Goal: Transaction & Acquisition: Purchase product/service

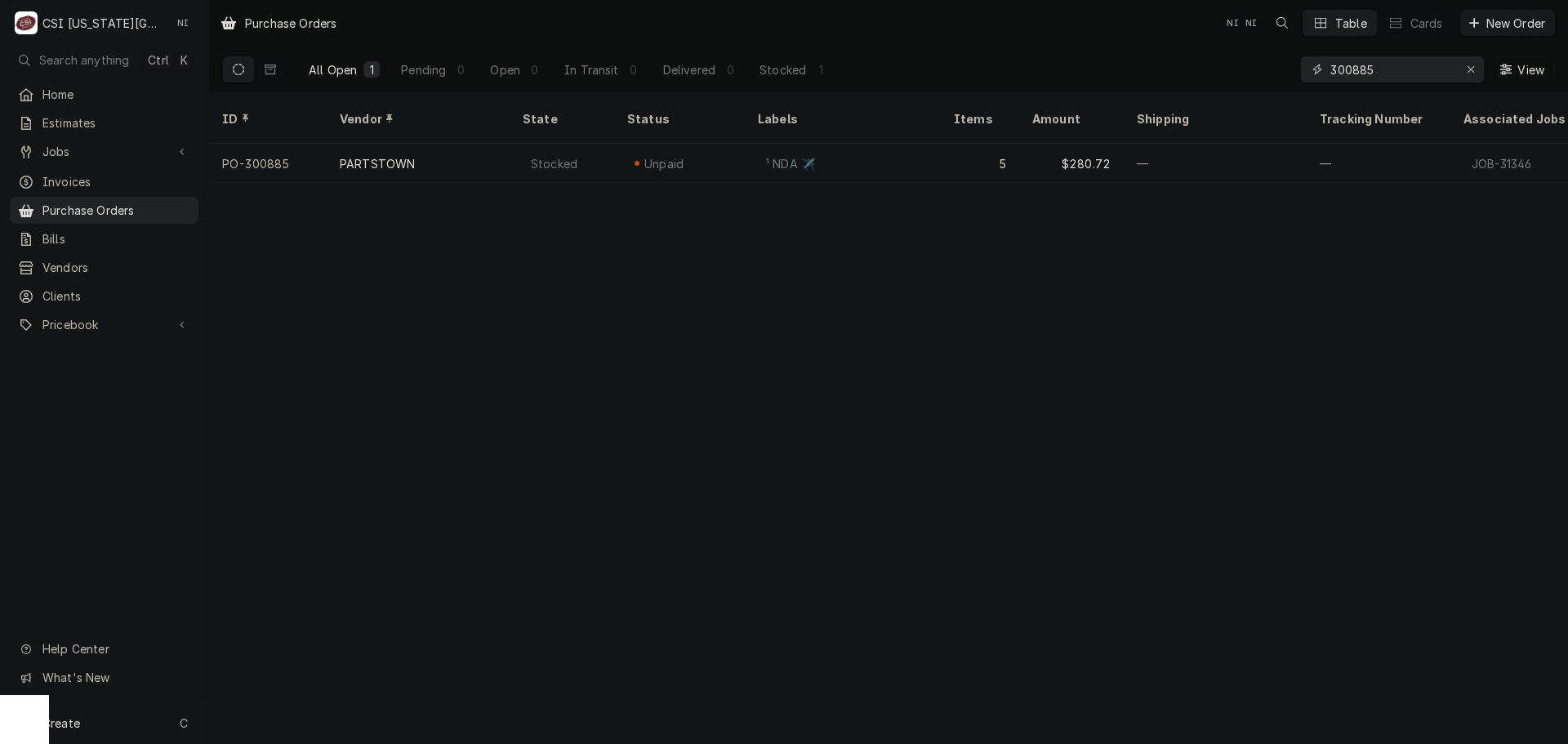
drag, startPoint x: 1355, startPoint y: 68, endPoint x: 1259, endPoint y: 63, distance: 96.1
click at [1259, 63] on div "All Open 1 Pending 0 Open 0 In Transit 0 Delivered 0 Stocked 1 300885 View" at bounding box center [888, 69] width 1333 height 46
type input "301415"
click at [706, 144] on div "Sent" at bounding box center [679, 163] width 130 height 39
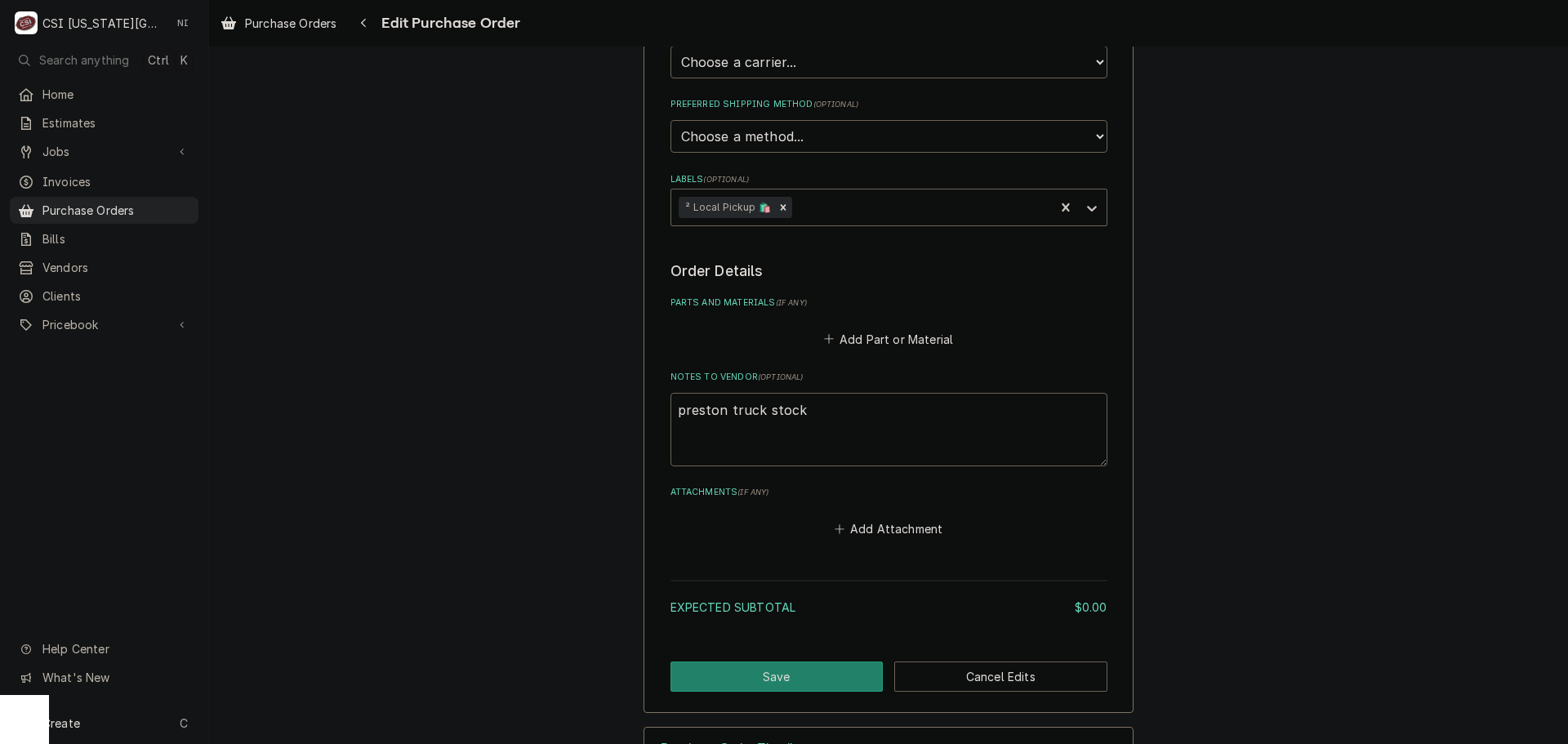
scroll to position [490, 0]
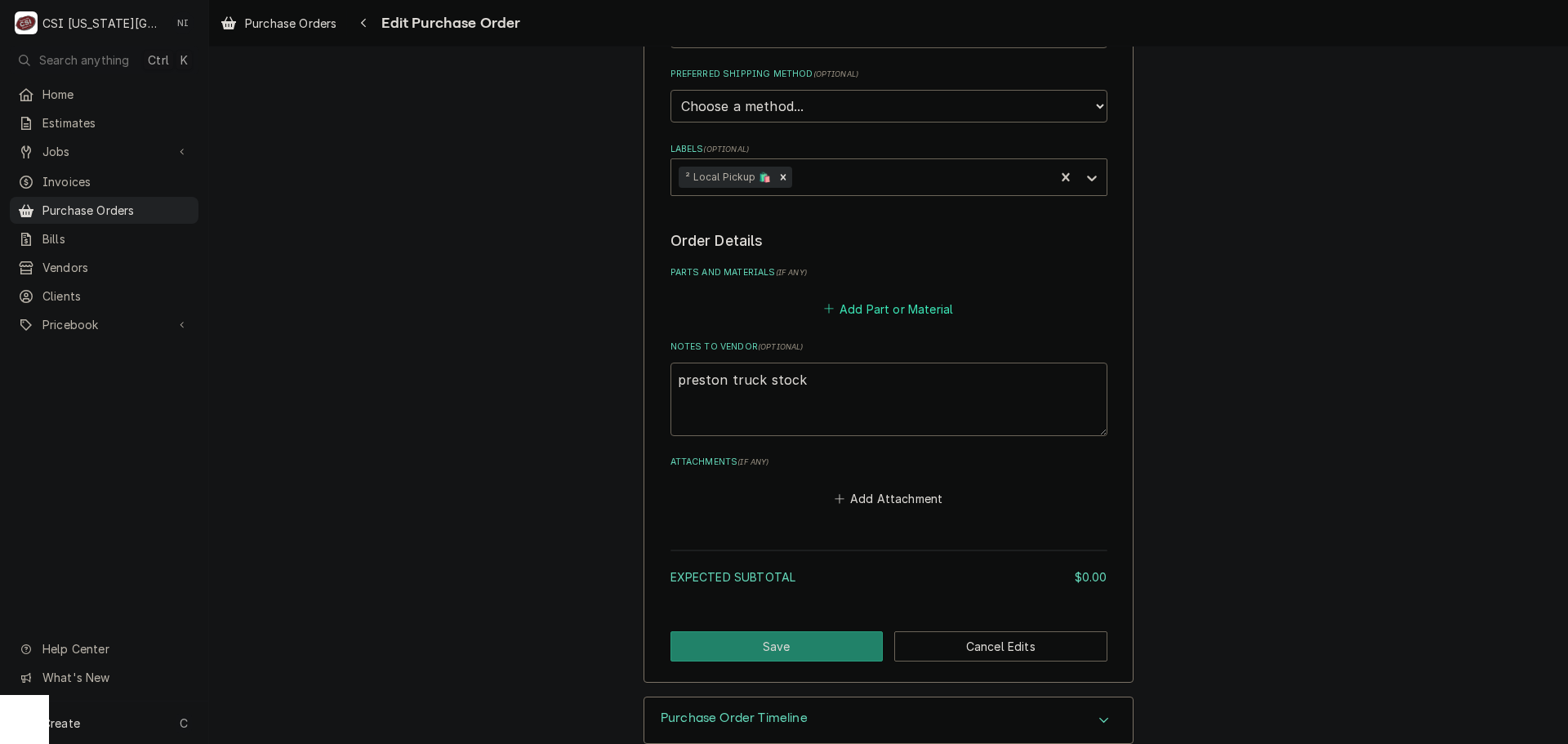
click at [887, 306] on button "Add Part or Material" at bounding box center [888, 309] width 135 height 23
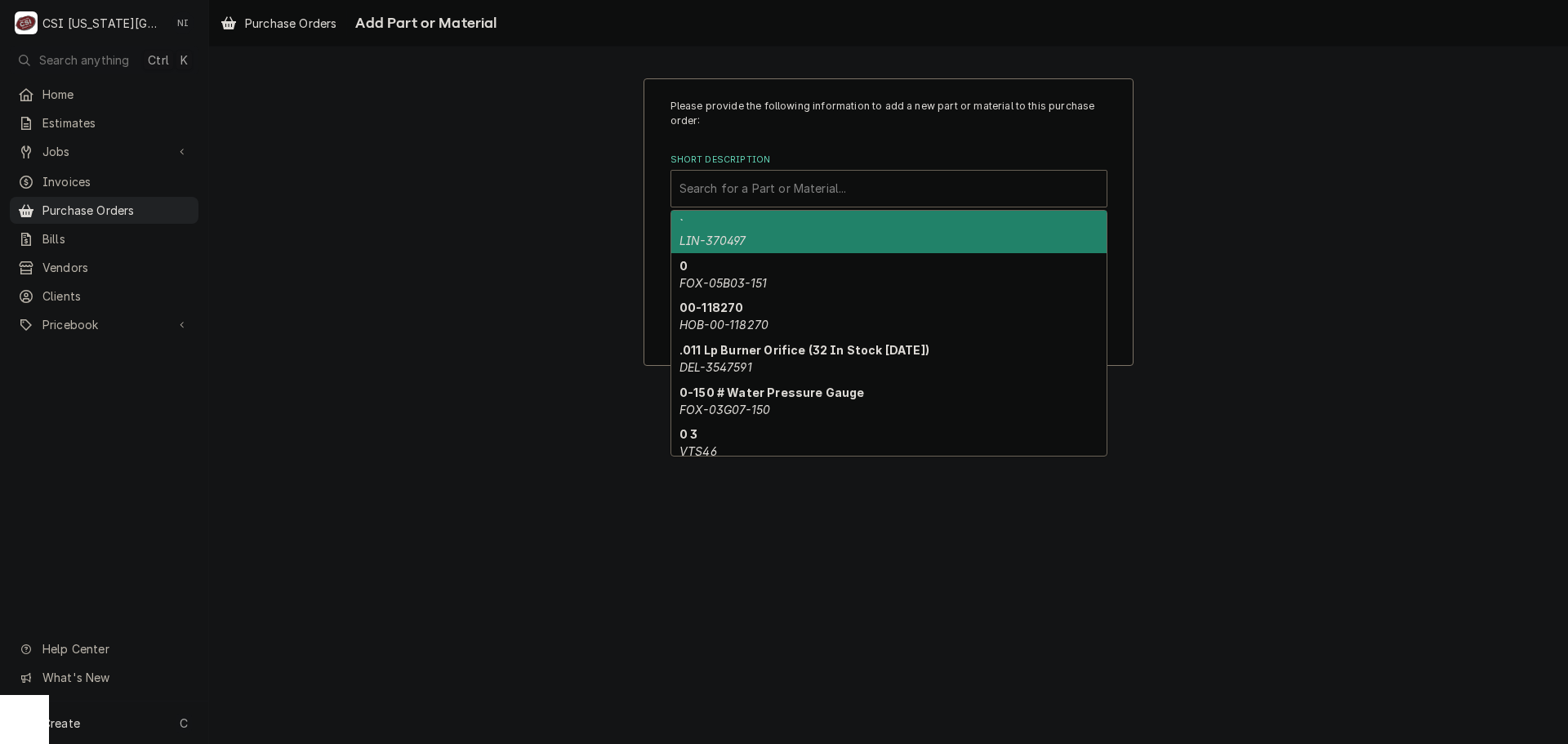
click at [817, 190] on div "Short Description" at bounding box center [888, 188] width 419 height 29
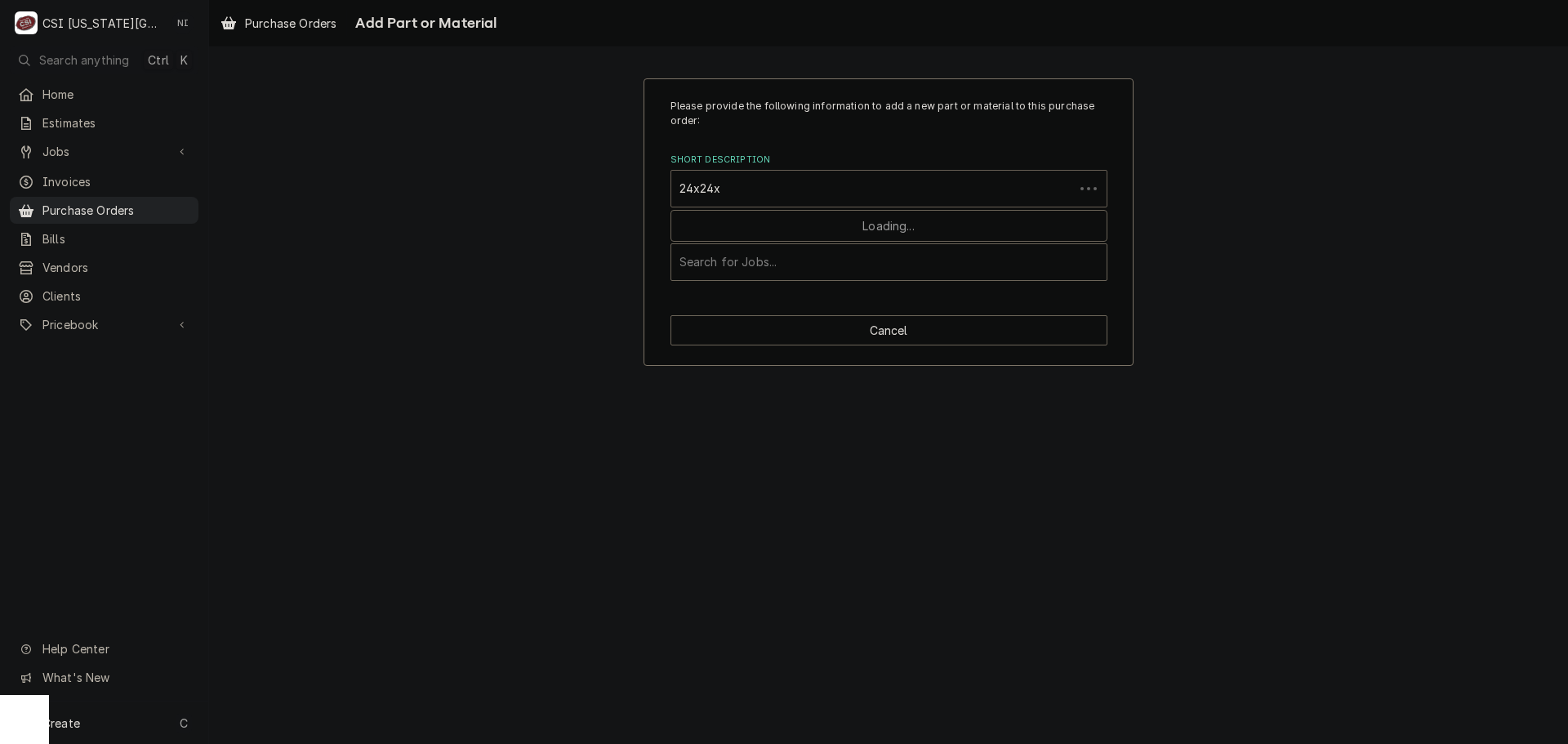
type input "24x24x2"
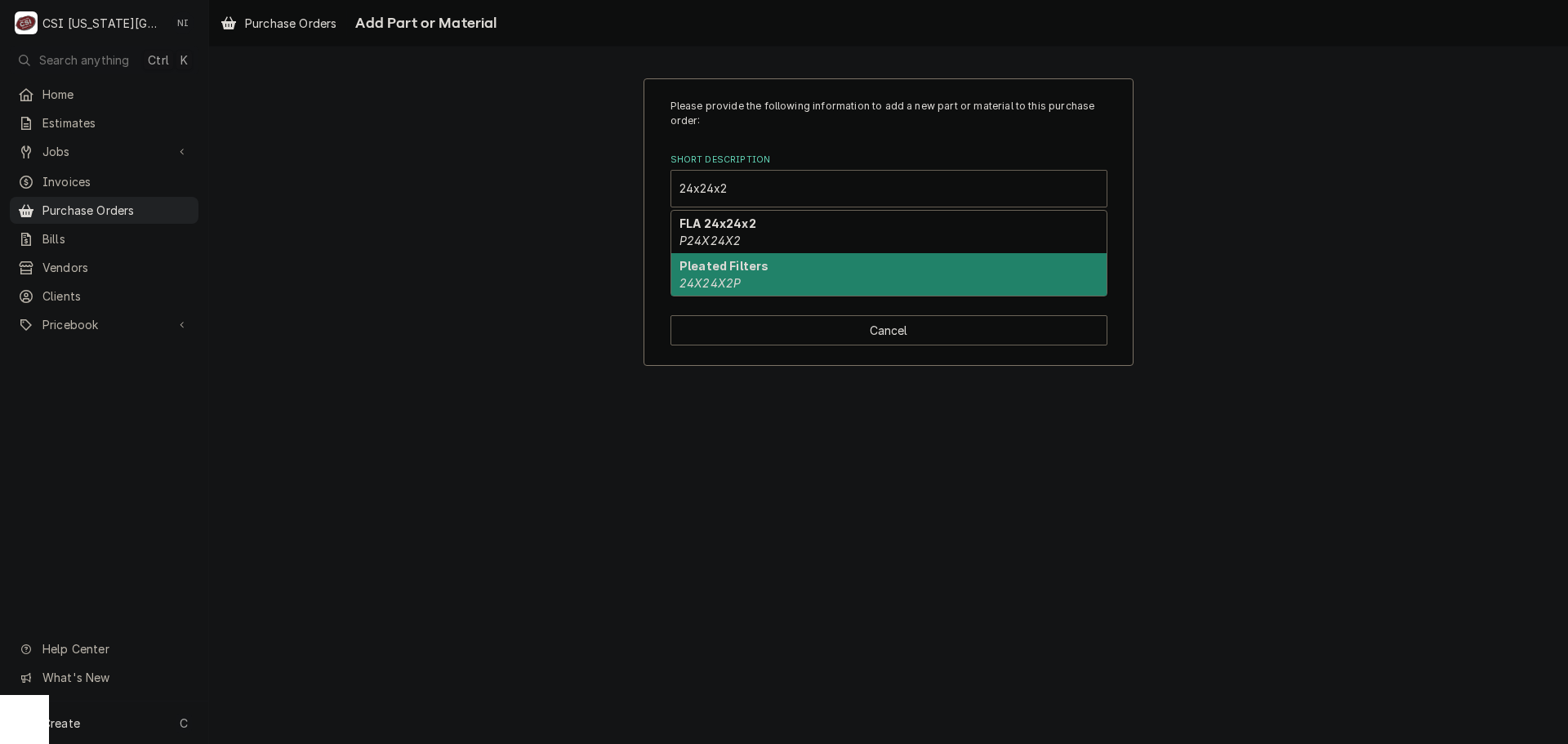
click at [799, 266] on div "Pleated Filters 24X24X2P" at bounding box center [889, 274] width 435 height 42
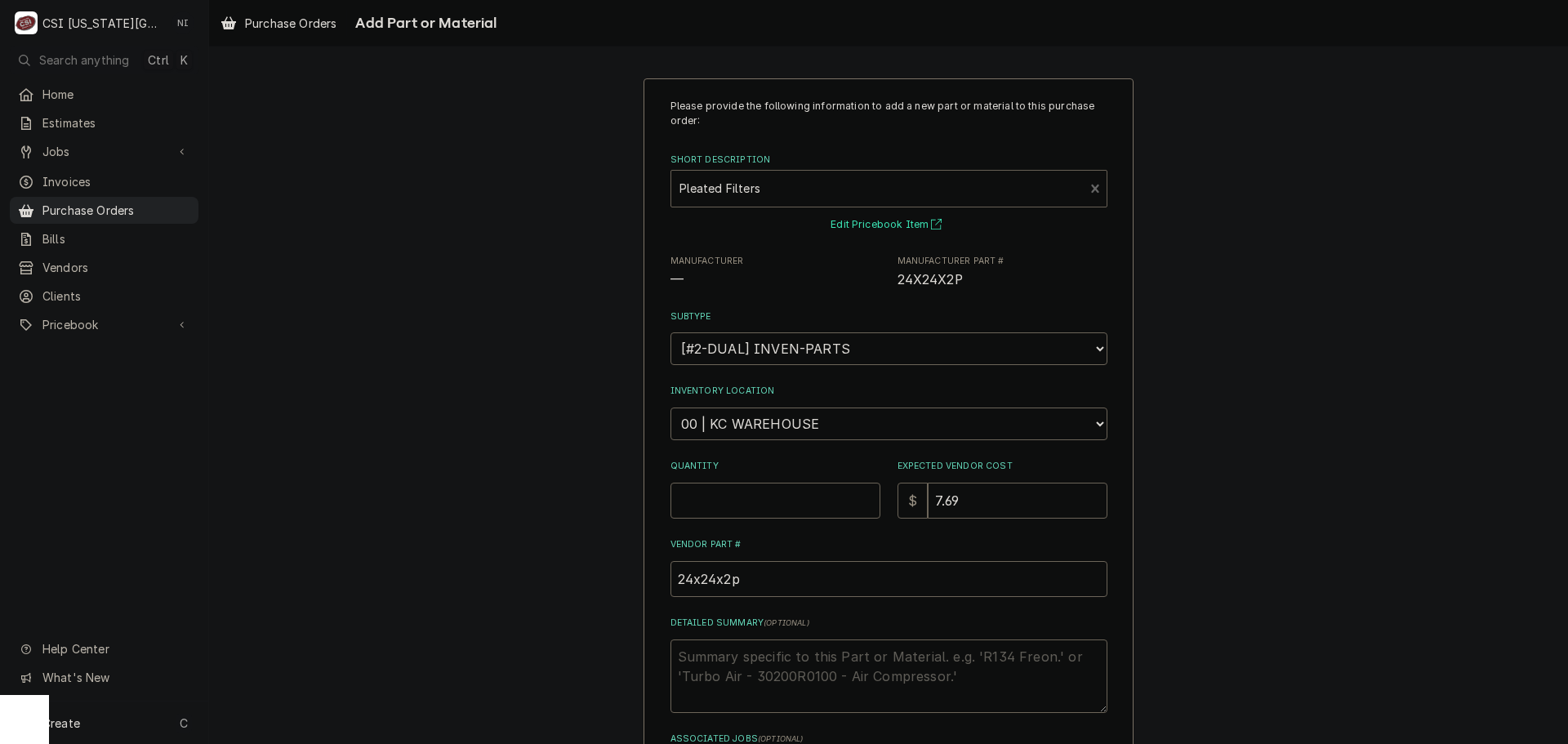
type textarea "x"
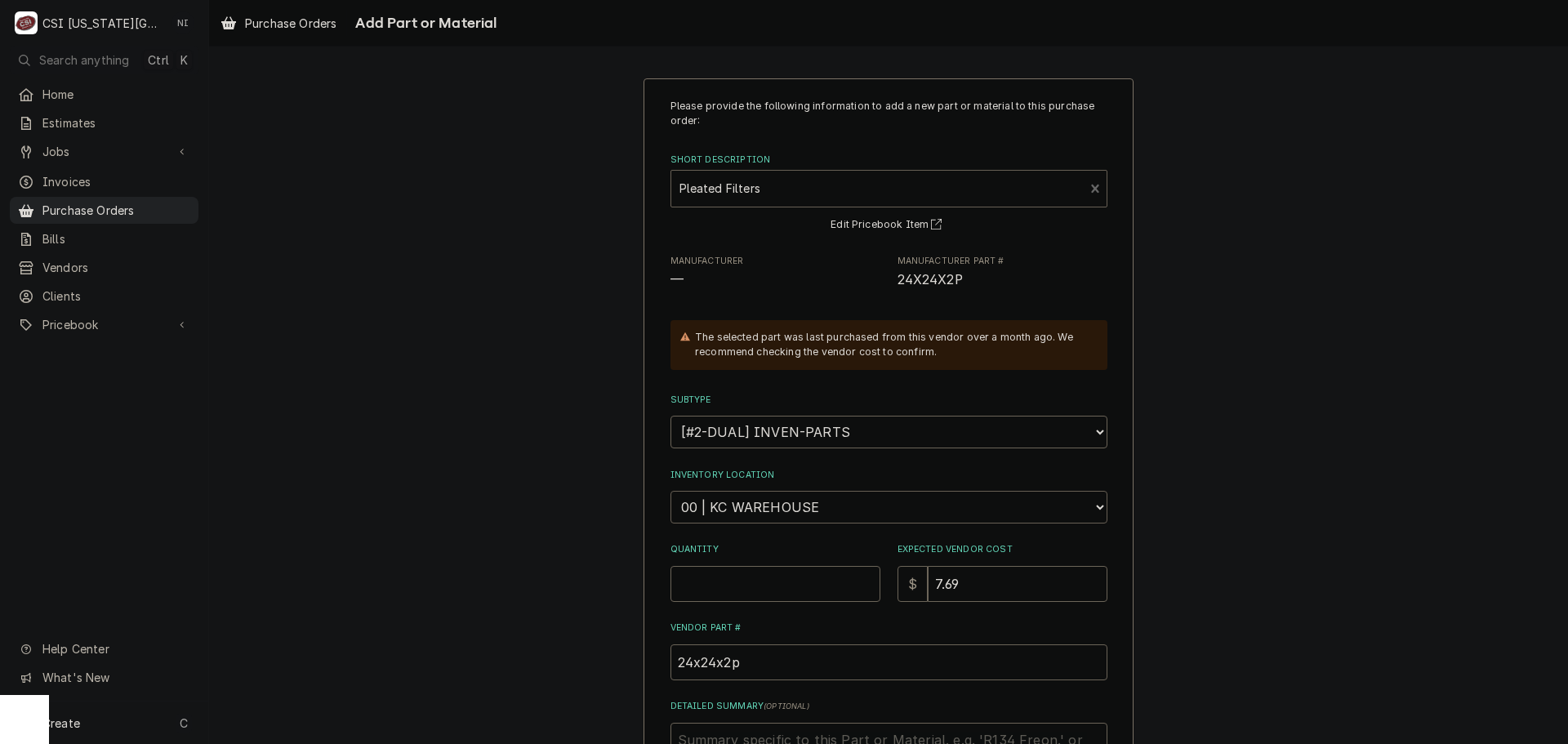
click at [833, 502] on select "Choose a location... 00 | KC WAREHOUSE 00 | MAIN WAREHOUSE 01 | BRIAN BREAZIER …" at bounding box center [889, 507] width 437 height 33
select select "2698"
click at [671, 491] on select "Choose a location... 00 | KC WAREHOUSE 00 | MAIN WAREHOUSE 01 | BRIAN BREAZIER …" at bounding box center [889, 507] width 437 height 33
click at [739, 590] on input "Quantity" at bounding box center [776, 584] width 210 height 36
type textarea "x"
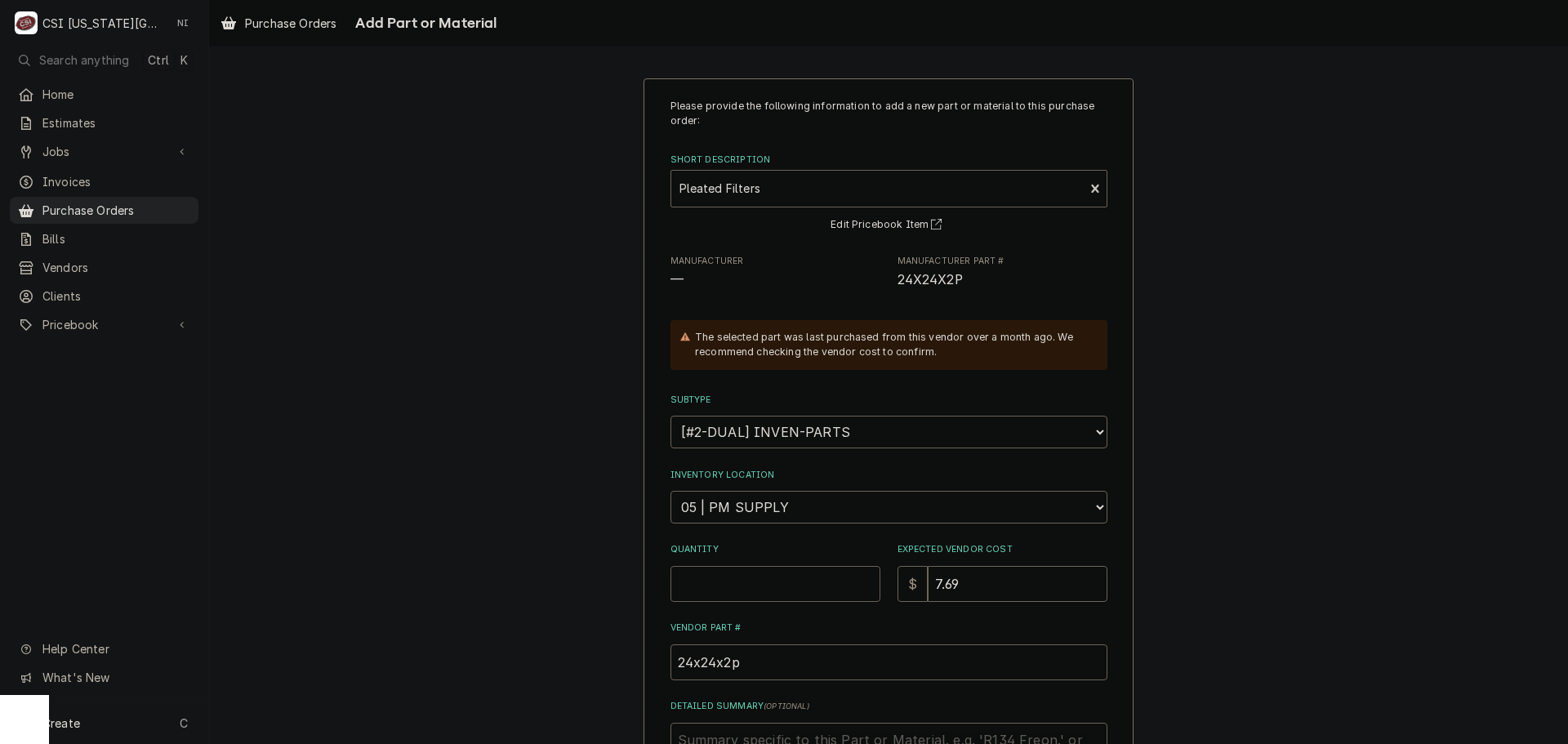
type input "1"
type textarea "x"
type input "12"
type textarea "x"
type input "7"
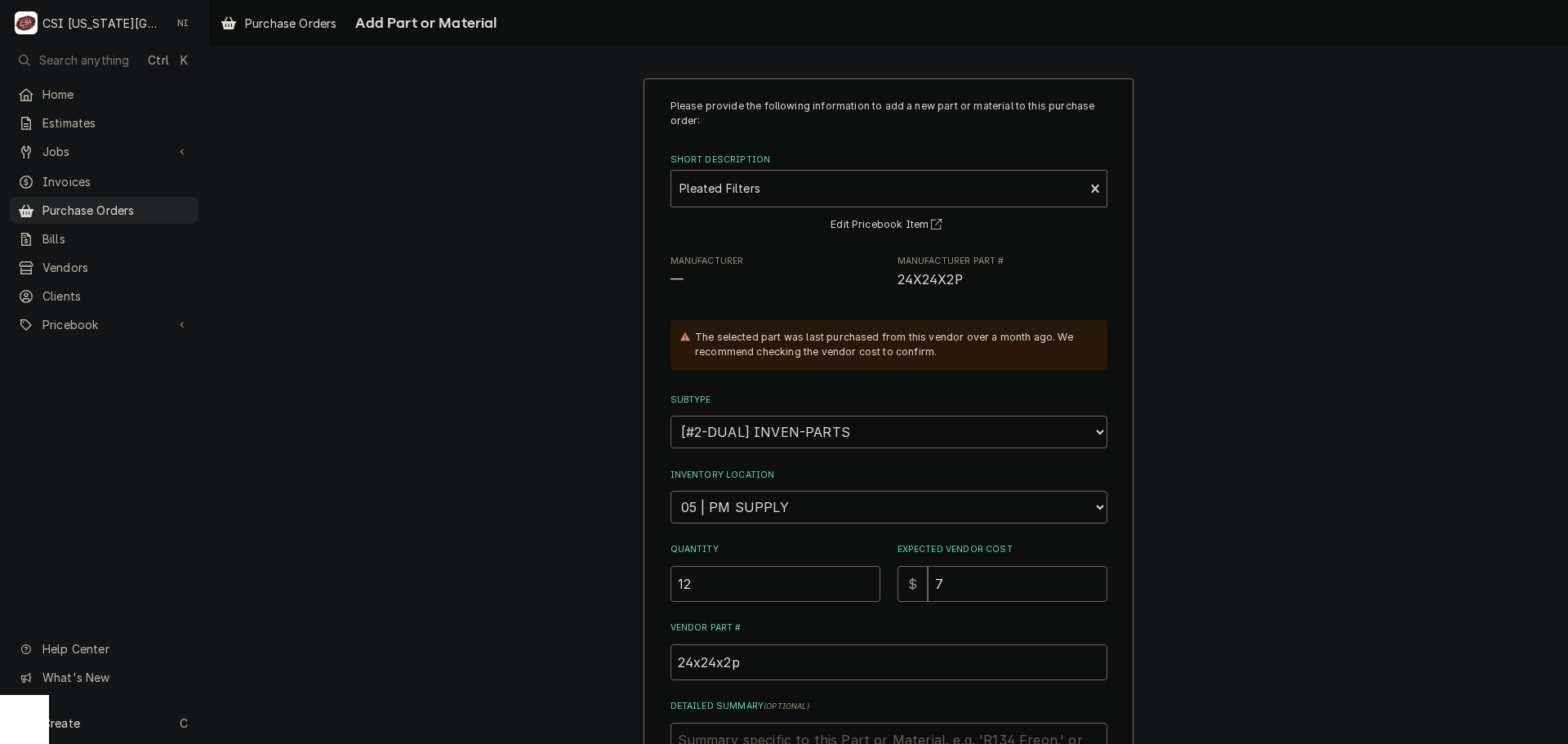
type textarea "x"
type input "7.6"
type textarea "x"
type input "7.69"
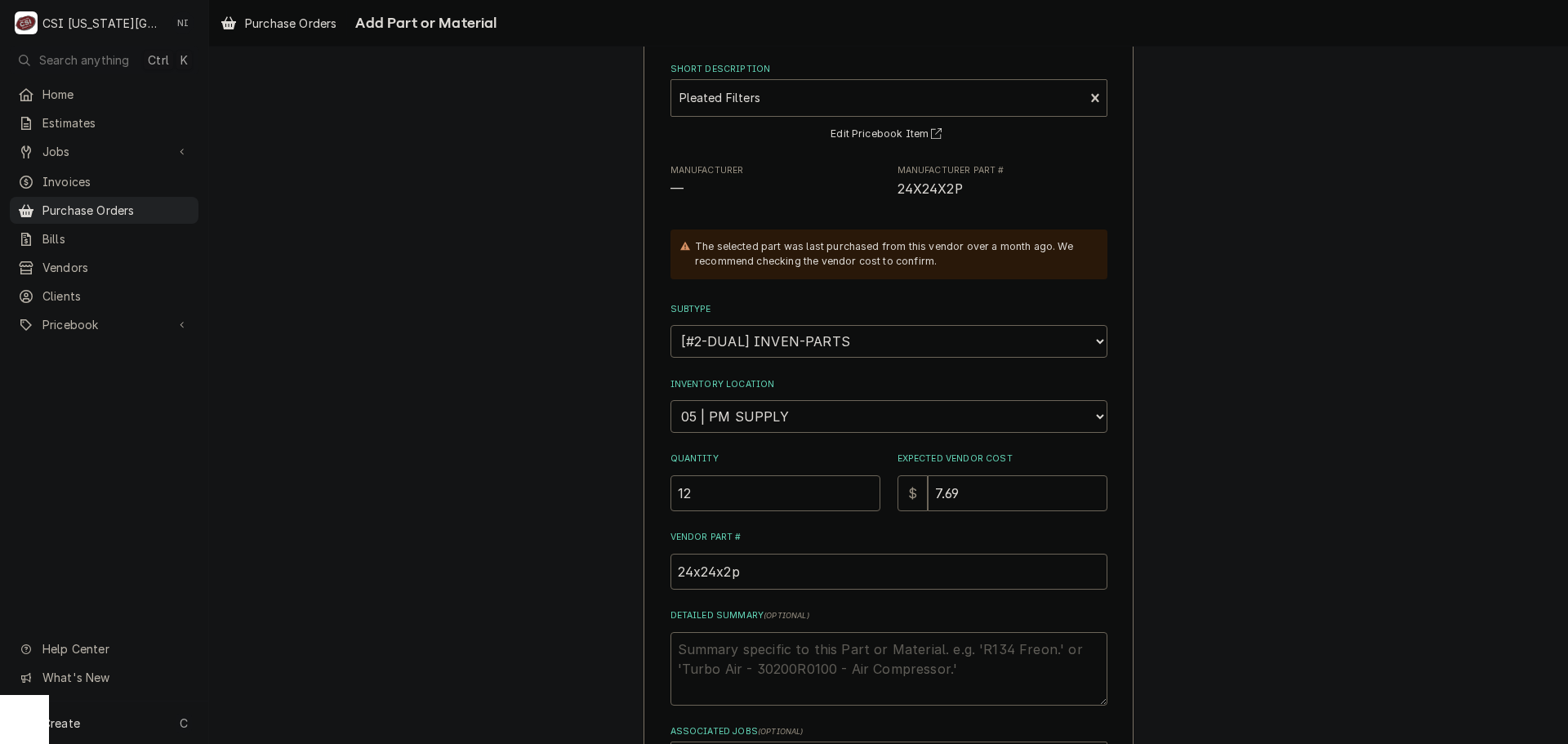
scroll to position [225, 0]
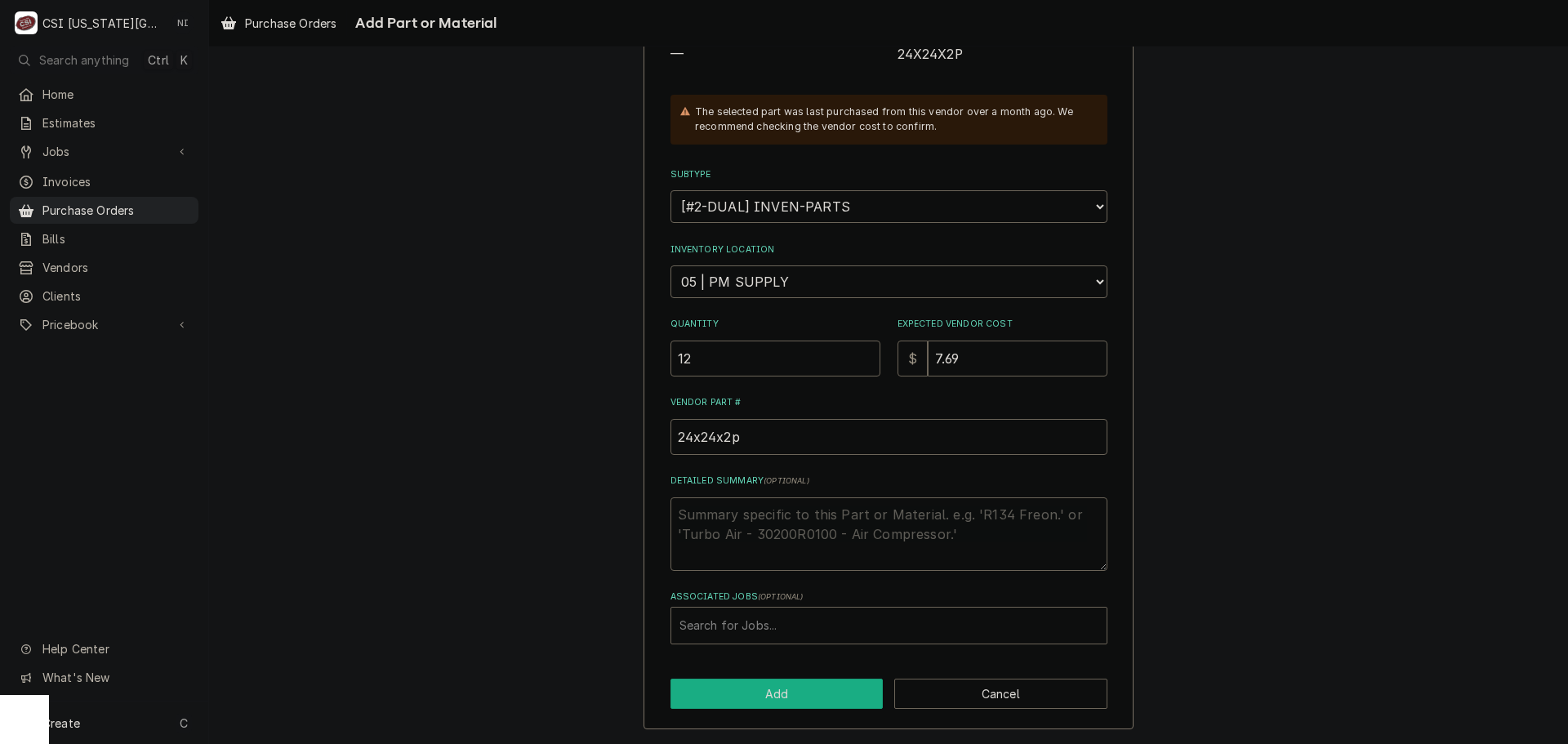
click at [763, 698] on button "Add" at bounding box center [776, 694] width 213 height 30
type textarea "x"
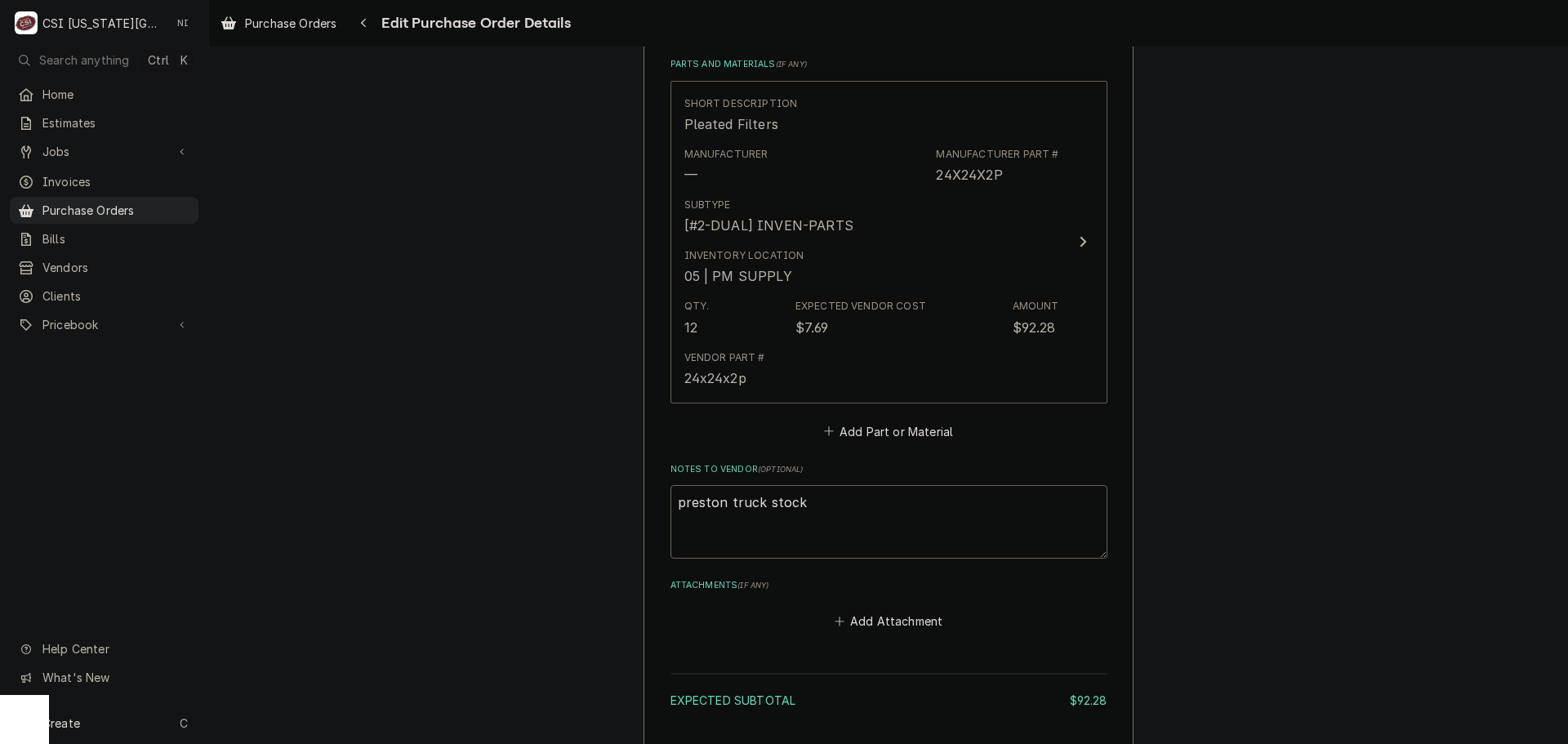
scroll to position [736, 0]
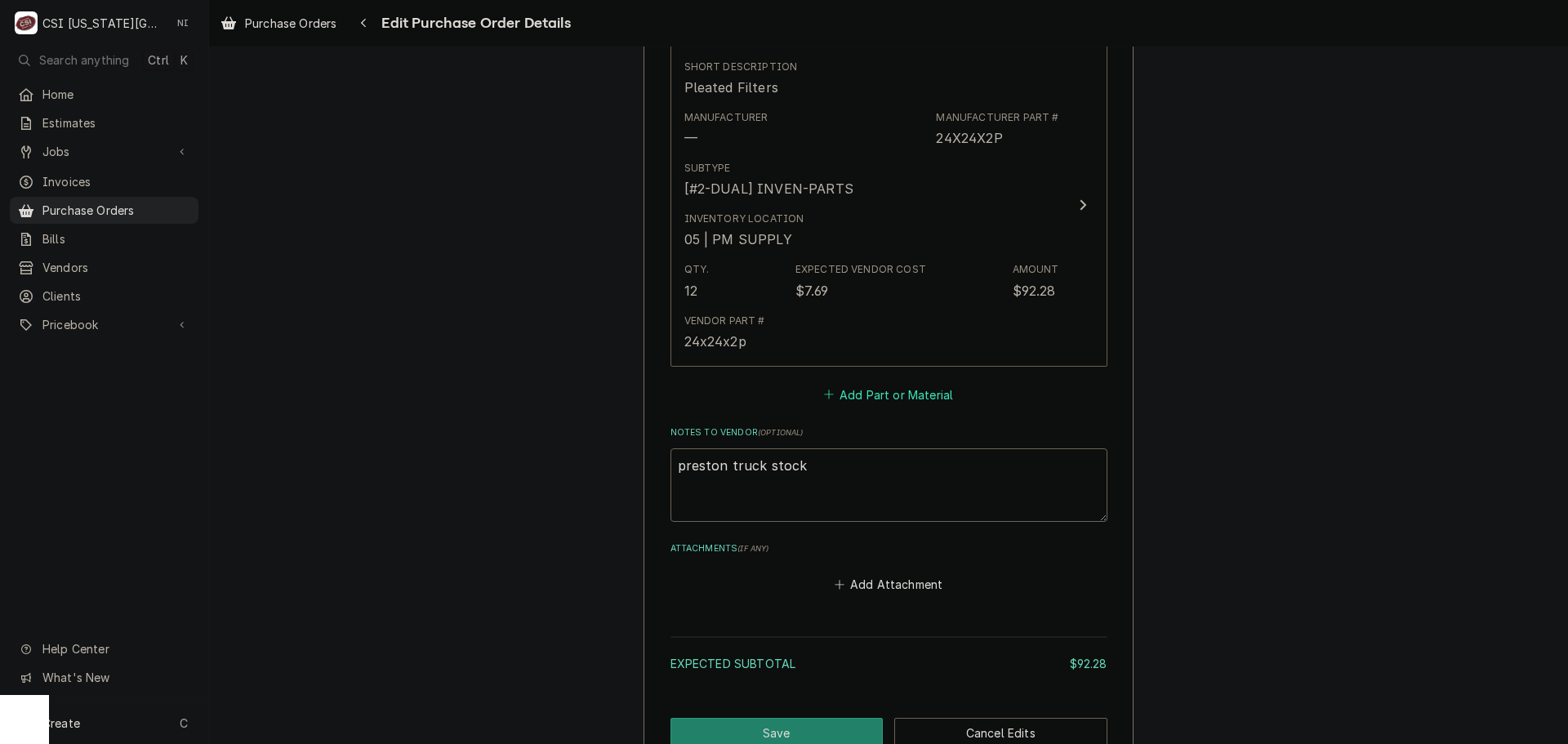
click at [882, 396] on button "Add Part or Material" at bounding box center [888, 394] width 135 height 23
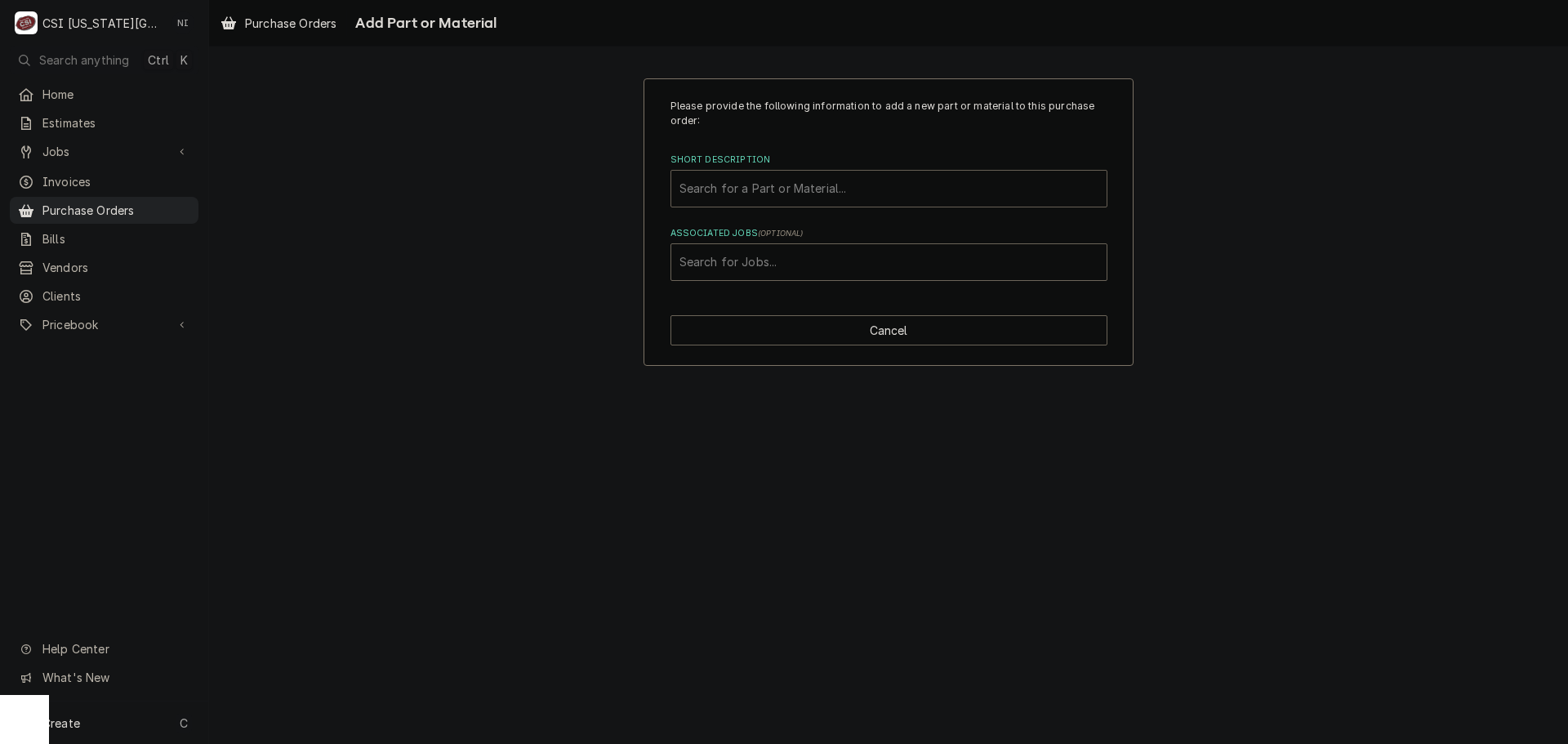
click at [792, 194] on div "Short Description" at bounding box center [888, 188] width 419 height 29
type input "coil cleaner"
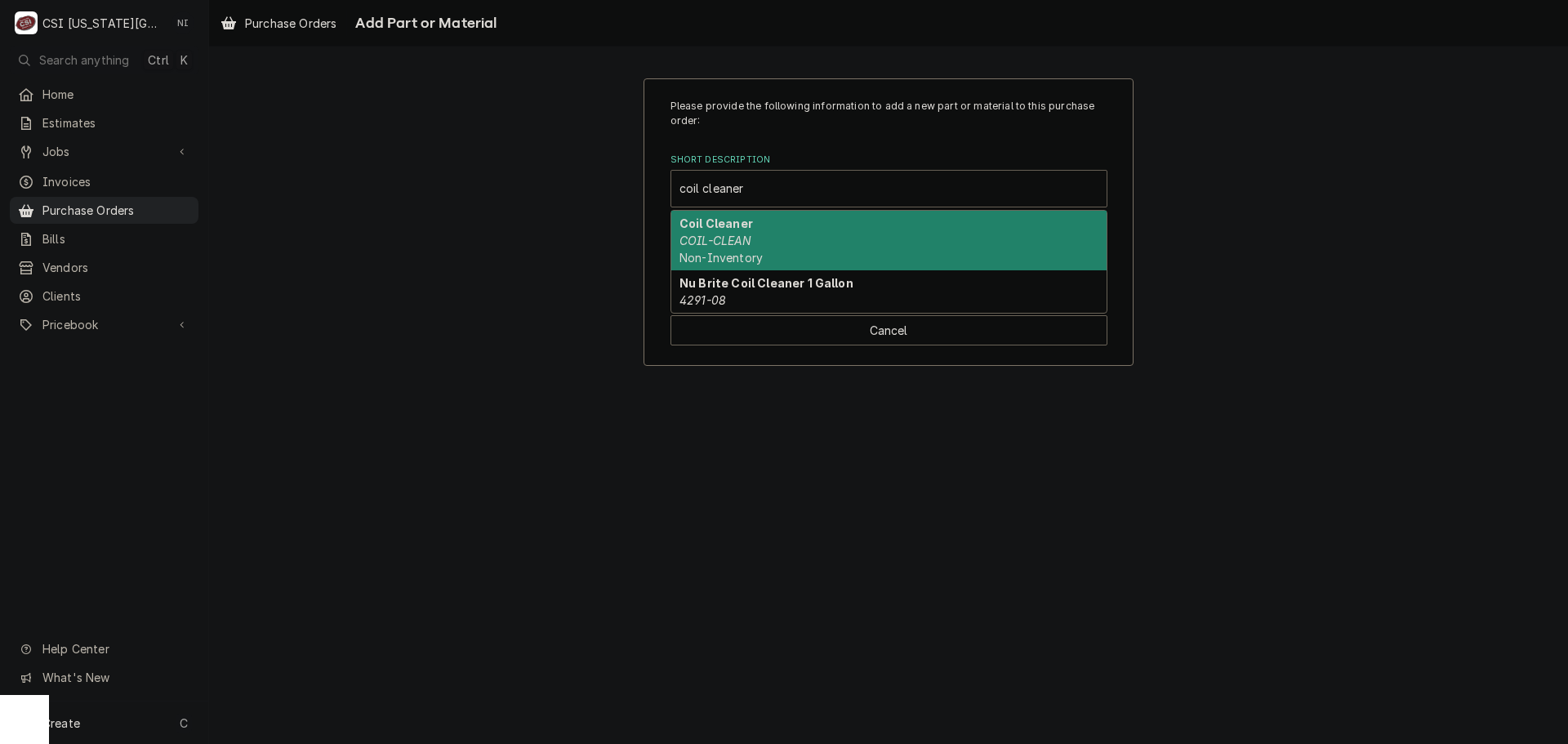
click at [769, 226] on div "Coil Cleaner COIL-CLEAN Non-Inventory" at bounding box center [889, 241] width 435 height 60
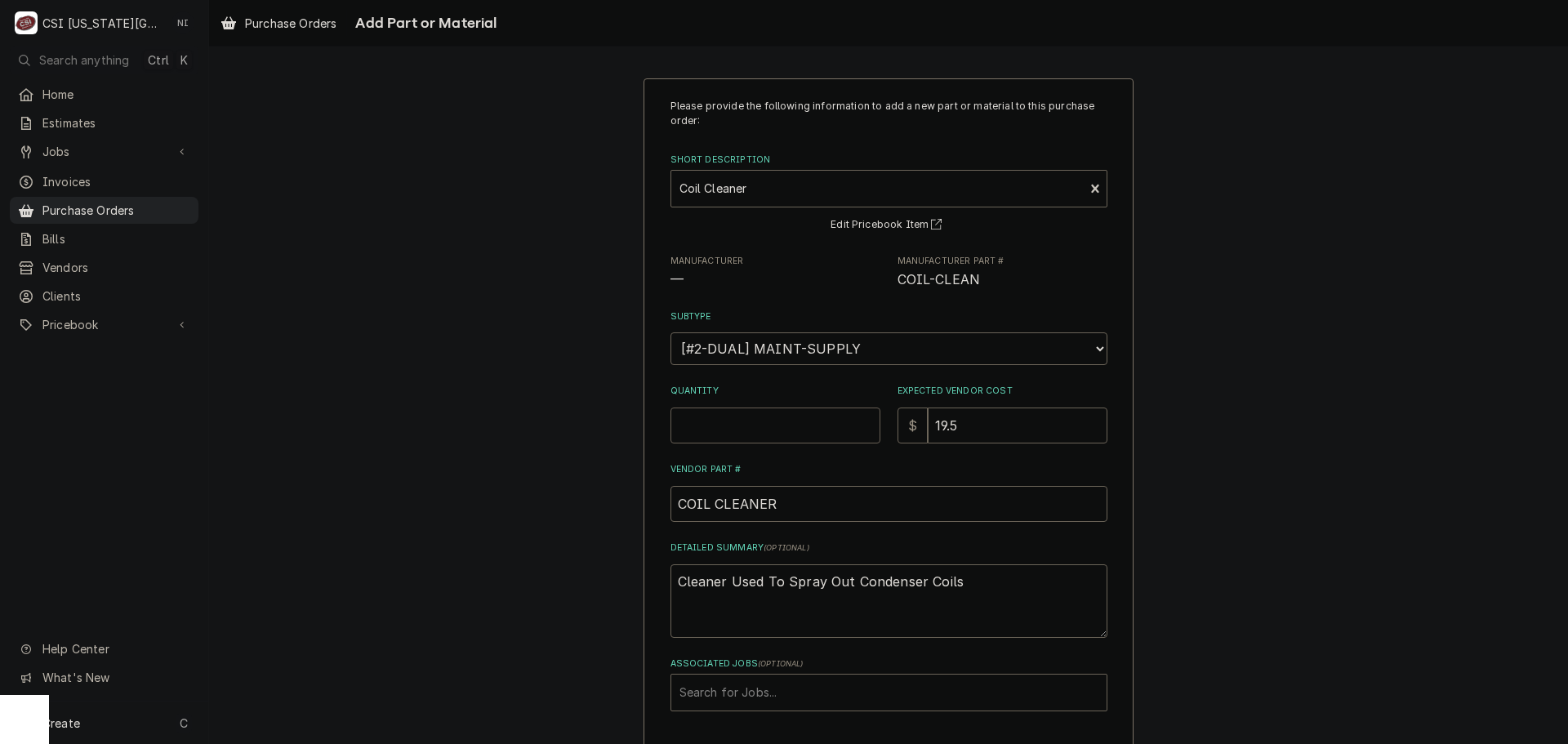
click at [757, 429] on input "Quantity" at bounding box center [776, 425] width 210 height 36
type textarea "x"
type input "1"
type textarea "x"
type input "1"
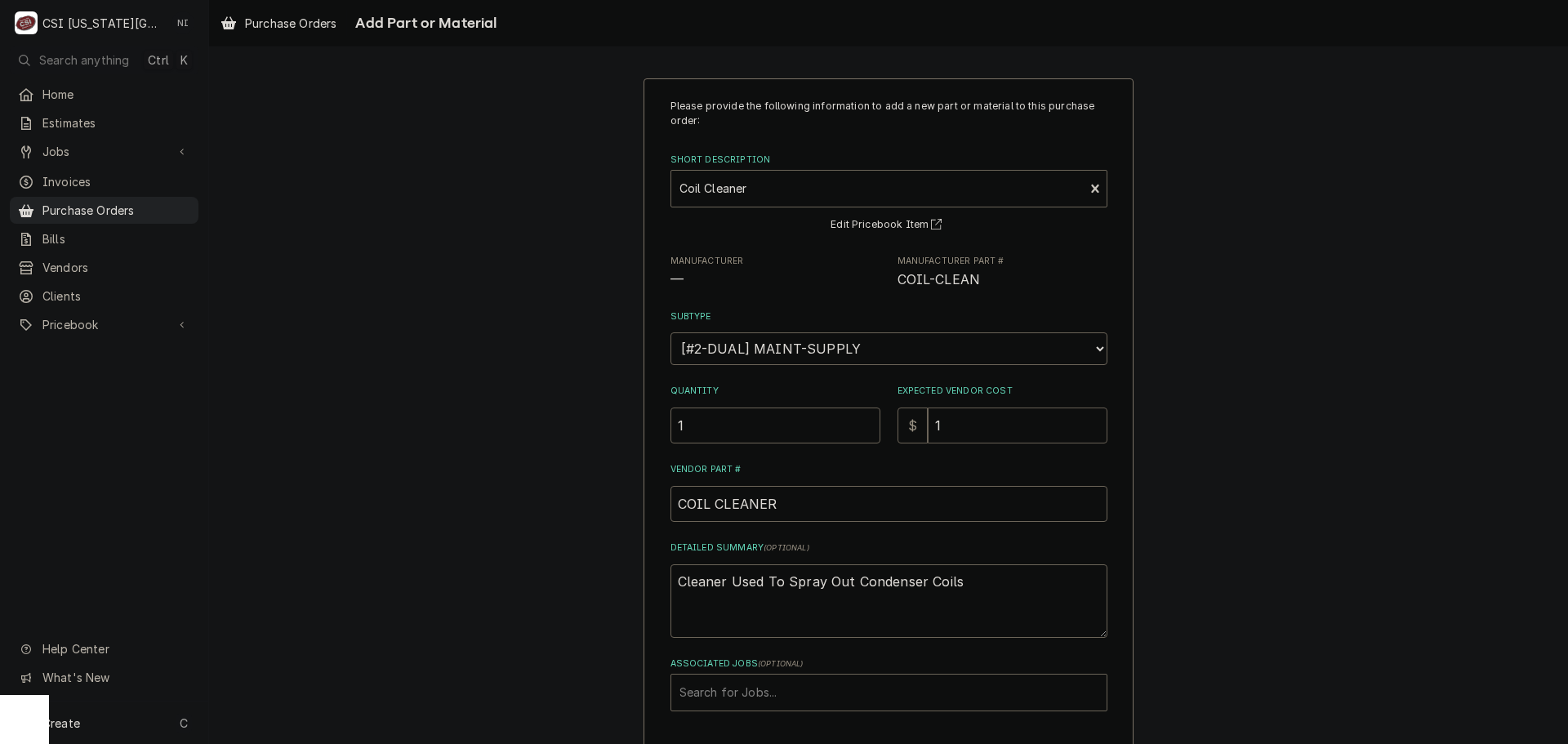
type textarea "x"
type input "10"
type textarea "x"
type input "106"
type textarea "x"
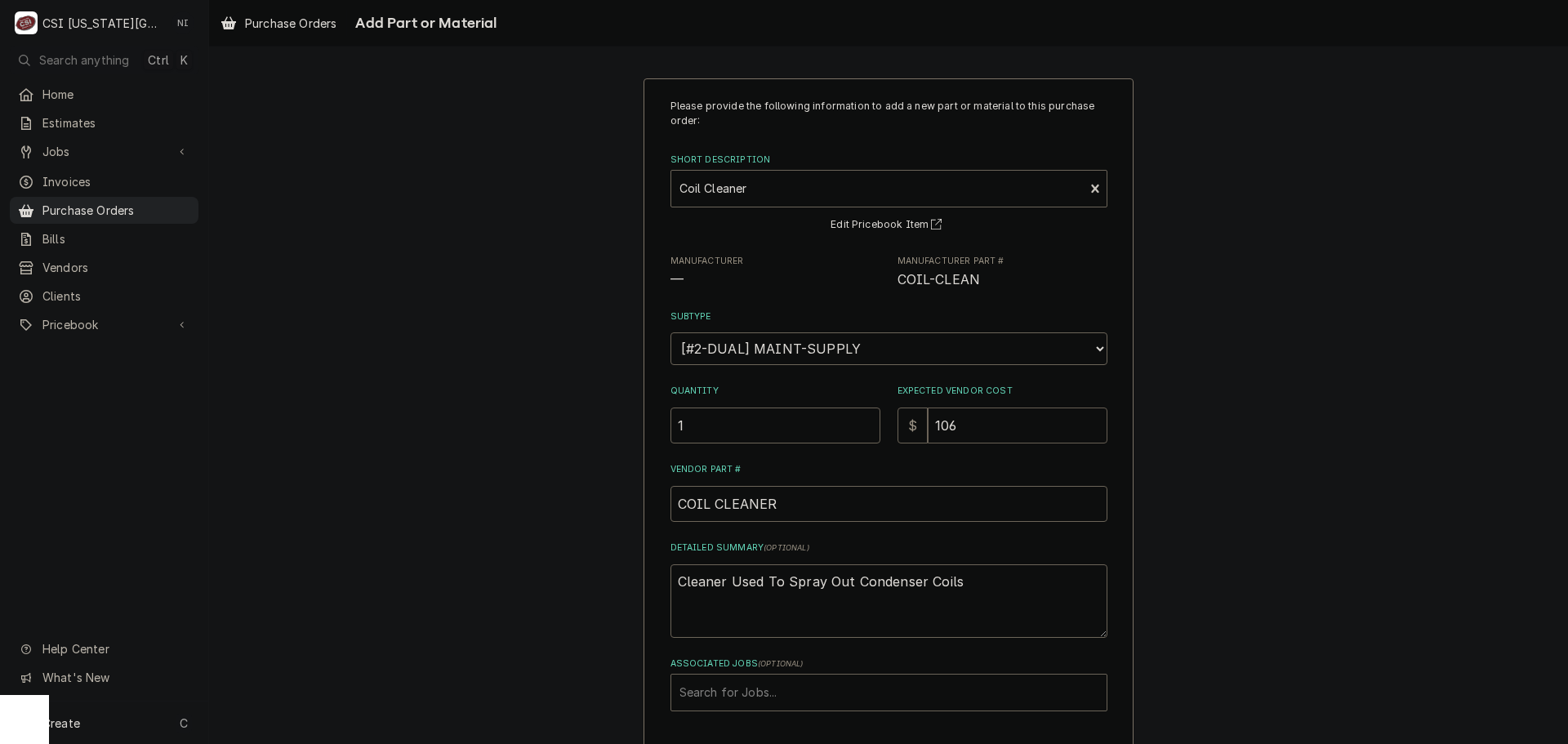
type input "106.1"
type textarea "x"
type input "106.10"
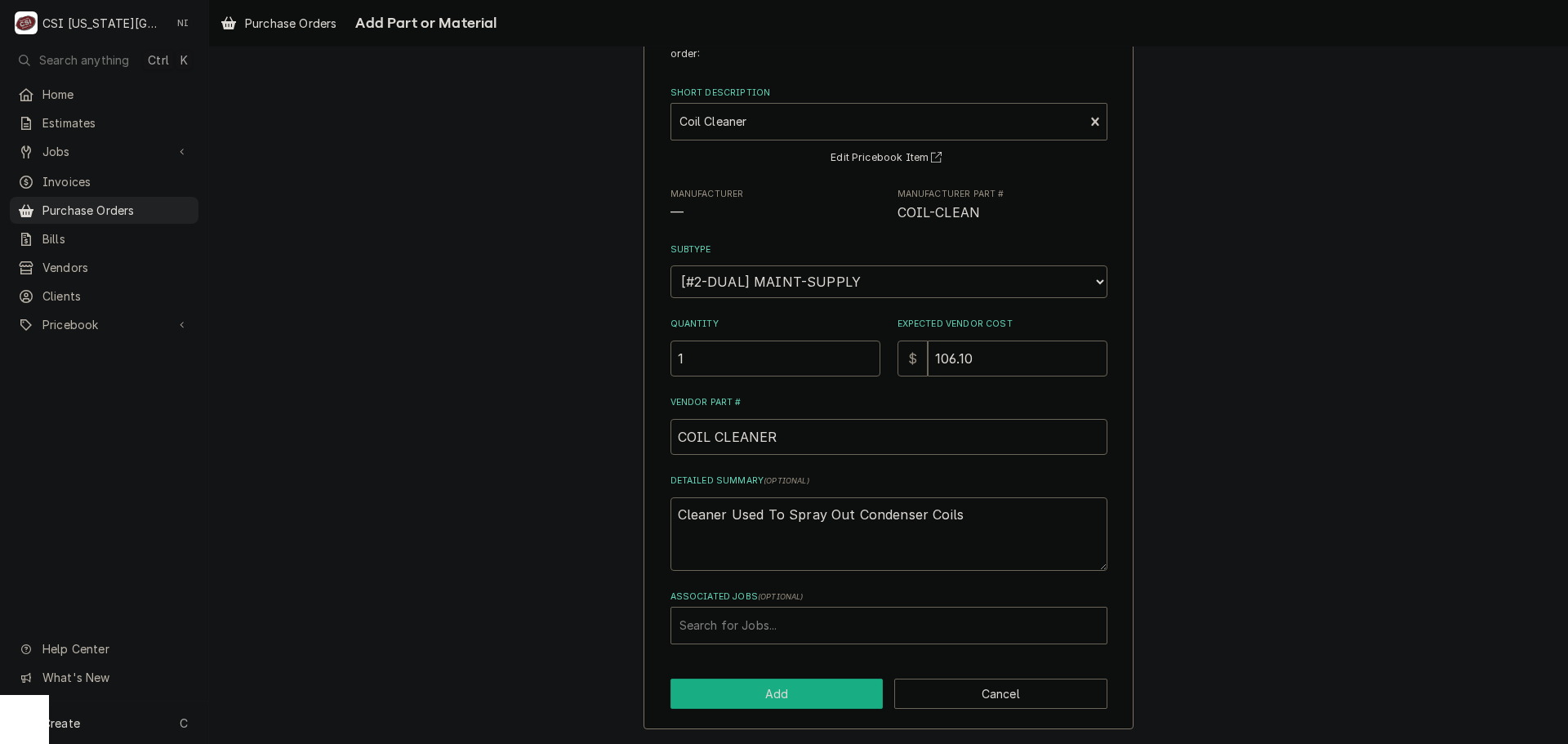
click at [800, 695] on button "Add" at bounding box center [776, 694] width 213 height 30
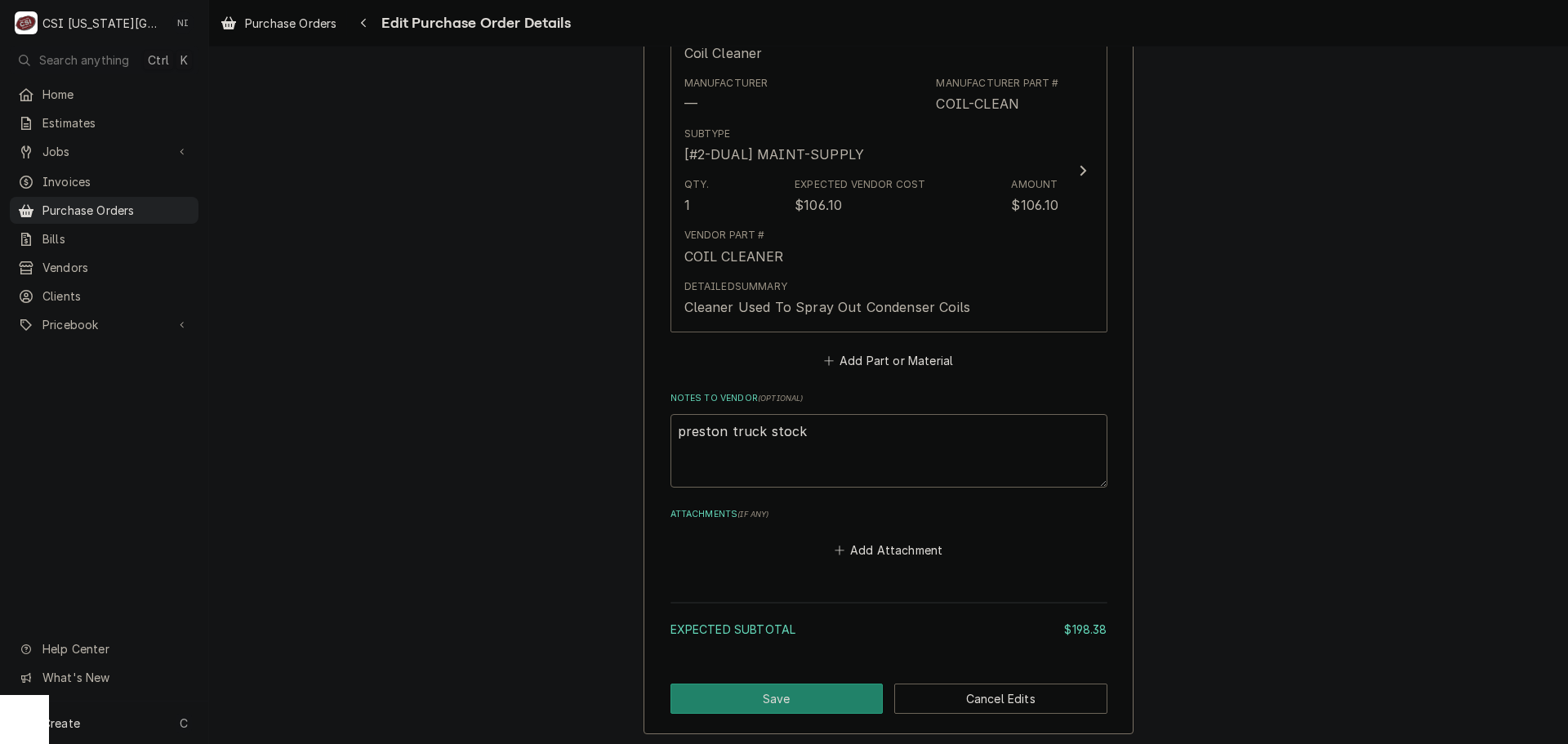
scroll to position [1124, 0]
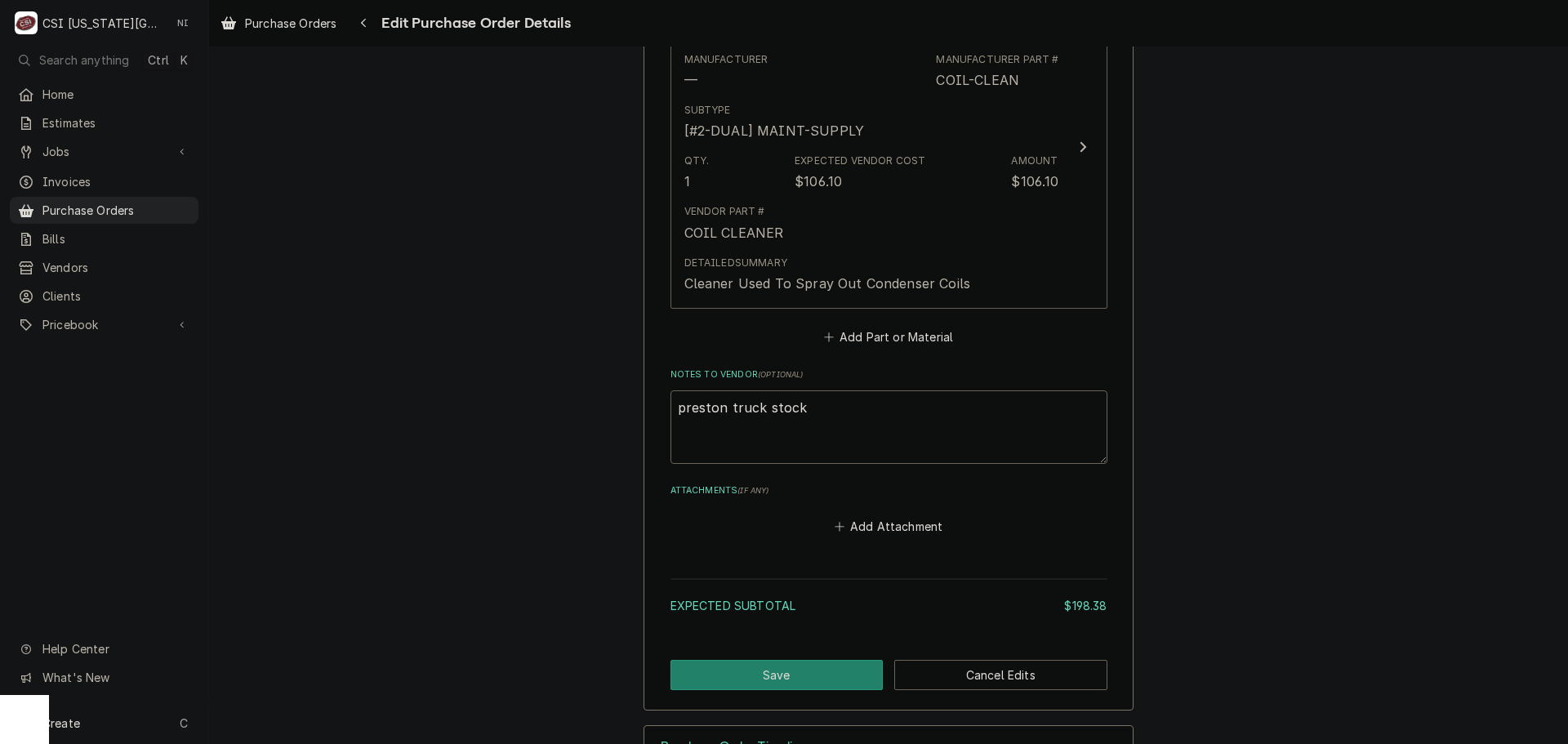
click at [778, 669] on button "Save" at bounding box center [776, 676] width 213 height 30
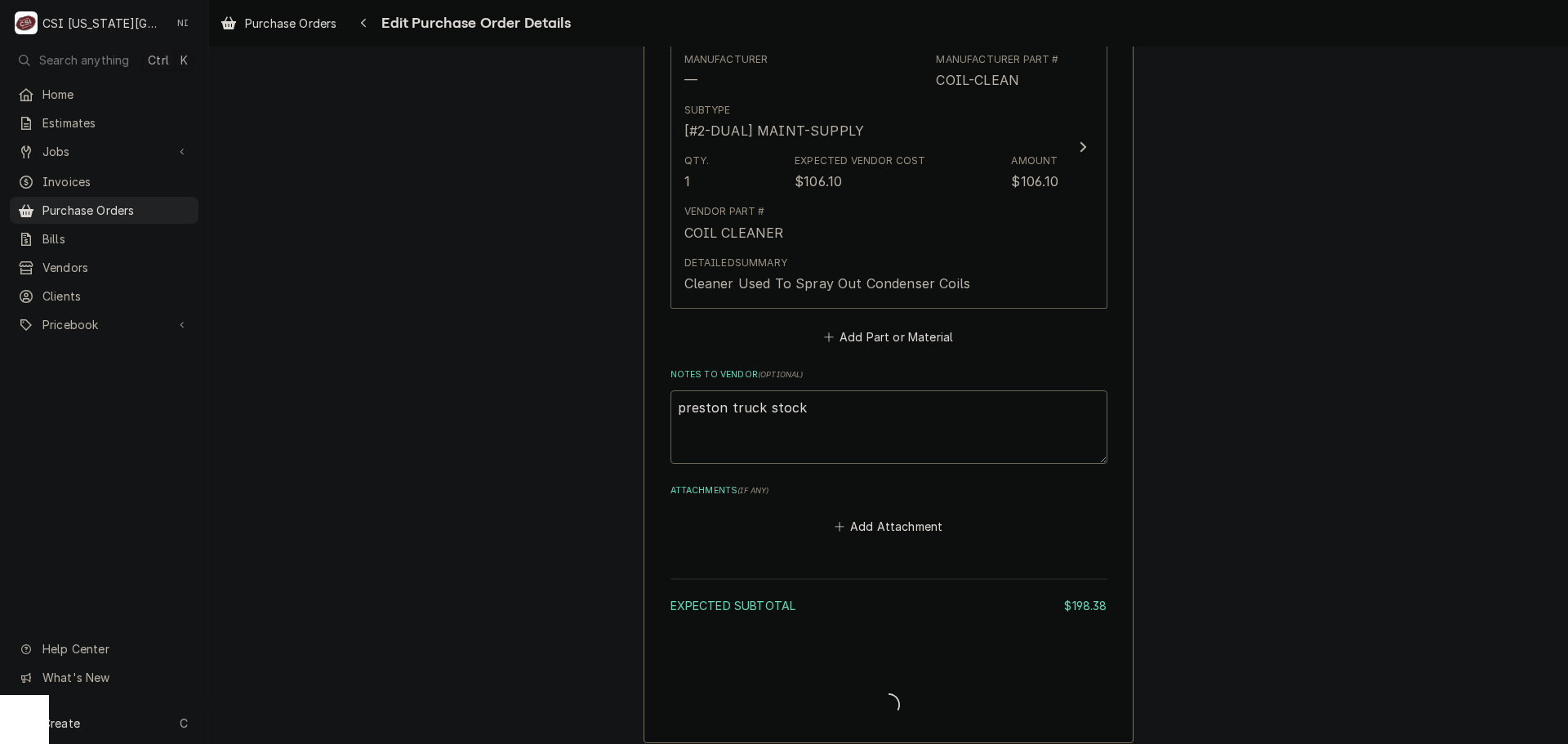
type textarea "x"
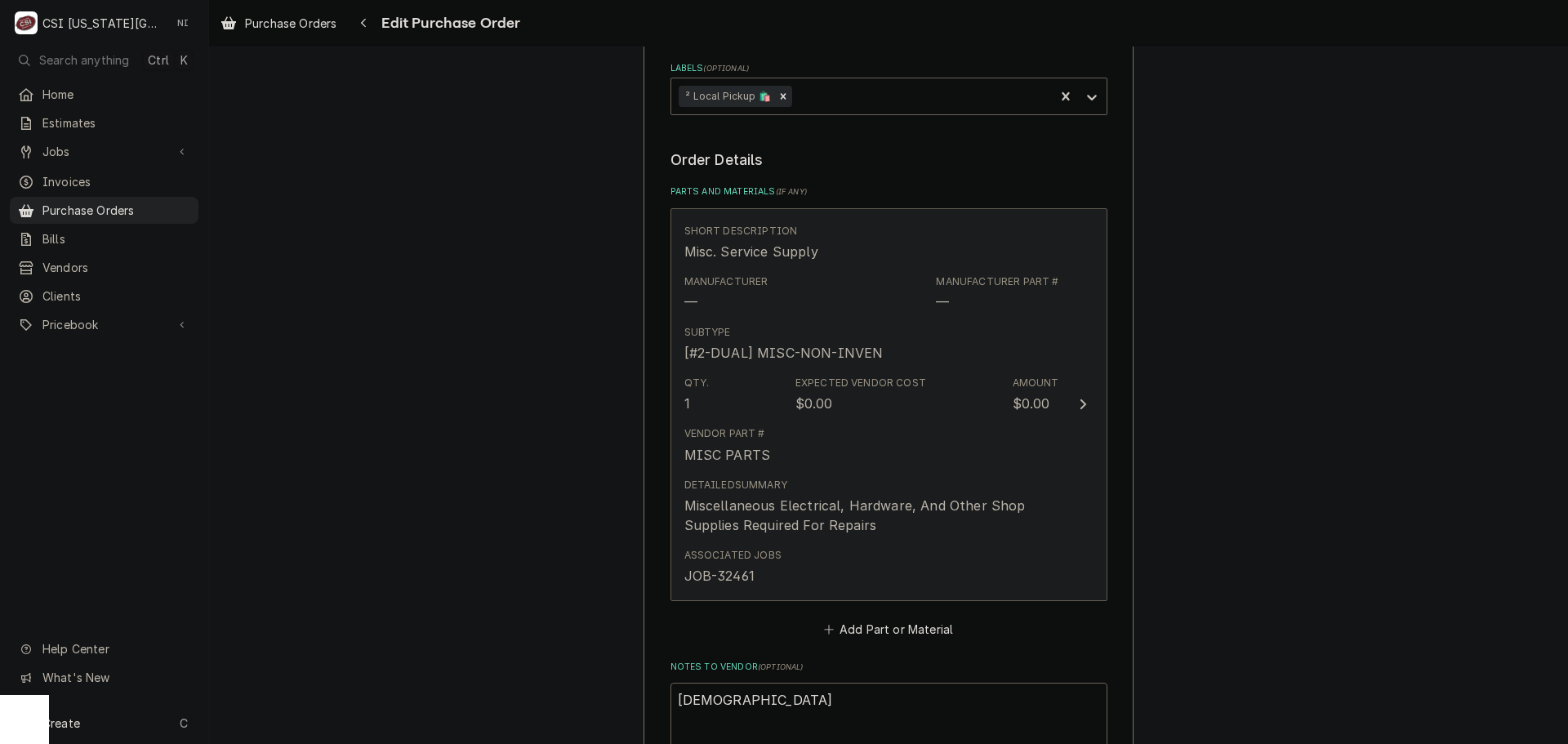
scroll to position [571, 0]
click at [914, 490] on div "Detailed Summary Miscellaneous Electrical, Hardware, And Other Shop Supplies Re…" at bounding box center [872, 505] width 375 height 57
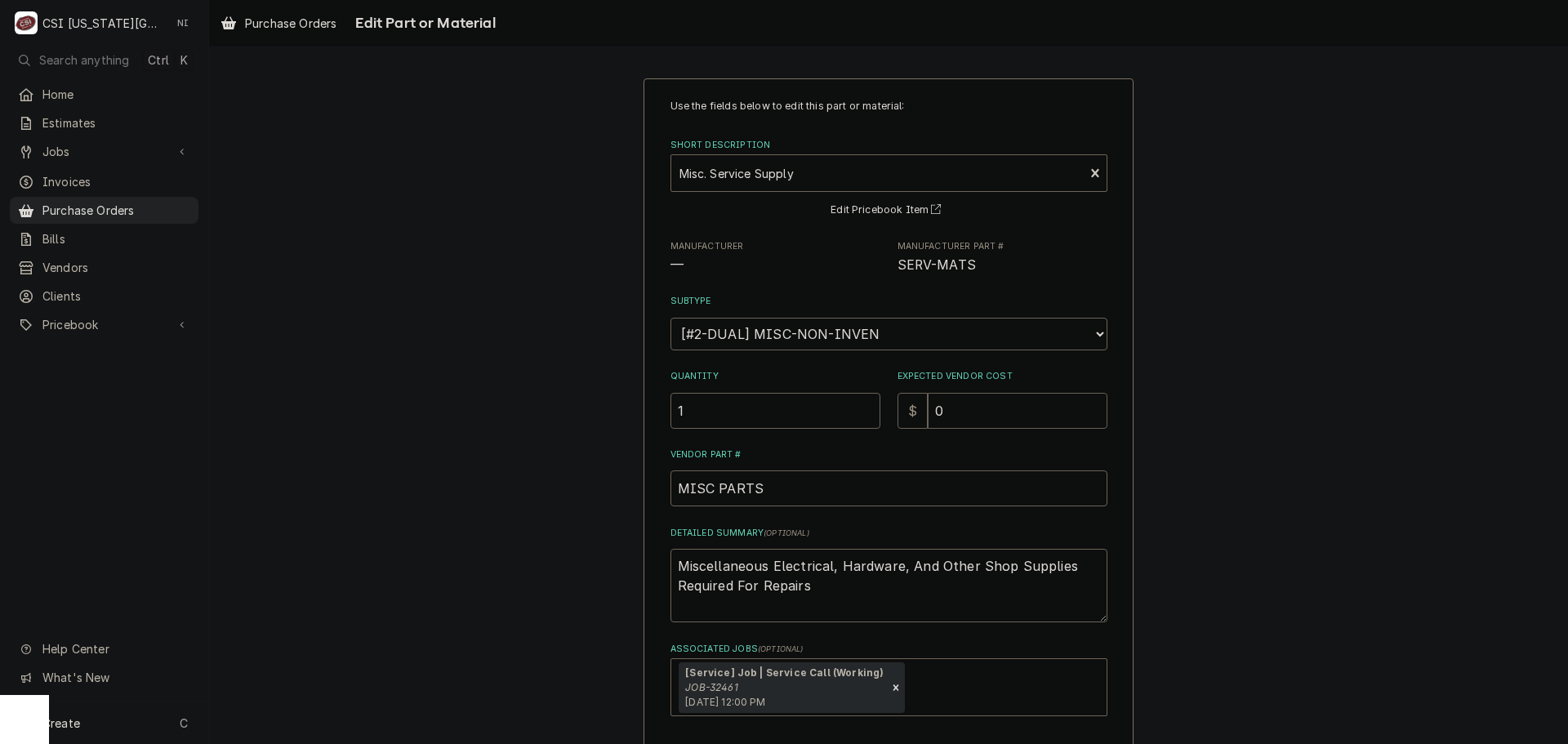
drag, startPoint x: 933, startPoint y: 407, endPoint x: 904, endPoint y: 407, distance: 29.0
click at [913, 407] on div "$ 0" at bounding box center [1003, 411] width 210 height 36
type textarea "x"
type input "3"
type textarea "x"
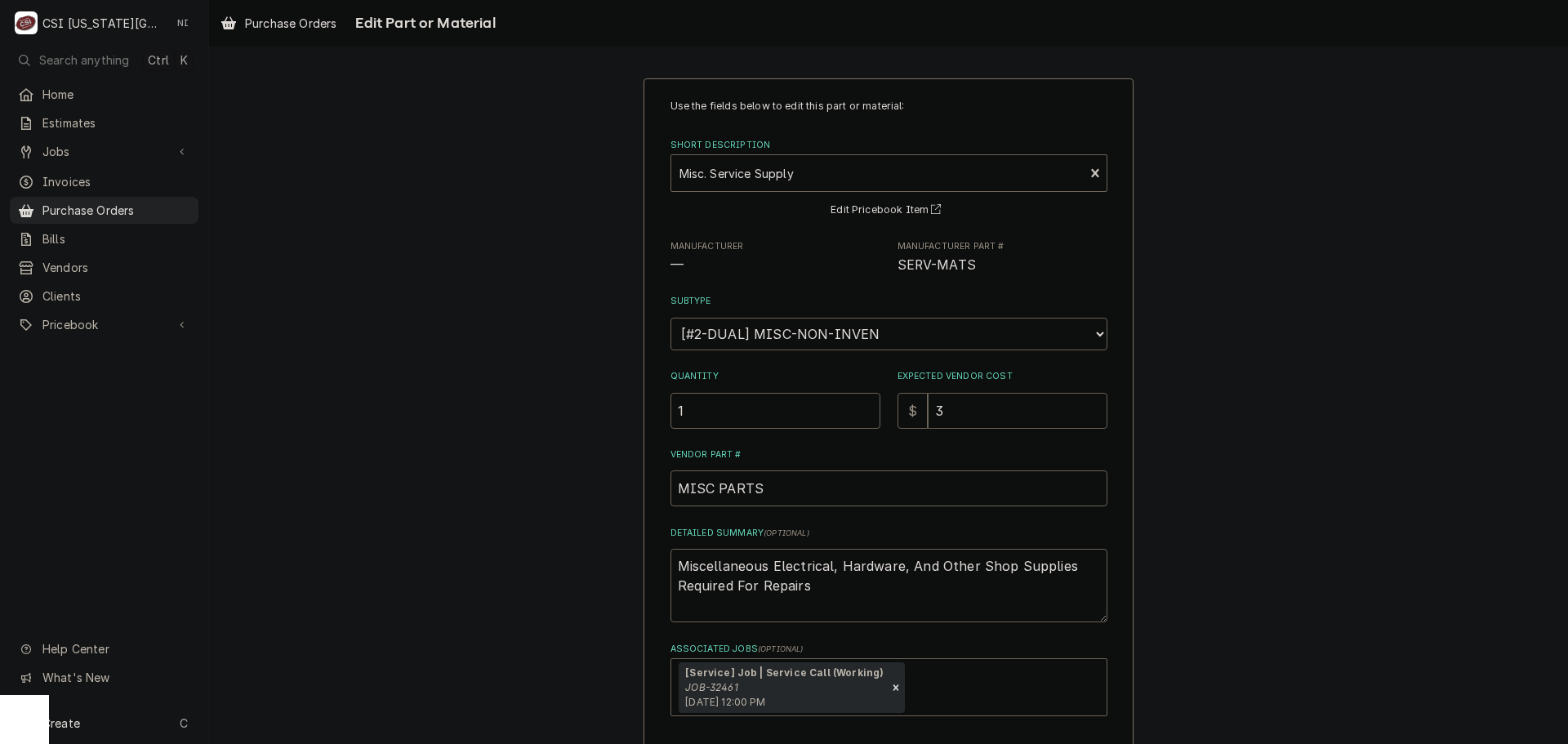
type input "30"
type textarea "x"
type input "30.7"
type textarea "x"
type input "30.72"
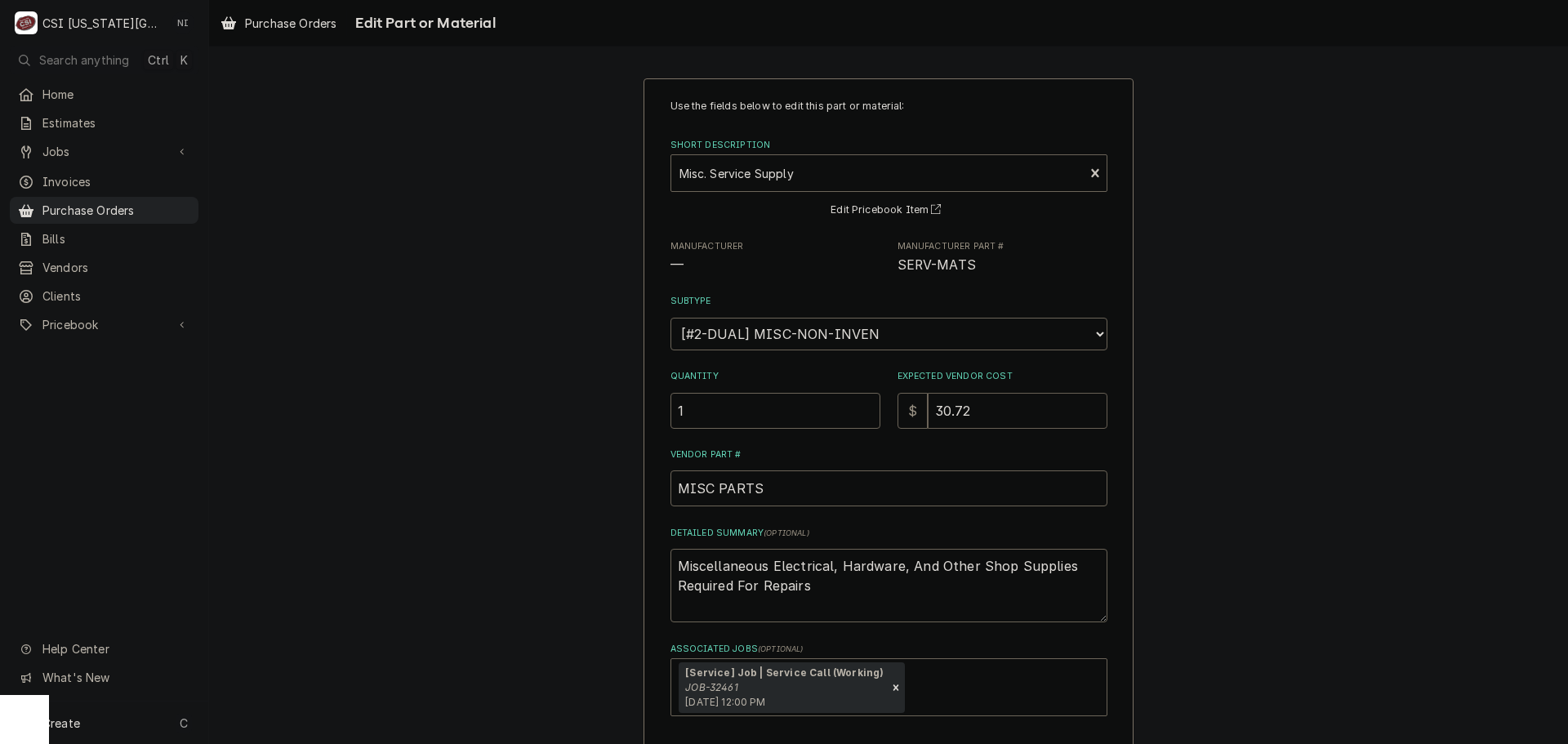
type textarea "x"
type input "30.7"
type textarea "x"
type input "30.75"
drag, startPoint x: 783, startPoint y: 590, endPoint x: 612, endPoint y: 554, distance: 174.7
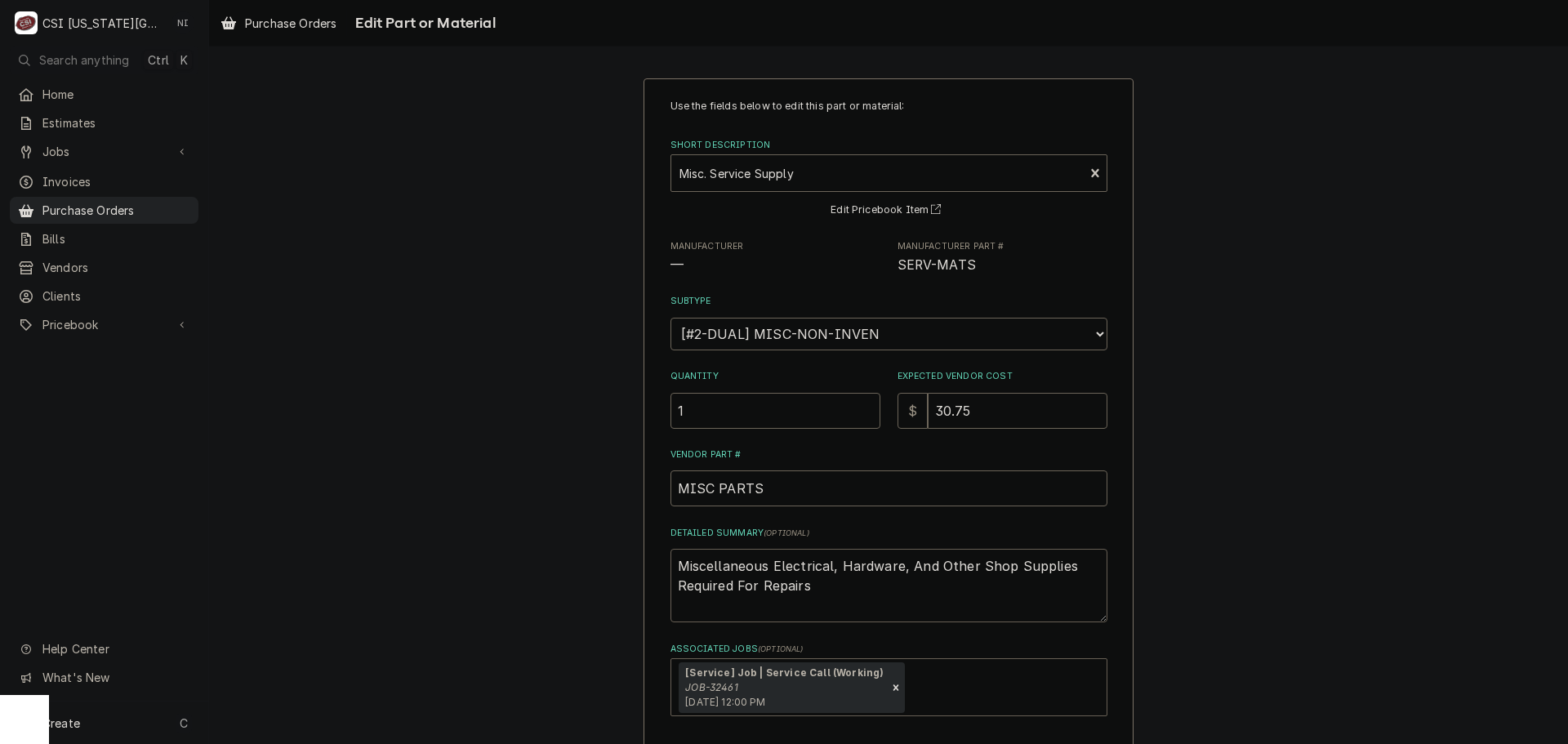
click at [619, 558] on div "Use the fields below to edit this part or material: Short Description Misc. Ser…" at bounding box center [888, 461] width 1359 height 794
type textarea "x"
type textarea "airs"
type textarea "x"
type textarea "air"
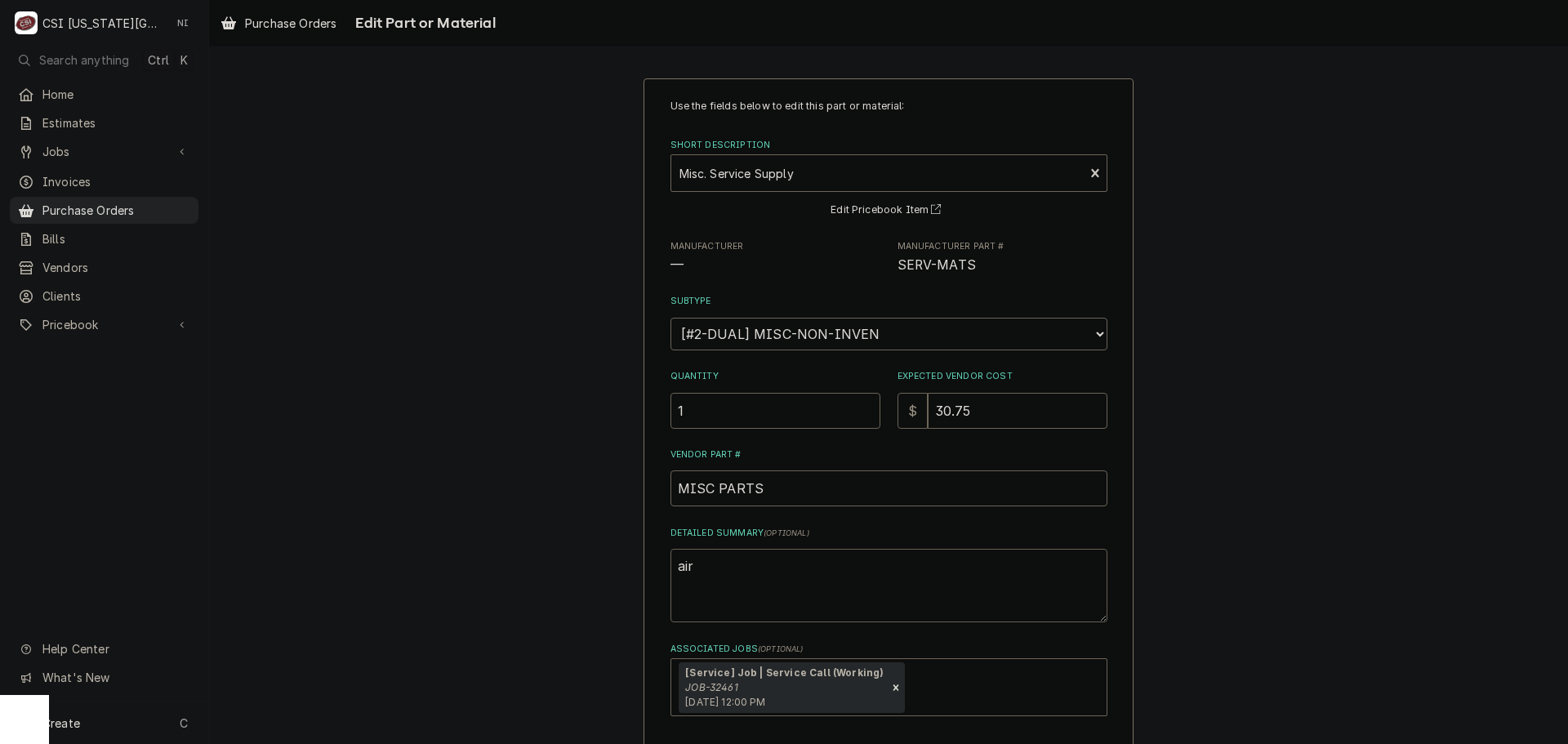
type textarea "x"
type textarea "ai"
type textarea "x"
type textarea "a"
type textarea "x"
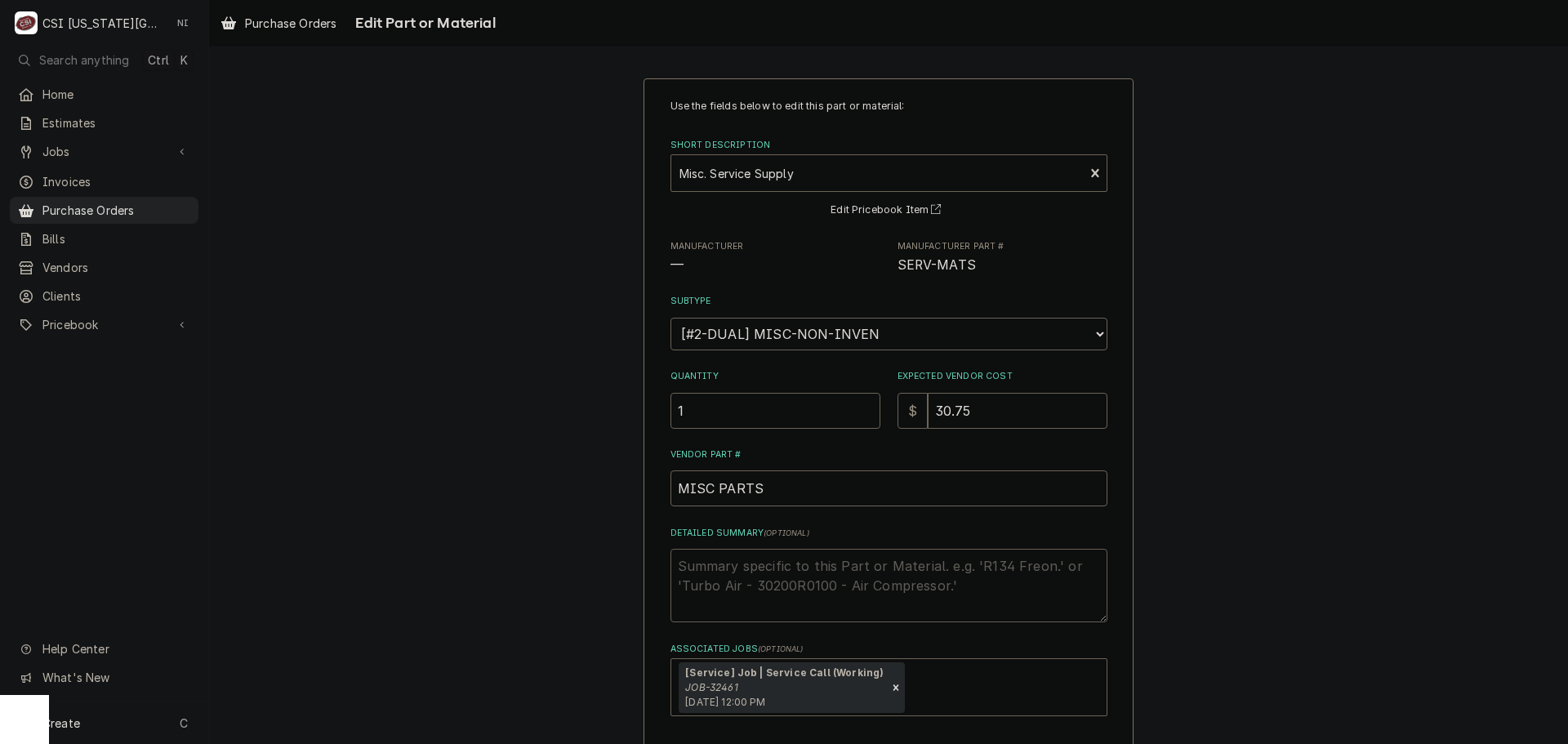
type textarea "x"
type textarea "b"
type textarea "x"
type textarea "bu"
type textarea "x"
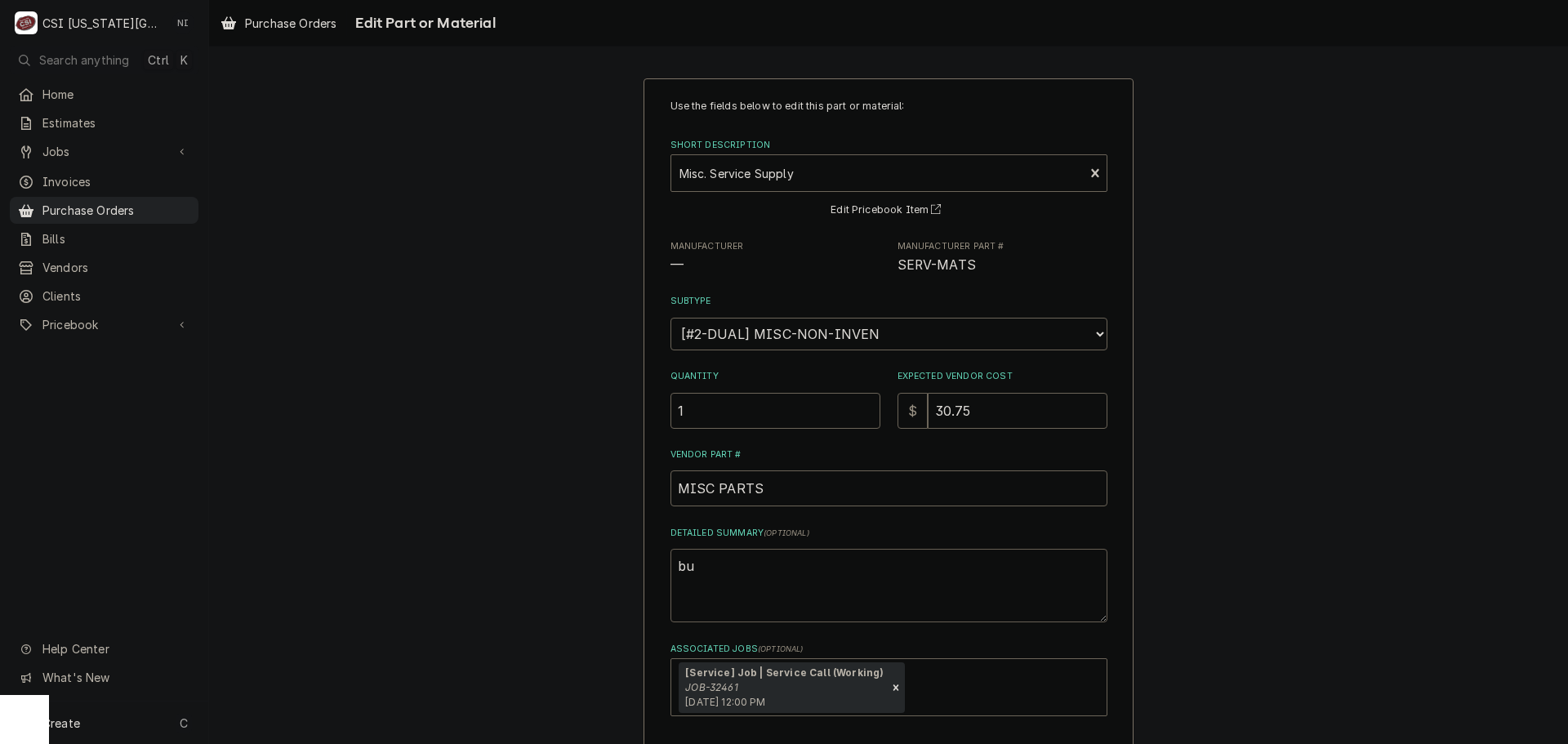
type textarea "bur"
type textarea "x"
type textarea "burs"
type textarea "x"
type textarea "burst"
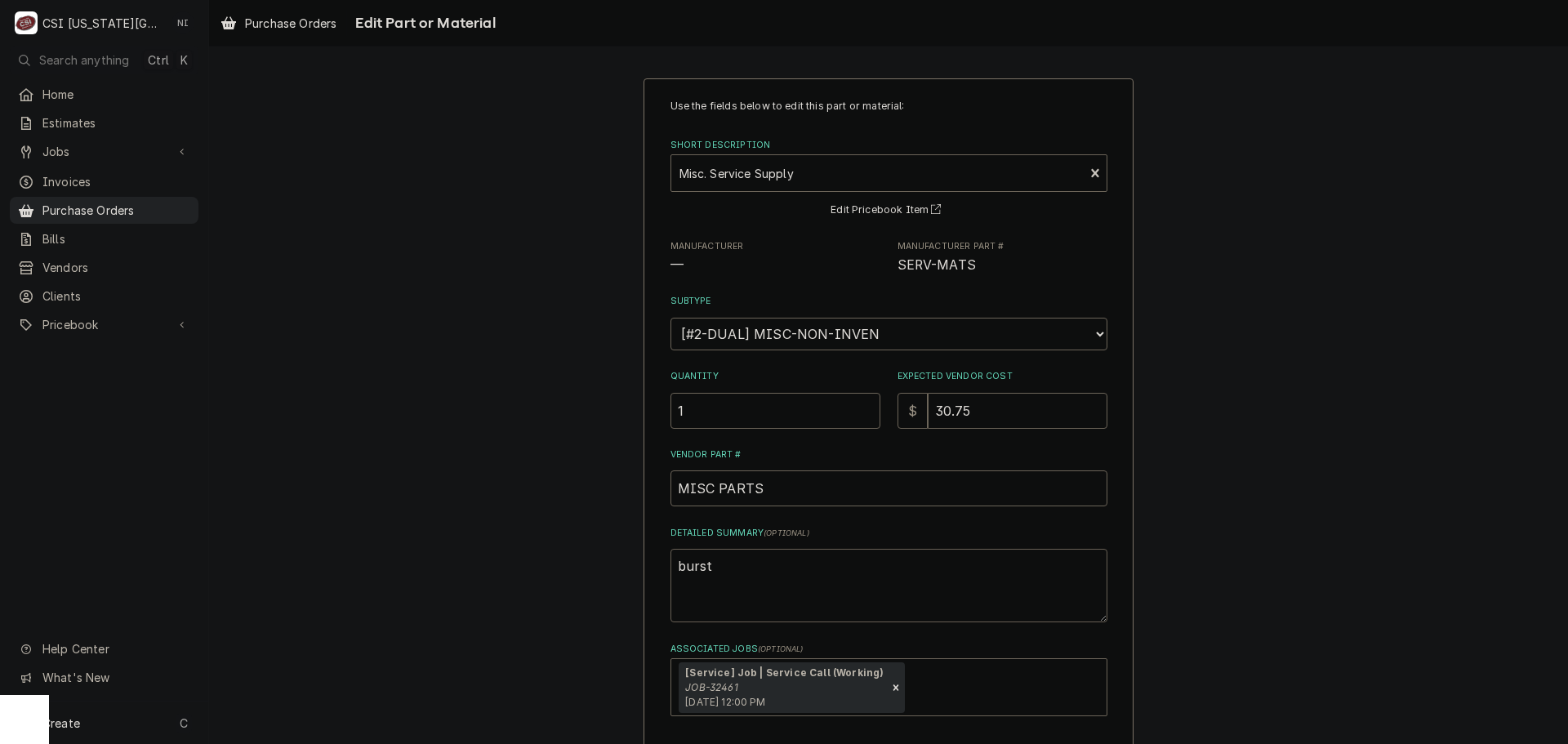
type textarea "x"
type textarea "burst"
type textarea "x"
type textarea "burst pr"
type textarea "x"
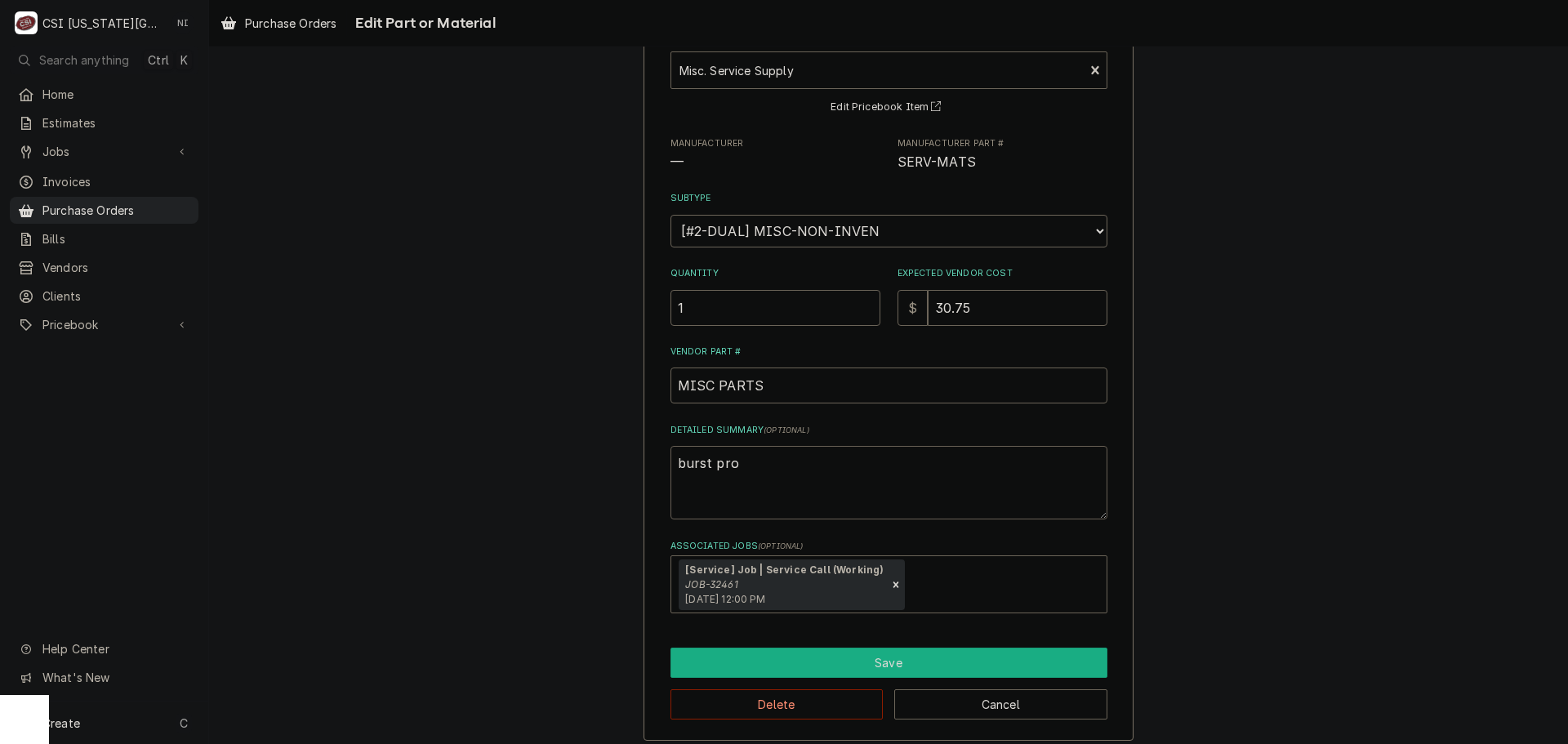
scroll to position [114, 0]
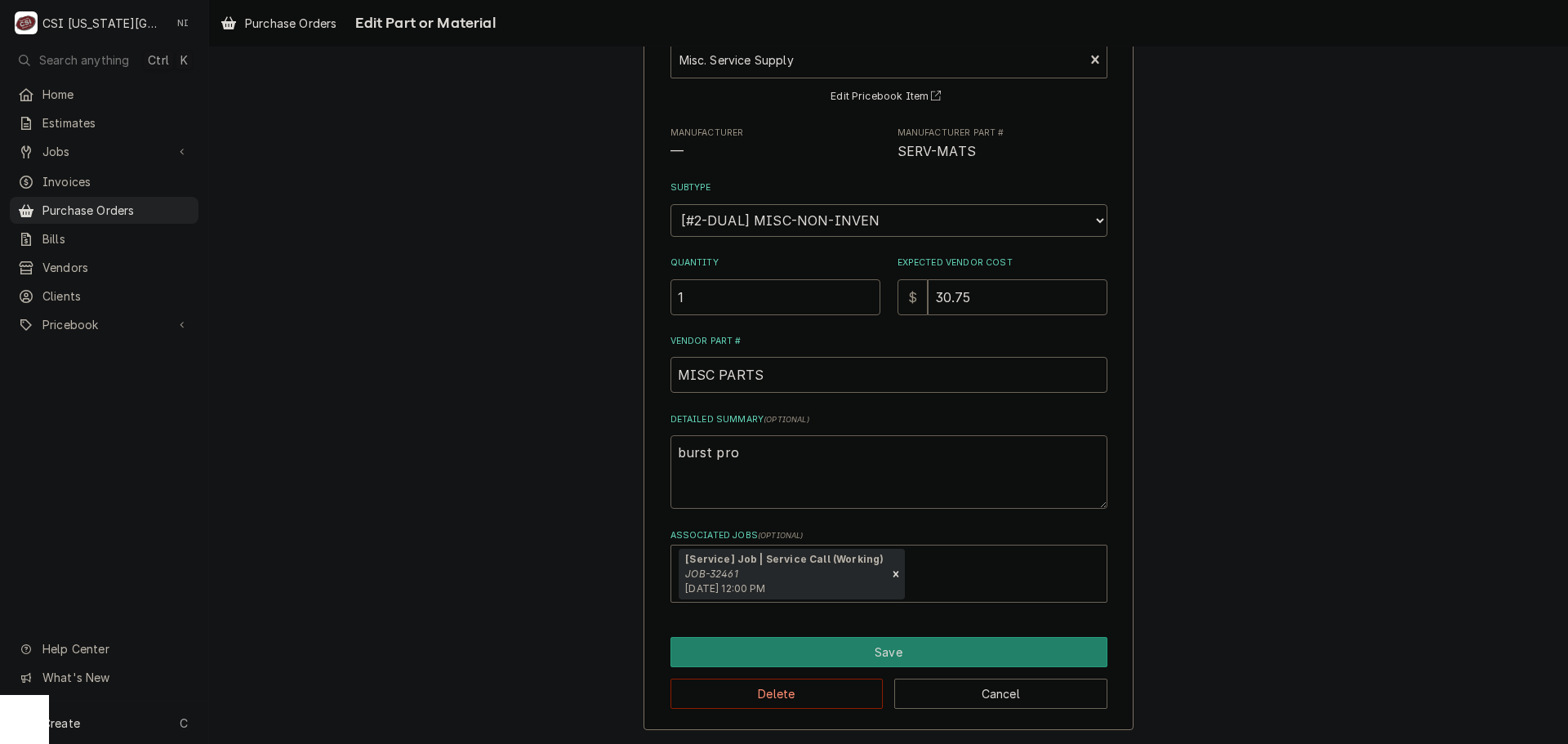
type textarea "burst pro"
click at [810, 635] on div "Use the fields below to edit this part or material: Short Description Misc. Ser…" at bounding box center [888, 348] width 490 height 766
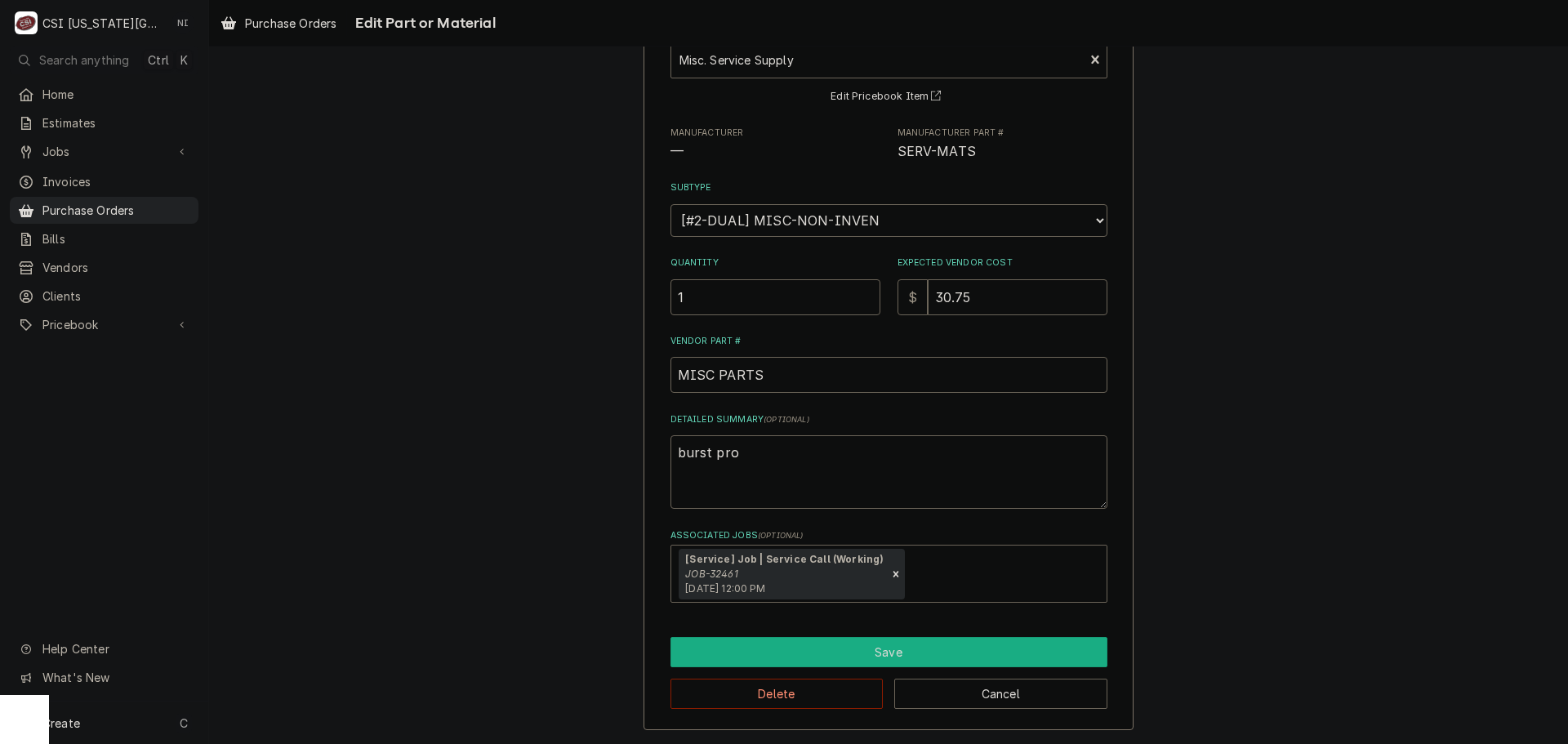
click at [931, 643] on button "Save" at bounding box center [889, 652] width 437 height 30
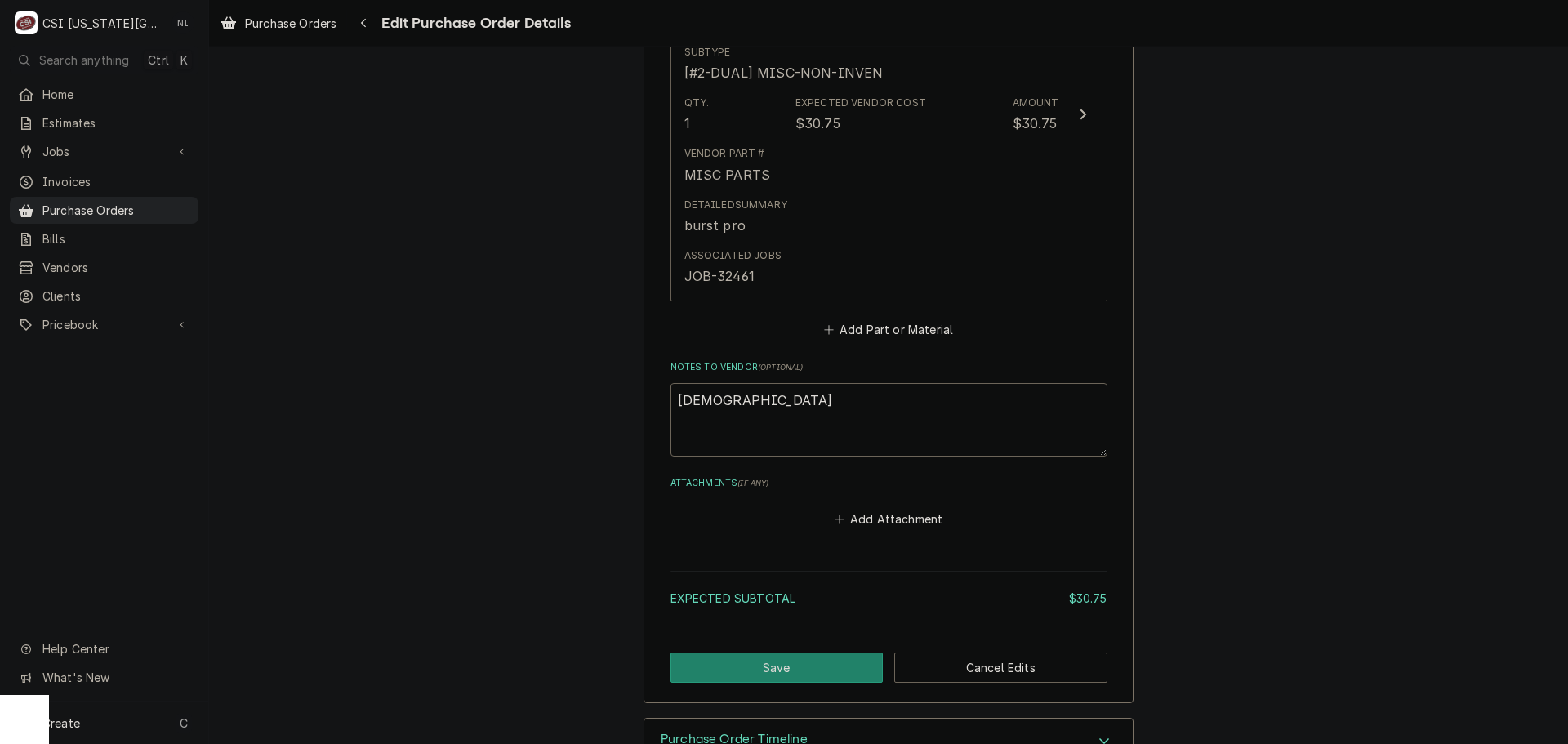
scroll to position [902, 0]
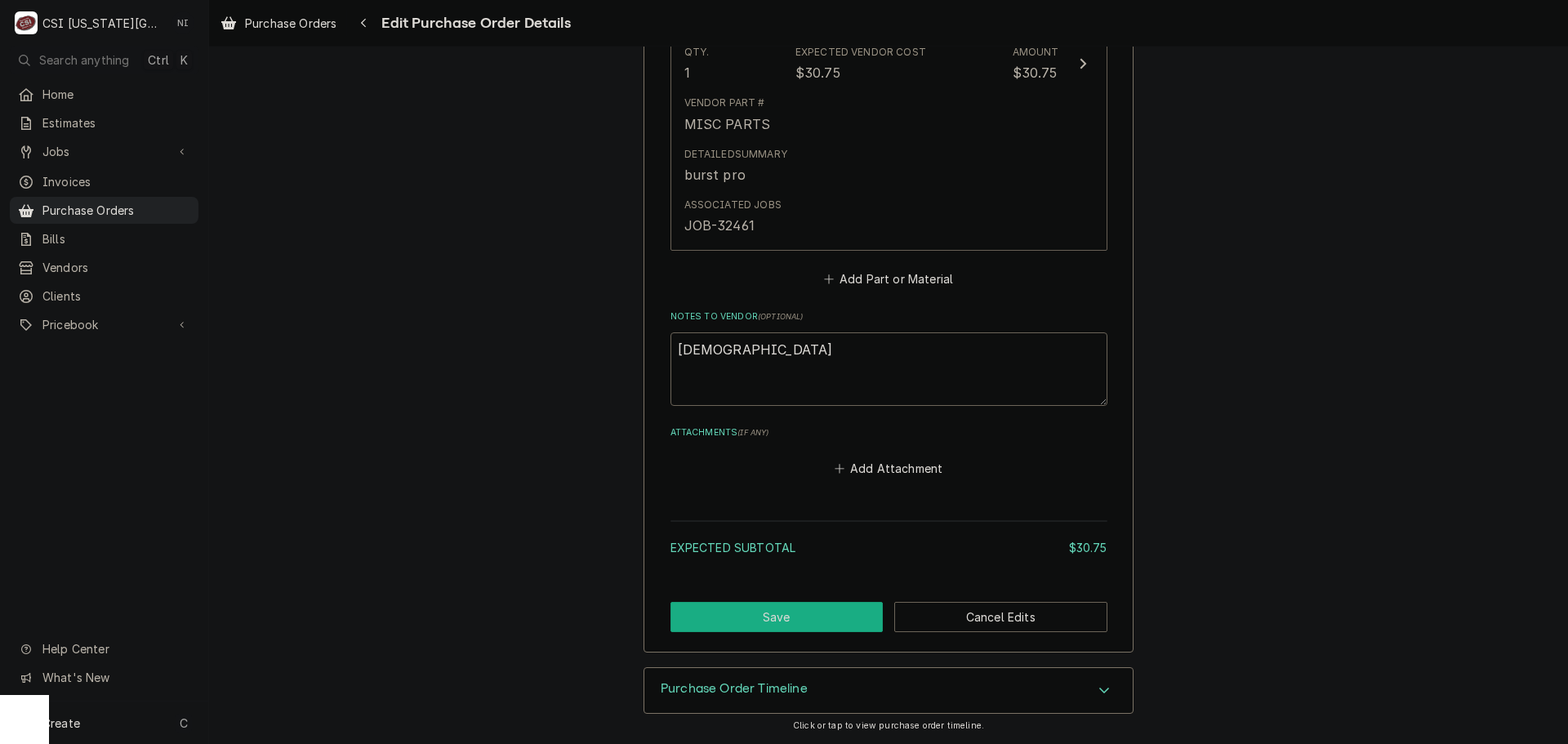
click at [787, 613] on button "Save" at bounding box center [776, 617] width 213 height 30
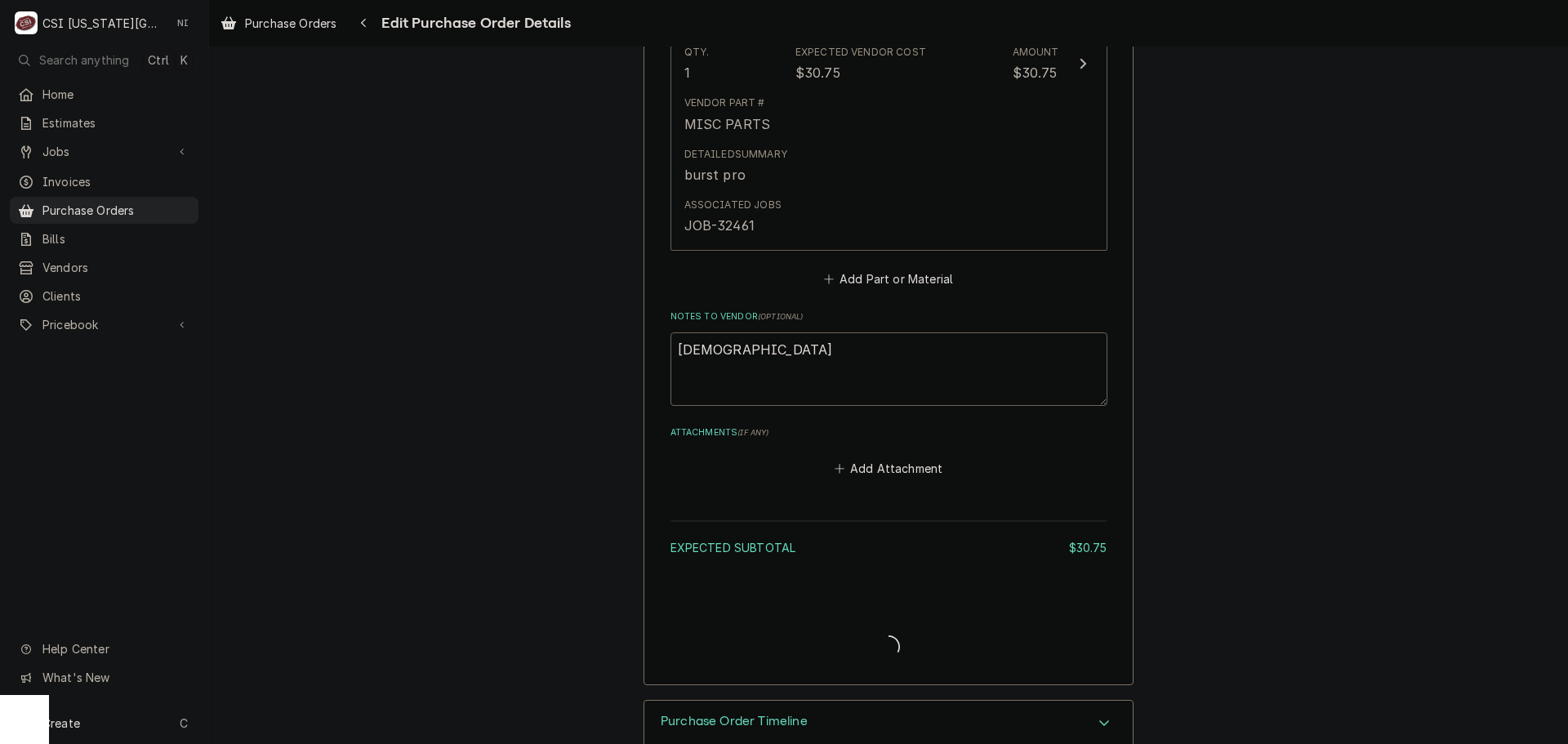
type textarea "x"
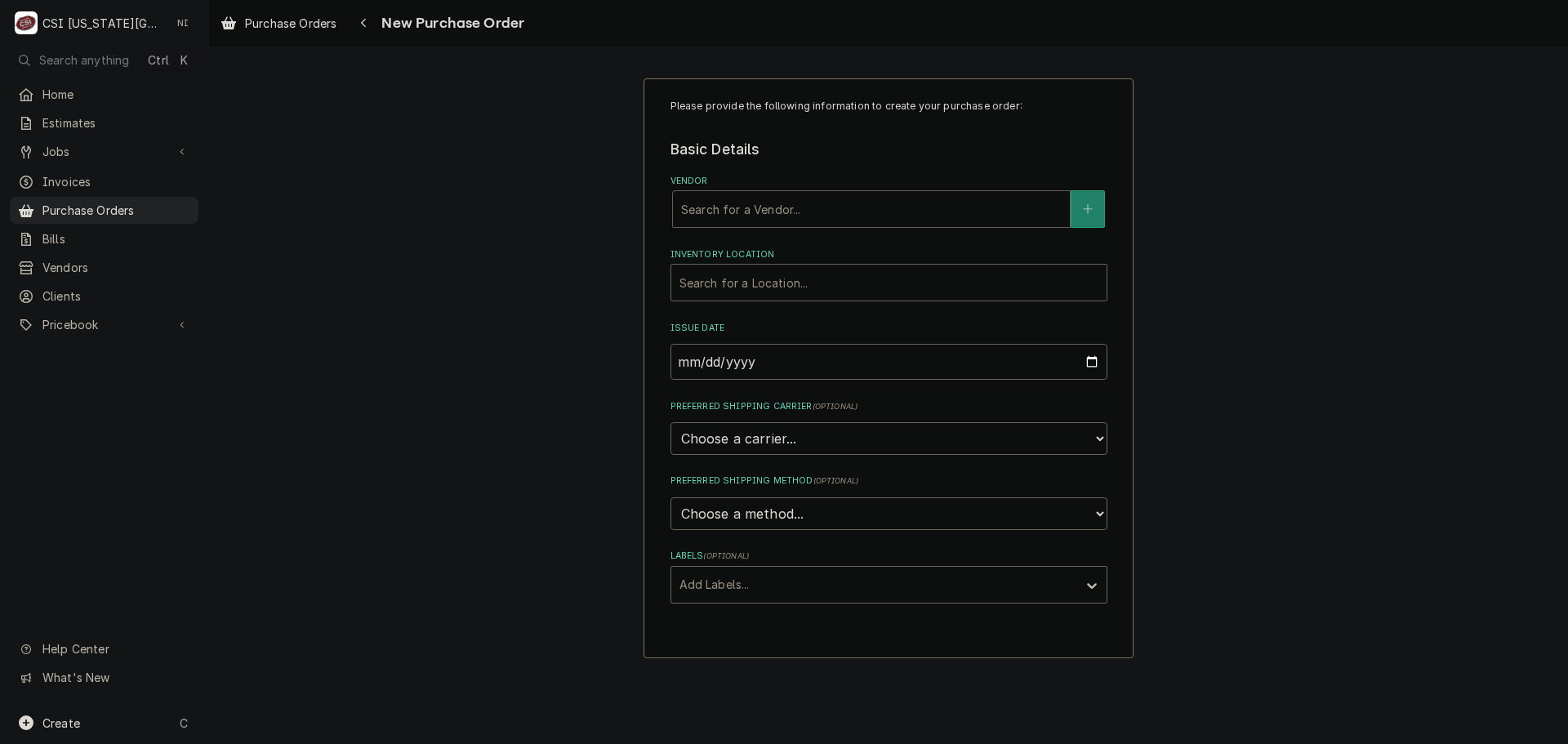
click at [893, 222] on div "Vendor" at bounding box center [871, 208] width 381 height 29
type input "q"
type input "west"
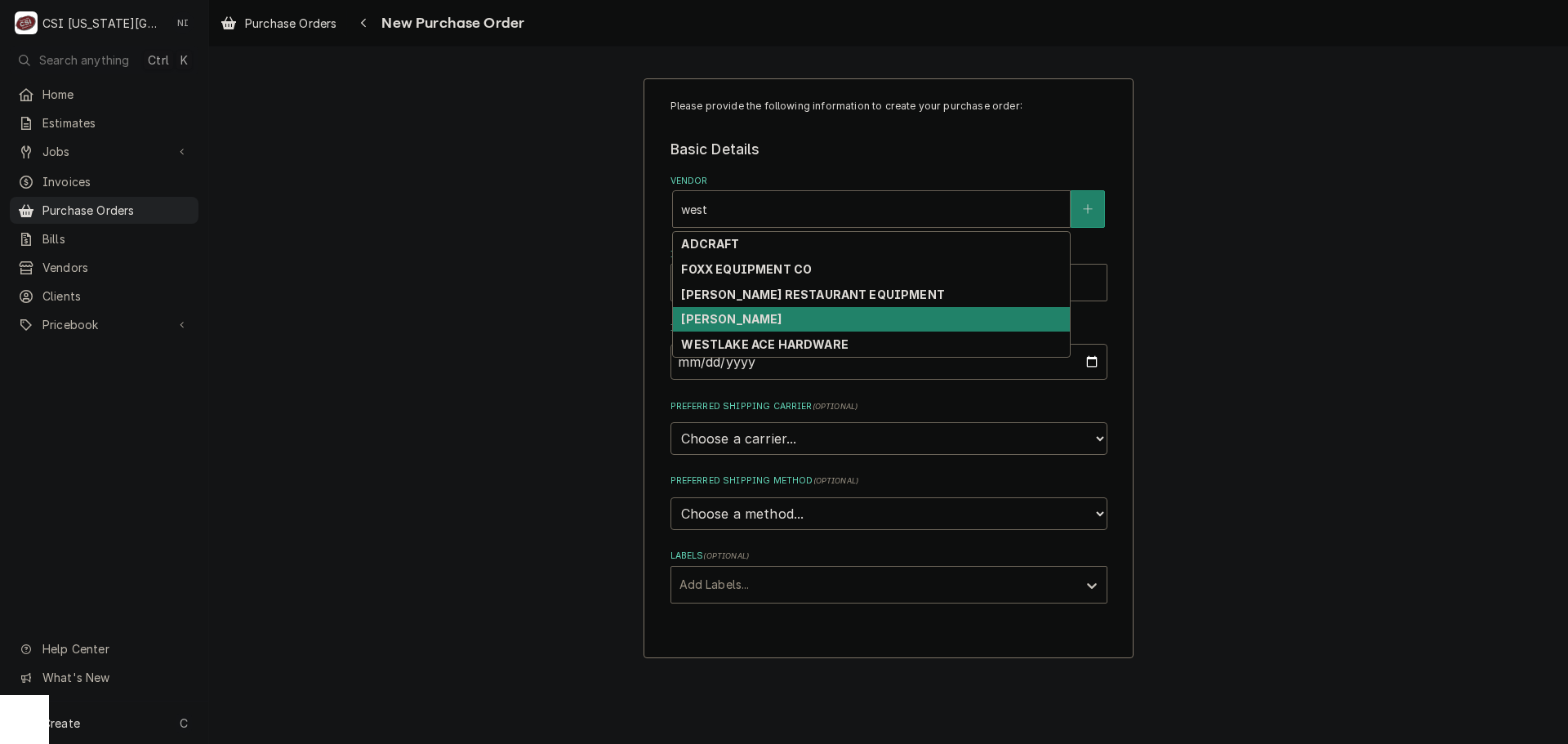
click at [768, 338] on strong "WESTLAKE ACE HARDWARE" at bounding box center [764, 344] width 167 height 14
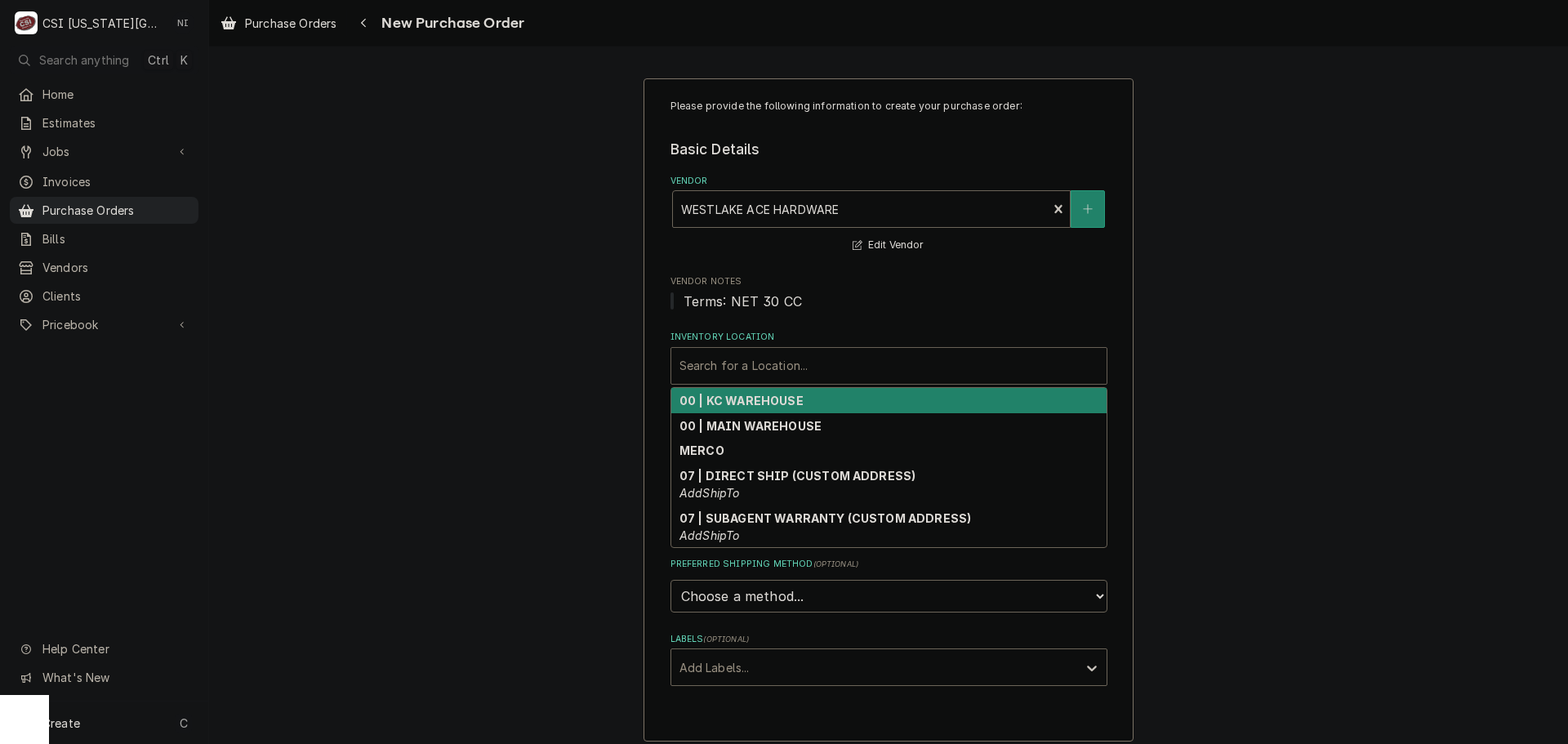
drag, startPoint x: 776, startPoint y: 370, endPoint x: 768, endPoint y: 393, distance: 24.4
click at [774, 372] on div "Inventory Location" at bounding box center [888, 365] width 419 height 29
click at [759, 406] on strong "00 | KC WAREHOUSE" at bounding box center [741, 401] width 124 height 14
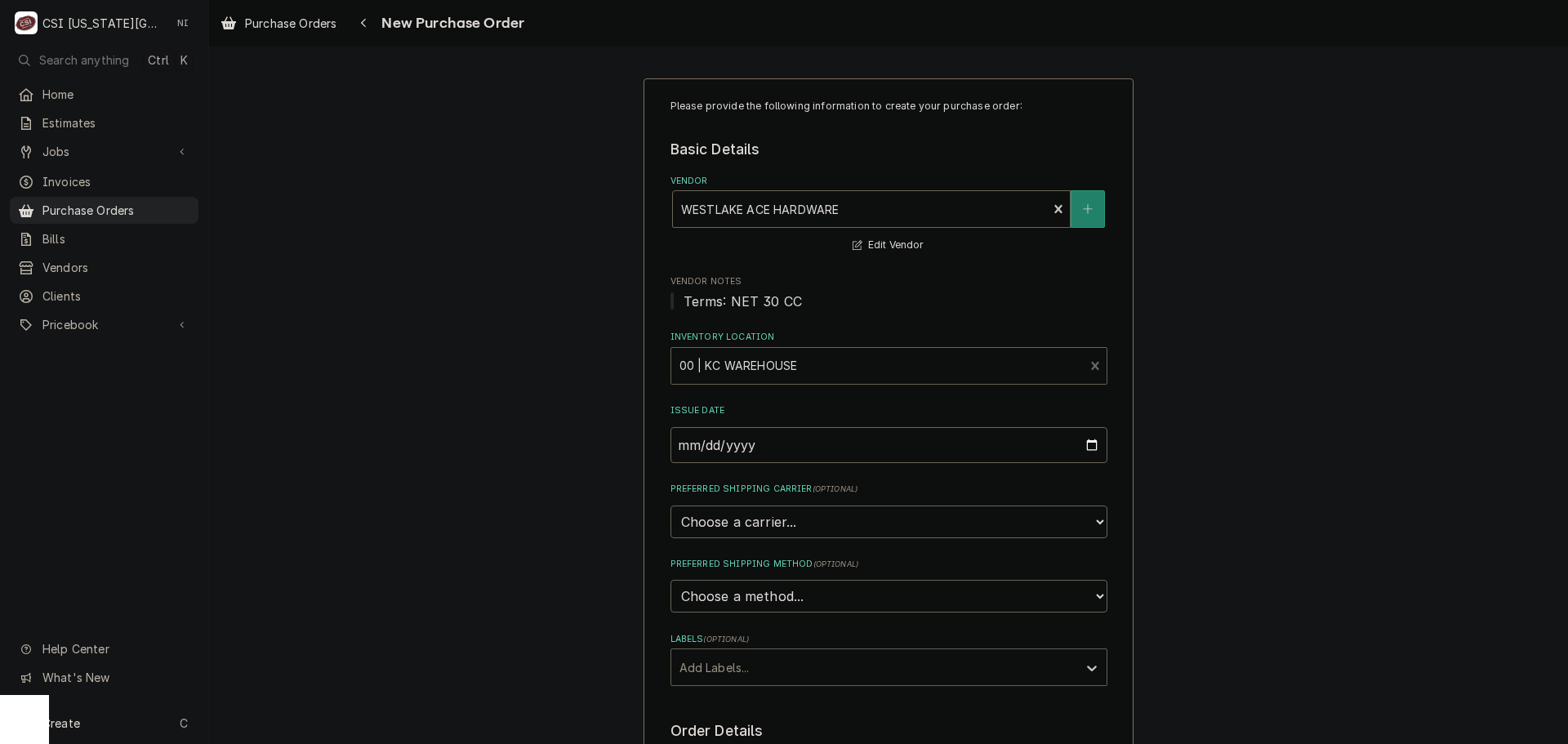
click at [754, 668] on div "Labels" at bounding box center [873, 667] width 389 height 29
click at [726, 724] on div "² Local Pickup 🛍️" at bounding box center [889, 728] width 435 height 25
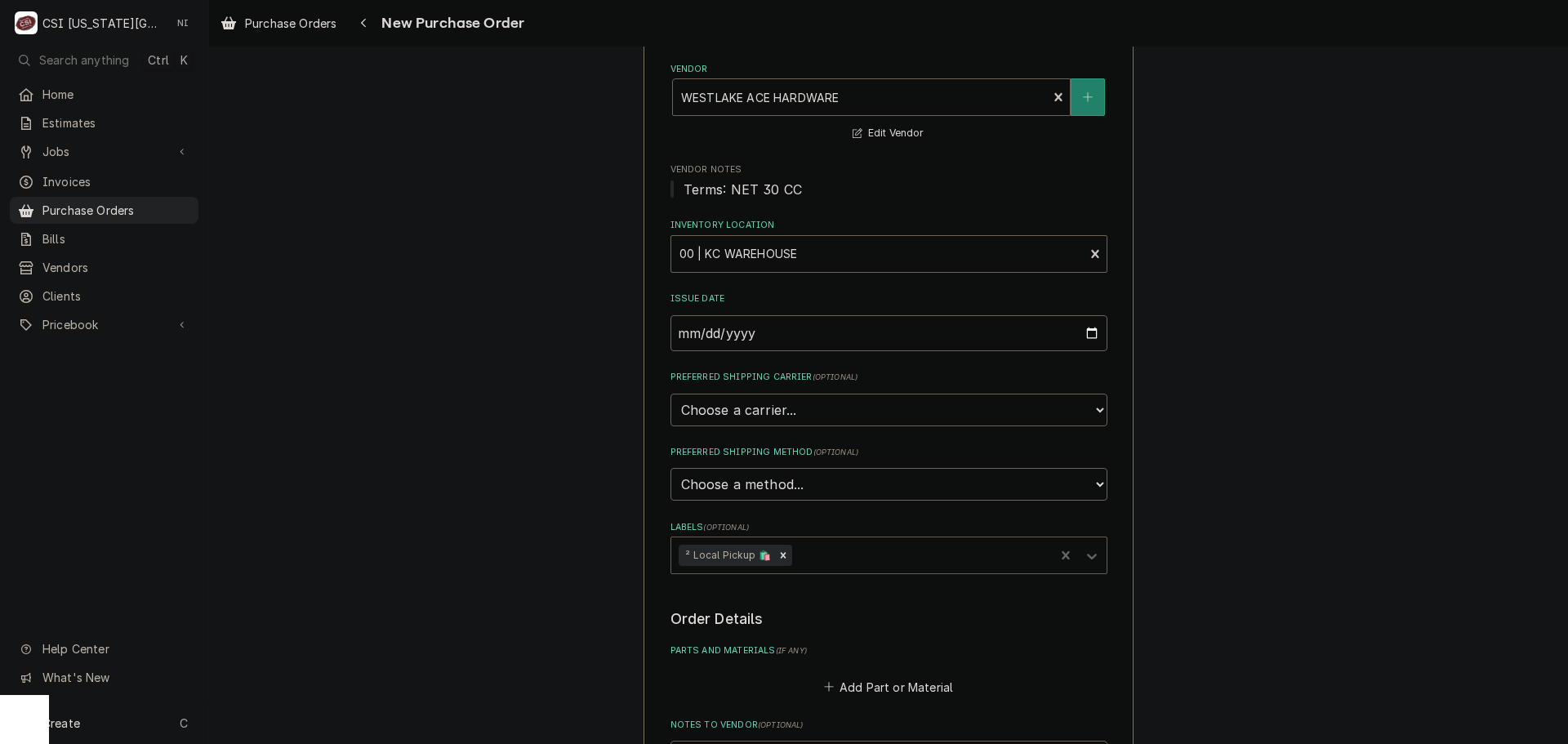
scroll to position [326, 0]
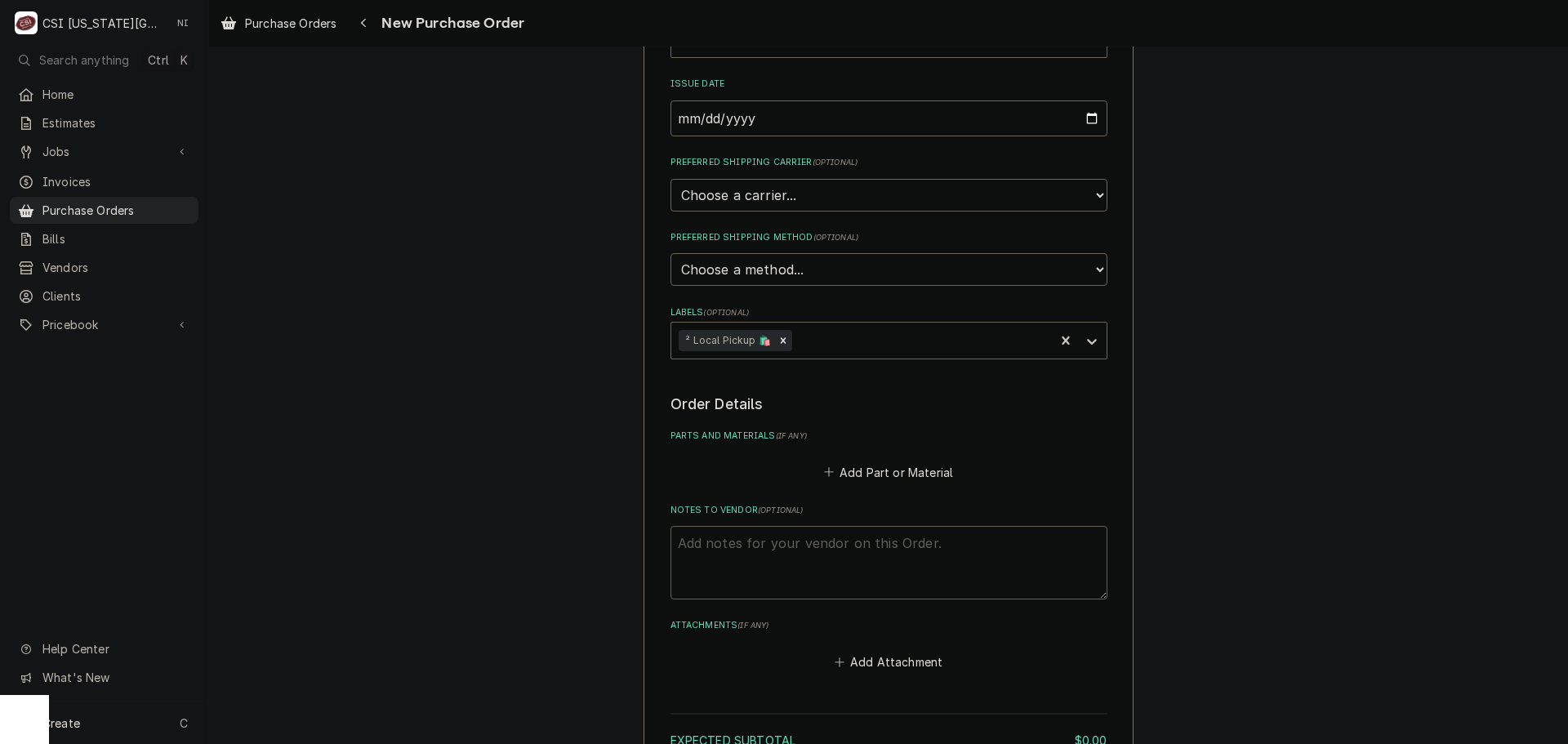
click at [803, 548] on textarea "Notes to Vendor ( optional )" at bounding box center [889, 563] width 437 height 73
type textarea "x"
type textarea "b"
type textarea "x"
type textarea "bu"
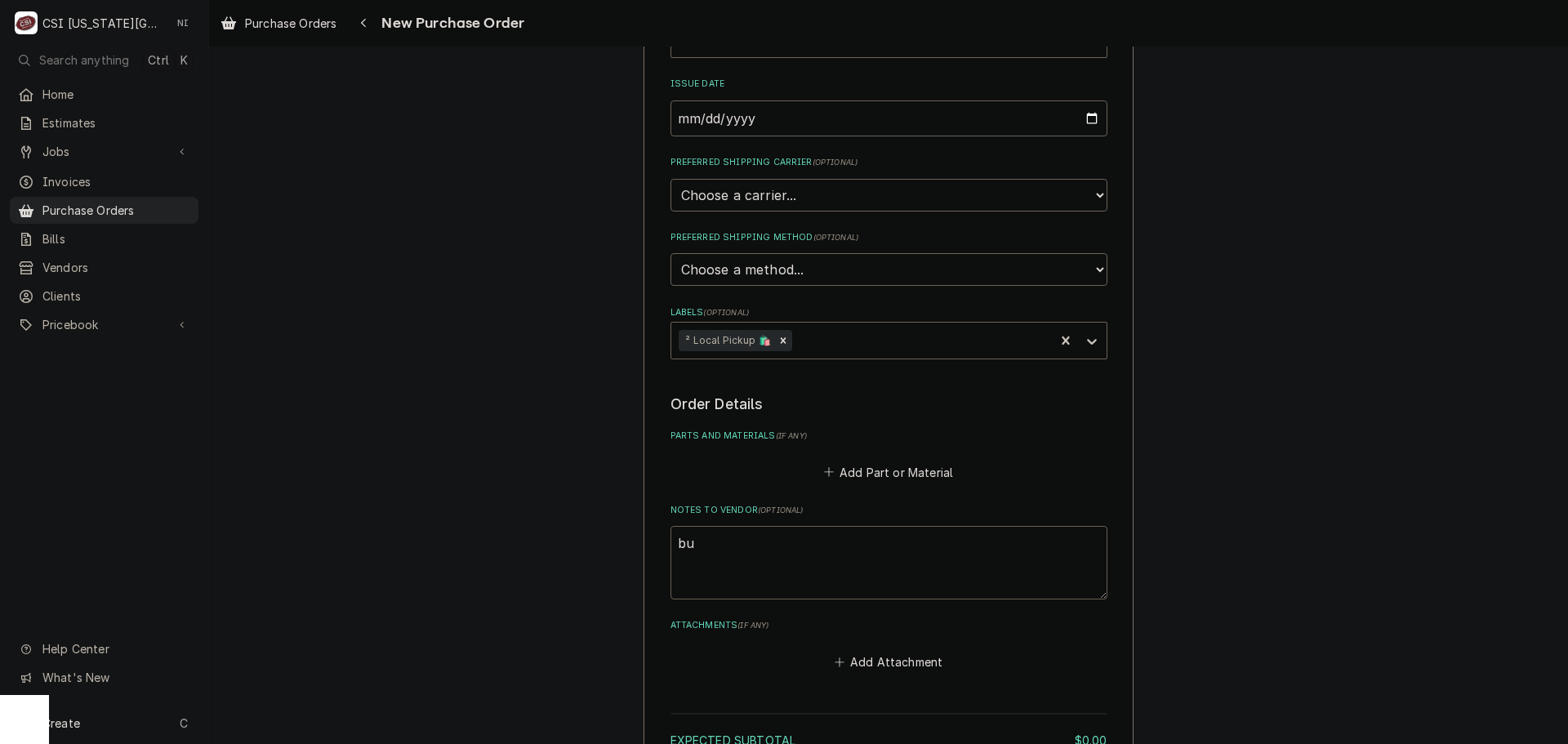
type textarea "x"
type textarea "bus"
type textarea "x"
type textarea "bust"
type textarea "x"
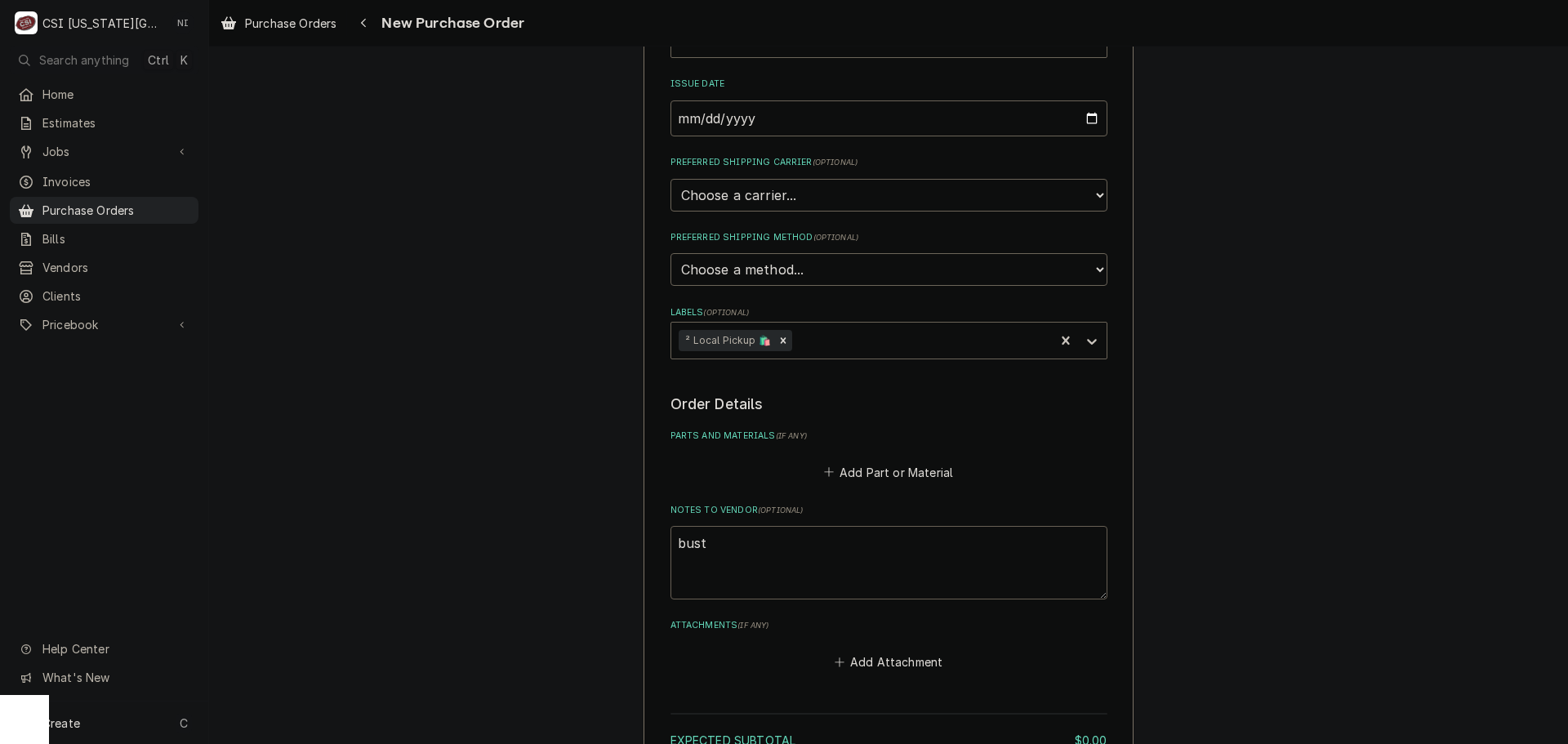
type textarea "busta"
type textarea "x"
type textarea "bustam"
type textarea "x"
type textarea "bustama"
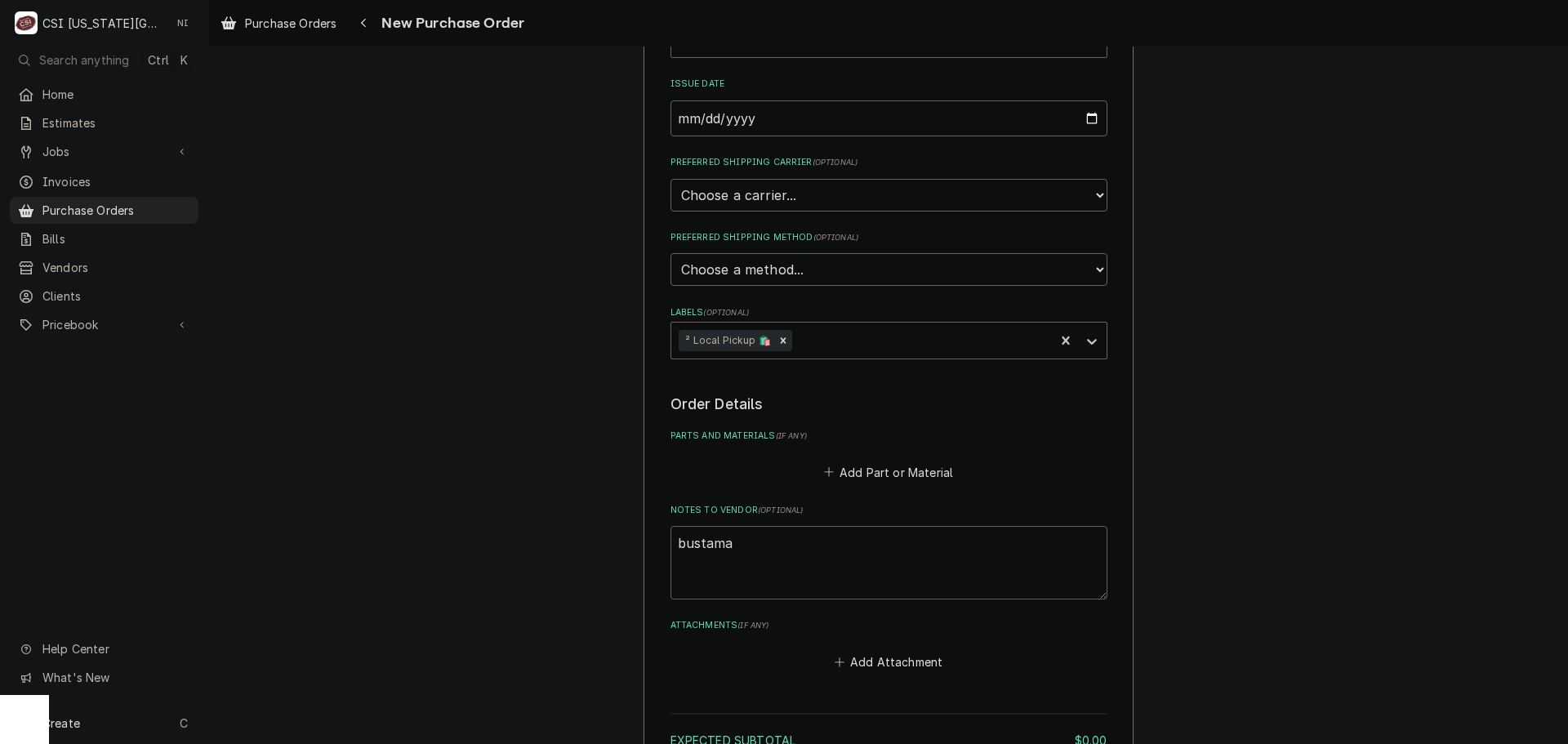
type textarea "x"
type textarea "bustaman"
type textarea "x"
type textarea "bustamant"
type textarea "x"
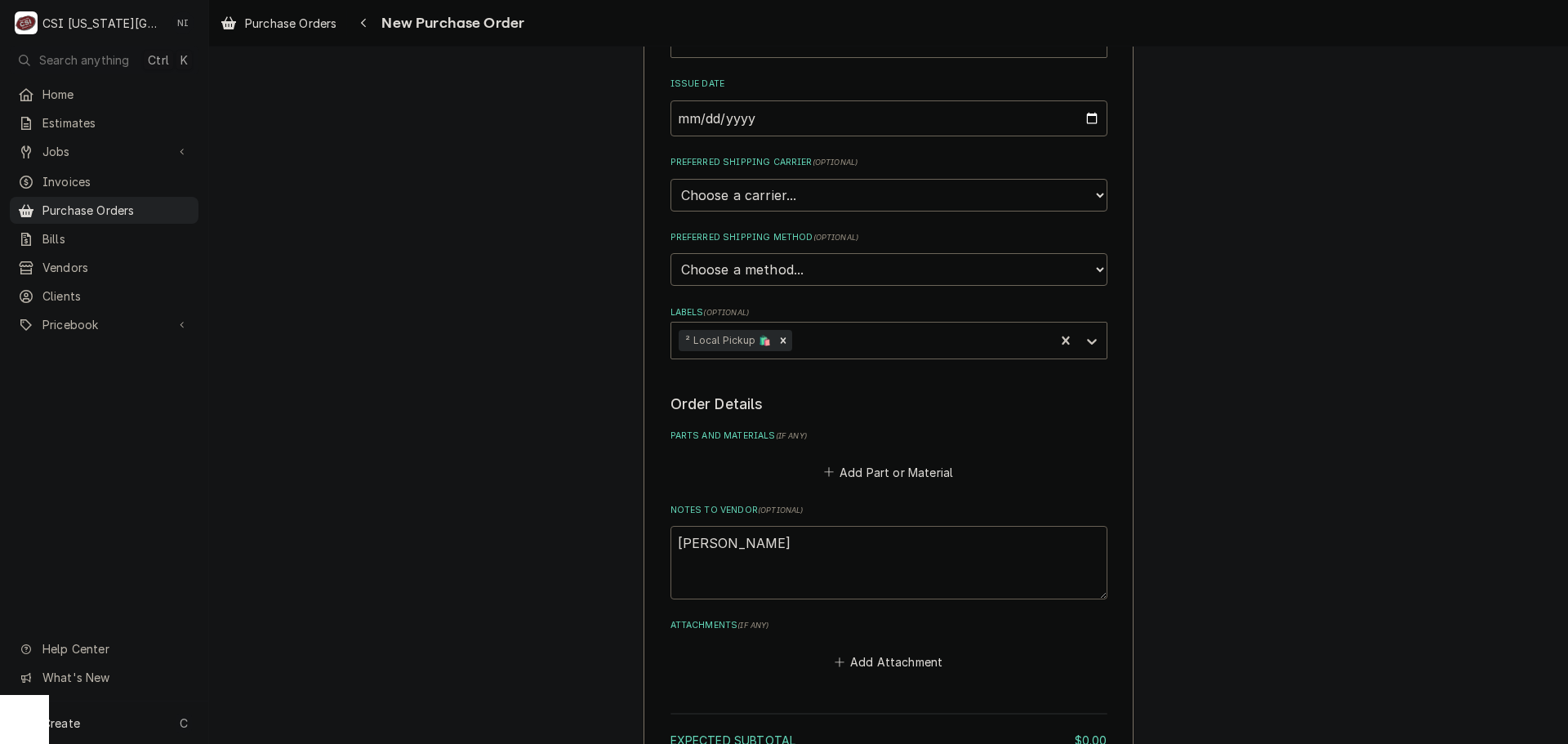
type textarea "bustamante"
click at [852, 479] on button "Add Part or Material" at bounding box center [888, 472] width 135 height 23
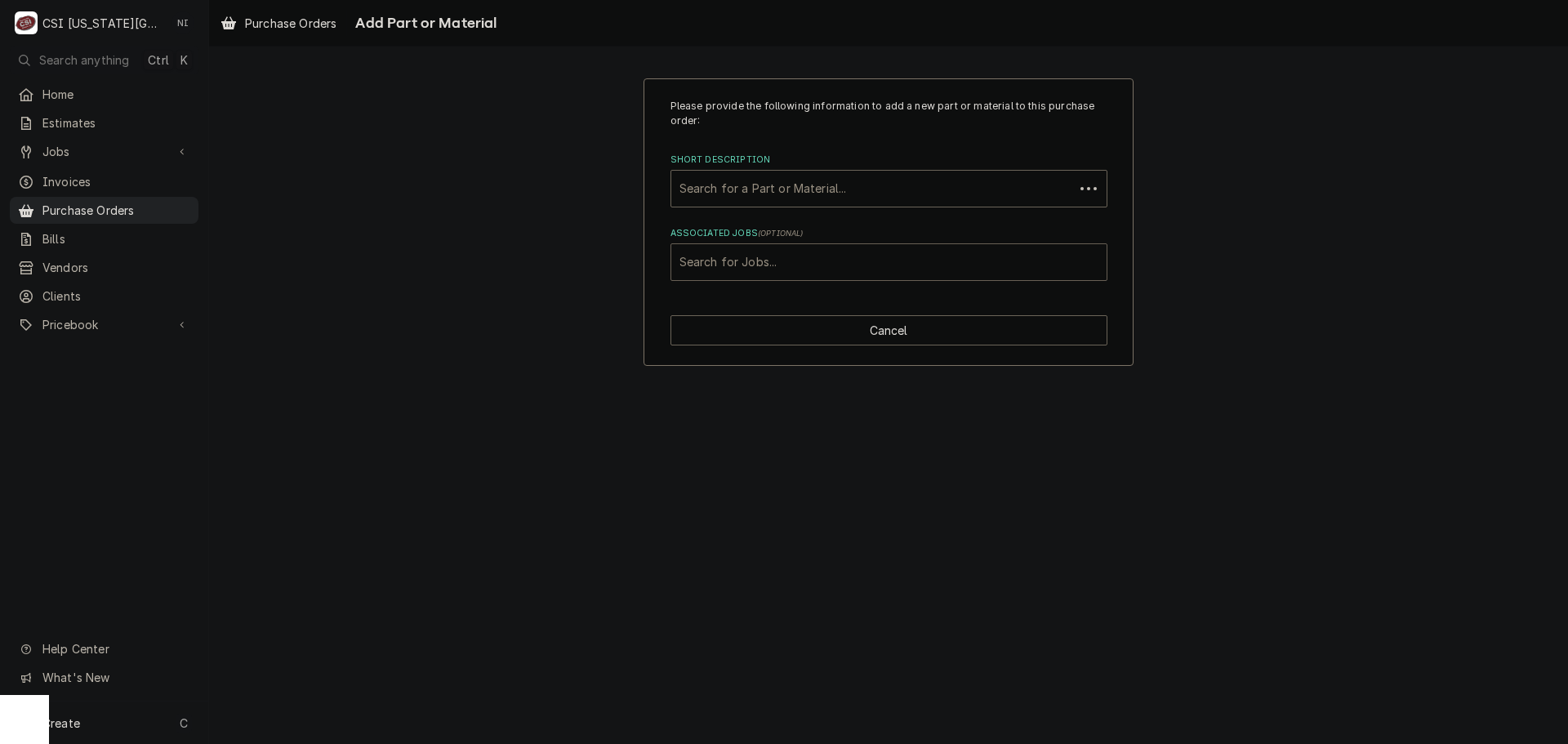
click at [856, 258] on div "Associated Jobs" at bounding box center [888, 262] width 419 height 29
type input "32488"
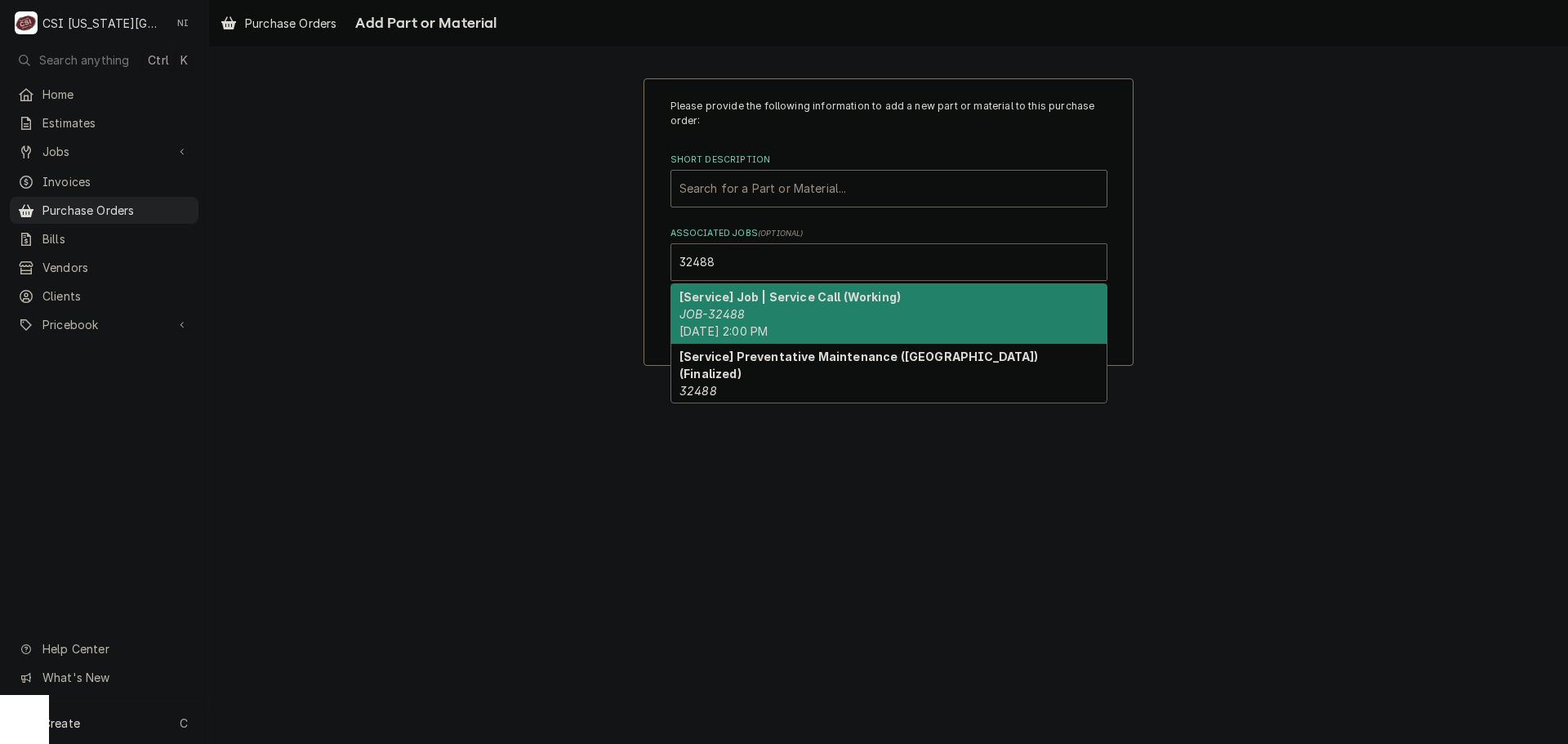
drag, startPoint x: 761, startPoint y: 309, endPoint x: 763, endPoint y: 299, distance: 10.2
click at [761, 307] on div "[Service] Job | Service Call (Working) JOB-32488 Wed, Sep 3rd, 2025 - 2:00 PM" at bounding box center [889, 314] width 435 height 60
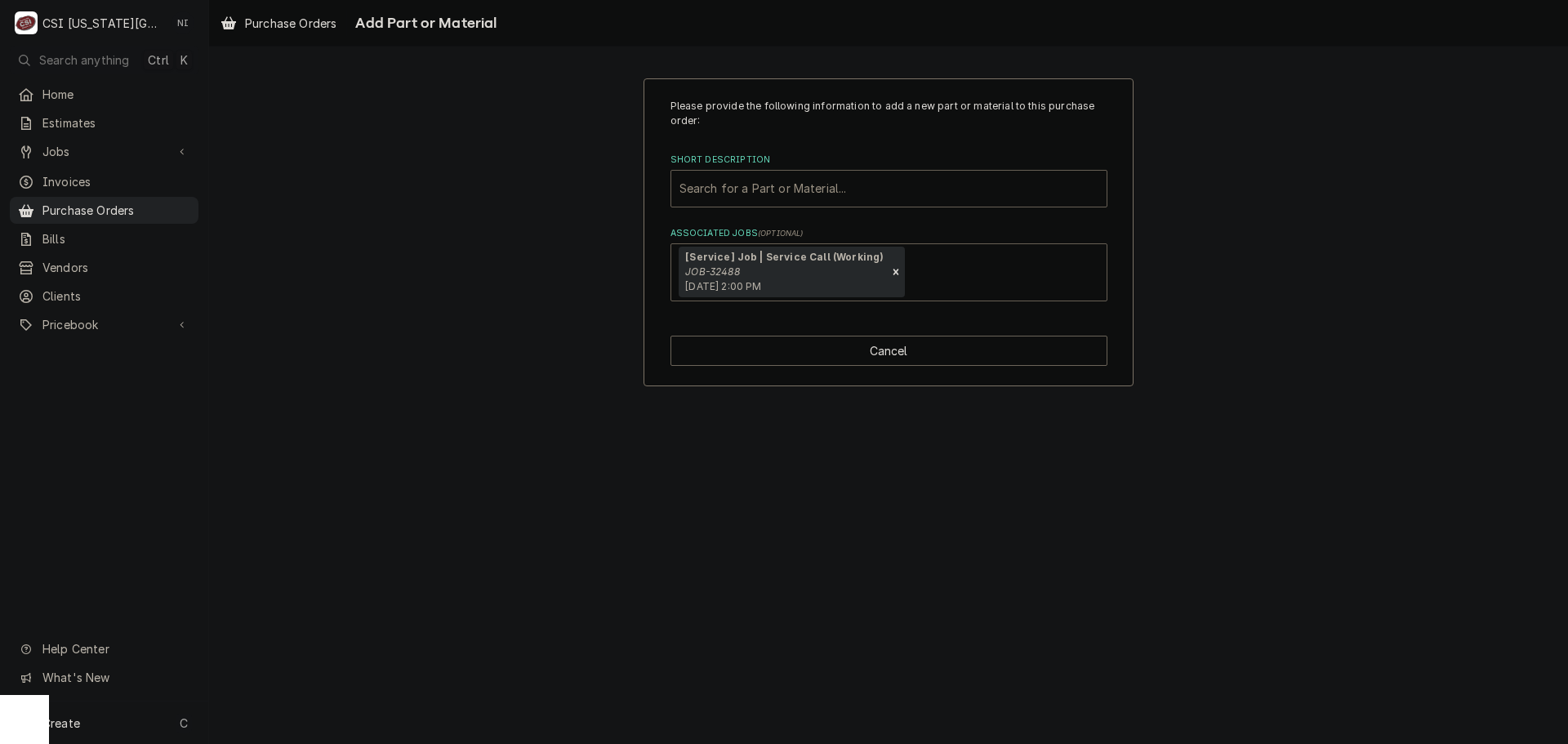
click at [756, 192] on div "Short Description" at bounding box center [888, 188] width 419 height 29
type input "misc serv"
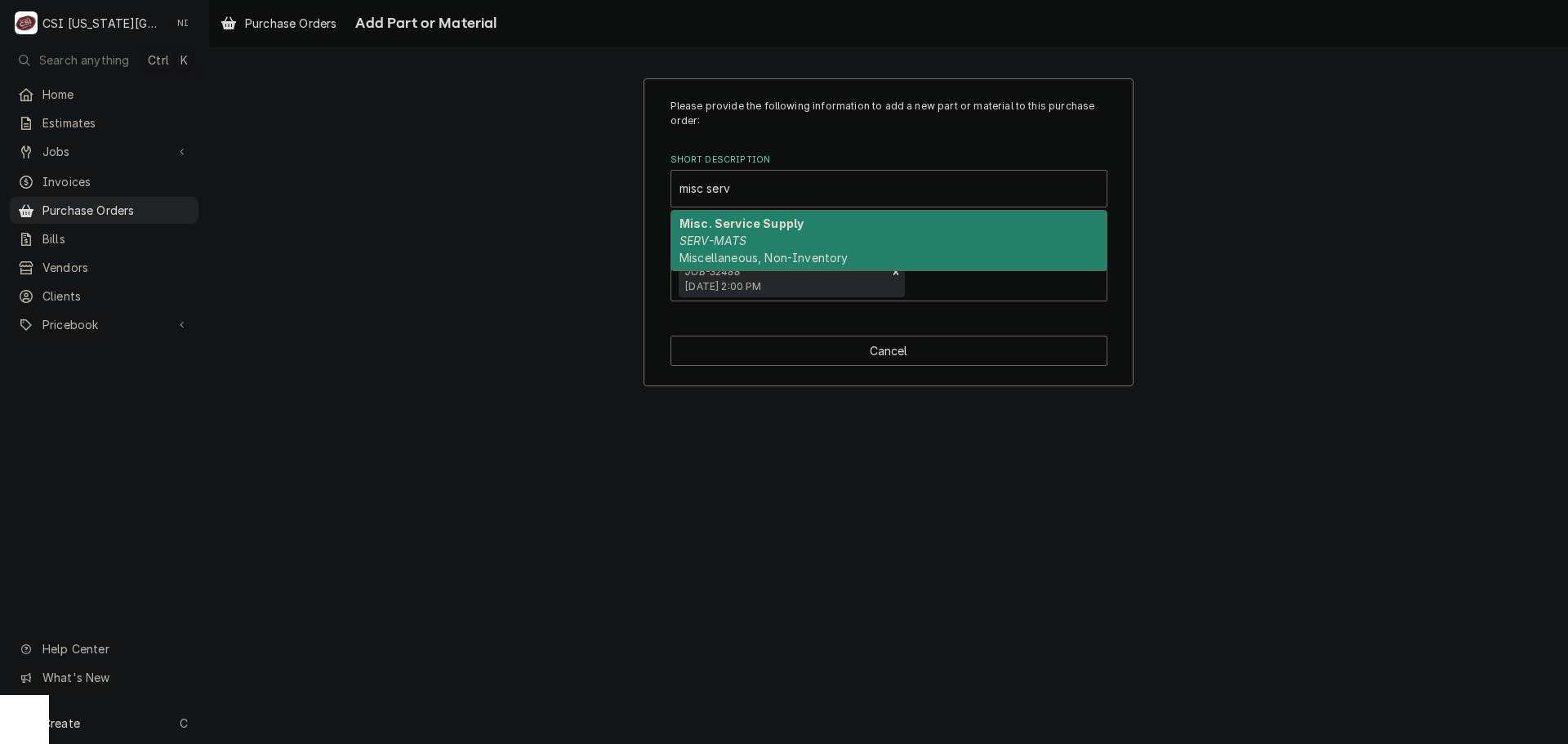
click at [784, 239] on div "Misc. Service Supply SERV-MATS Miscellaneous, Non-Inventory" at bounding box center [889, 241] width 435 height 60
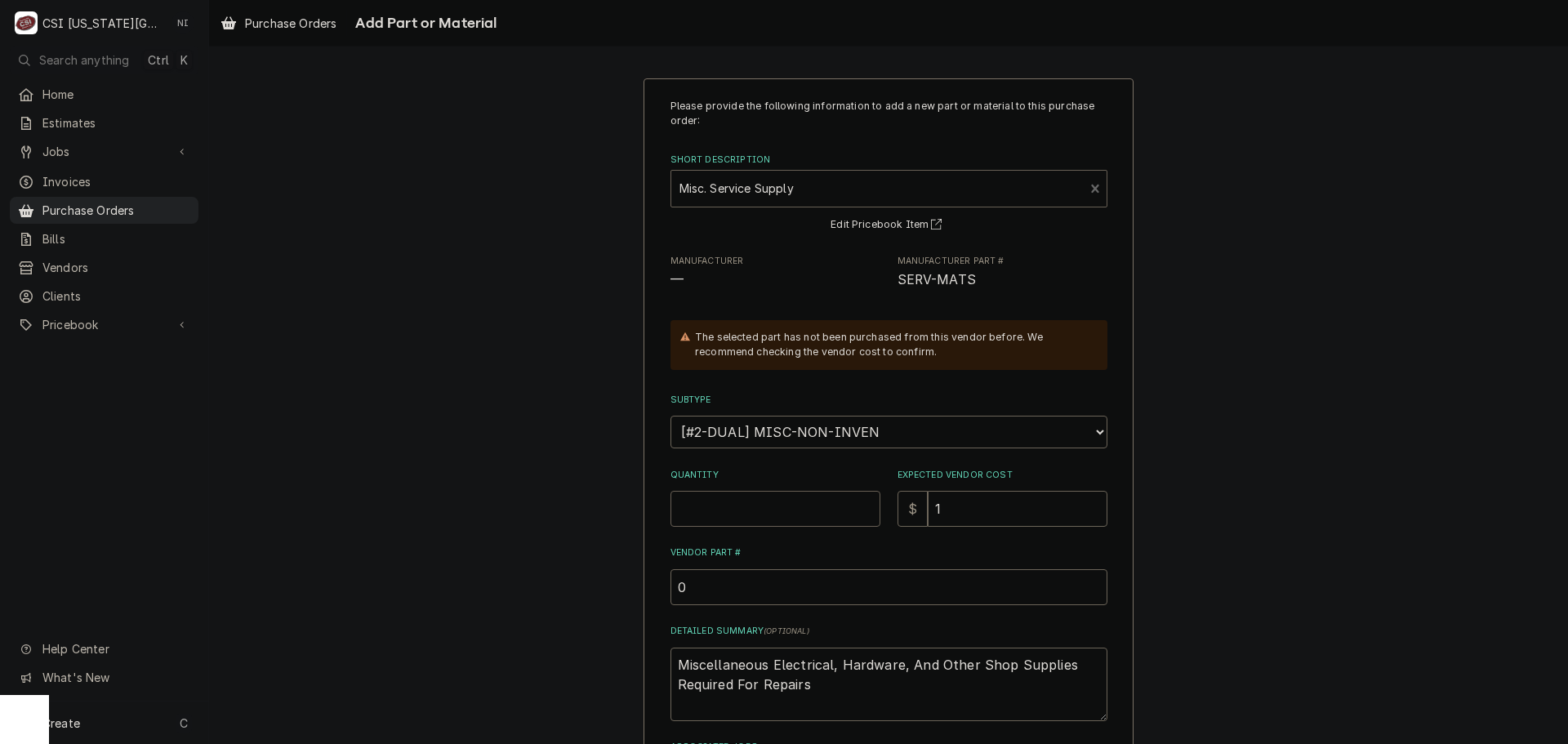
drag, startPoint x: 755, startPoint y: 502, endPoint x: 755, endPoint y: 490, distance: 12.0
click at [755, 498] on input "Quantity" at bounding box center [776, 509] width 210 height 36
type textarea "x"
type input "1"
type textarea "x"
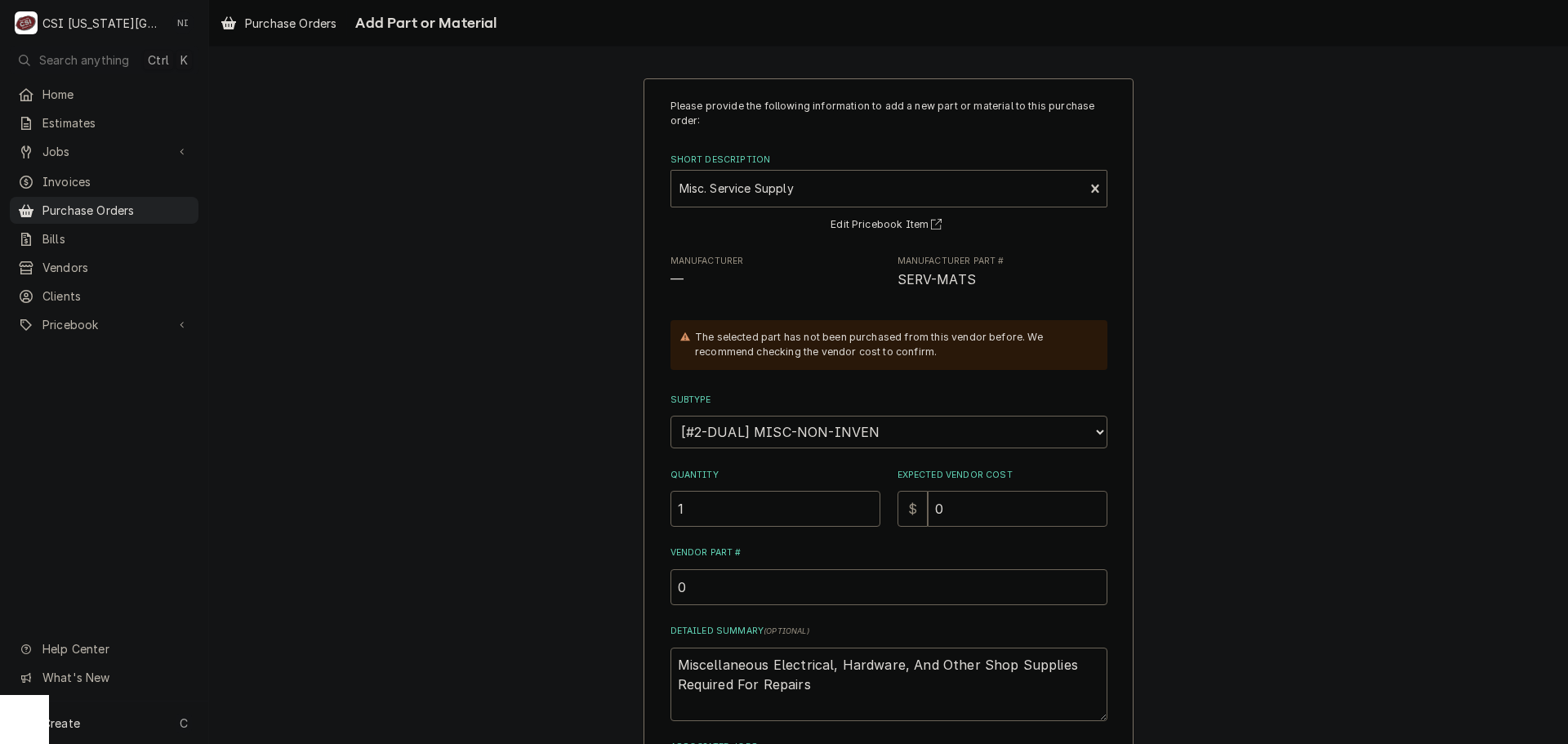
type input "0"
drag, startPoint x: 679, startPoint y: 659, endPoint x: 666, endPoint y: 640, distance: 23.0
click at [674, 658] on textarea "Miscellaneous Electrical, Hardware, And Other Shop Supplies Required For Repairs" at bounding box center [889, 684] width 437 height 73
type textarea "x"
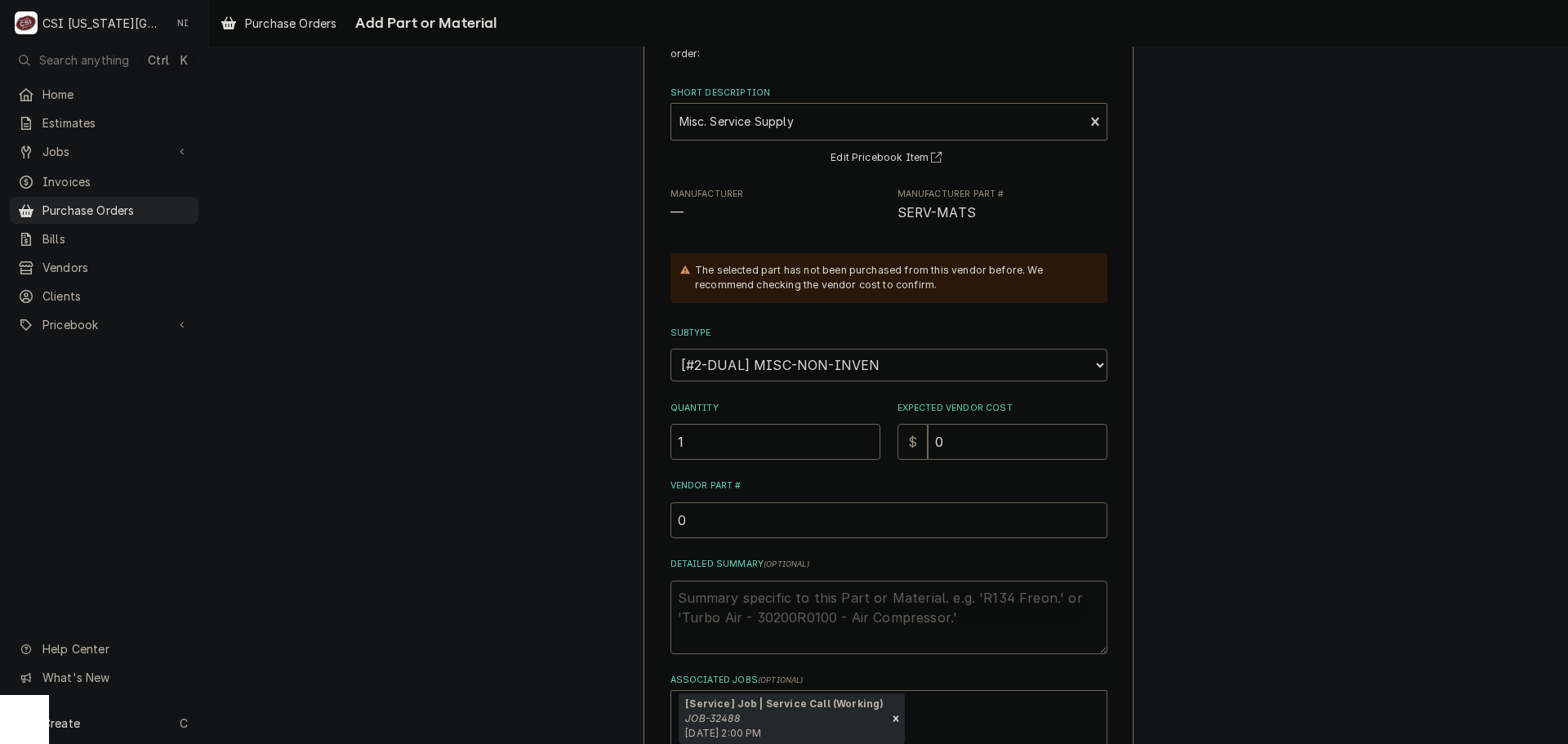
scroll to position [82, 0]
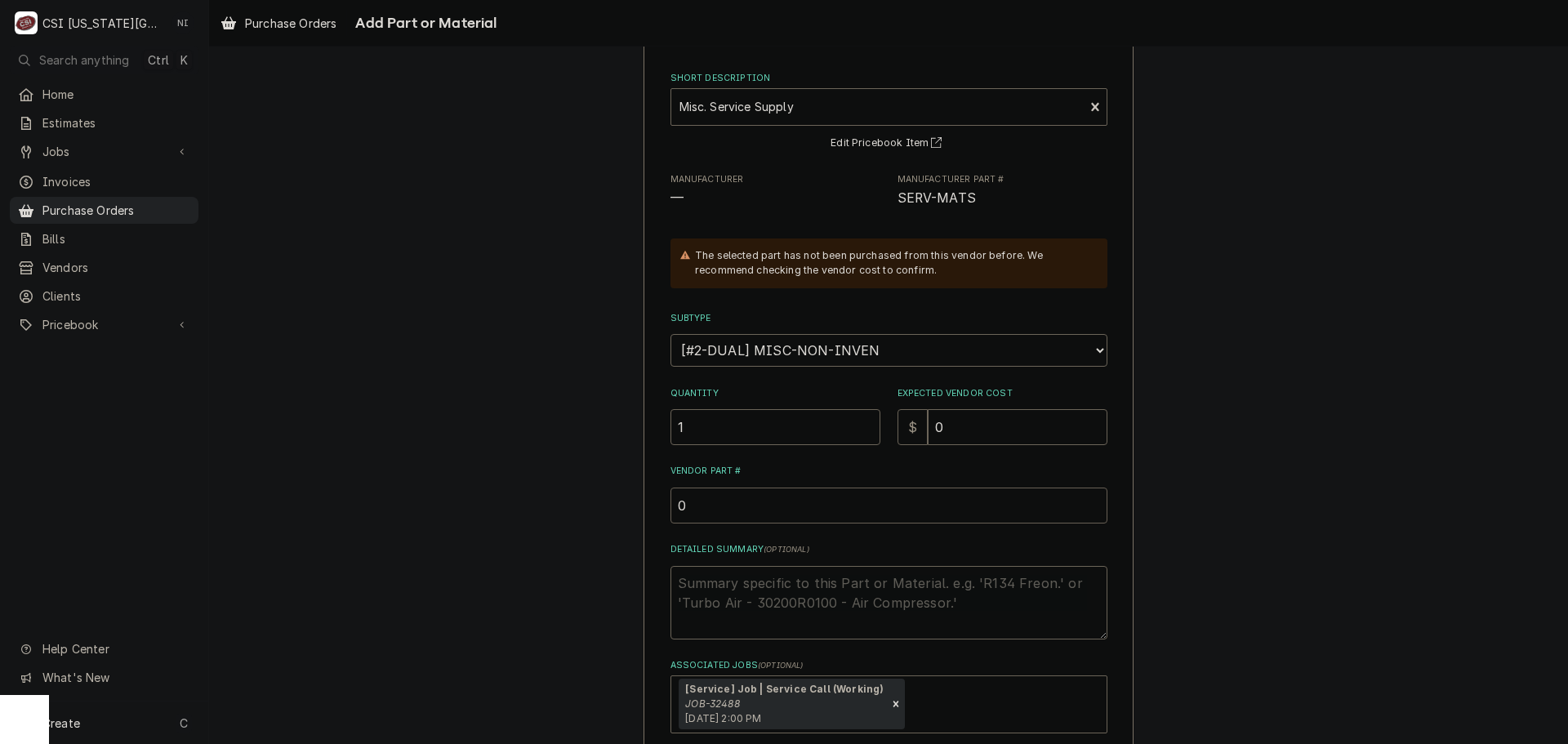
drag, startPoint x: 684, startPoint y: 502, endPoint x: 618, endPoint y: 489, distance: 67.3
click at [618, 489] on div "Please provide the following information to add a new part or material to this …" at bounding box center [888, 407] width 1359 height 851
type textarea "x"
type input "m"
type textarea "x"
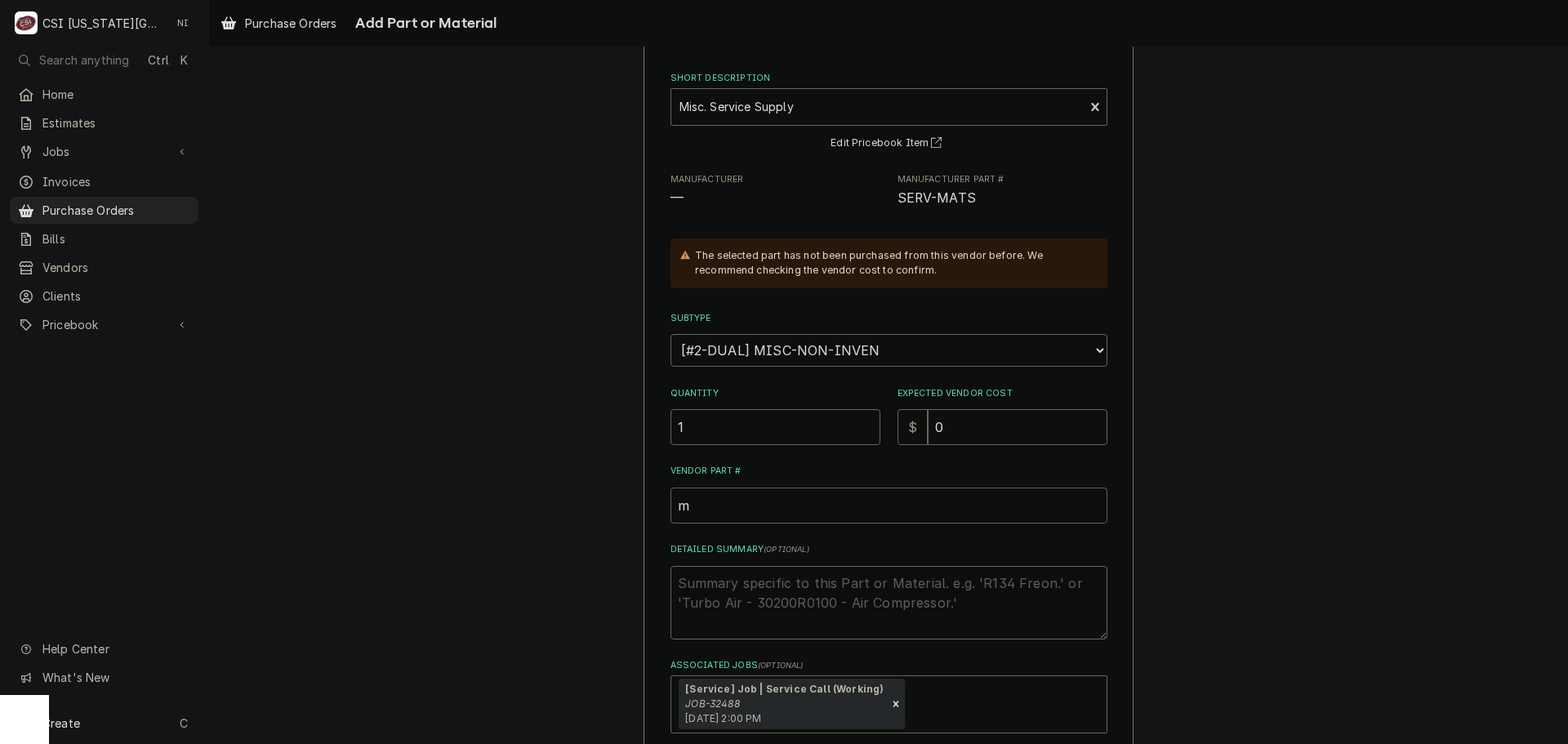
type input "mi"
type textarea "x"
type input "mis"
type textarea "x"
type input "misc"
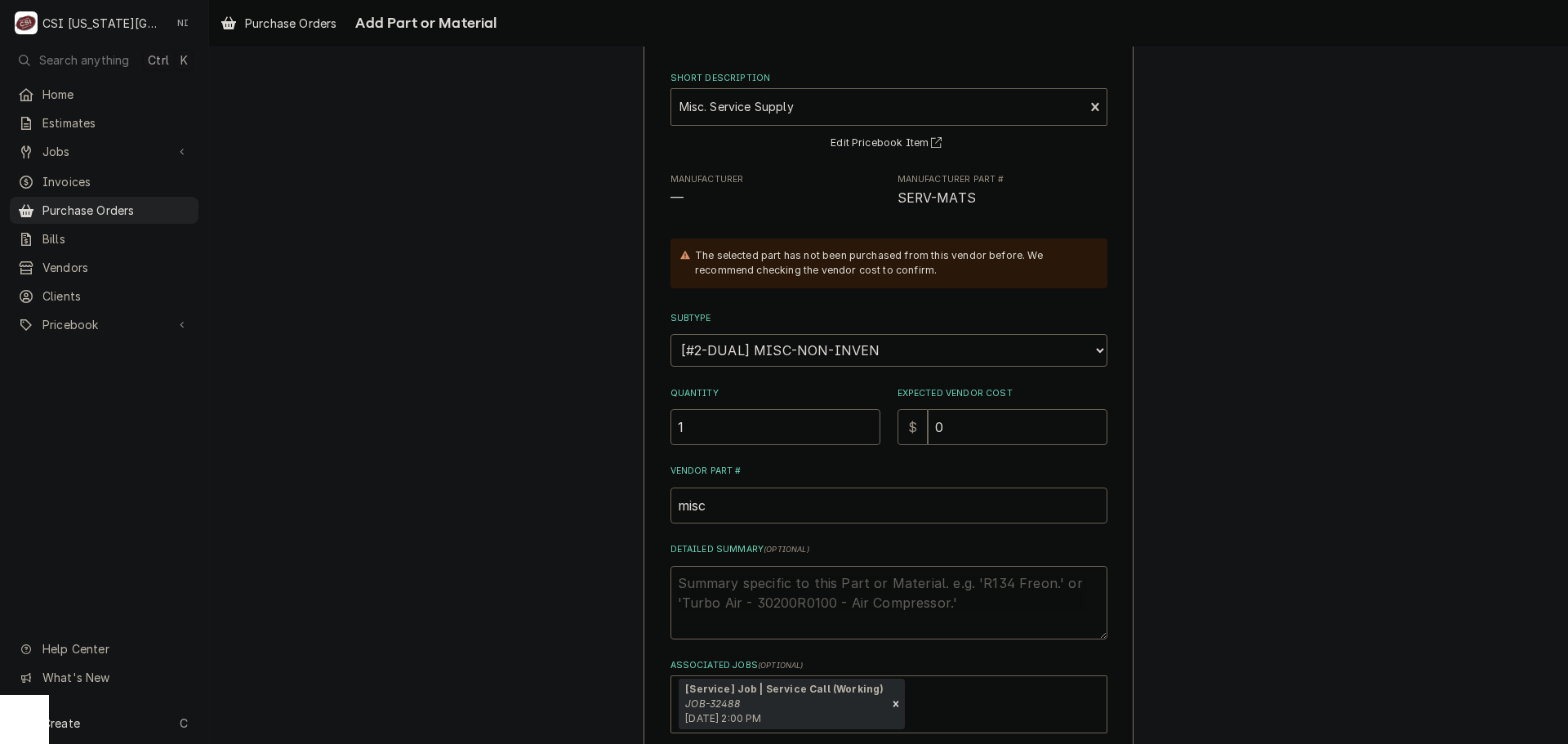
type textarea "x"
type input "misc"
type textarea "x"
type input "misc pa"
type textarea "x"
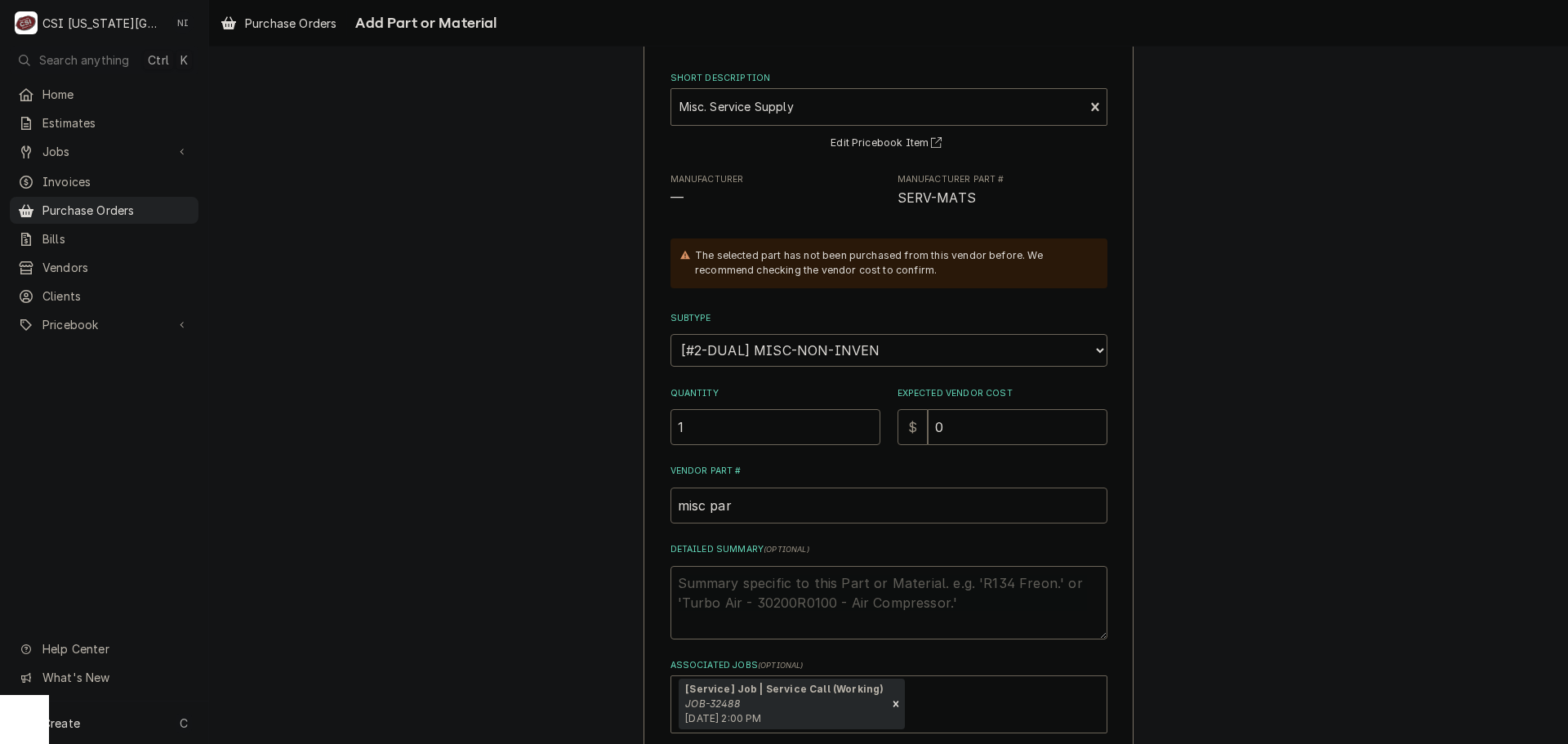
type input "misc pars"
type textarea "x"
type input "misc parsts"
type textarea "x"
type input "misc parst"
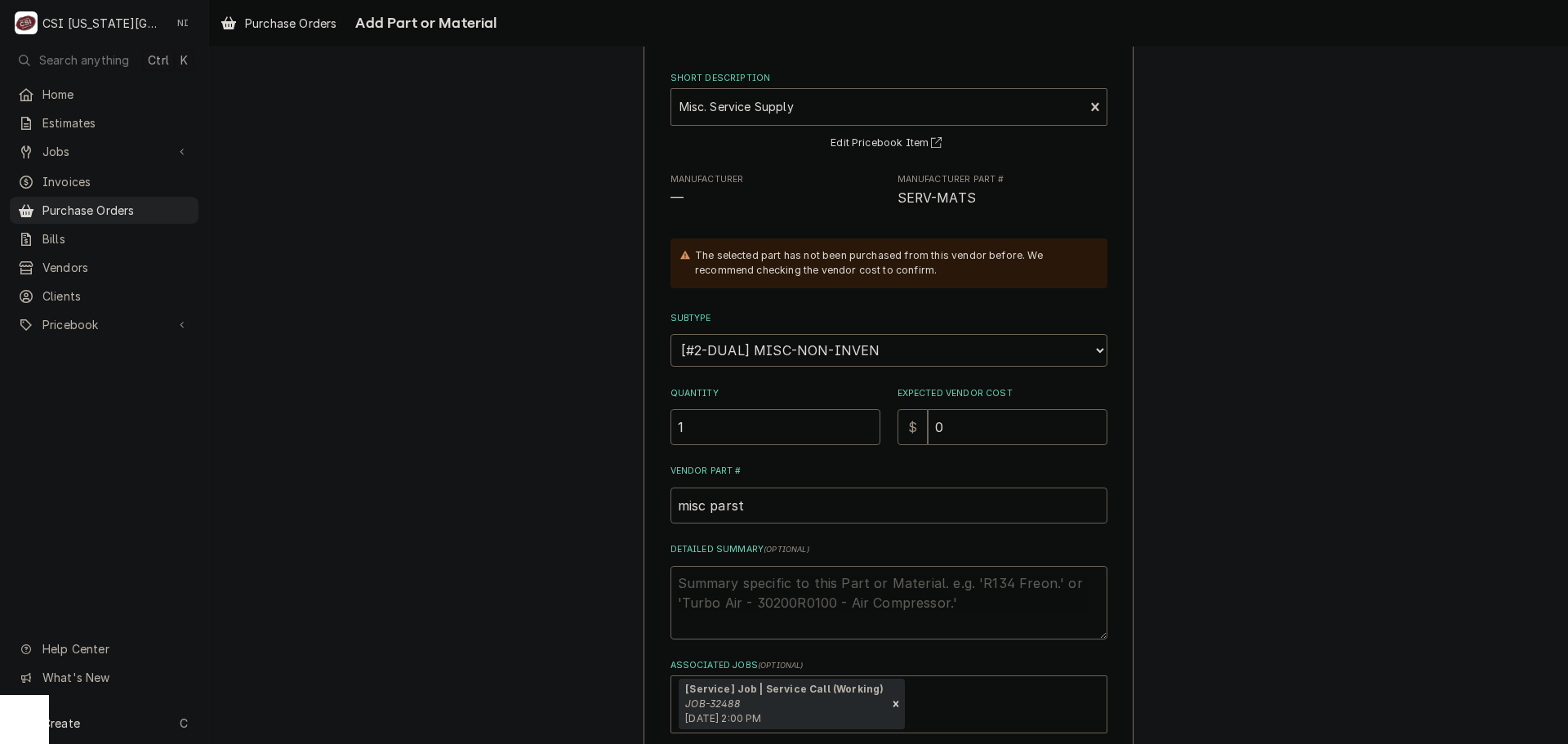
type textarea "x"
type input "misc pars"
type textarea "x"
type input "misc par"
type textarea "x"
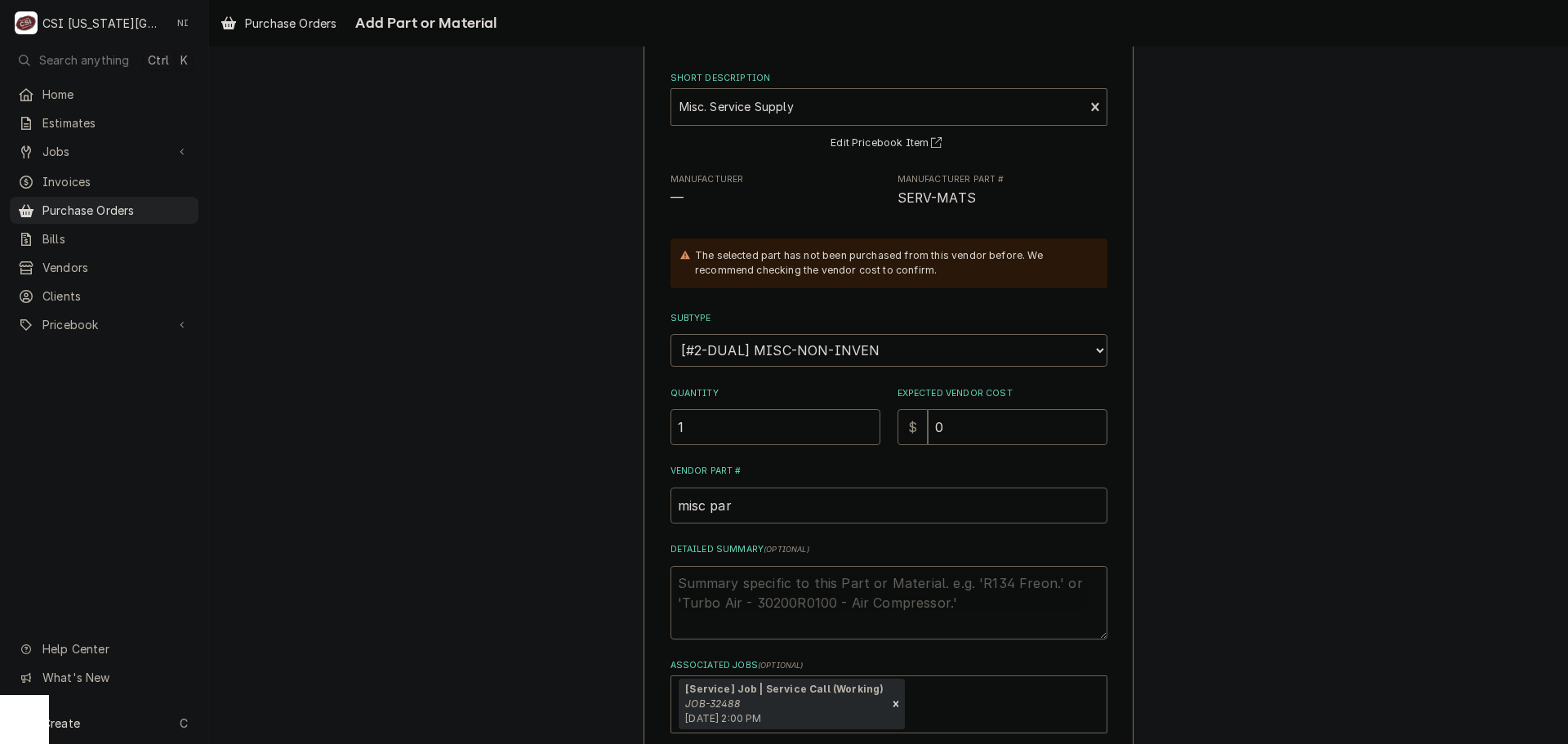
type input "misc part"
type textarea "x"
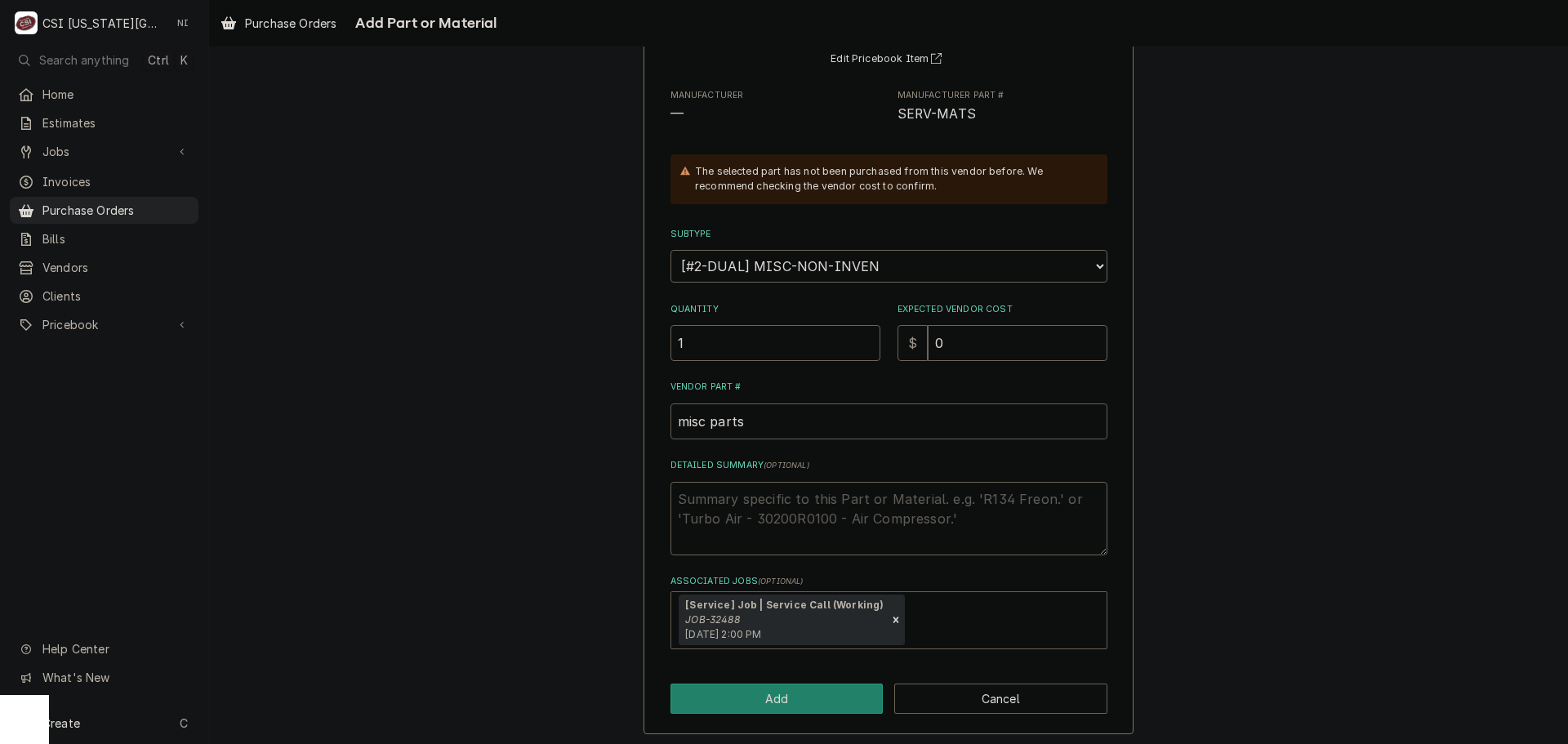
scroll to position [171, 0]
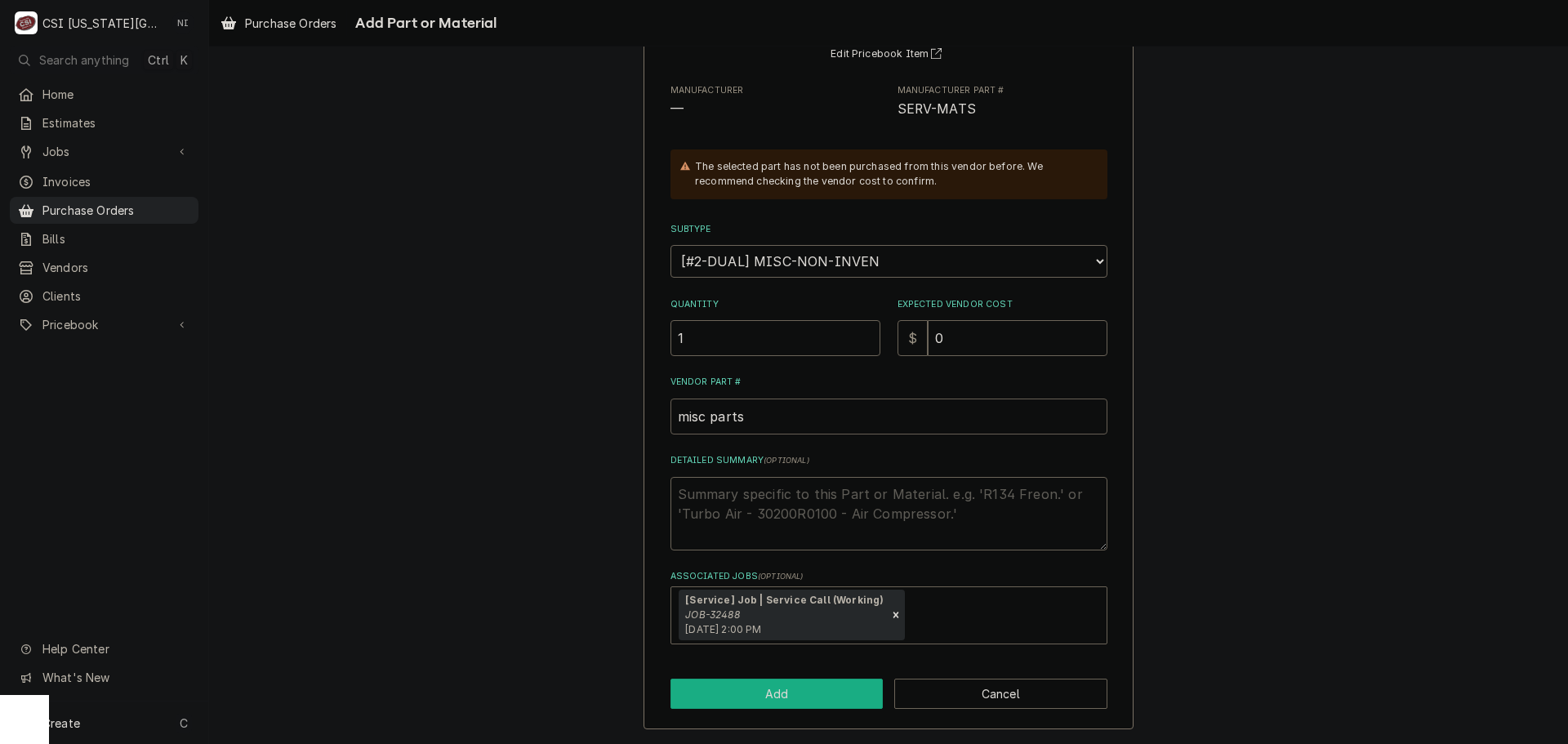
type input "misc parts"
click at [774, 690] on button "Add" at bounding box center [776, 694] width 213 height 30
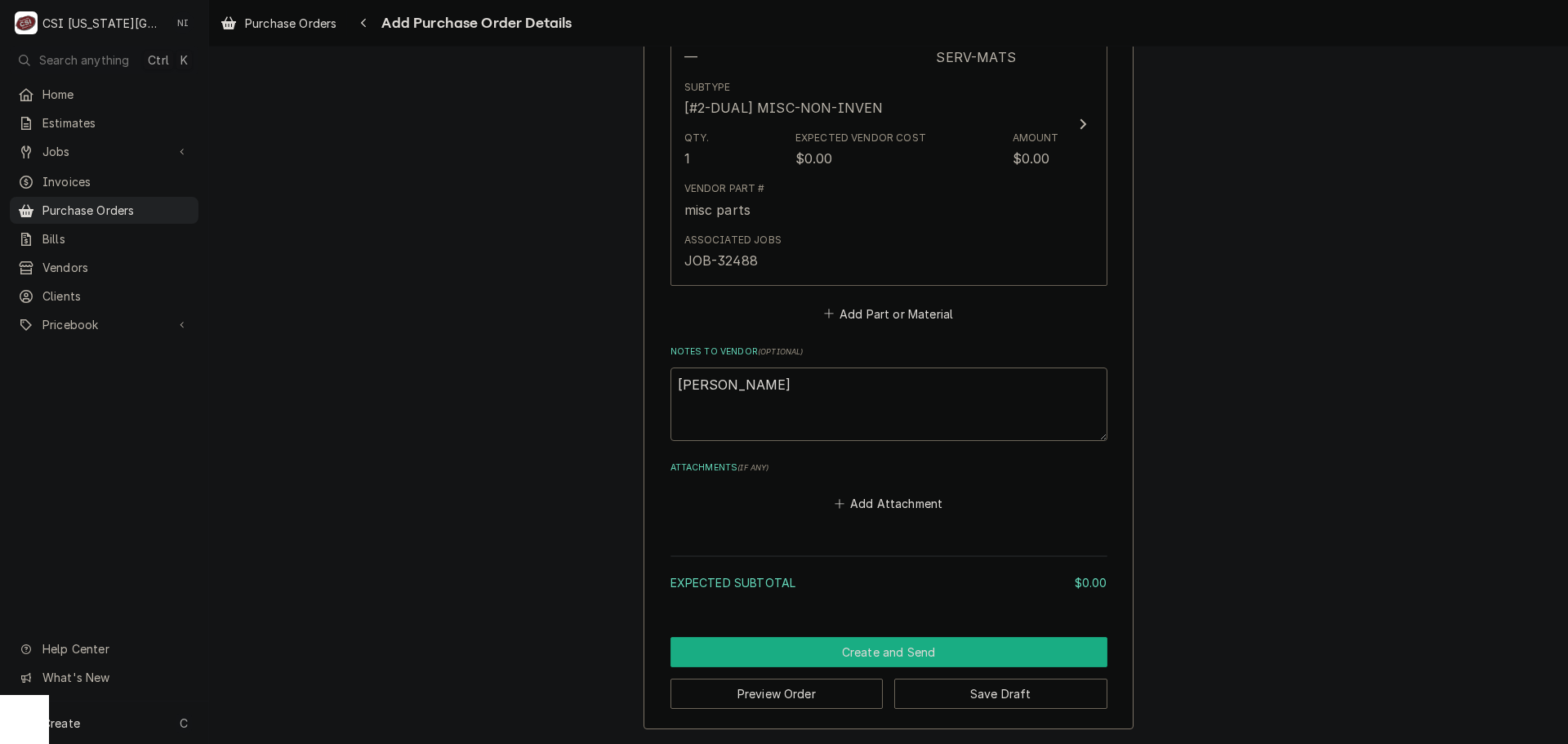
click at [899, 656] on button "Create and Send" at bounding box center [889, 652] width 437 height 30
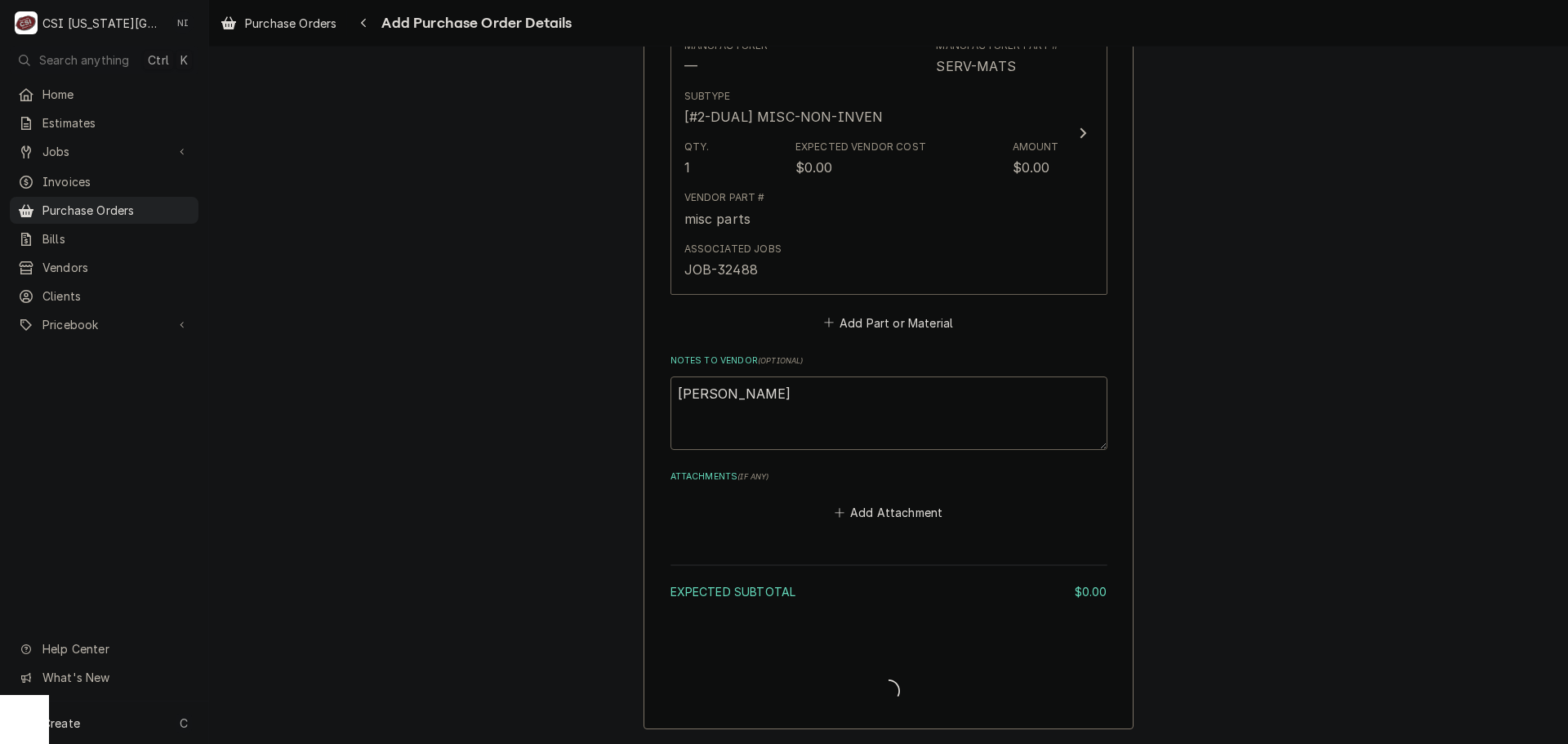
type textarea "x"
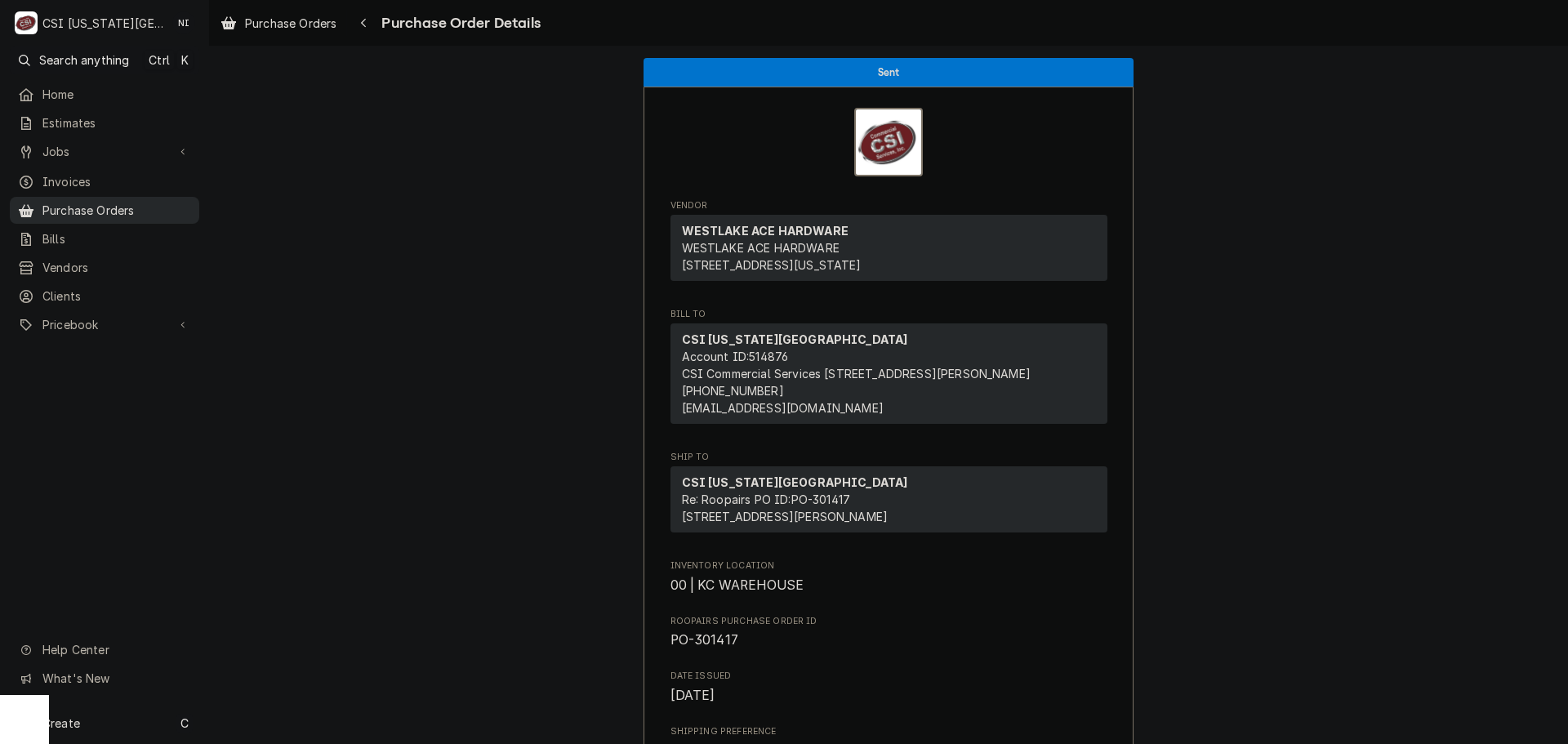
click at [125, 205] on span "Purchase Orders" at bounding box center [116, 210] width 148 height 17
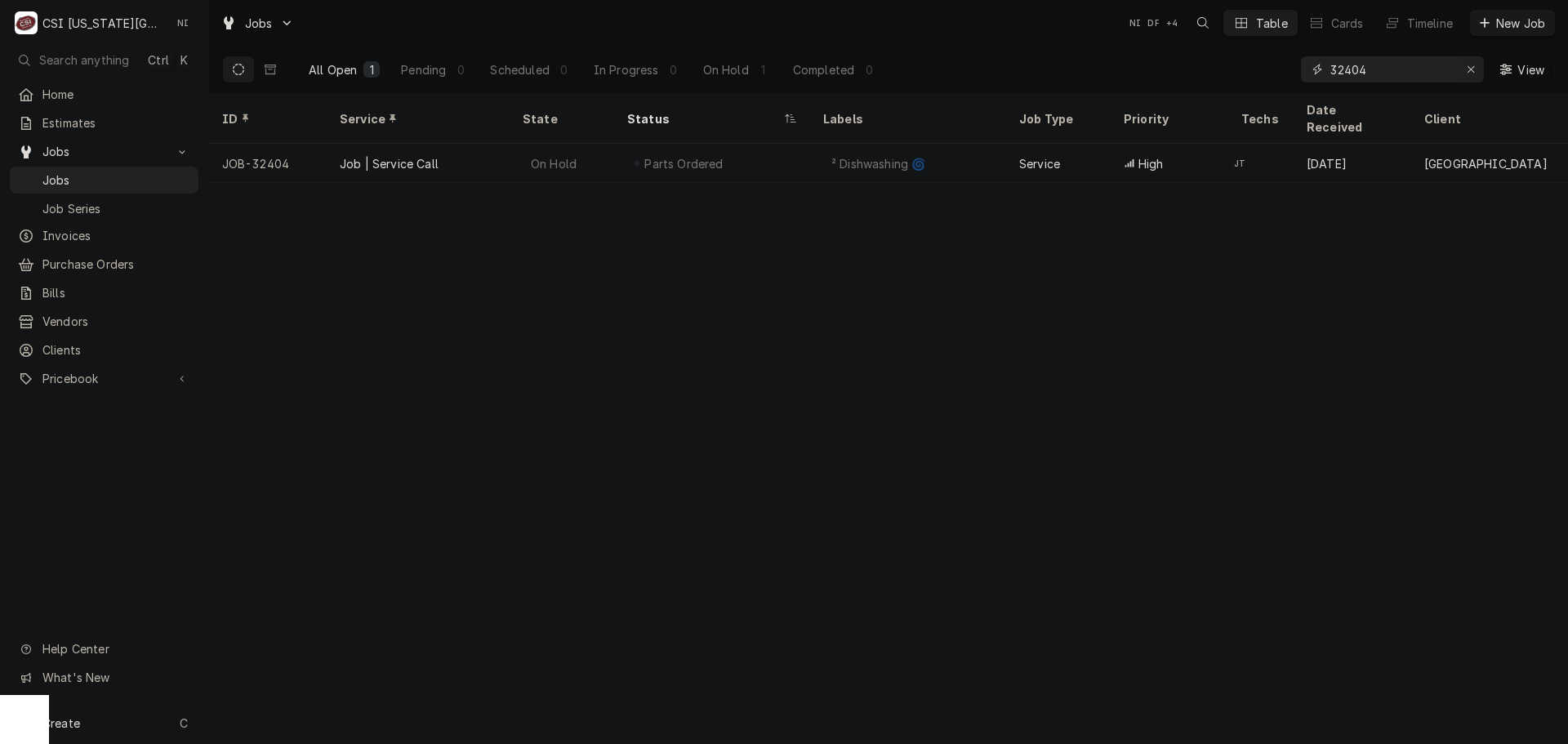
click at [1464, 66] on div "Erase input" at bounding box center [1470, 68] width 16 height 16
click at [1420, 68] on input "Dynamic Content Wrapper" at bounding box center [1407, 69] width 154 height 26
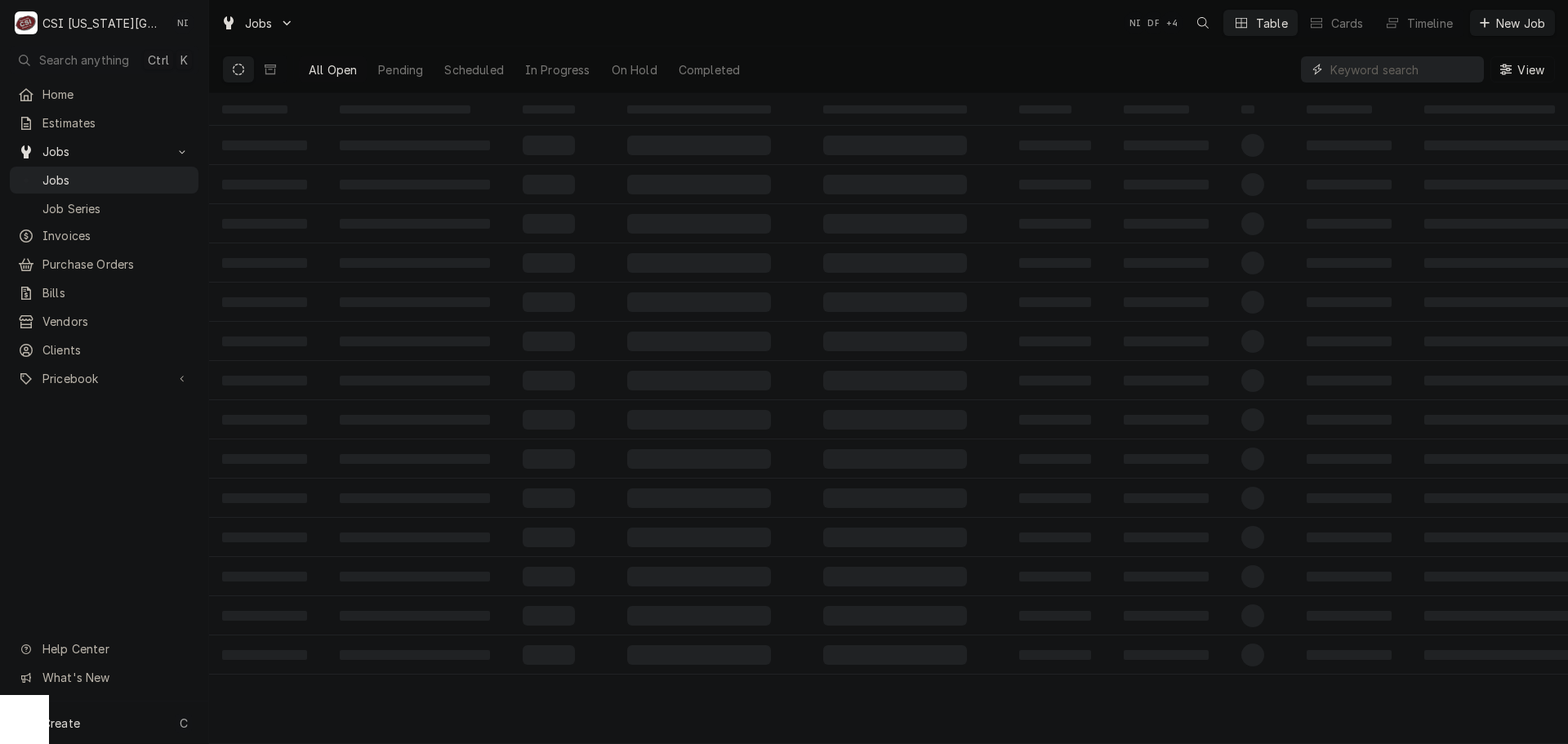
paste input "32543"
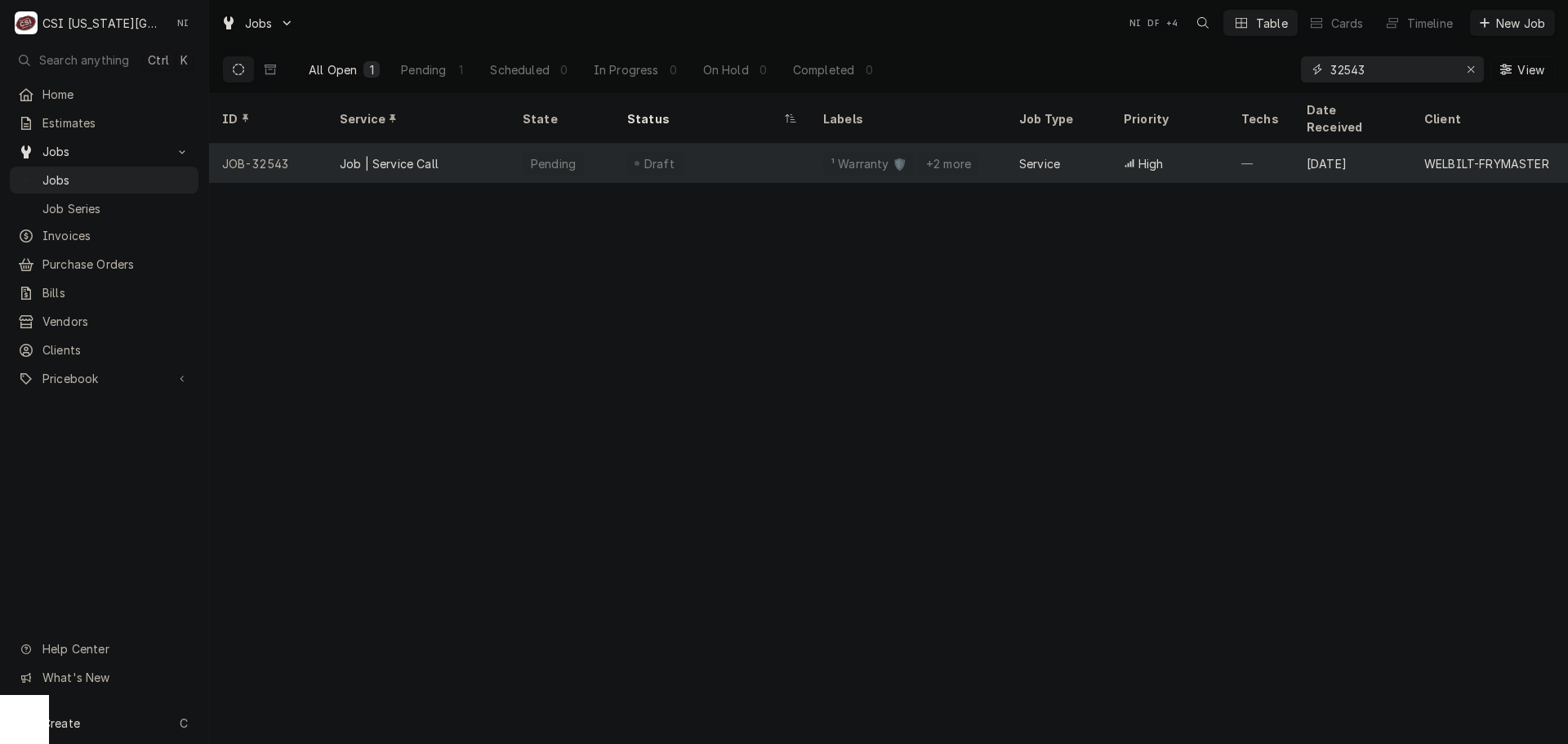
type input "32543"
click at [439, 144] on div "Job | Service Call" at bounding box center [417, 163] width 183 height 39
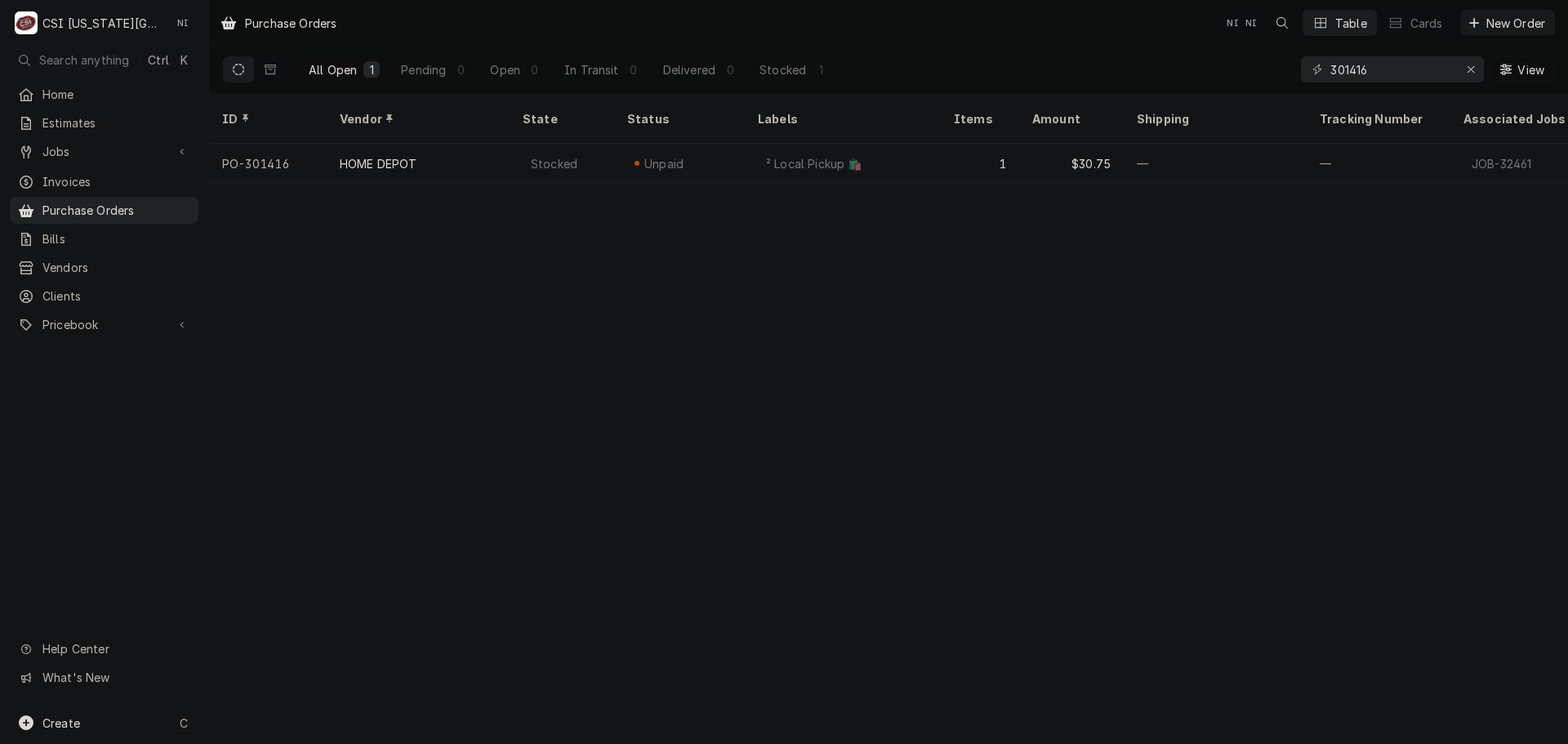
click at [130, 720] on div "Create C" at bounding box center [104, 722] width 208 height 42
click at [288, 615] on div "Purchase Order" at bounding box center [305, 611] width 110 height 17
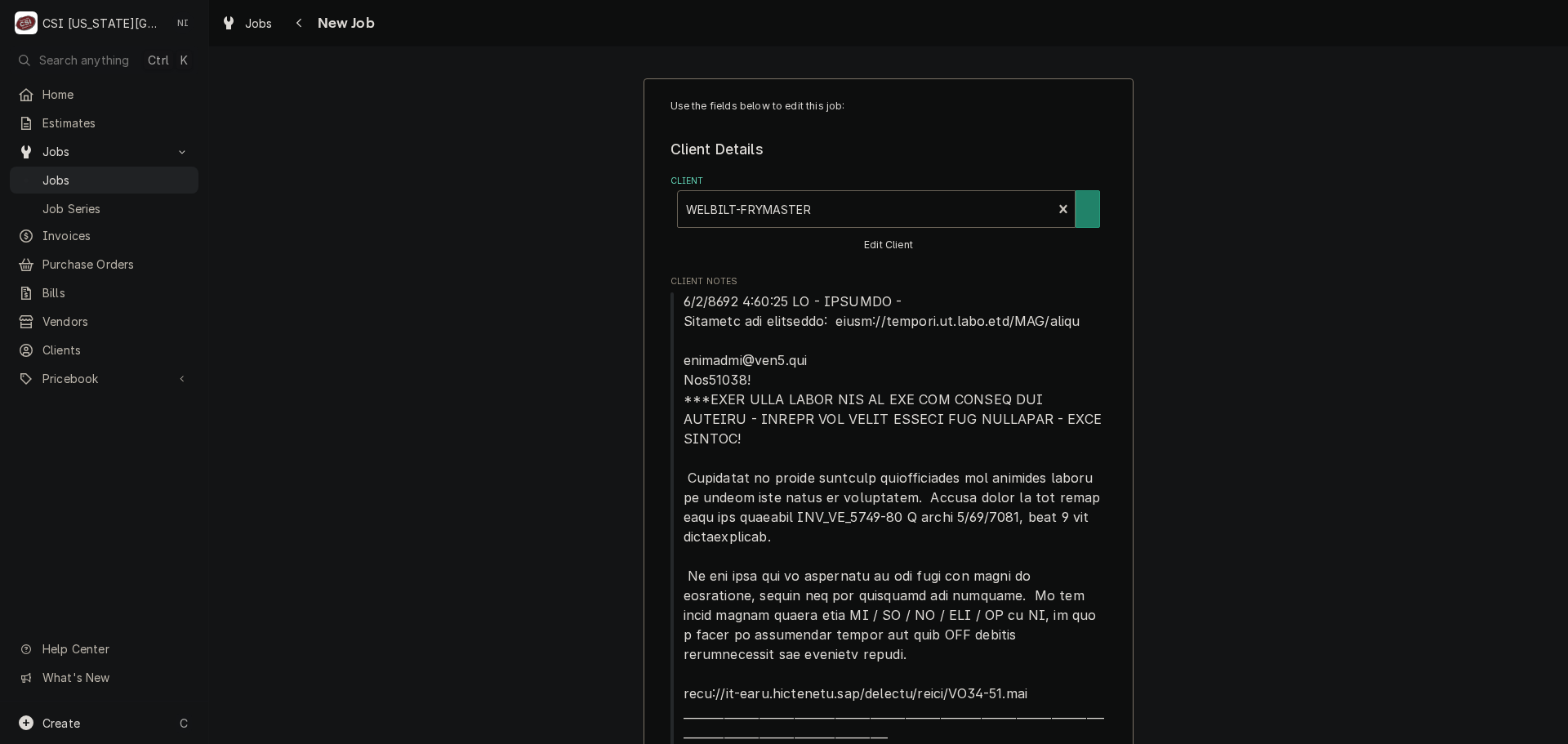
type textarea "x"
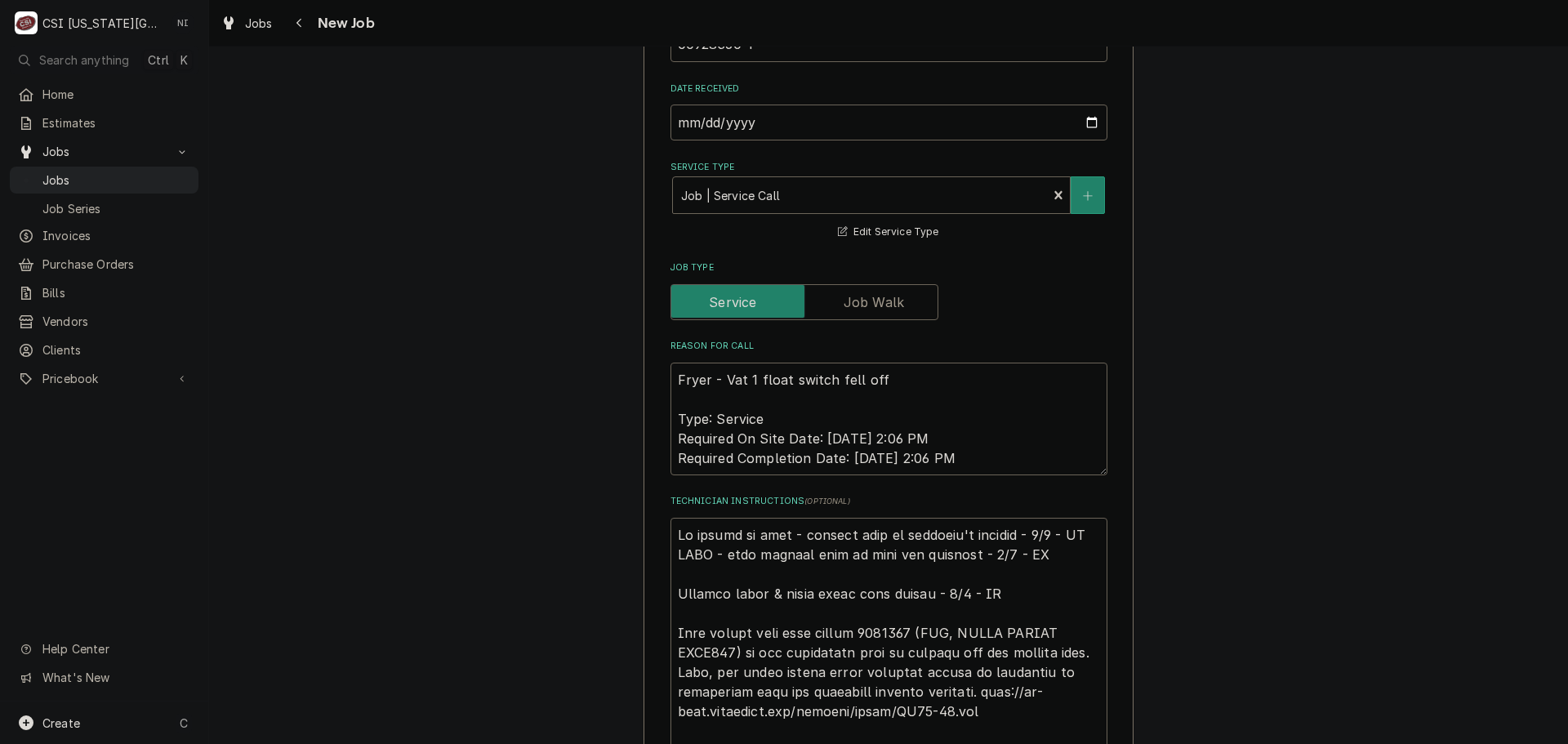
scroll to position [1633, 0]
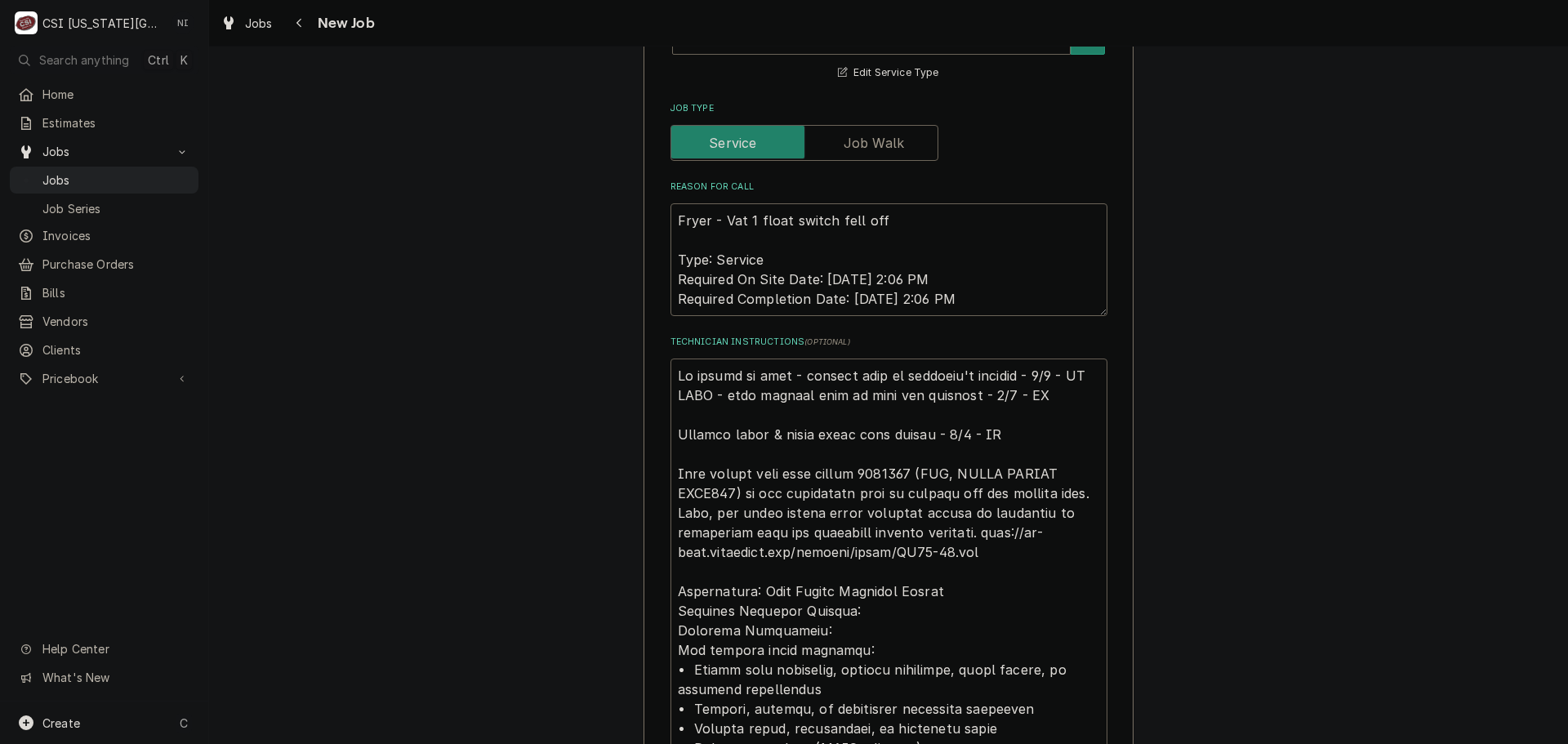
type textarea "No longer on hold - billing info on customer's account - 9/3 - LS HOLD - need b…"
type textarea "x"
type textarea "No longer on hold - billing info on customer's account - 9/3 - LS HOLD - need b…"
type textarea "x"
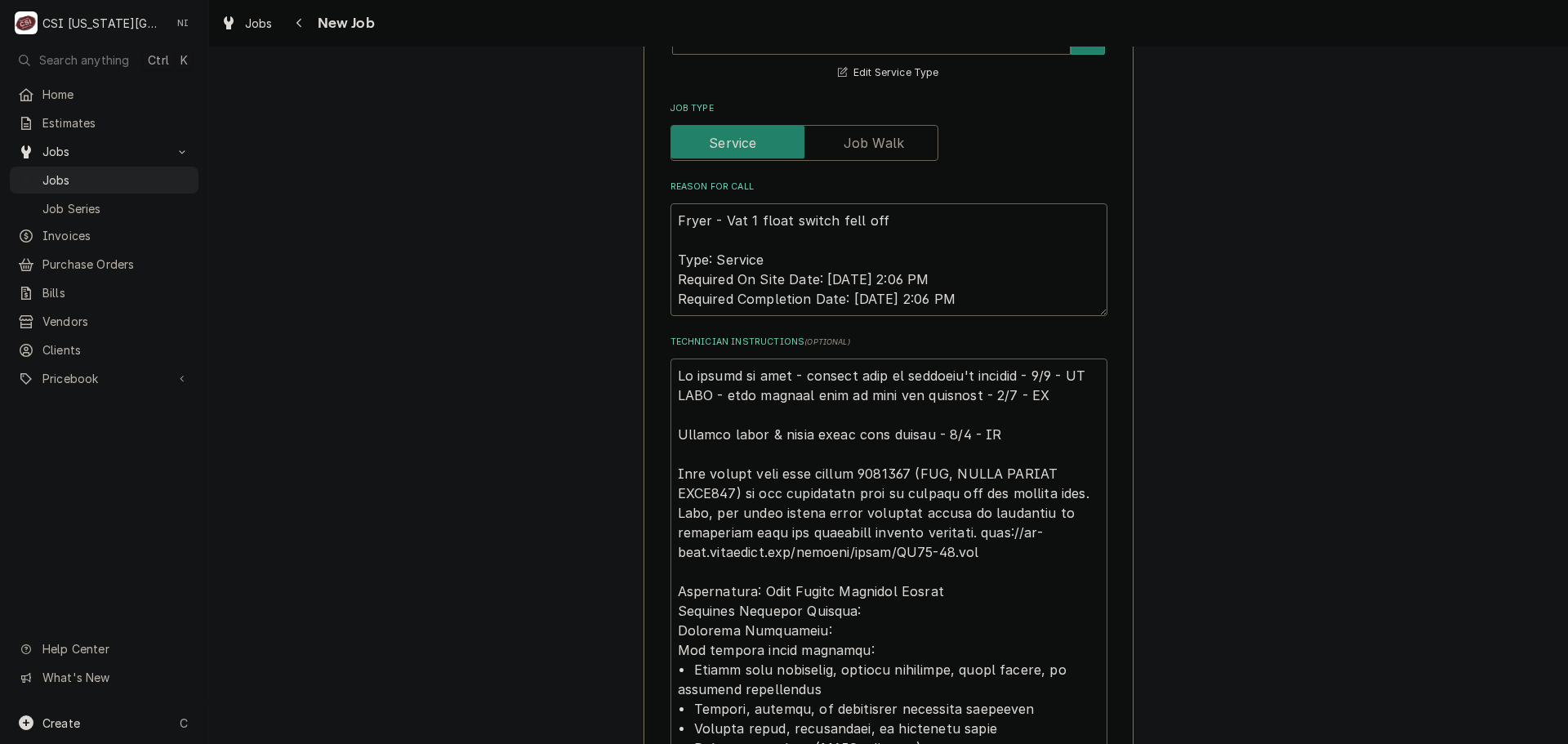
type textarea "P No longer on hold - billing info on customer's account - 9/3 - LS HOLD - need…"
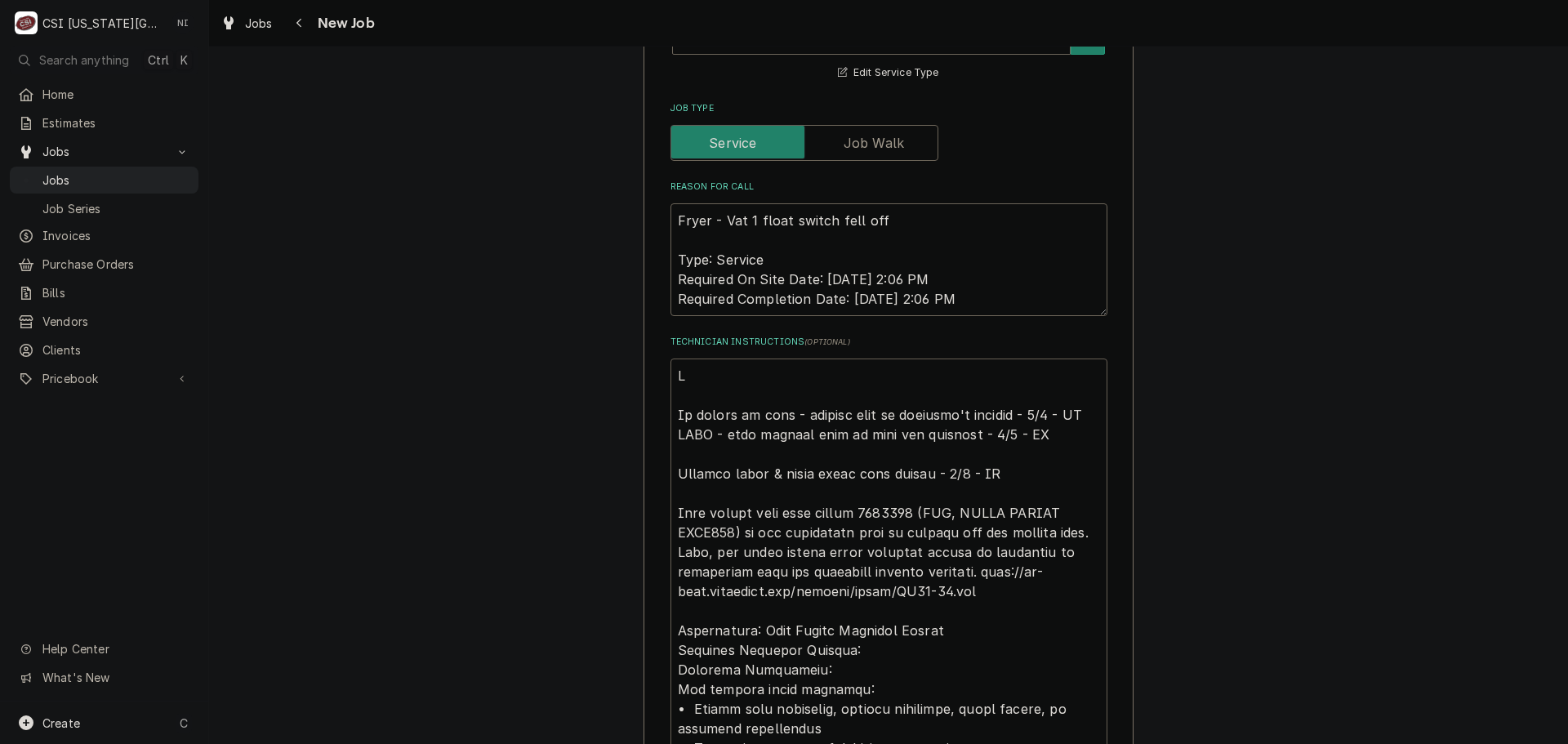
type textarea "x"
type textarea "Pas No longer on hold - billing info on customer's account - 9/3 - LS HOLD - ne…"
type textarea "x"
type textarea "Pa No longer on hold - billing info on customer's account - 9/3 - LS HOLD - nee…"
type textarea "x"
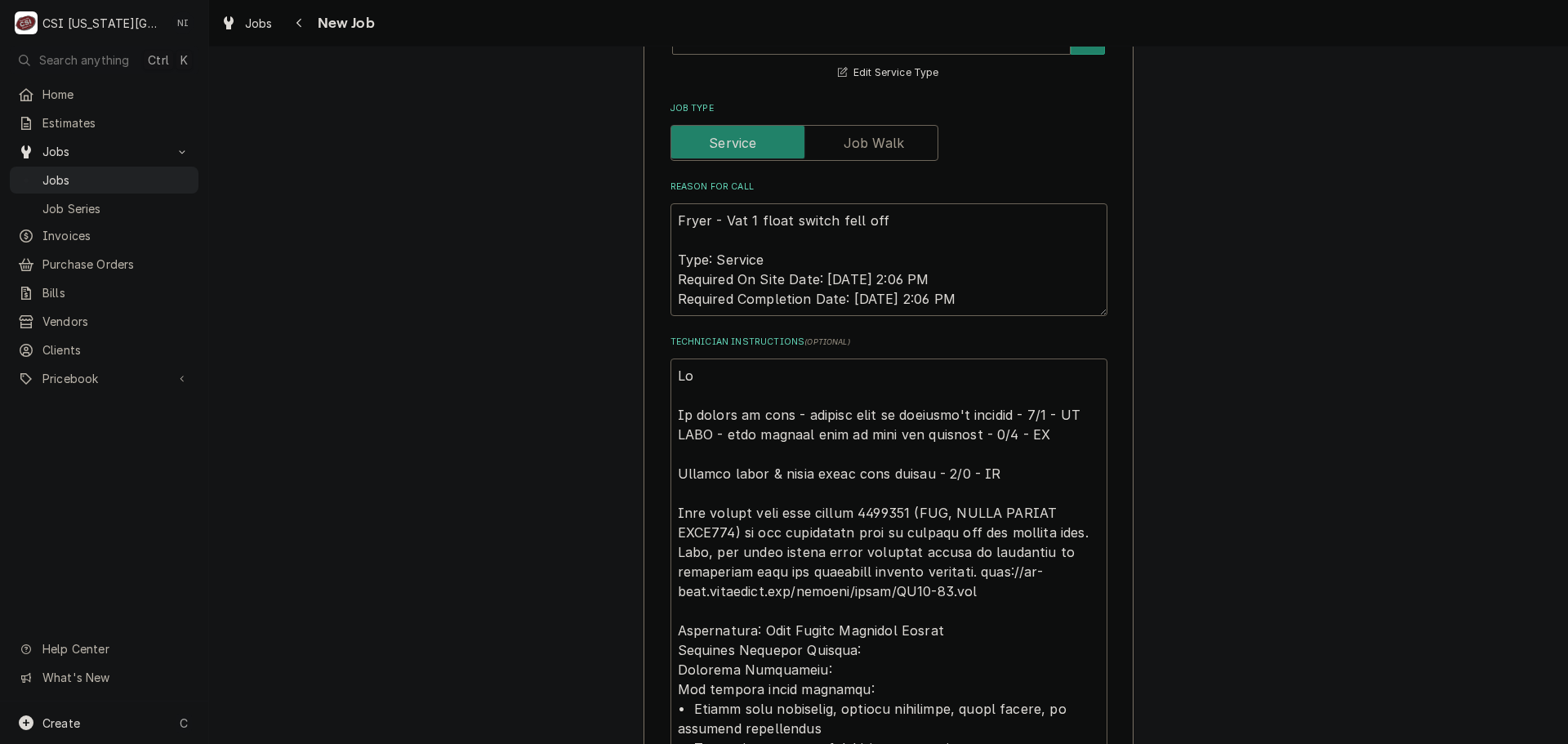
type textarea "Par No longer on hold - billing info on customer's account - 9/3 - LS HOLD - ne…"
type textarea "x"
type textarea "Part No longer on hold - billing info on customer's account - 9/3 - LS HOLD - n…"
type textarea "x"
type textarea "Parts No longer on hold - billing info on customer's account - 9/3 - LS HOLD - …"
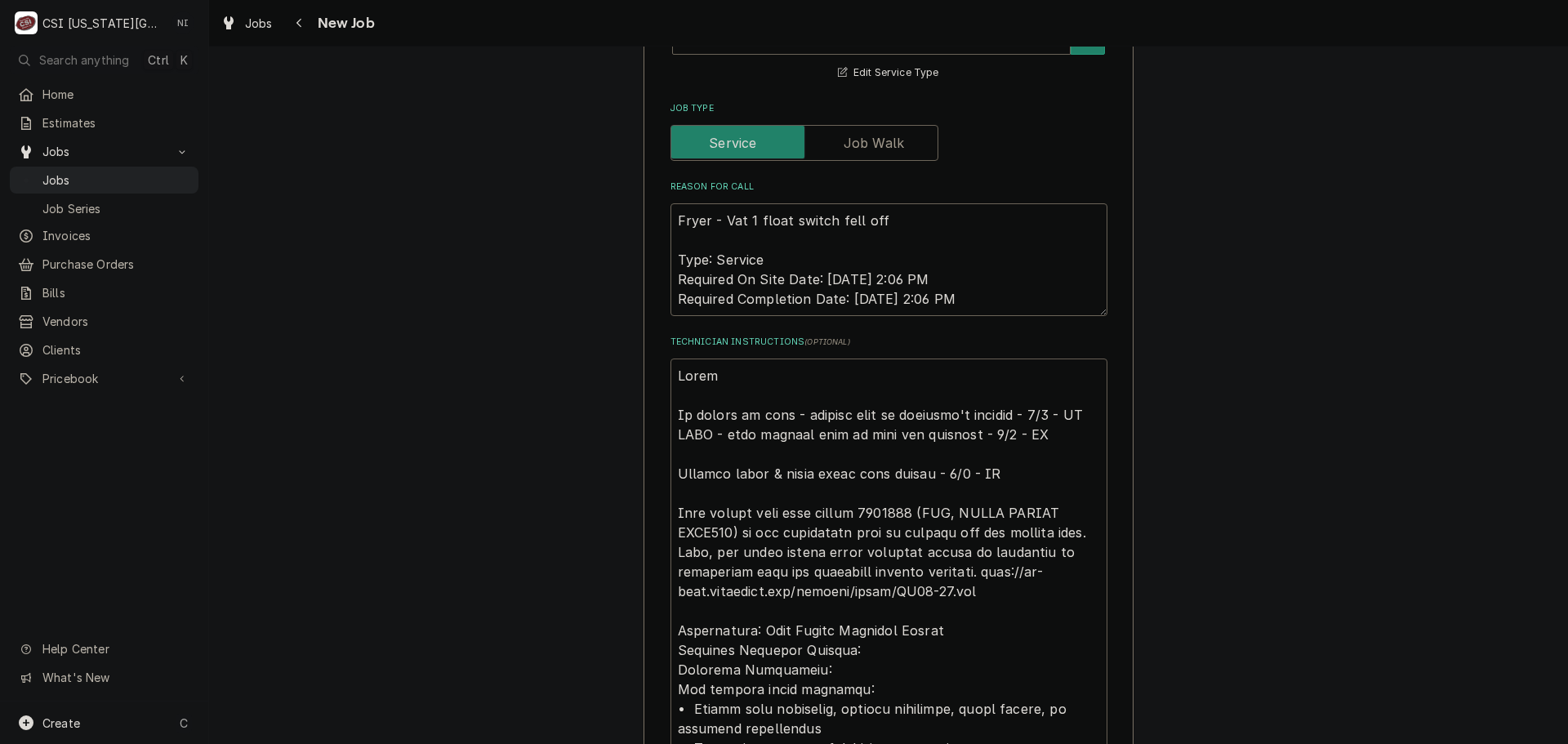
type textarea "x"
type textarea "Parts No longer on hold - billing info on customer's account - 9/3 - LS HOLD - …"
type textarea "x"
type textarea "Parts o No longer on hold - billing info on customer's account - 9/3 - LS HOLD …"
type textarea "x"
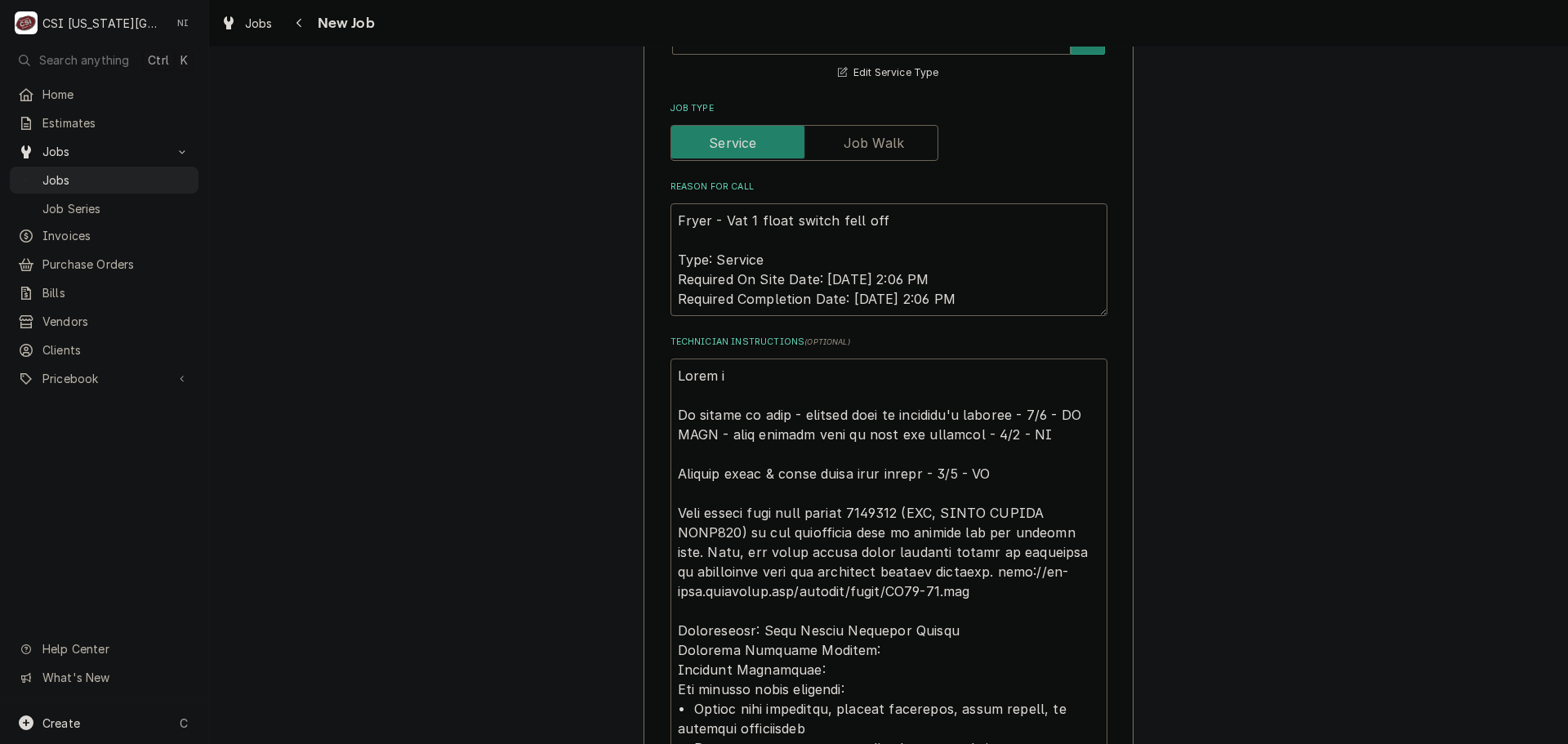
type textarea "Parts or No longer on hold - billing info on customer's account - 9/3 - LS HOLD…"
type textarea "x"
type textarea "Parts ord No longer on hold - billing info on customer's account - 9/3 - LS HOL…"
type textarea "x"
type textarea "Parts orde No longer on hold - billing info on customer's account - 9/3 - LS HO…"
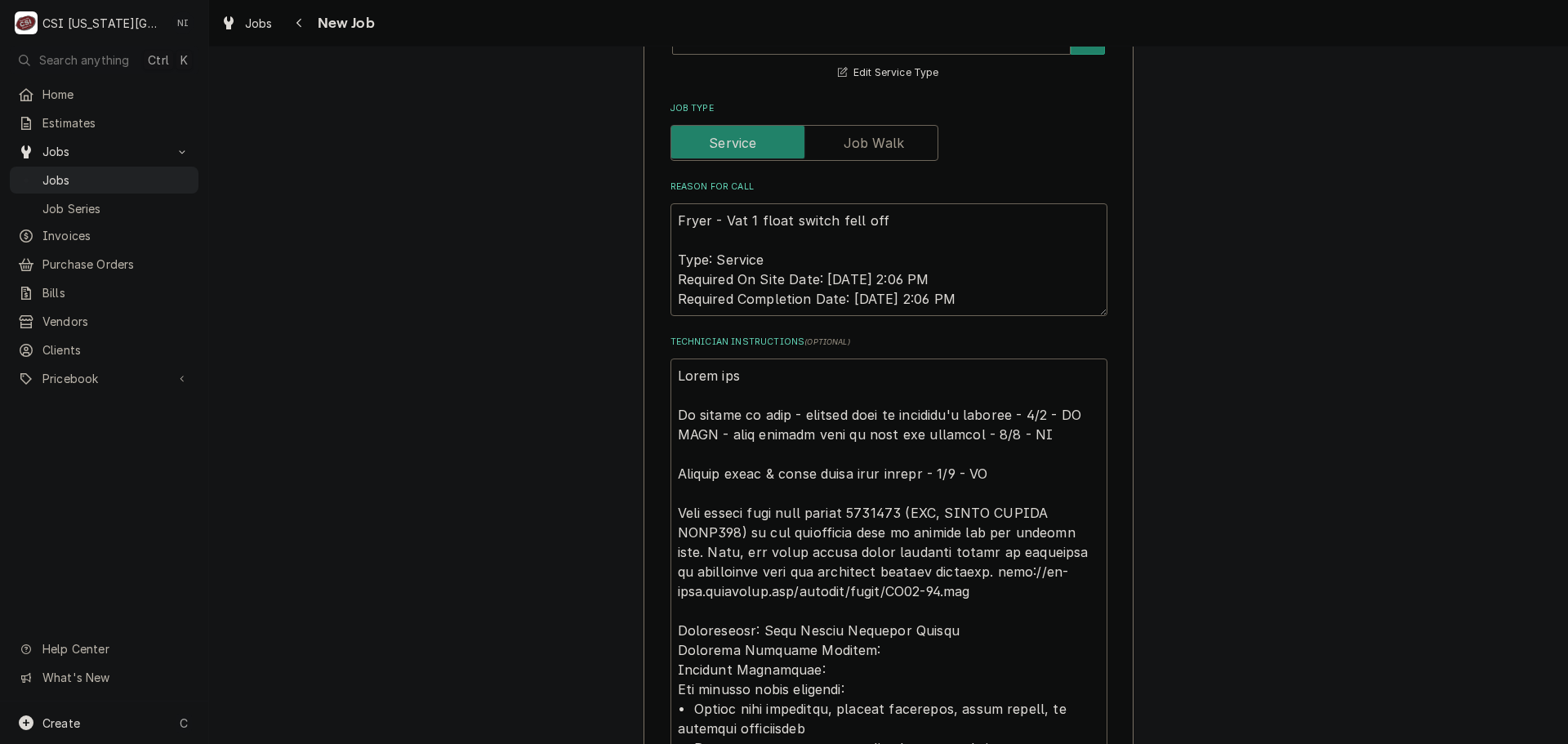
type textarea "x"
type textarea "Parts order No longer on hold - billing info on customer's account - 9/3 - LS H…"
type textarea "x"
type textarea "Parts ordere No longer on hold - billing info on customer's account - 9/3 - LS …"
type textarea "x"
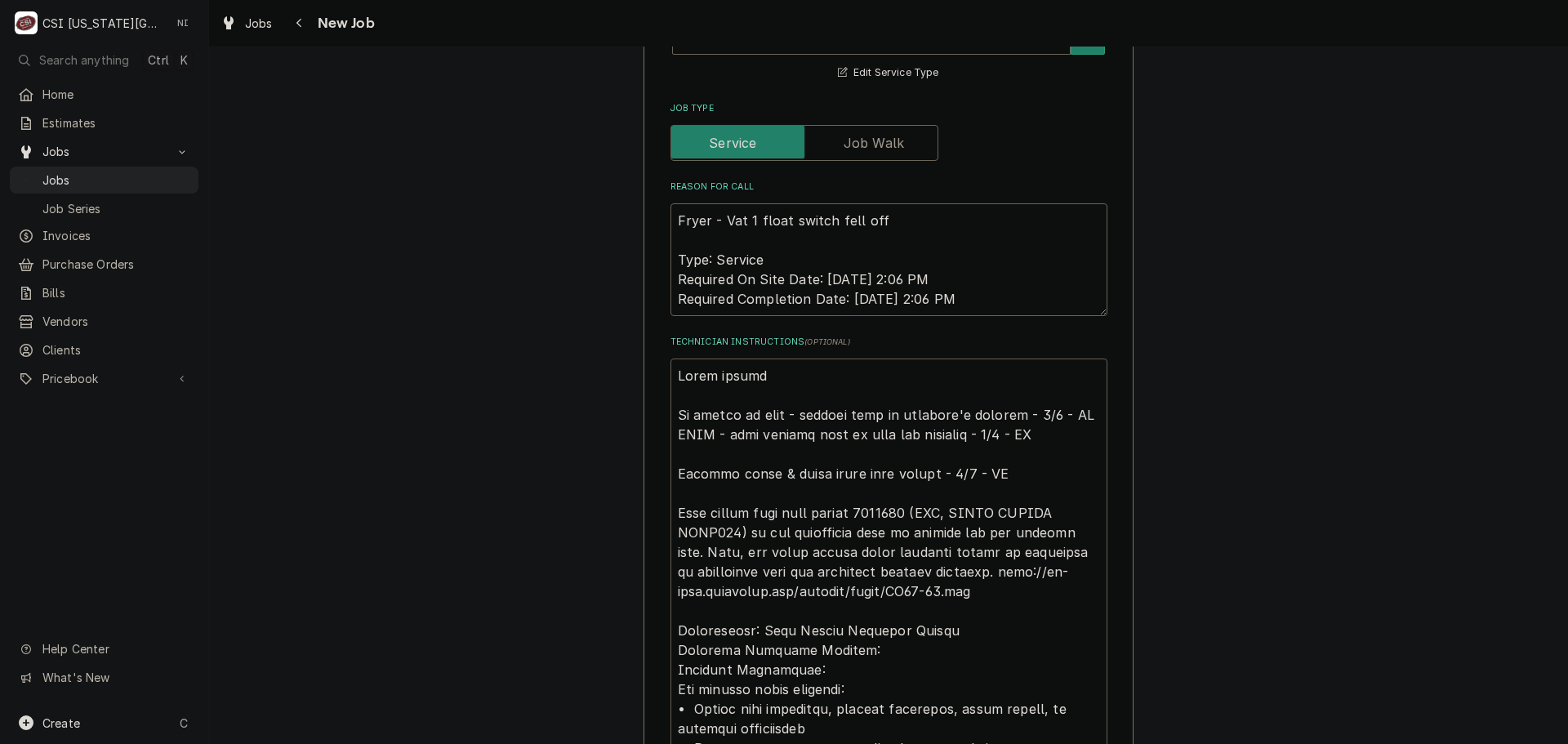
type textarea "Parts ordered No longer on hold - billing info on customer's account - 9/3 - LS…"
type textarea "x"
type textarea "Parts ordered No longer on hold - billing info on customer's account - 9/3 - LS…"
type textarea "x"
type textarea "Parts ordered o No longer on hold - billing info on customer's account - 9/3 - …"
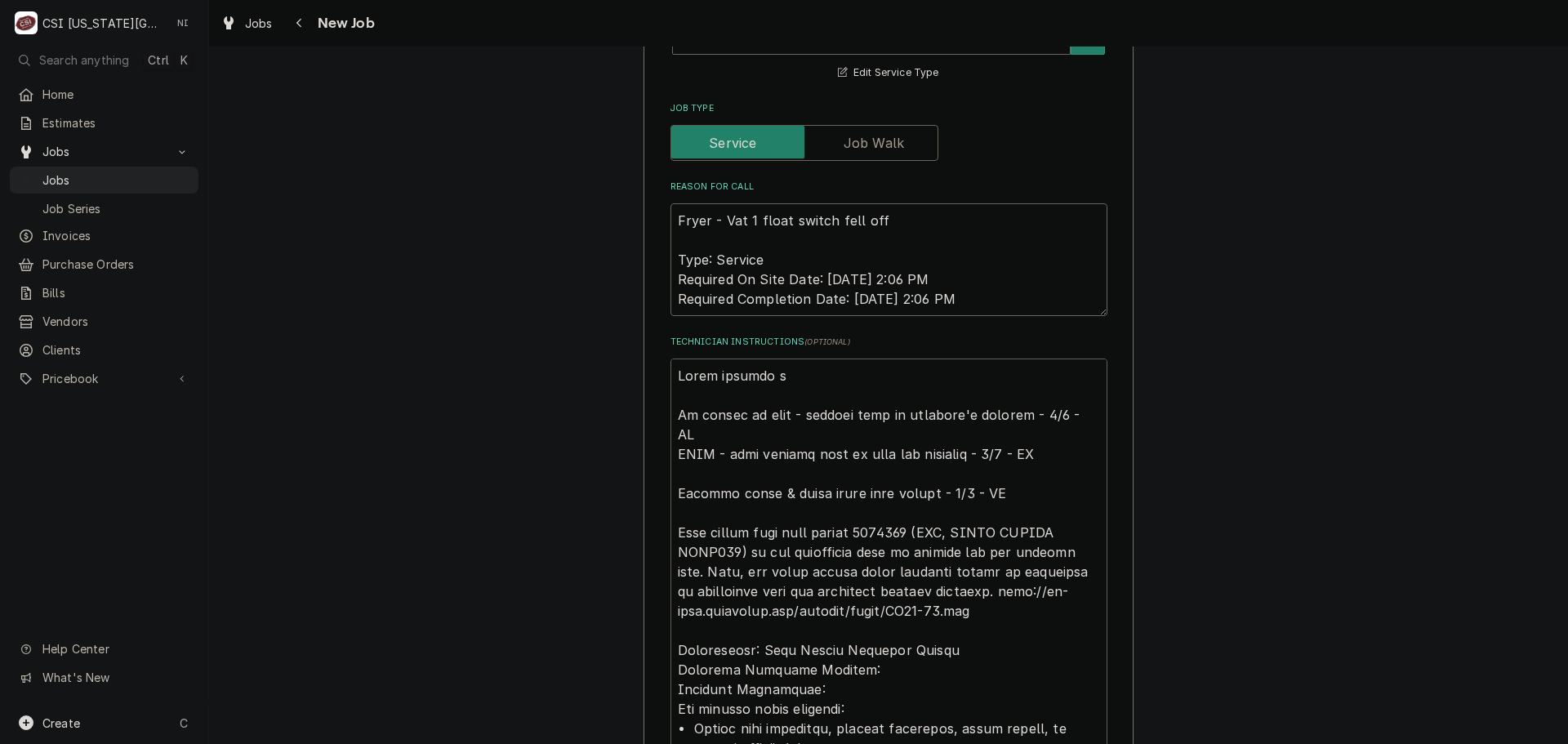
type textarea "x"
type textarea "Parts ordered on No longer on hold - billing info on customer's account - 9/3 -…"
type textarea "x"
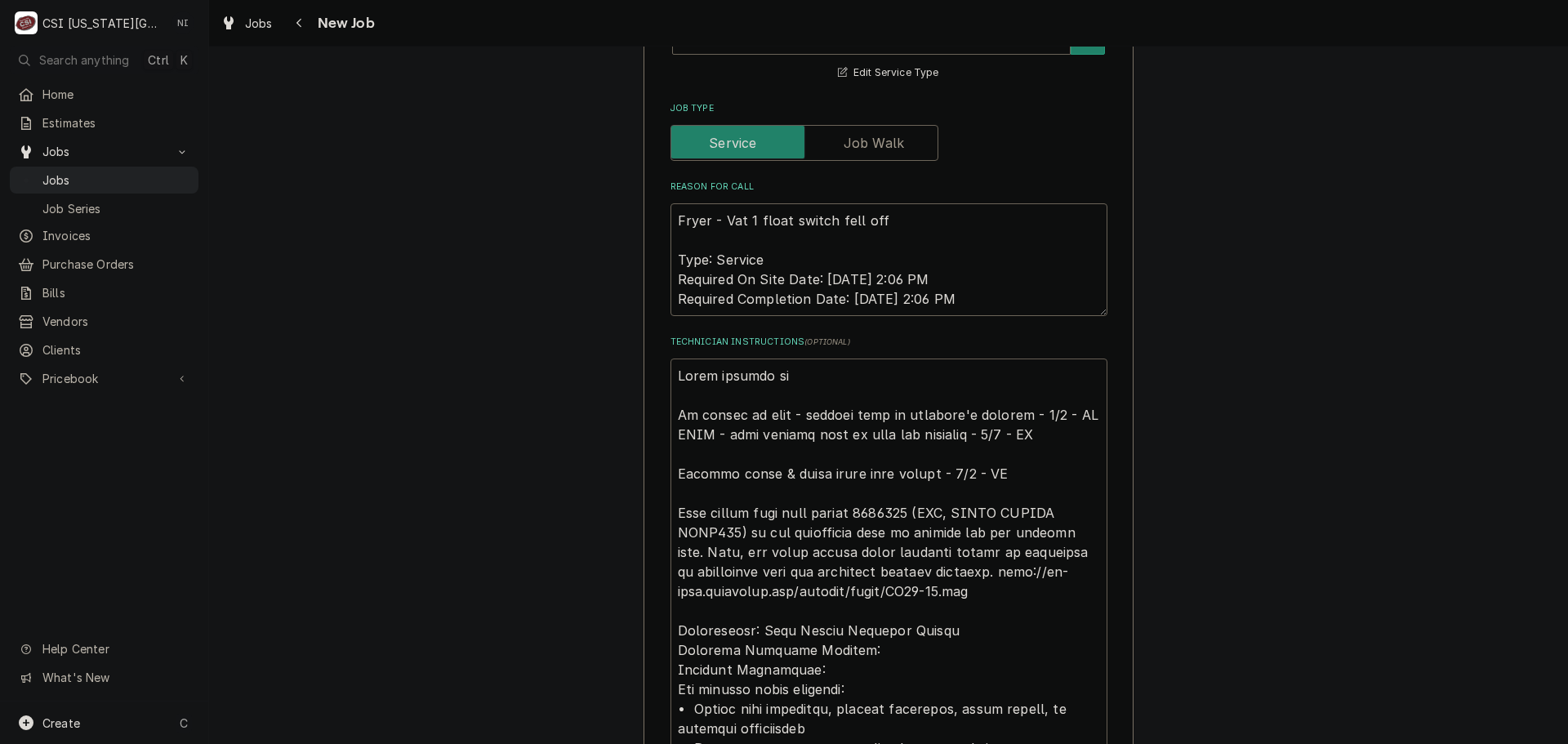
type textarea "Parts ordered on No longer on hold - billing info on customer's account - 9/3 -…"
type textarea "x"
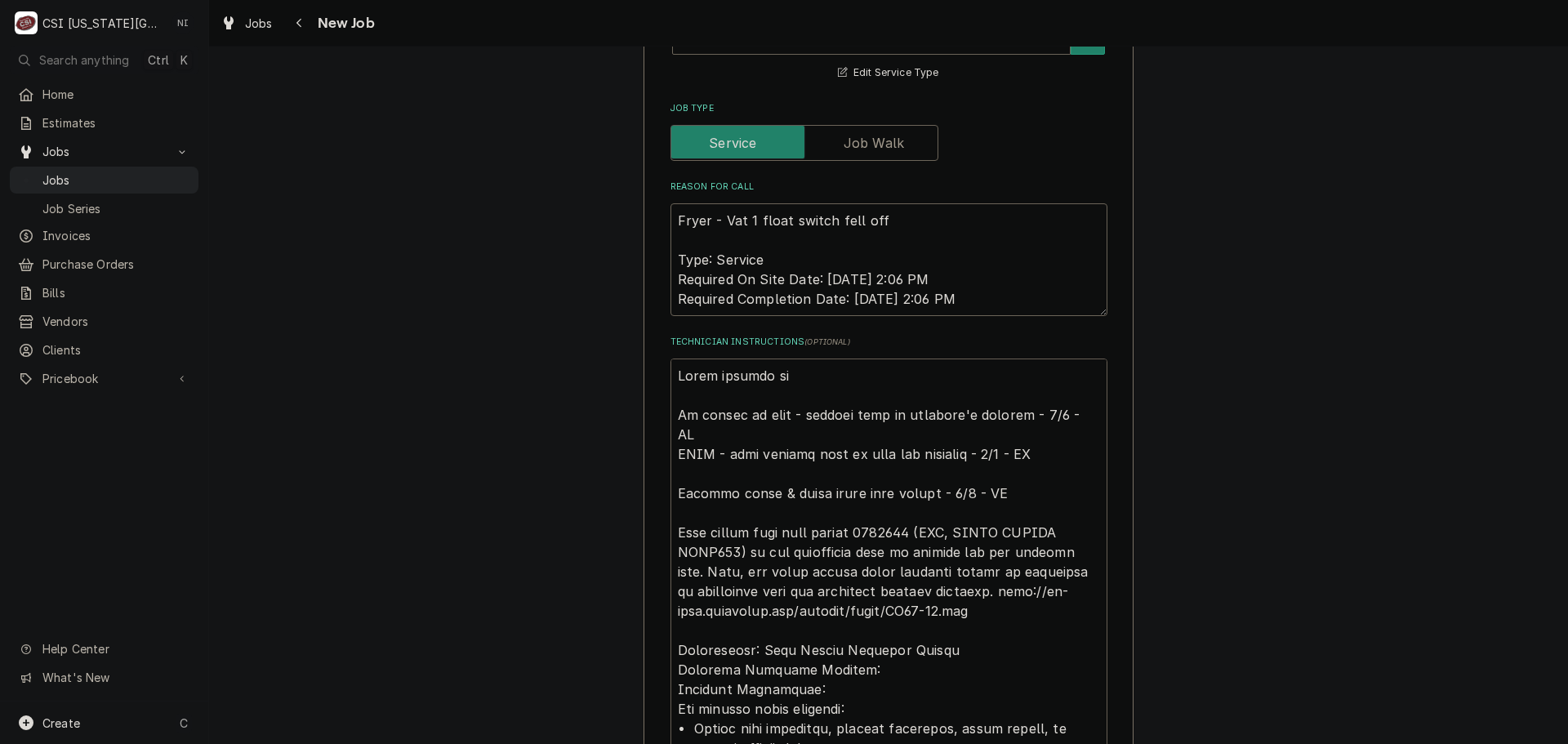
type textarea "Parts ordered on P No longer on hold - billing info on customer's account - 9/3…"
type textarea "x"
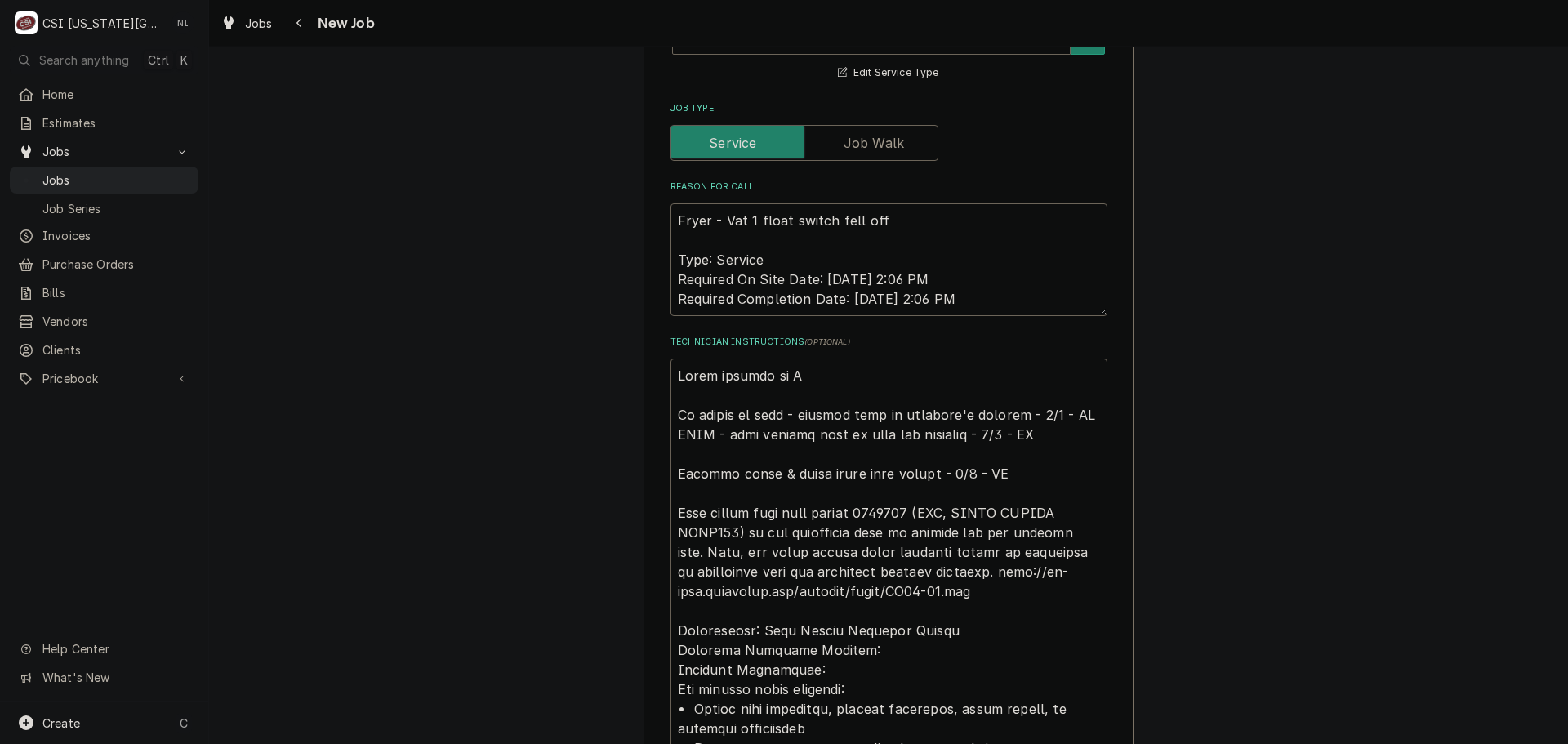
type textarea "Parts ordered on PO No longer on hold - billing info on customer's account - 9/…"
type textarea "x"
type textarea "Parts ordered on PO No longer on hold - billing info on customer's account - 9/…"
type textarea "x"
type textarea "Parts ordered on PO 3 No longer on hold - billing info on customer's account - …"
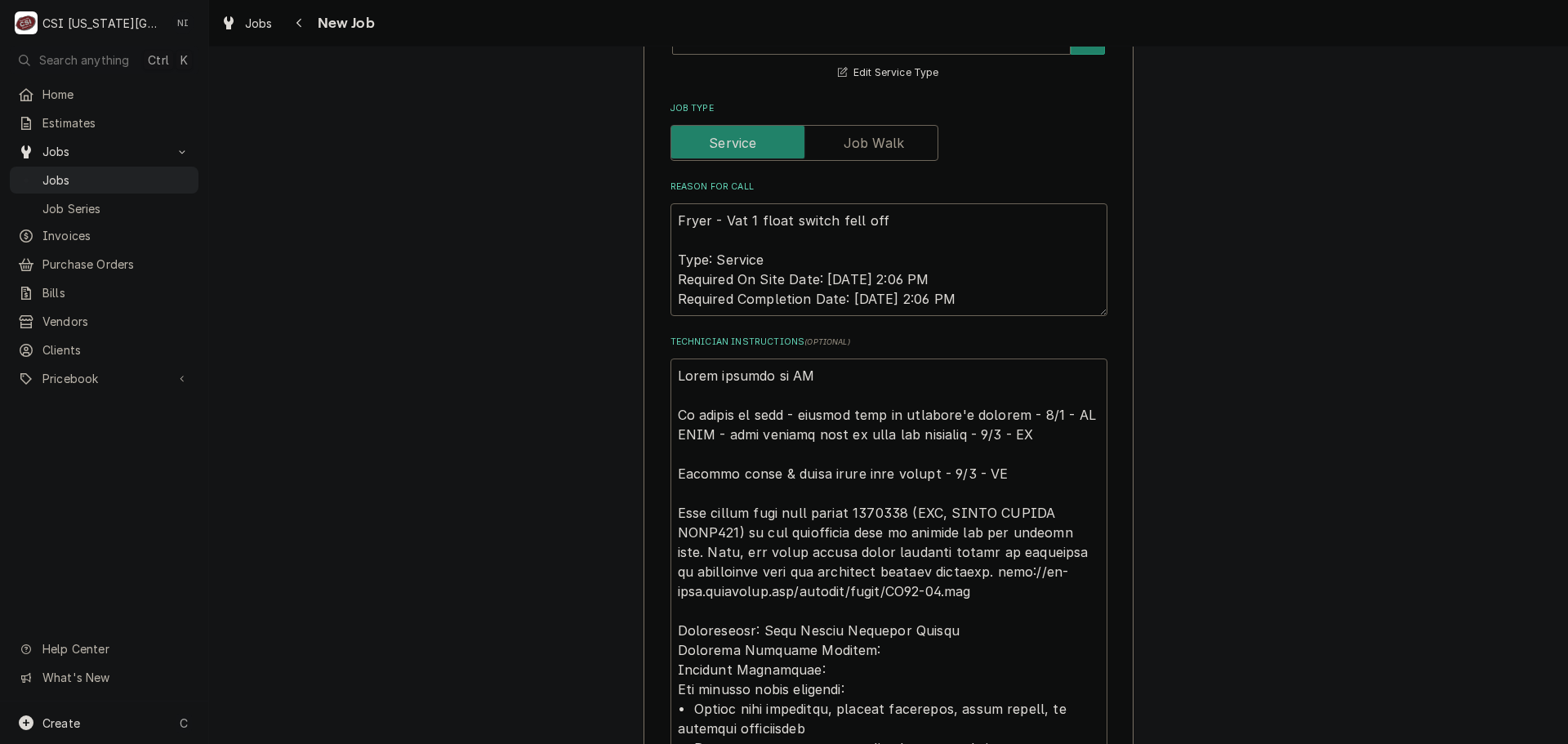
type textarea "x"
type textarea "Parts ordered on PO 31 No longer on hold - billing info on customer's account -…"
type textarea "x"
type textarea "Parts ordered on PO 314 No longer on hold - billing info on customer's account …"
type textarea "x"
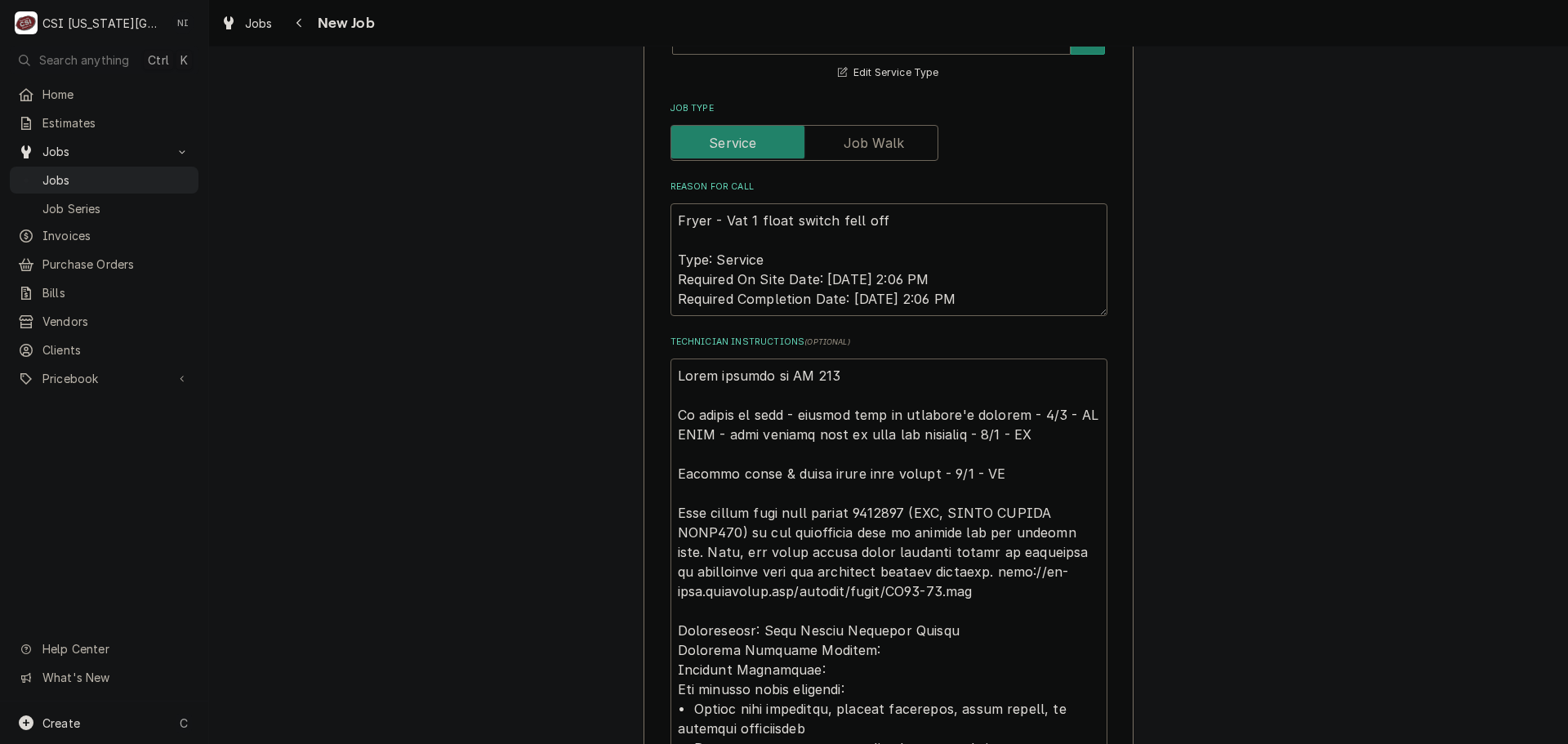
type textarea "Parts ordered on PO 3141 No longer on hold - billing info on customer's account…"
type textarea "x"
type textarea "Parts ordered on PO 31418 No longer on hold - billing info on customer's accoun…"
type textarea "x"
type textarea "Parts ordered on PO 3141 No longer on hold - billing info on customer's account…"
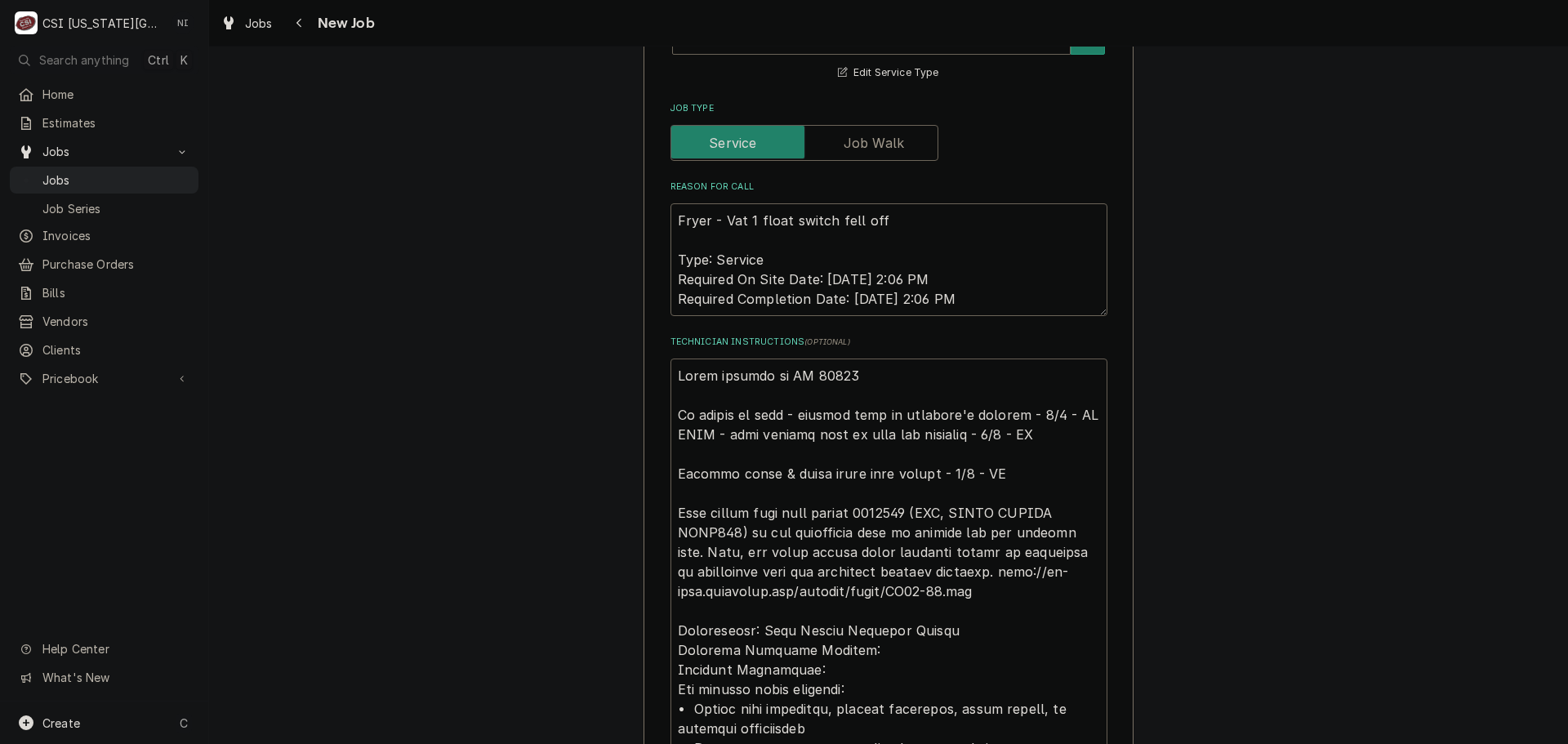
type textarea "x"
type textarea "Parts ordered on PO 314 No longer on hold - billing info on customer's account …"
type textarea "x"
type textarea "Parts ordered on PO 31 No longer on hold - billing info on customer's account -…"
type textarea "x"
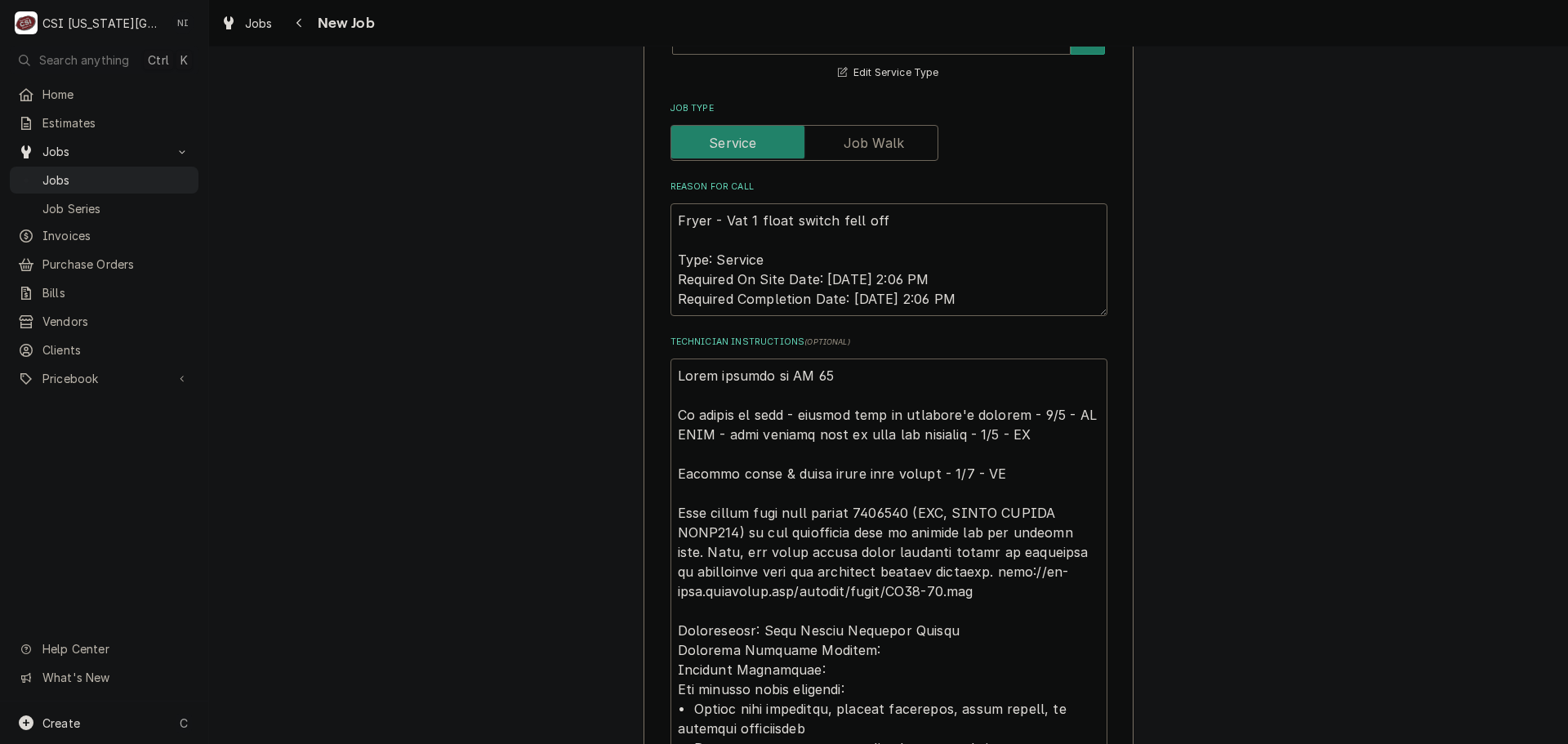
type textarea "Parts ordered on PO 3 No longer on hold - billing info on customer's account - …"
type textarea "x"
type textarea "Parts ordered on PO 30 No longer on hold - billing info on customer's account -…"
type textarea "x"
type textarea "Parts ordered on PO 301 No longer on hold - billing info on customer's account …"
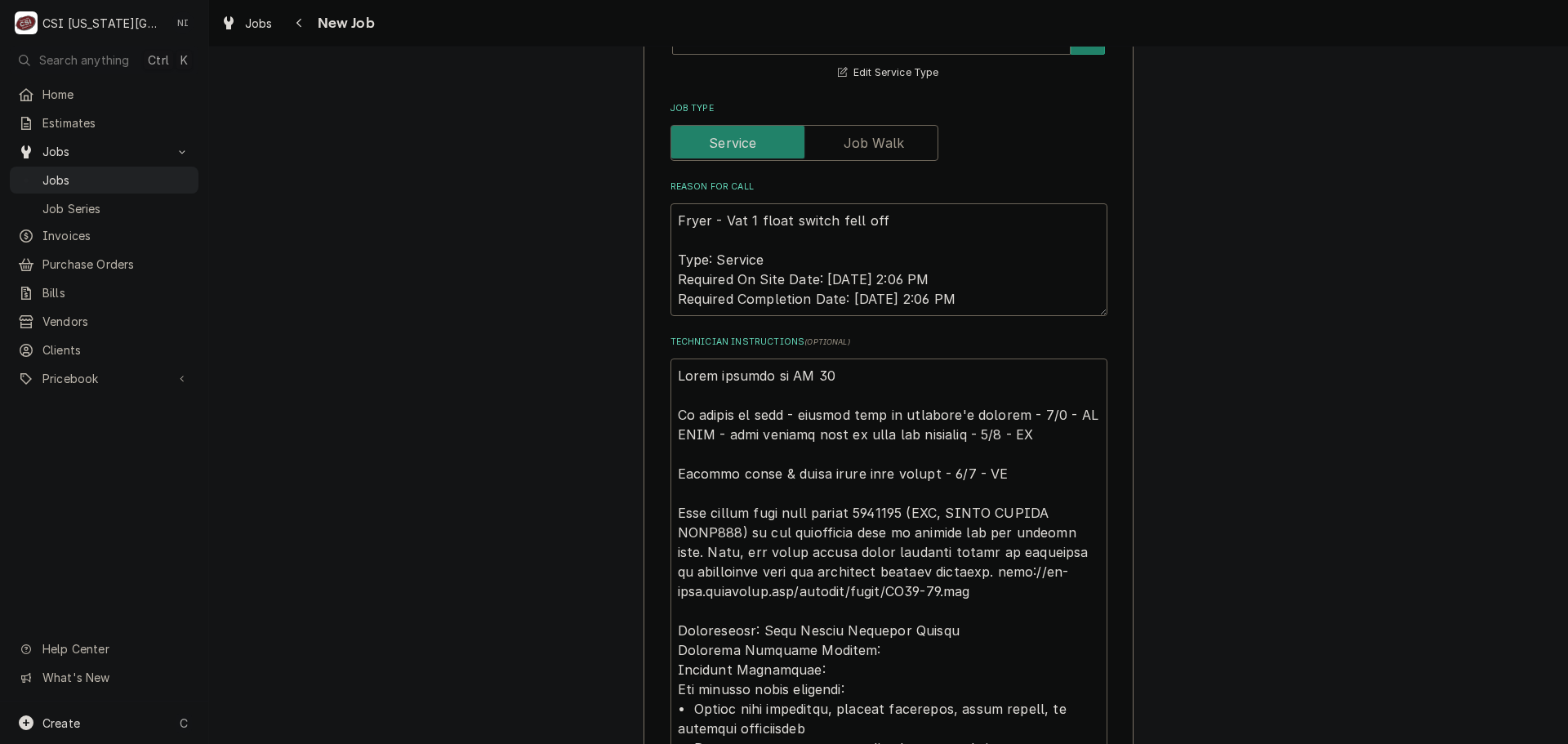
type textarea "x"
type textarea "Parts ordered on PO 3014 No longer on hold - billing info on customer's account…"
type textarea "x"
type textarea "Parts ordered on PO 30141 No longer on hold - billing info on customer's accoun…"
type textarea "x"
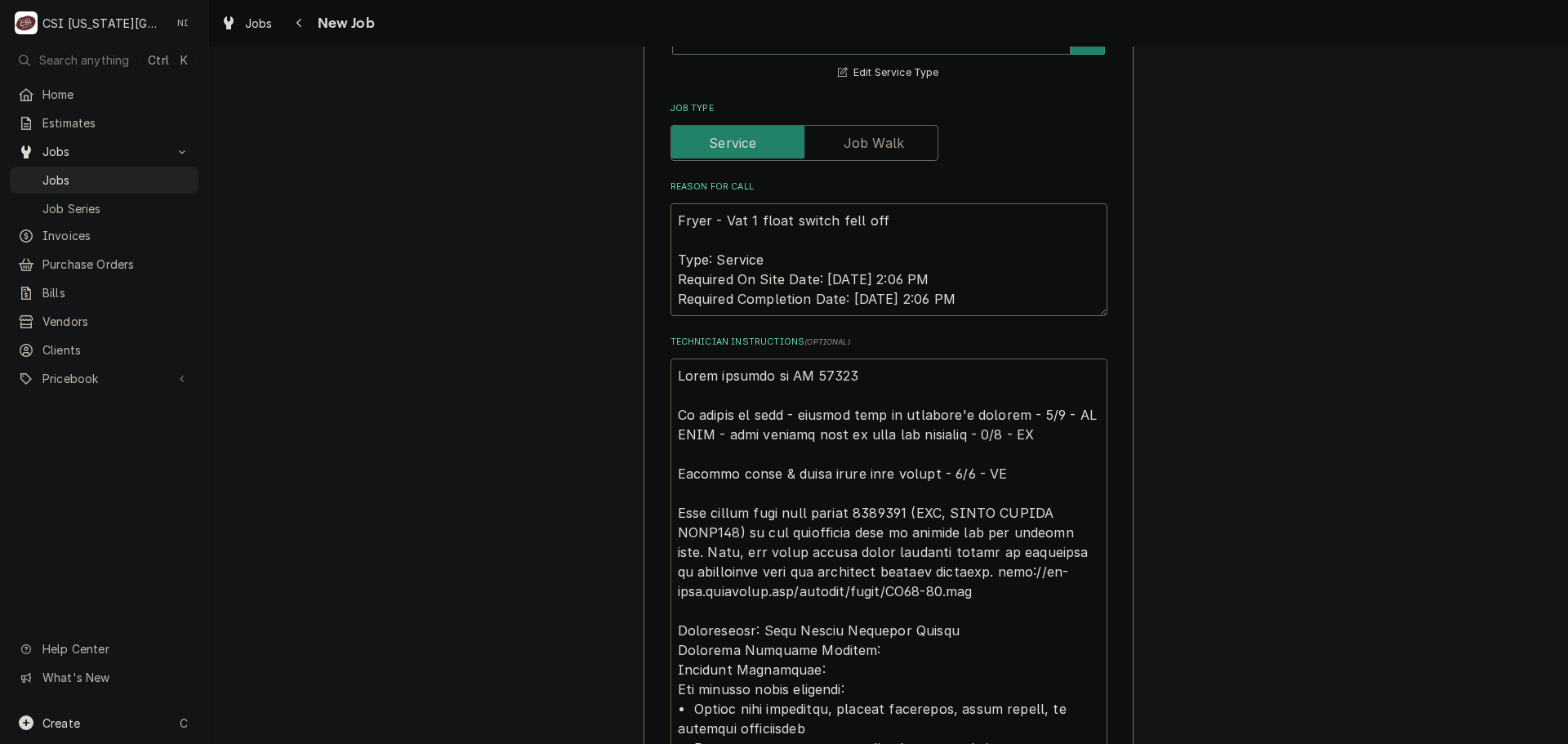
type textarea "Parts ordered on PO 301418 No longer on hold - billing info on customer's accou…"
type textarea "x"
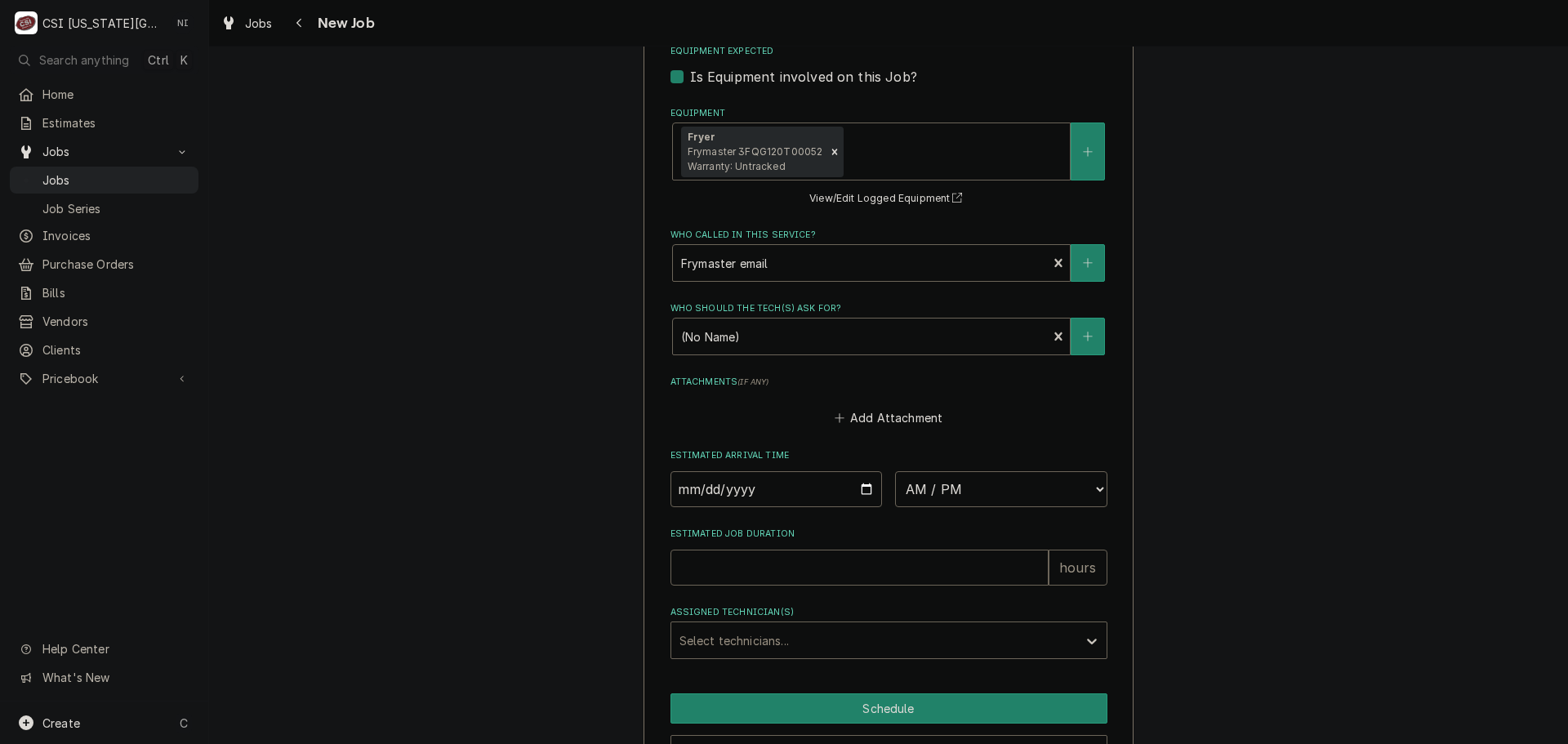
type textarea "Parts ordered on PO 301418 No longer on hold - billing info on customer's accou…"
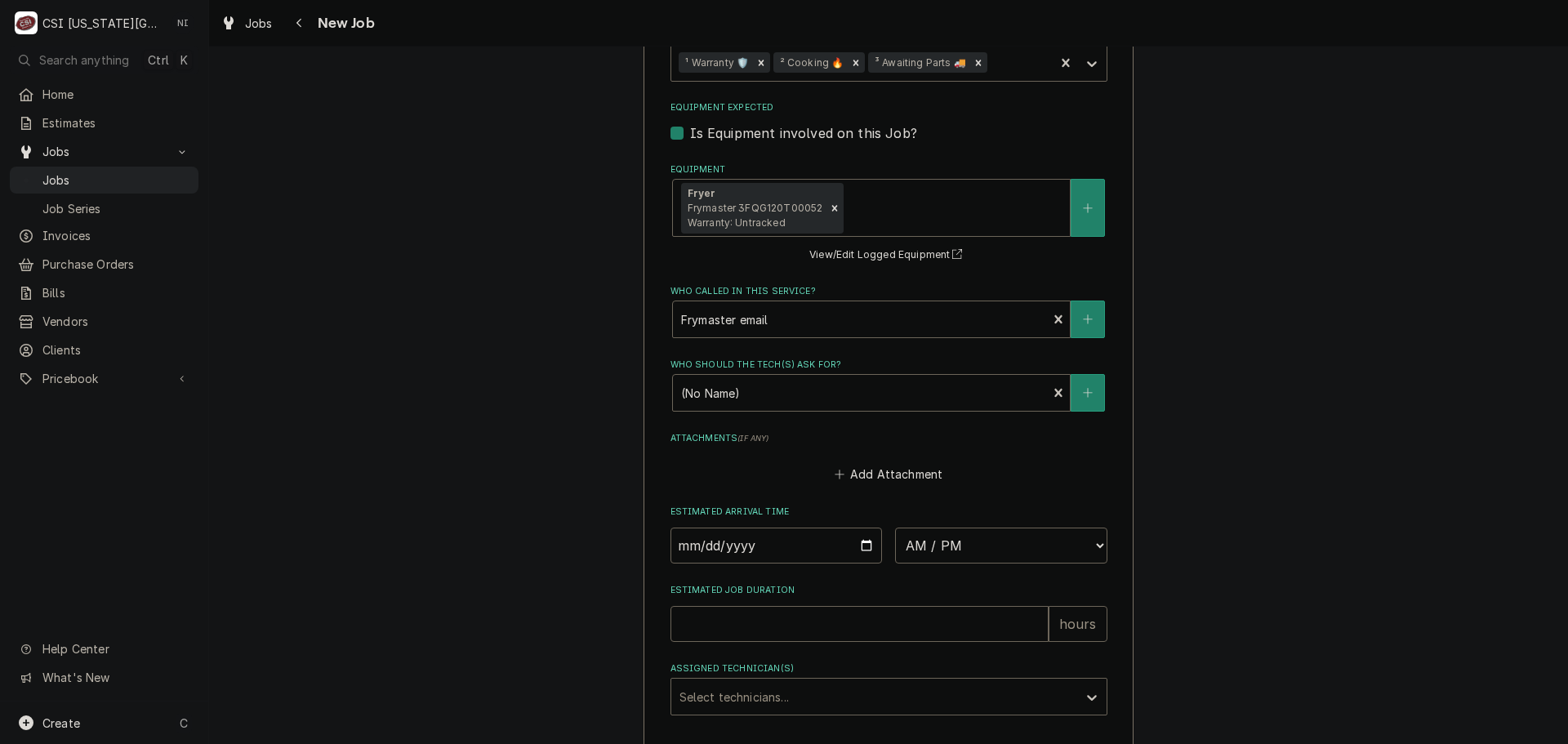
type textarea "x"
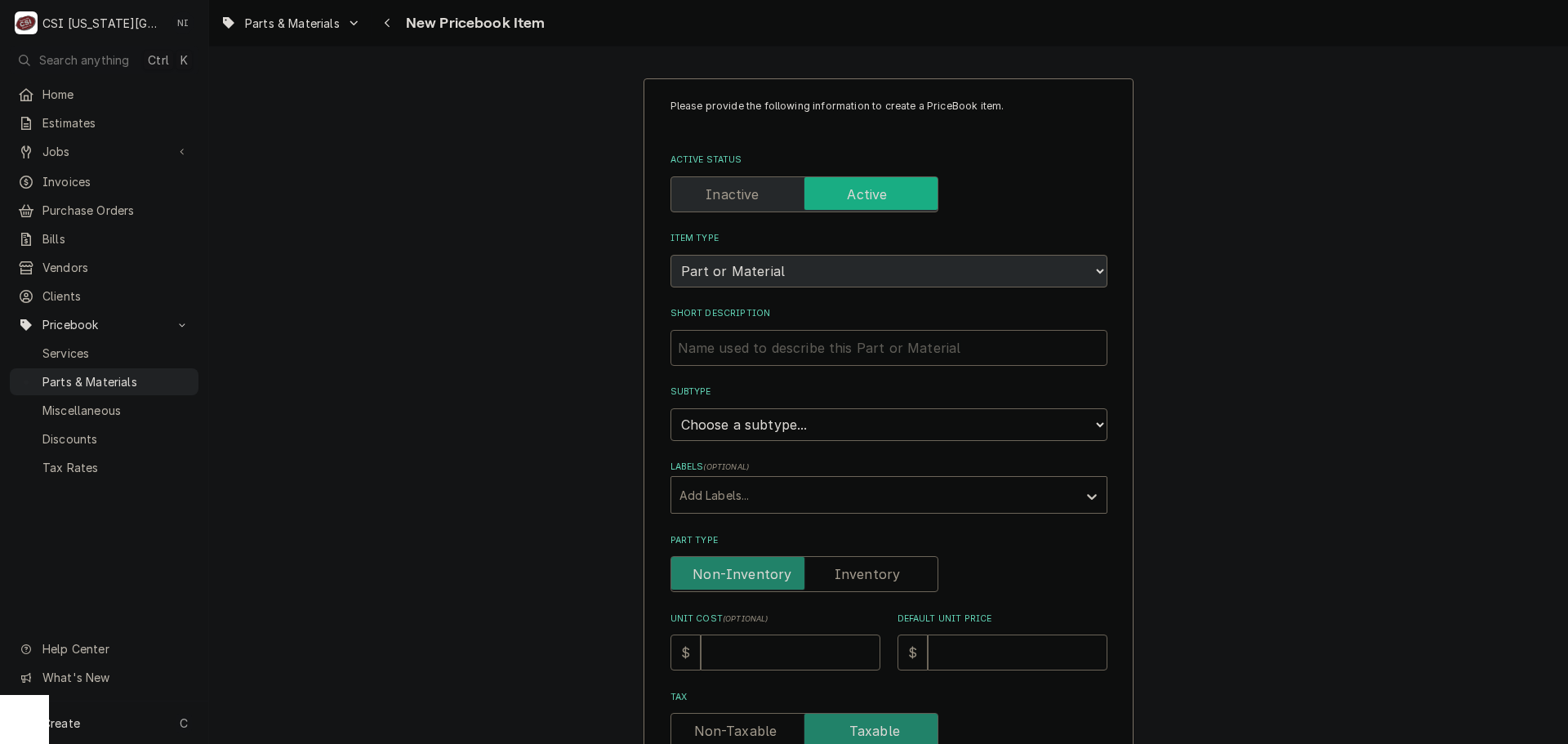
click at [771, 344] on input "Short Description" at bounding box center [889, 348] width 437 height 36
type textarea "x"
type input "f"
type textarea "x"
type input "fl"
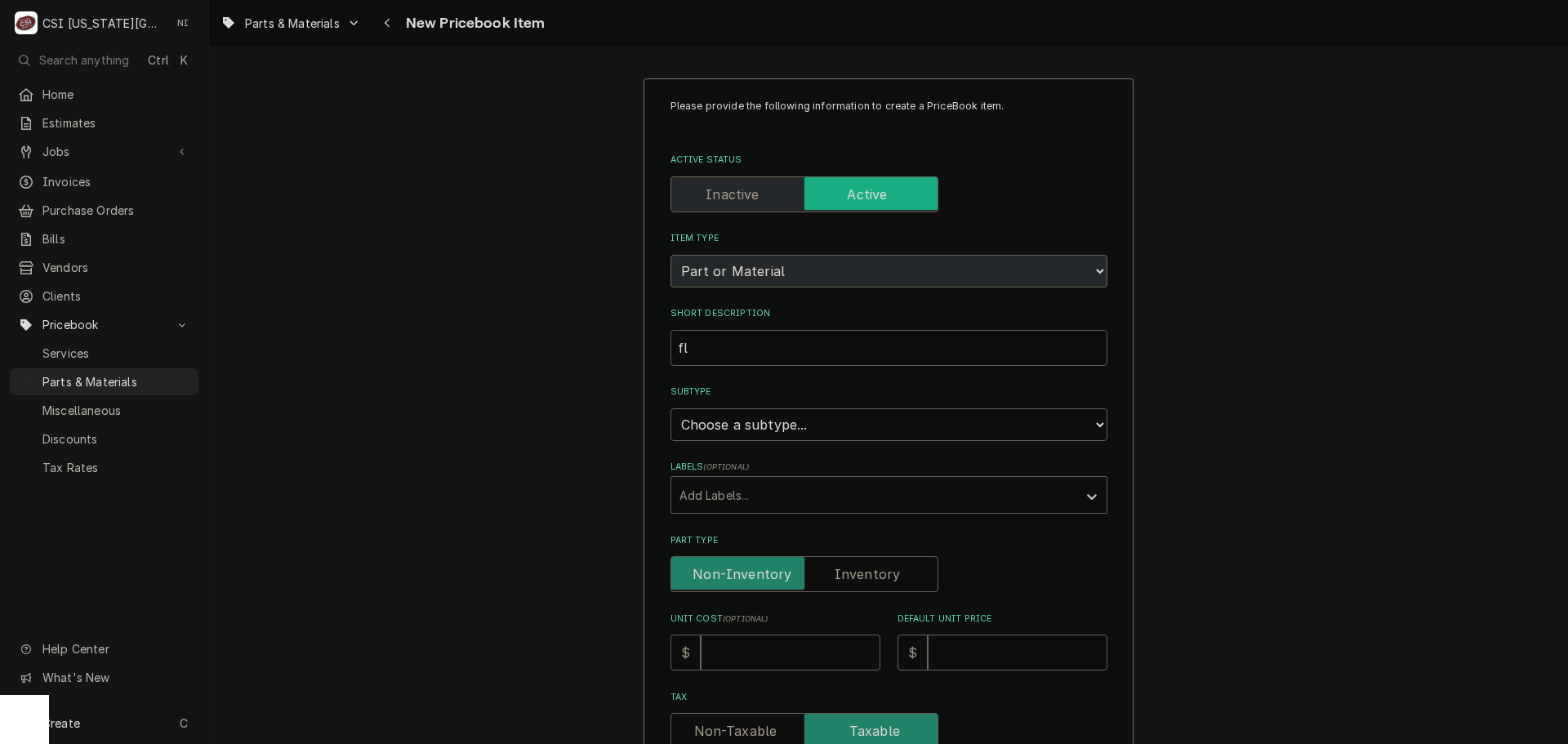
type textarea "x"
type input "flo"
type textarea "x"
type input "fl"
type textarea "x"
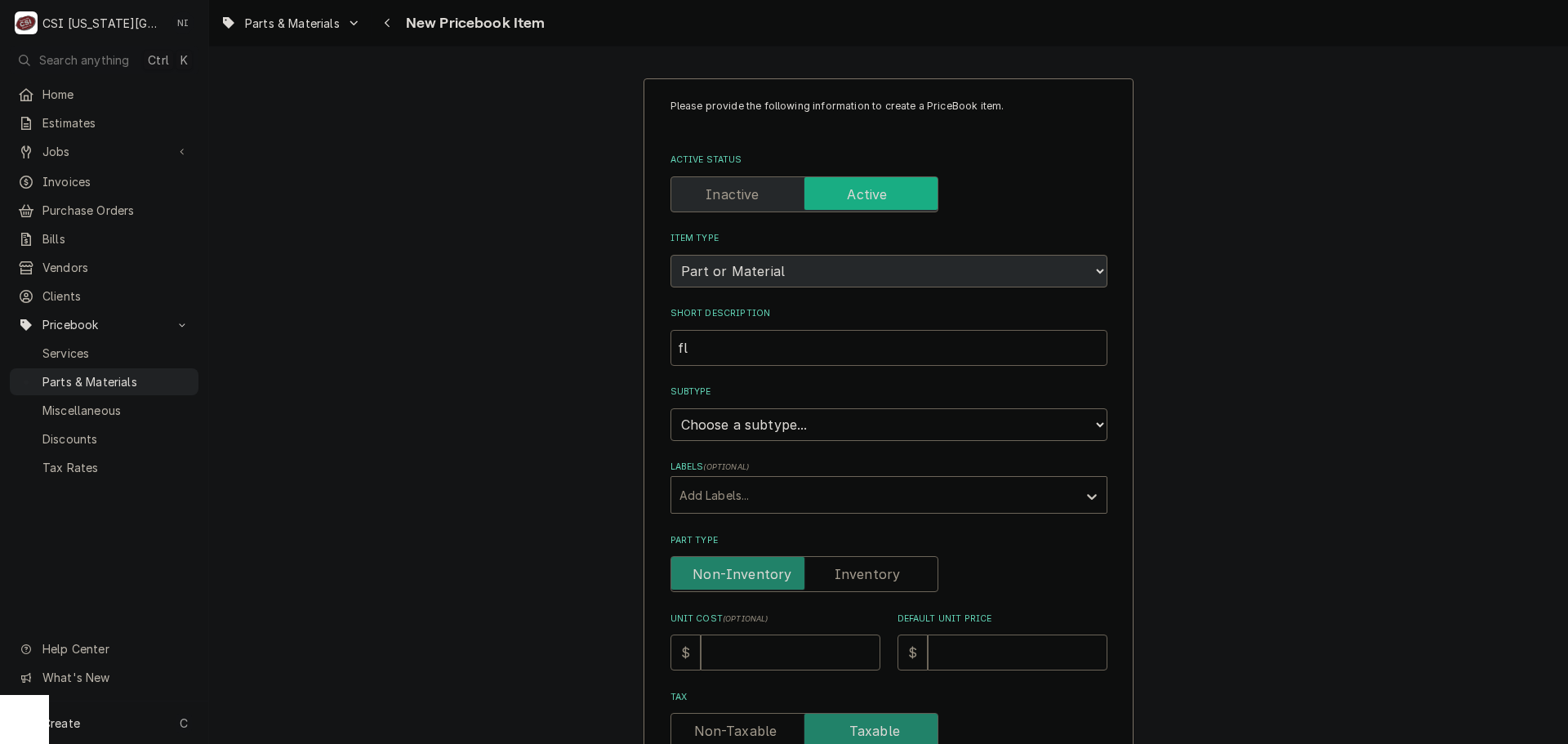
type input "f"
type textarea "x"
type input "F"
type textarea "x"
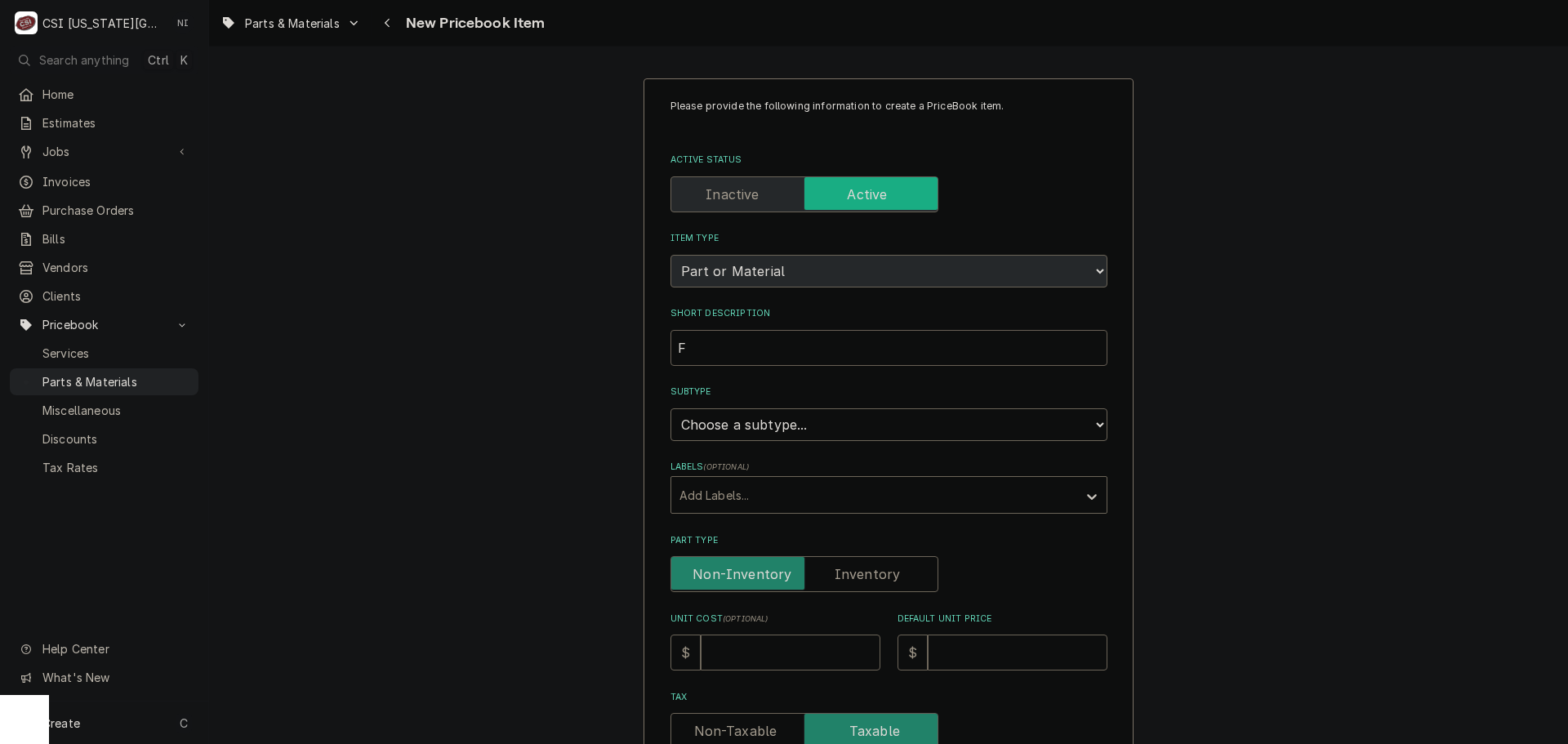
type input "Fl"
type textarea "x"
type input "Flo"
type textarea "x"
type input "Floa"
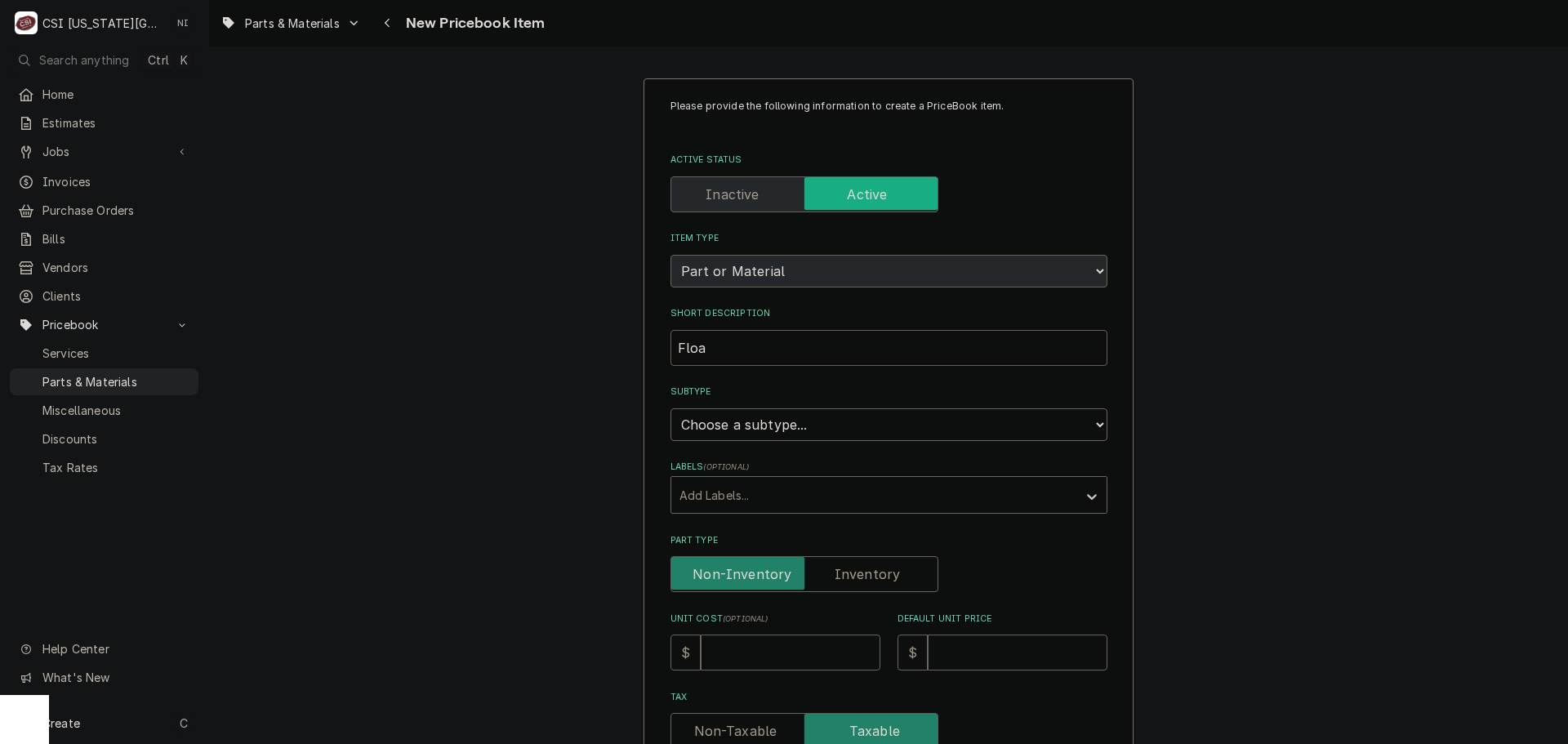
type textarea "x"
type input "Float"
type textarea "x"
type input "Floaty"
type textarea "x"
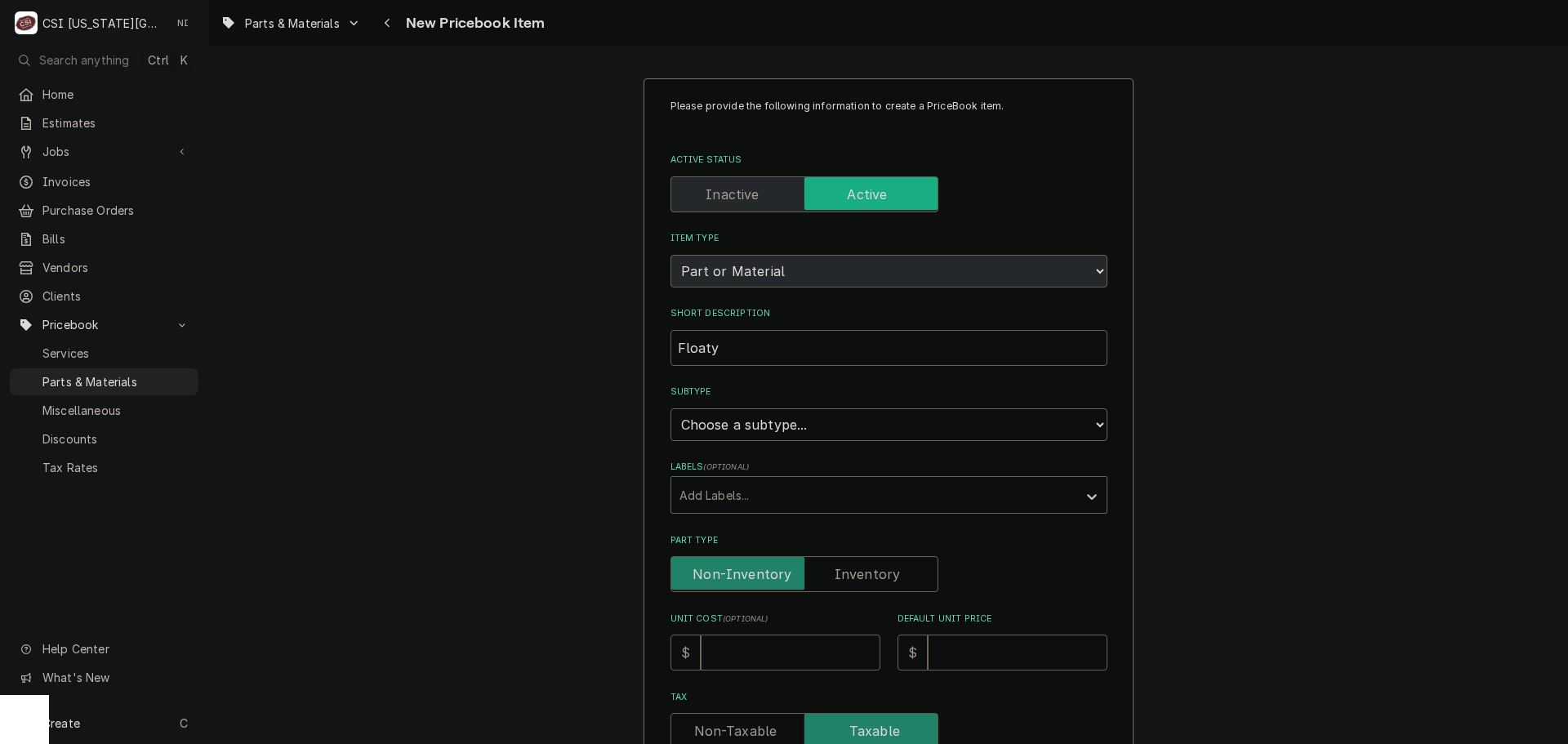
type input "Float"
type textarea "x"
type input "Float"
type textarea "x"
type input "Float s"
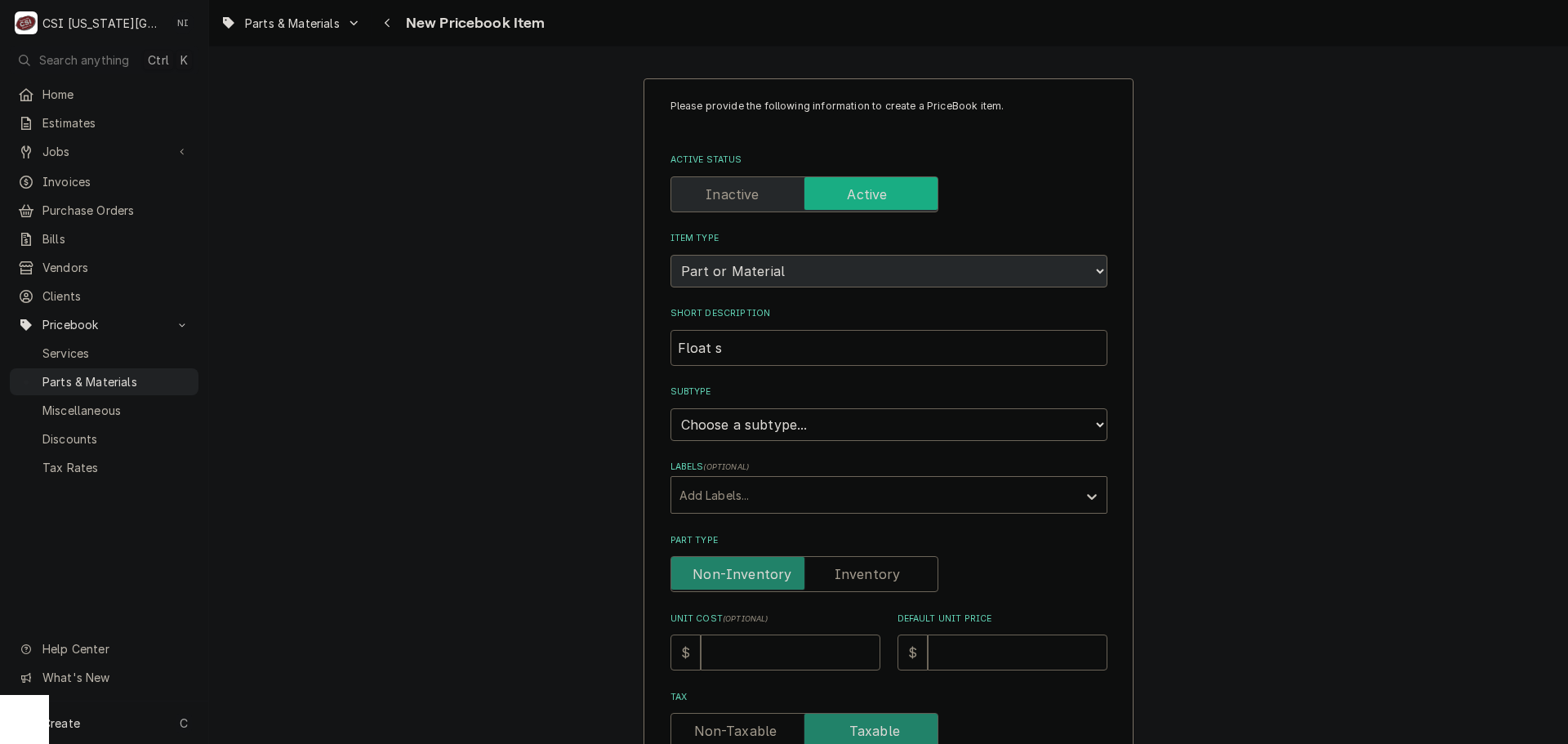
type textarea "x"
type input "Float sw"
type textarea "x"
type input "Float swi"
type textarea "x"
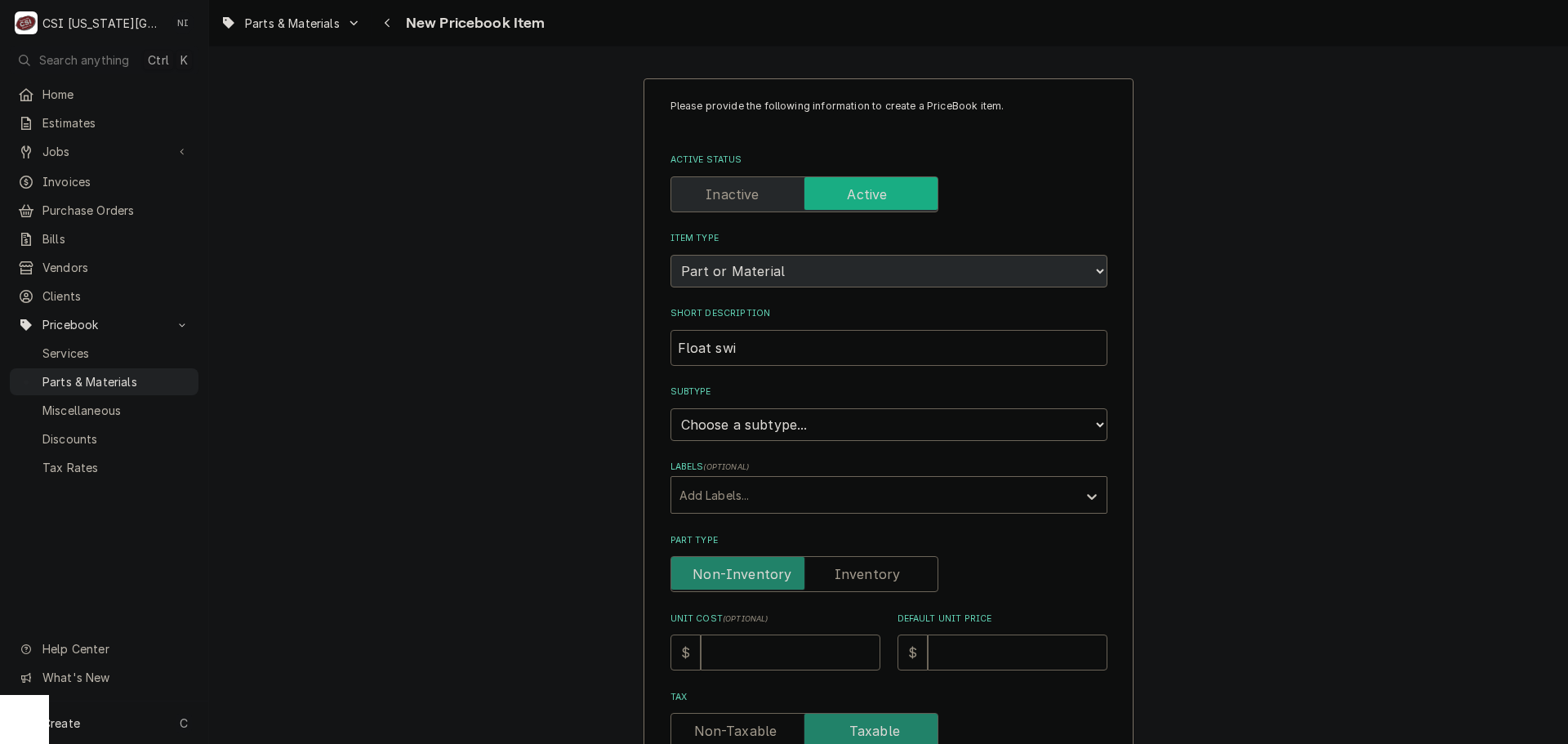
type input "Float swit"
type textarea "x"
type input "Float switc"
type textarea "x"
type input "Float switch"
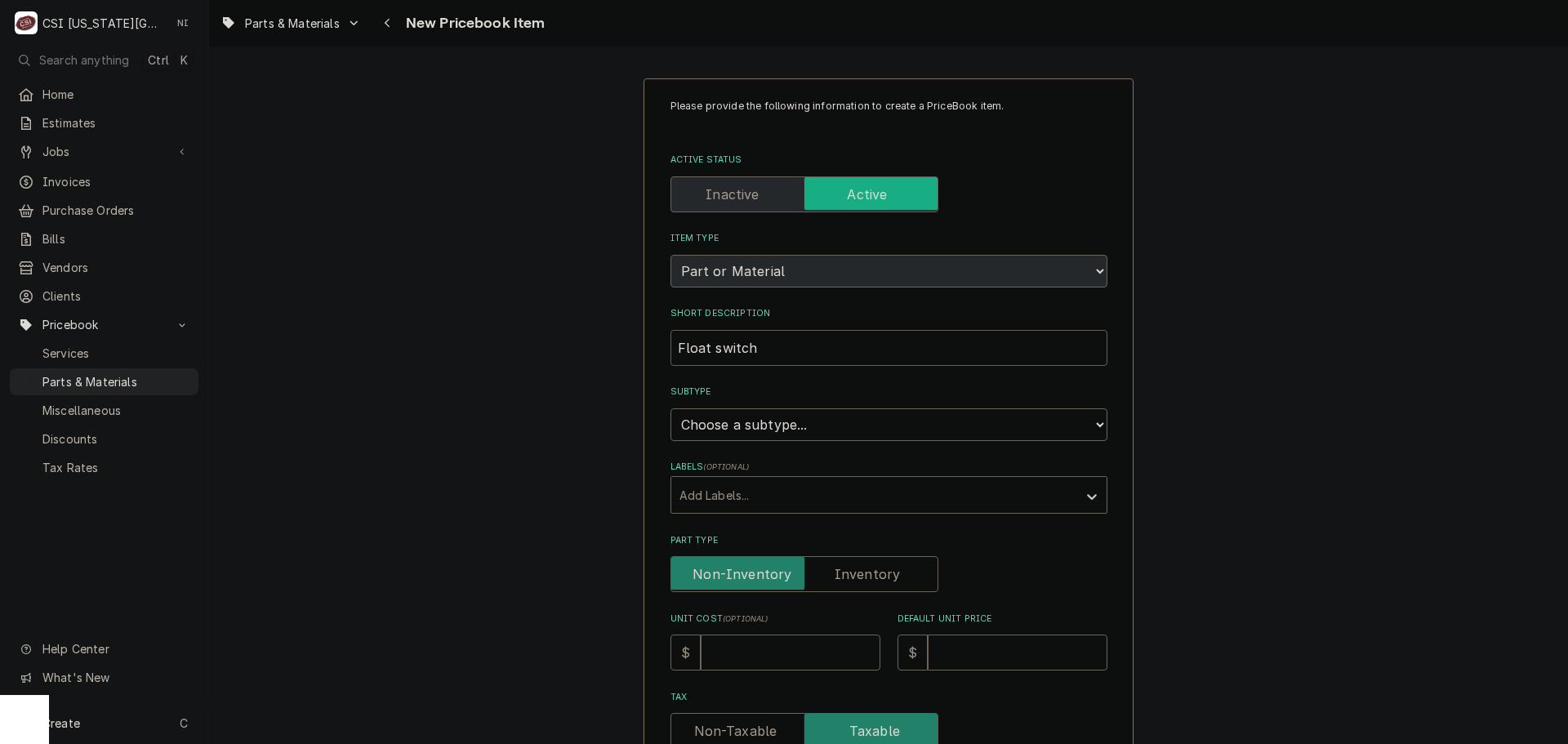
type textarea "x"
type input "Float switch"
type textarea "x"
type input "Float switch"
type textarea "x"
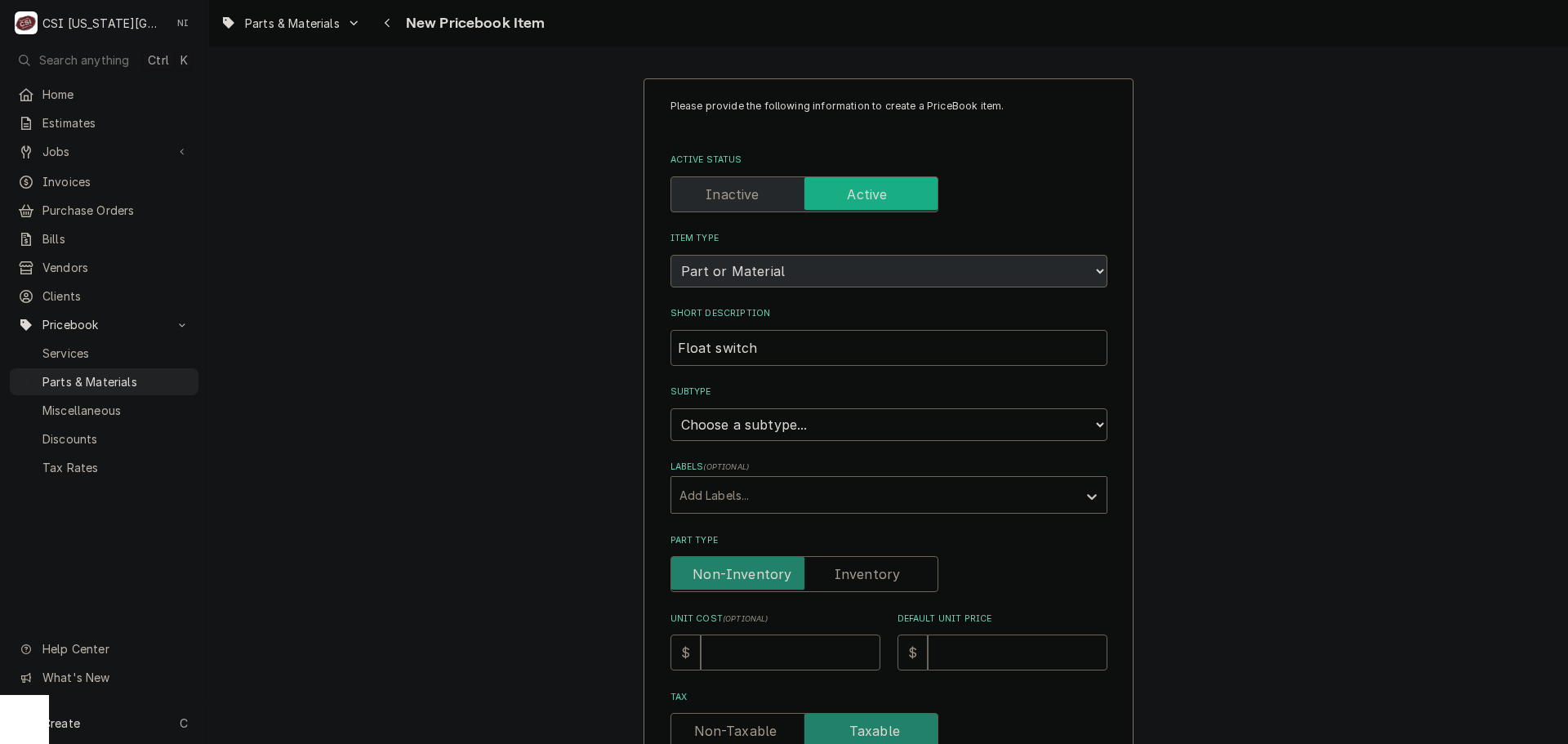
type input "Float switch,"
type textarea "x"
type input "Float switch"
type textarea "x"
type input "Float switch"
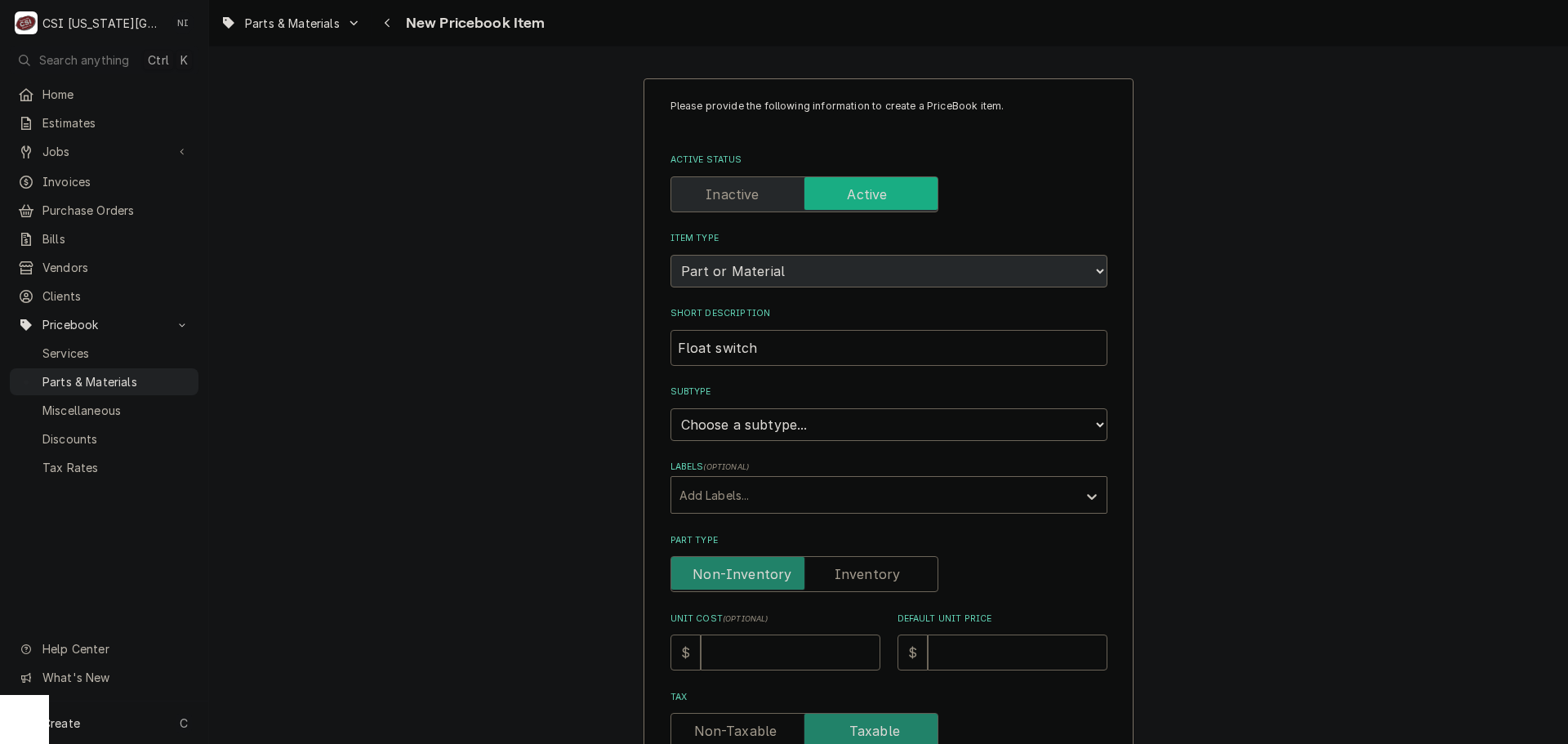
type textarea "x"
type input "Float switch i"
type textarea "x"
type input "Float switch"
type textarea "x"
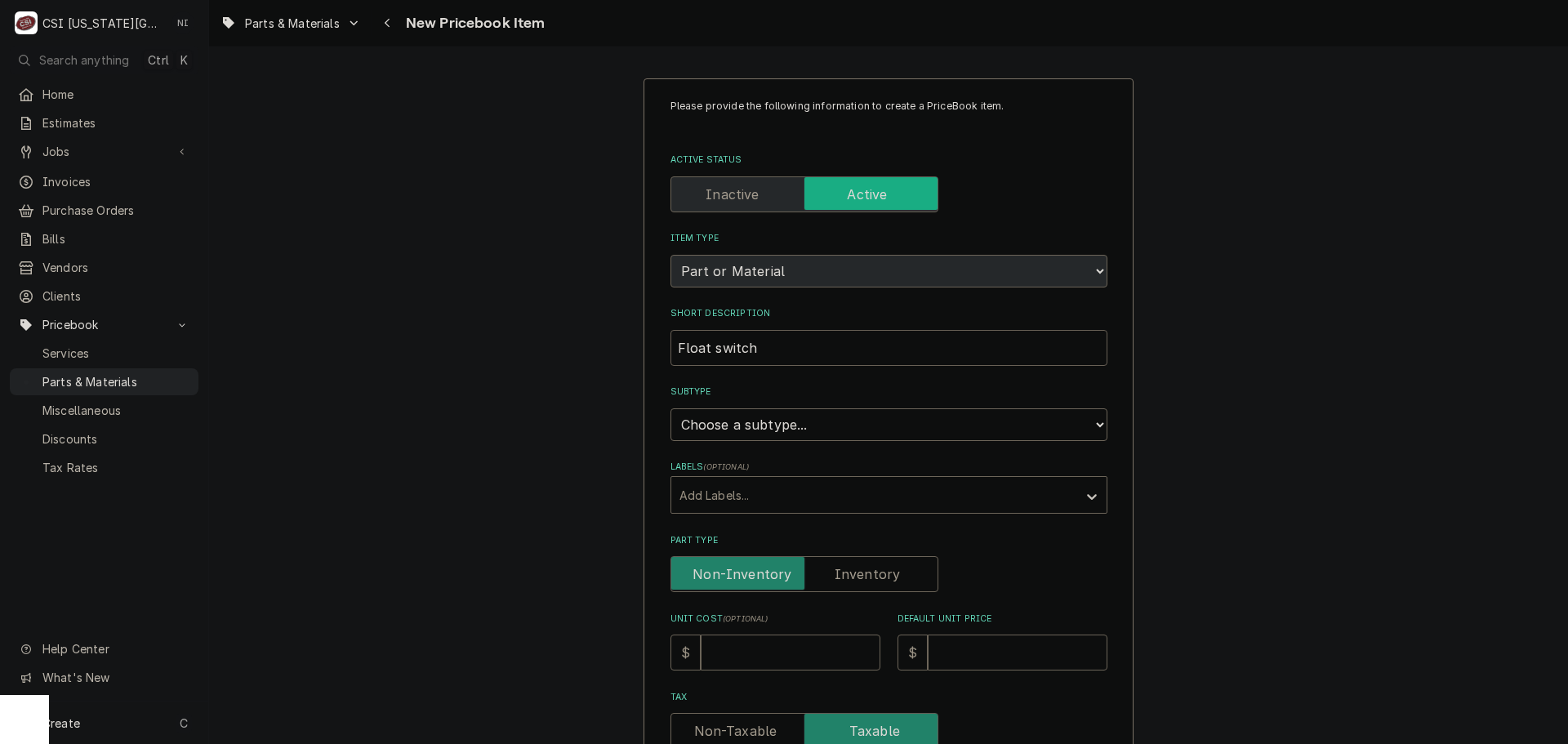
type input "Float switch k"
type textarea "x"
type input "Float switch ki"
type textarea "x"
type input "Float switch kit"
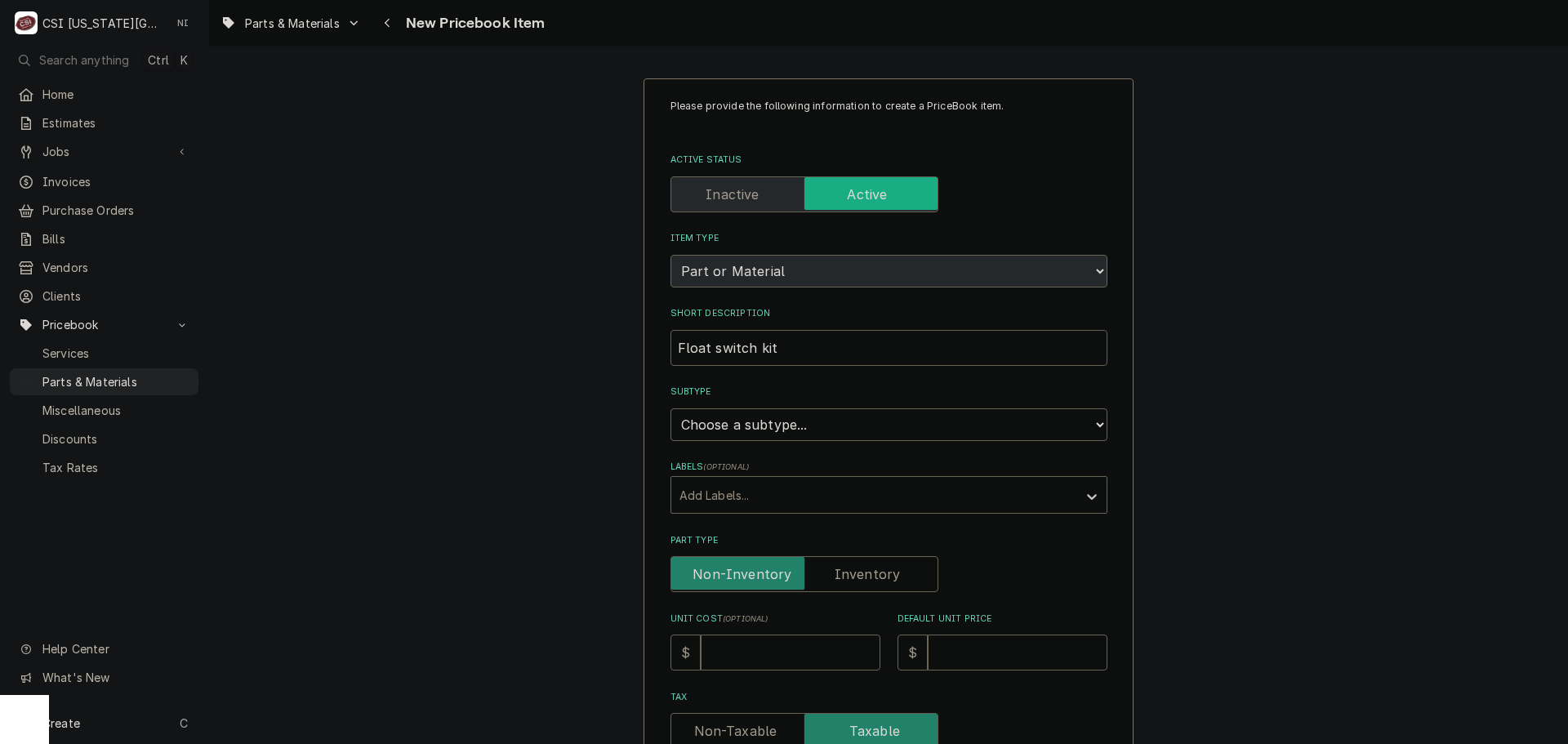
type textarea "x"
type input "Float switch kit,"
type textarea "x"
type input "Float switch kit,"
type textarea "x"
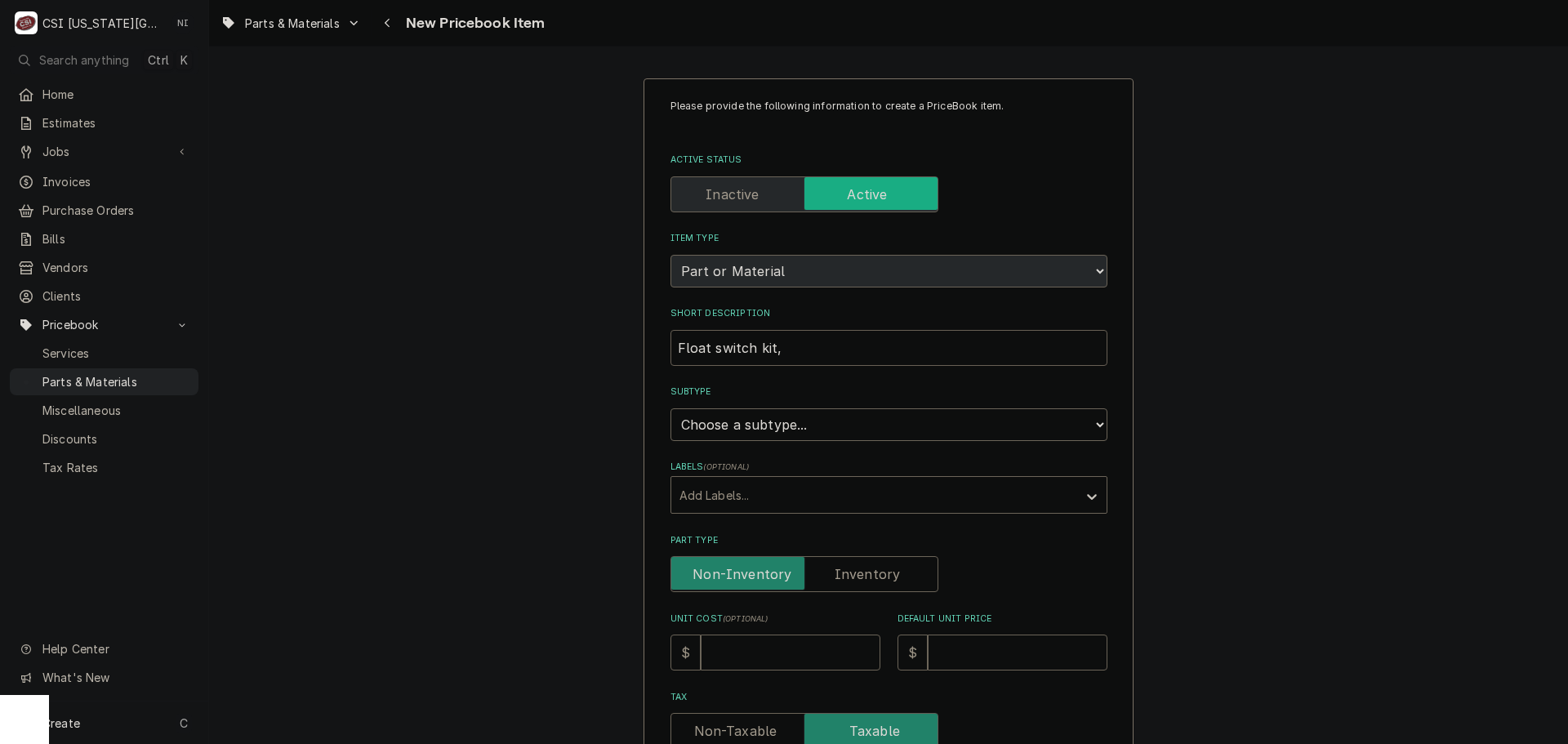
type input "Float switch kit, Y"
type textarea "x"
type input "Float switch kit, YS"
type textarea "x"
type input "Float switch kit, YSC"
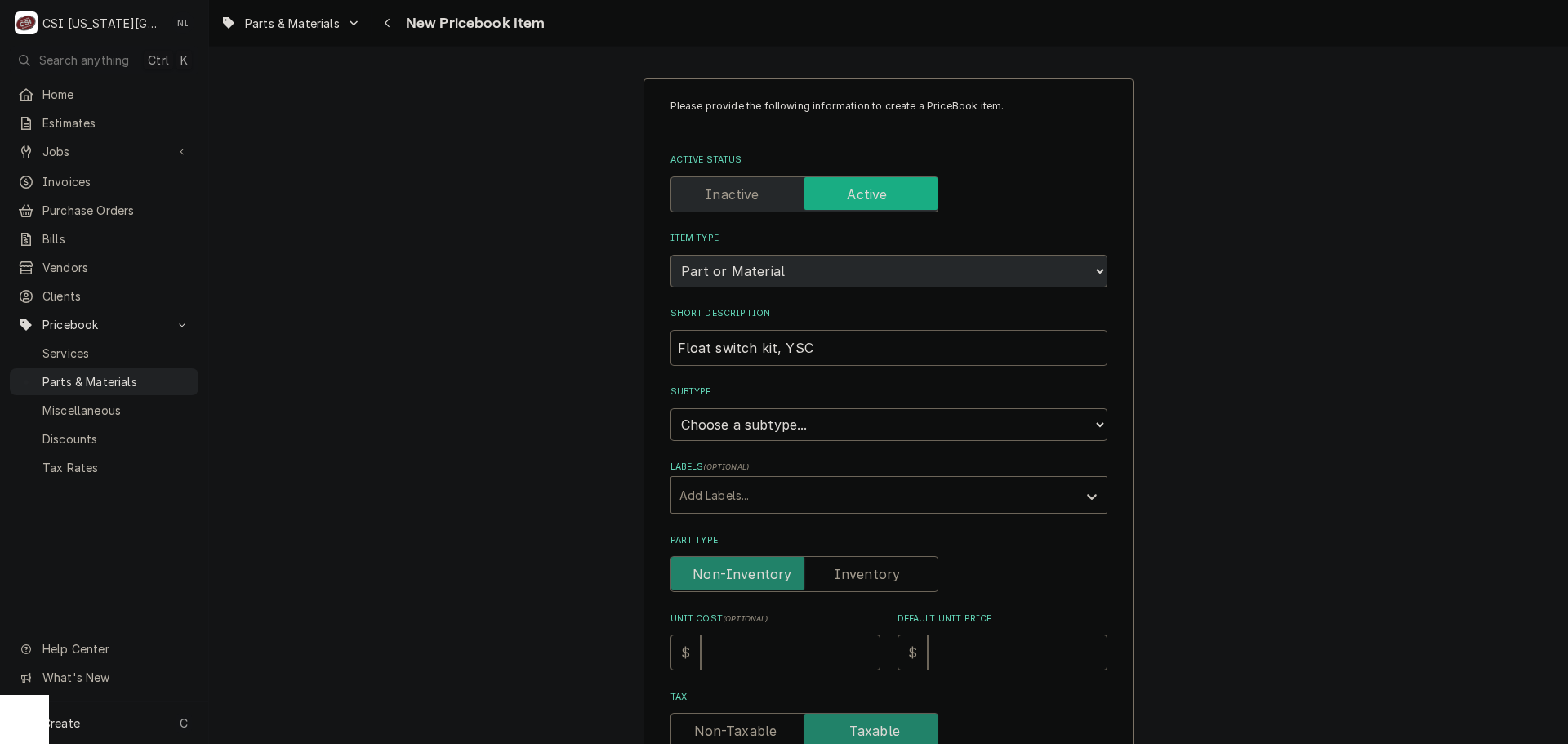
type textarea "x"
type input "Float switch kit, YSCF"
type textarea "x"
type input "Float switch kit, YSCF2"
type textarea "x"
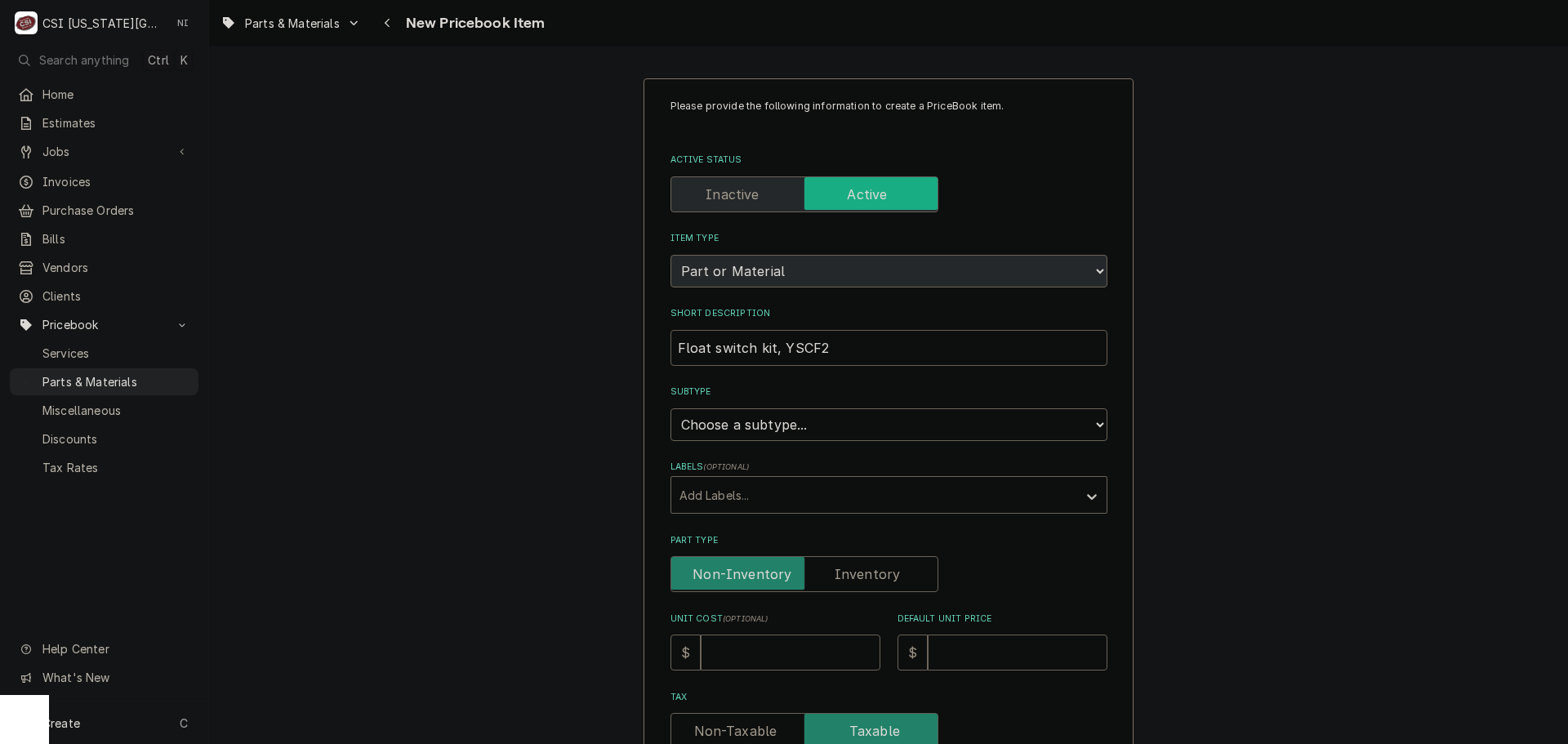
type input "Float switch kit, YSCF21"
type textarea "x"
type input "Float switch kit, YSCF218"
drag, startPoint x: 743, startPoint y: 426, endPoint x: 751, endPoint y: 420, distance: 10.0
click at [743, 426] on select "Choose a subtype... [#2-DUAL] AFTERHRS-WH-CHG-2 [#2-DUAL] BEV-EQUIP [#2-DUAL] B…" at bounding box center [889, 424] width 437 height 33
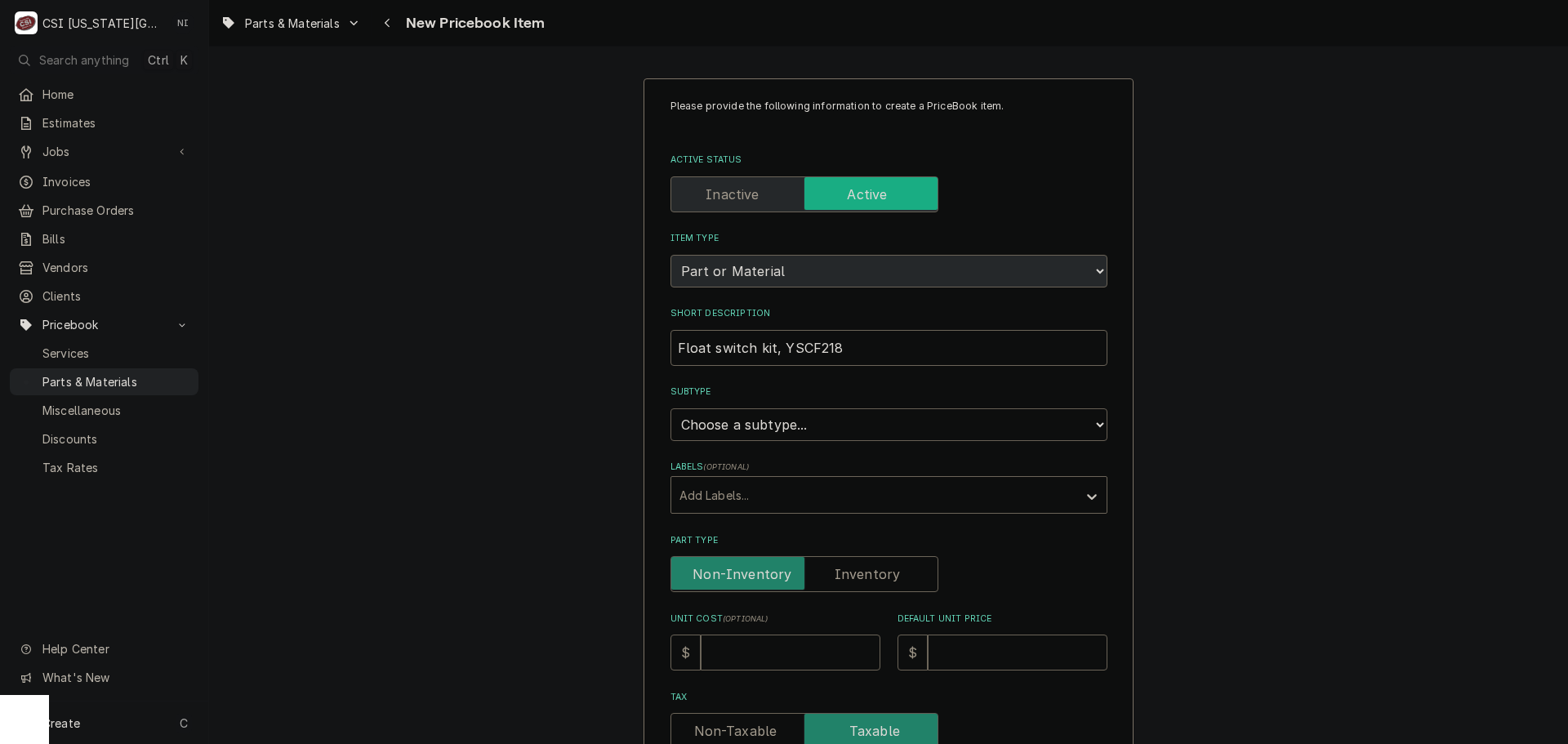
select select "45"
click at [671, 408] on select "Choose a subtype... [#2-DUAL] AFTERHRS-WH-CHG-2 [#2-DUAL] BEV-EQUIP [#2-DUAL] B…" at bounding box center [889, 424] width 437 height 33
type textarea "x"
click at [841, 559] on input "Part Type" at bounding box center [805, 574] width 253 height 36
checkbox input "true"
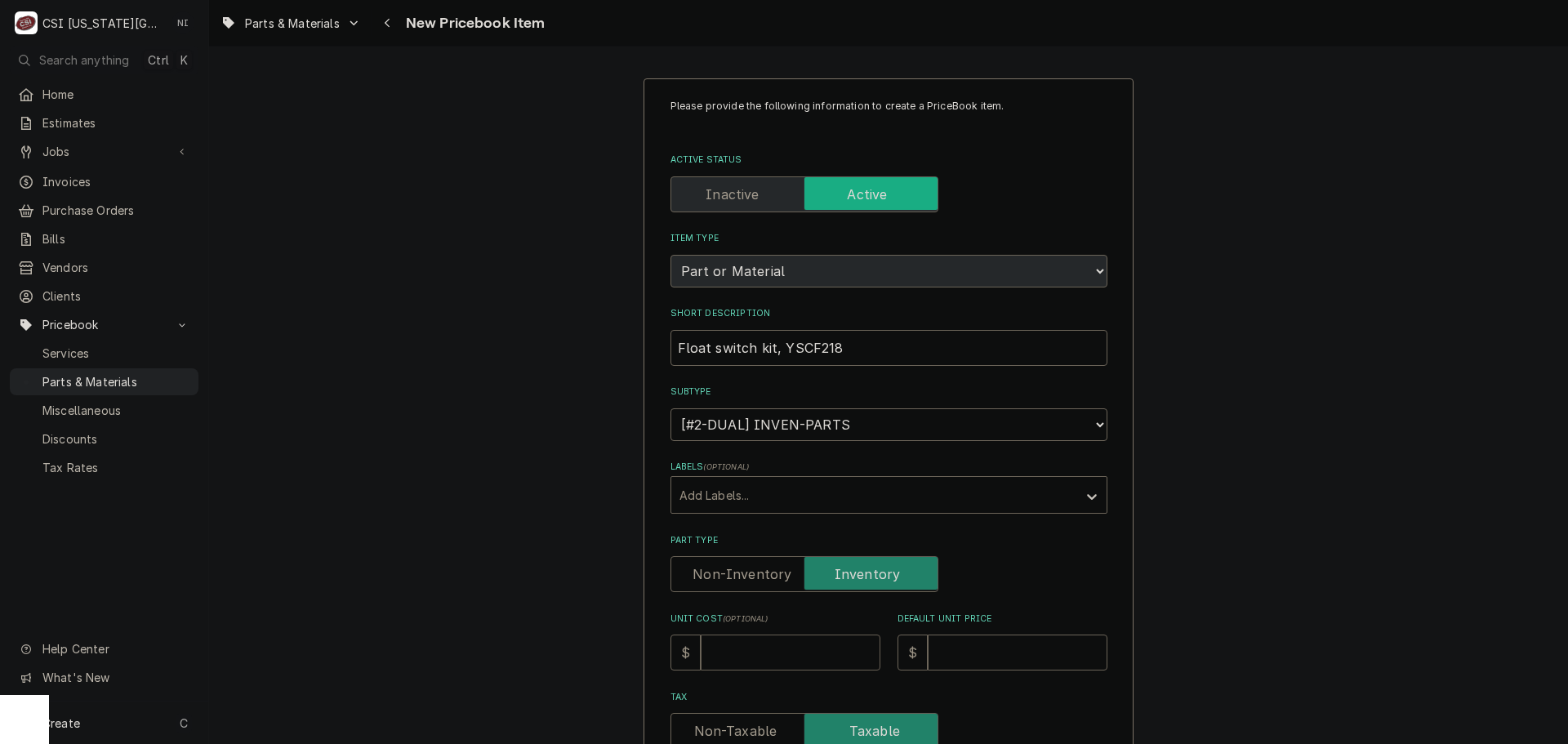
click at [793, 635] on div "Unit Cost ( optional ) $" at bounding box center [776, 642] width 210 height 58
click at [792, 648] on input "Unit Cost ( optional )" at bounding box center [791, 653] width 180 height 36
type textarea "x"
type input "3"
type textarea "x"
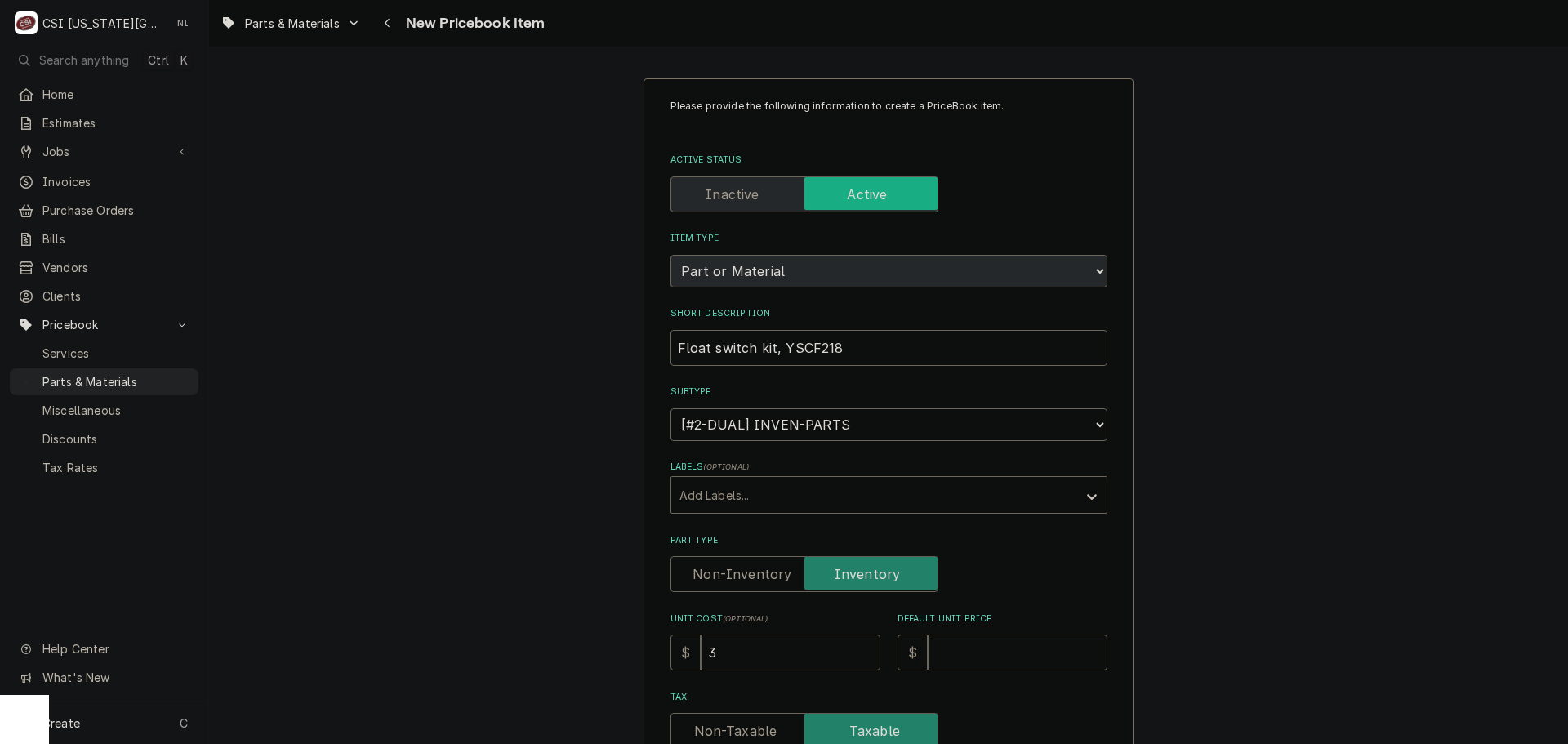
type input "31"
type textarea "x"
type input "3"
type textarea "x"
type input "361"
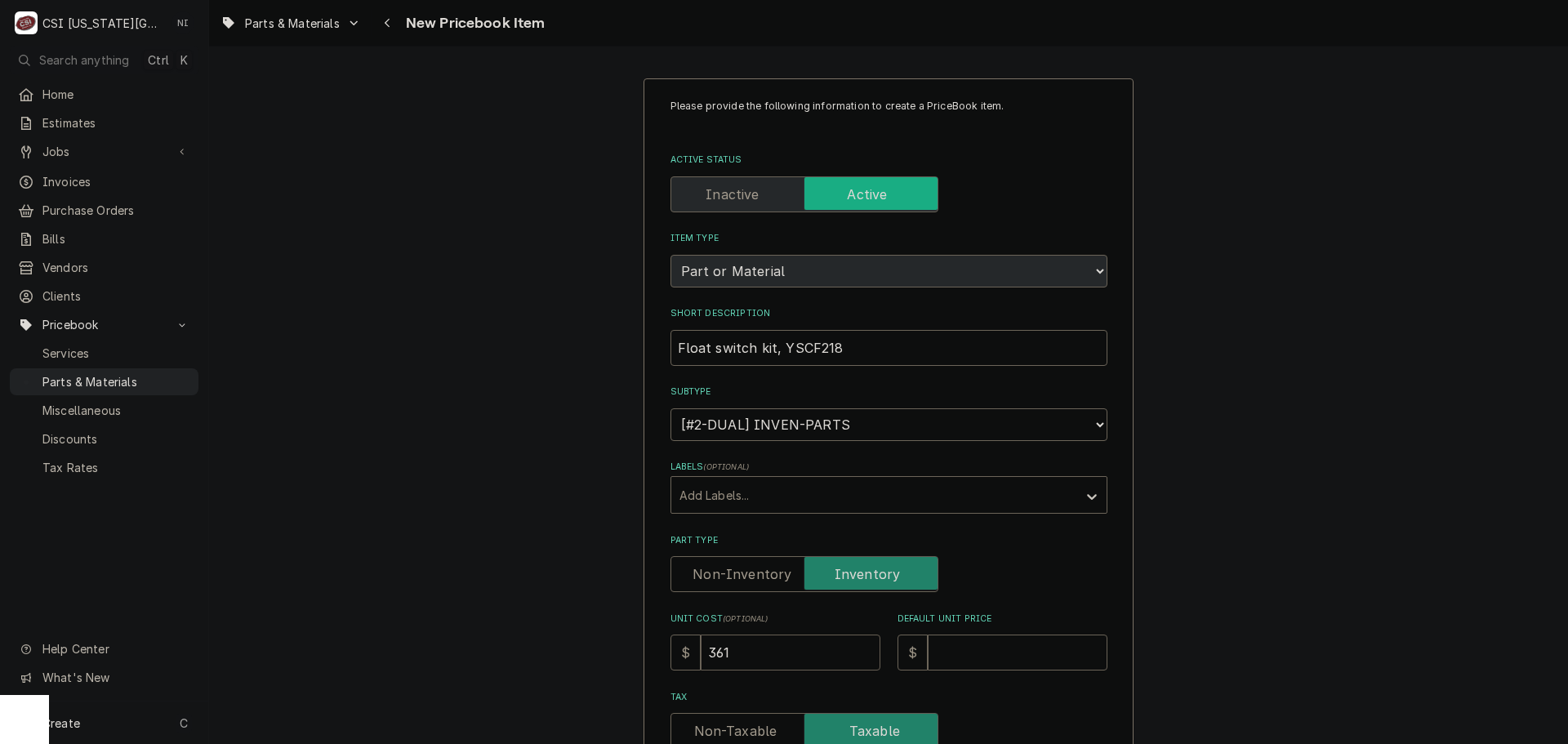
type textarea "x"
type input "361.7"
type textarea "x"
type input "361.72"
click at [988, 647] on input "Default Unit Price" at bounding box center [1018, 653] width 180 height 36
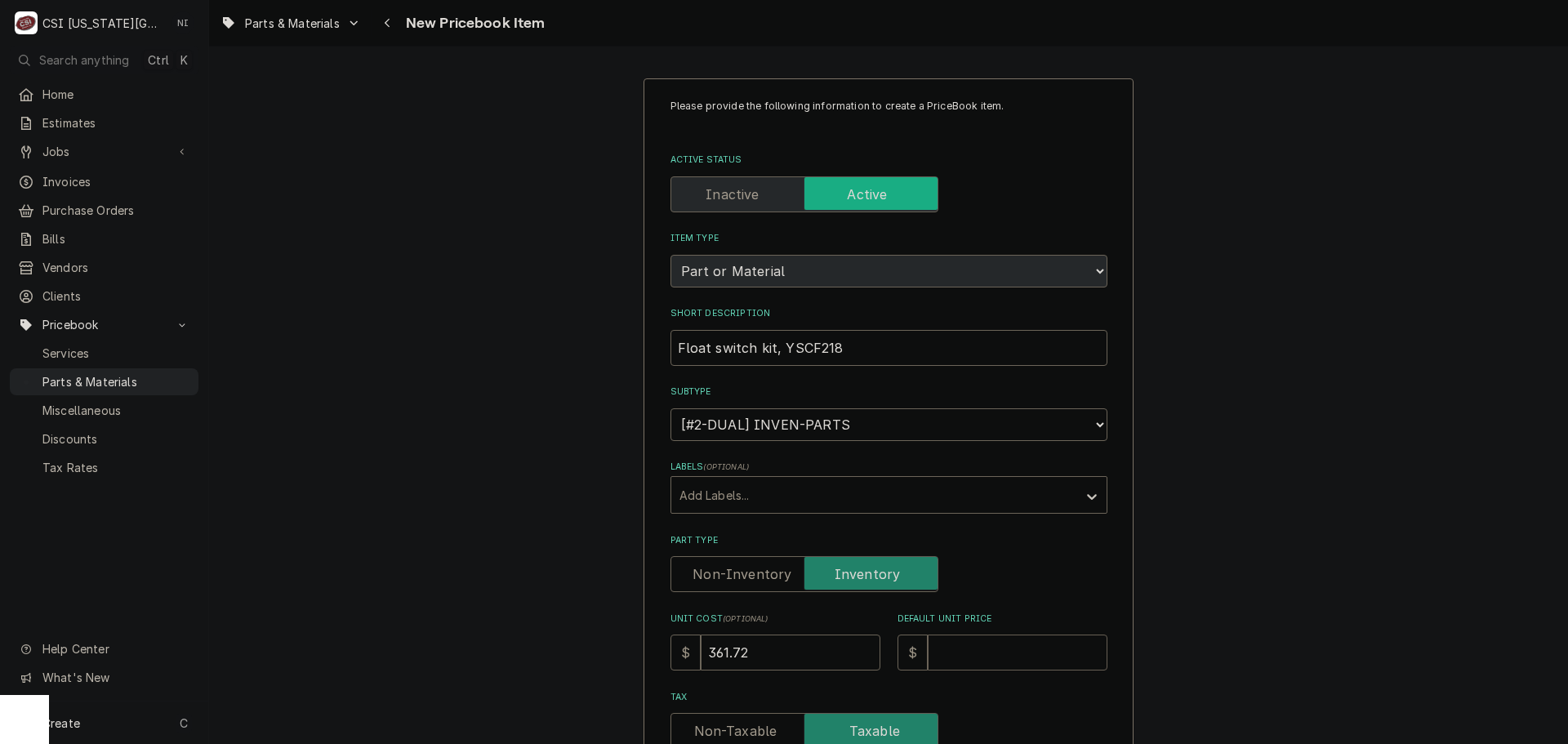
type textarea "x"
type input "6"
type textarea "x"
type input "65"
type textarea "x"
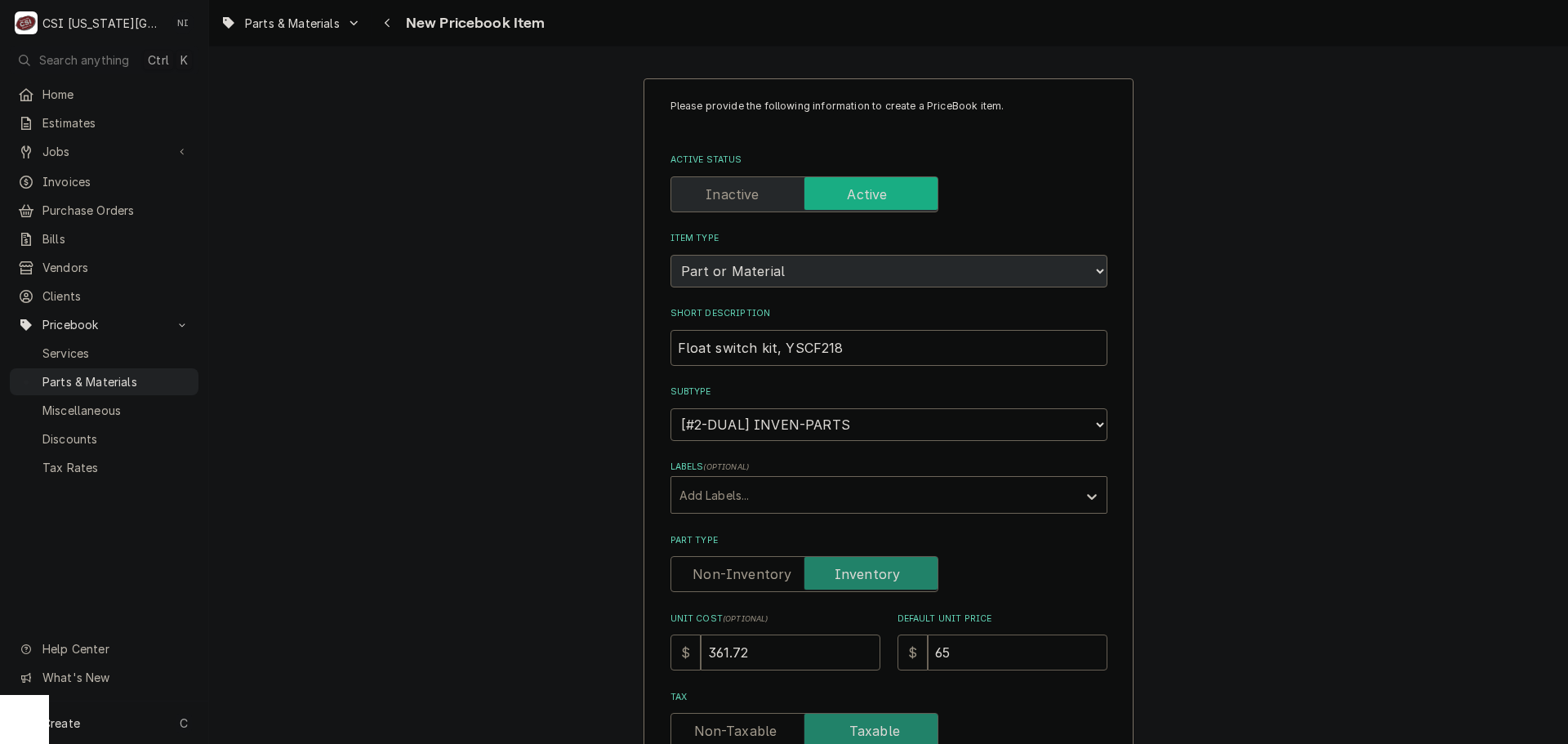
type input "657"
type textarea "x"
type input "657.6"
type textarea "x"
type input "657.67"
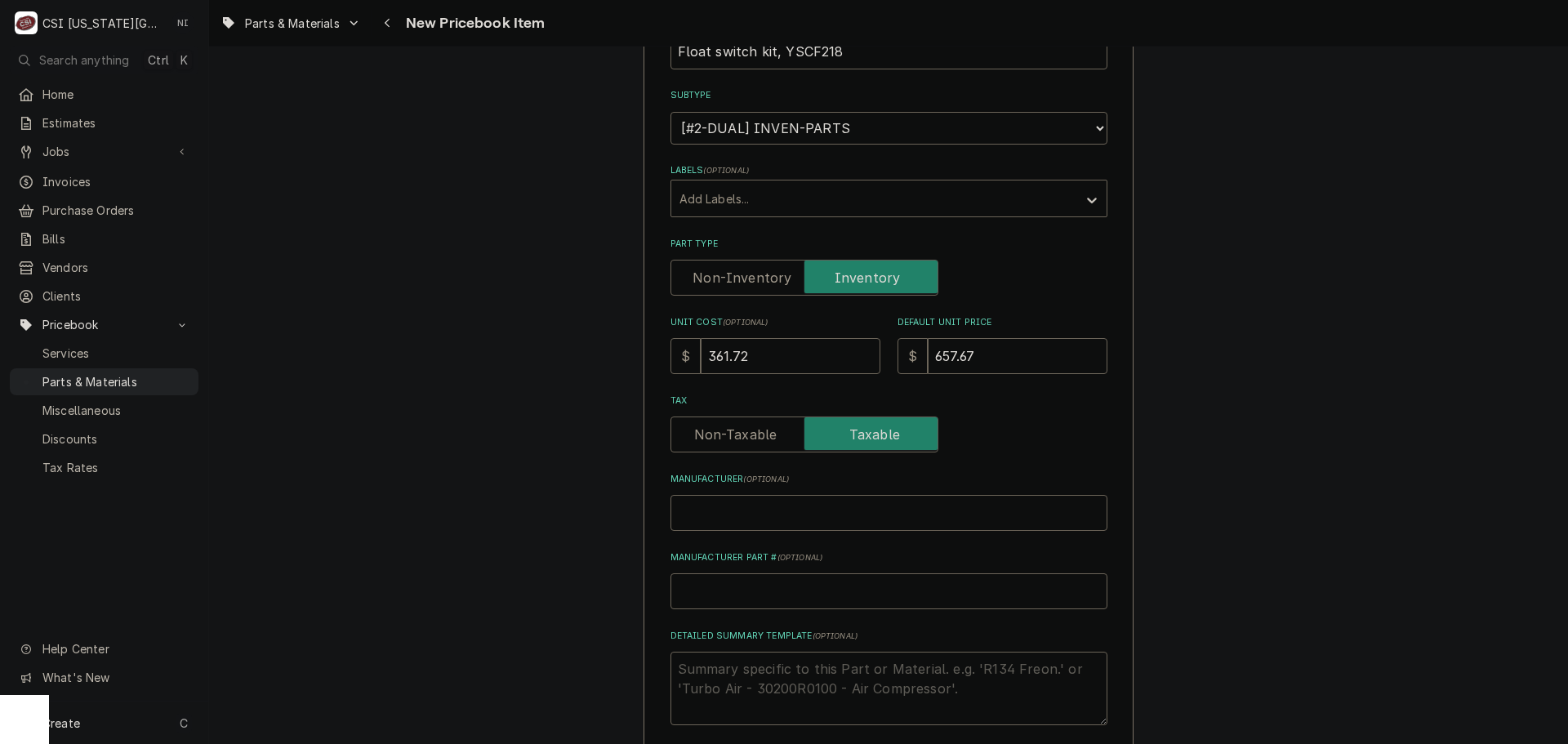
scroll to position [326, 0]
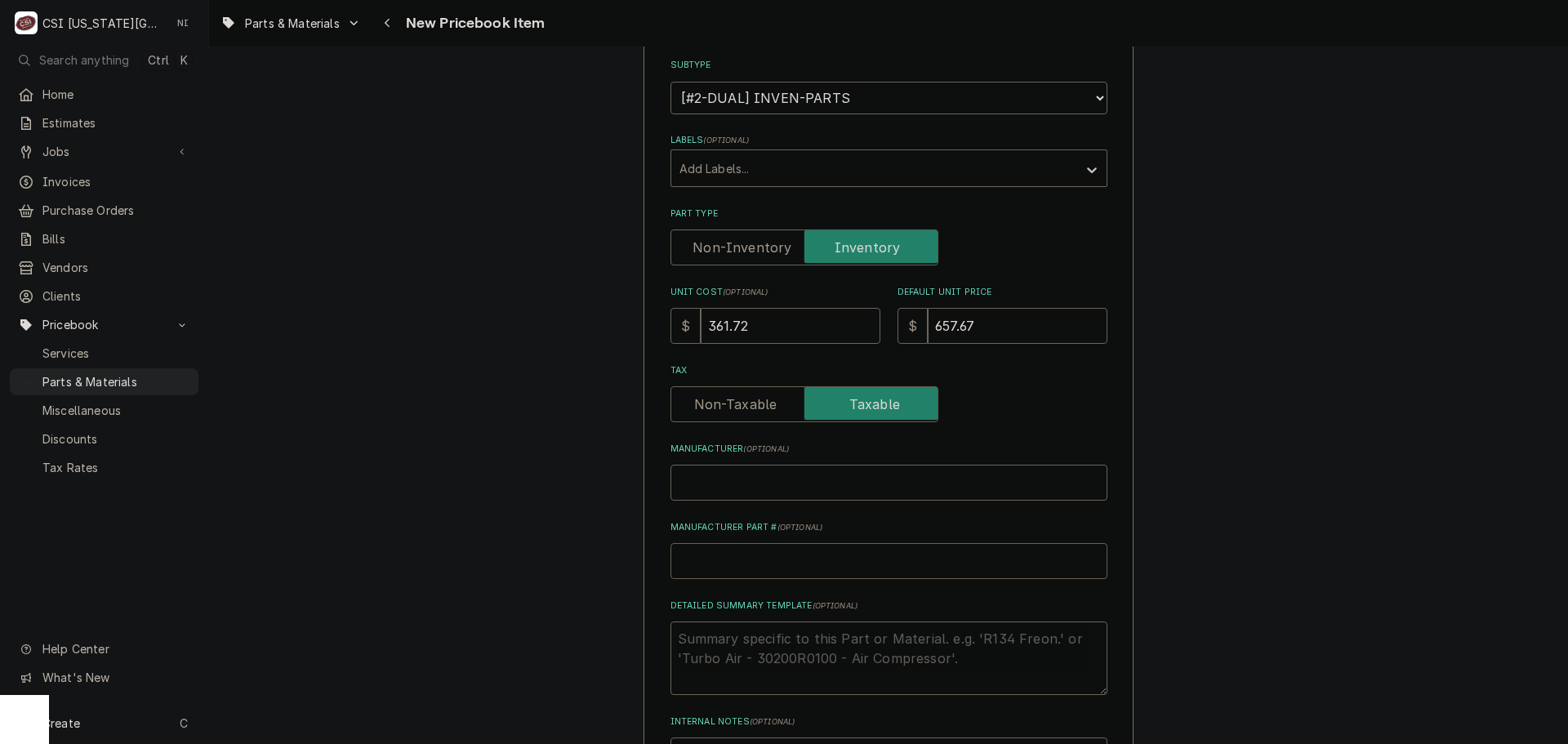
click at [743, 554] on input "Manufacturer Part # ( optional )" at bounding box center [889, 561] width 437 height 36
type textarea "x"
type input "f"
type textarea "x"
type input "fr"
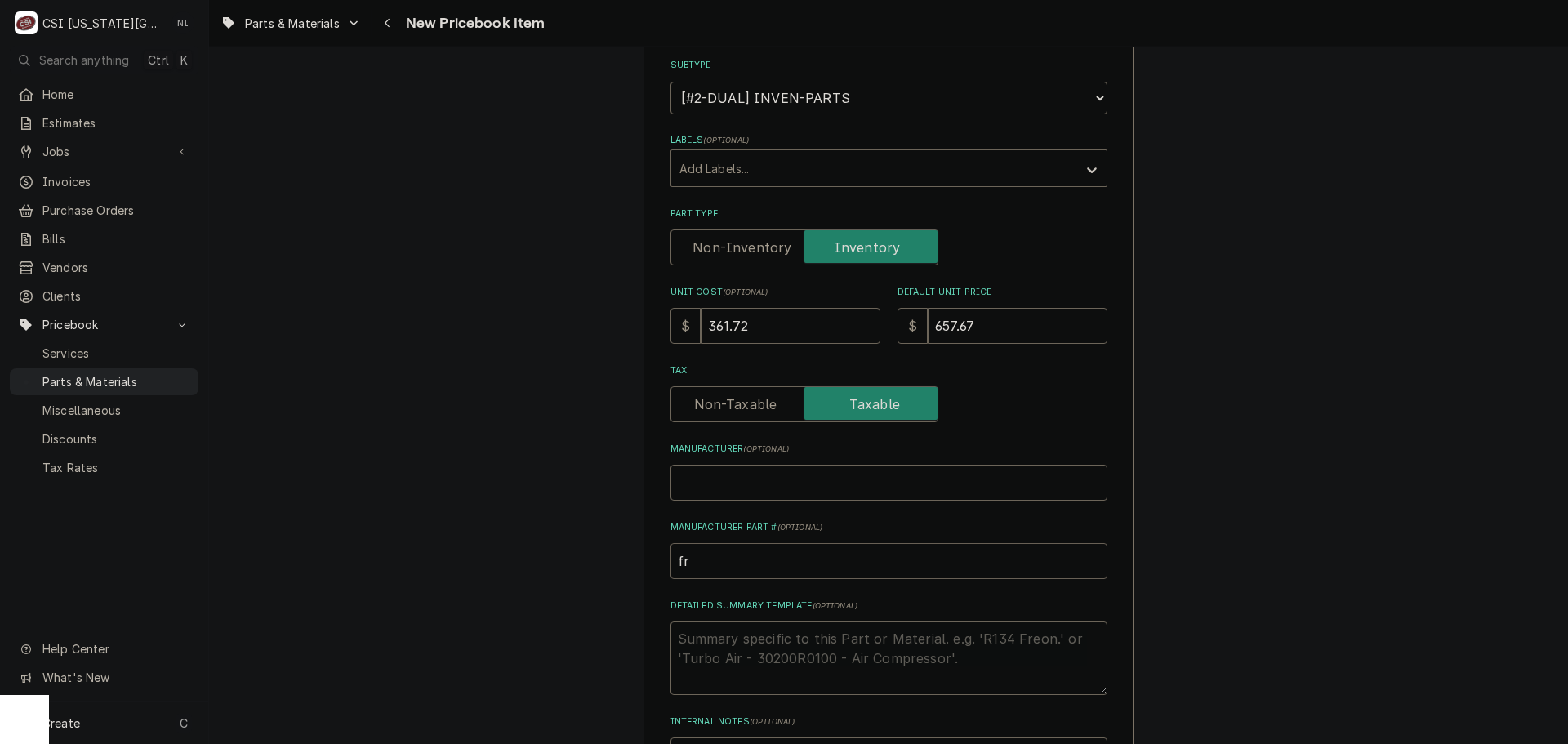
type textarea "x"
type input "f"
type textarea "x"
type input "F"
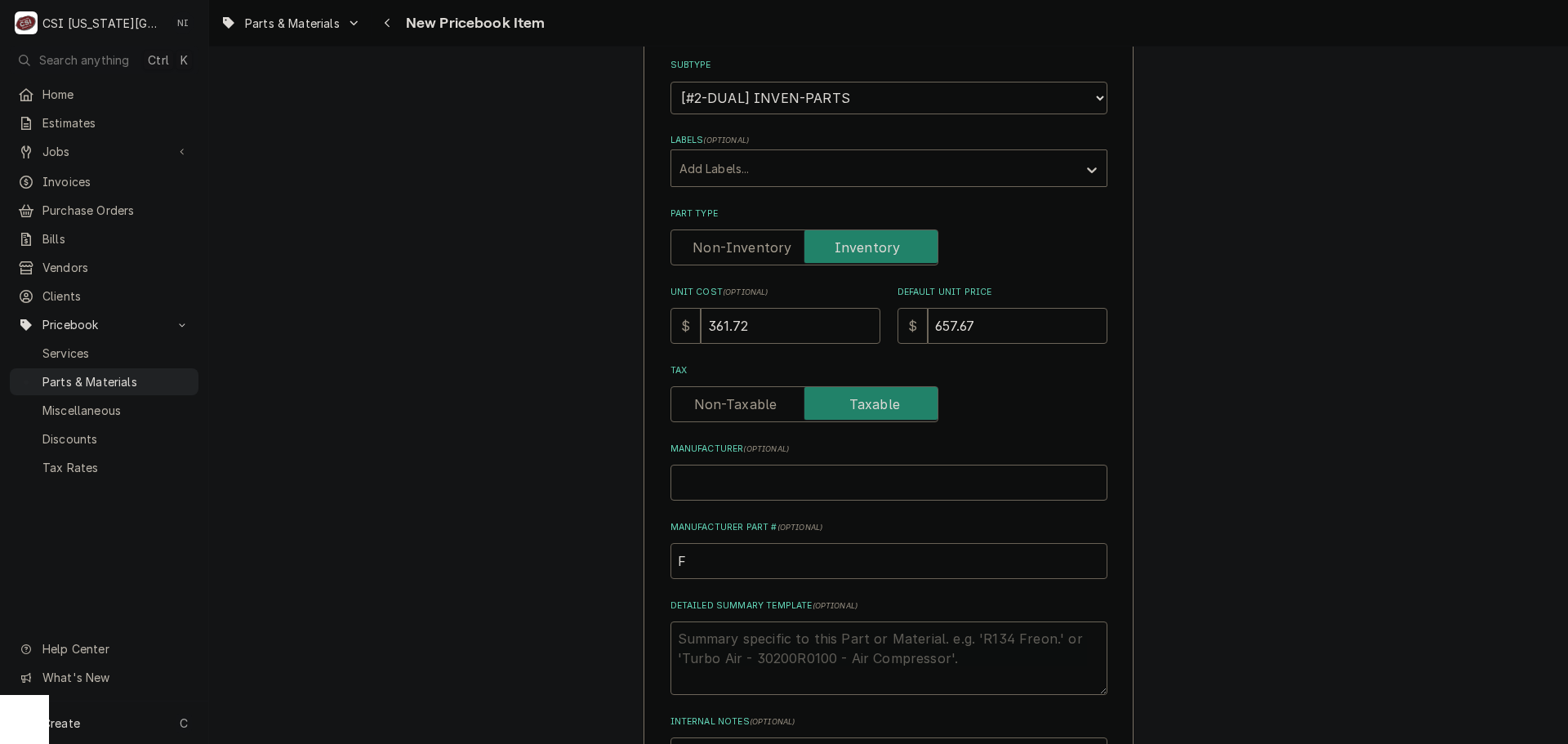
type textarea "x"
type input "FF"
type textarea "x"
type input "F"
type textarea "x"
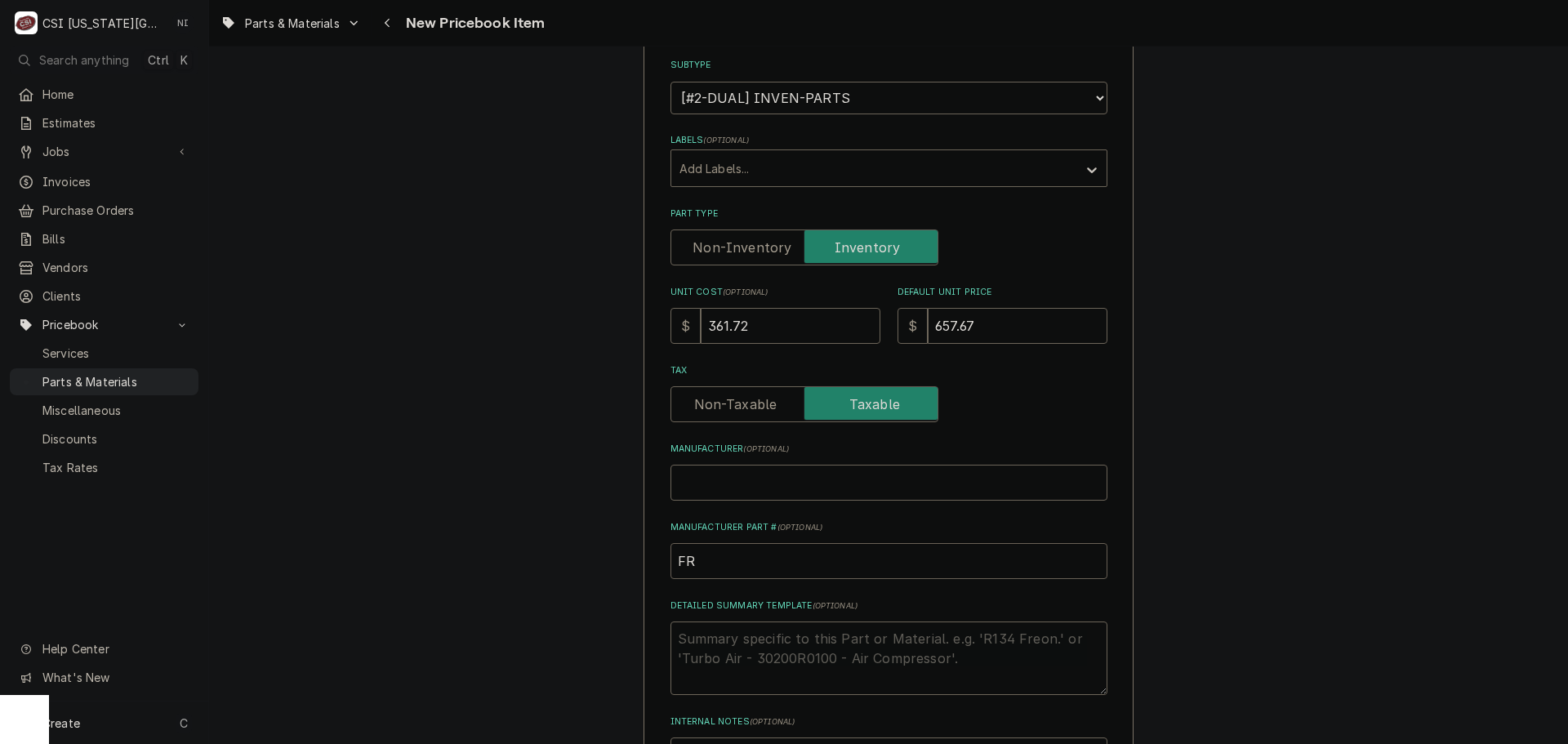
type input "FRY"
type textarea "x"
type input "FRY-"
type textarea "x"
type input "FRY-8"
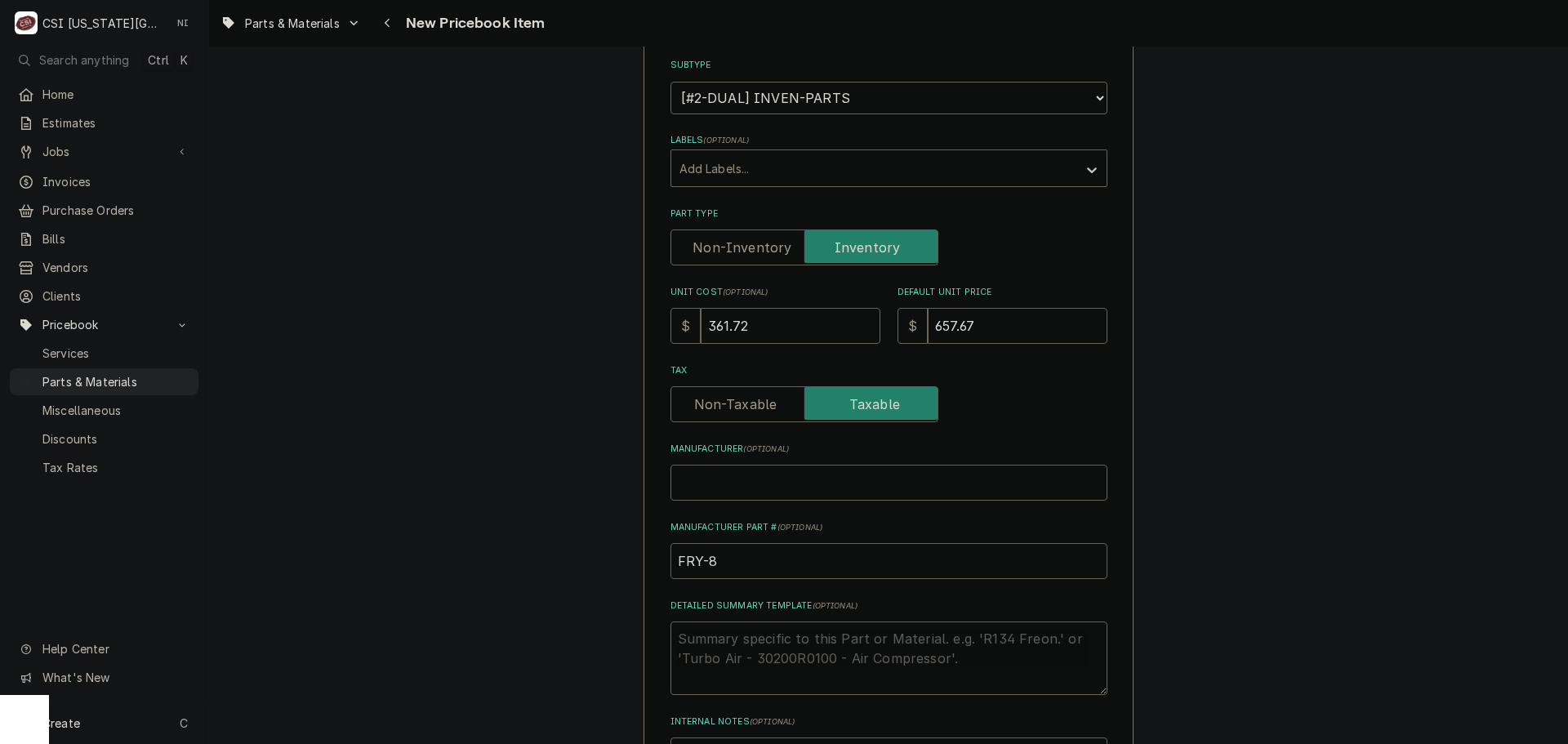
type textarea "x"
type input "FRY-82"
type textarea "x"
type input "FRY-826"
type textarea "x"
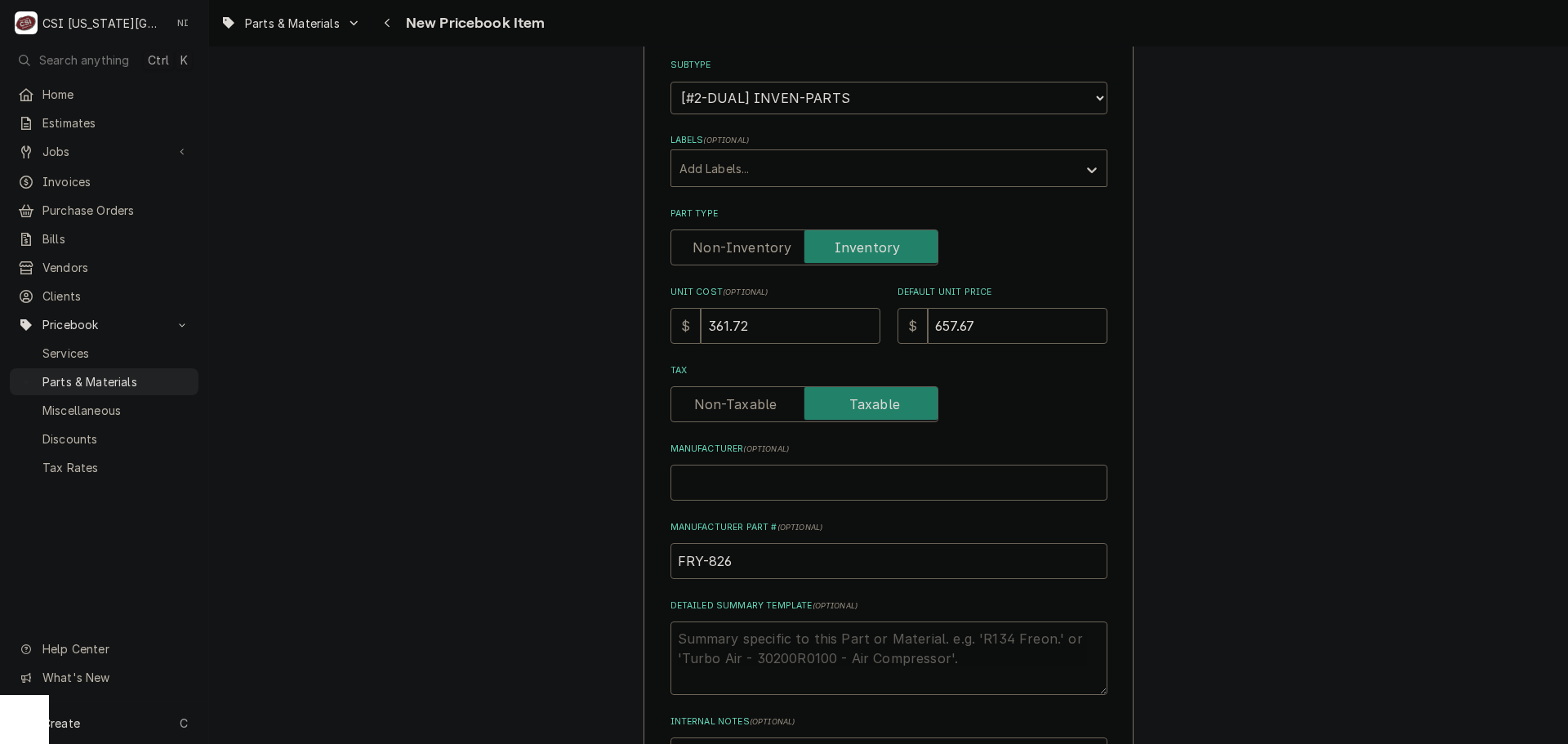
type input "FRY-8262"
type textarea "x"
type input "FRY-82625"
type textarea "x"
type input "FRY-826254"
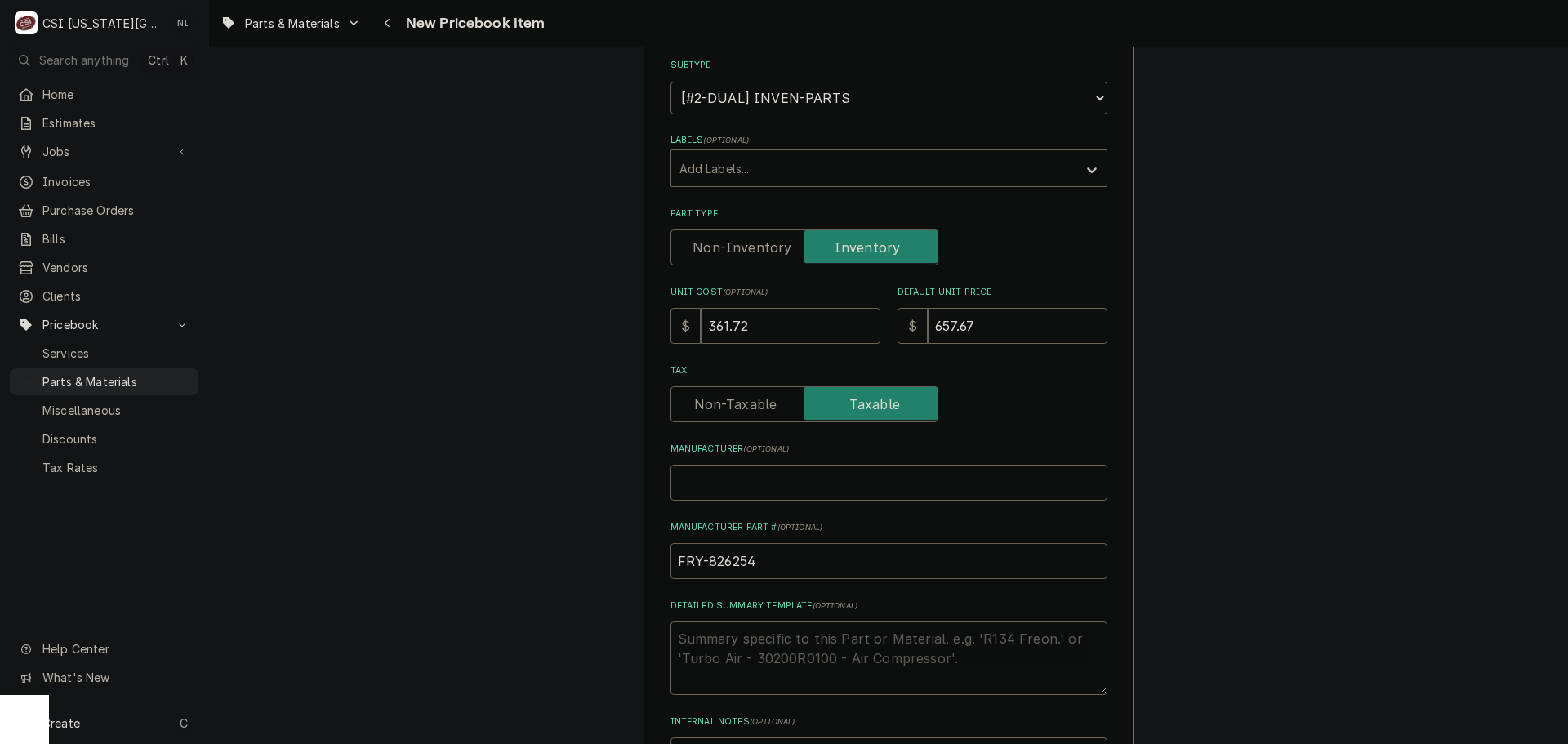
type textarea "x"
drag, startPoint x: 775, startPoint y: 562, endPoint x: 580, endPoint y: 558, distance: 195.0
type input "FRY-8262541"
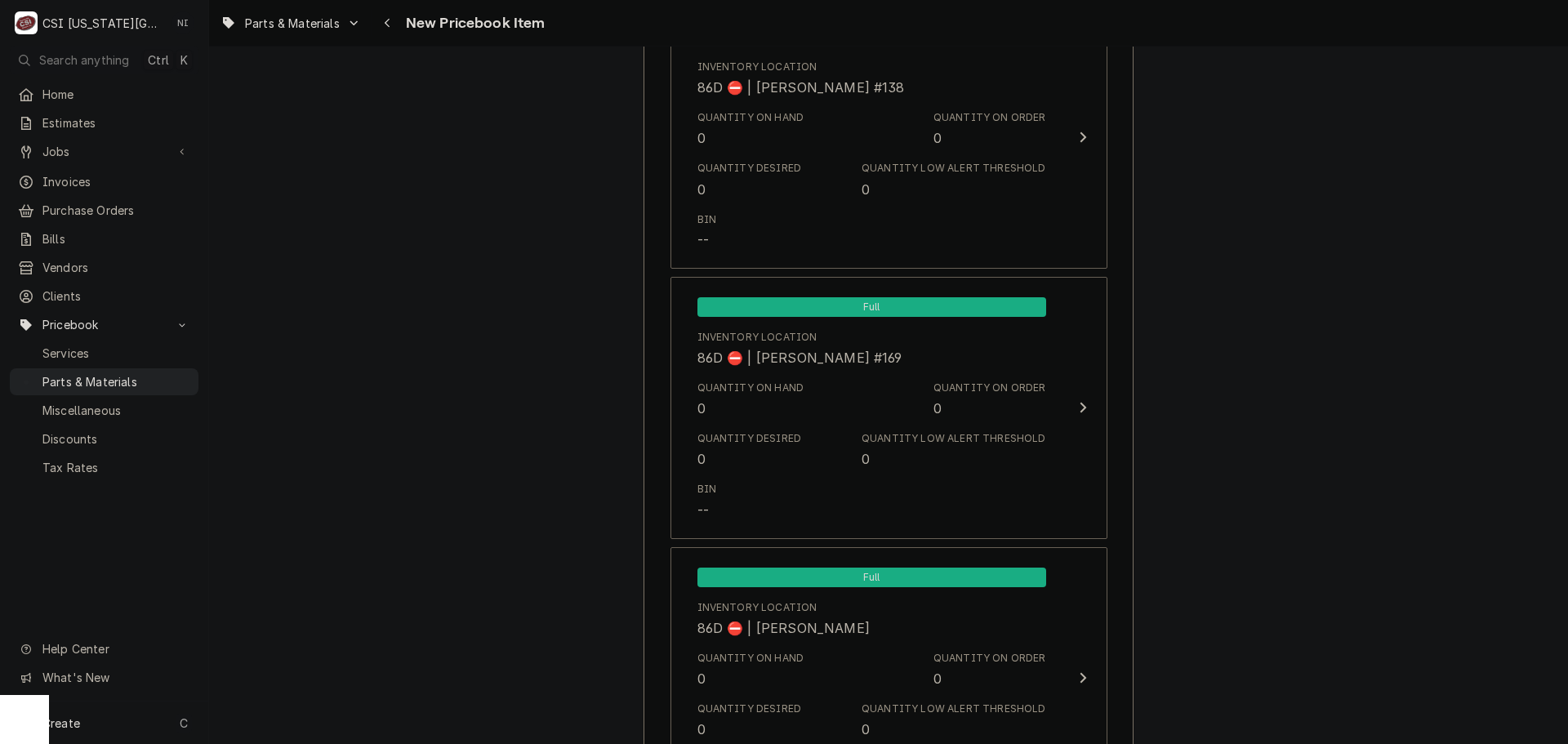
scroll to position [15470, 0]
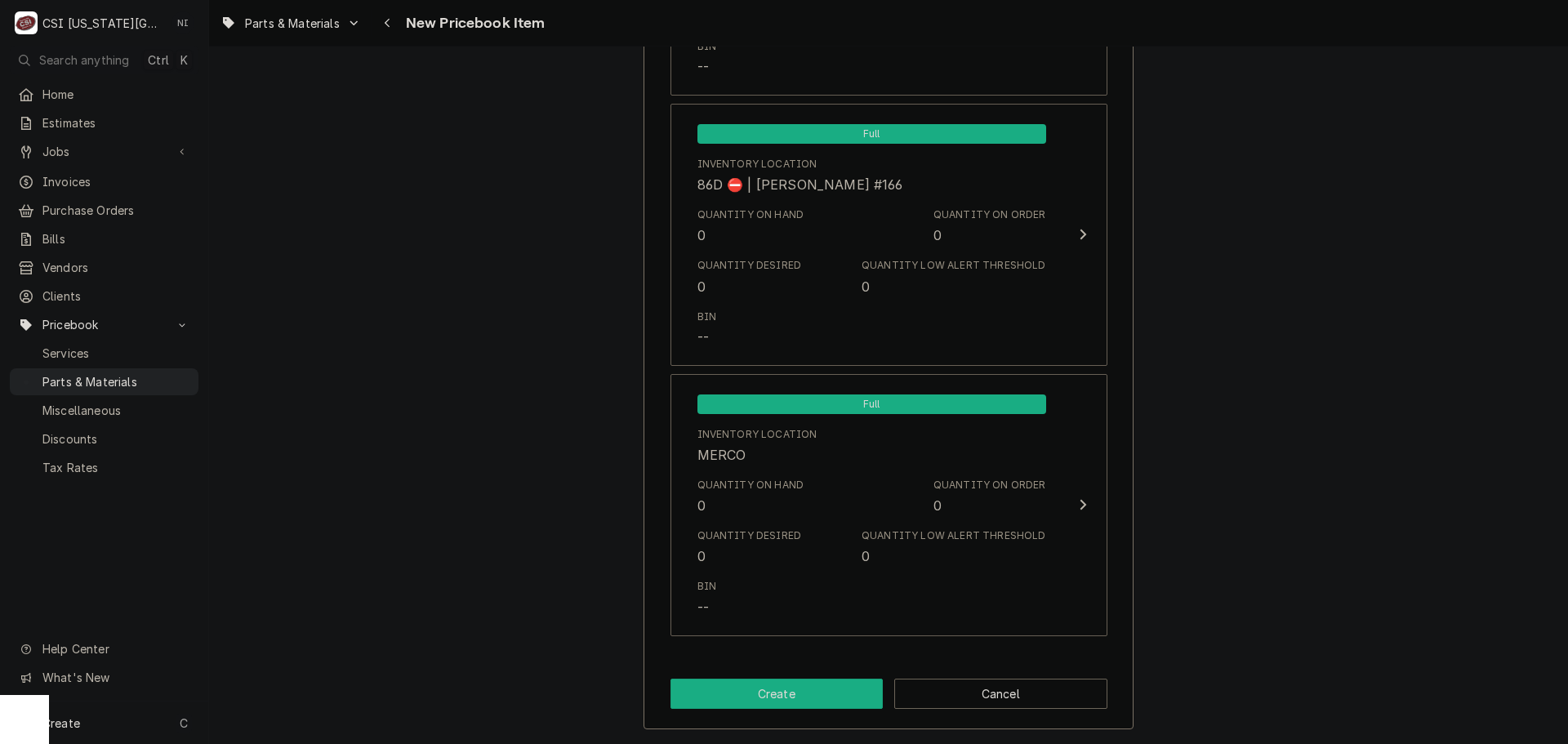
click at [804, 695] on button "Create" at bounding box center [776, 694] width 213 height 30
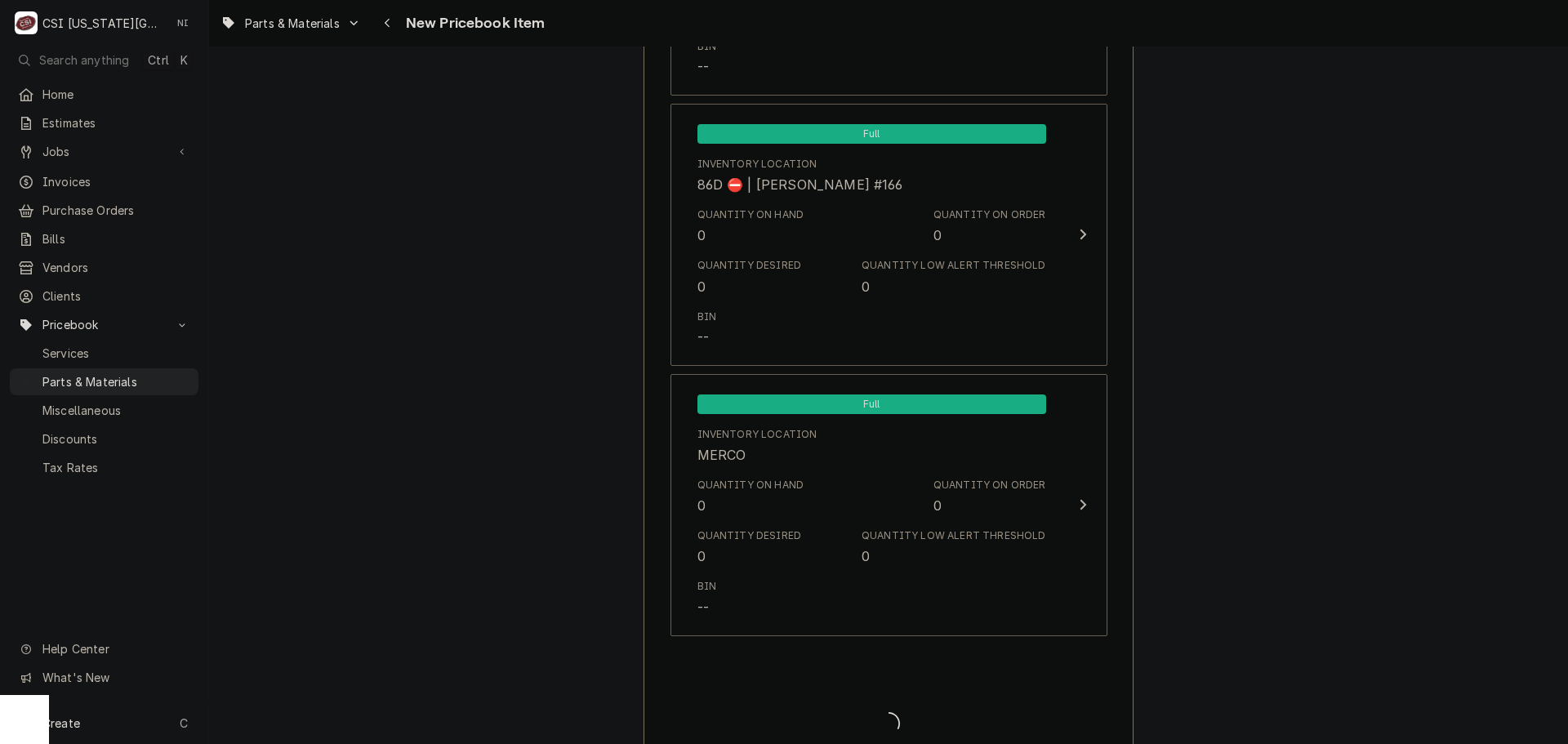
type textarea "x"
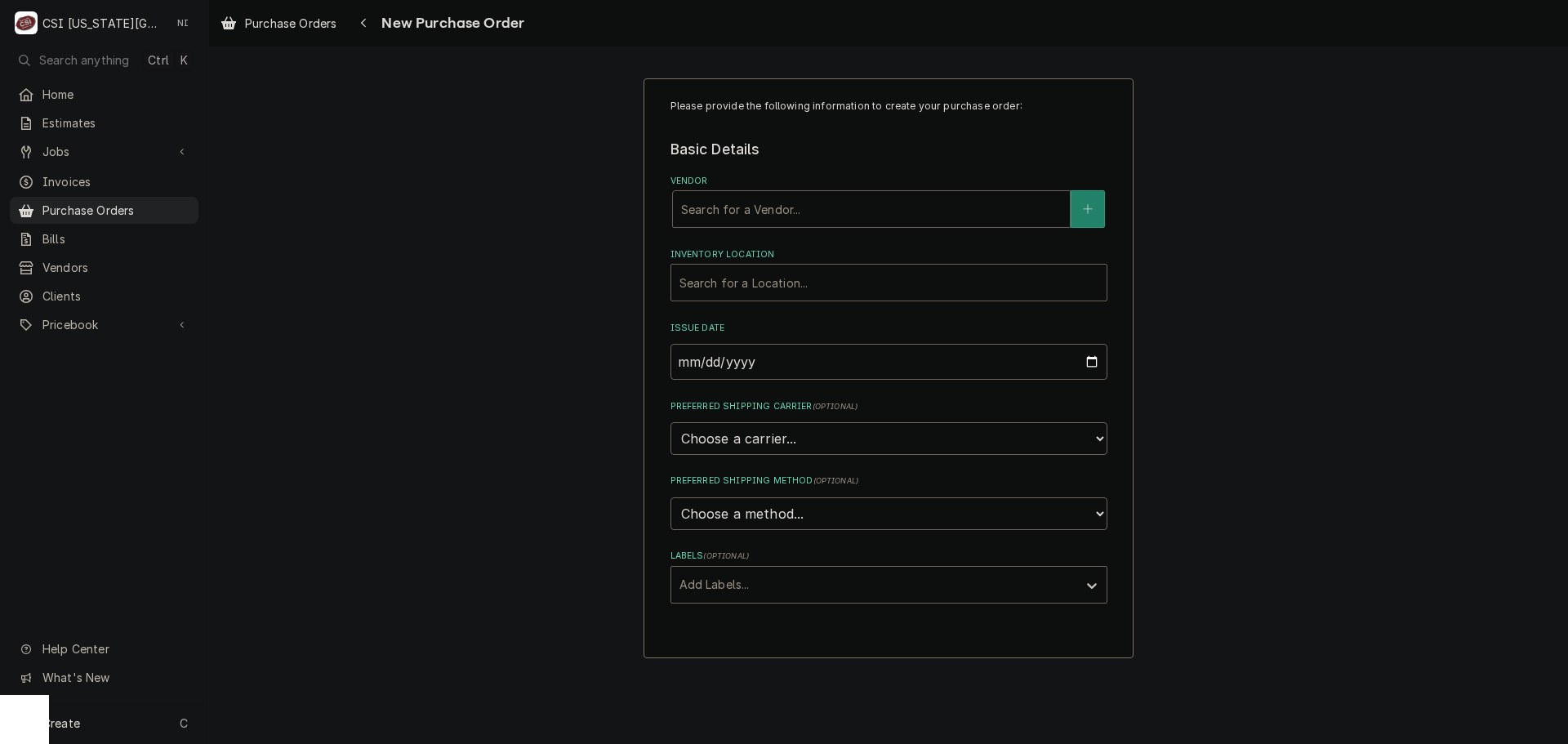
click at [741, 198] on div "Vendor" at bounding box center [871, 208] width 381 height 29
type input "PARTSTOWN"
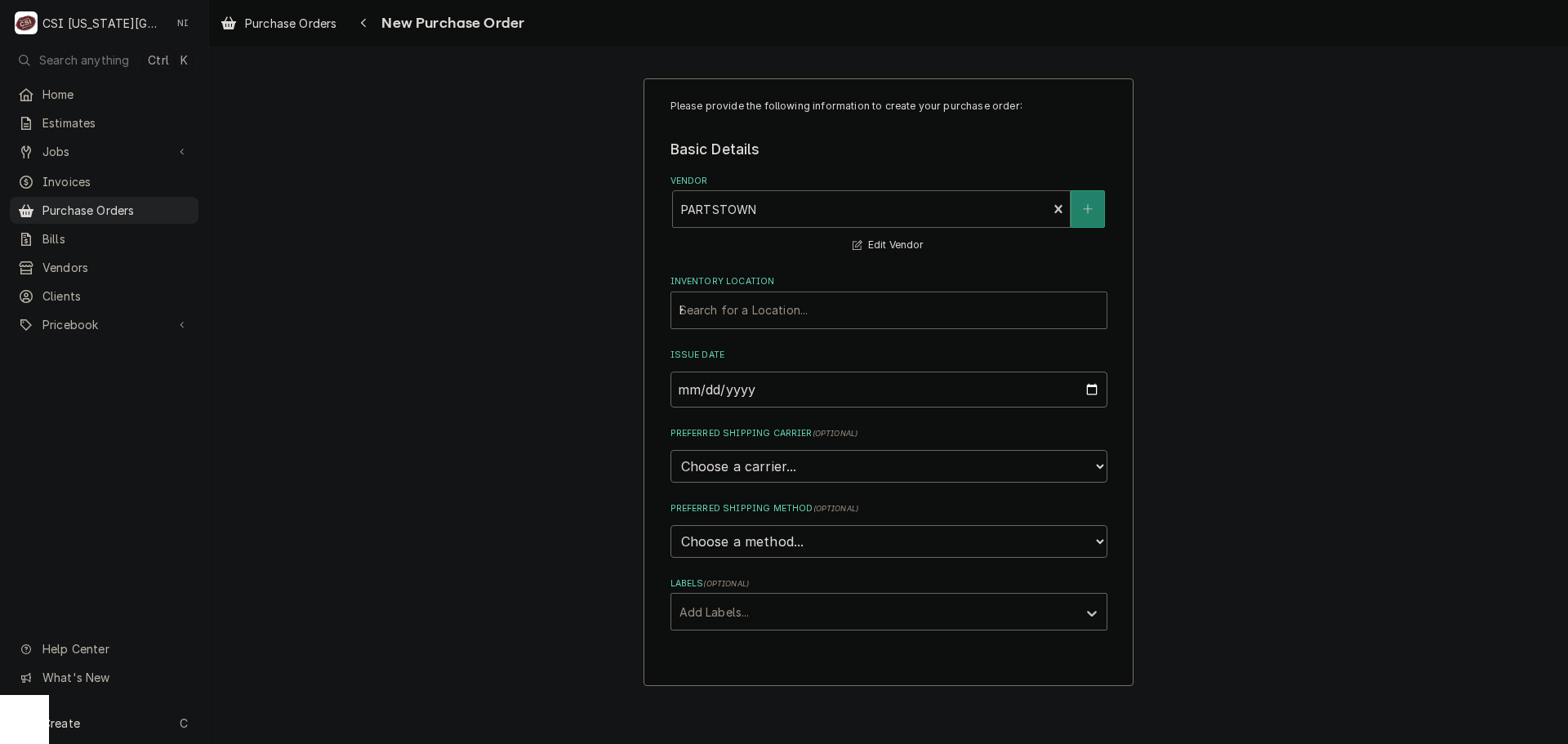
type input "KC"
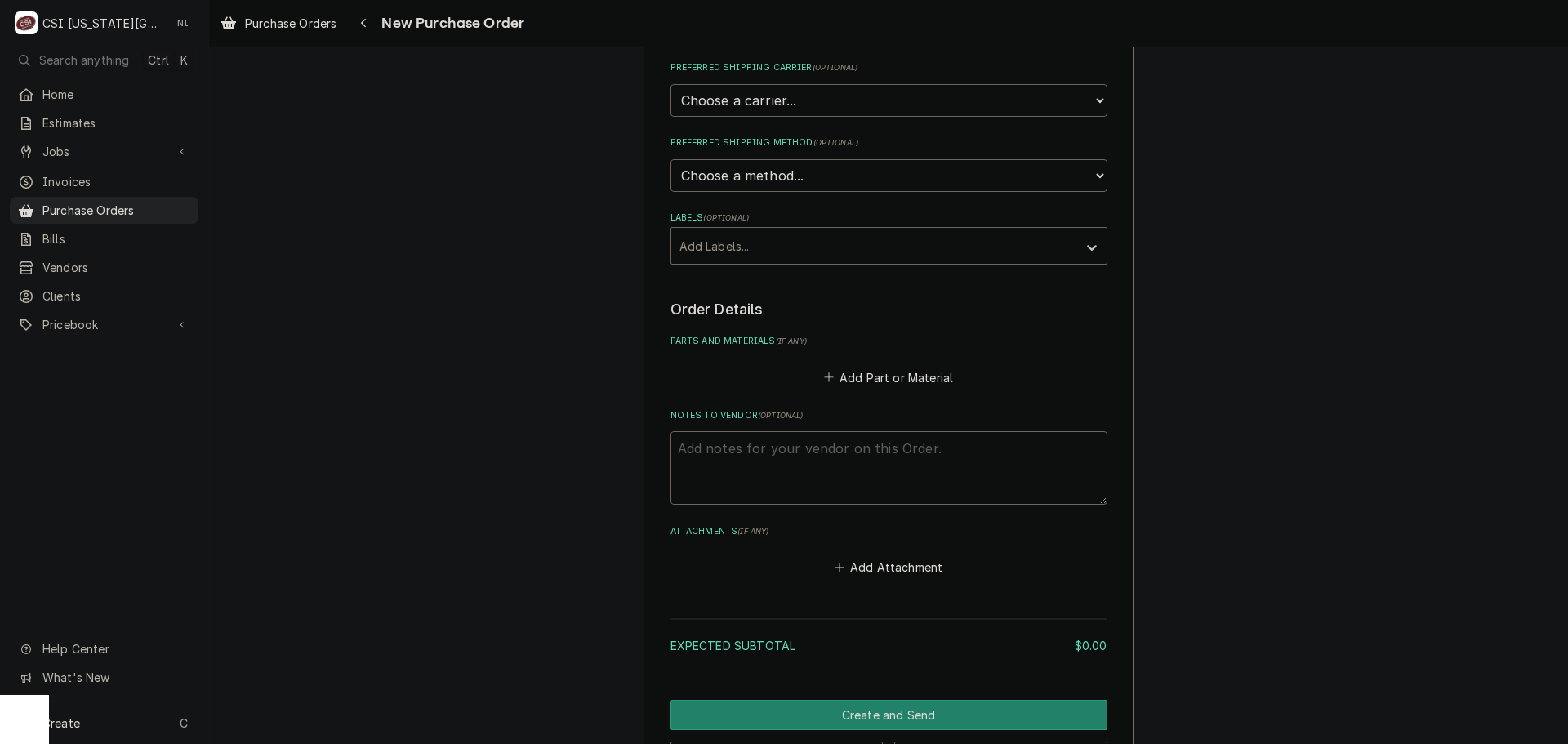
scroll to position [429, 0]
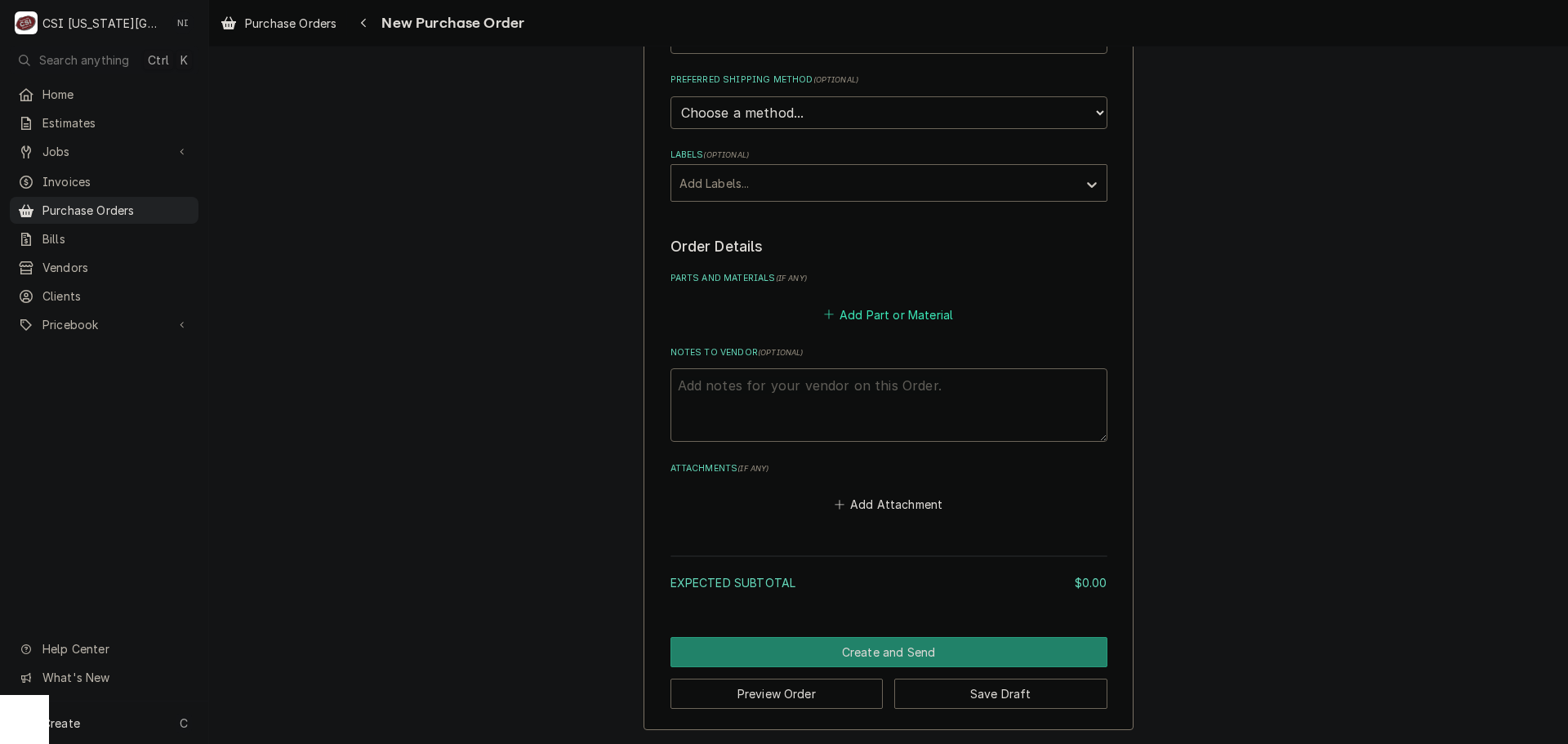
click at [863, 325] on button "Add Part or Material" at bounding box center [888, 314] width 135 height 23
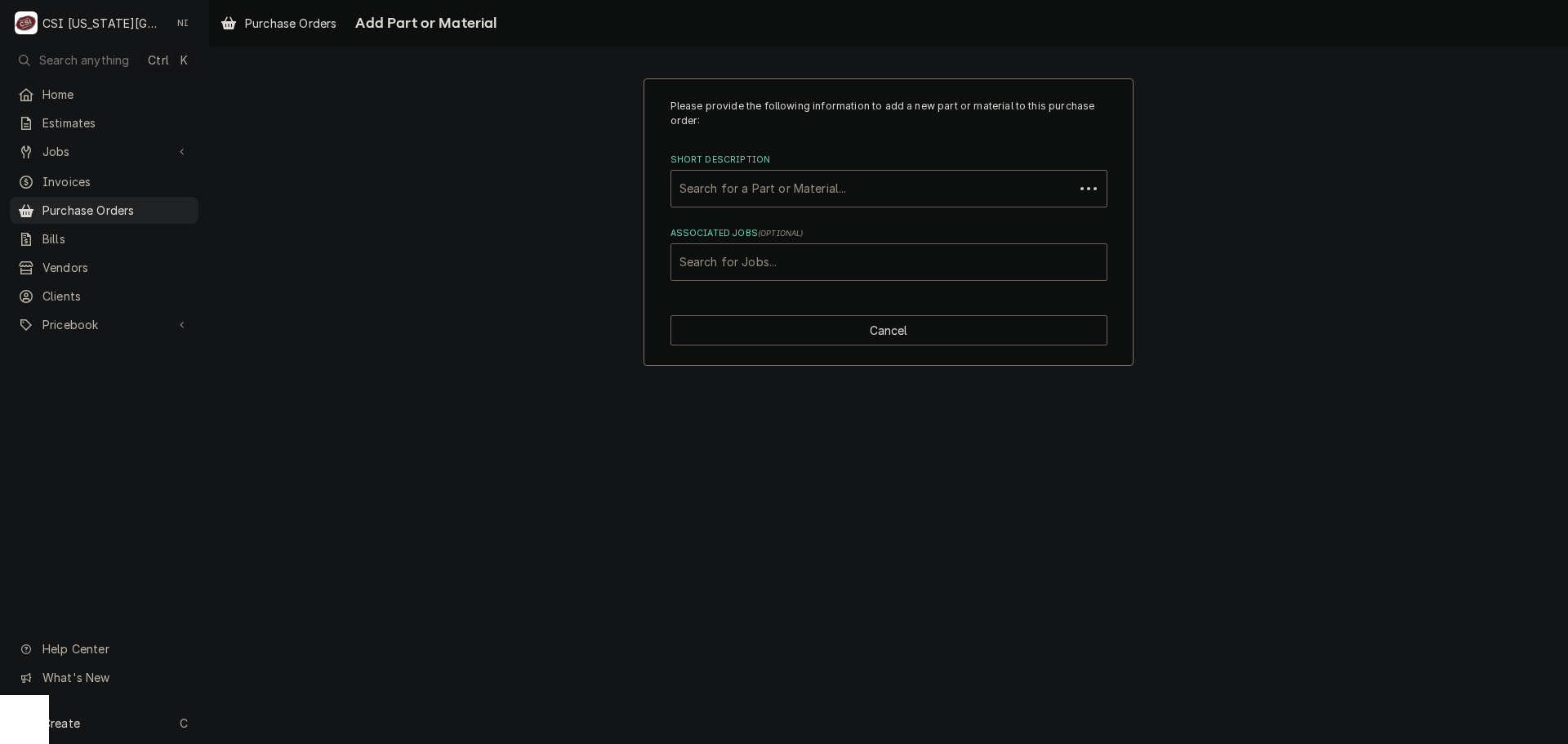
click at [782, 265] on div "Associated Jobs" at bounding box center [888, 262] width 419 height 29
type input "32543"
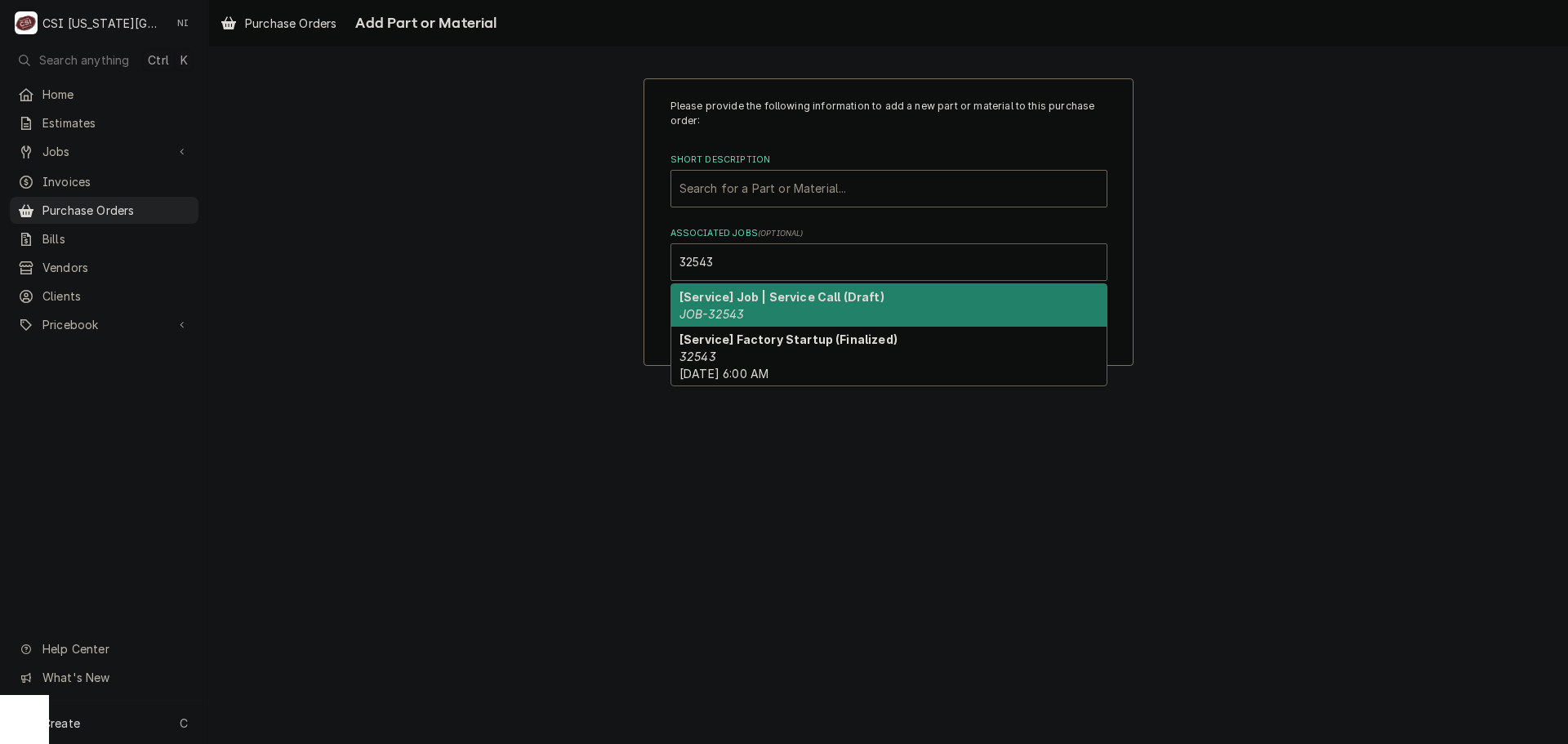
click at [761, 294] on strong "[Service] Job | Service Call (Draft)" at bounding box center [781, 296] width 205 height 14
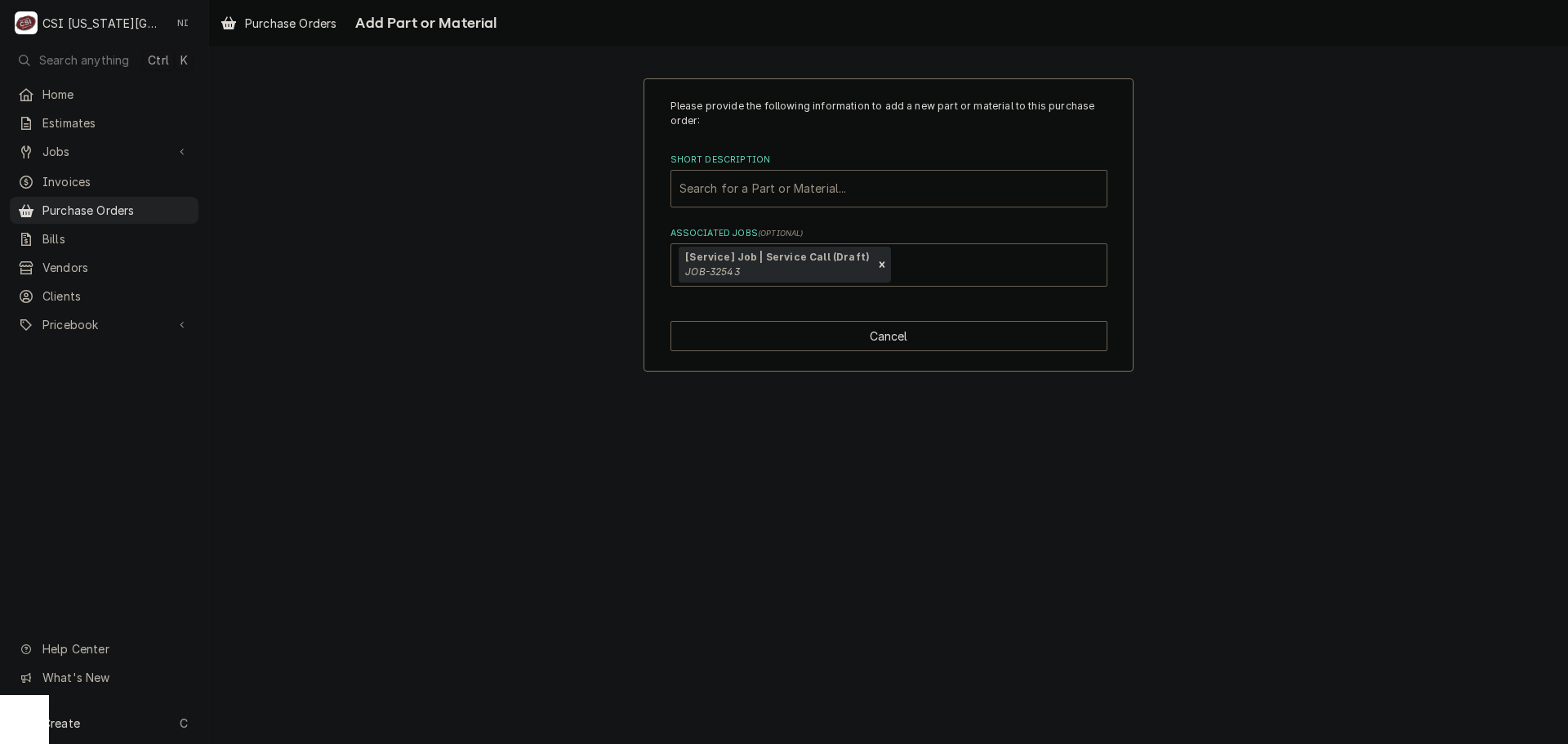
click at [765, 192] on div "Short Description" at bounding box center [888, 188] width 419 height 29
paste input "FRY-8262541"
type input "FRY-8262541"
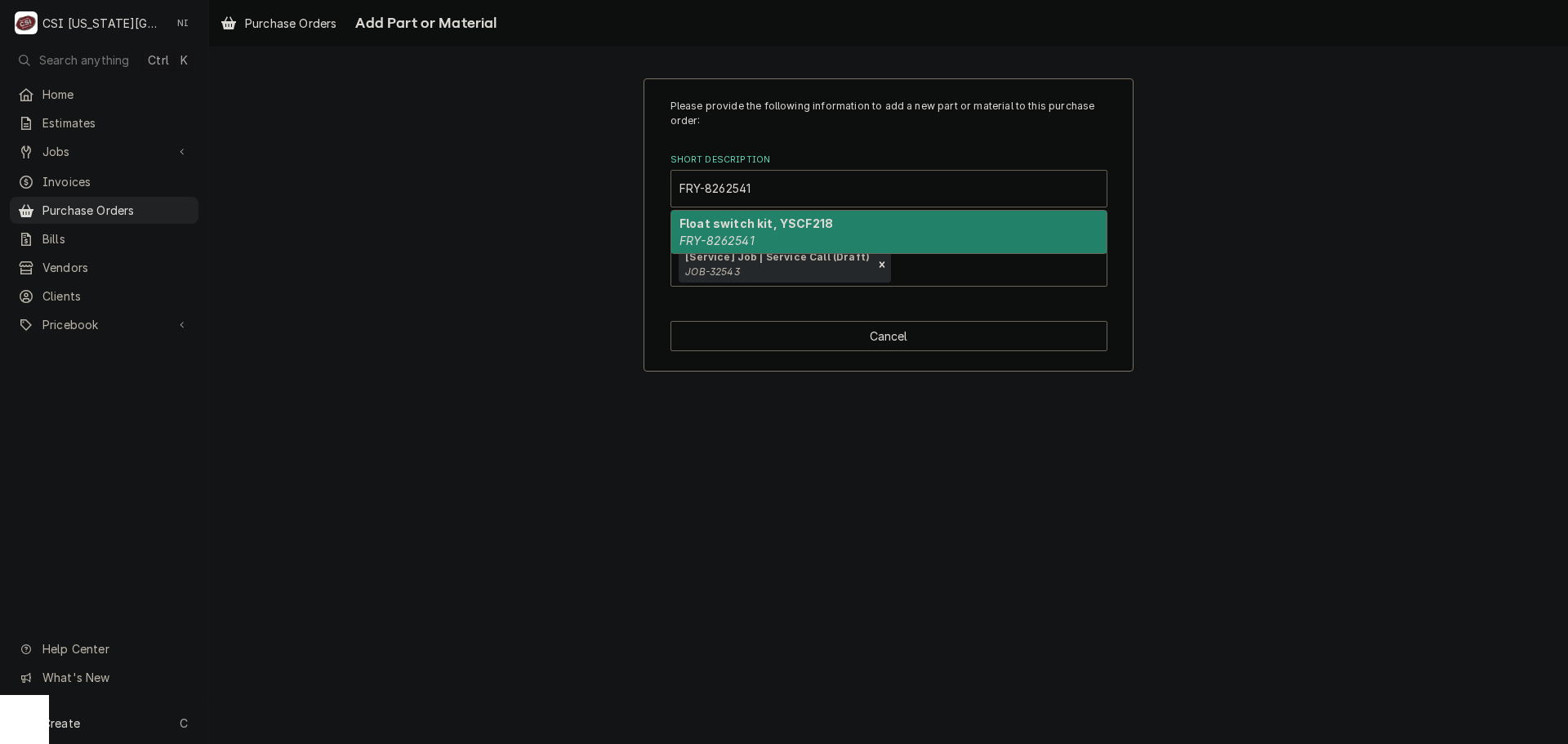
click at [731, 229] on strong "Float switch kit, YSCF218" at bounding box center [756, 223] width 154 height 14
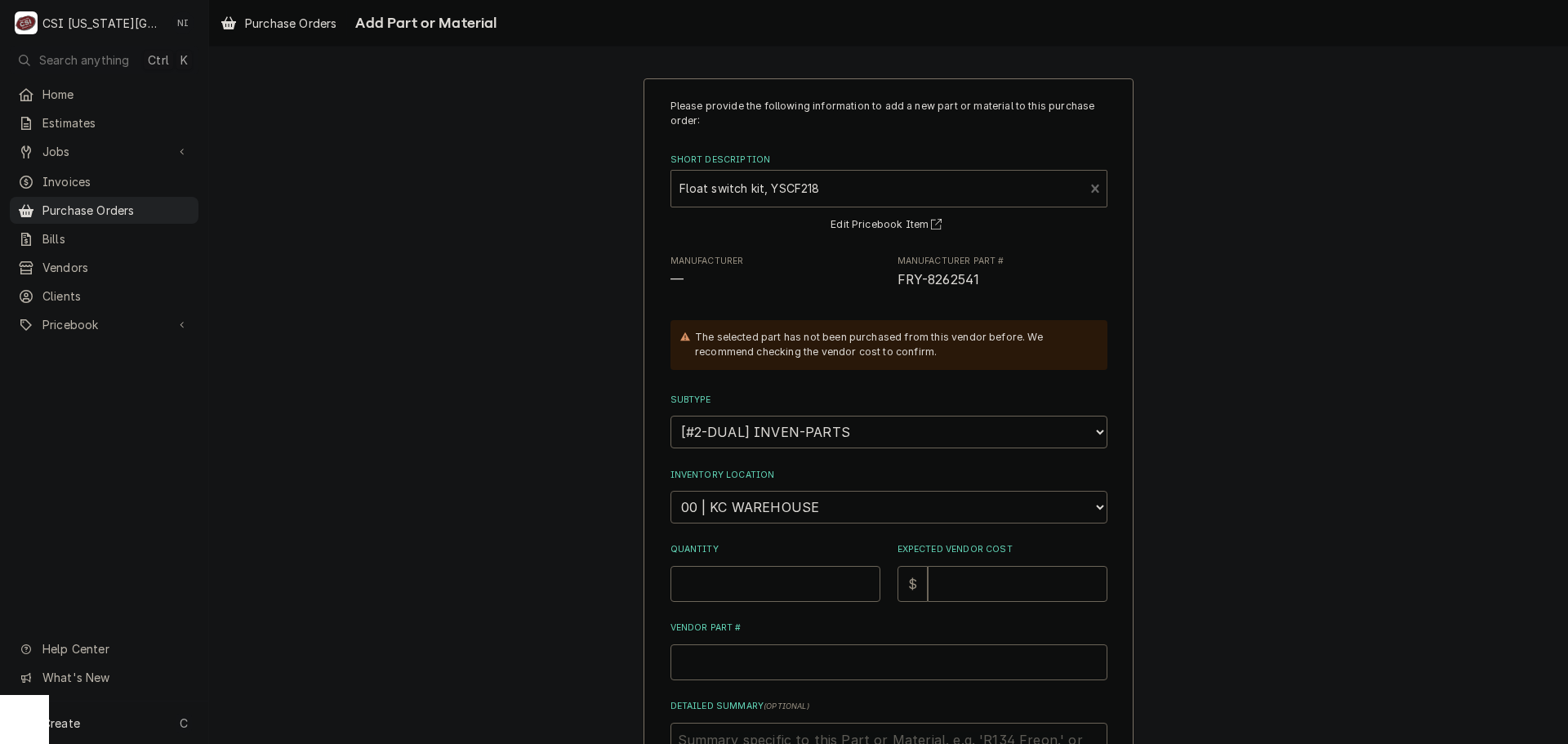
click at [770, 518] on select "Choose a location... 00 | KC WAREHOUSE 00 | MAIN WAREHOUSE 01 | BRIAN BREAZIER …" at bounding box center [889, 507] width 437 height 33
click at [735, 589] on input "Quantity" at bounding box center [776, 584] width 210 height 36
type textarea "x"
type input "1"
type textarea "x"
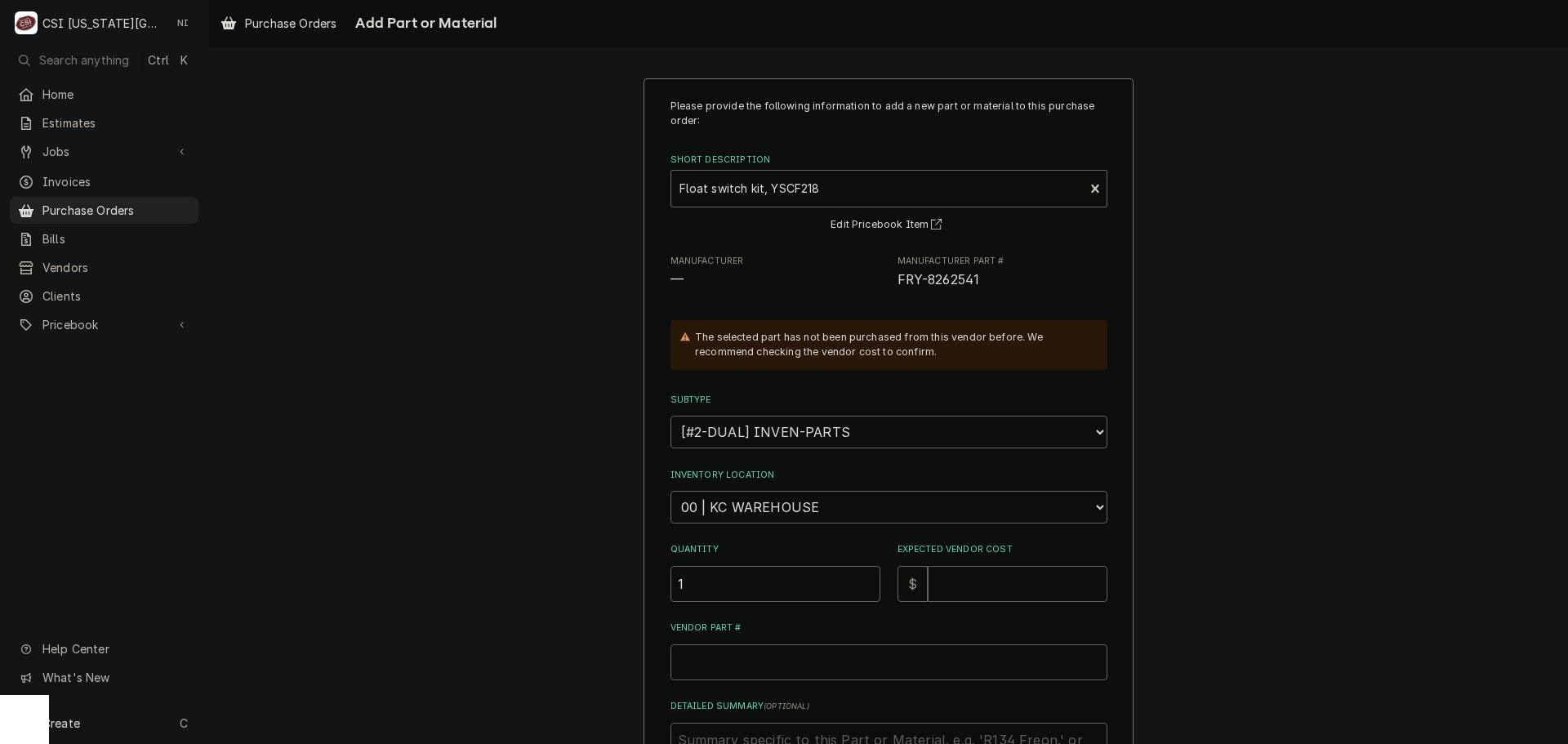
type input "3"
type textarea "x"
type input "36"
type textarea "x"
type input "361"
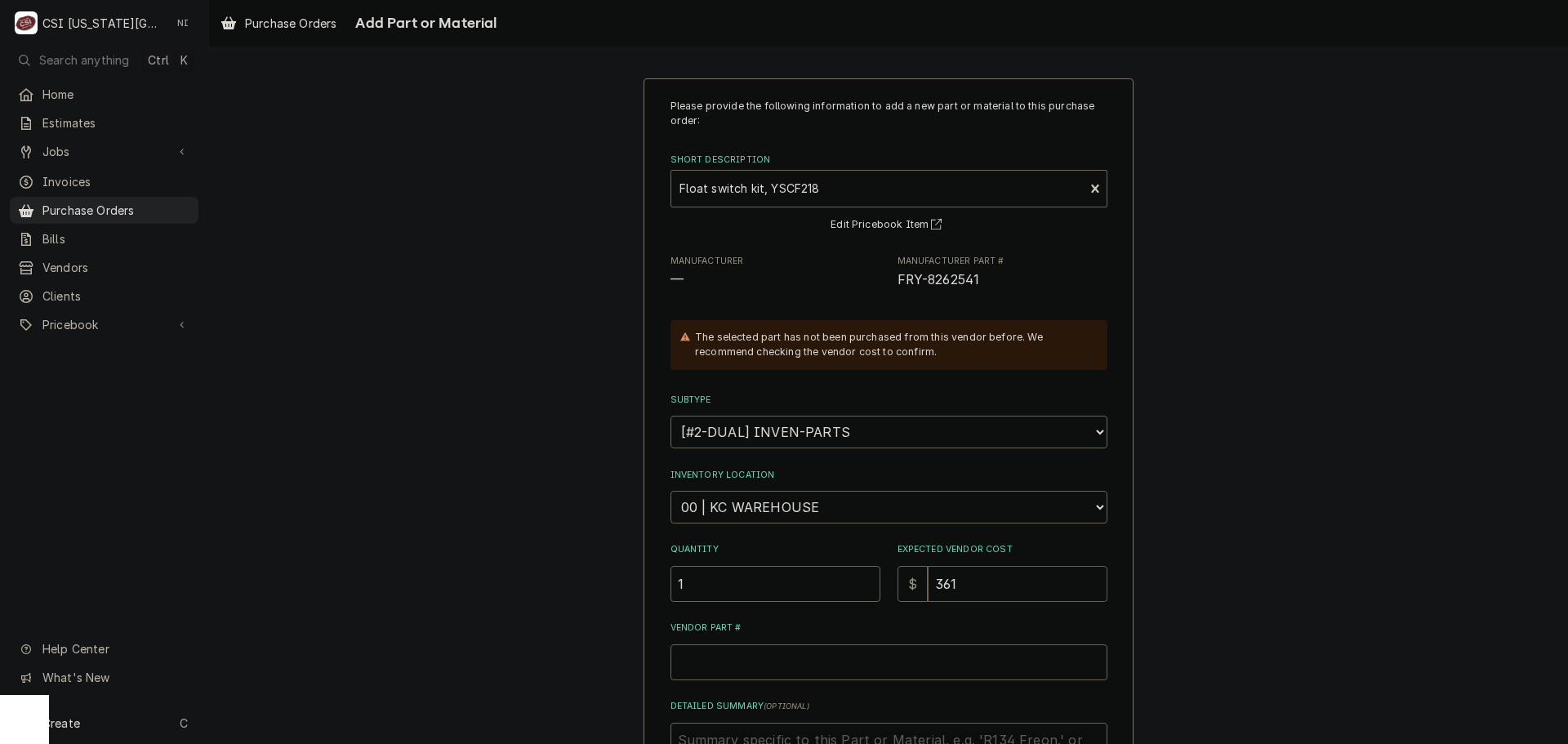
type textarea "x"
type input "361.7"
type textarea "x"
type input "361.72"
click at [704, 659] on input "Vendor Part #" at bounding box center [889, 662] width 437 height 36
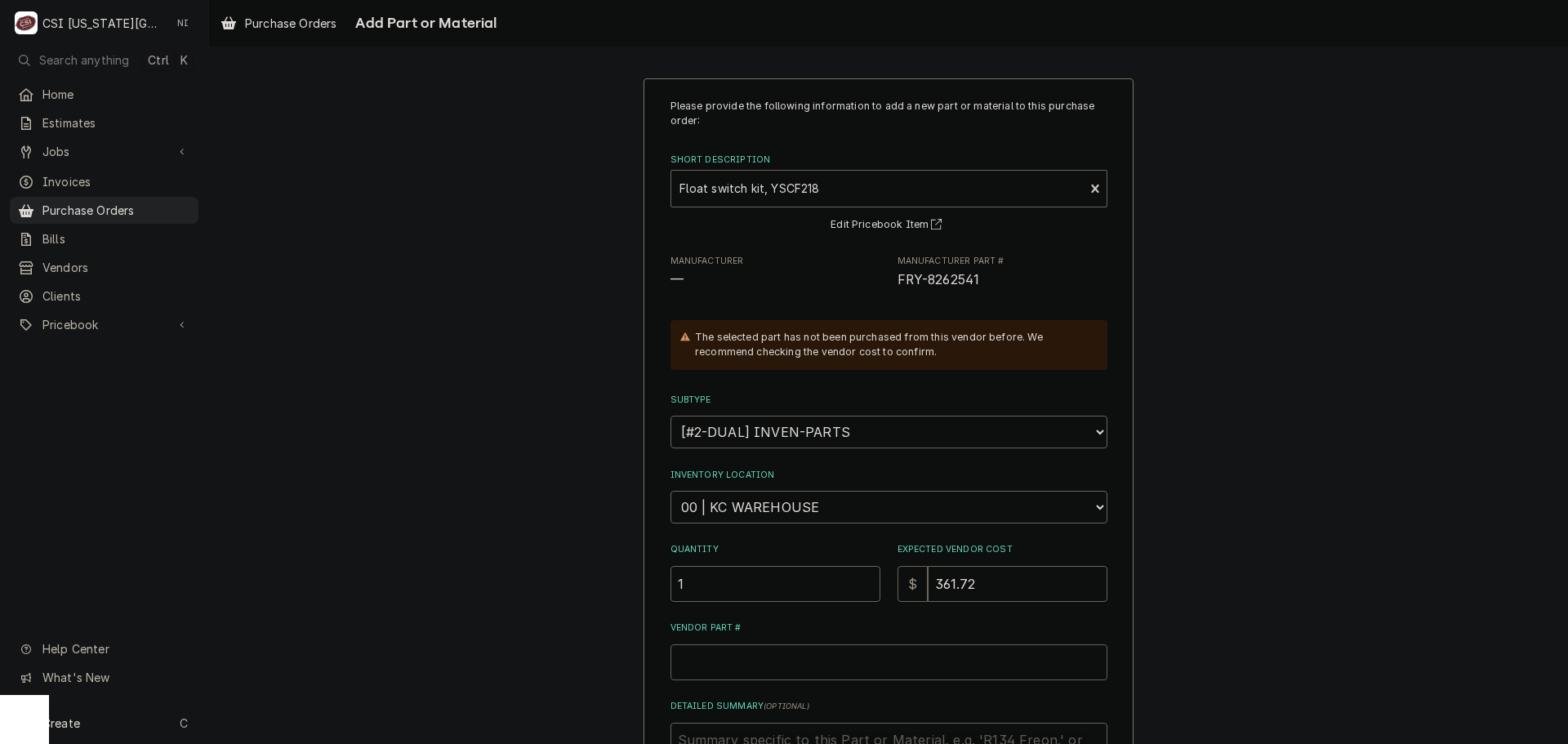
paste input "FRY-8262541"
type textarea "x"
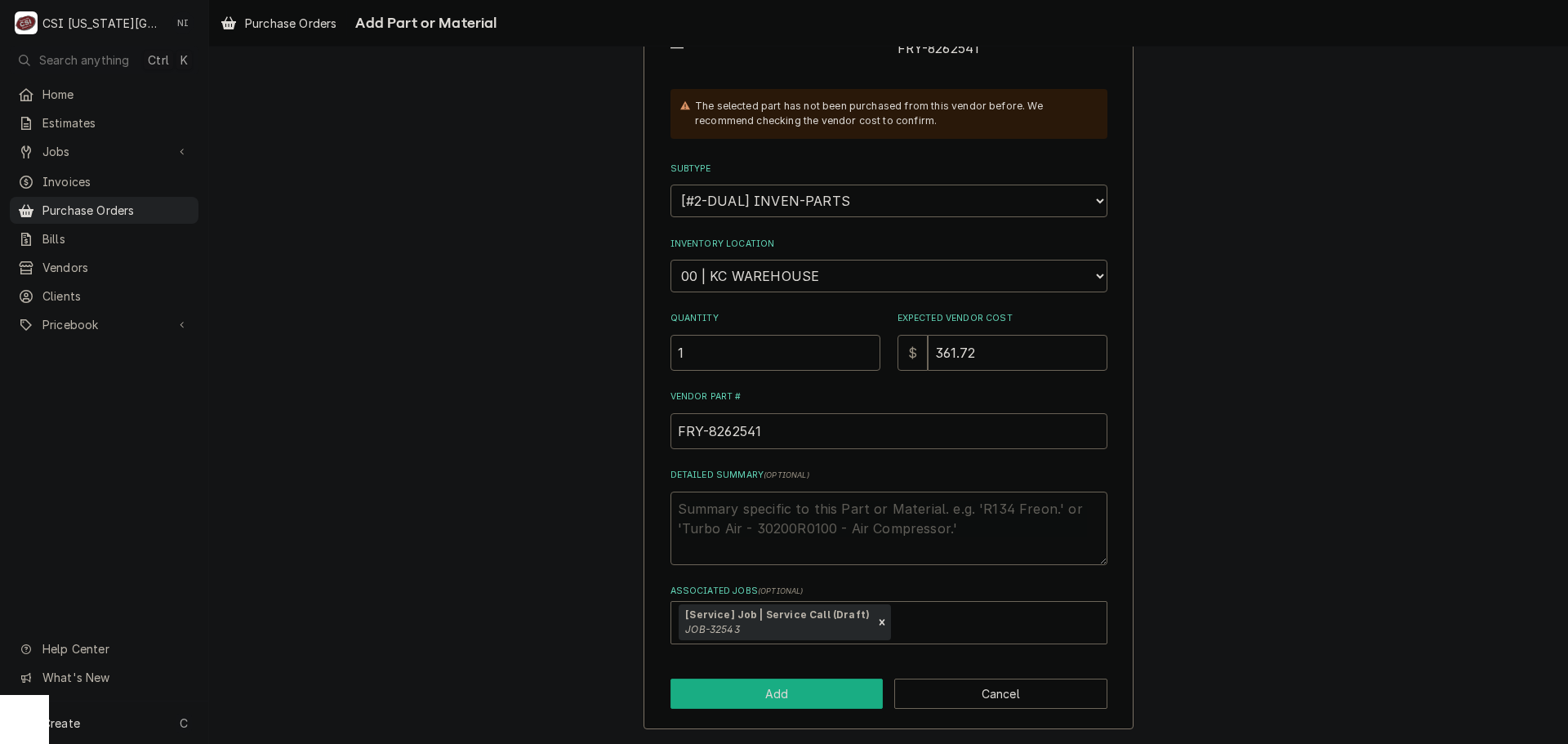
type input "FRY-8262541"
click at [841, 692] on button "Add" at bounding box center [776, 694] width 213 height 30
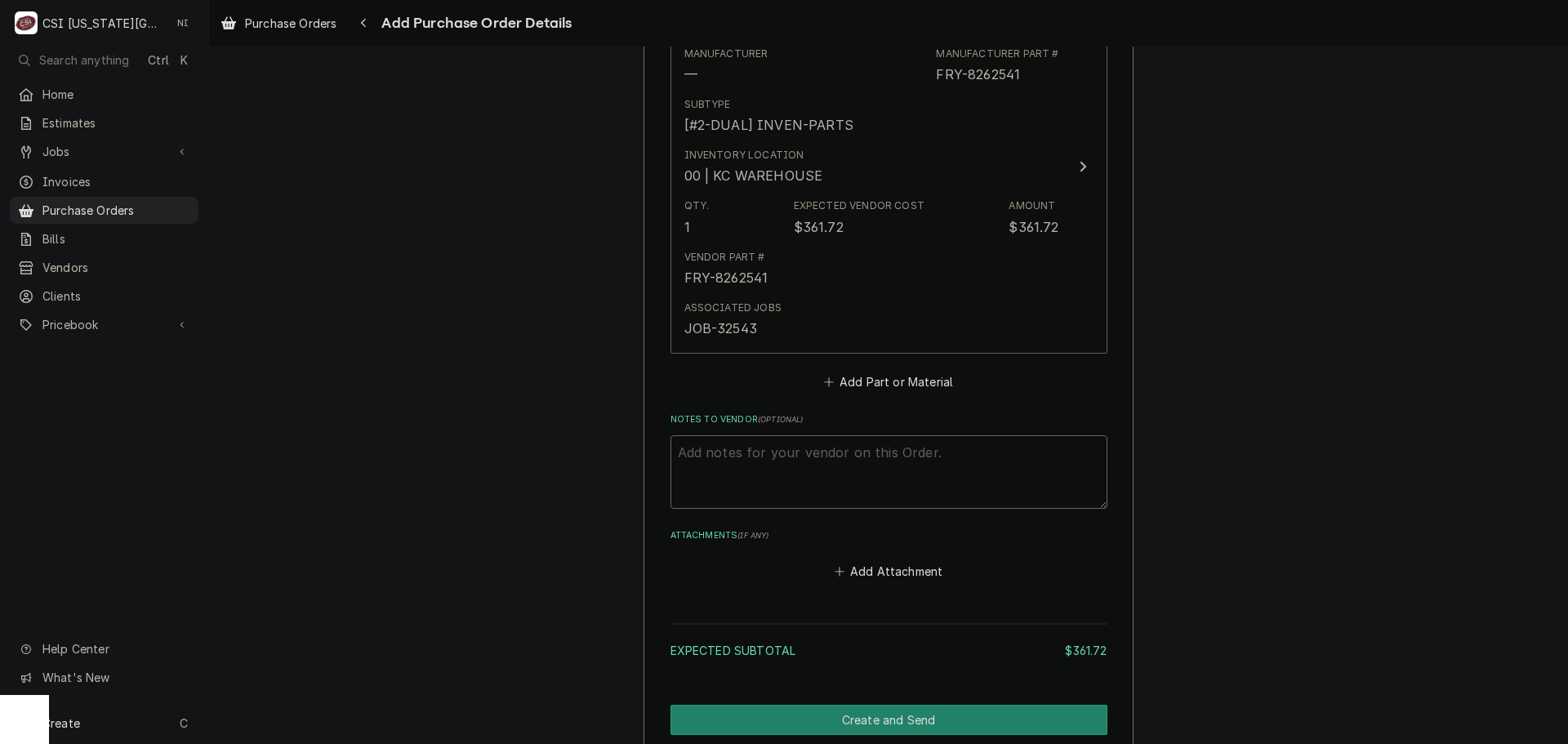
scroll to position [812, 0]
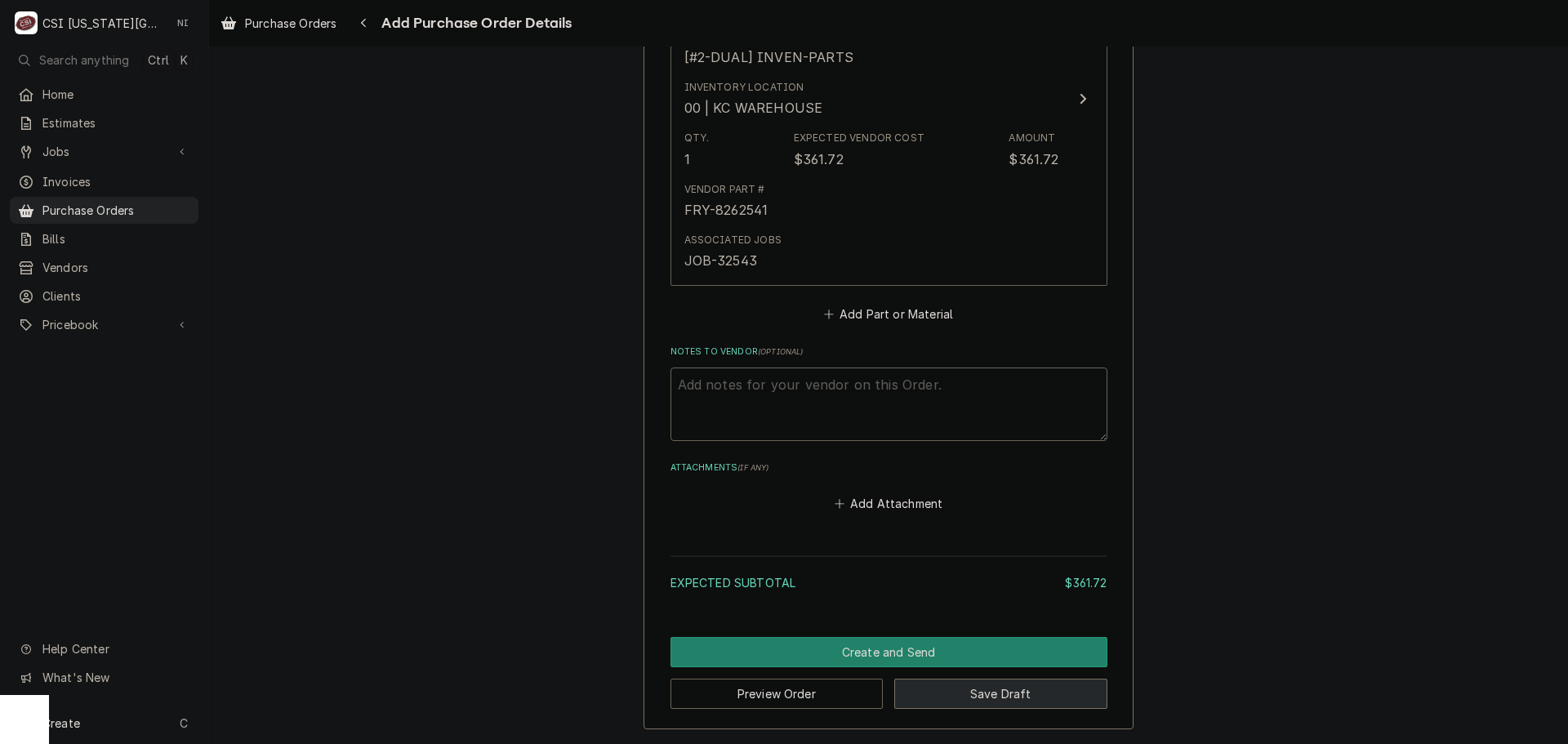
click at [969, 703] on button "Save Draft" at bounding box center [1000, 694] width 213 height 30
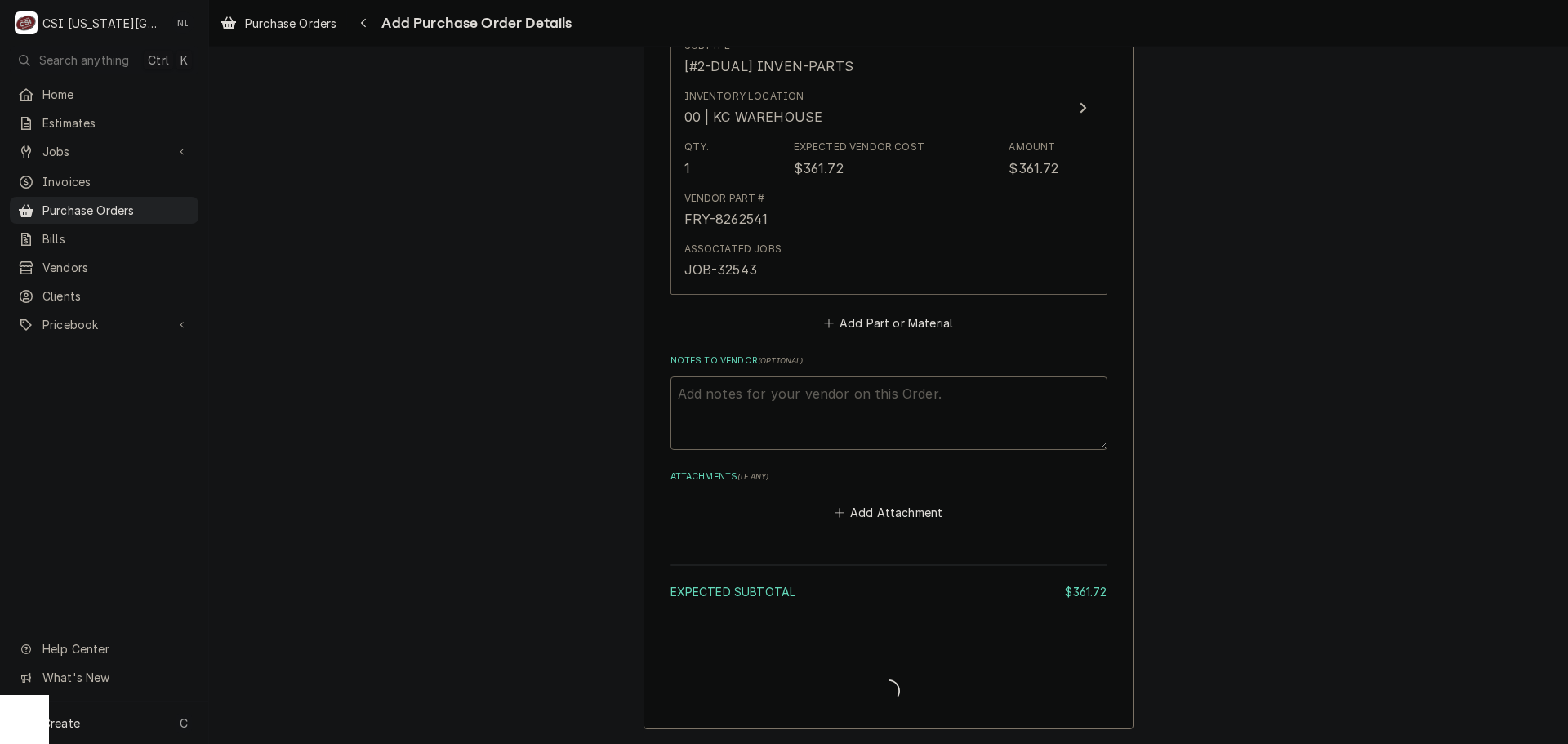
type textarea "x"
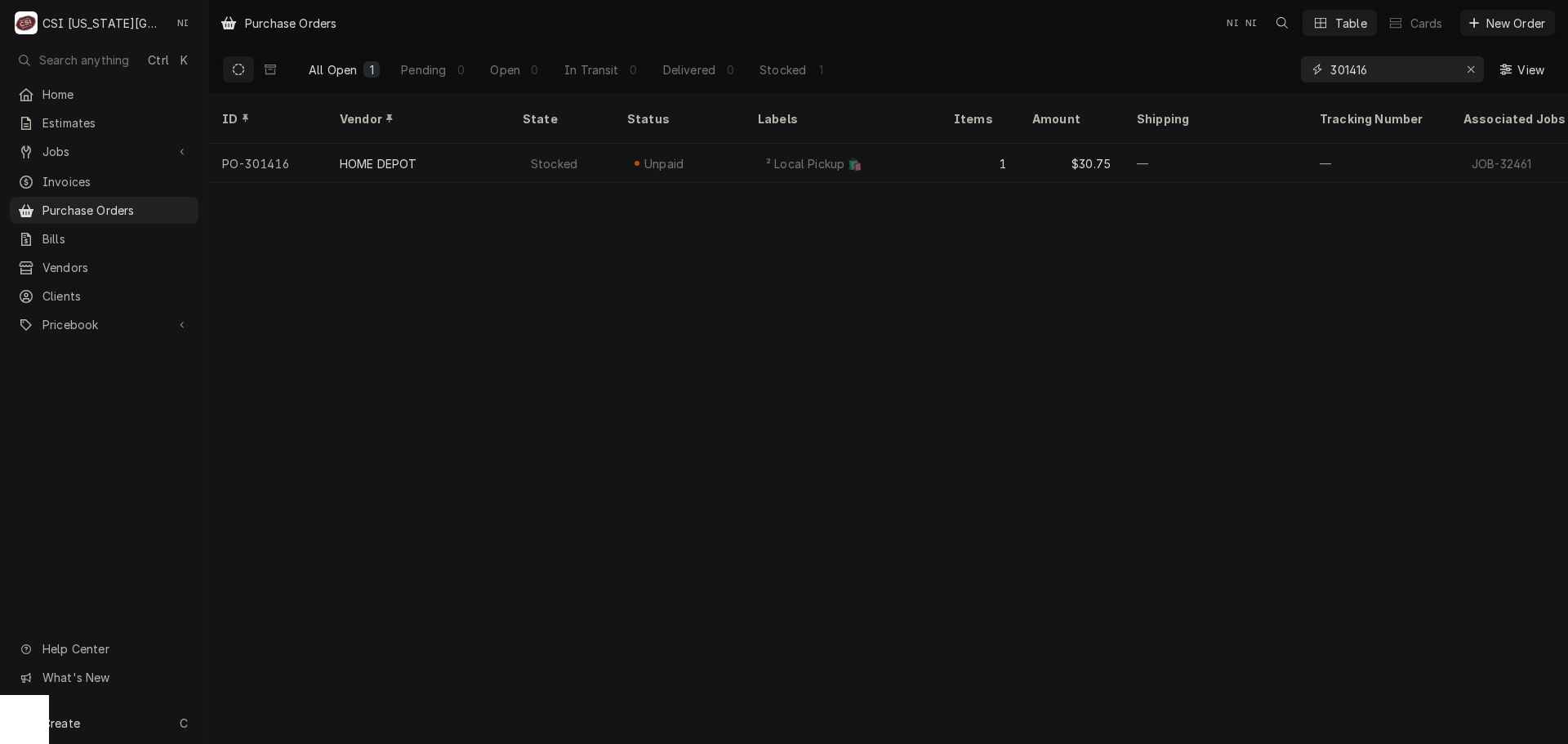
drag, startPoint x: 1374, startPoint y: 68, endPoint x: 1232, endPoint y: 68, distance: 142.0
click at [1233, 68] on div "All Open 1 Pending 0 Open 0 In Transit 0 Delivered 0 Stocked 1 301416 View" at bounding box center [888, 69] width 1333 height 46
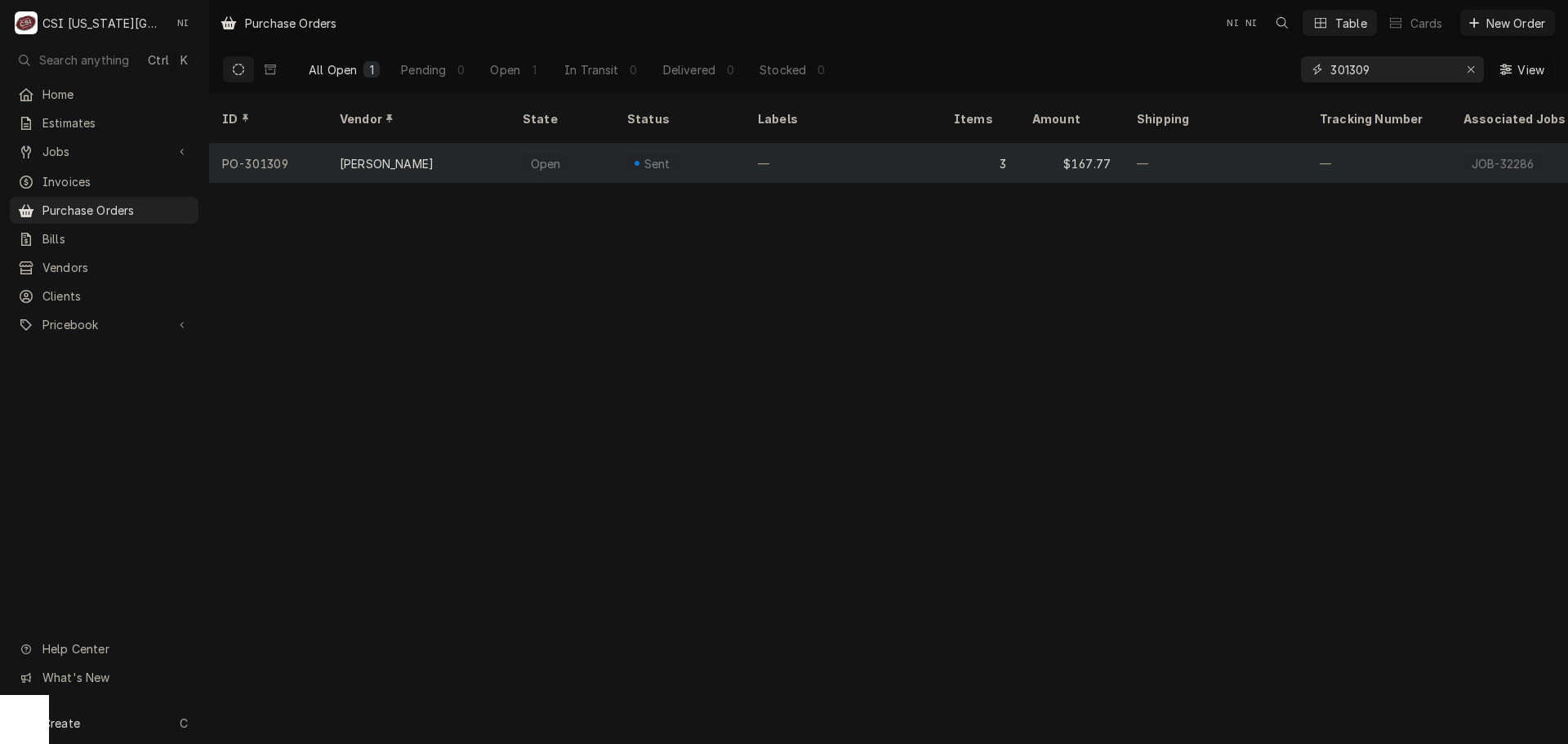
type input "301309"
click at [474, 144] on div "[PERSON_NAME]" at bounding box center [417, 163] width 183 height 39
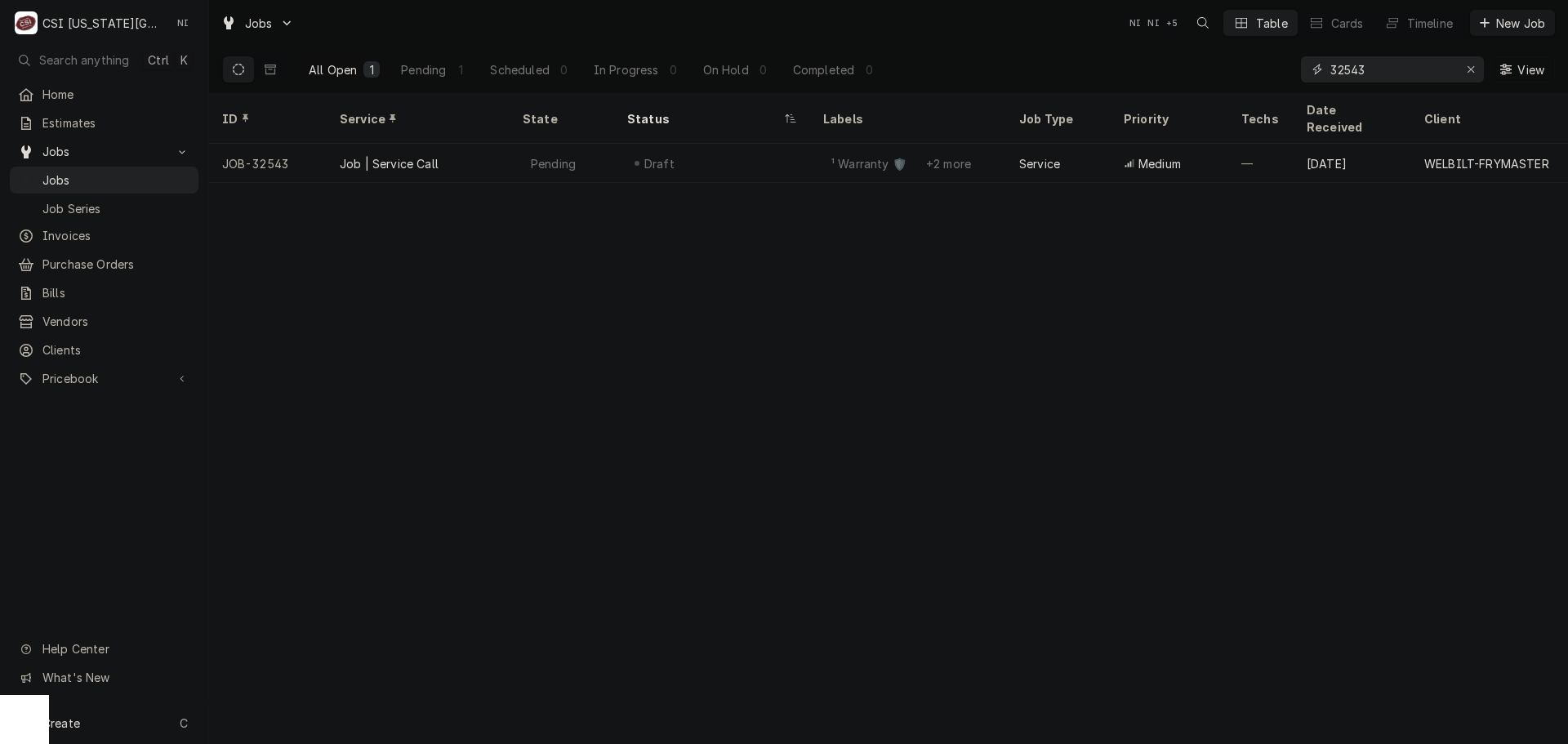
drag, startPoint x: 1395, startPoint y: 72, endPoint x: 1265, endPoint y: 75, distance: 130.0
click at [1265, 75] on div "All Open 1 Pending 1 Scheduled 0 In Progress 0 On Hold 0 Completed 0 32543 View" at bounding box center [888, 69] width 1333 height 46
type input "32520"
click at [806, 144] on div "Working" at bounding box center [712, 163] width 196 height 39
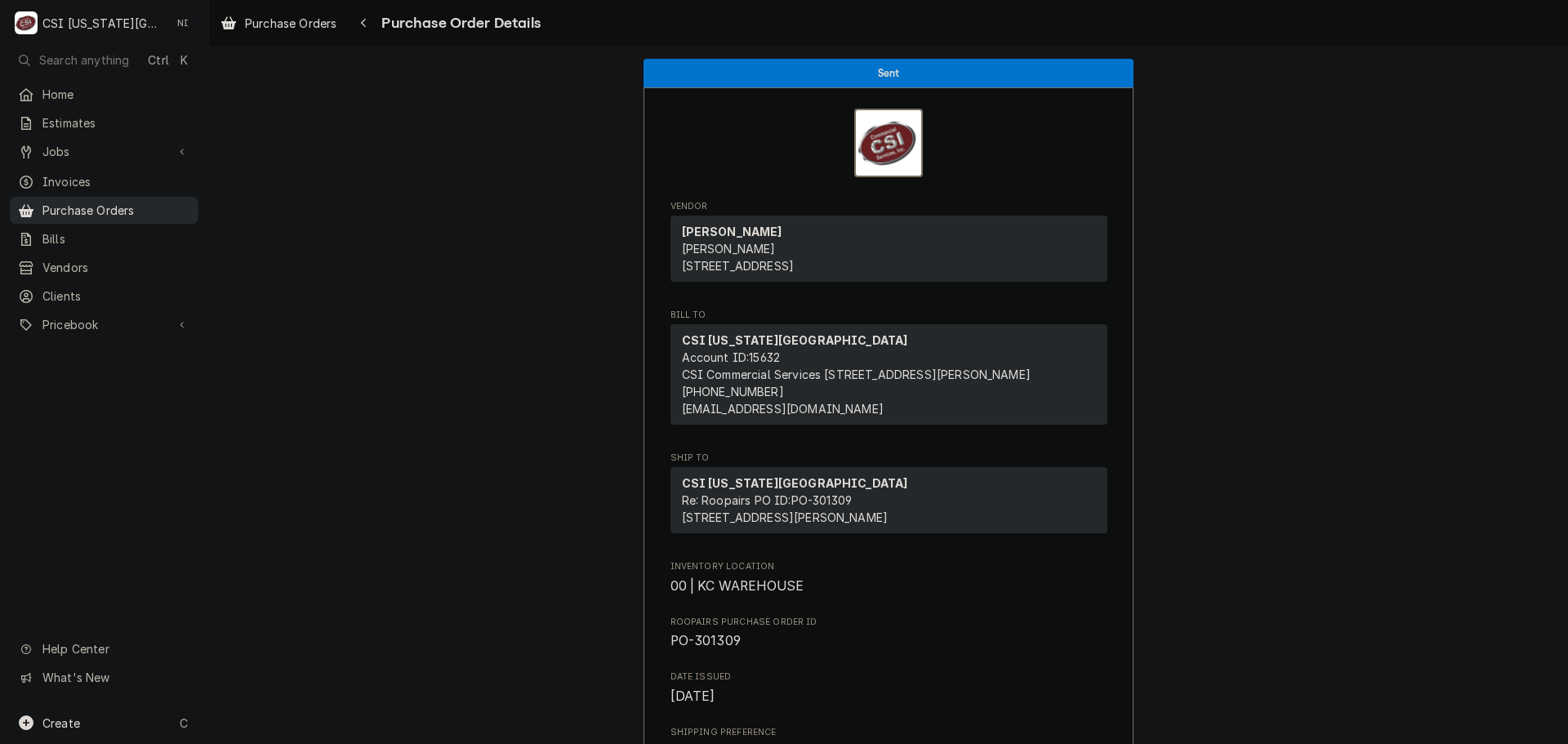
click at [150, 205] on span "Purchase Orders" at bounding box center [116, 210] width 148 height 17
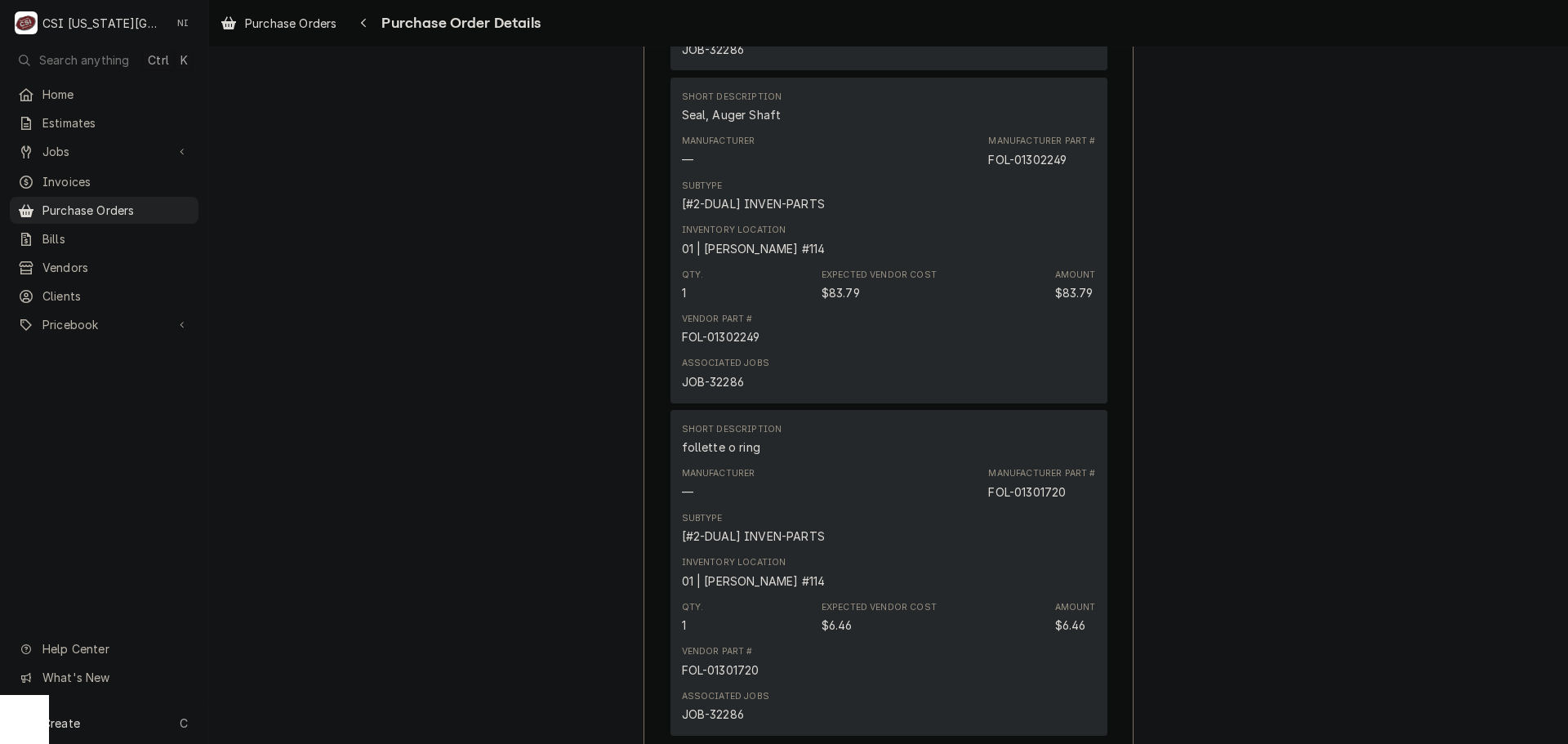
scroll to position [1225, 0]
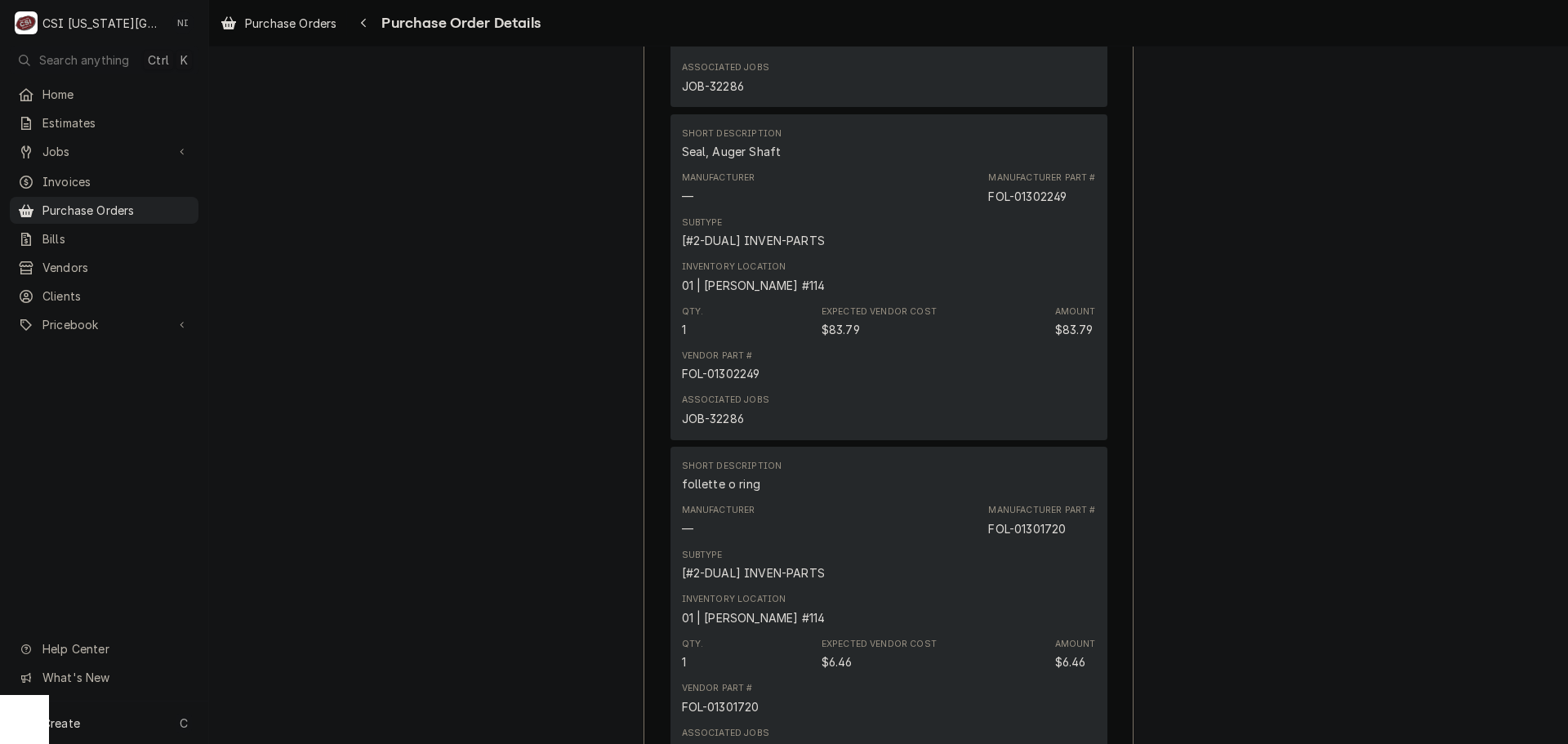
click at [1039, 205] on div "FOL-01302249" at bounding box center [1028, 196] width 79 height 17
copy div "01302249"
click at [1027, 538] on div "FOL-01301720" at bounding box center [1027, 529] width 78 height 17
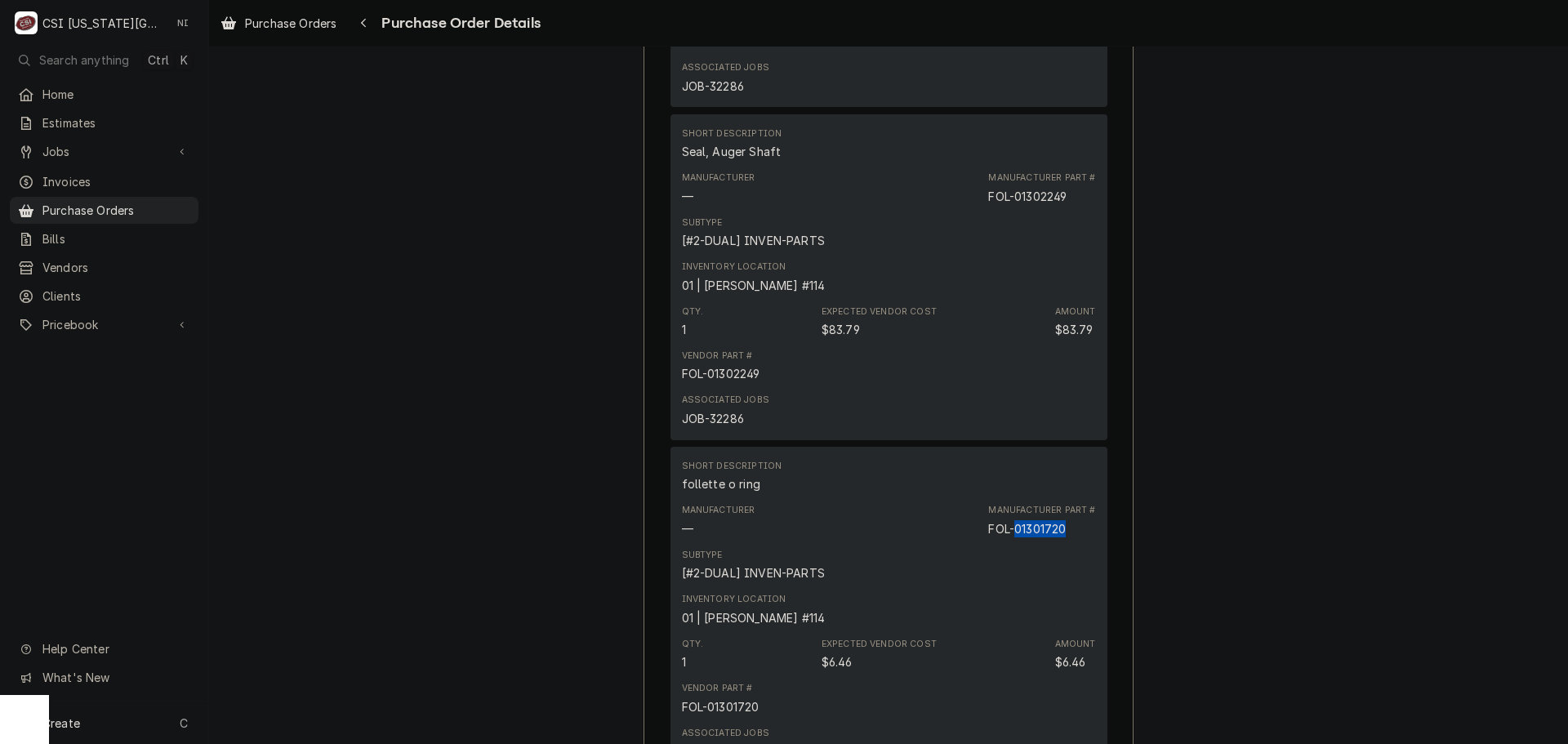
copy div "01301720"
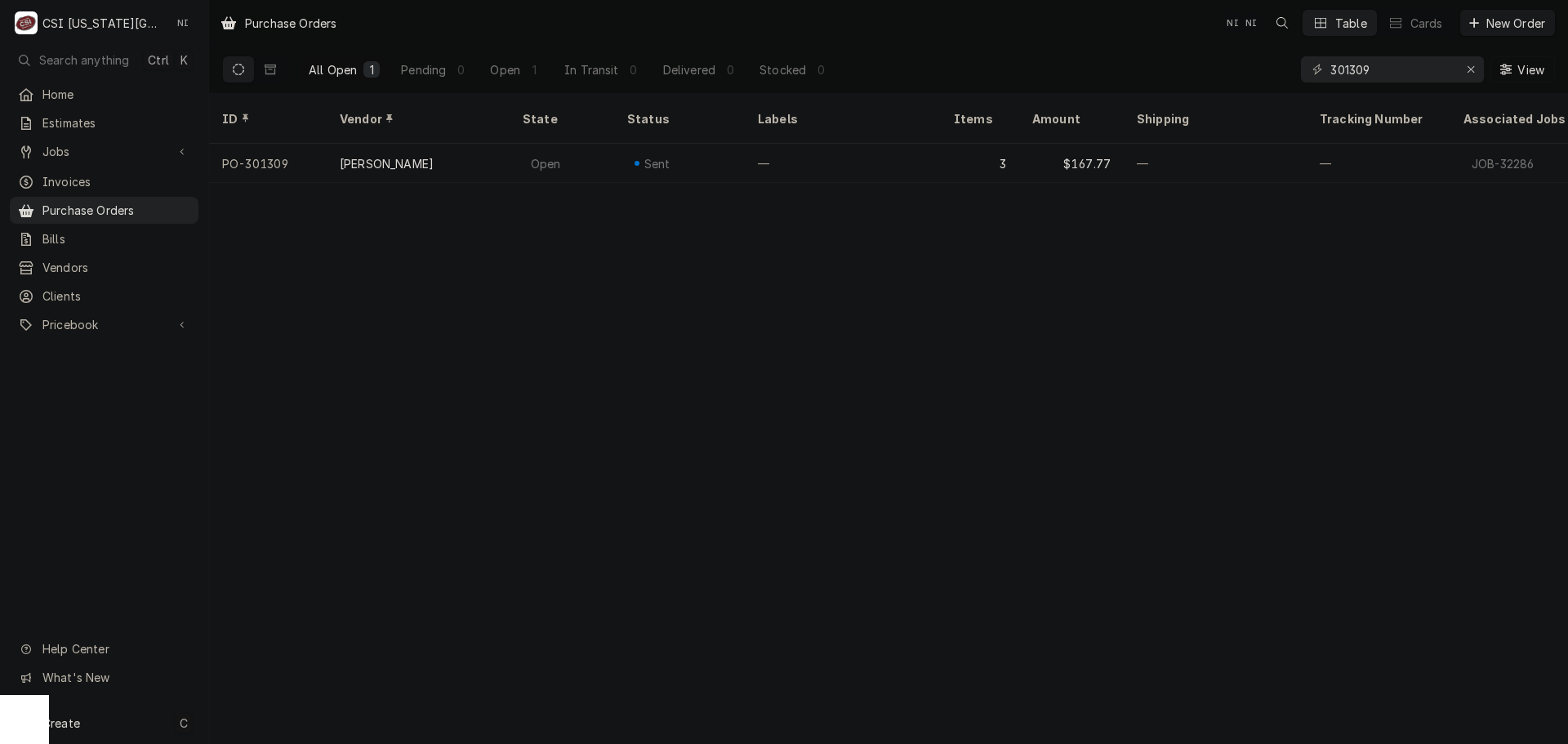
click at [147, 721] on div "Create C" at bounding box center [104, 722] width 208 height 42
click at [287, 612] on div "Purchase Order" at bounding box center [305, 611] width 110 height 17
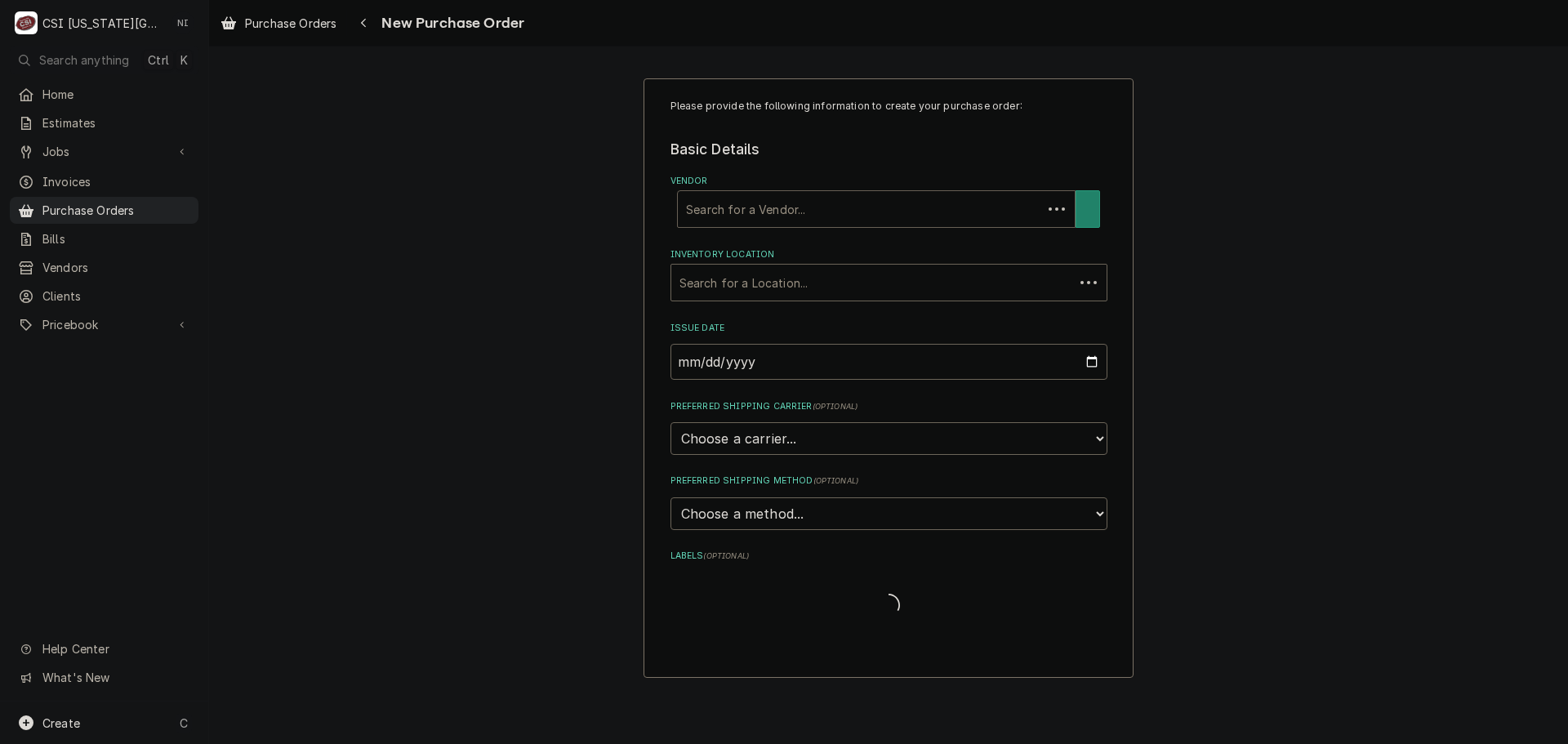
click at [787, 212] on div "Vendor" at bounding box center [859, 208] width 348 height 29
type input "[GEOGRAPHIC_DATA]"
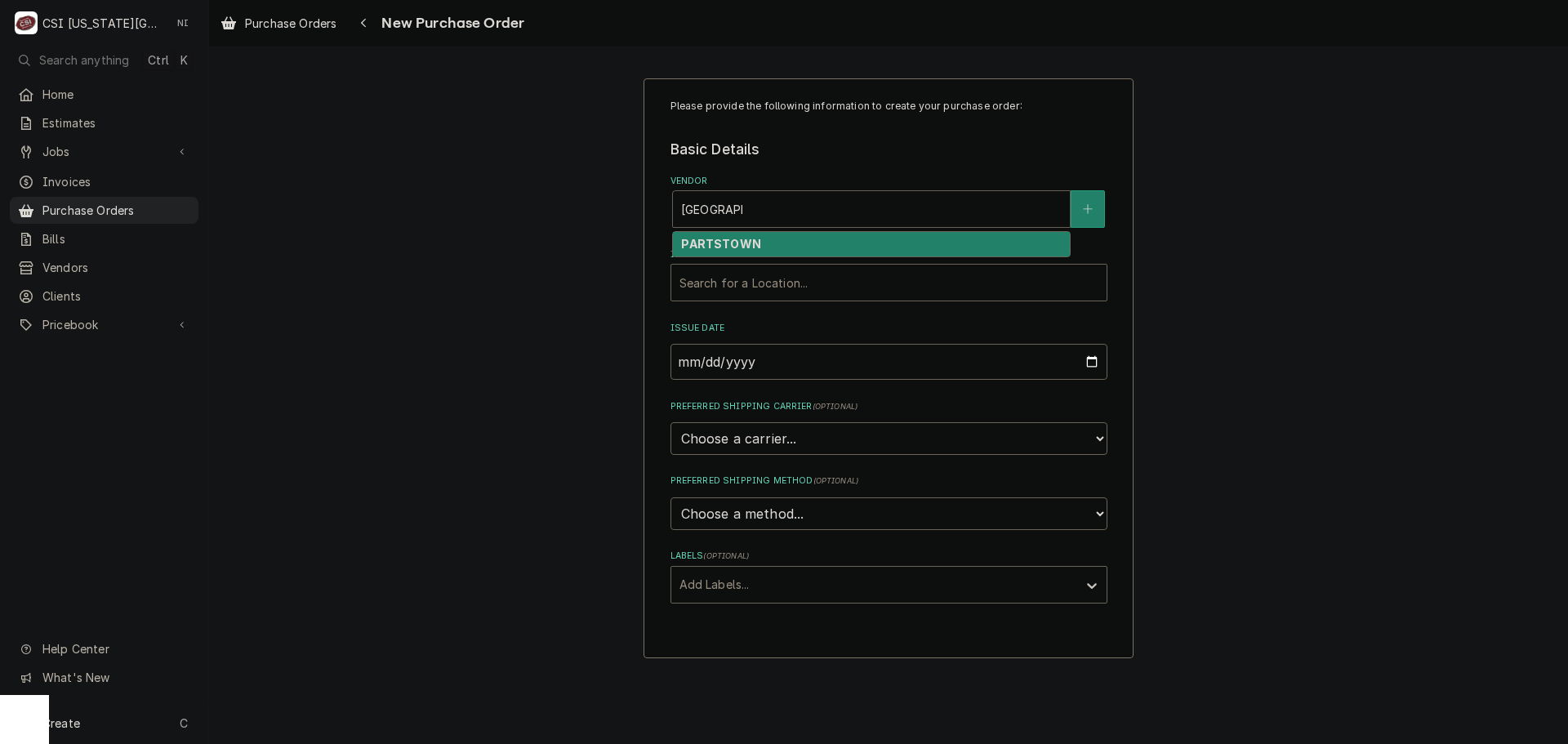
click at [741, 241] on strong "PARTSTOWN" at bounding box center [720, 243] width 79 height 14
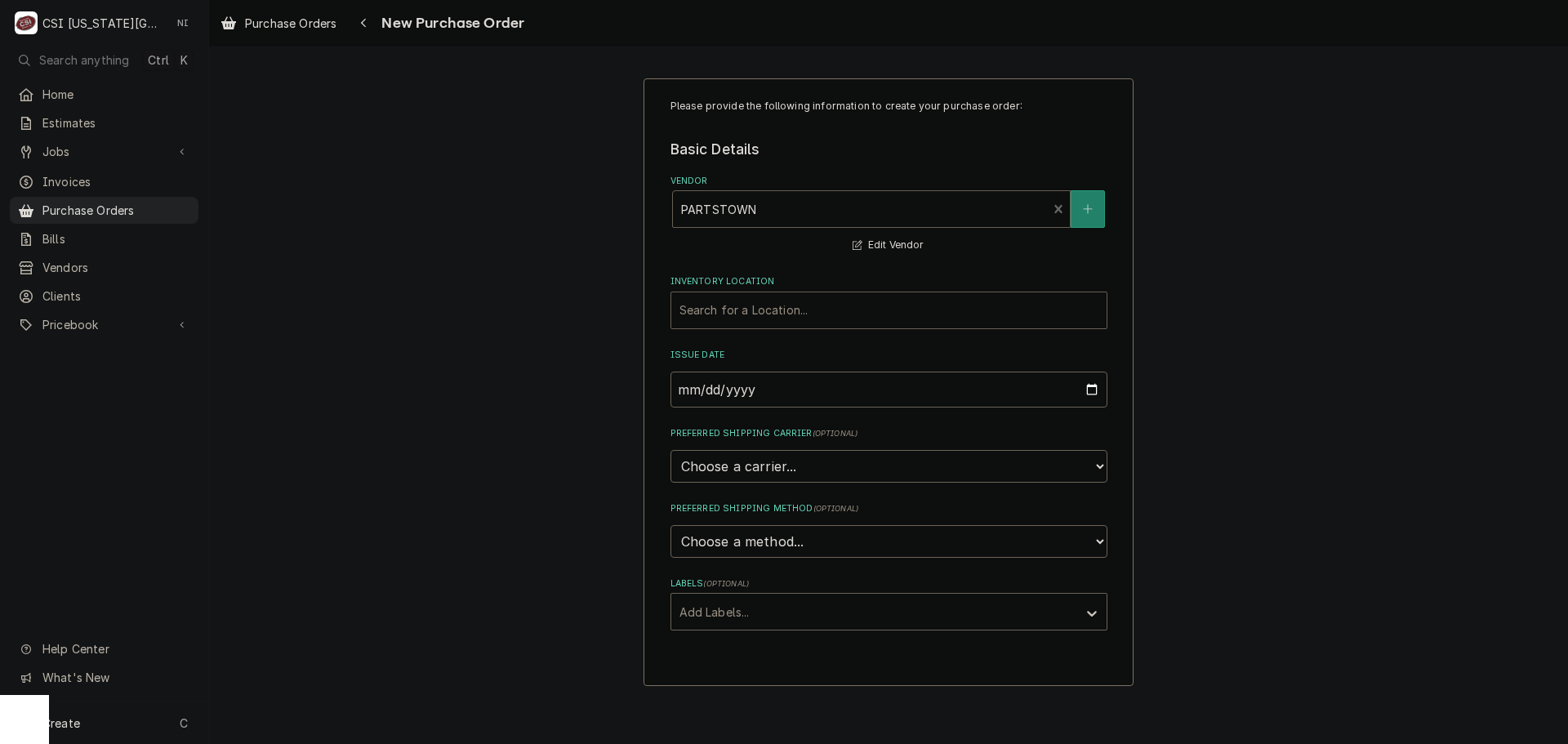
click at [715, 301] on div "Inventory Location" at bounding box center [888, 310] width 419 height 29
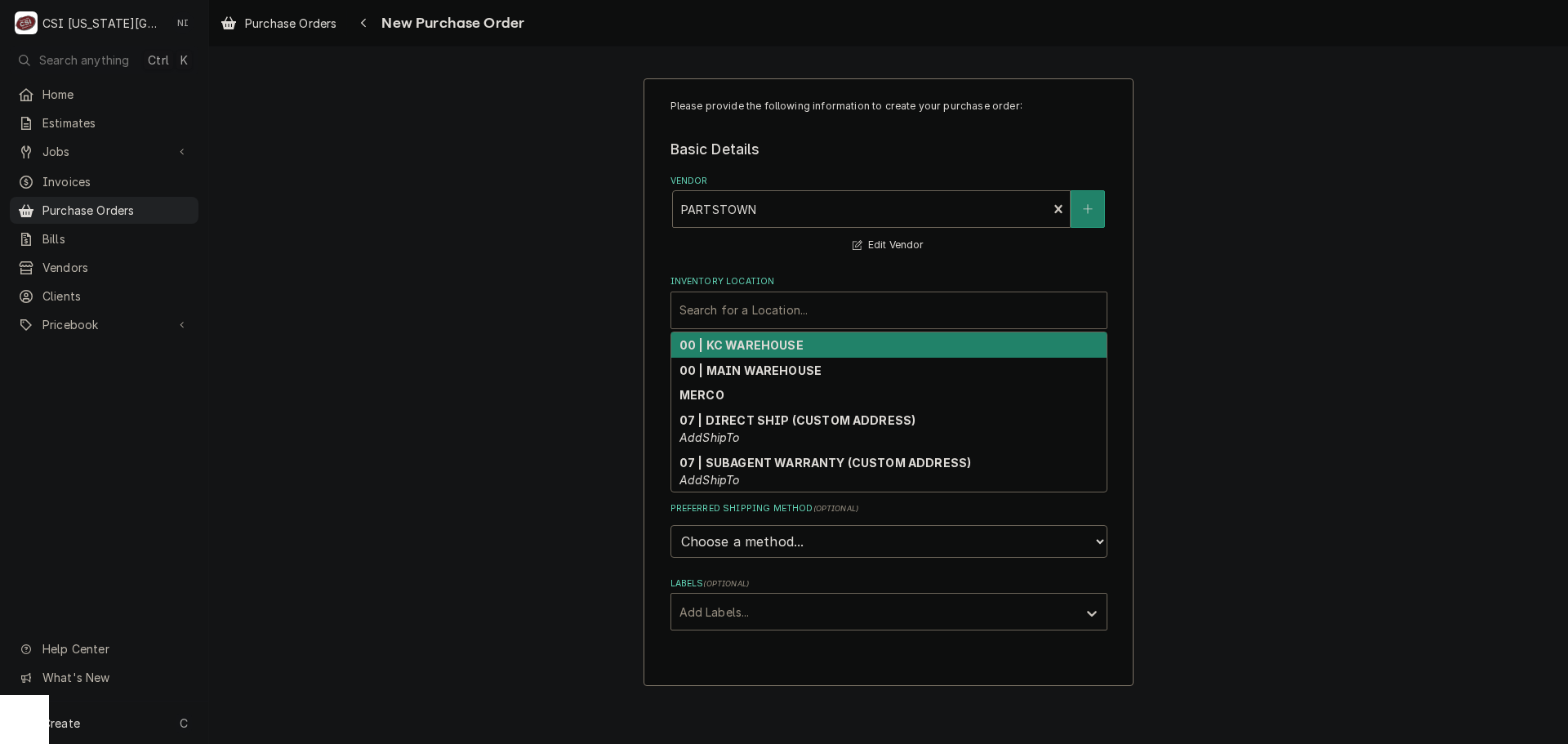
click at [722, 340] on strong "00 | KC WAREHOUSE" at bounding box center [741, 344] width 124 height 14
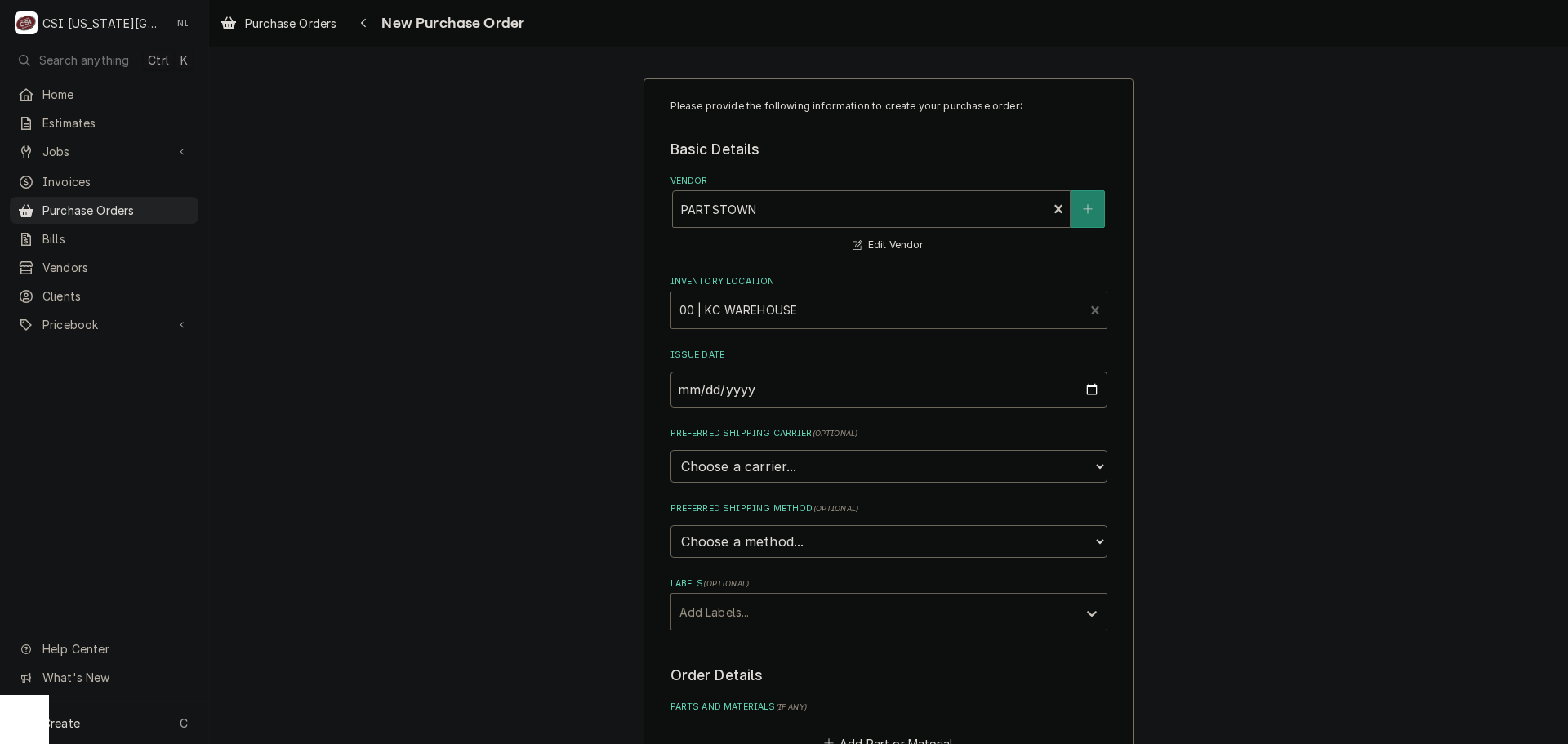
drag, startPoint x: 725, startPoint y: 585, endPoint x: 725, endPoint y: 594, distance: 9.0
click at [725, 590] on label "Labels ( optional )" at bounding box center [889, 585] width 437 height 13
click at [725, 606] on div "Labels" at bounding box center [873, 611] width 389 height 29
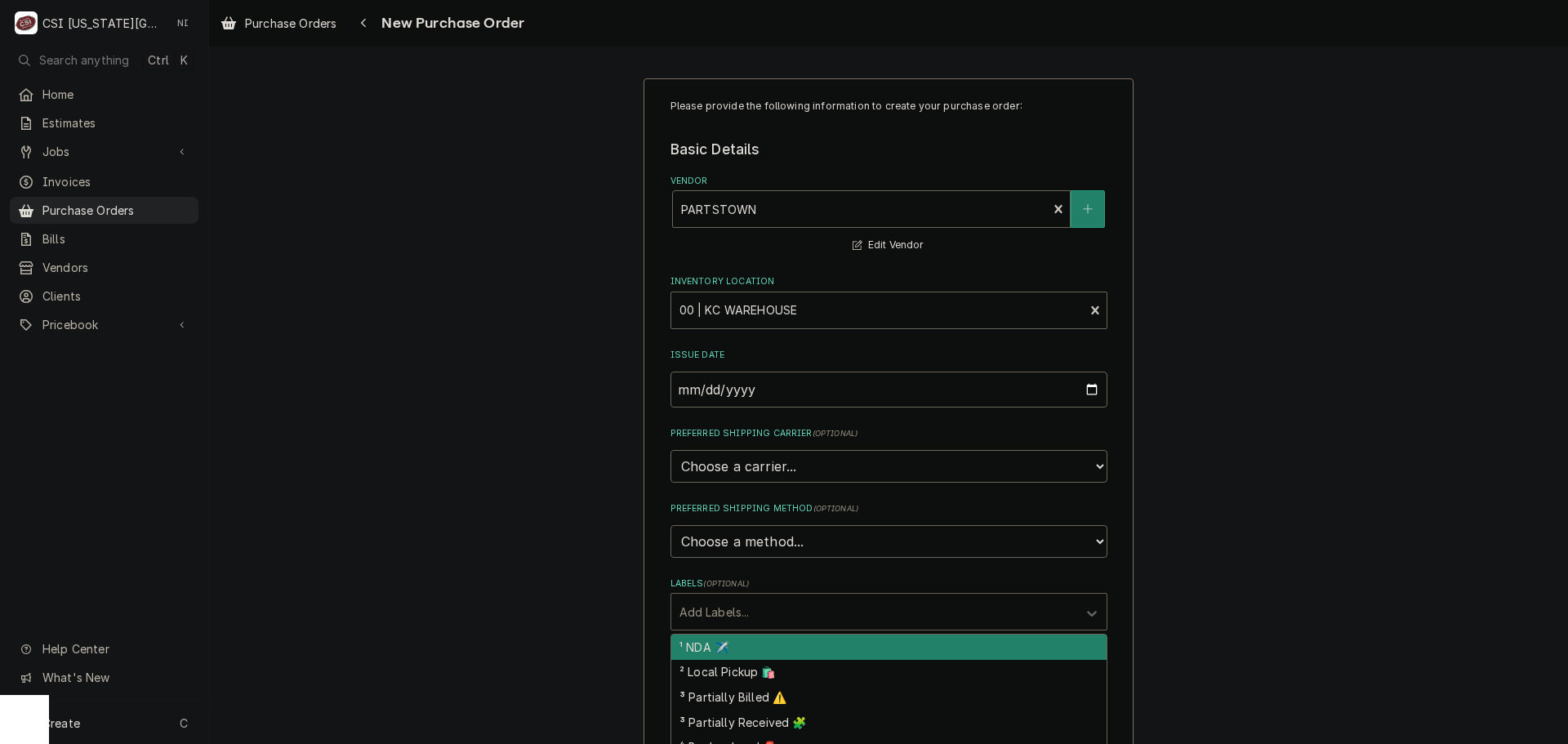
drag, startPoint x: 726, startPoint y: 656, endPoint x: 799, endPoint y: 643, distance: 74.1
click at [726, 654] on div "¹ NDA ✈️" at bounding box center [889, 647] width 435 height 25
type textarea "x"
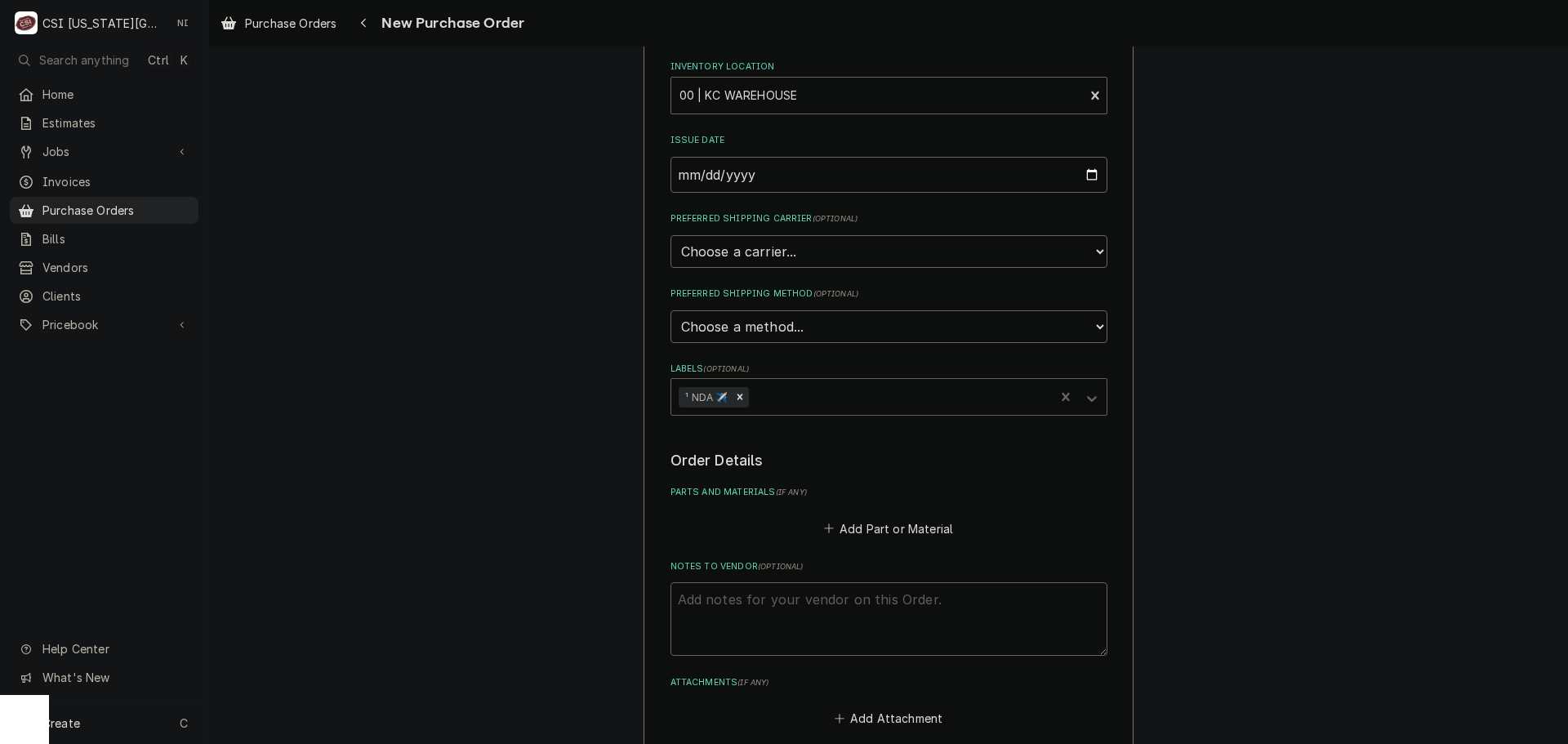
scroll to position [408, 0]
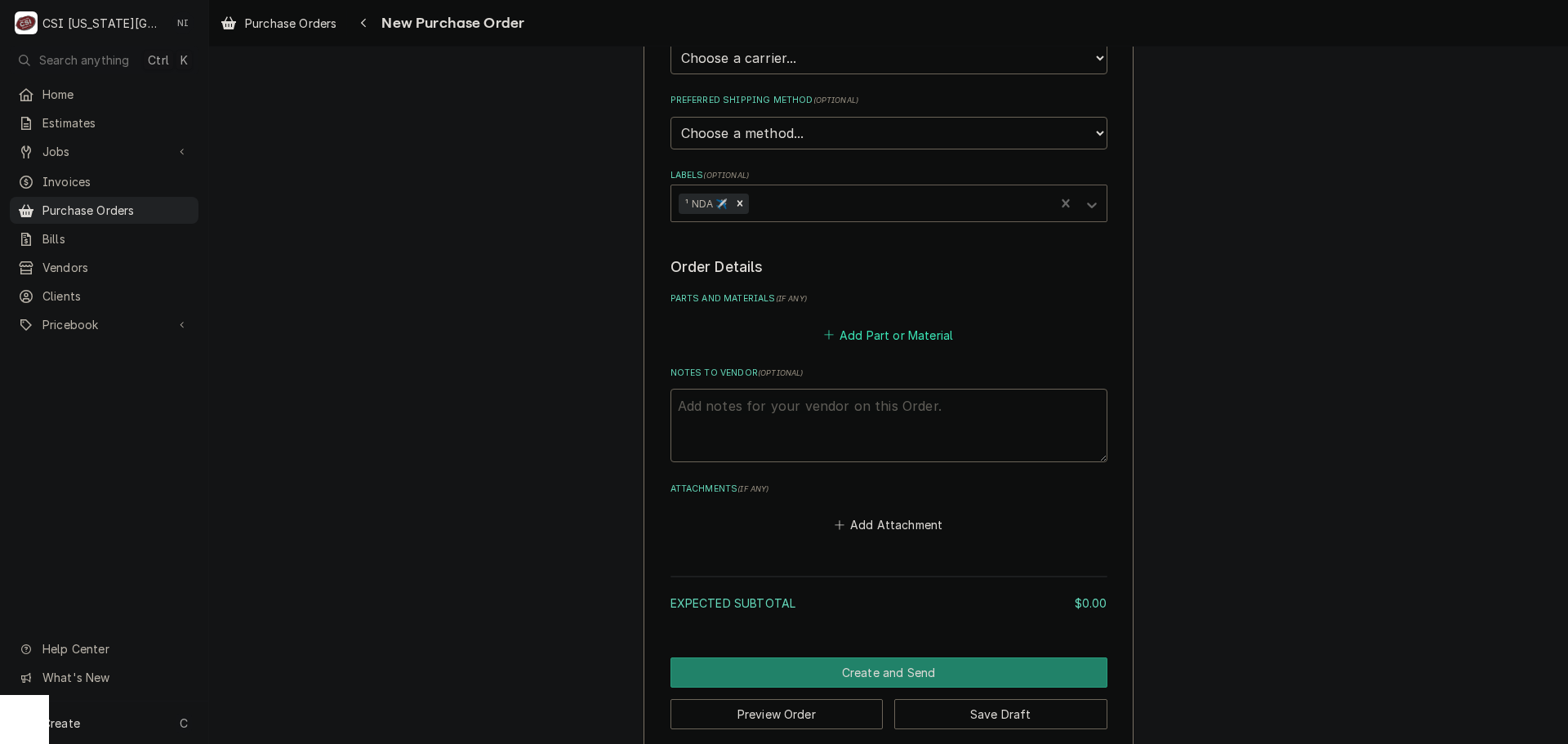
click at [872, 331] on button "Add Part or Material" at bounding box center [888, 335] width 135 height 23
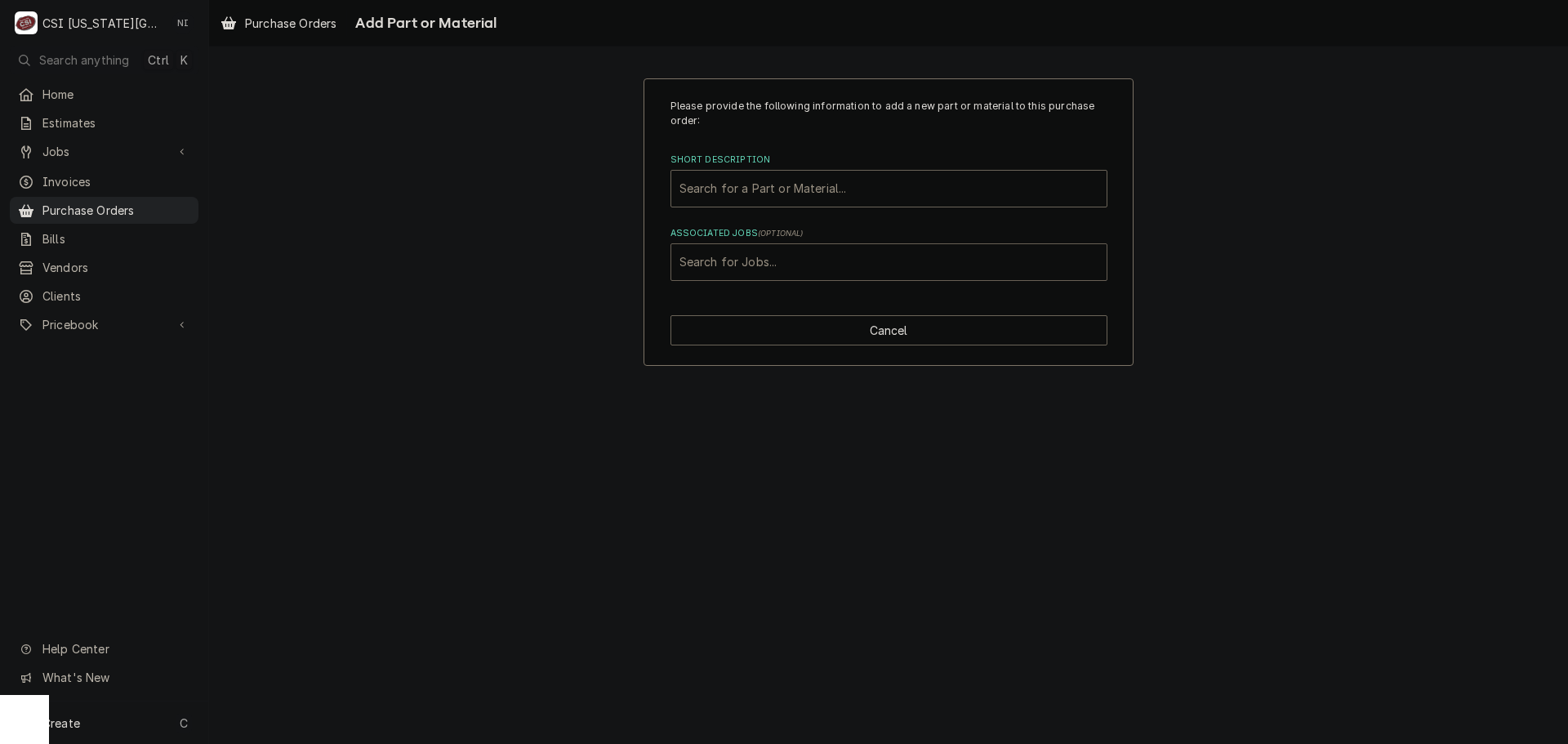
click at [791, 256] on div "Associated Jobs" at bounding box center [888, 262] width 419 height 29
type input "32286"
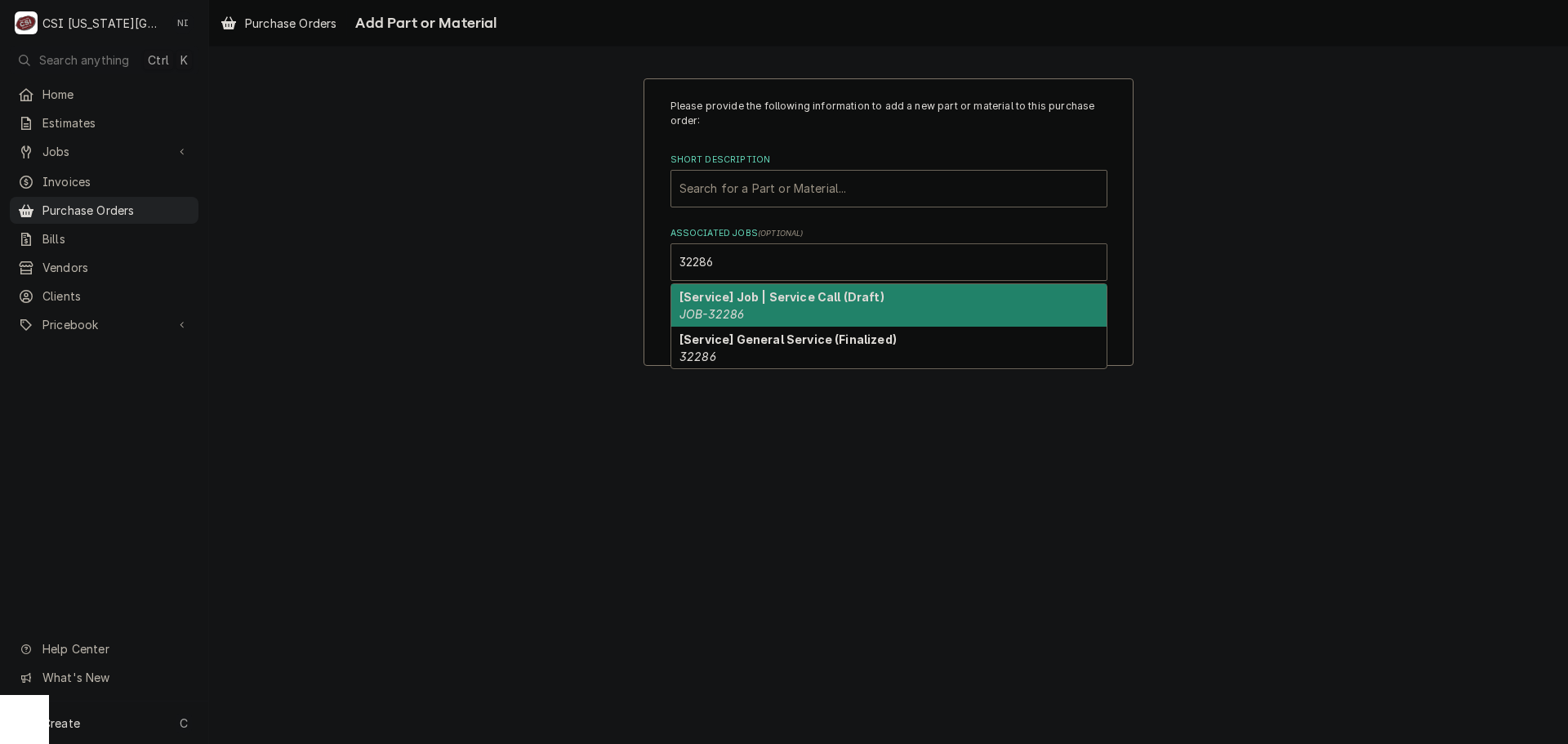
click at [735, 313] on em "JOB-32286" at bounding box center [711, 313] width 65 height 14
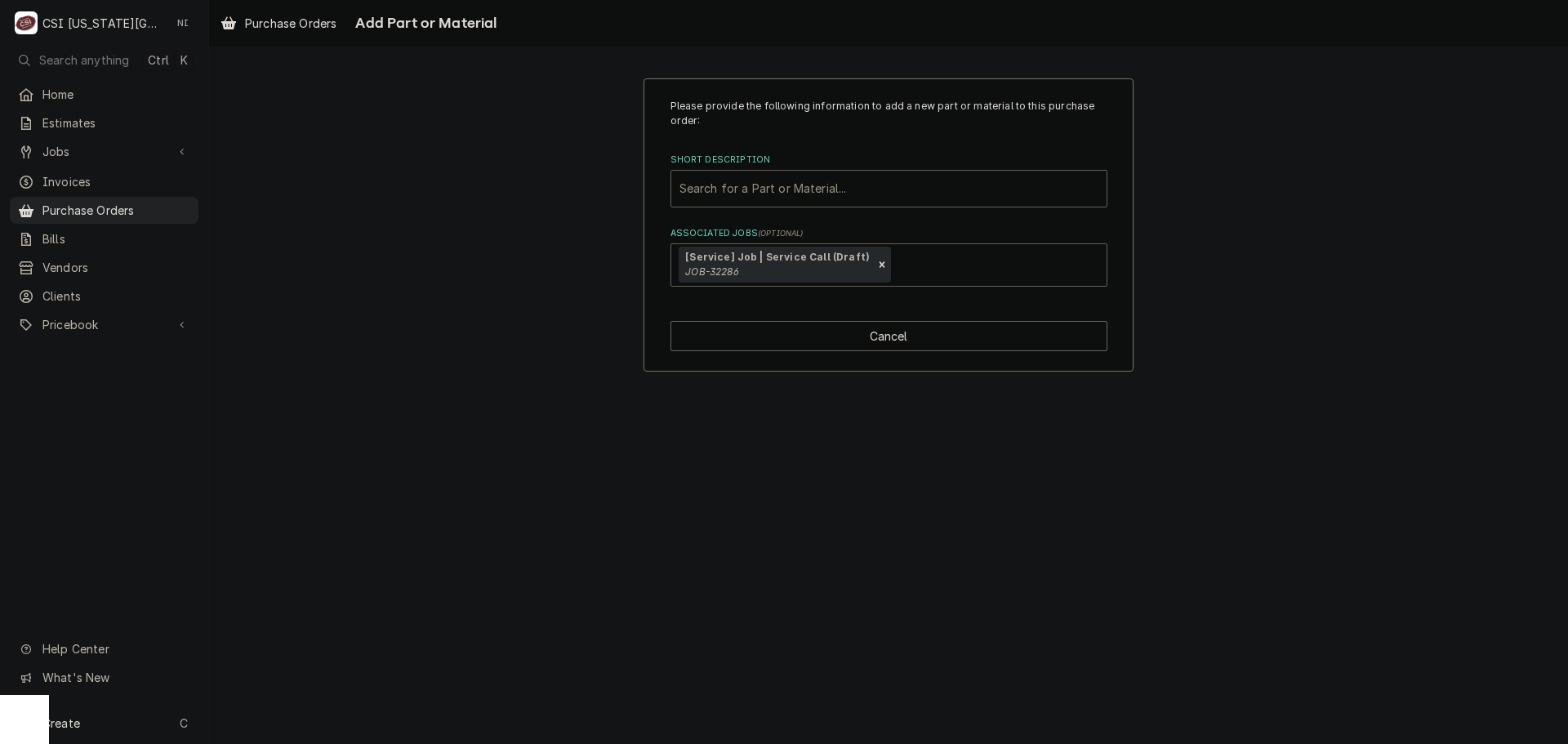
click at [800, 196] on div "Short Description" at bounding box center [888, 188] width 419 height 29
paste input "01302249"
type input "01302249"
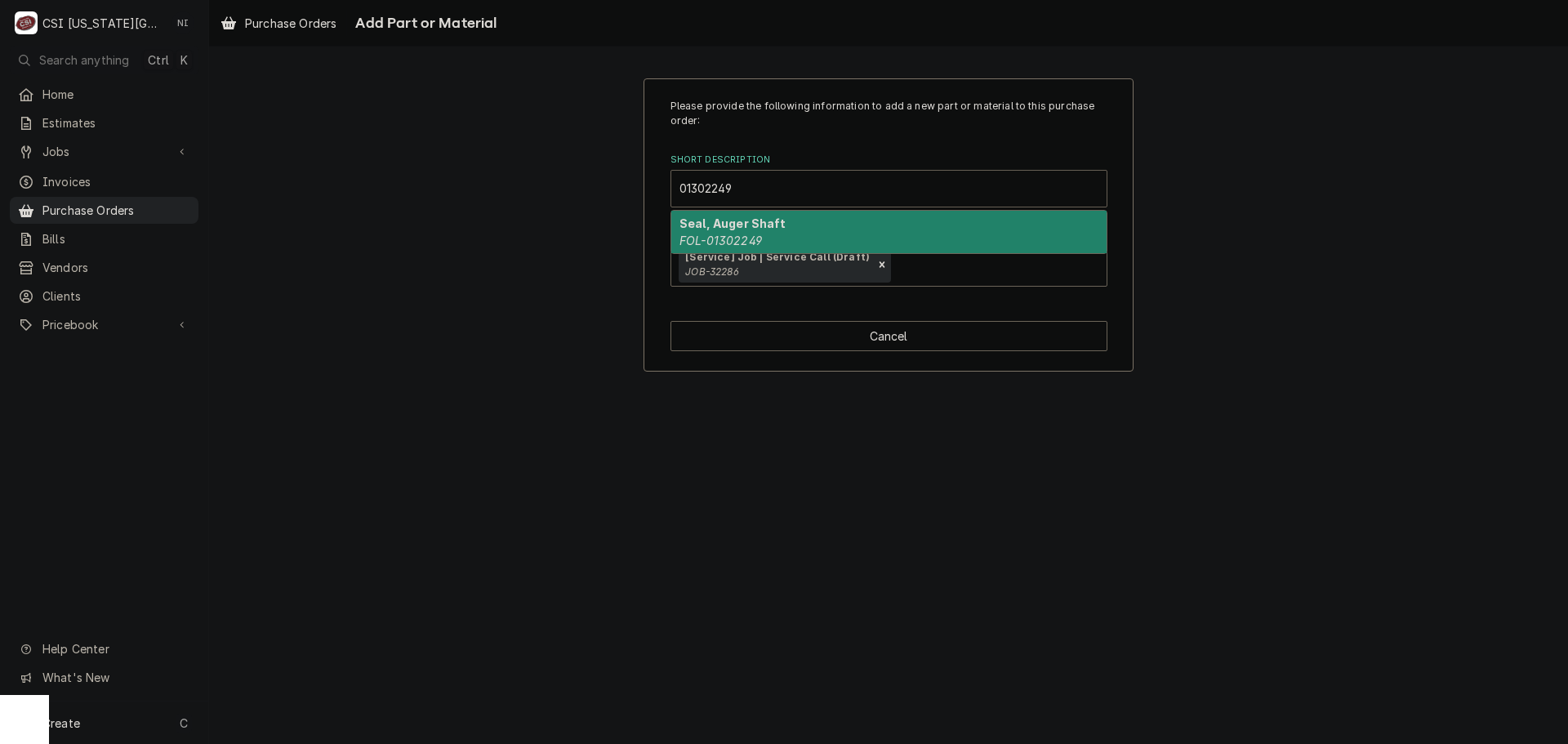
click at [754, 229] on strong "Seal, Auger Shaft" at bounding box center [731, 223] width 106 height 14
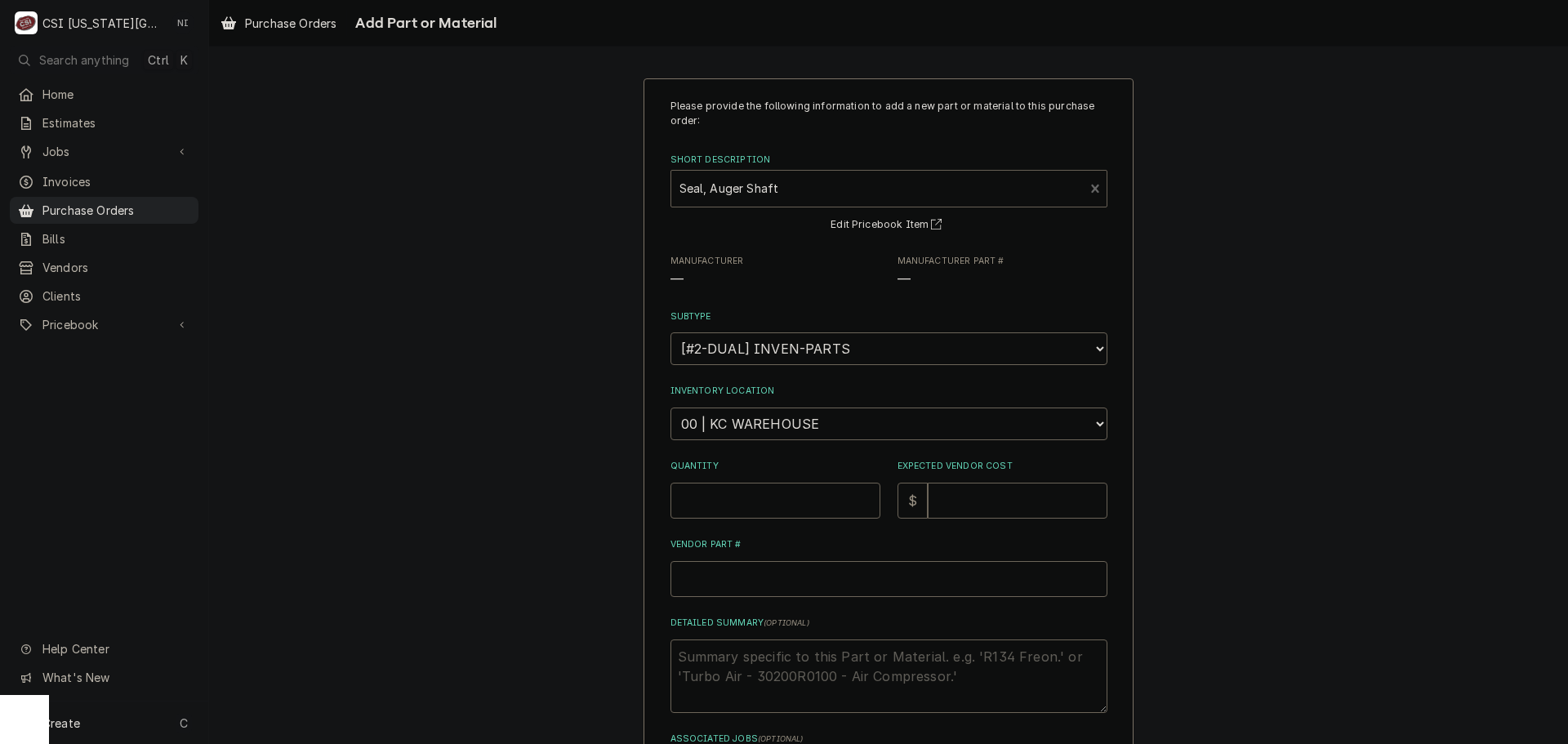
type textarea "x"
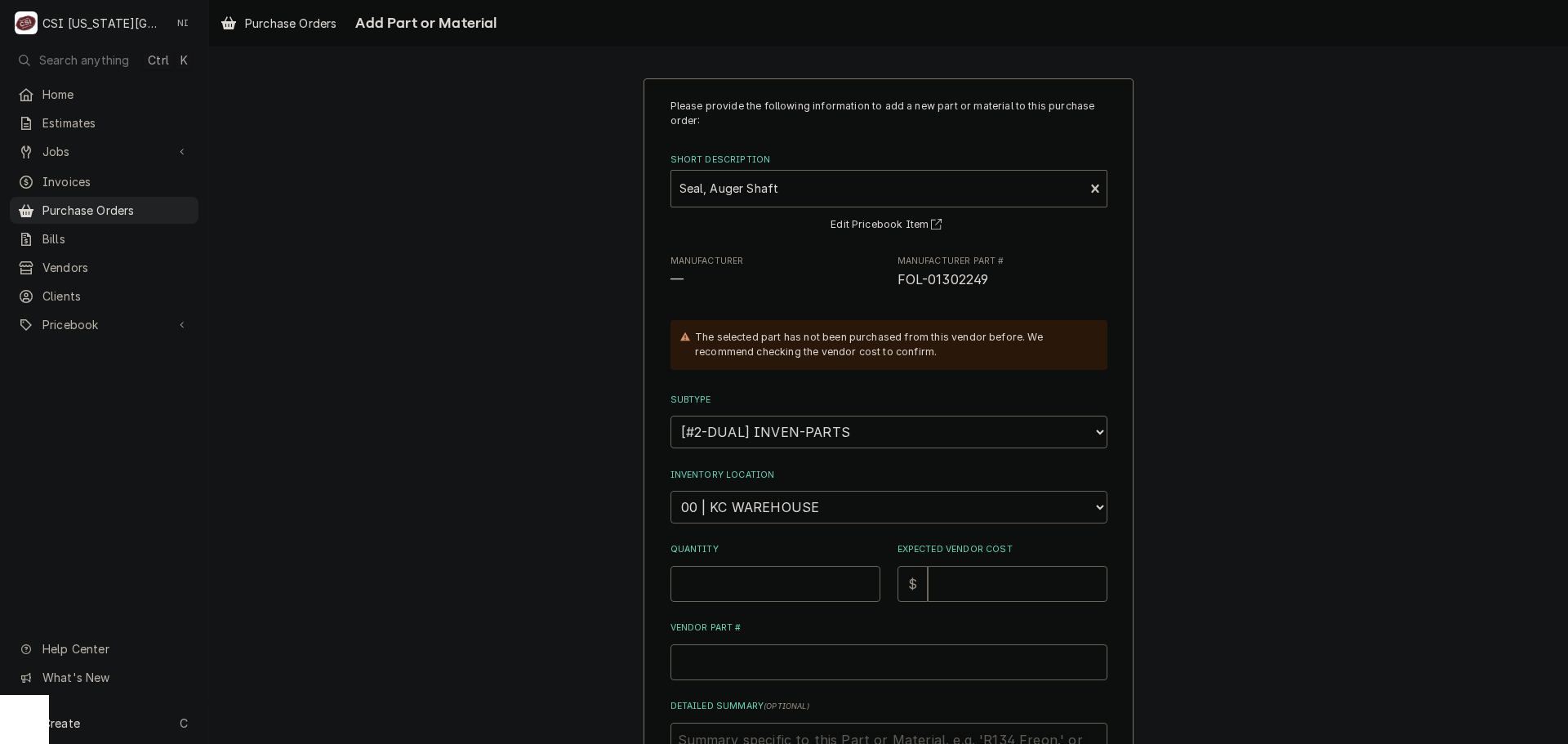
drag, startPoint x: 768, startPoint y: 506, endPoint x: 756, endPoint y: 492, distance: 18.4
click at [768, 506] on select "Choose a location... 00 | KC WAREHOUSE 00 | MAIN WAREHOUSE 01 | BRIAN BREAZIER …" at bounding box center [889, 507] width 437 height 33
select select "2705"
click at [671, 491] on select "Choose a location... 00 | KC WAREHOUSE 00 | MAIN WAREHOUSE 01 | BRIAN BREAZIER …" at bounding box center [889, 507] width 437 height 33
click at [751, 585] on input "Quantity" at bounding box center [776, 584] width 210 height 36
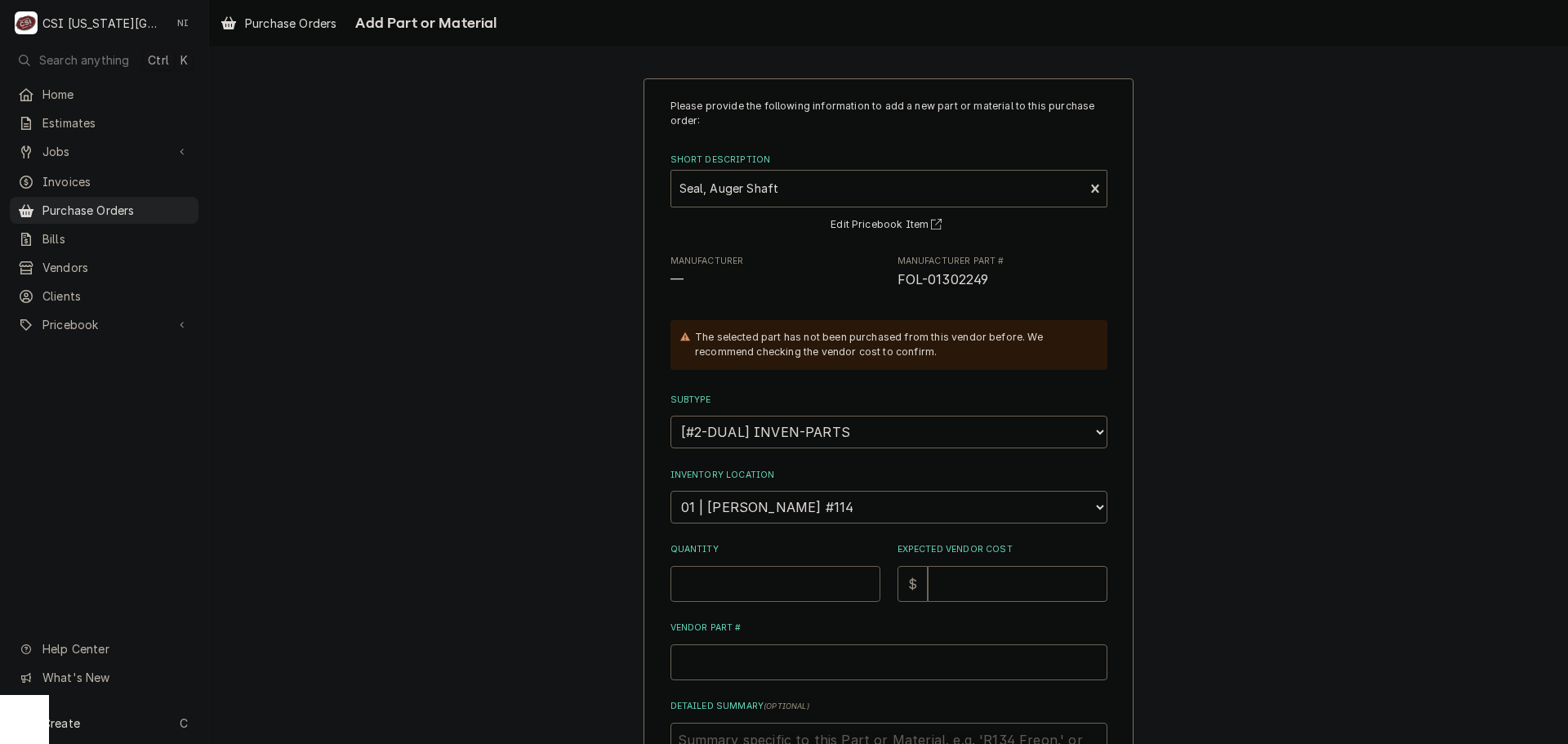
type textarea "x"
type input "1"
click at [962, 583] on input "Expected Vendor Cost" at bounding box center [1018, 584] width 180 height 36
type textarea "x"
type input "8"
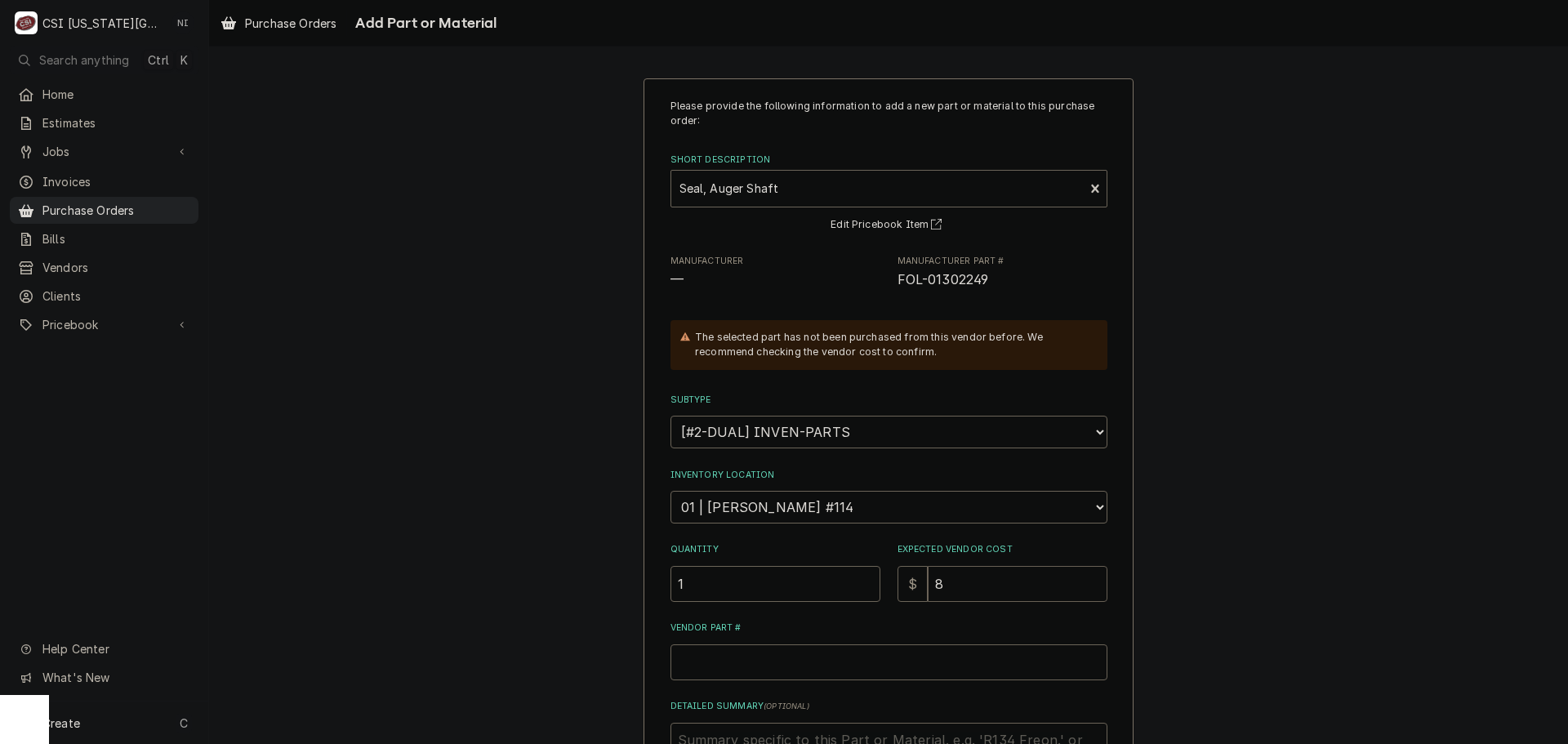
type textarea "x"
type input "86.6"
type textarea "x"
type input "86.63"
type textarea "x"
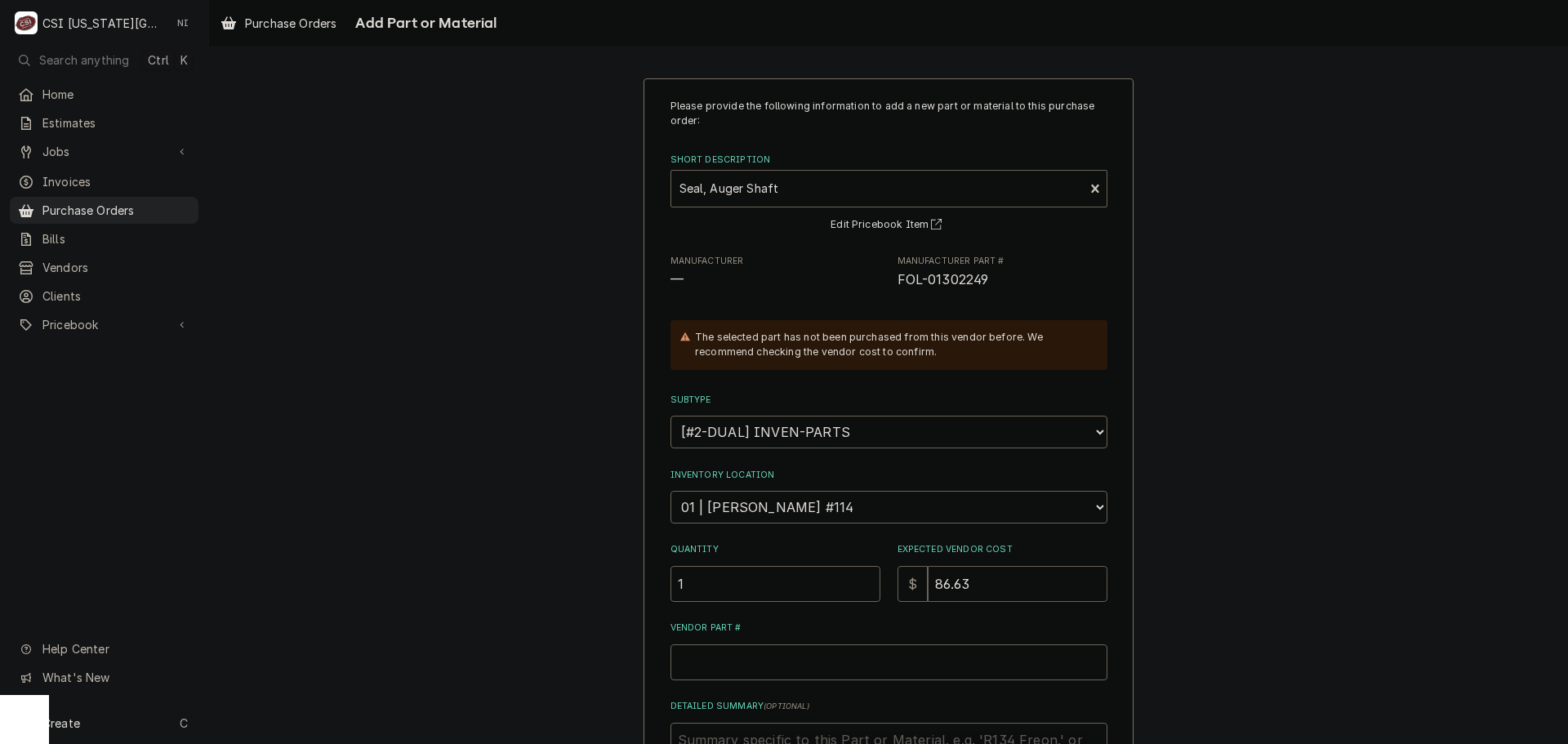
type input "86.639"
type textarea "x"
type input "86.63"
type textarea "x"
type input "86.6"
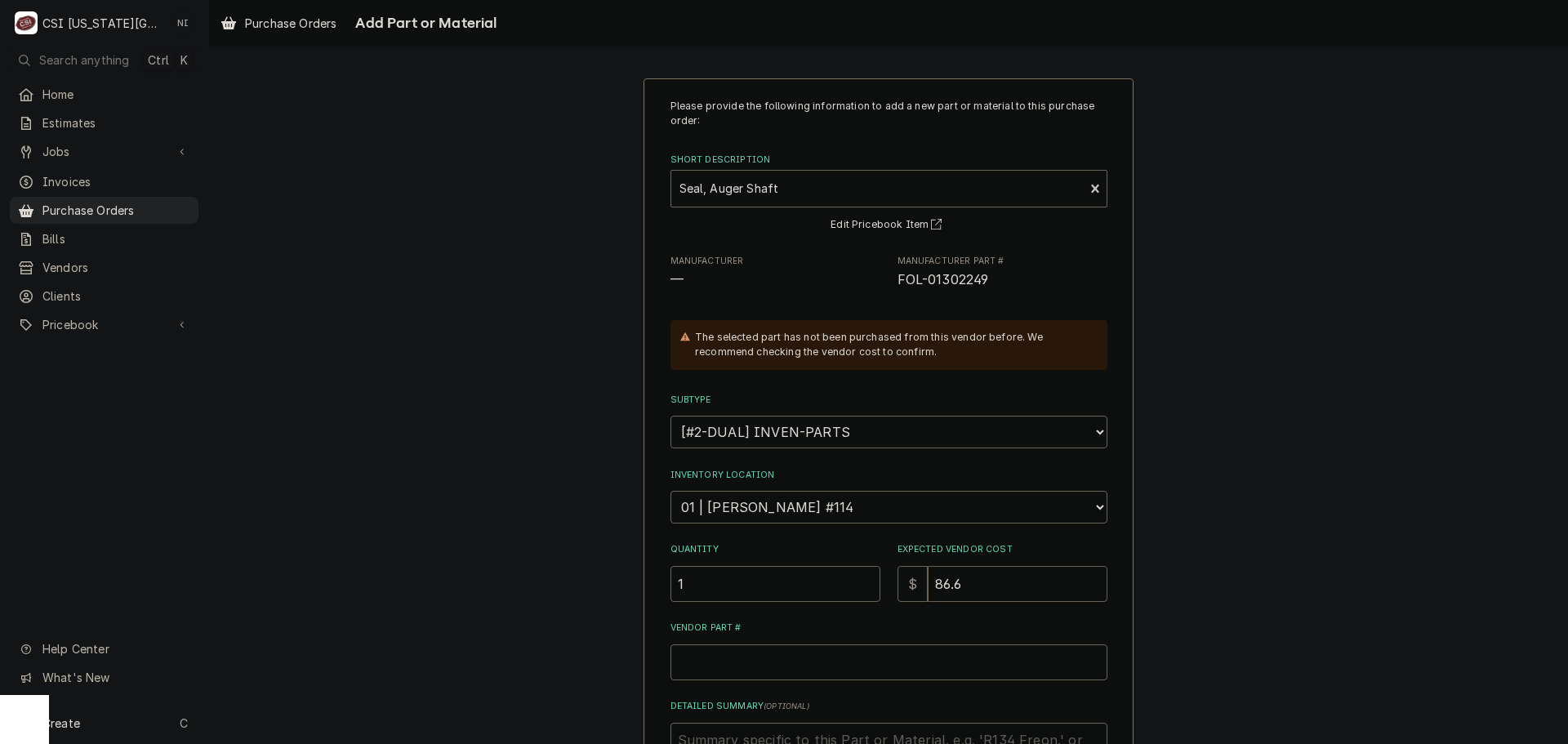
type textarea "x"
type input "86"
type textarea "x"
type input "86.38"
type textarea "x"
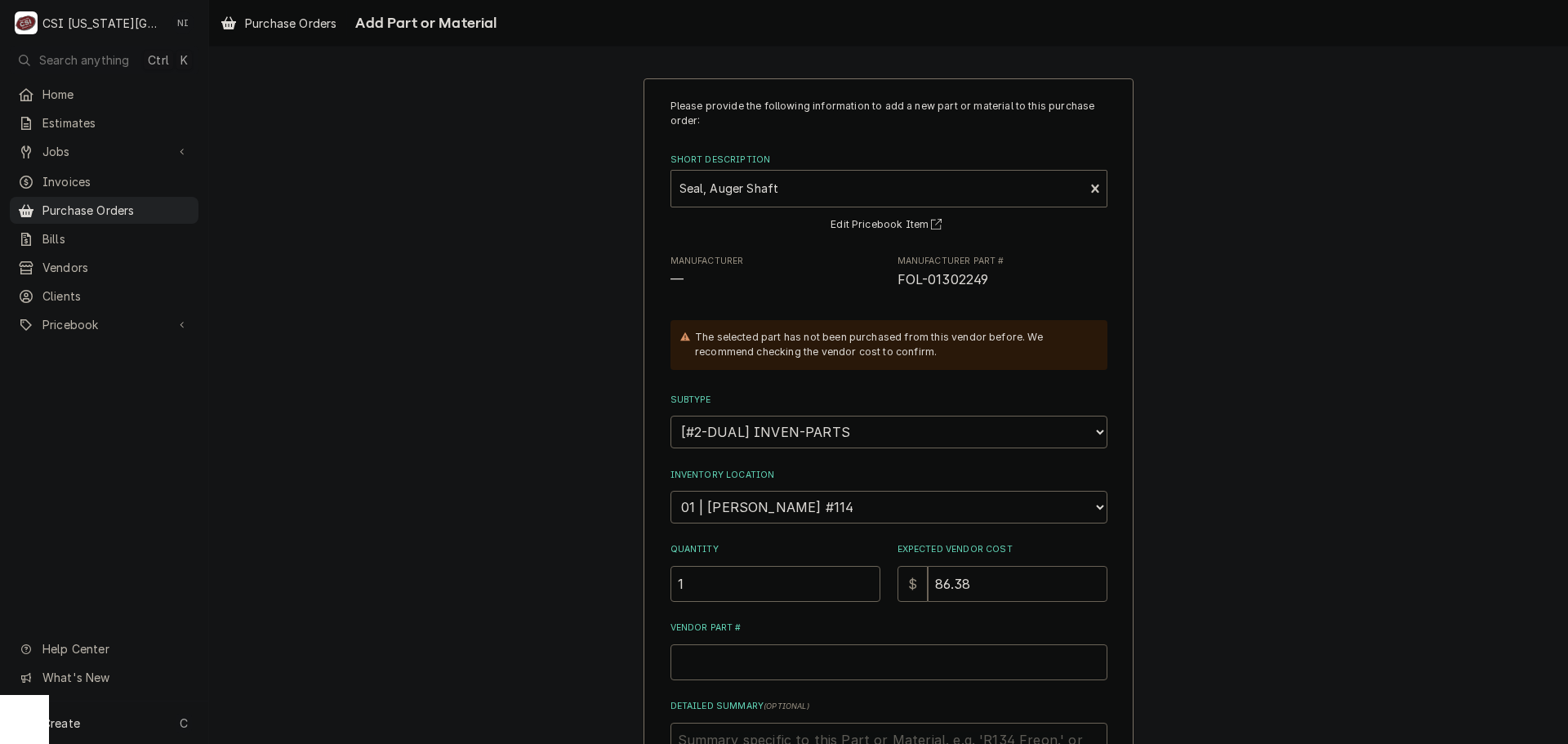
type input "86.389"
type textarea "x"
type input "86.38"
type textarea "x"
type input "86.3"
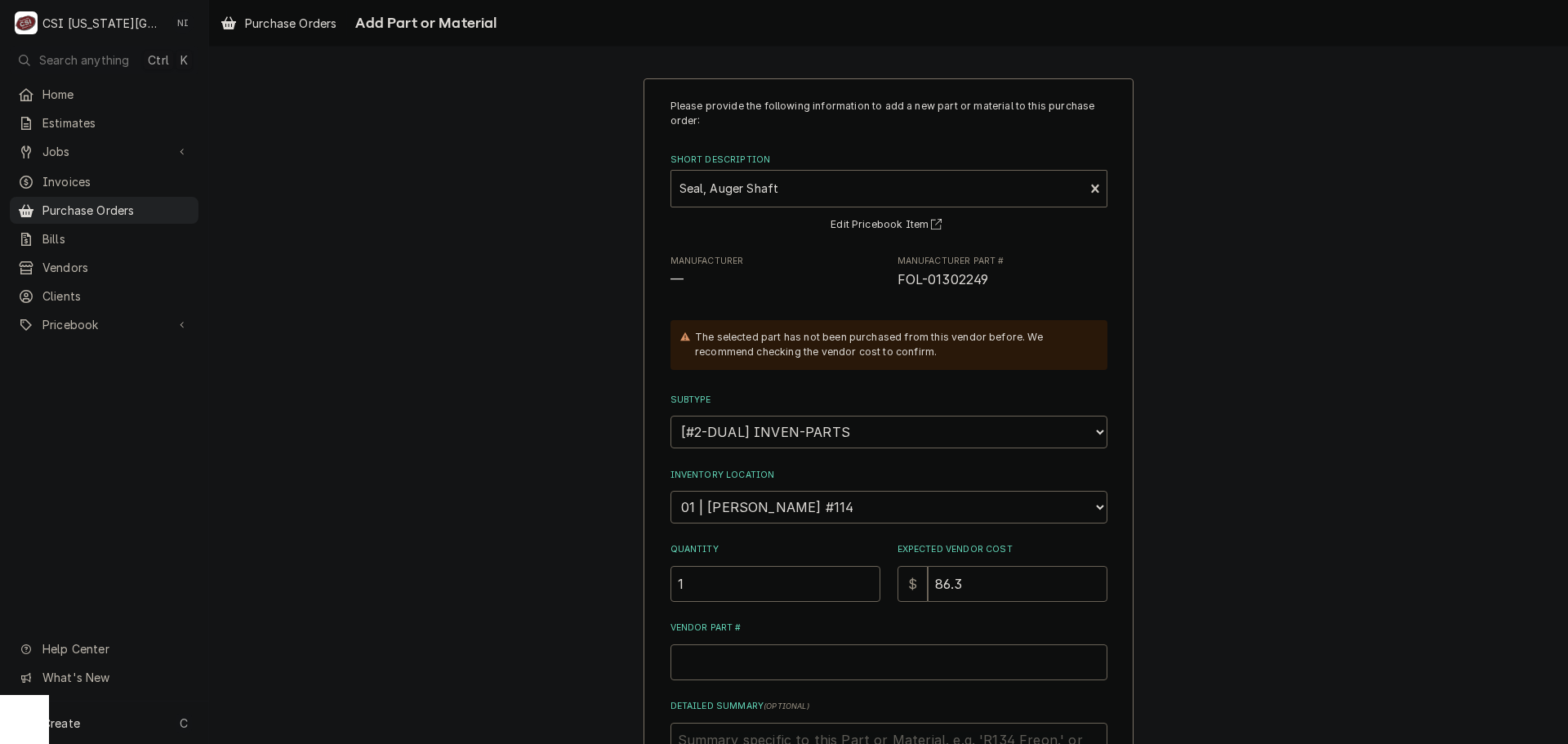
type textarea "x"
type input "86.39"
drag, startPoint x: 988, startPoint y: 278, endPoint x: 894, endPoint y: 285, distance: 94.3
click at [897, 285] on span "FOL-01302249" at bounding box center [1003, 280] width 210 height 20
copy span "FOL-01302249"
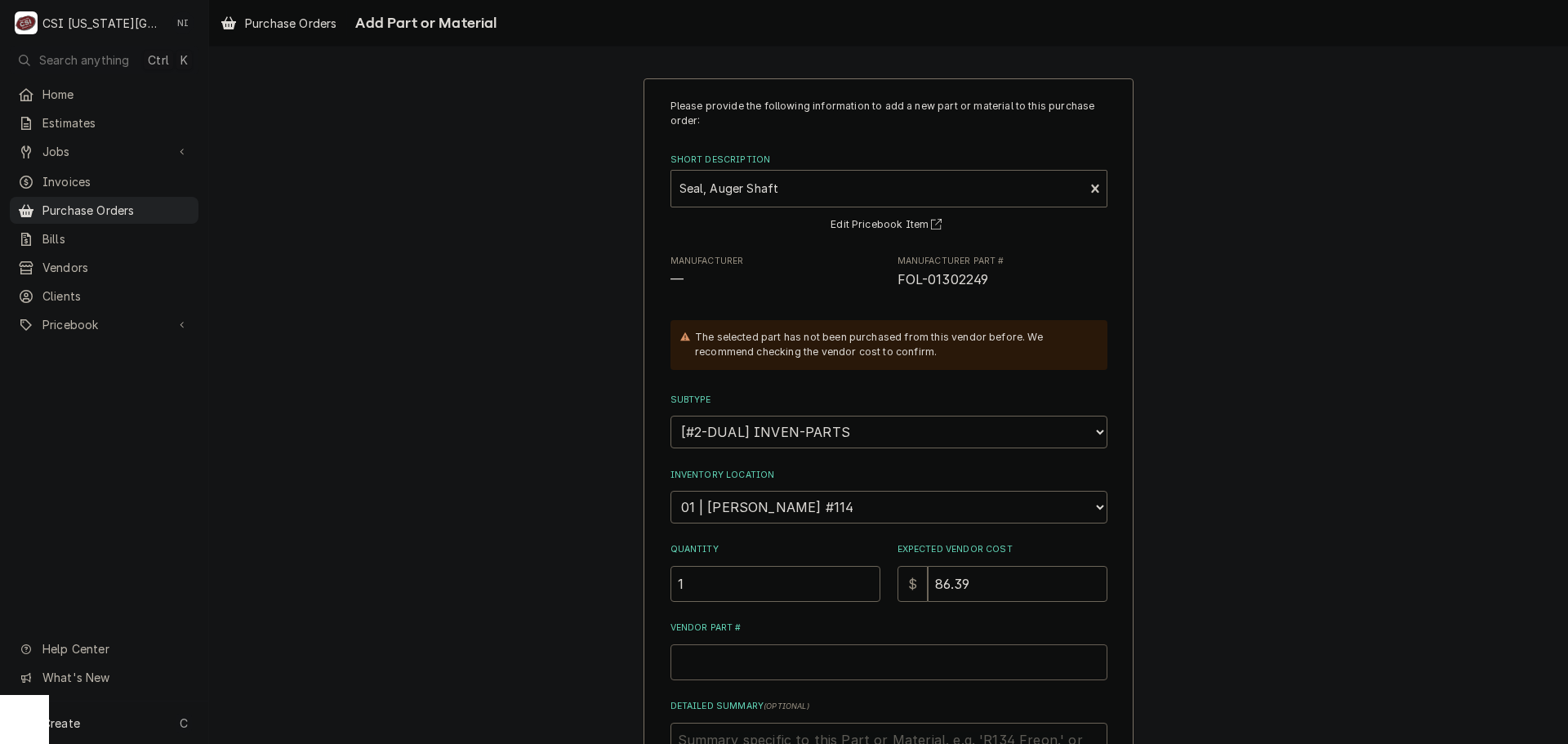
click at [819, 670] on input "Vendor Part #" at bounding box center [889, 662] width 437 height 36
type textarea "x"
type input "v"
type textarea "x"
paste input "FOL-01302249"
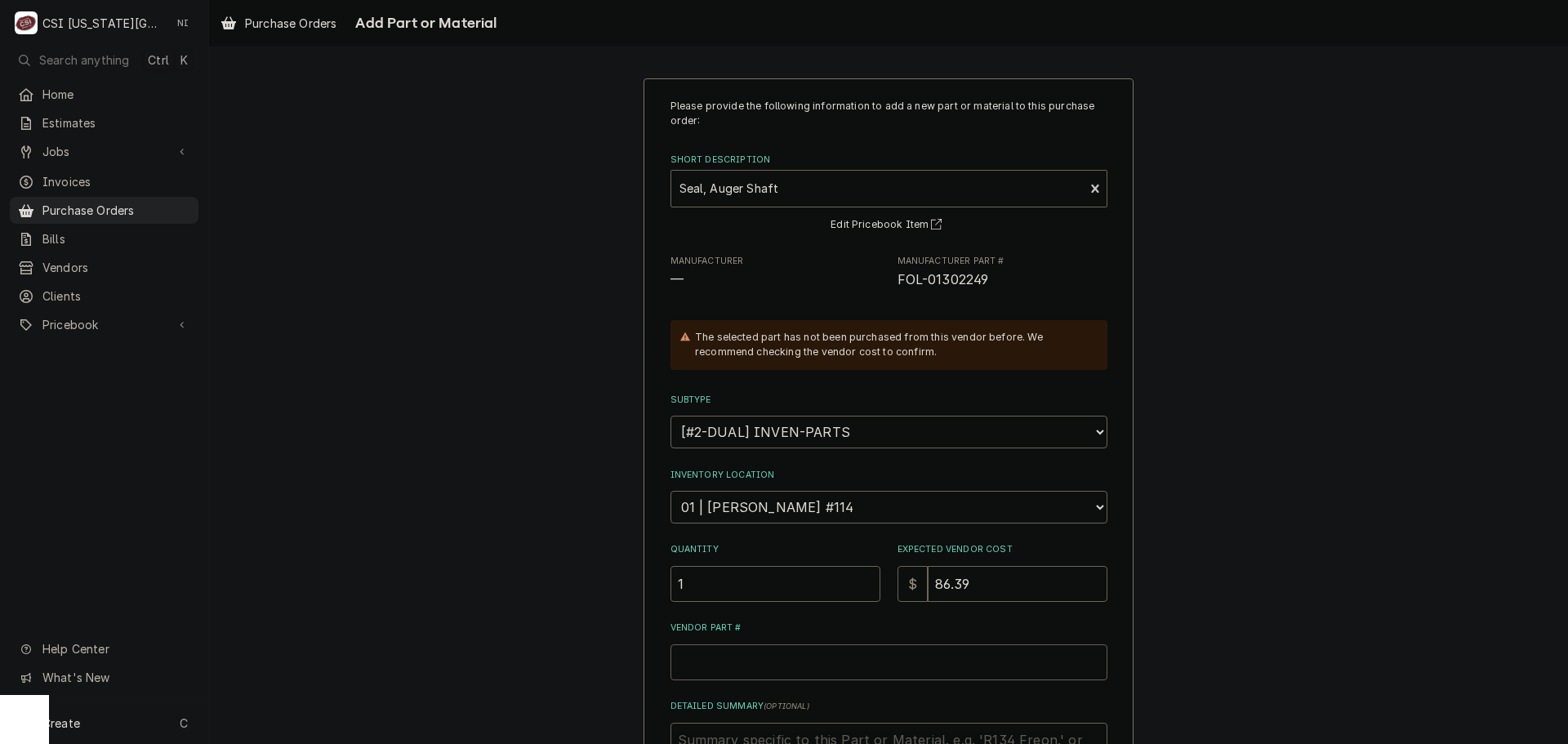
type textarea "x"
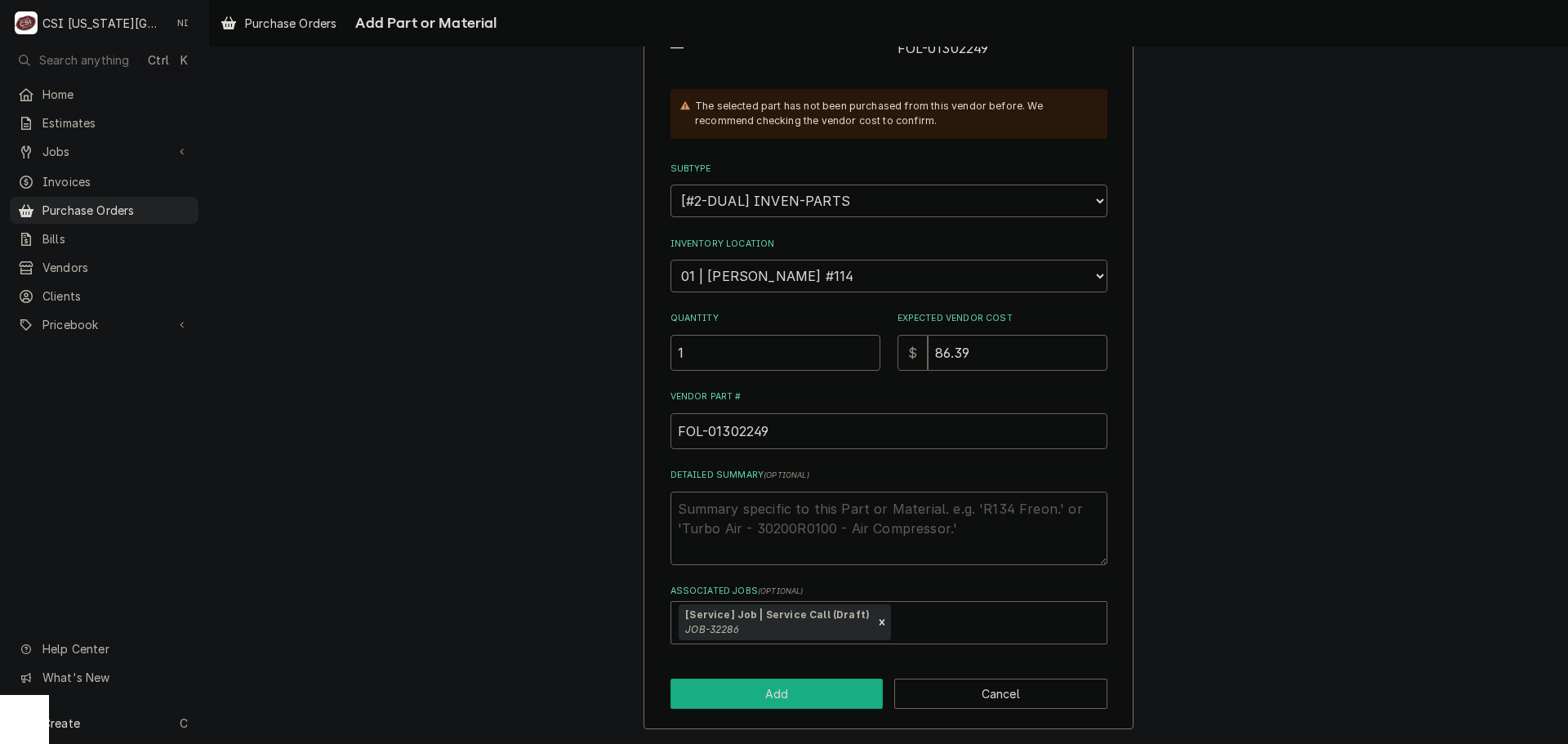
type input "FOL-01302249"
click at [771, 692] on button "Add" at bounding box center [776, 694] width 213 height 30
type textarea "x"
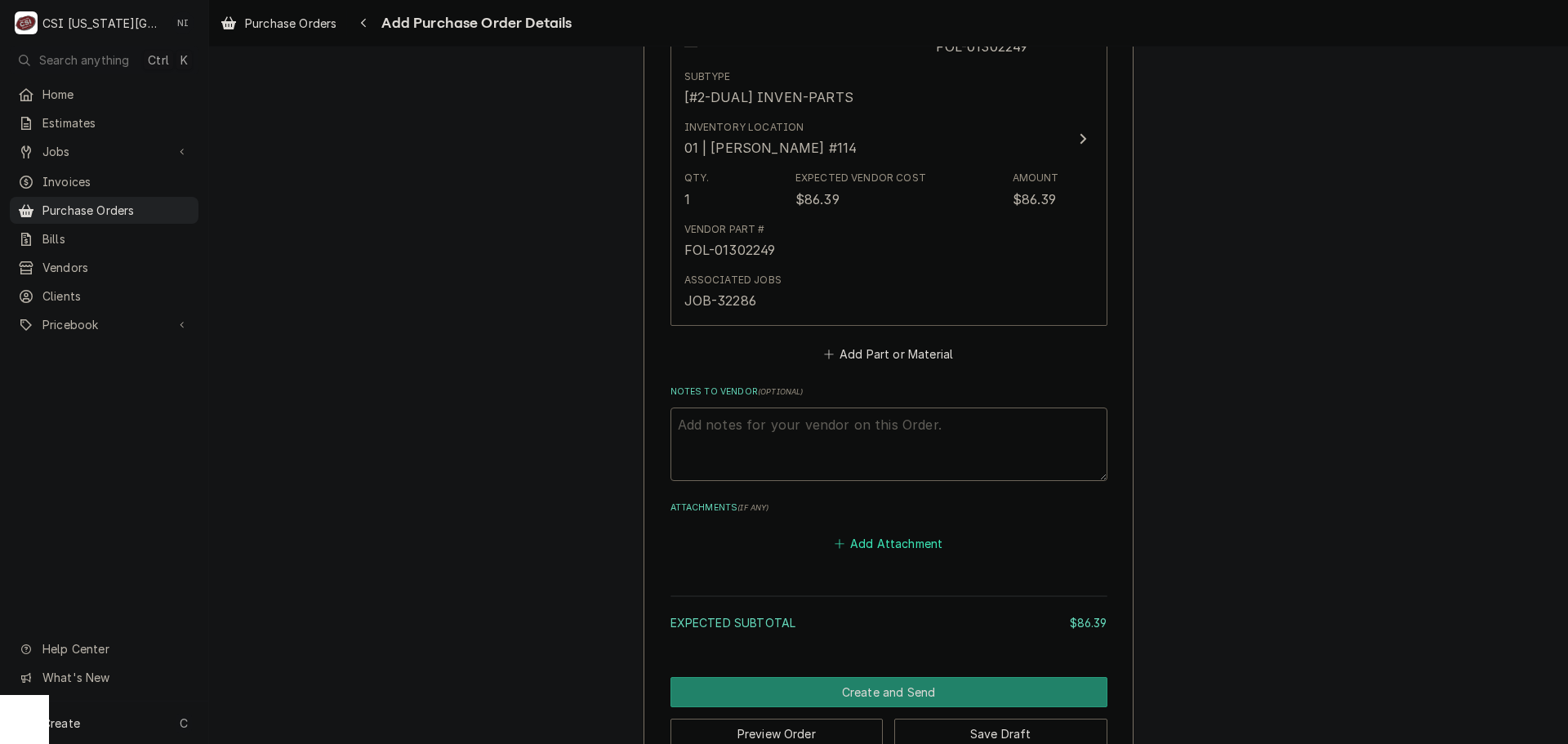
scroll to position [812, 0]
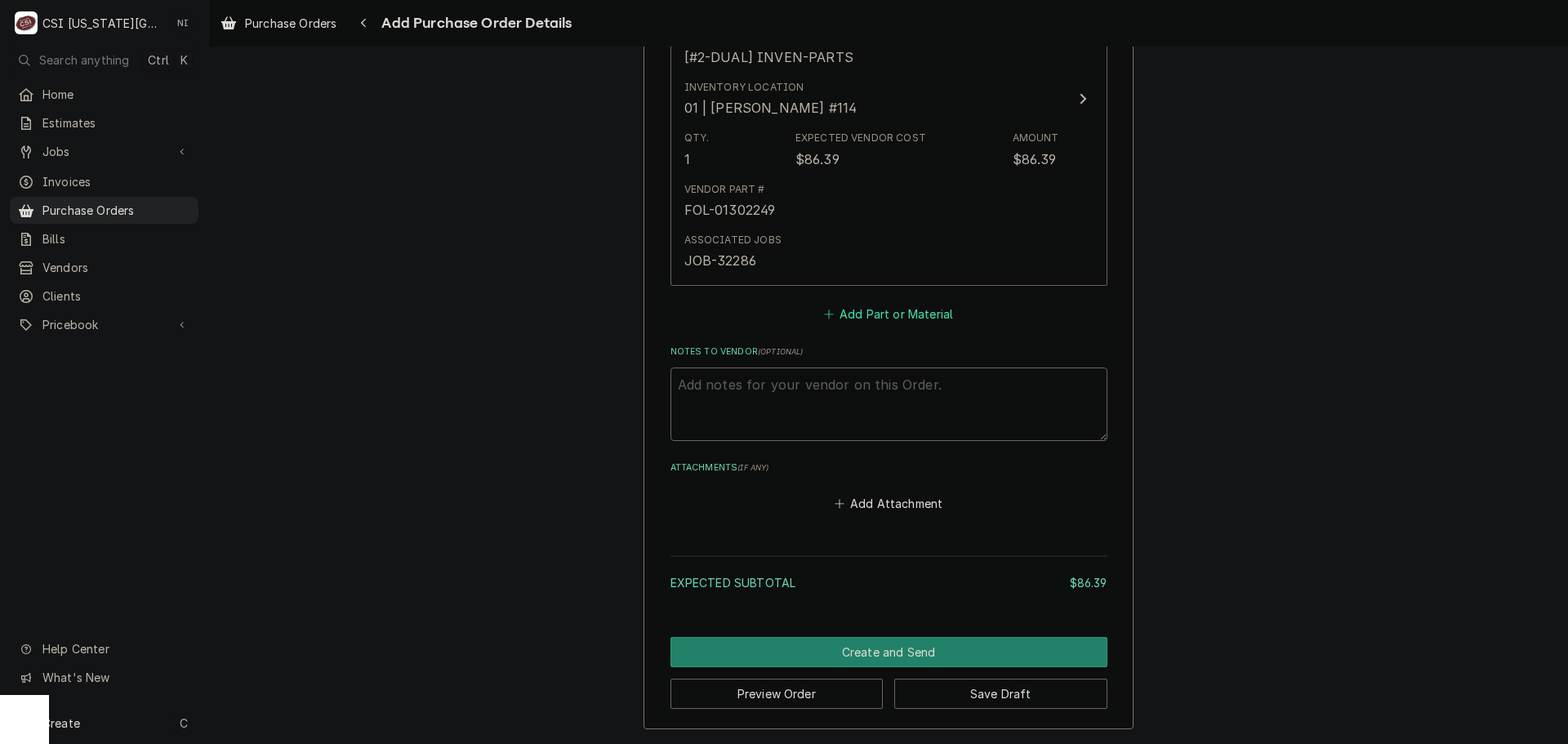
click at [875, 316] on button "Add Part or Material" at bounding box center [888, 313] width 135 height 23
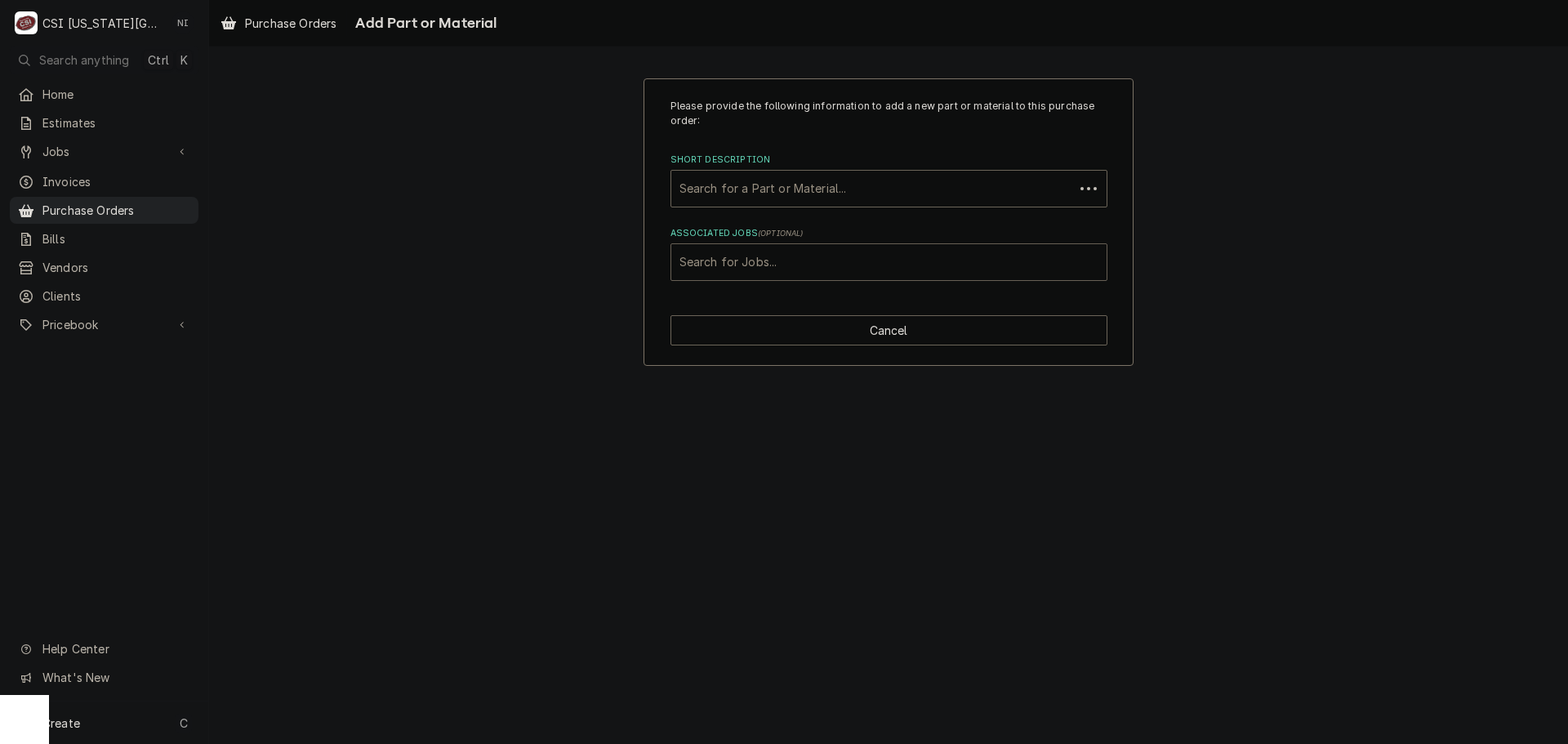
click at [818, 257] on div "Associated Jobs" at bounding box center [888, 262] width 419 height 29
type input "32286"
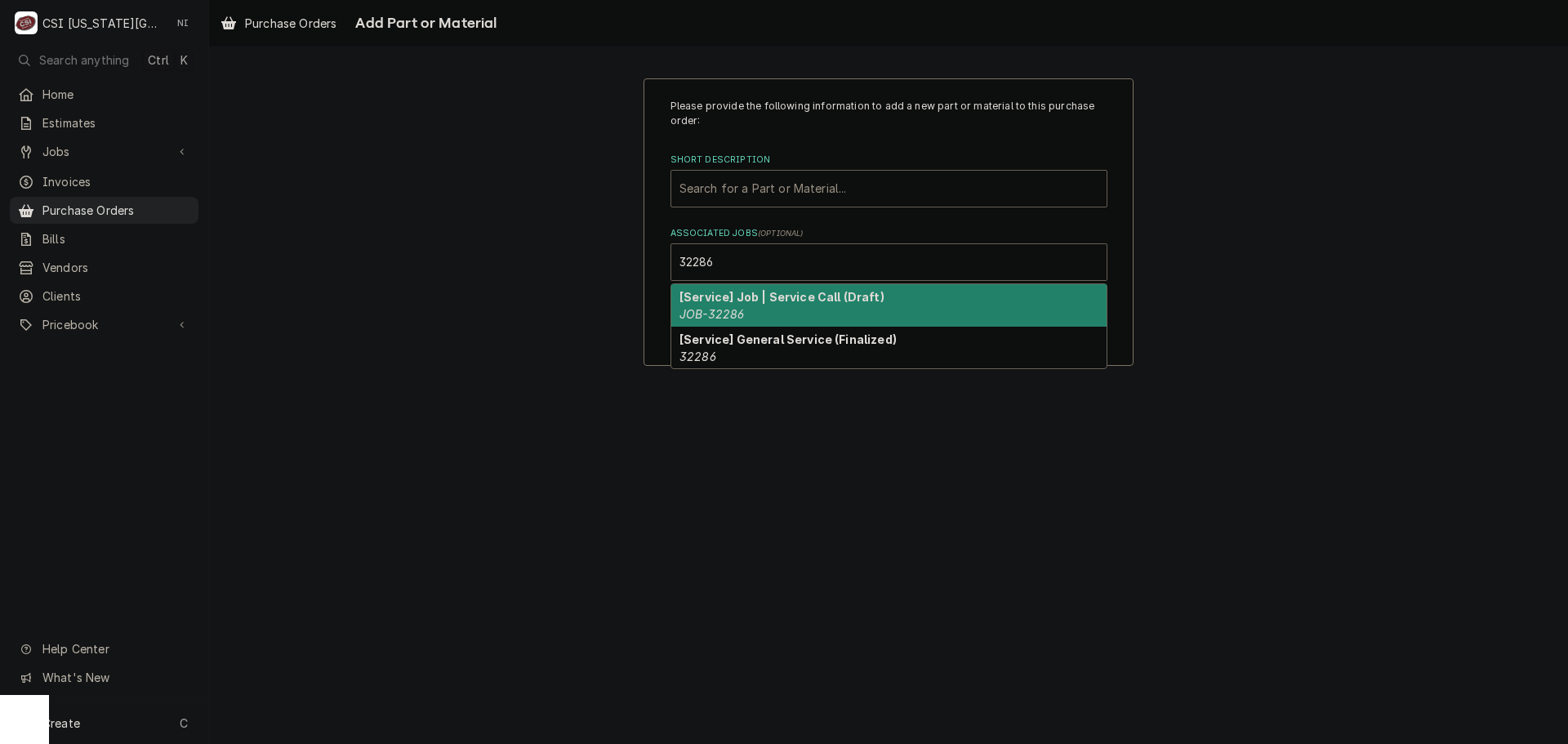
drag, startPoint x: 736, startPoint y: 299, endPoint x: 739, endPoint y: 192, distance: 107.0
click at [738, 294] on strong "[Service] Job | Service Call (Draft)" at bounding box center [781, 296] width 205 height 14
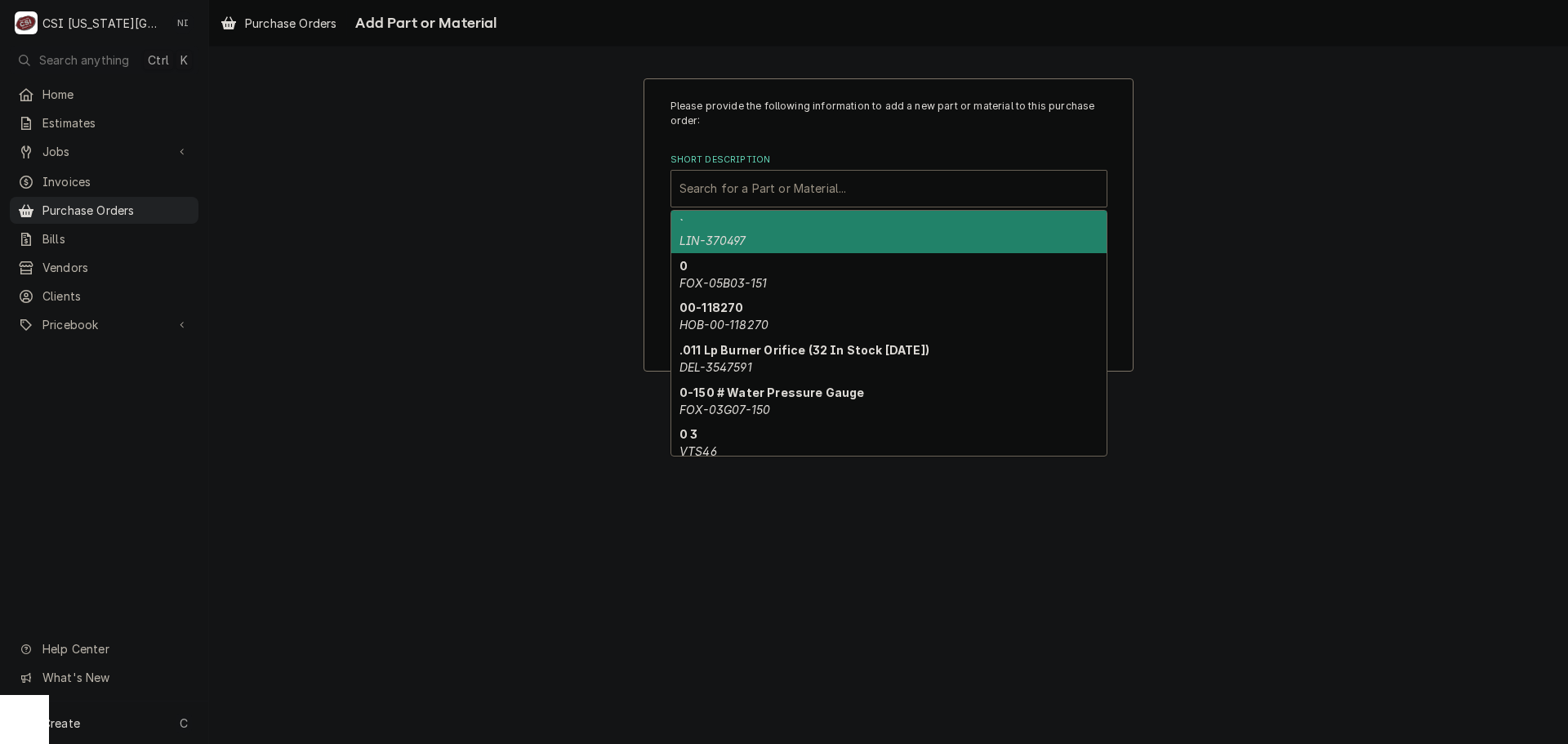
click at [739, 177] on div "Short Description" at bounding box center [888, 188] width 419 height 29
paste input "01301720"
type input "01301720"
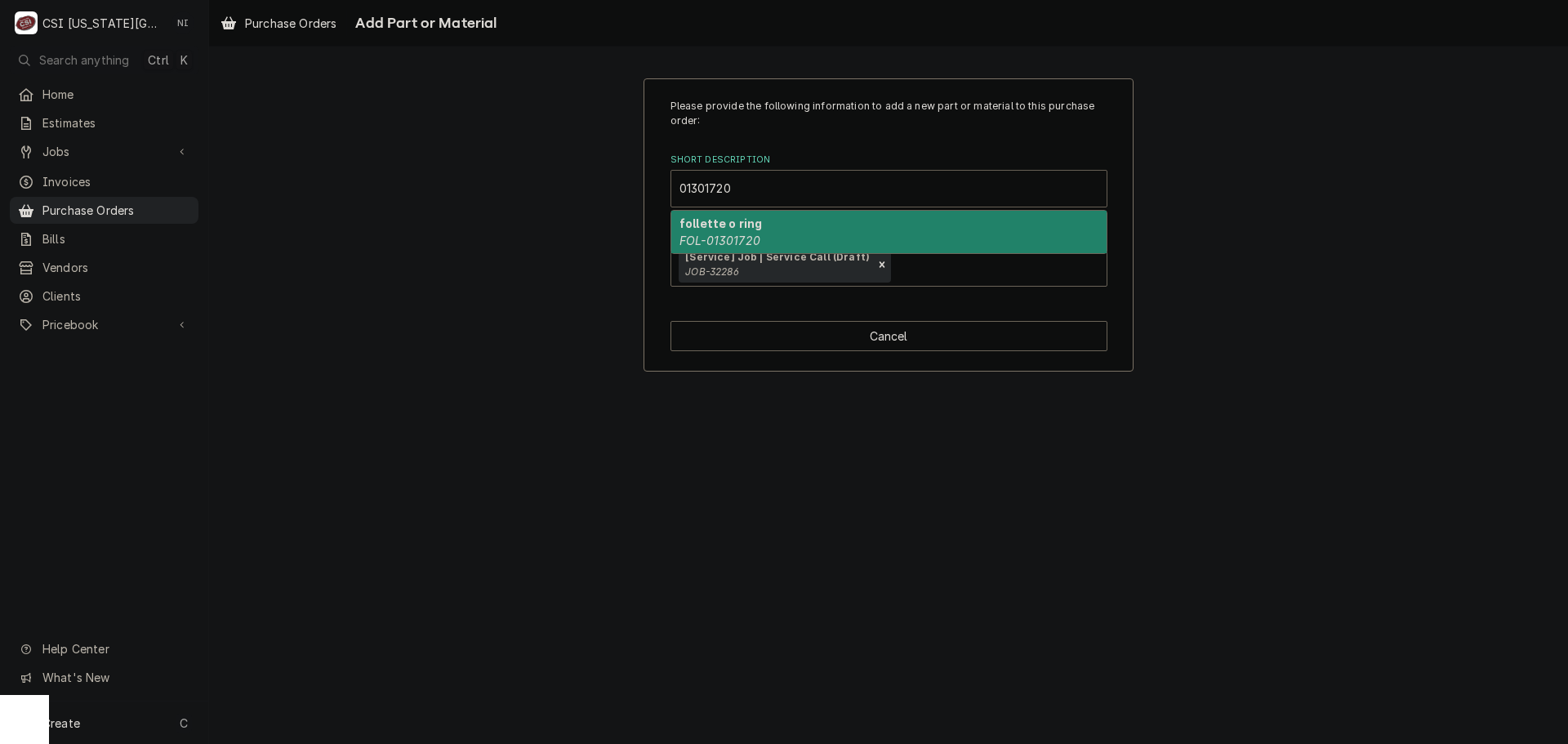
click at [735, 230] on strong "follette o ring" at bounding box center [720, 223] width 83 height 14
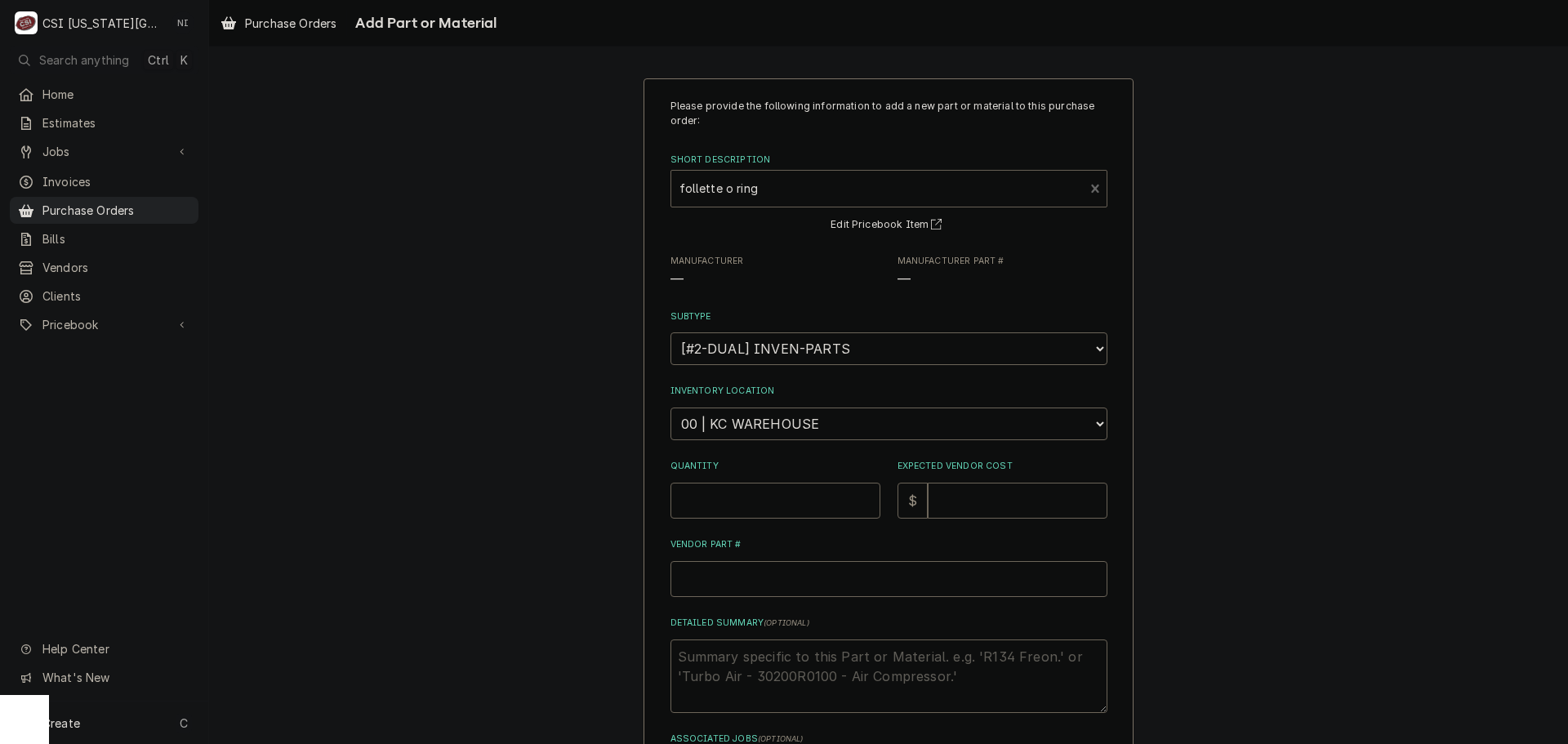
type textarea "x"
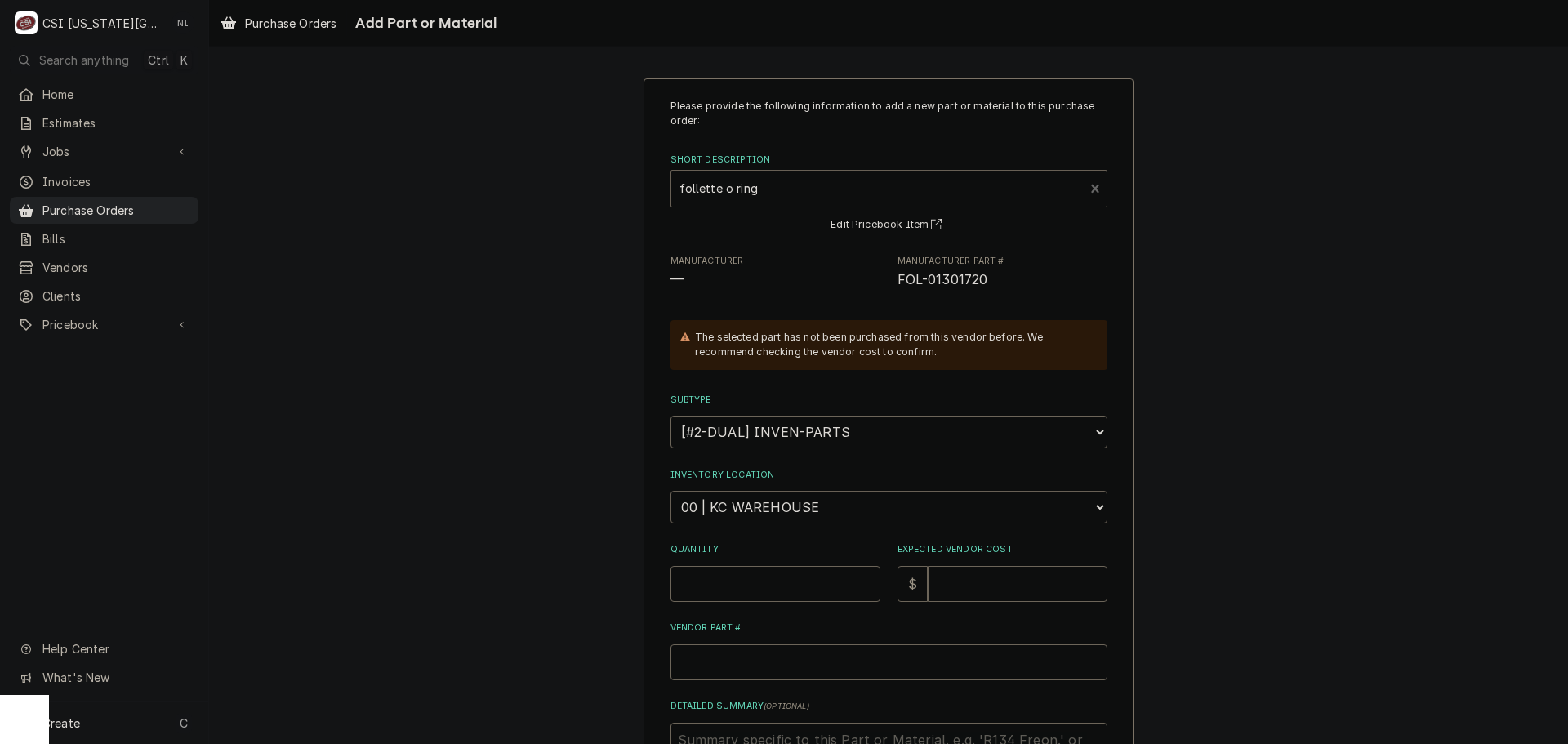
drag, startPoint x: 809, startPoint y: 521, endPoint x: 806, endPoint y: 497, distance: 24.2
click at [809, 521] on select "Choose a location... 00 | KC WAREHOUSE 00 | MAIN WAREHOUSE 01 | BRIAN BREAZIER …" at bounding box center [889, 507] width 437 height 33
select select "2705"
click at [671, 491] on select "Choose a location... 00 | KC WAREHOUSE 00 | MAIN WAREHOUSE 01 | BRIAN BREAZIER …" at bounding box center [889, 507] width 437 height 33
click at [761, 587] on input "Quantity" at bounding box center [776, 584] width 210 height 36
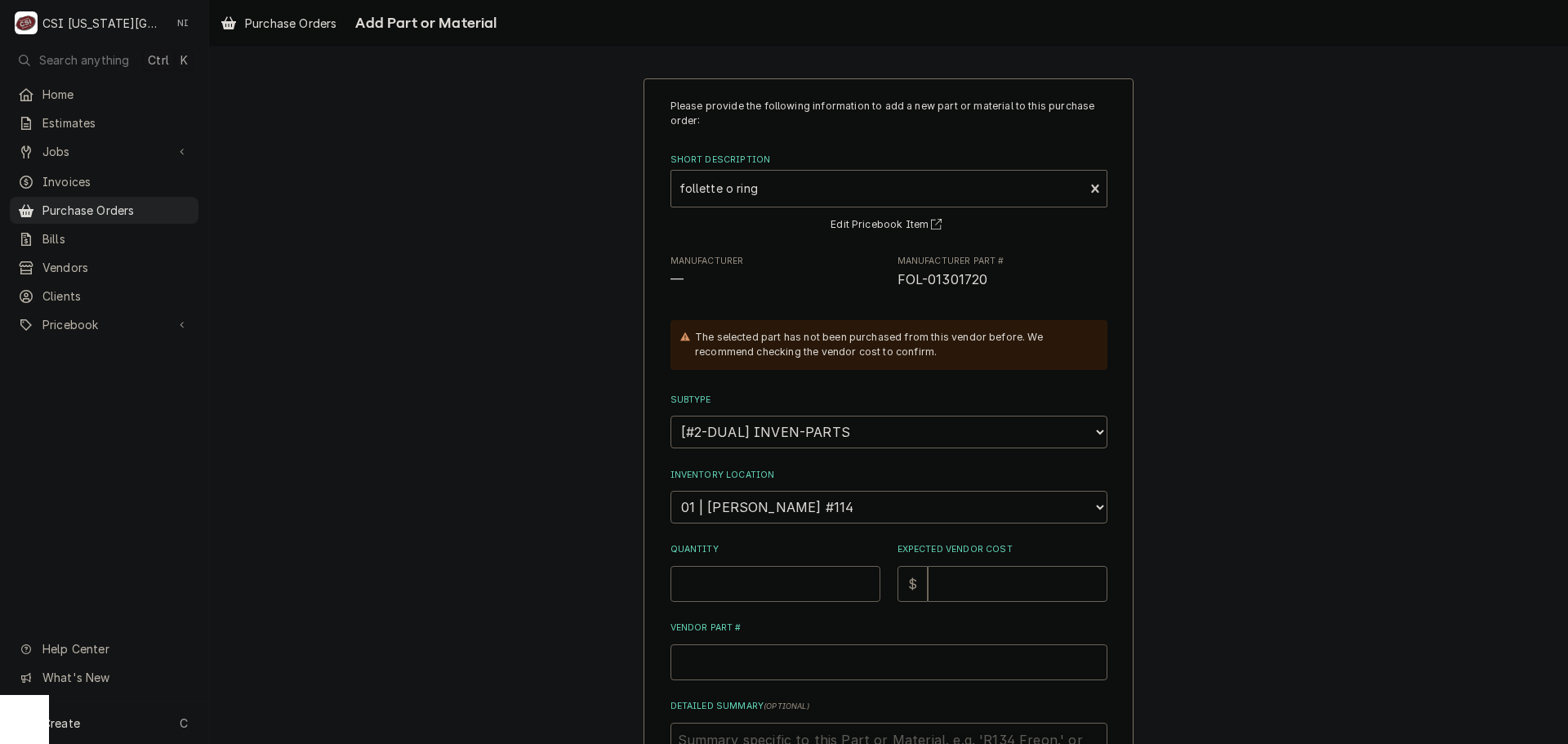
type textarea "x"
type input "1"
type textarea "x"
type input "6"
type textarea "x"
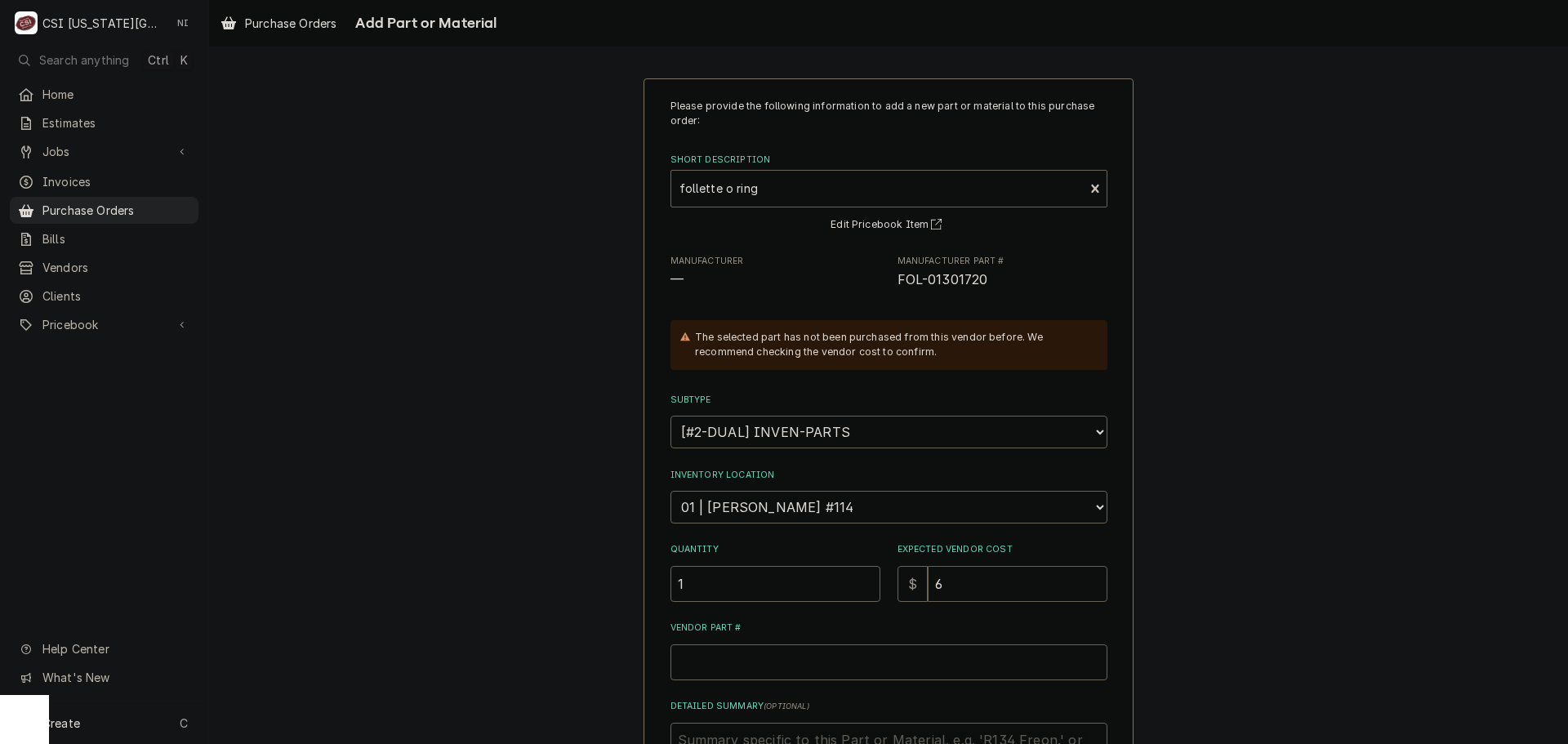
type input "6.6"
type textarea "x"
type input "6.66"
drag, startPoint x: 984, startPoint y: 281, endPoint x: 893, endPoint y: 282, distance: 91.0
click at [897, 282] on span "FOL-01301720" at bounding box center [1003, 280] width 210 height 20
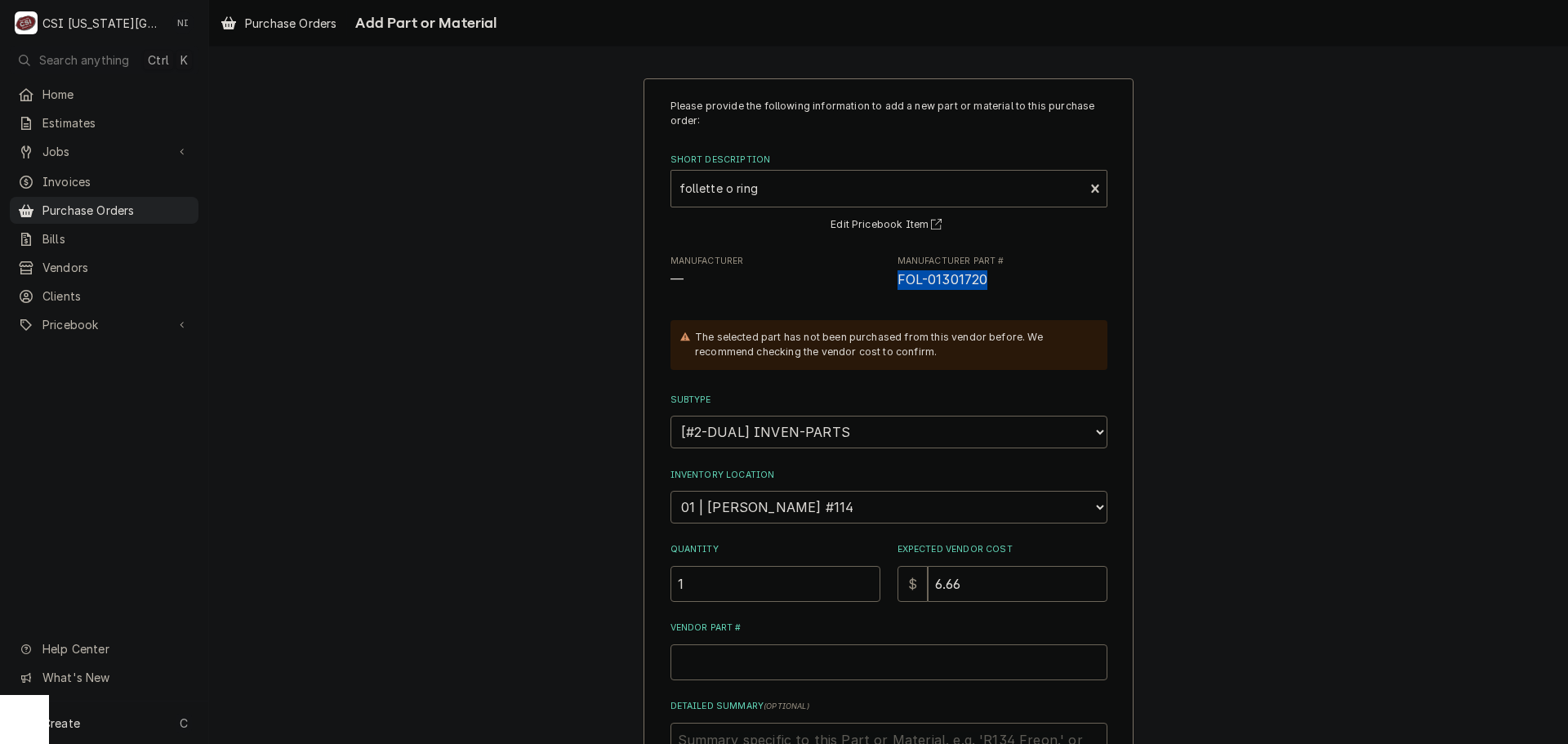
copy span "FOL-01301720"
click at [748, 663] on input "Vendor Part #" at bounding box center [889, 662] width 437 height 36
paste input "FOL-01301720"
type textarea "x"
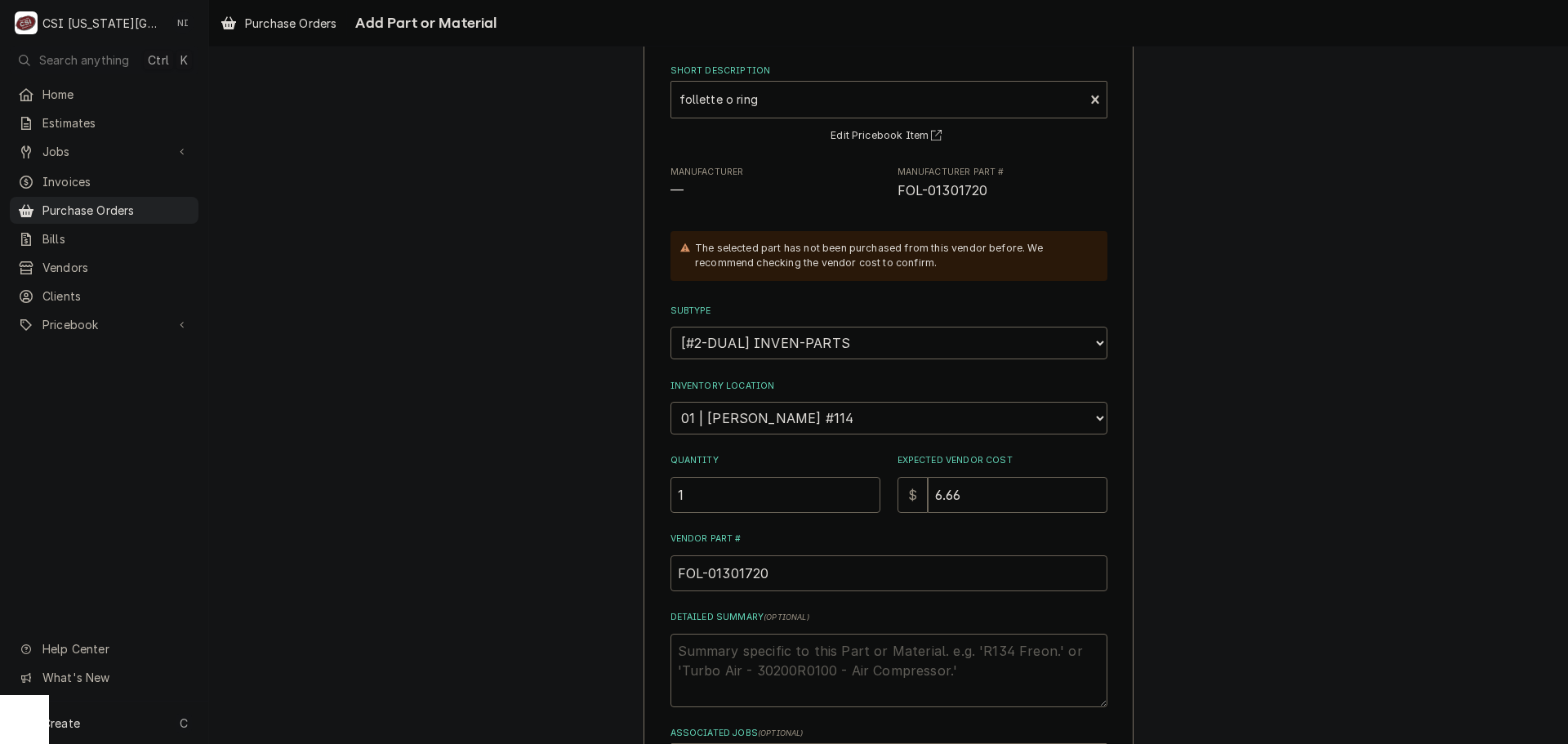
scroll to position [231, 0]
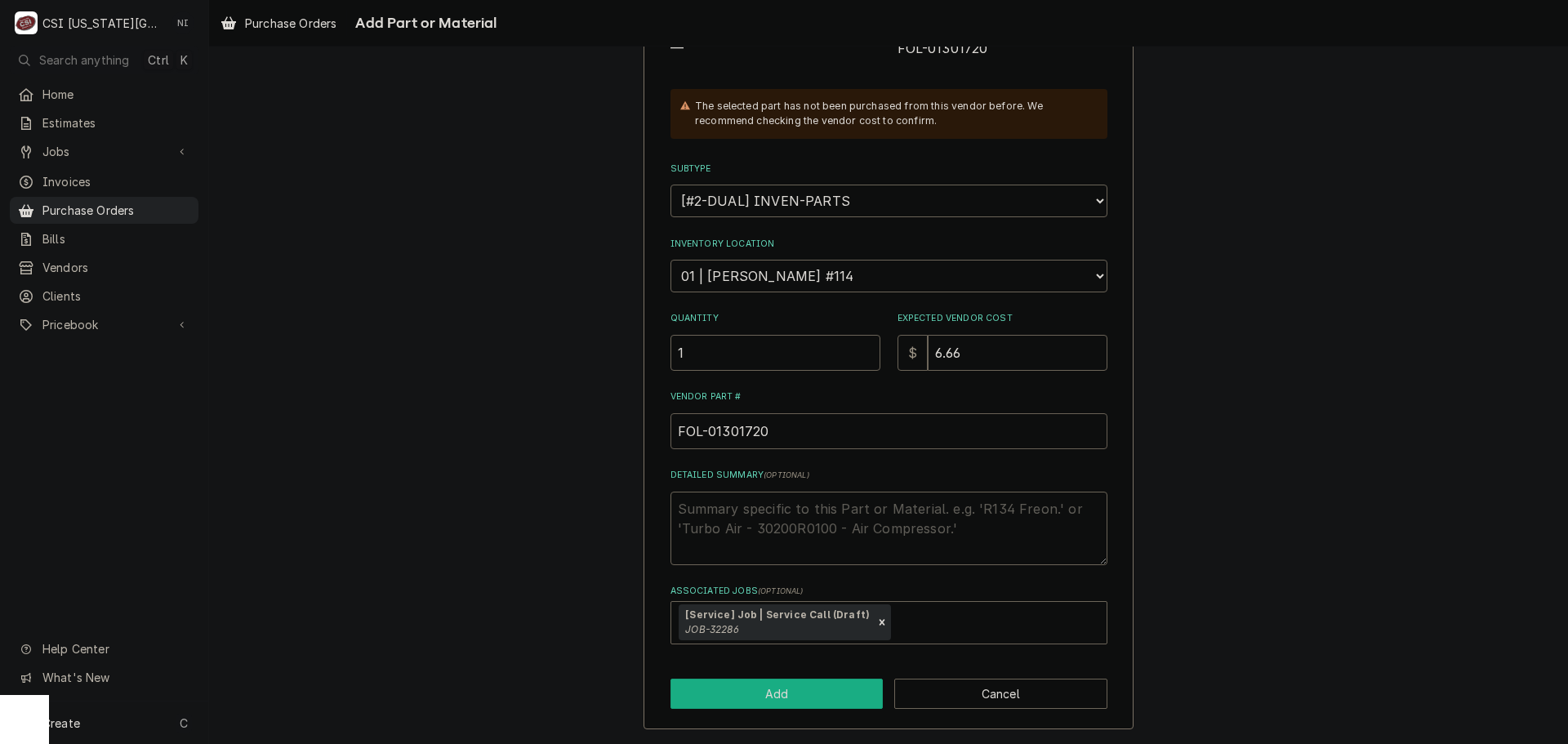
type input "FOL-01301720"
click at [822, 690] on button "Add" at bounding box center [776, 694] width 213 height 30
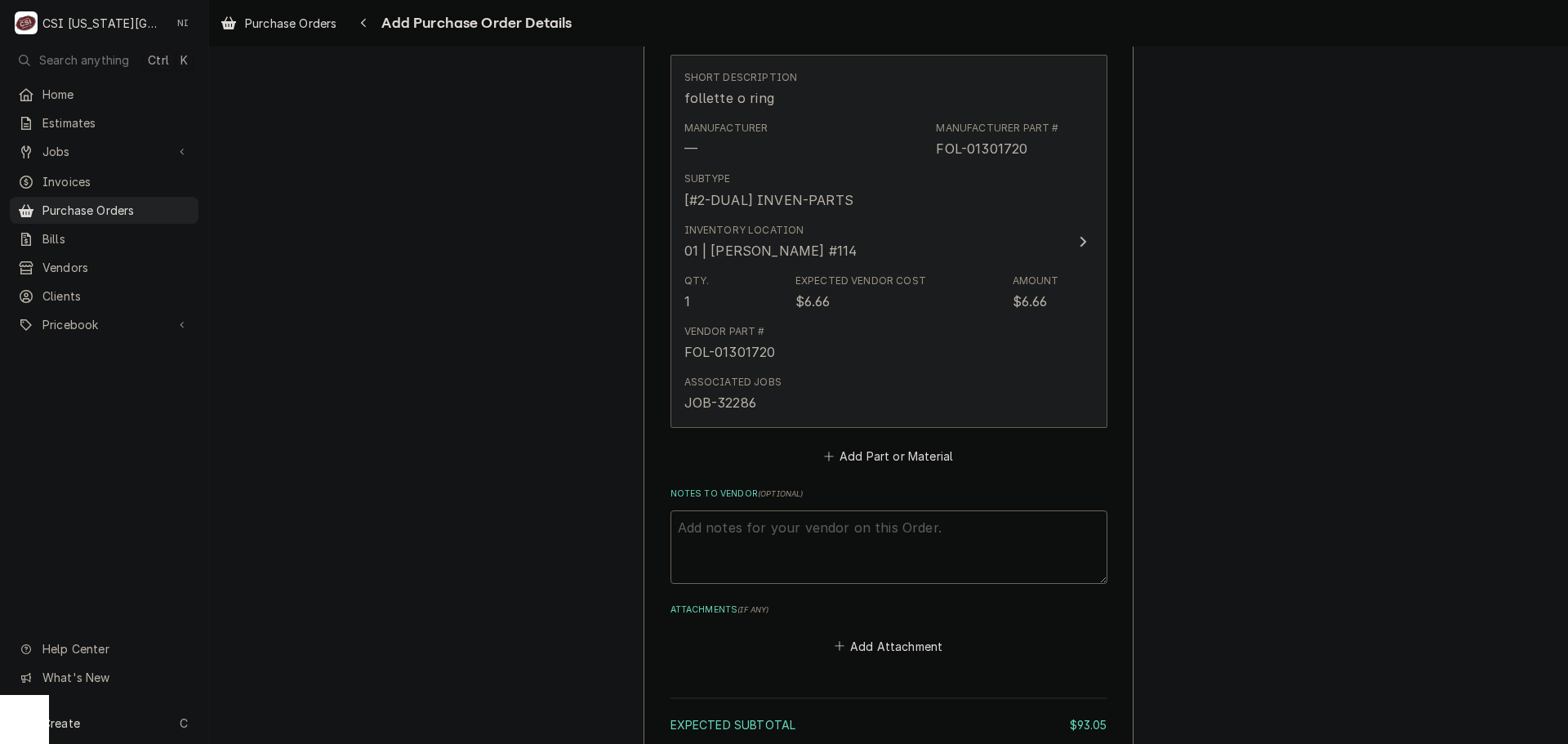
scroll to position [1192, 0]
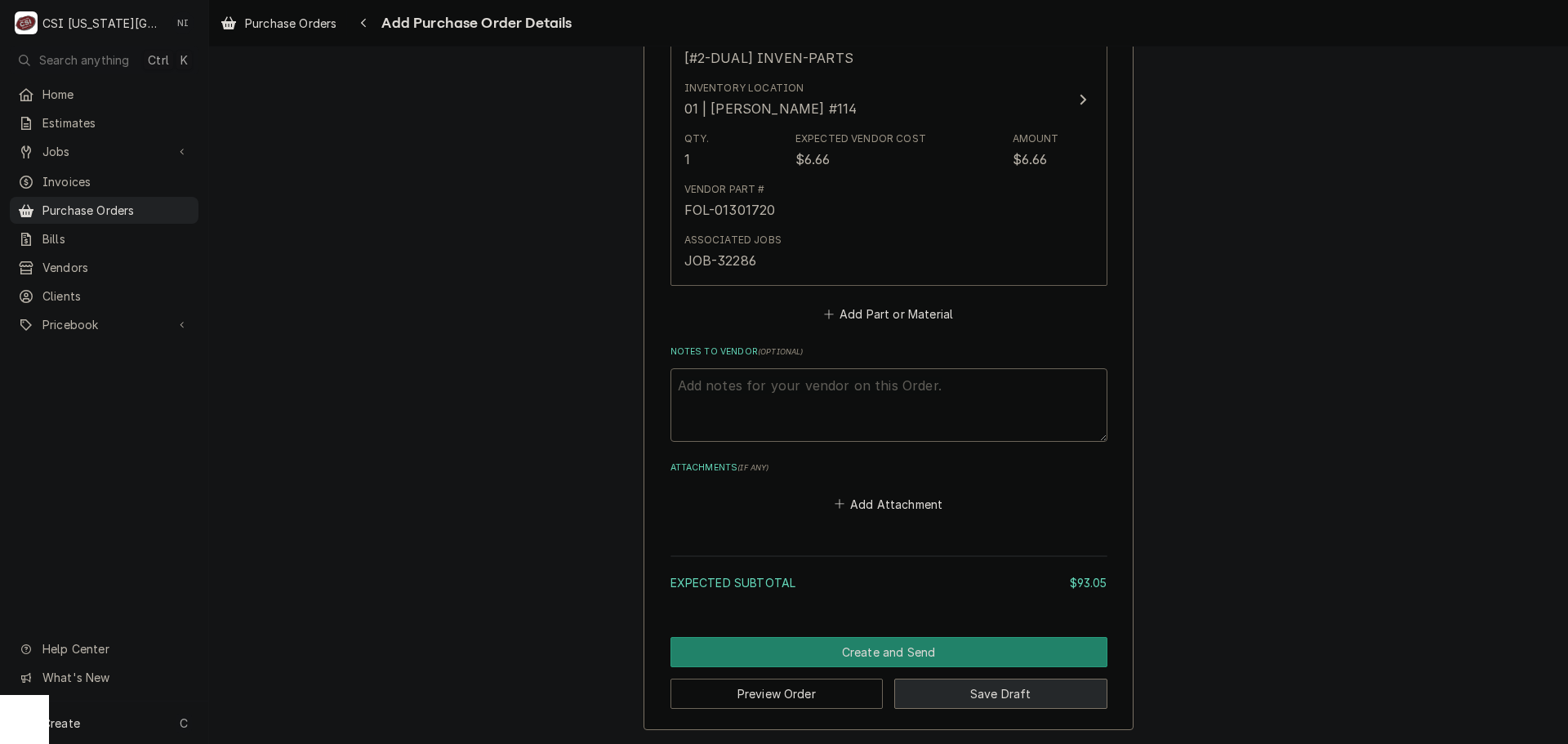
drag, startPoint x: 1006, startPoint y: 689, endPoint x: 1282, endPoint y: 701, distance: 276.3
click at [1007, 689] on button "Save Draft" at bounding box center [1000, 694] width 213 height 30
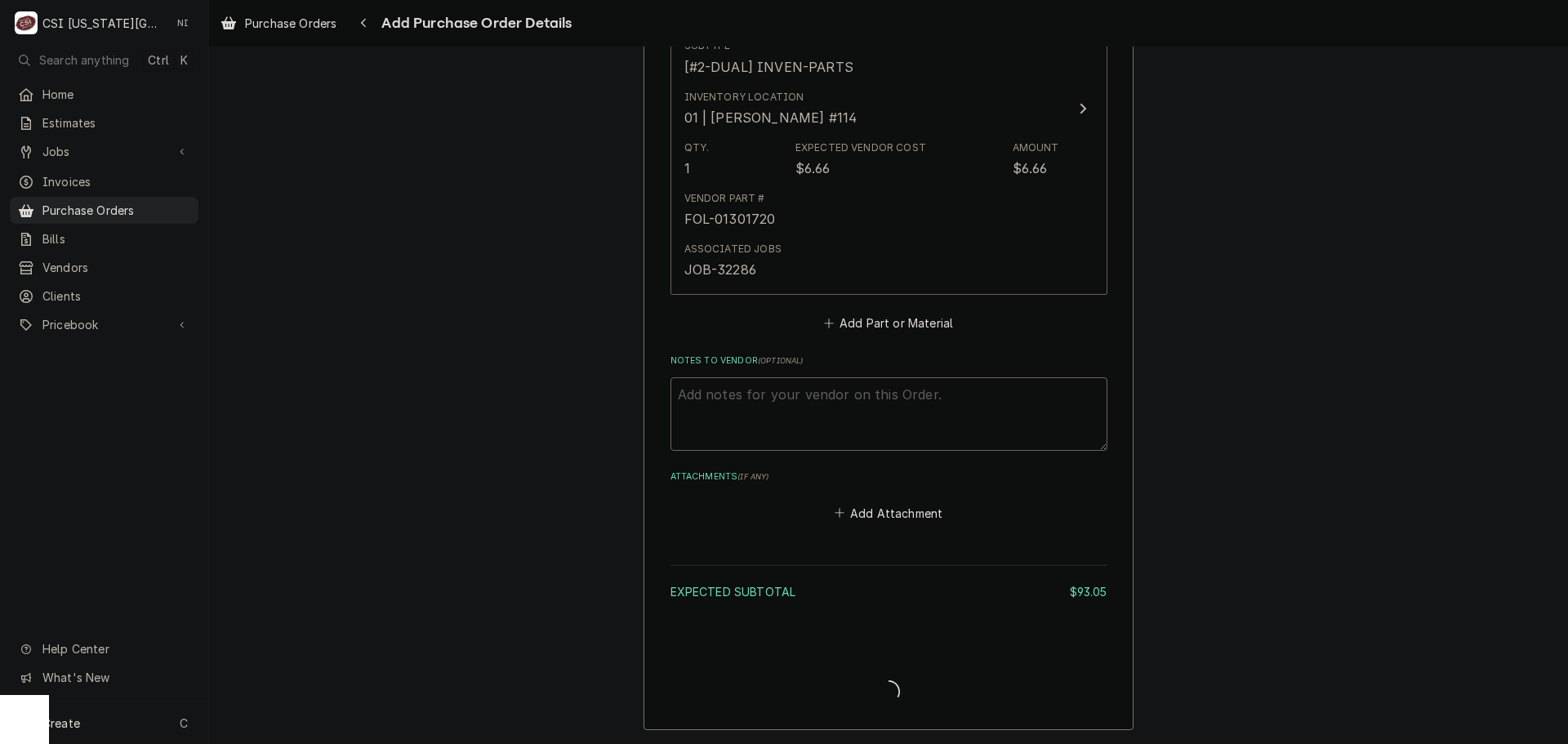
type textarea "x"
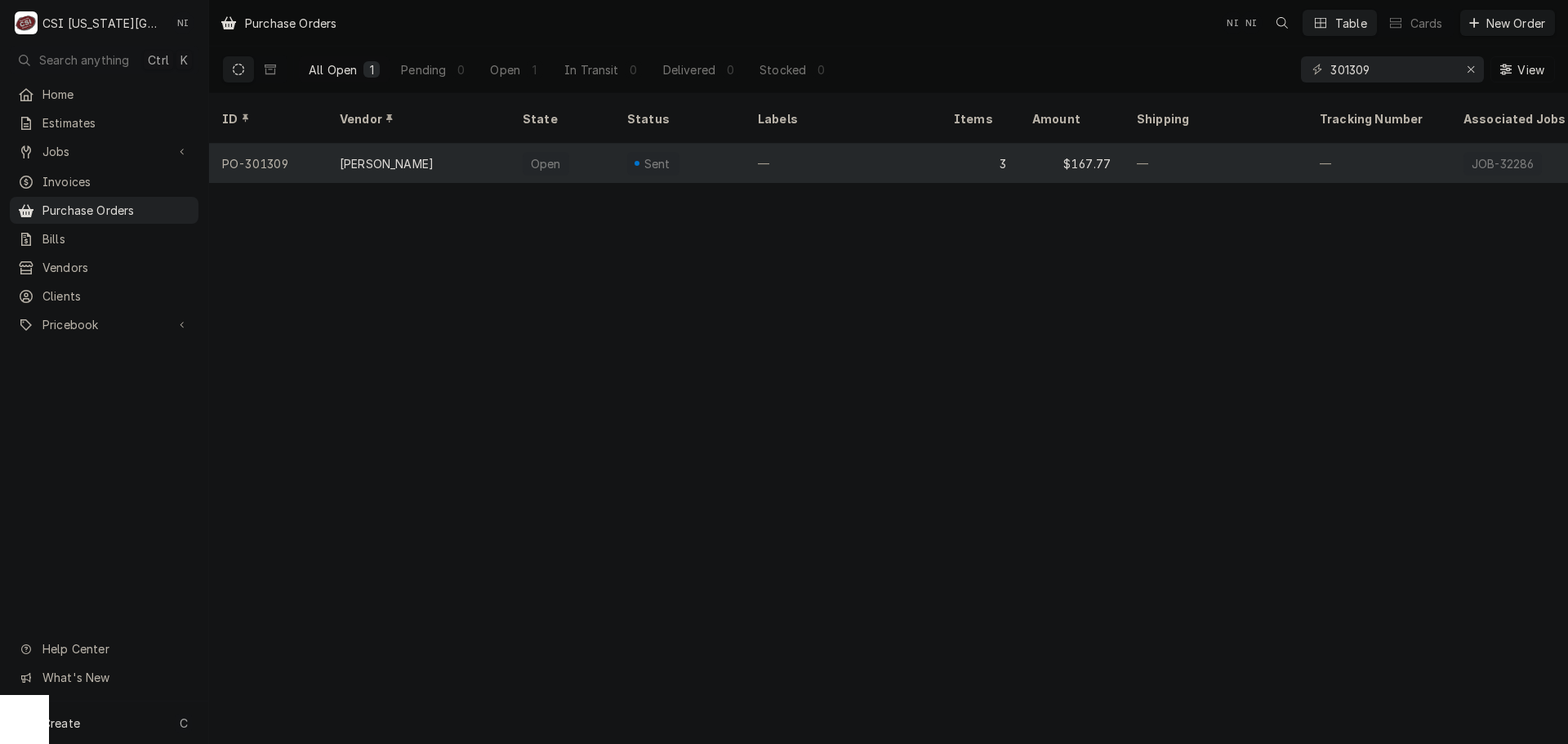
click at [664, 155] on div "Sent" at bounding box center [656, 163] width 31 height 17
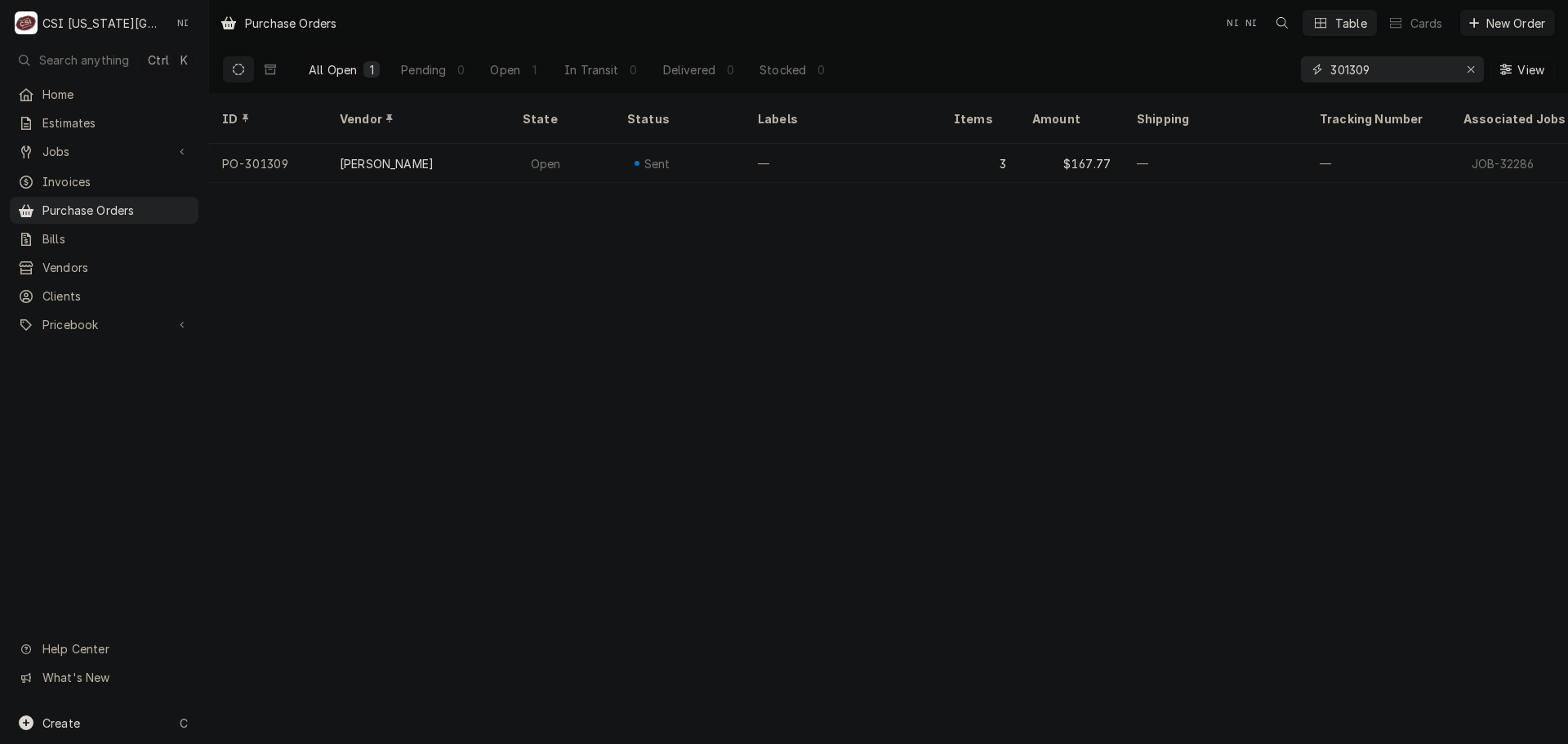
drag, startPoint x: 1364, startPoint y: 67, endPoint x: 1289, endPoint y: 67, distance: 75.0
click at [1296, 67] on div "All Open 1 Pending 0 Open 1 In Transit 0 Delivered 0 Stocked 0 301309 View" at bounding box center [888, 69] width 1333 height 46
paste input "98"
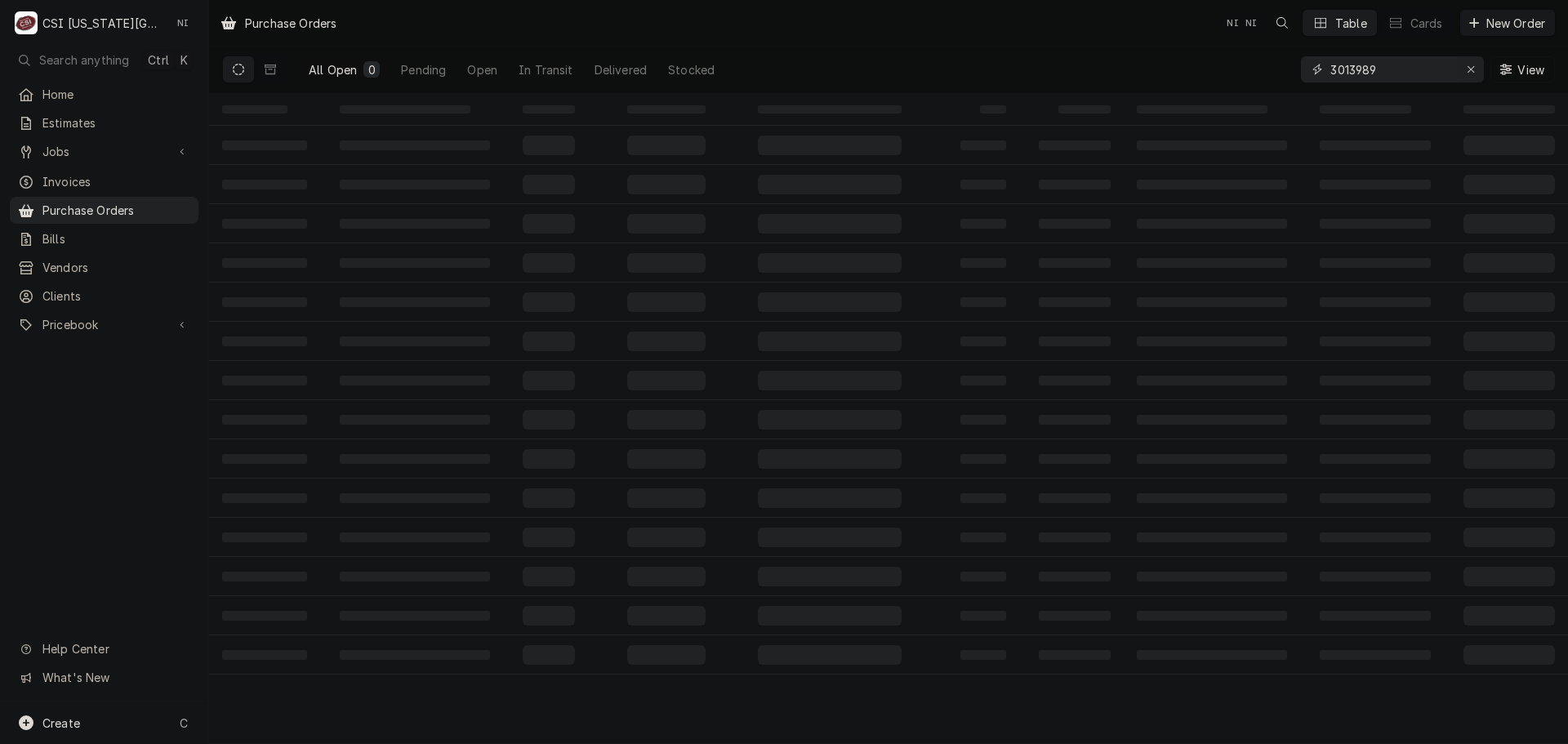
type input "3013989"
click at [1469, 68] on icon "Erase input" at bounding box center [1471, 69] width 9 height 11
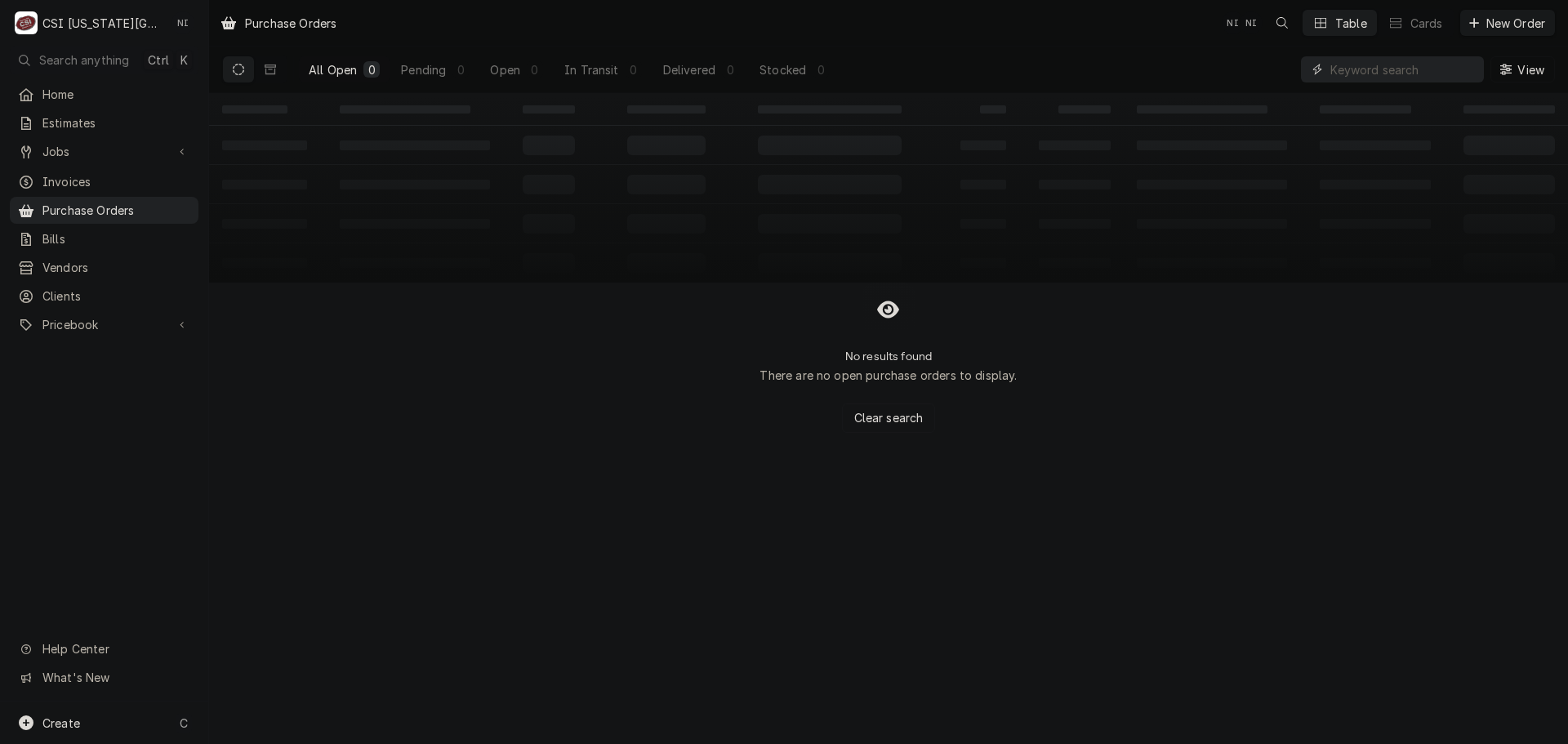
paste input "301398"
click at [1442, 68] on input "301398" at bounding box center [1407, 69] width 154 height 26
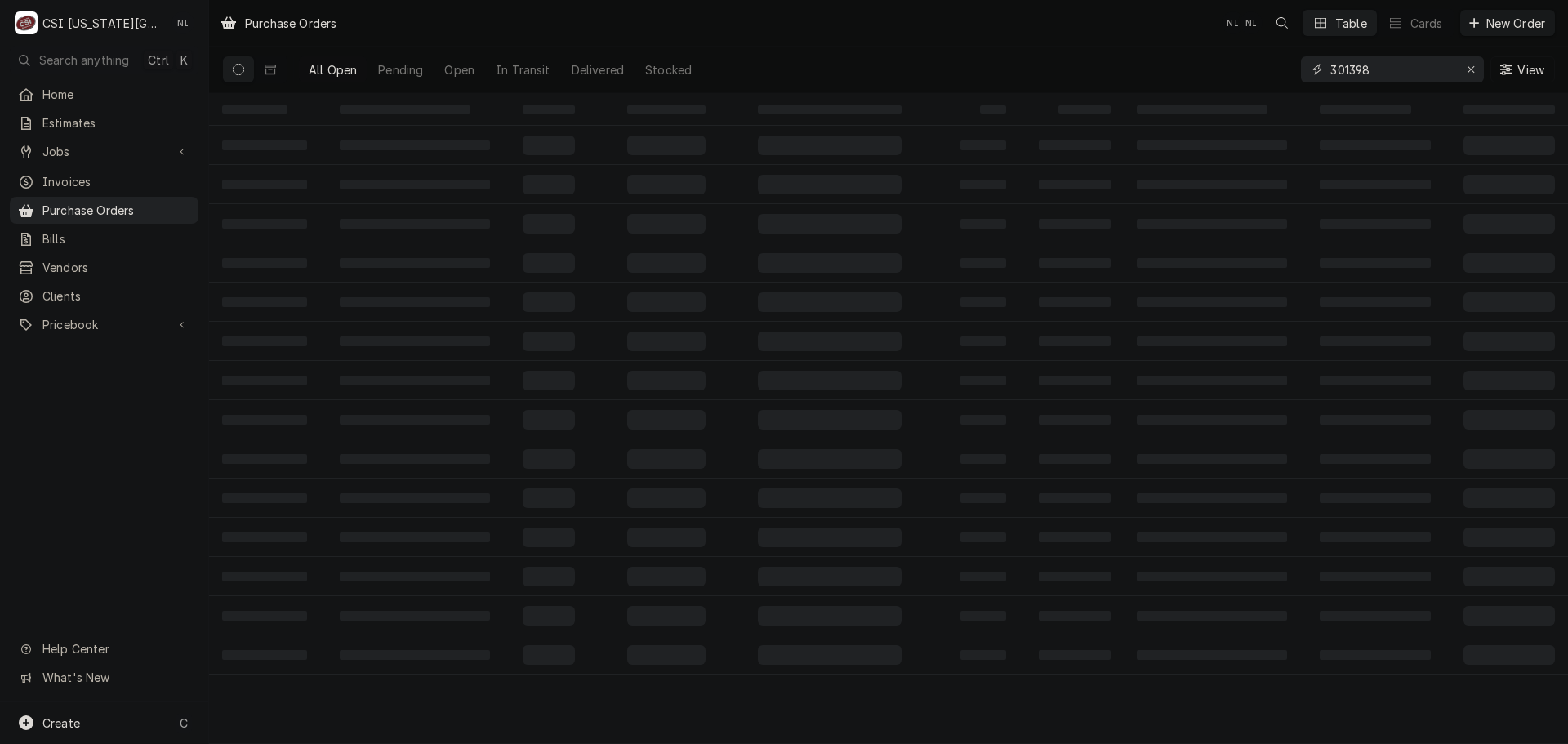
type input "301398"
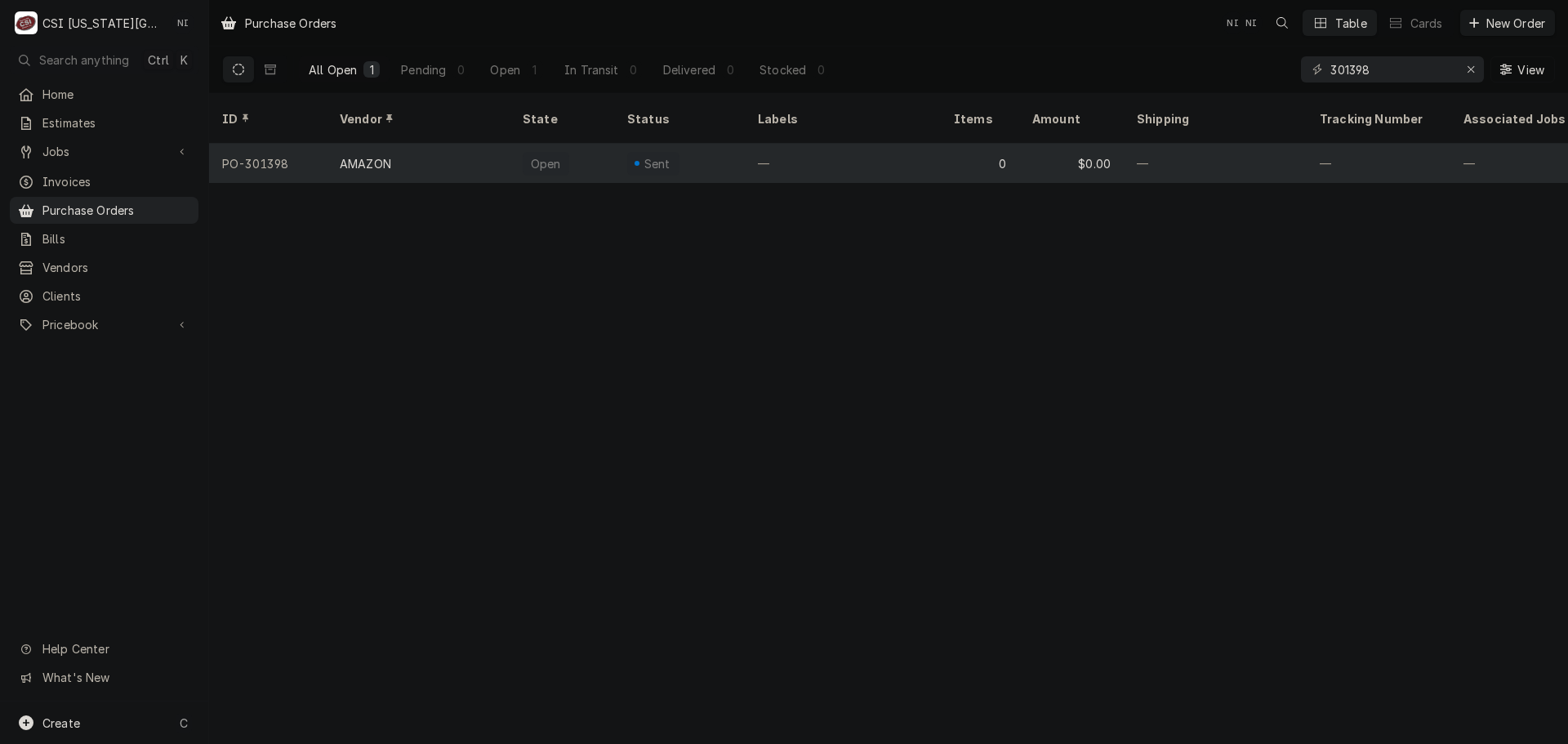
click at [800, 144] on div "—" at bounding box center [842, 163] width 196 height 39
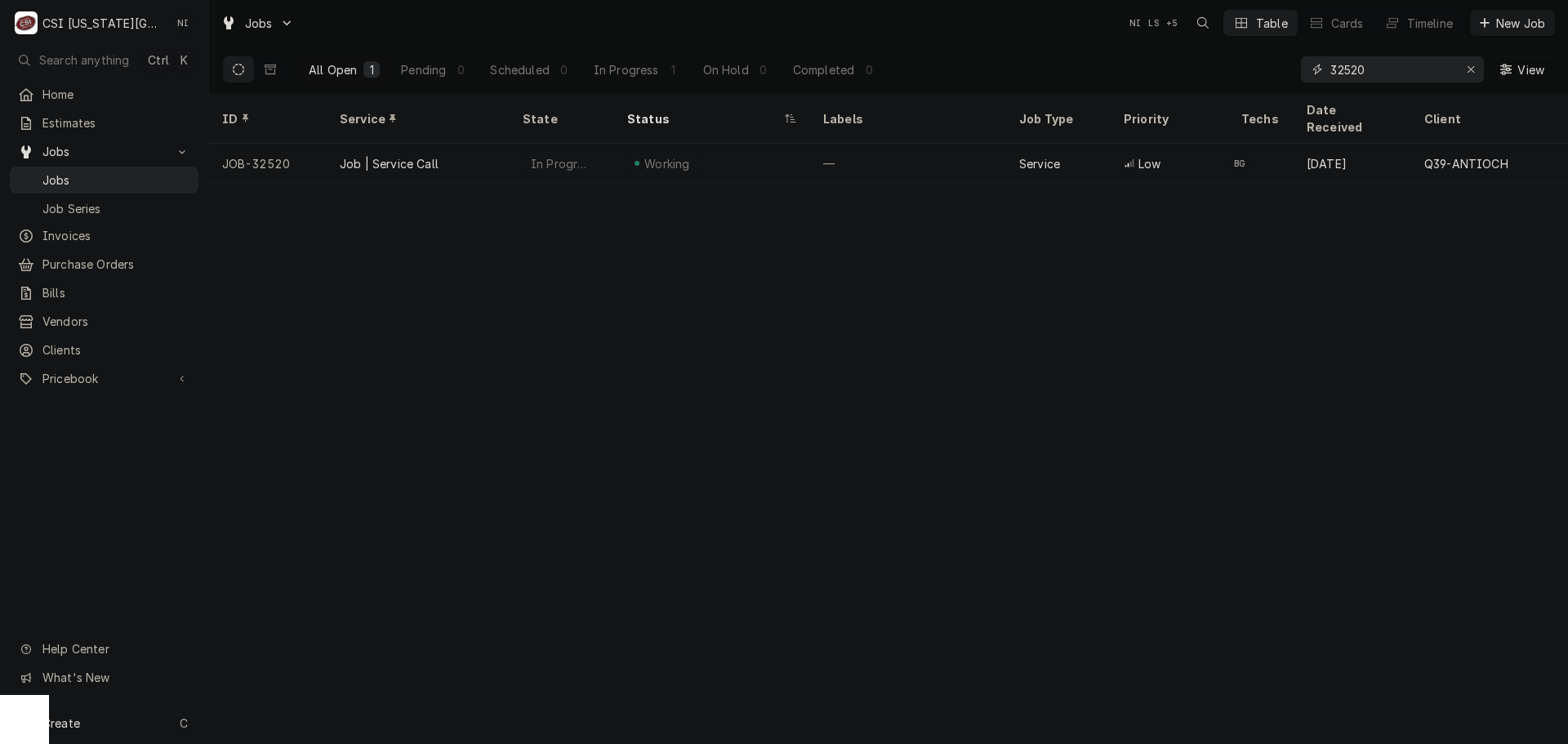
drag, startPoint x: 1392, startPoint y: 78, endPoint x: 1260, endPoint y: 69, distance: 132.3
click at [1261, 70] on div "All Open 1 Pending 0 Scheduled 0 In Progress 1 On Hold 0 Completed 0 32520 View" at bounding box center [888, 69] width 1333 height 46
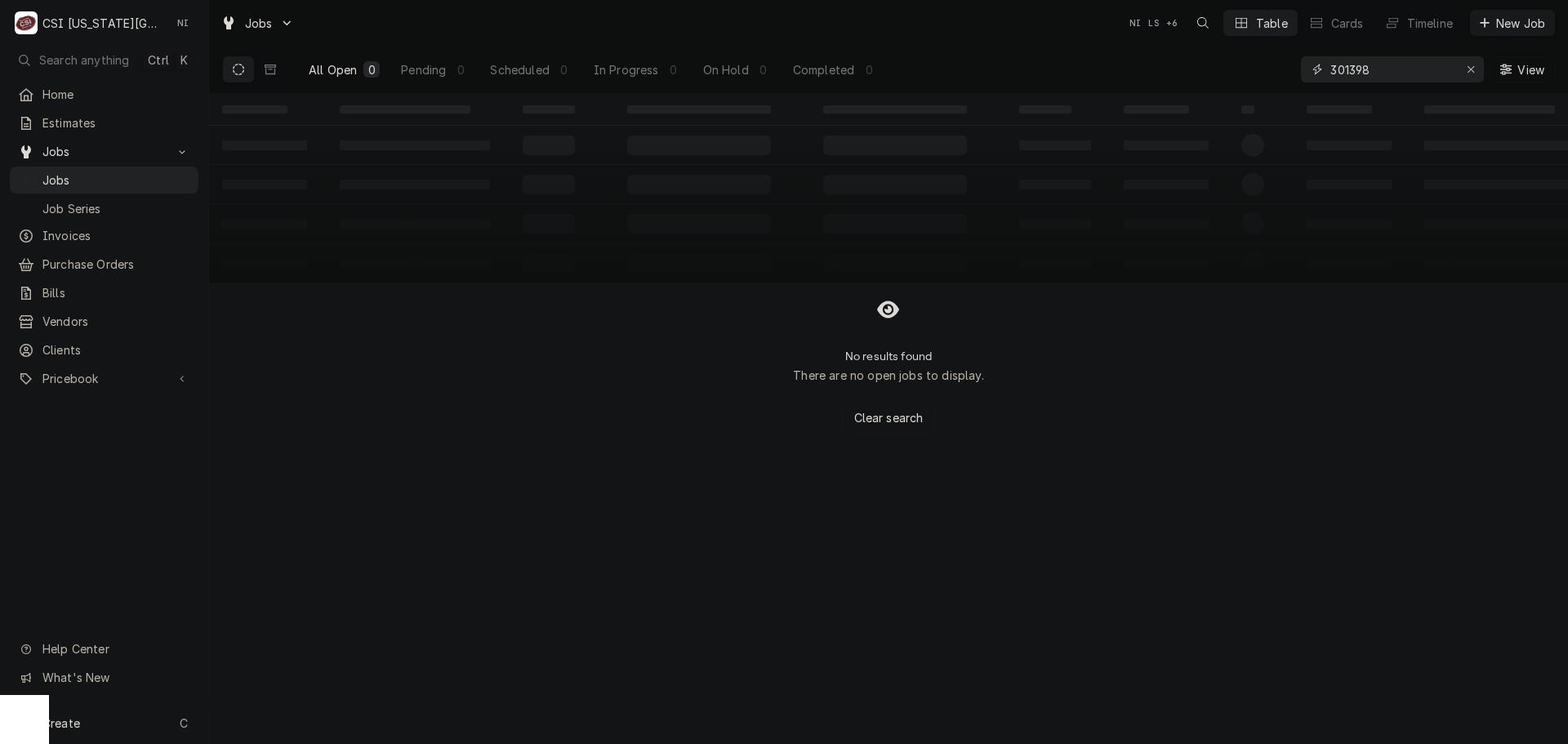
drag, startPoint x: 1380, startPoint y: 68, endPoint x: 1233, endPoint y: 69, distance: 147.0
click at [1234, 69] on div "All Open 0 Pending 0 Scheduled 0 In Progress 0 On Hold 0 Completed 0 301398 View" at bounding box center [888, 69] width 1333 height 46
type input "301398"
click at [1472, 69] on icon "Erase input" at bounding box center [1471, 69] width 9 height 11
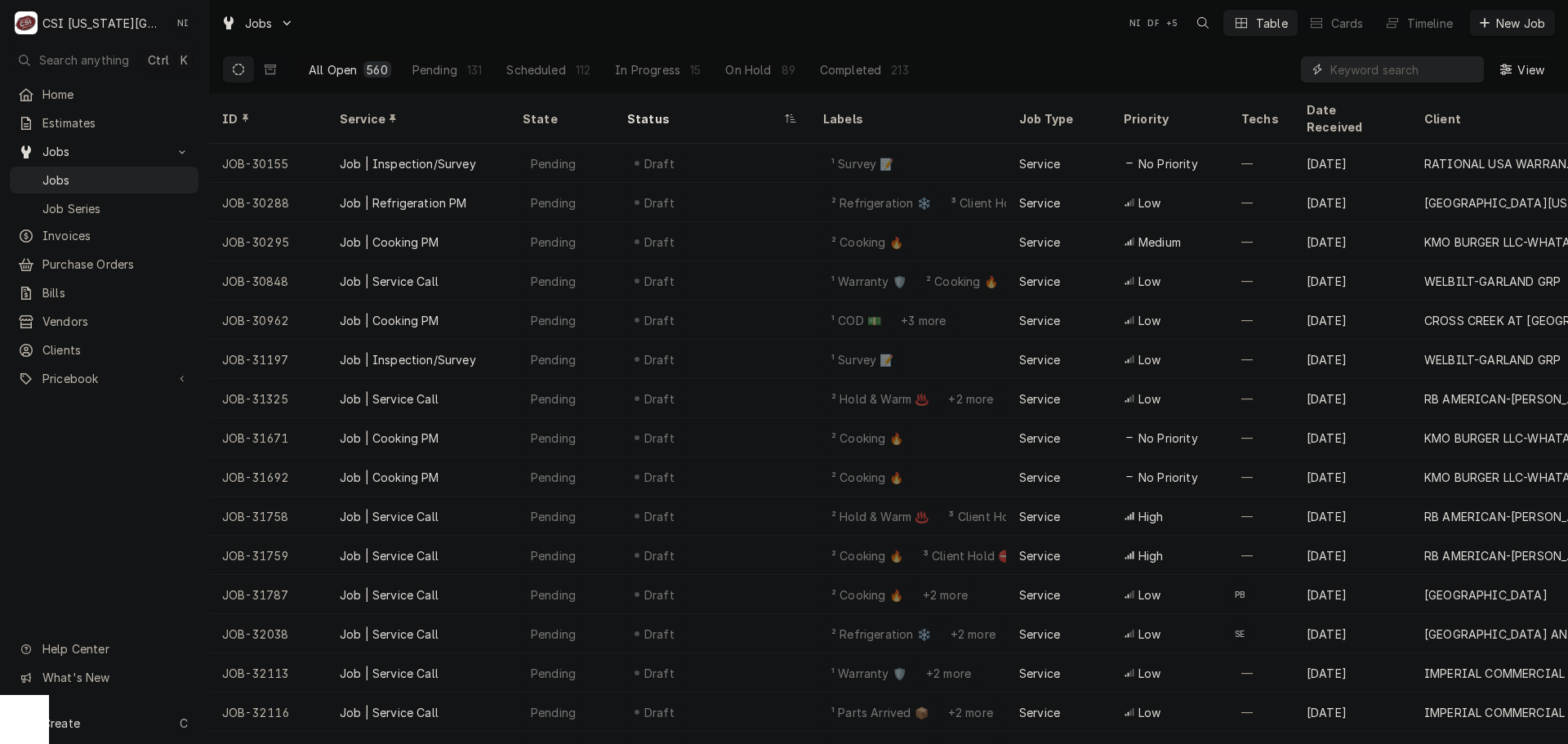
click at [1378, 72] on input "Dynamic Content Wrapper" at bounding box center [1402, 69] width 145 height 26
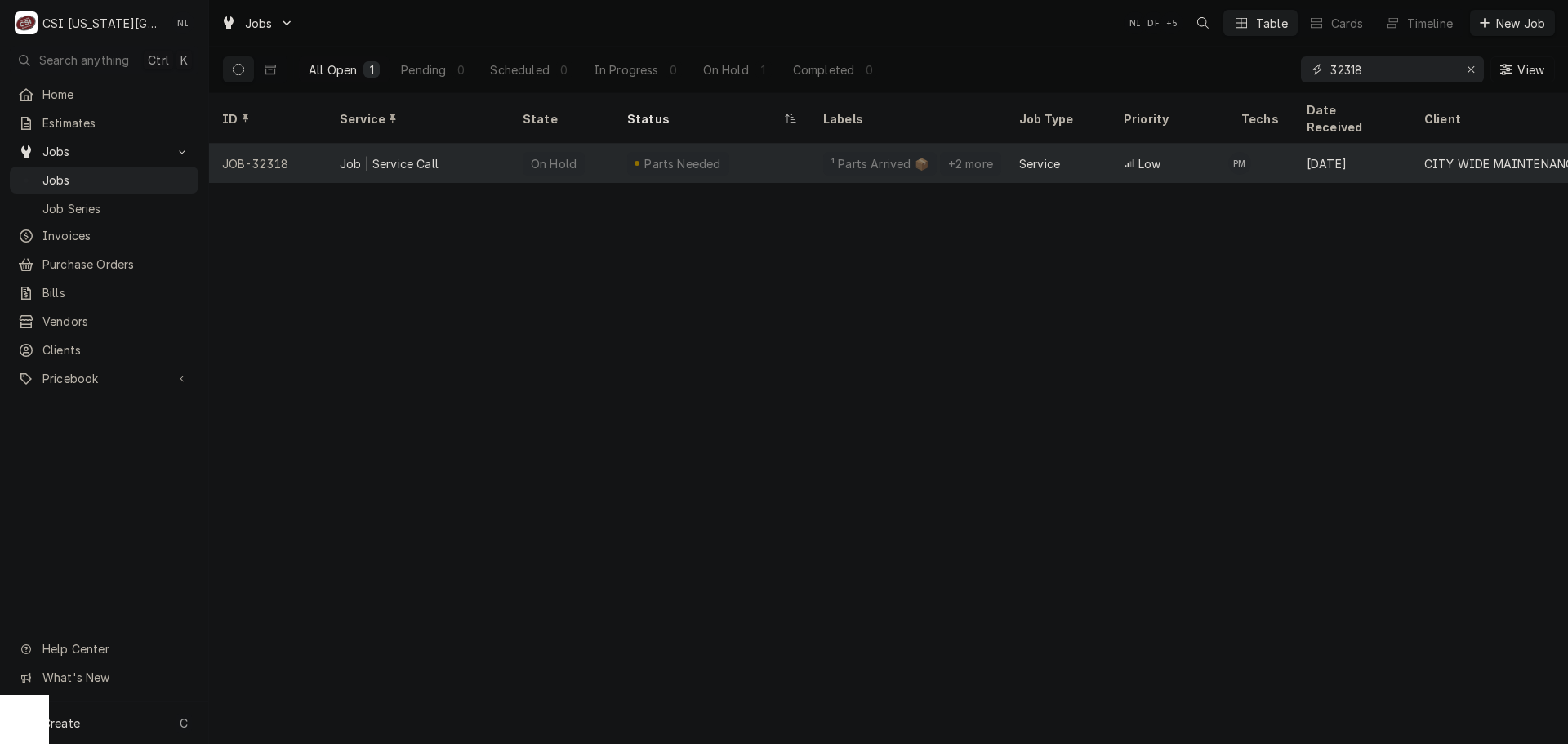
type input "32318"
click at [805, 144] on div "Parts Needed" at bounding box center [712, 163] width 196 height 39
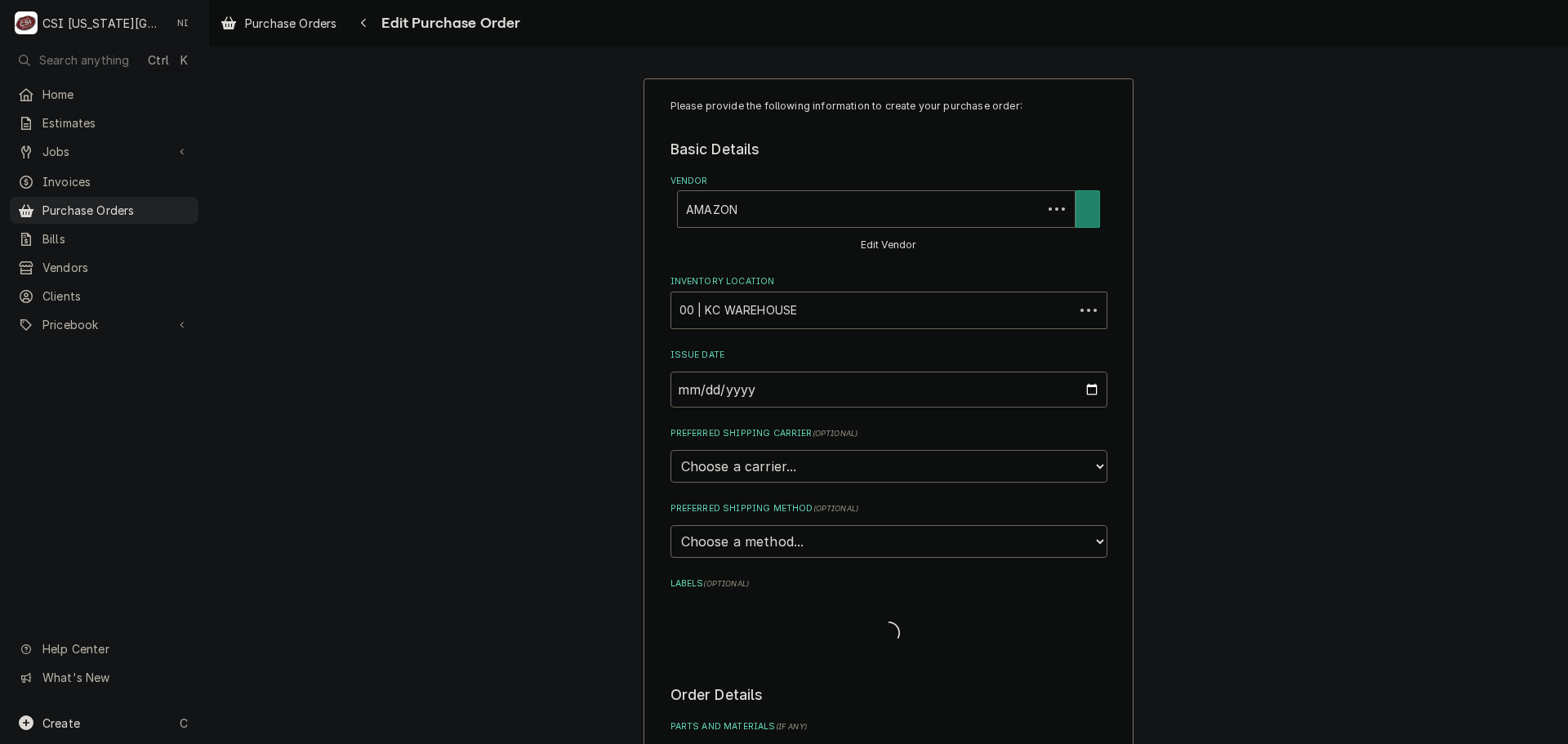
type textarea "x"
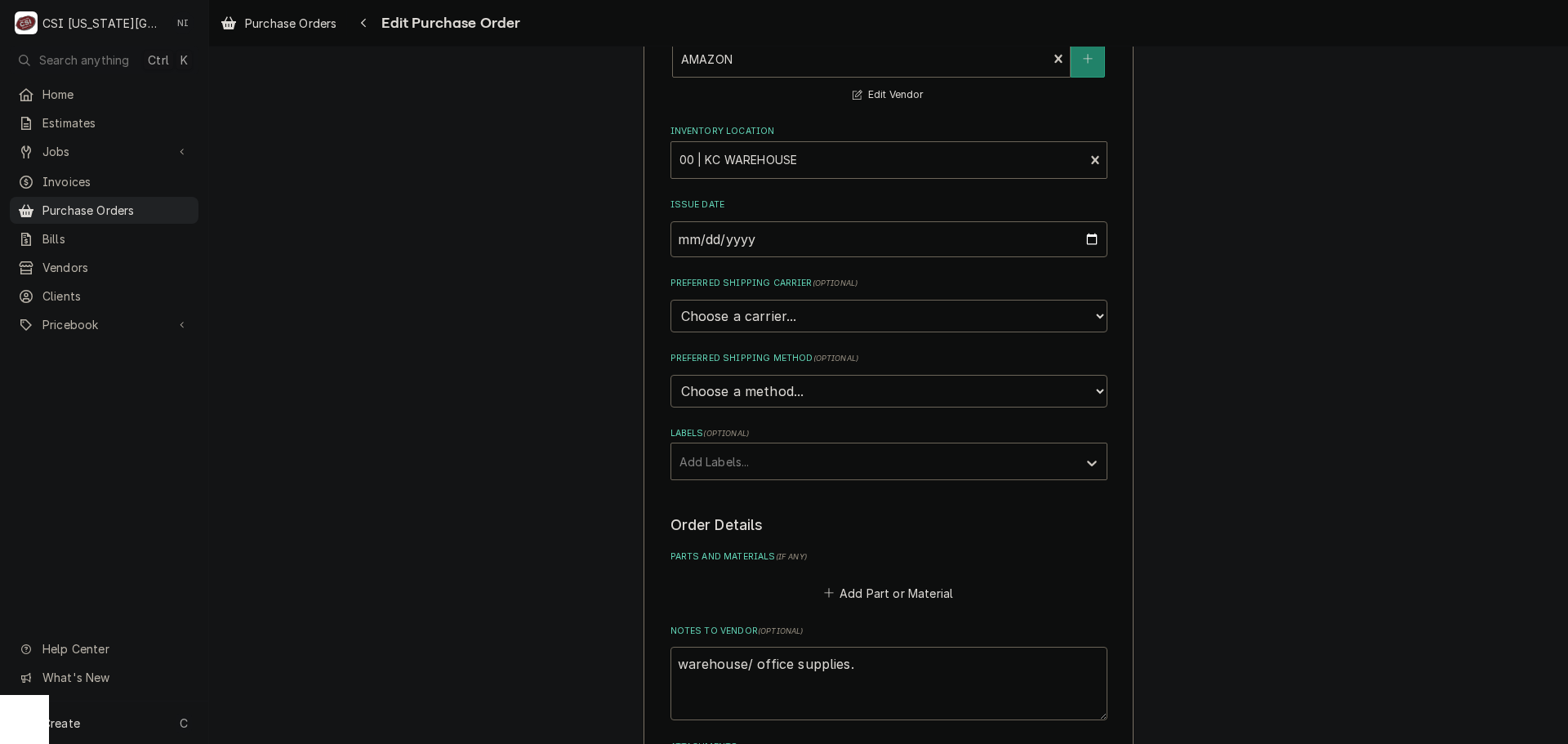
scroll to position [464, 0]
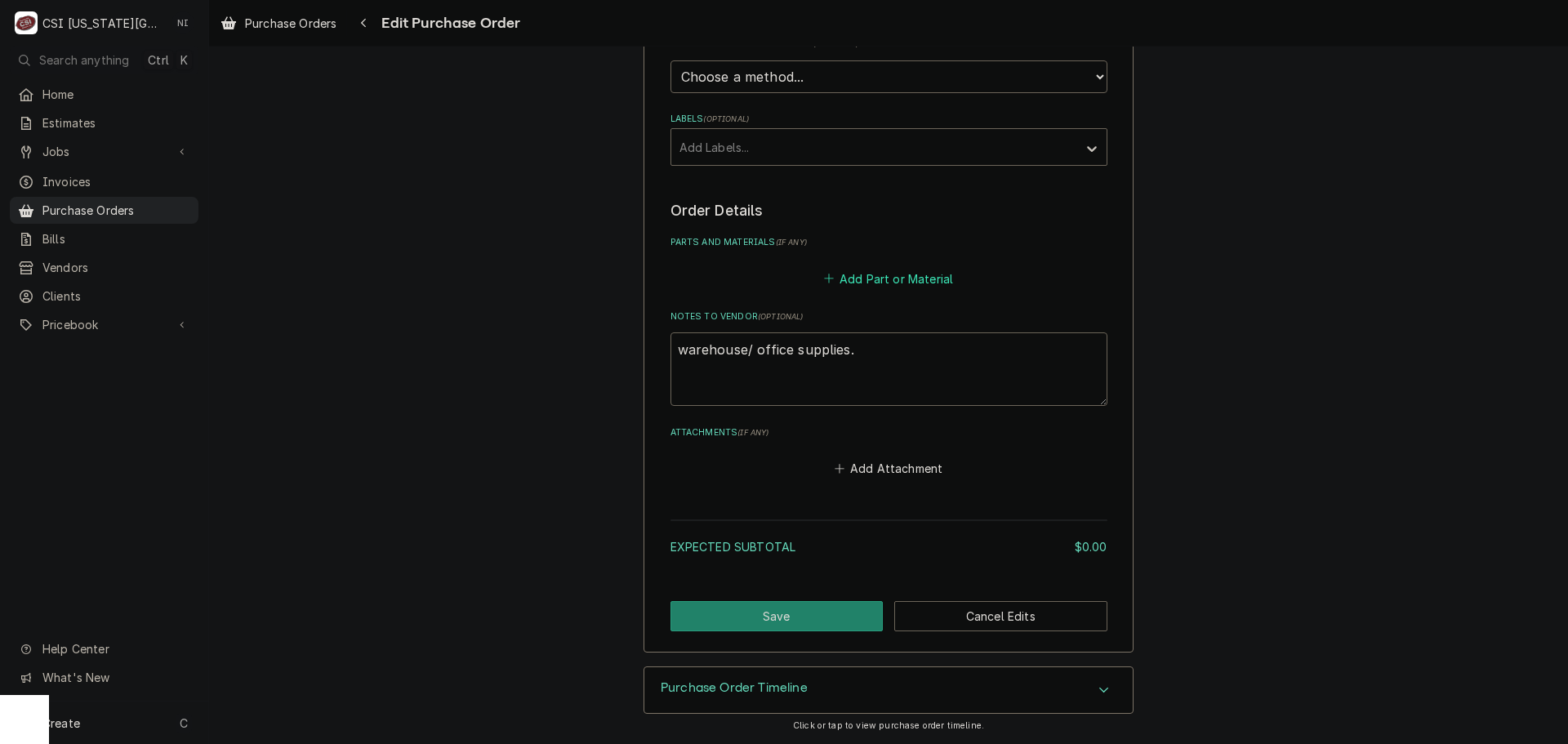
click at [868, 281] on button "Add Part or Material" at bounding box center [888, 279] width 135 height 23
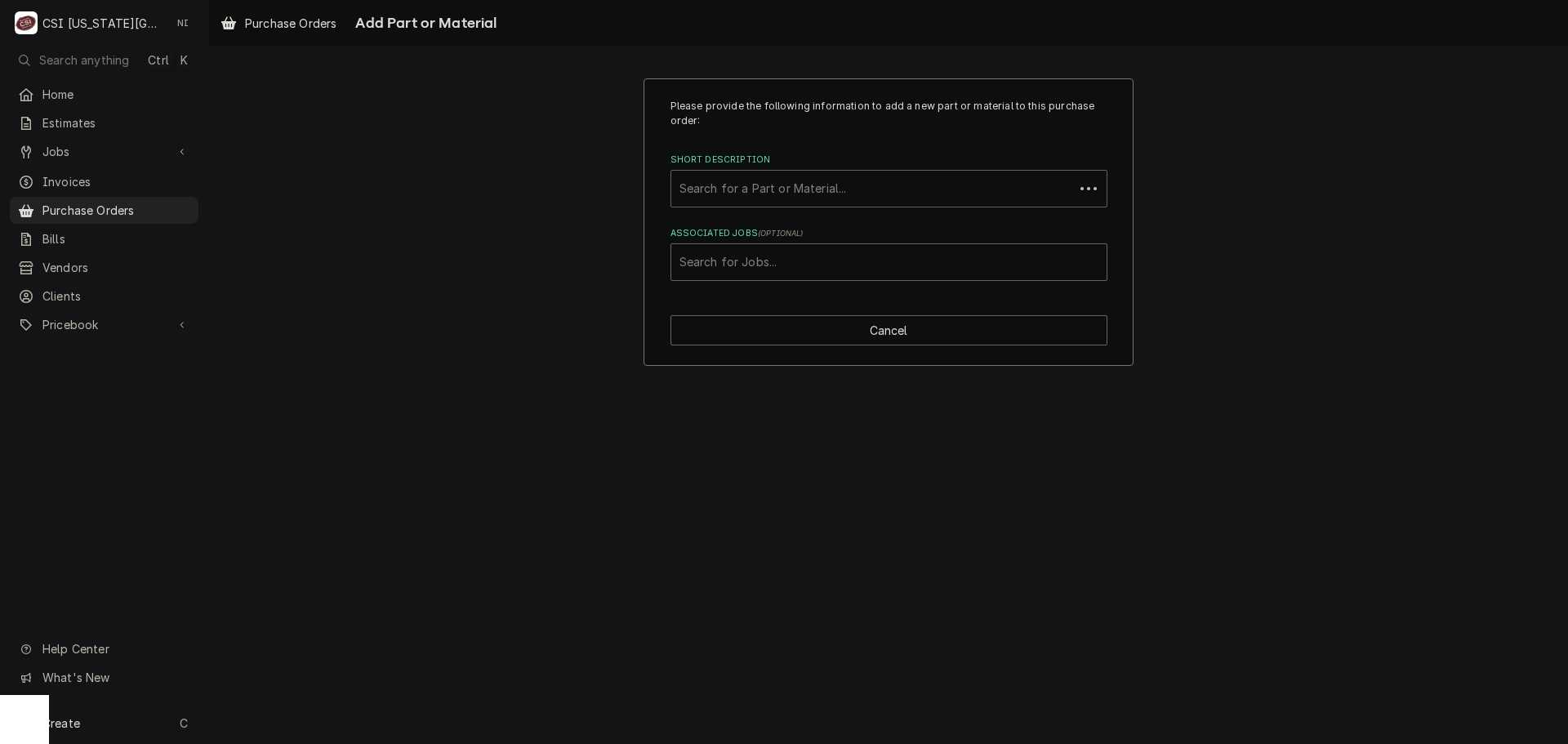
click at [800, 190] on div "Short Description" at bounding box center [872, 188] width 386 height 29
type input "MISC SERV"
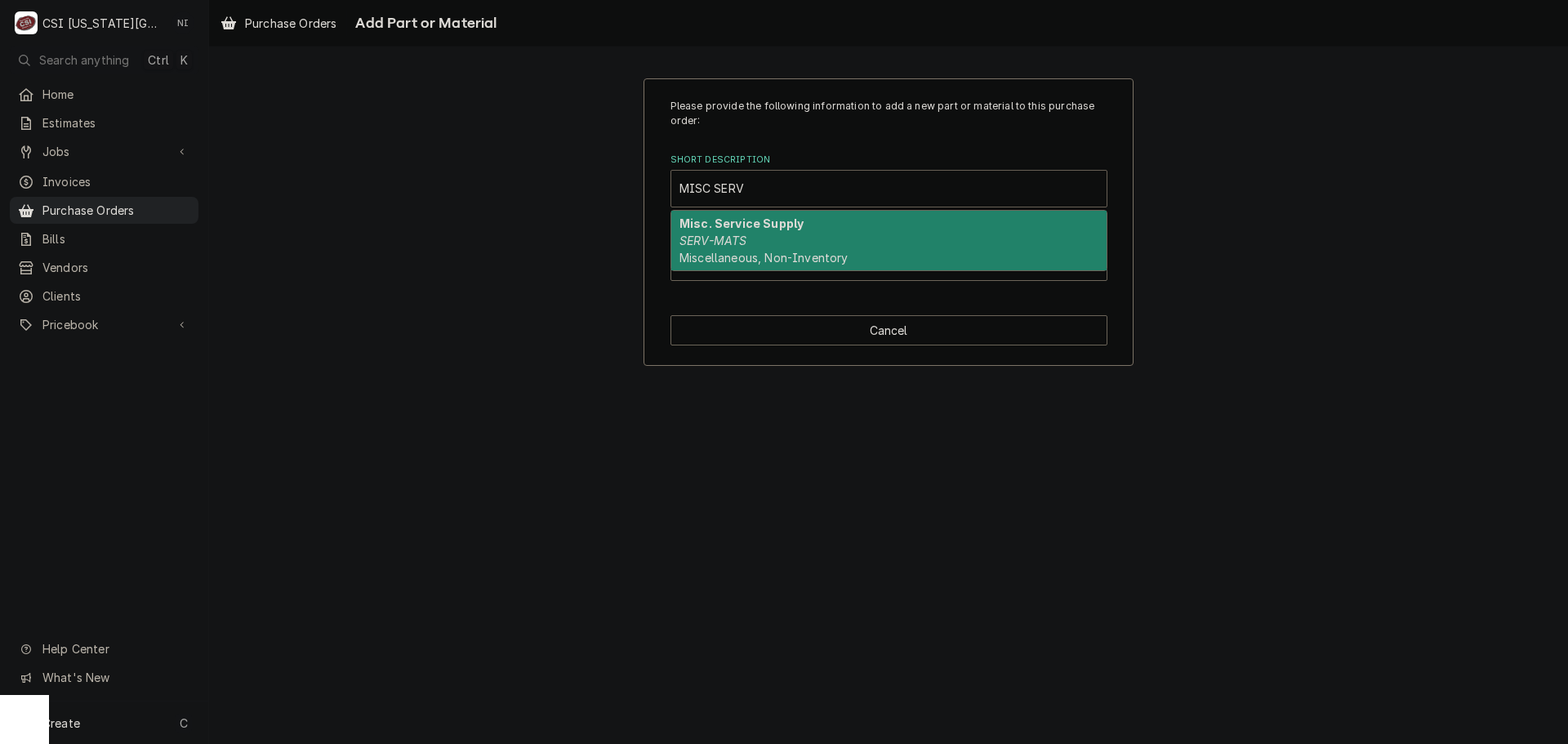
click at [806, 232] on div "Misc. Service Supply SERV-MATS Miscellaneous, Non-Inventory" at bounding box center [889, 241] width 435 height 60
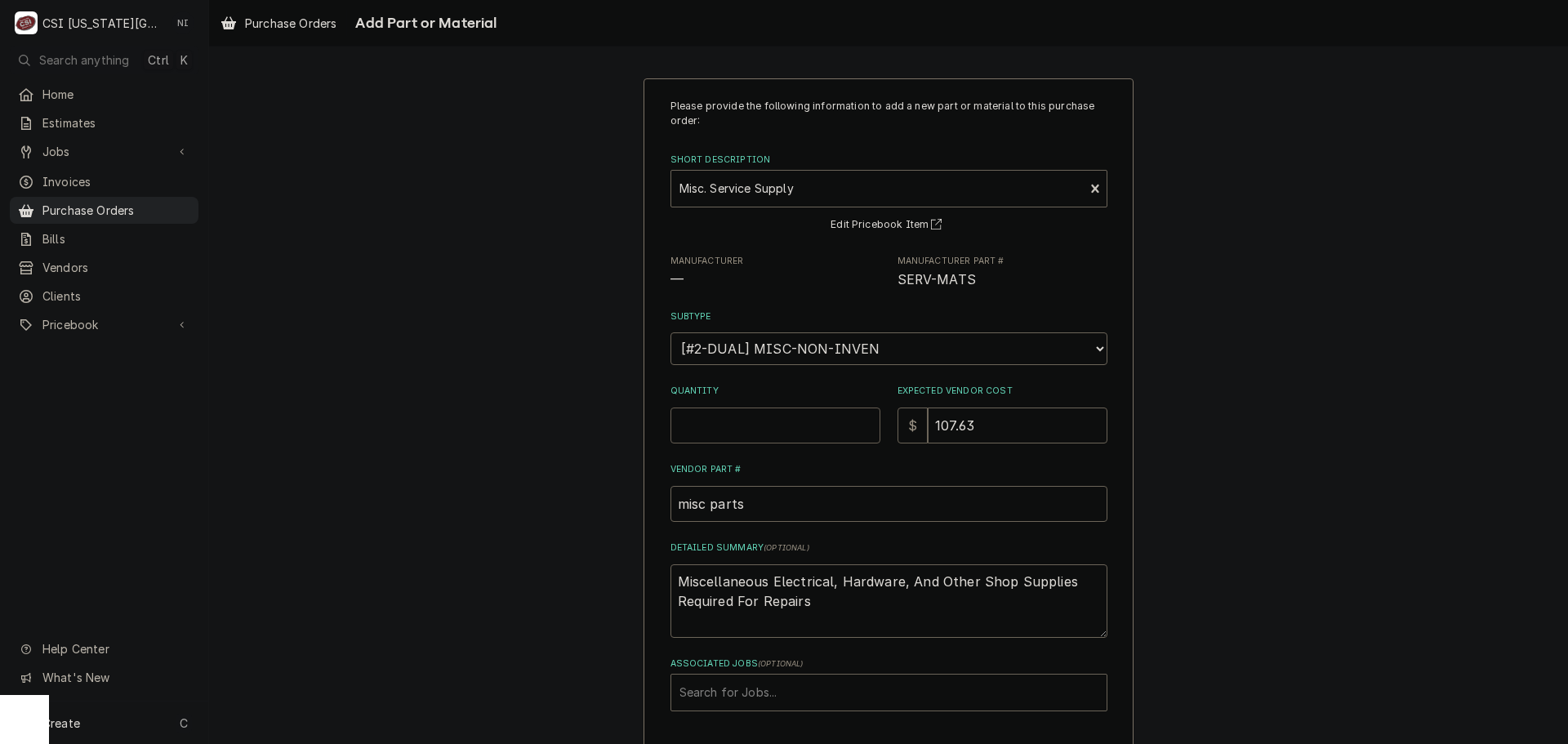
click at [776, 430] on input "Quantity" at bounding box center [776, 425] width 210 height 36
type textarea "x"
type input "1"
type textarea "x"
type input "6"
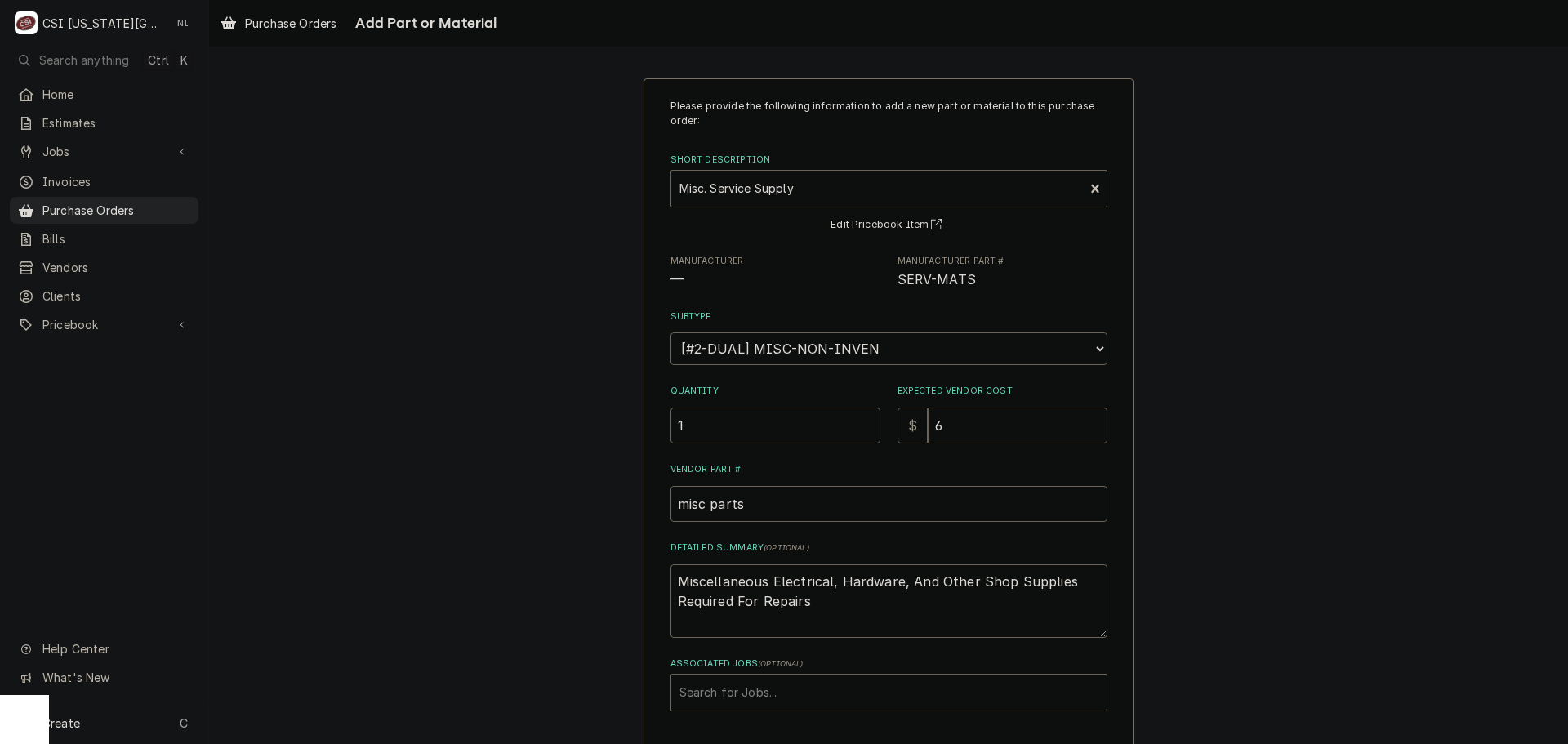
type textarea "x"
type input "67"
type textarea "x"
type input "67.1"
type textarea "x"
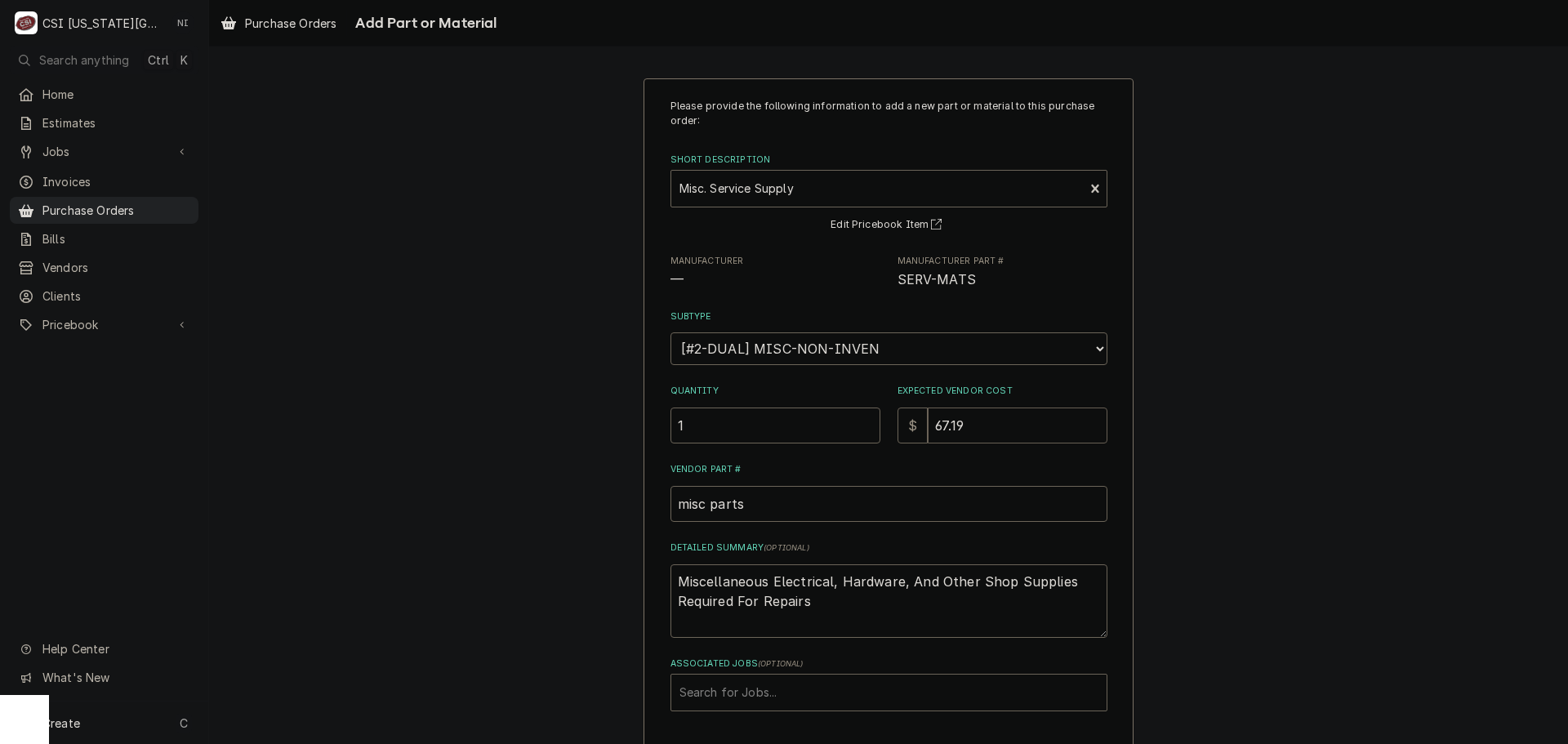
type input "67.19"
drag, startPoint x: 697, startPoint y: 588, endPoint x: 584, endPoint y: 563, distance: 115.7
click at [591, 566] on div "Please provide the following information to add a new part or material to this …" at bounding box center [888, 437] width 1359 height 748
type textarea "x"
type textarea "T"
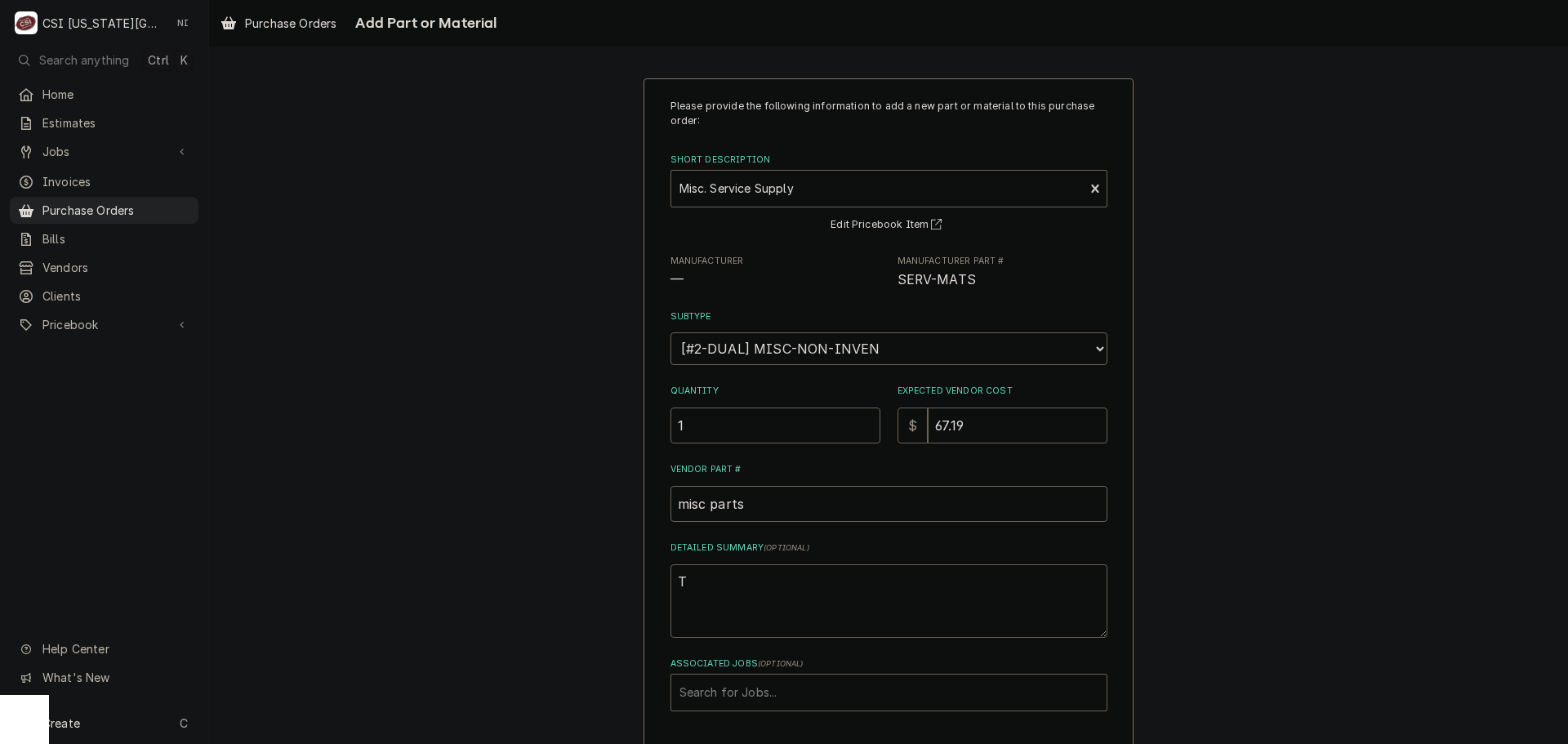
type textarea "x"
type textarea "TA"
type textarea "x"
type textarea "TAP"
type textarea "x"
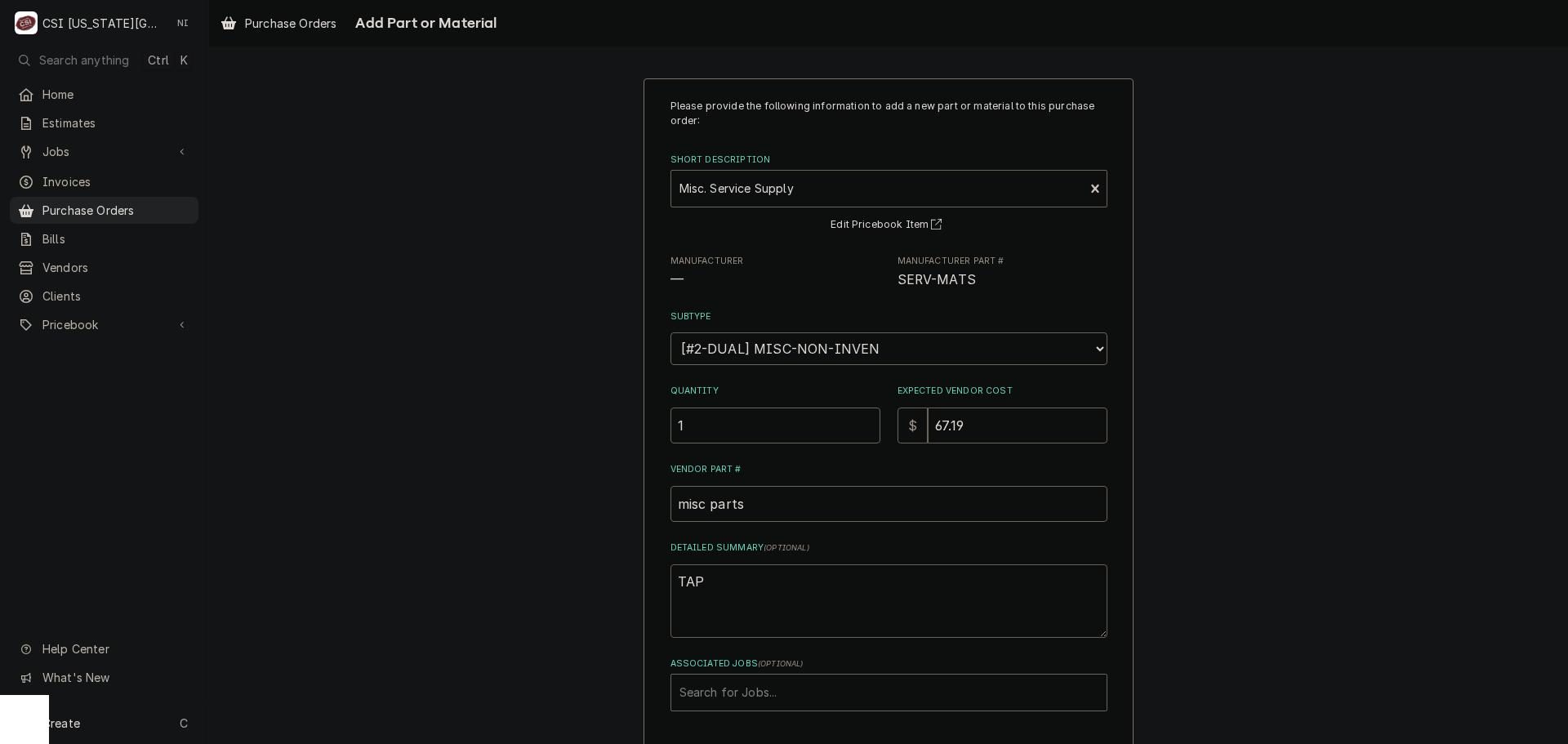
type textarea "TAPE"
type textarea "x"
type textarea "TAPE,"
type textarea "x"
type textarea "TAPE,"
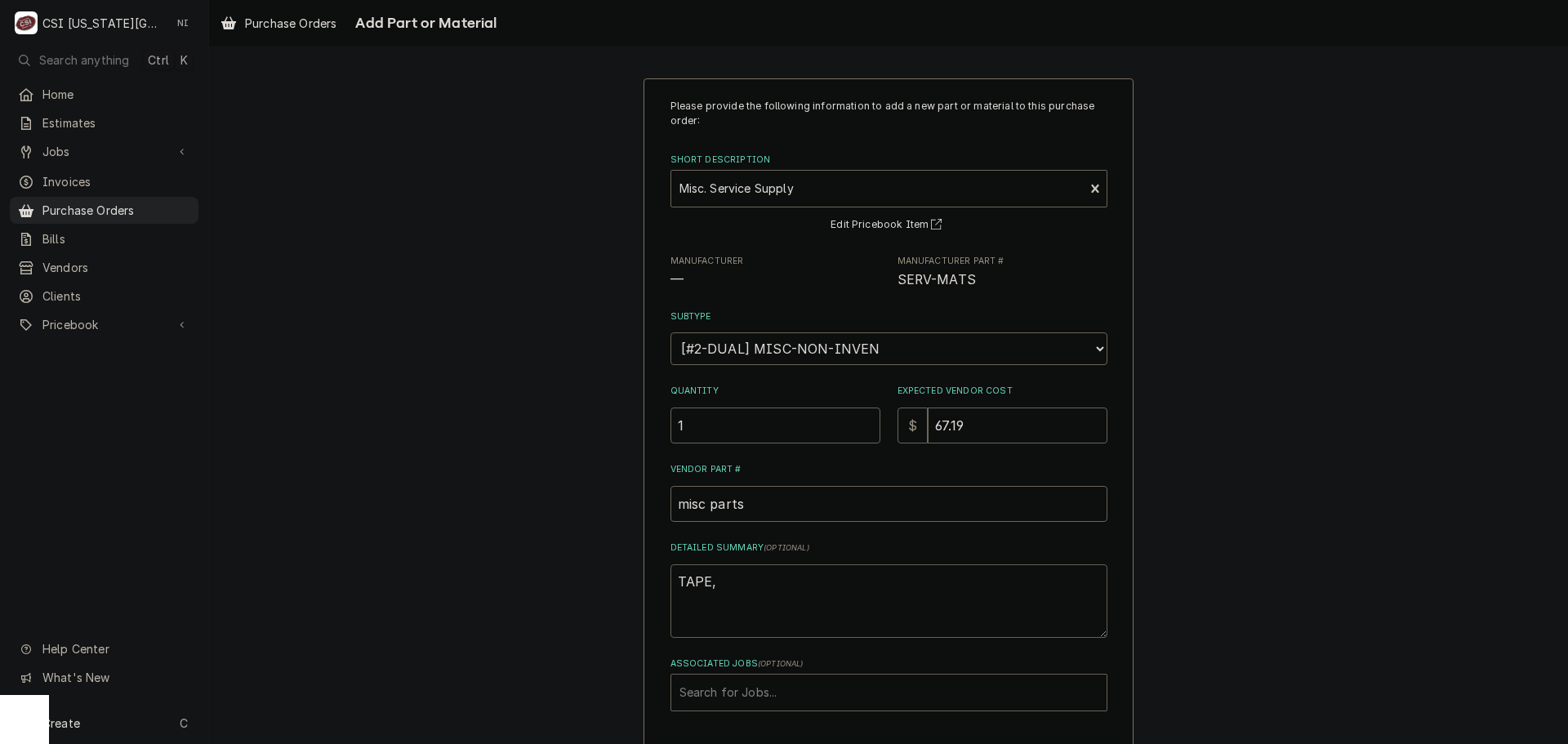
type textarea "x"
type textarea "TAPE, K"
type textarea "x"
type textarea "TAPE, KE"
type textarea "x"
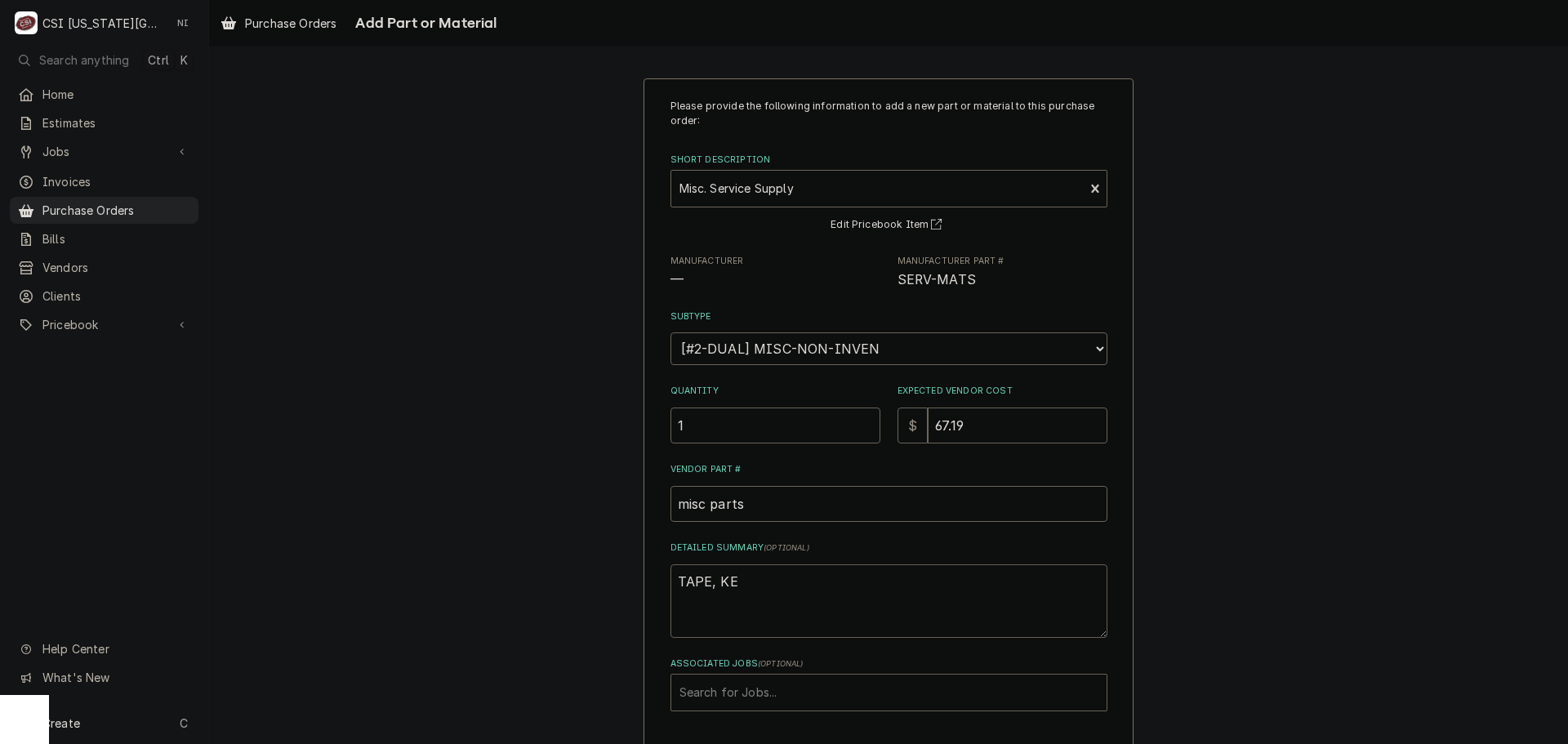
type textarea "TAPE, KEY"
type textarea "x"
type textarea "TAPE, KEYB"
type textarea "x"
type textarea "TAPE, KEYBO"
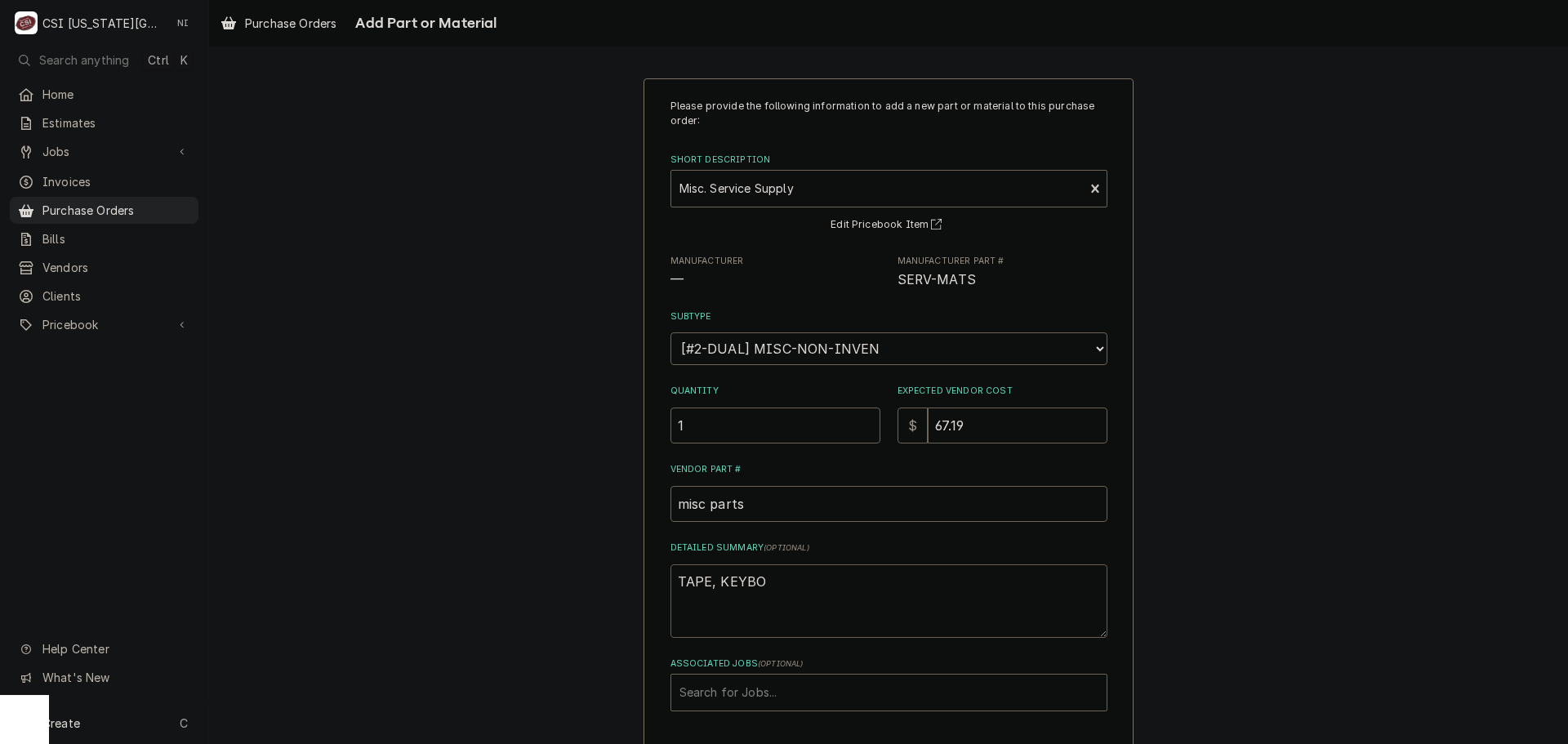
type textarea "x"
type textarea "TAPE, KEYBOA"
type textarea "x"
type textarea "TAPE, KEYBOAR"
type textarea "x"
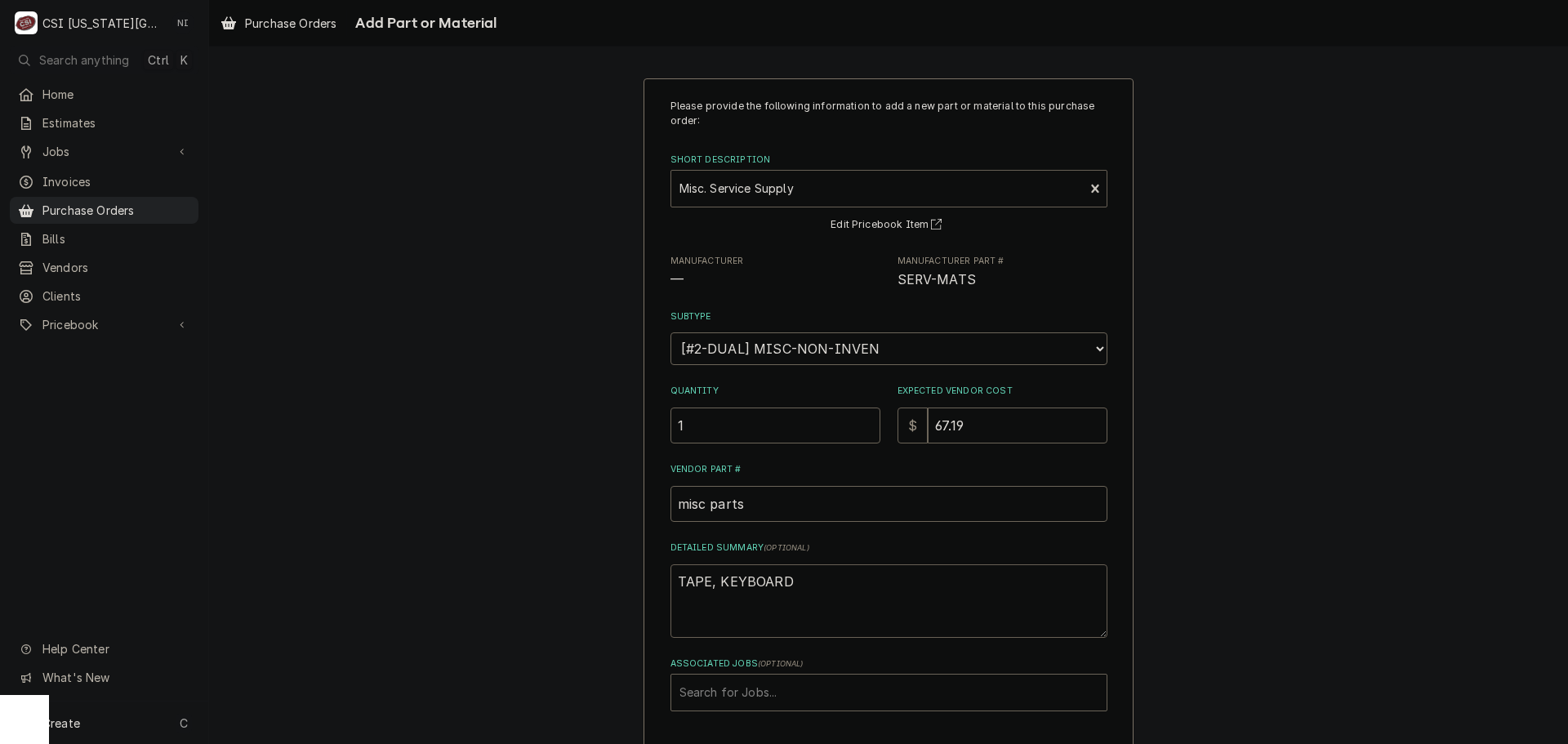
type textarea "TAPE, KEYBOARD"
click at [798, 187] on div "Short Description" at bounding box center [877, 188] width 397 height 29
type input "TOOL REPLACEMENT"
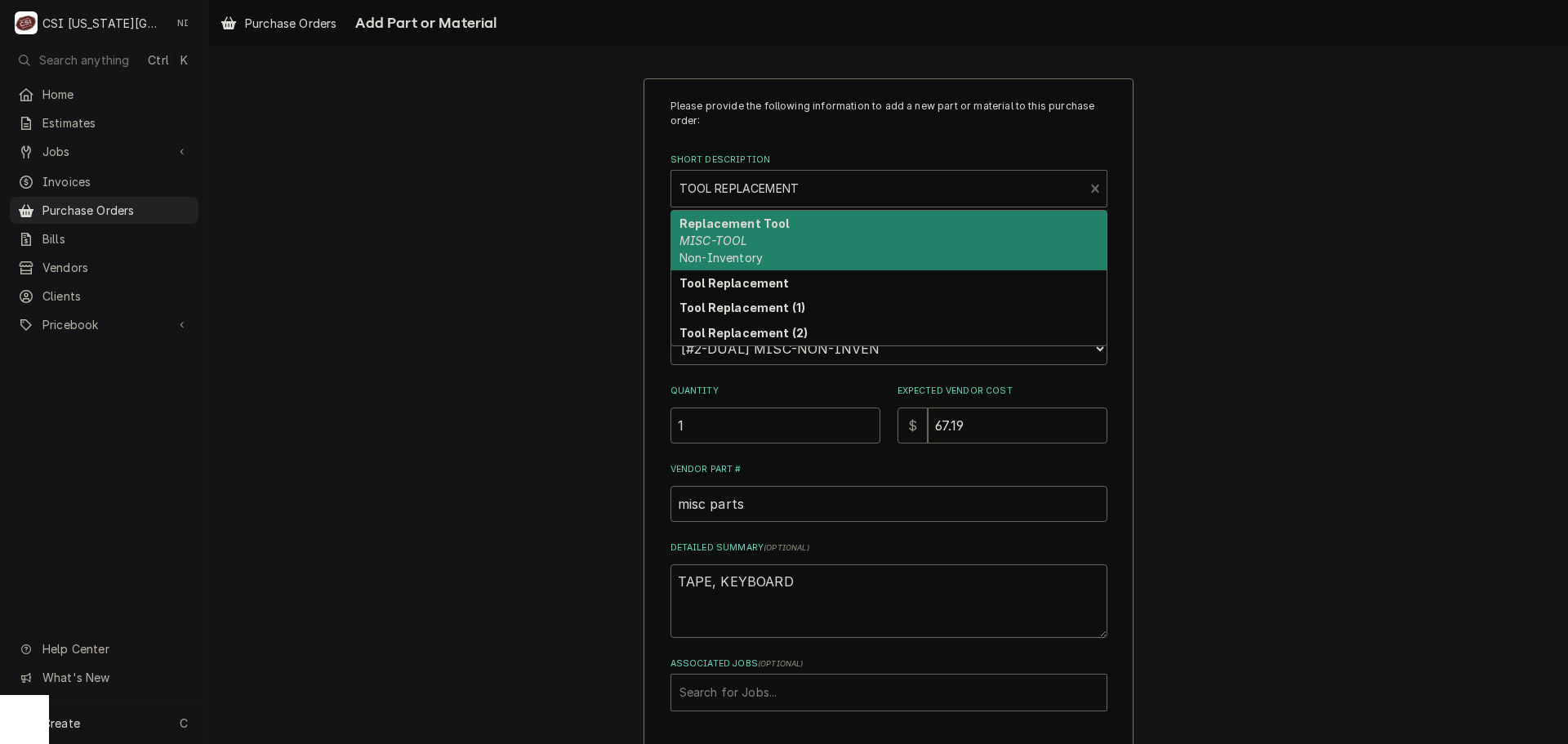
click at [777, 233] on div "Replacement Tool MISC-TOOL Non-Inventory" at bounding box center [889, 241] width 435 height 60
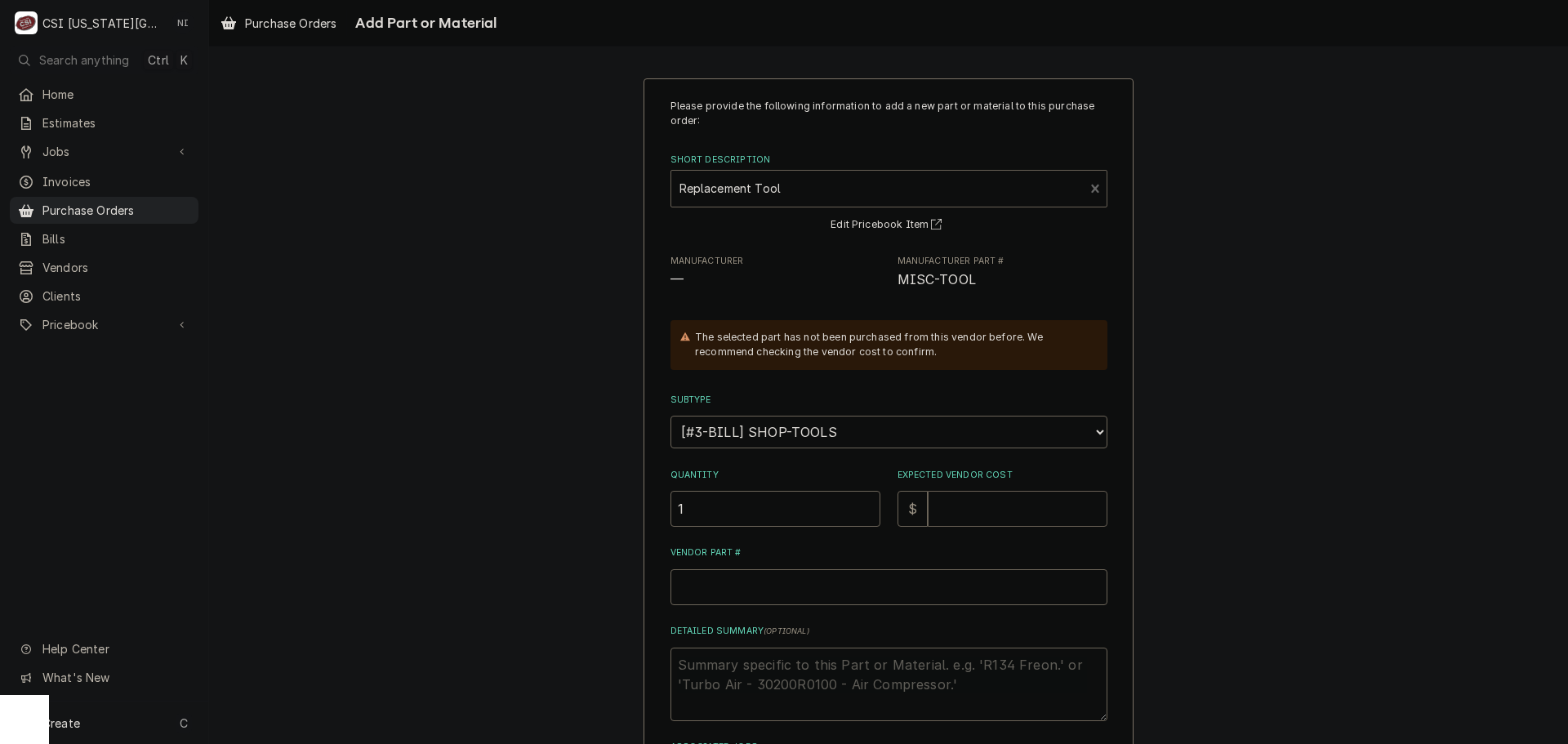
click at [949, 501] on input "Expected Vendor Cost" at bounding box center [1018, 509] width 180 height 36
type textarea "x"
type input "6"
type textarea "x"
type input "67"
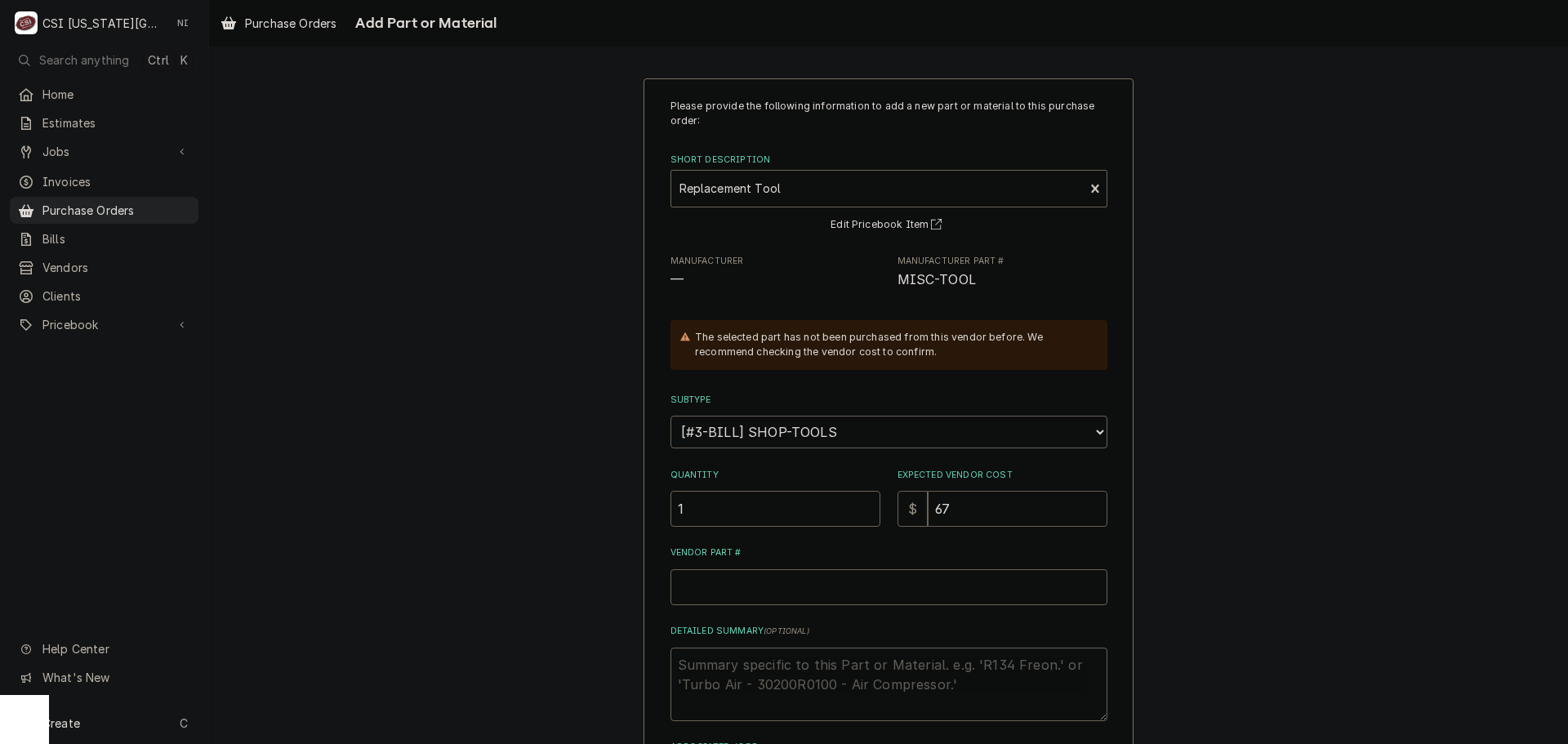
type textarea "x"
type input "67.1"
type textarea "x"
type input "67.19"
click at [770, 590] on input "Vendor Part #" at bounding box center [889, 587] width 437 height 36
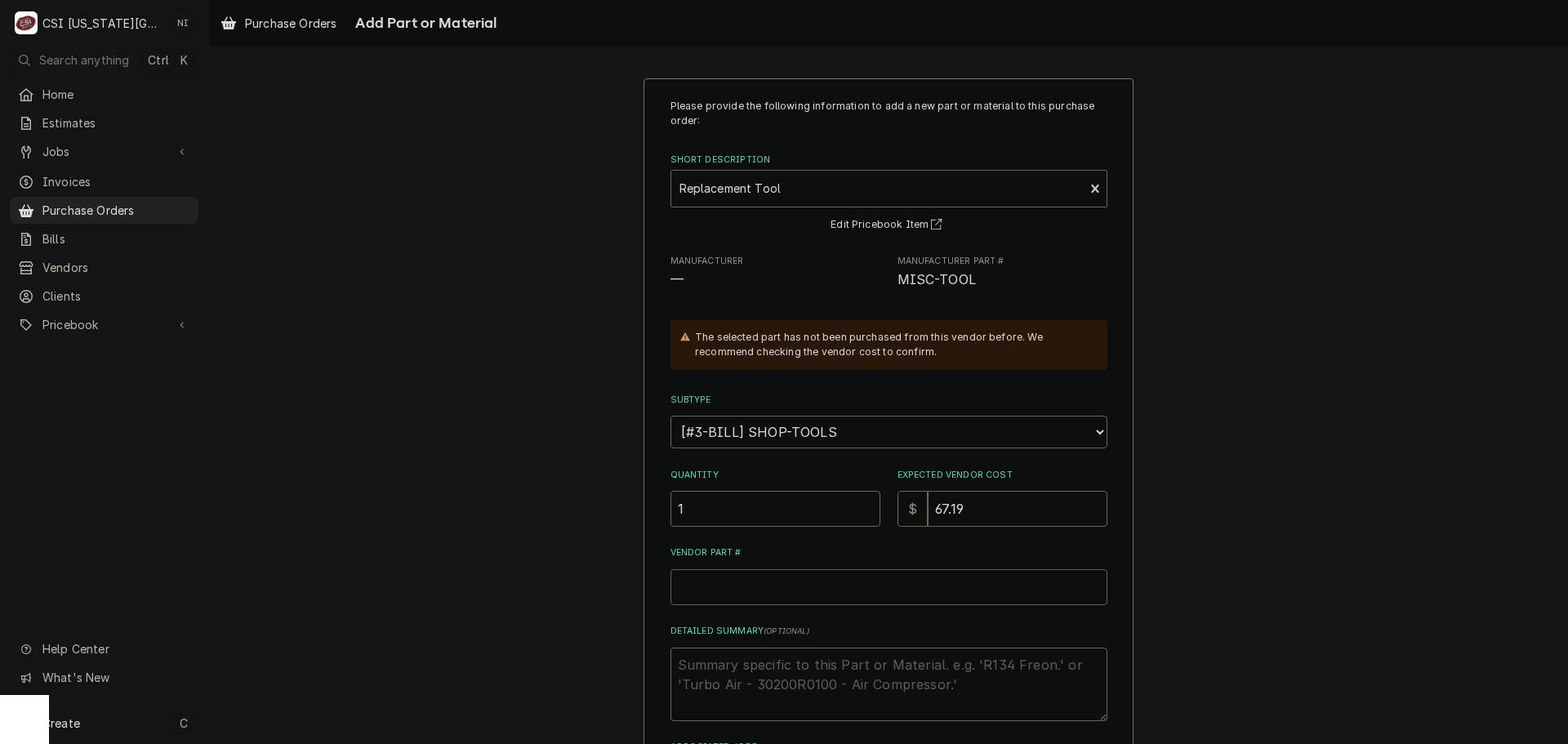
type textarea "x"
type input "M"
type textarea "x"
type input "MI"
type textarea "x"
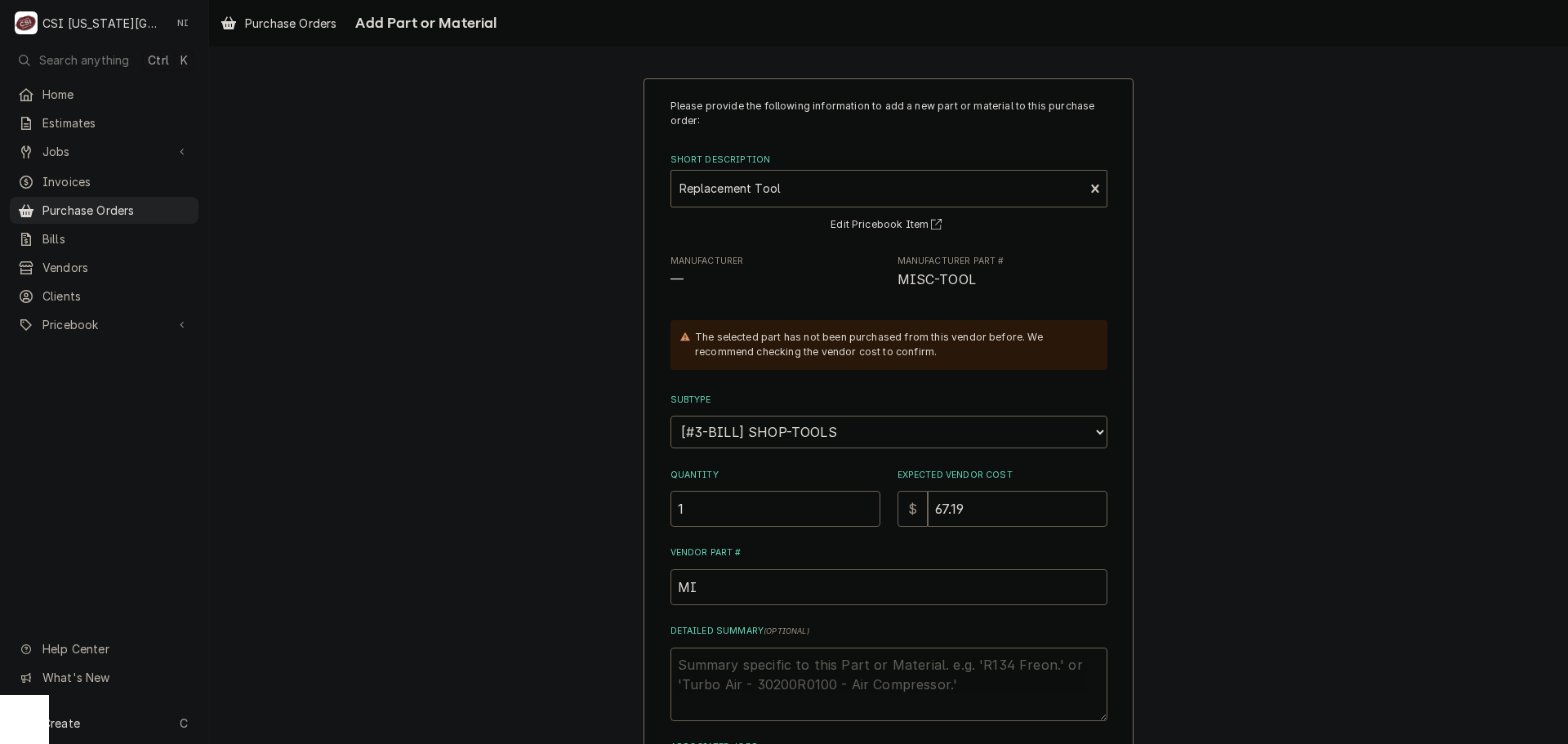
type input "MIS"
type textarea "x"
type input "MISC"
type textarea "x"
type textarea "T"
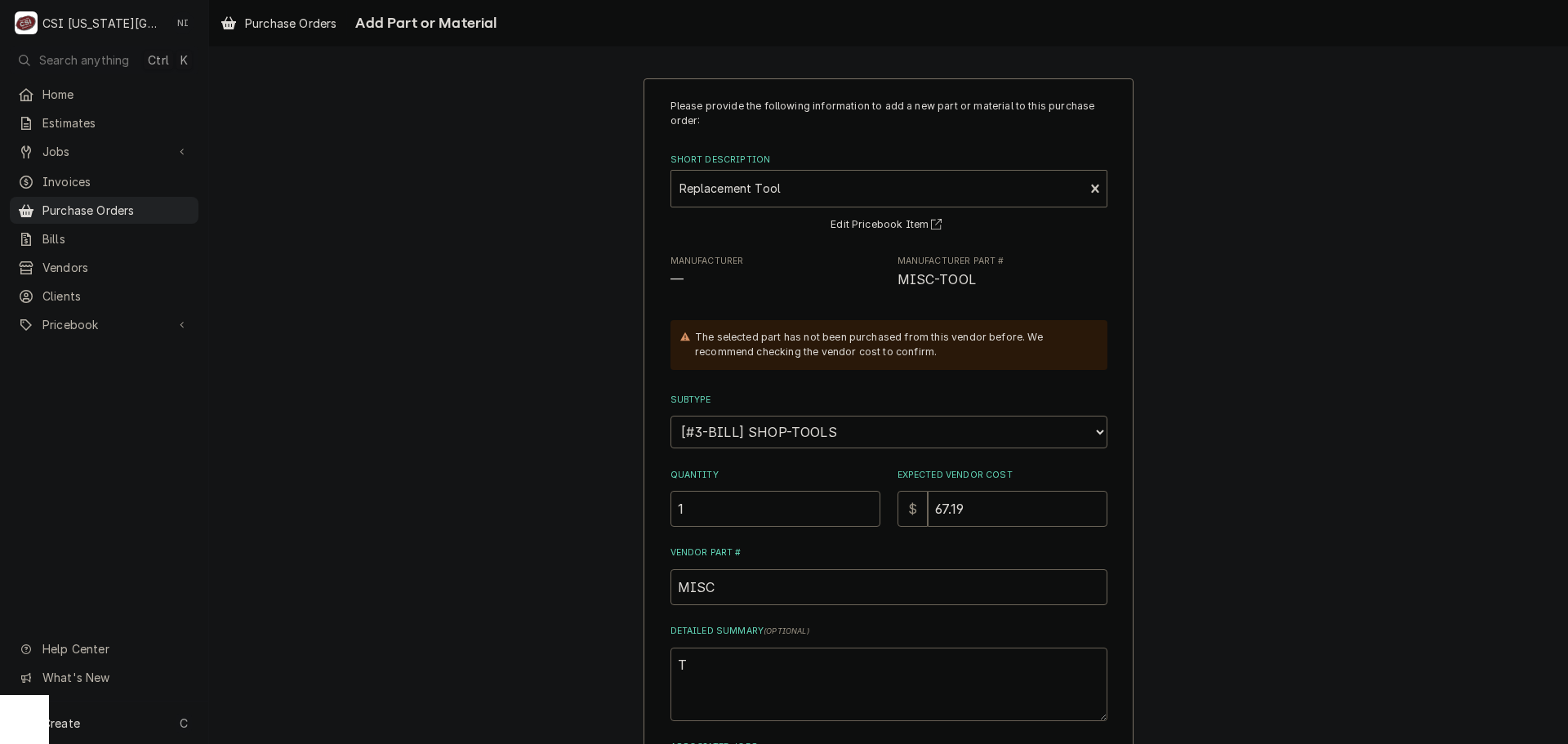
type textarea "x"
type textarea "TO"
type textarea "x"
type textarea "T"
type textarea "x"
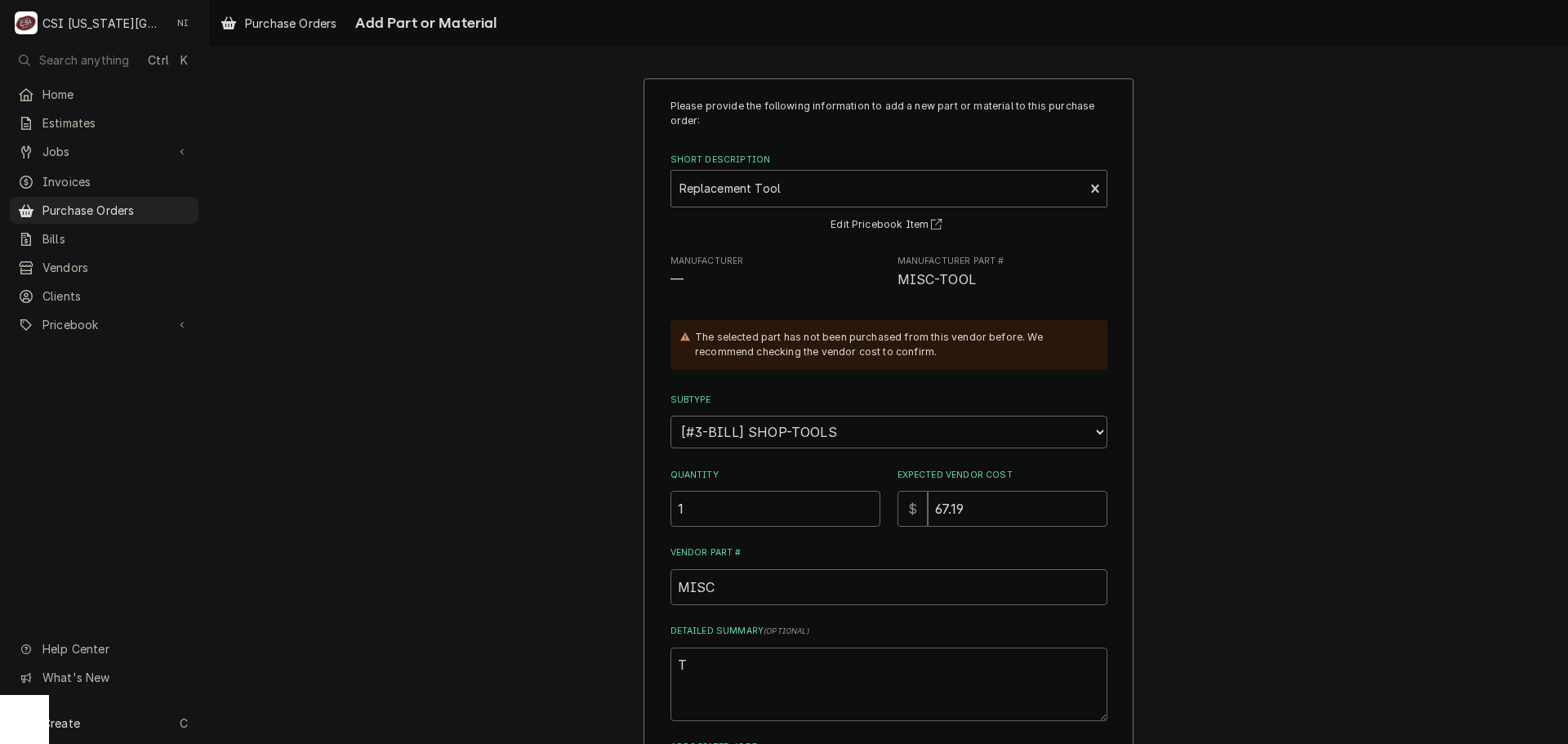
type textarea "TA"
type textarea "x"
type textarea "TAO"
type textarea "x"
type textarea "TAOP"
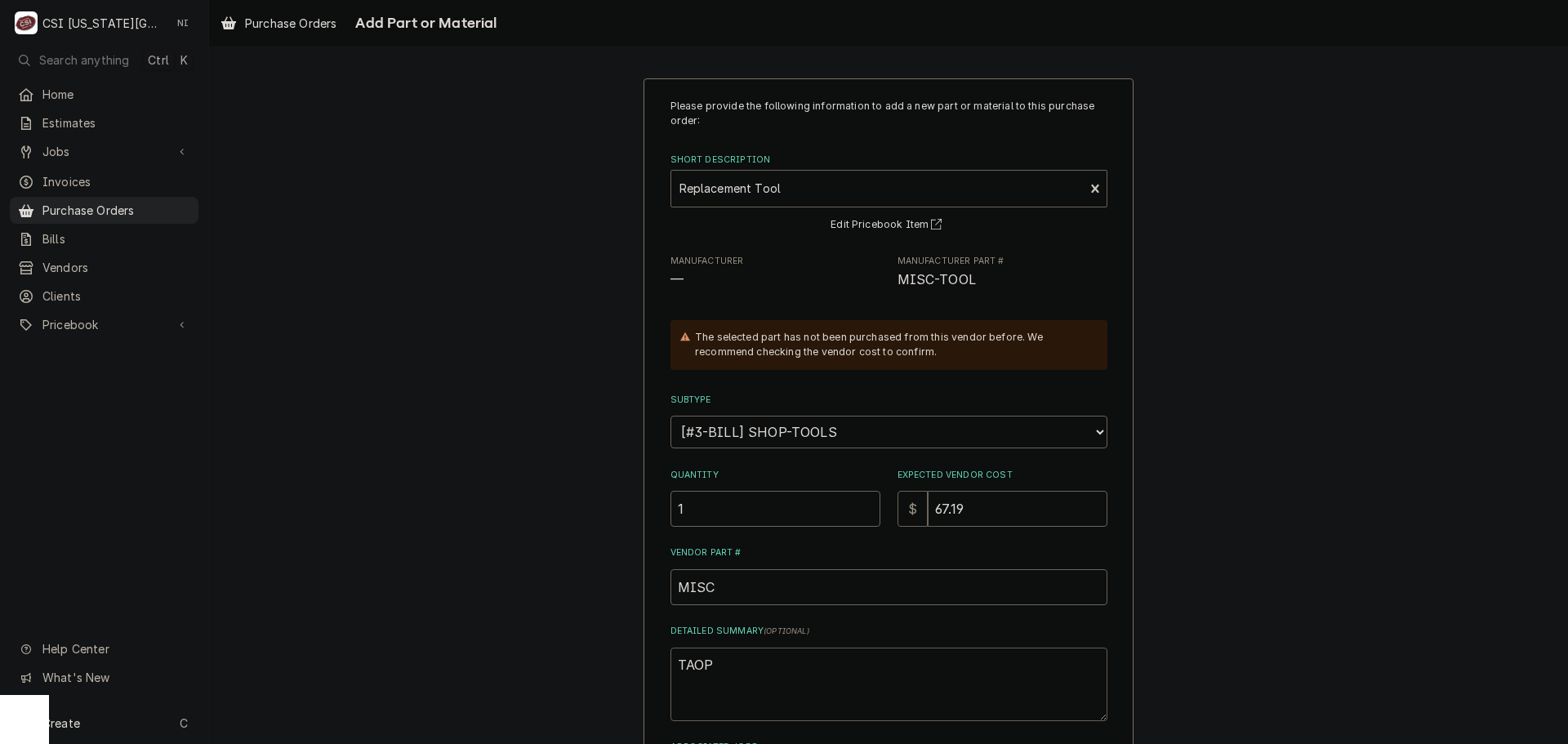
type textarea "x"
type textarea "TAOPE"
type textarea "x"
type textarea "TAOPE,"
type textarea "x"
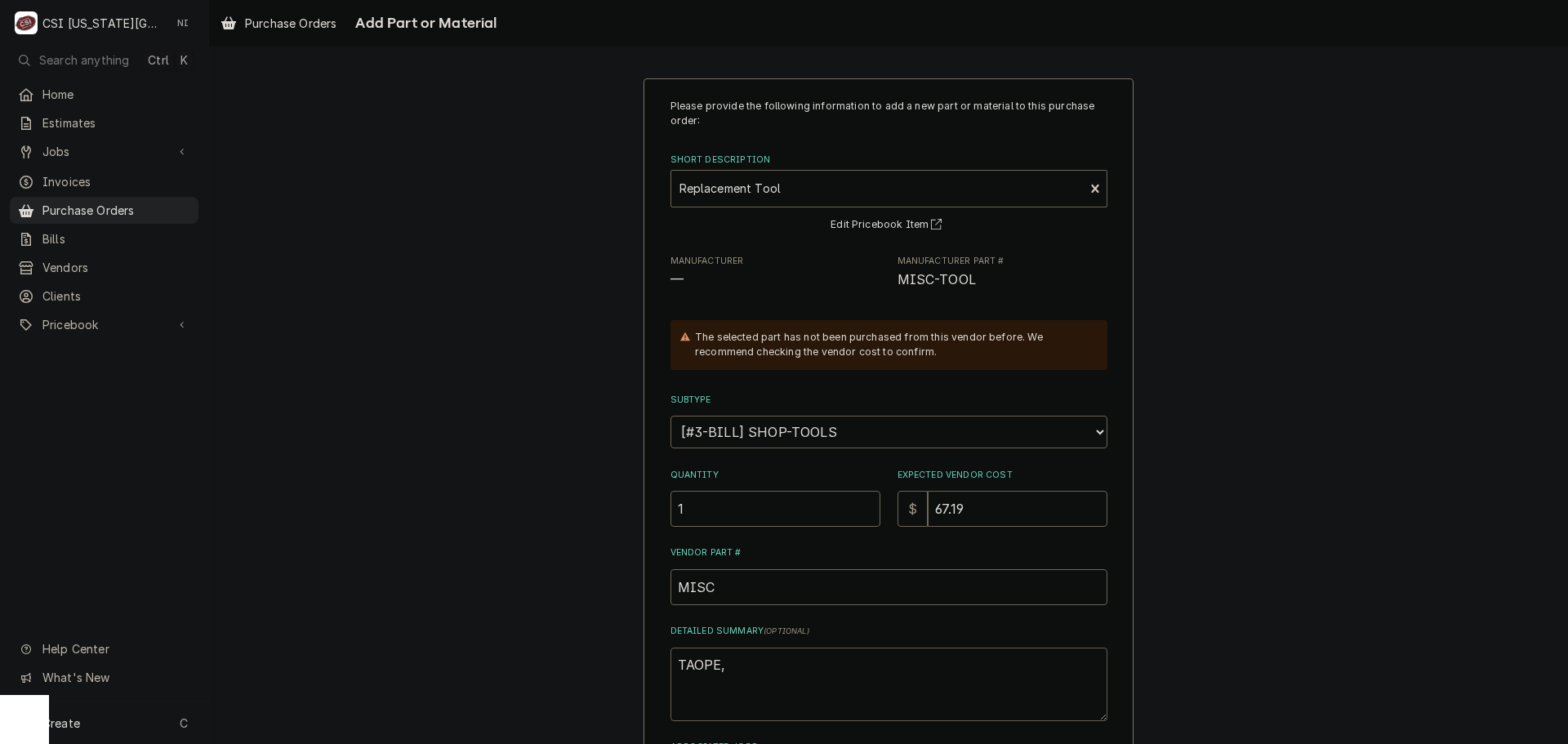
type textarea "TAOPE"
type textarea "x"
type textarea "TAOP"
type textarea "x"
type textarea "TAO"
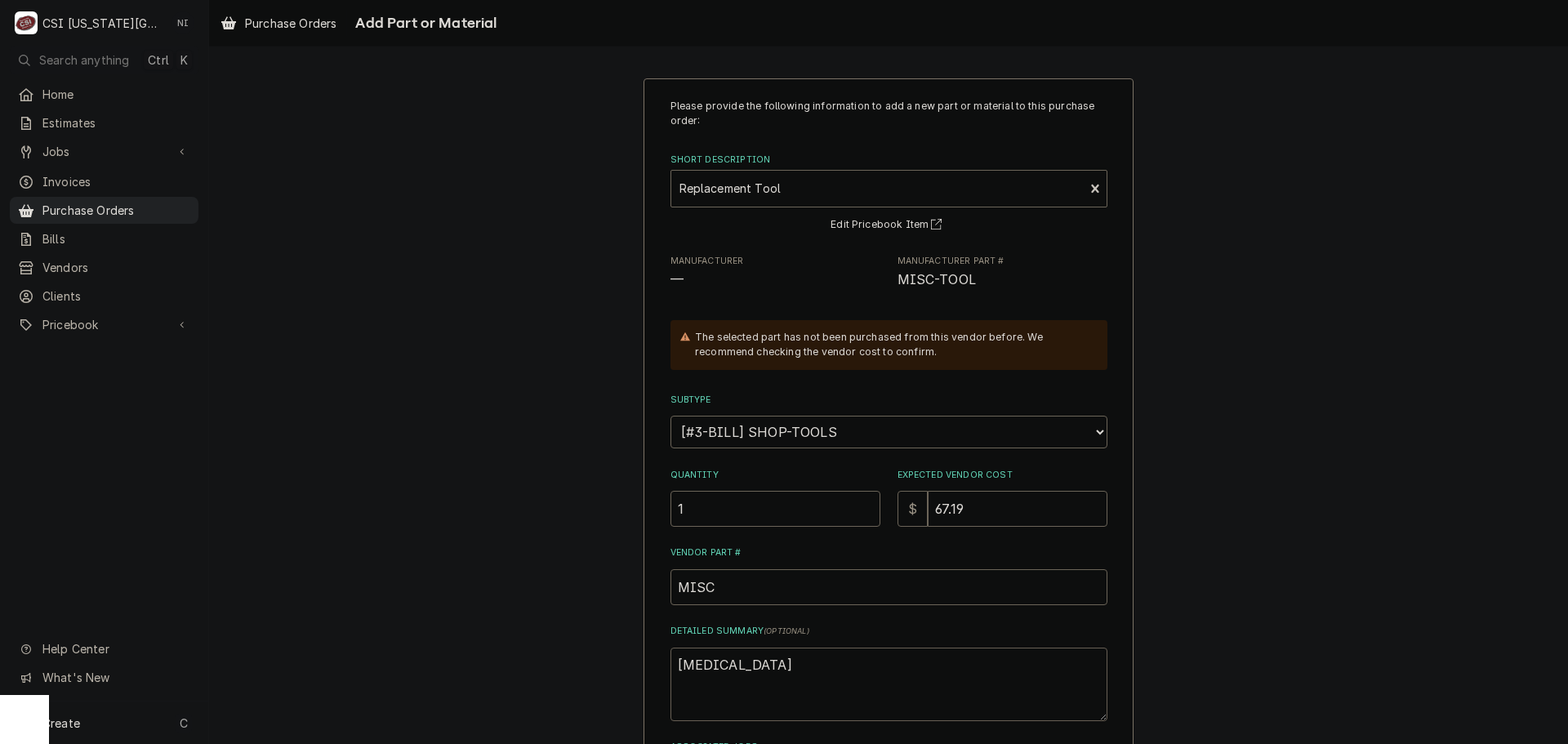
type textarea "x"
type textarea "TA"
type textarea "x"
type textarea "TAP"
type textarea "x"
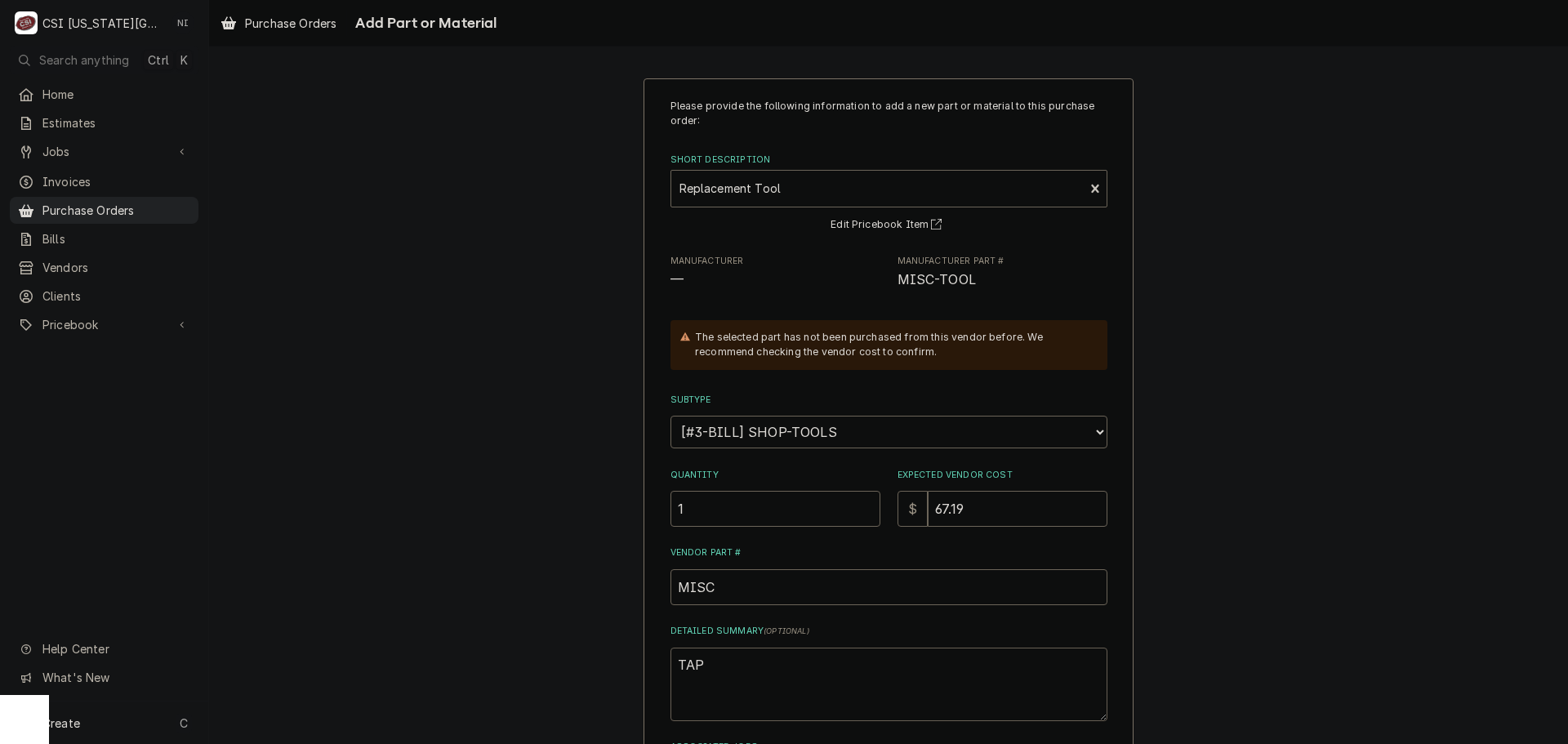
type textarea "TAPE"
type textarea "x"
type textarea "TAPE,"
type textarea "x"
type textarea "TAPE,"
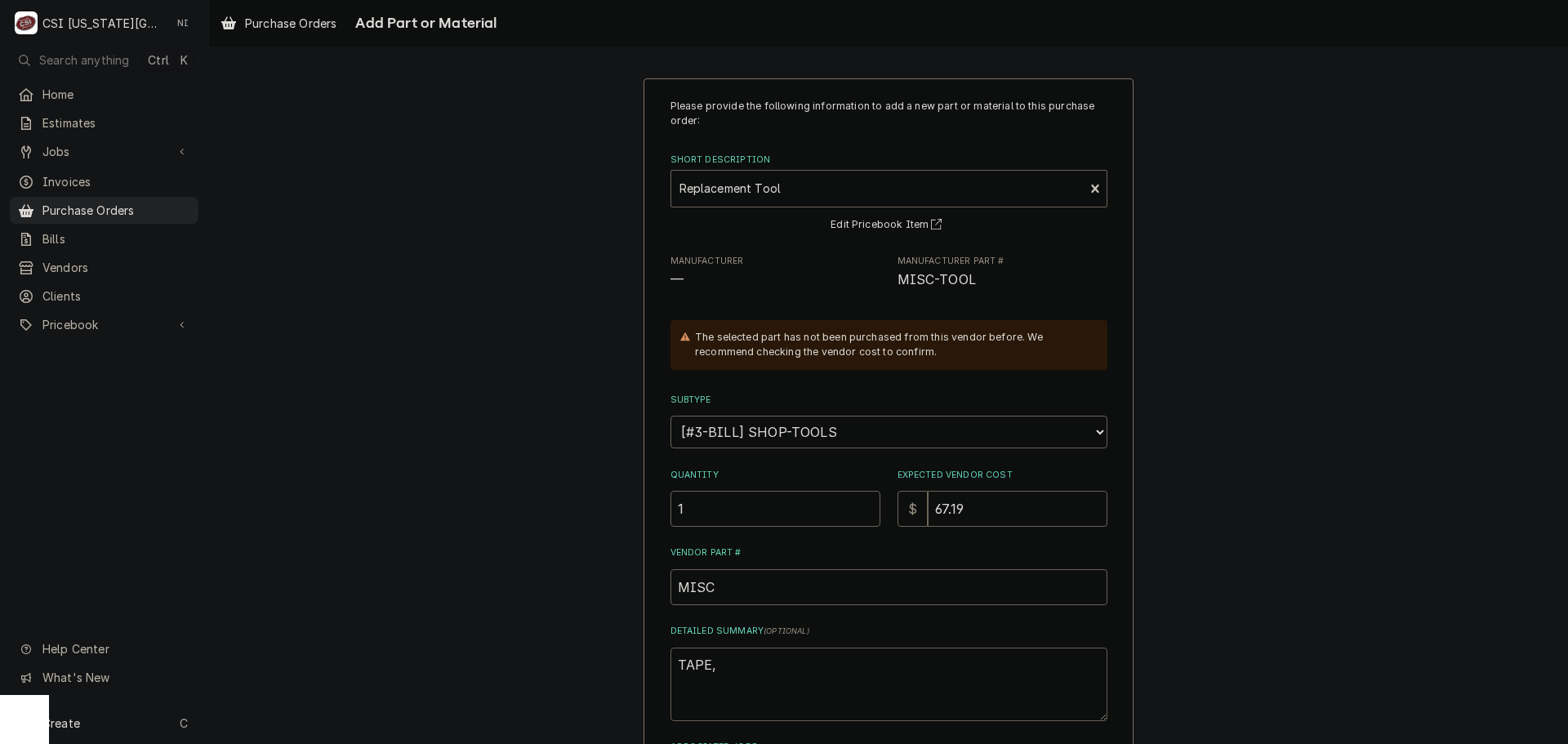
type textarea "x"
type textarea "TAPE, K"
type textarea "x"
type textarea "TAPE, KE"
type textarea "x"
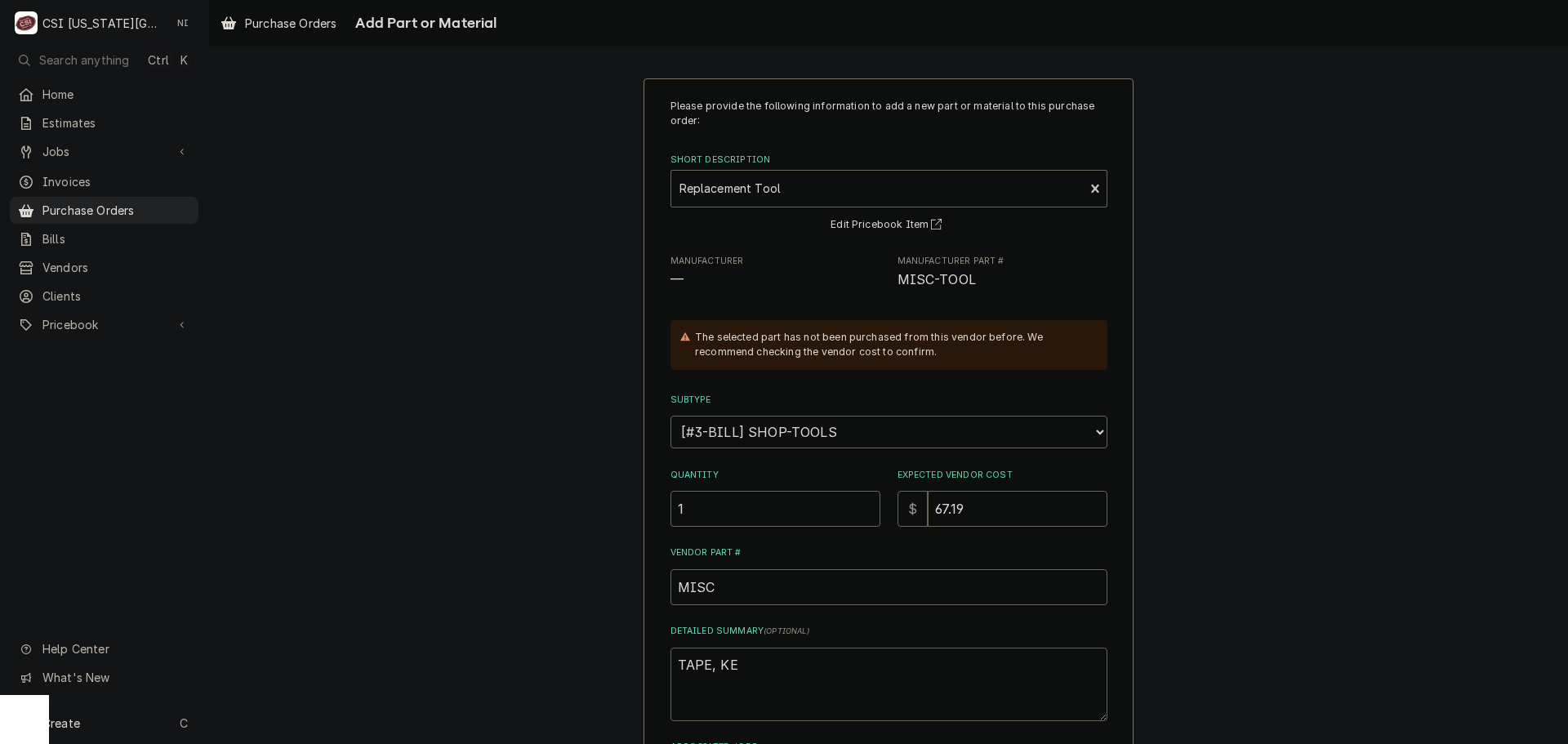
type textarea "TAPE, KEE"
type textarea "x"
type textarea "TAPE, KEEY"
type textarea "x"
type textarea "TAPE, KEE"
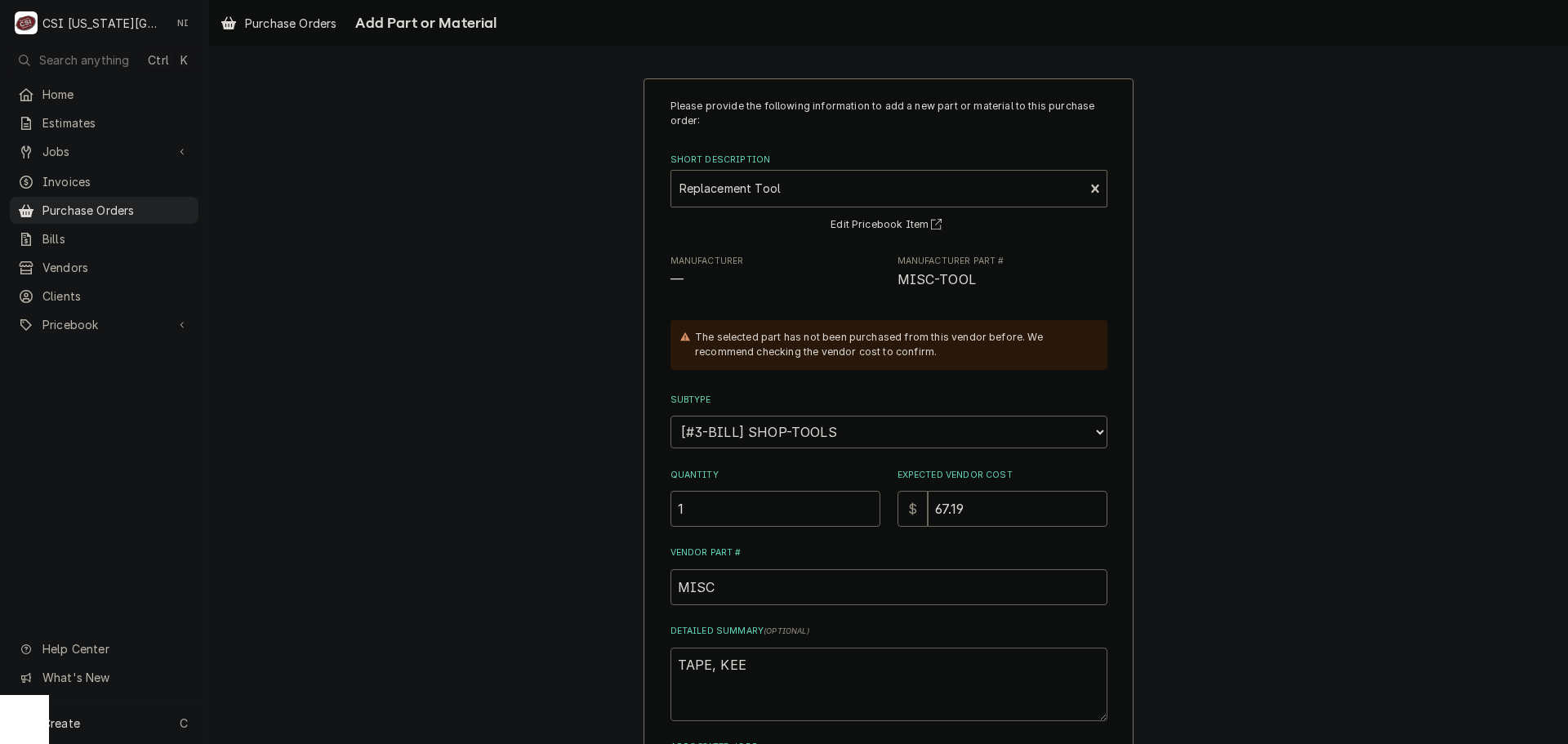
type textarea "x"
type textarea "TAPE, KE"
type textarea "x"
type textarea "TAPE, KEY"
type textarea "x"
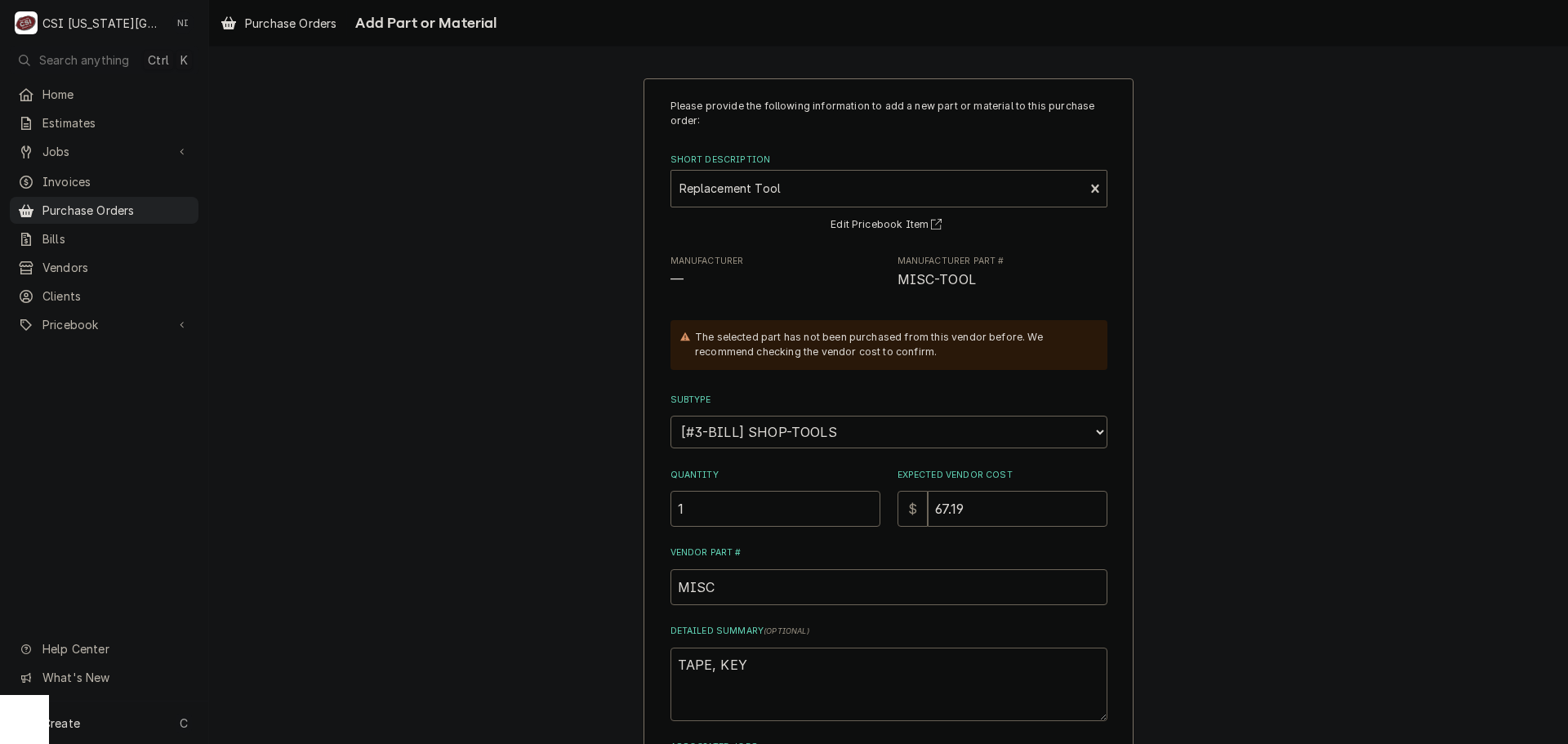
type textarea "TAPE, KEYB"
type textarea "x"
type textarea "TAPE, KEYBO"
type textarea "x"
type textarea "TAPE, KEYBOA"
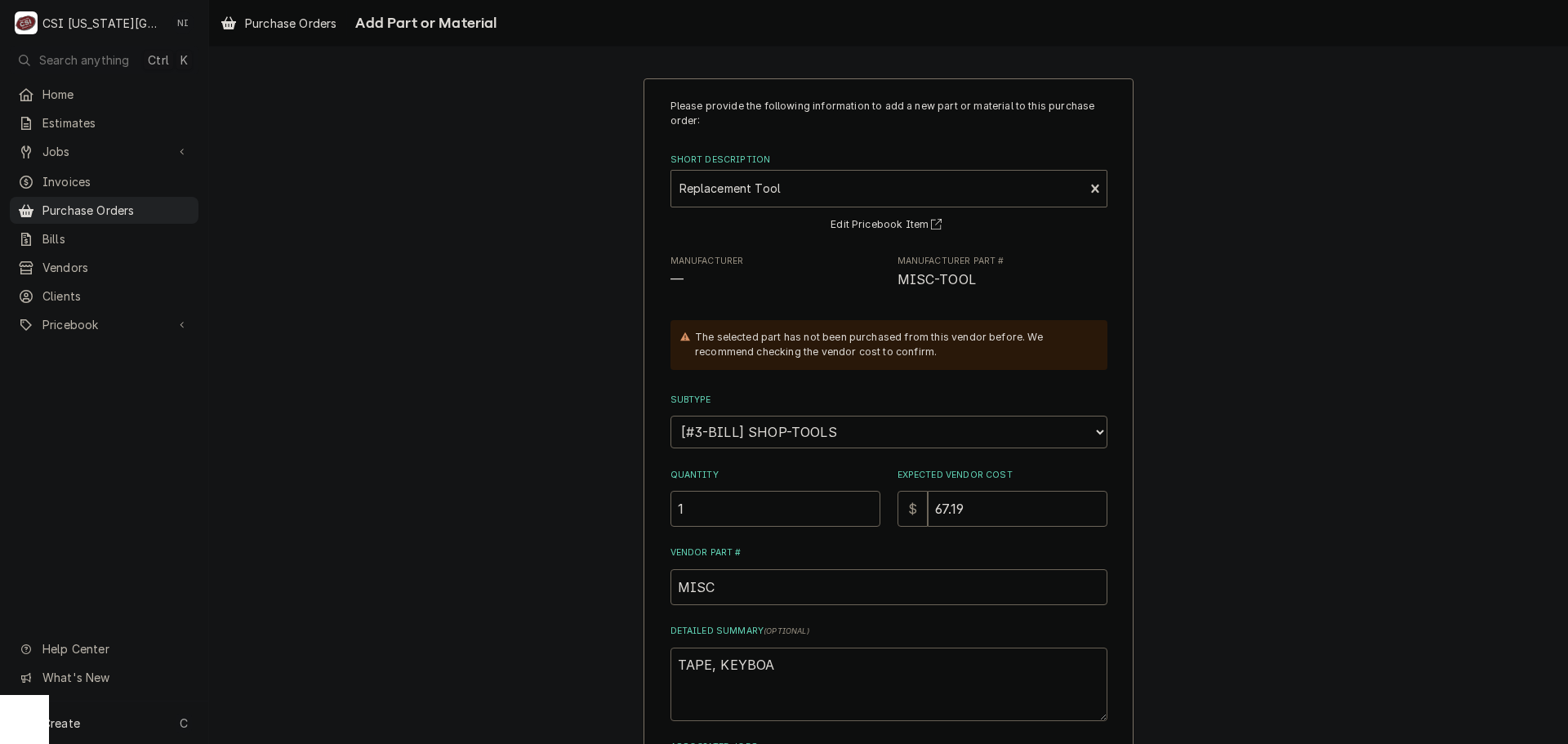
type textarea "x"
type textarea "TAPE, KEYBOAR"
type textarea "x"
type textarea "TAPE, KEYBOARD"
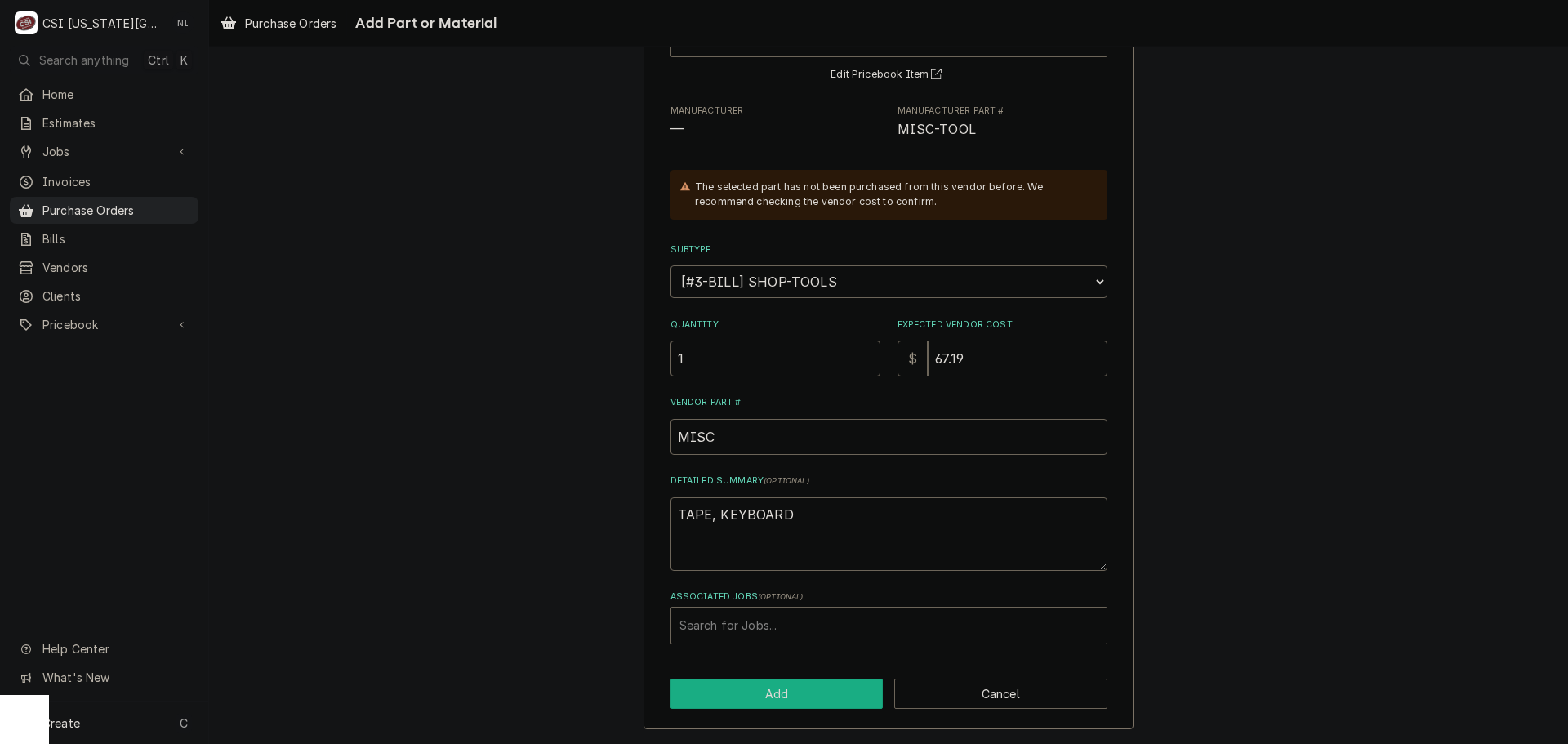
click at [788, 689] on button "Add" at bounding box center [776, 694] width 213 height 30
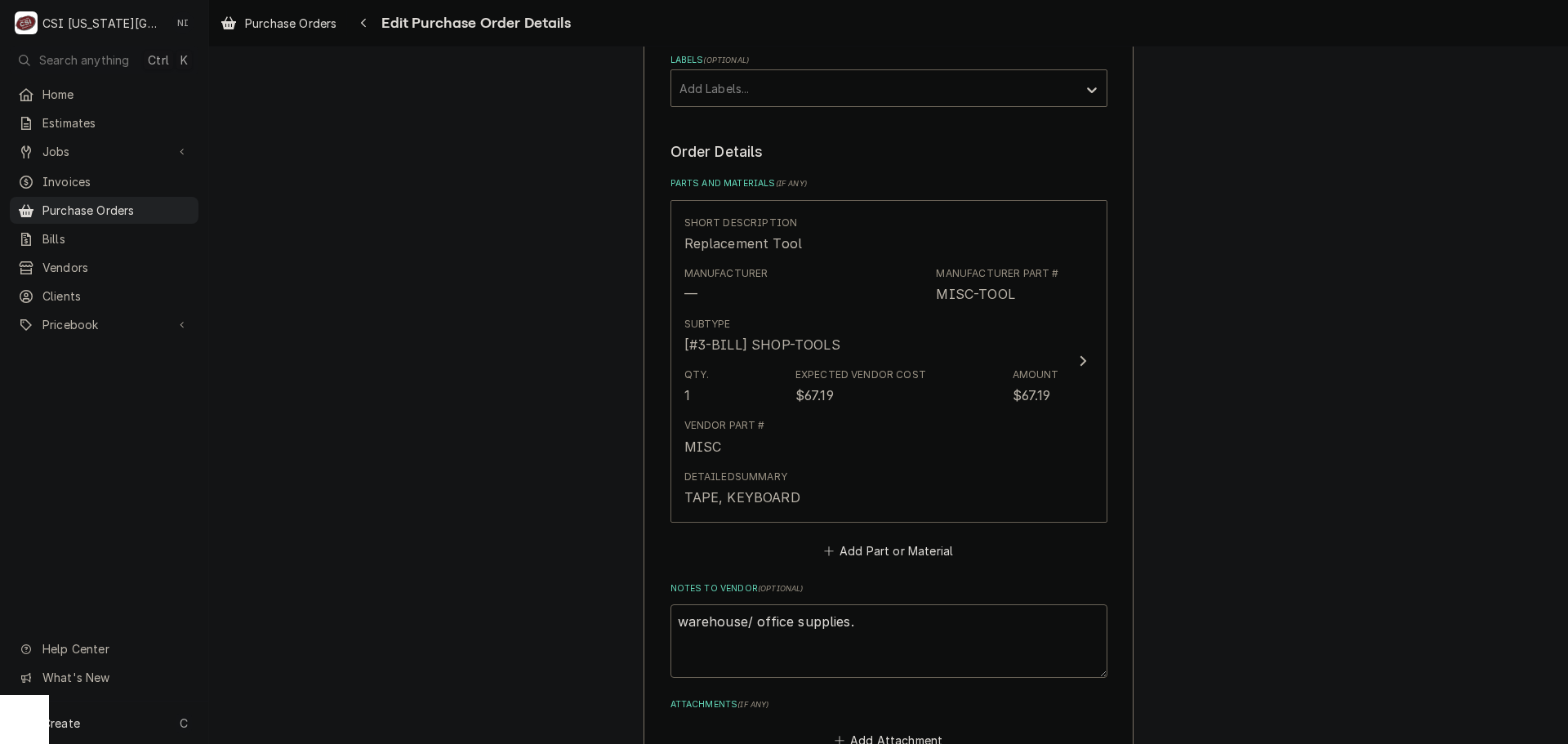
scroll to position [796, 0]
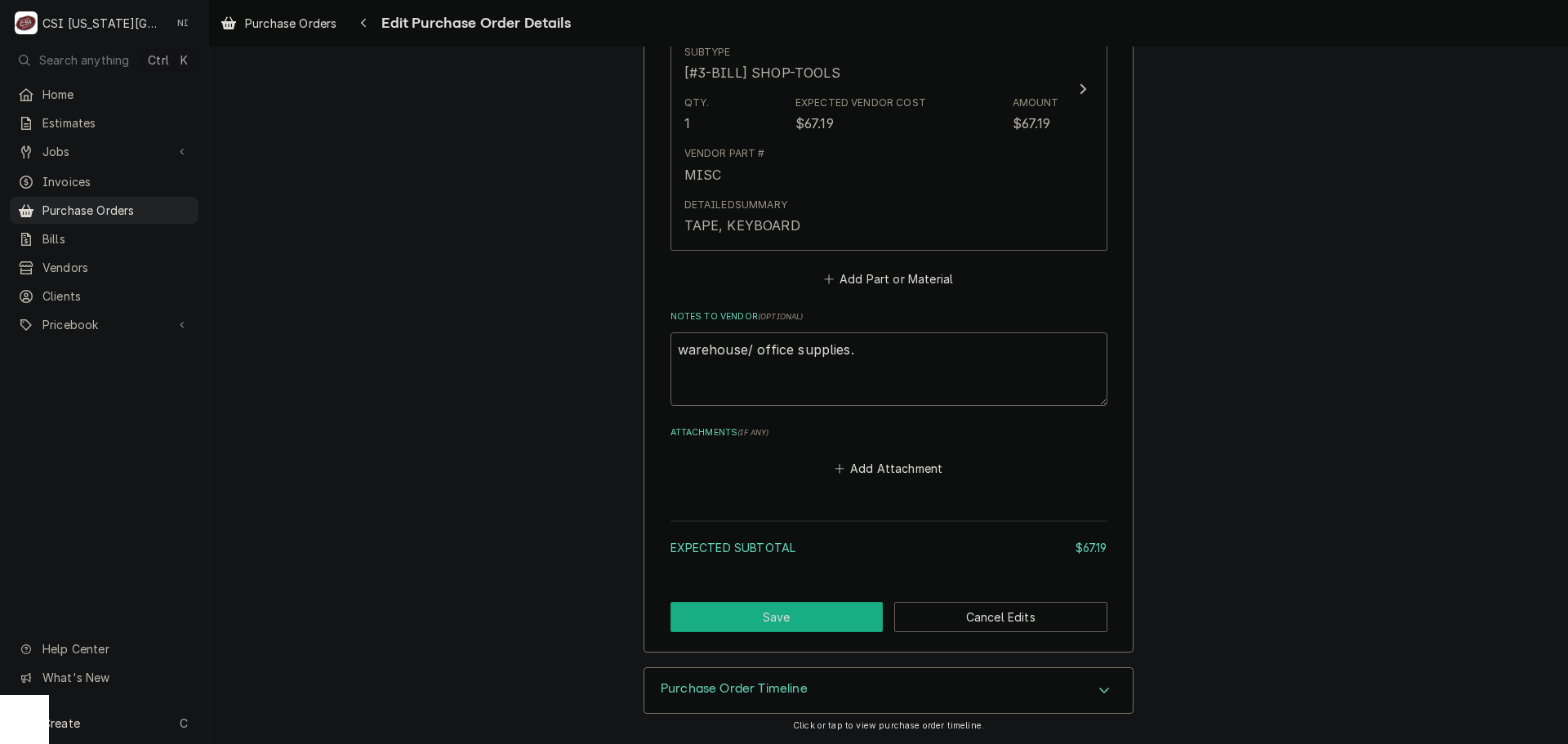
click at [807, 614] on button "Save" at bounding box center [776, 617] width 213 height 30
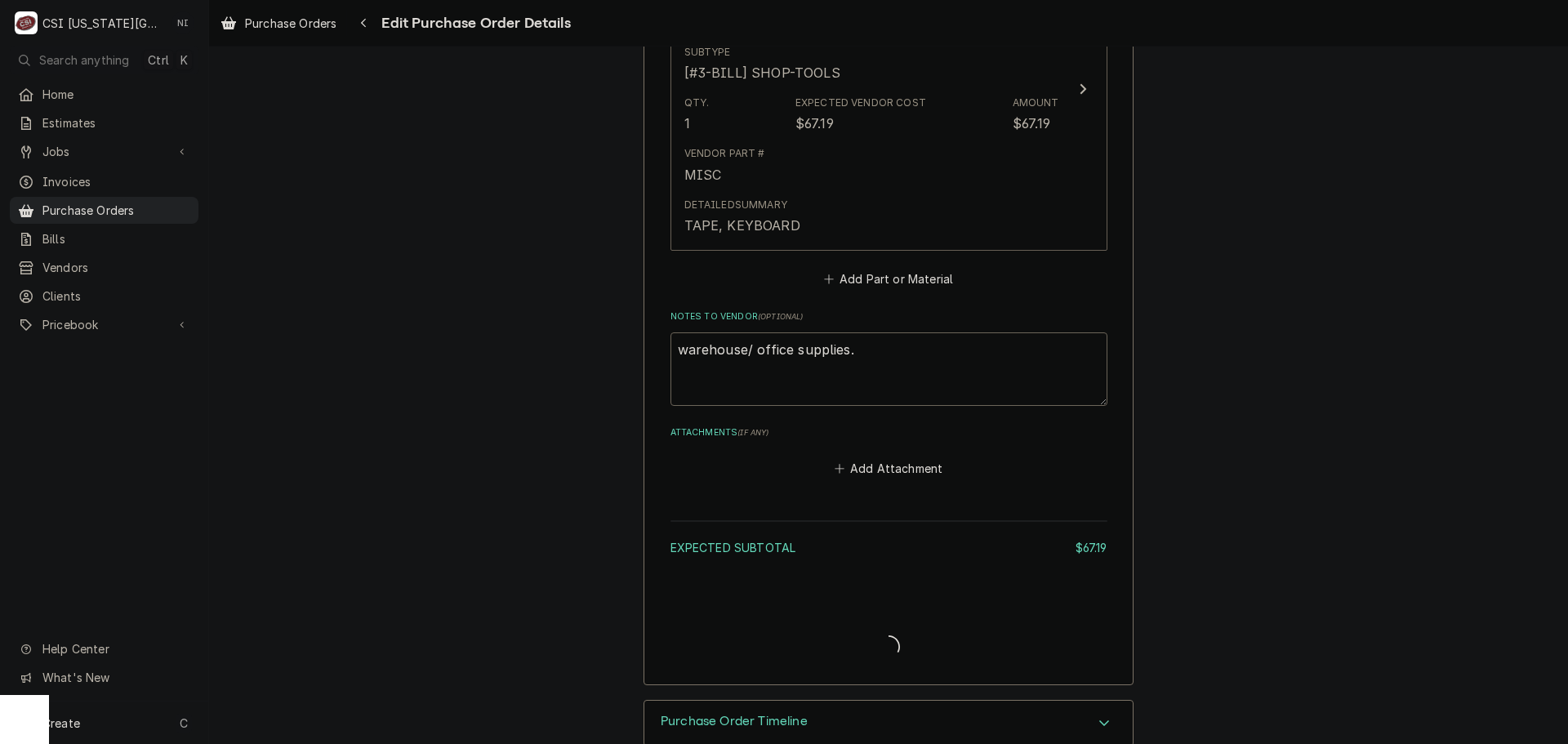
type textarea "x"
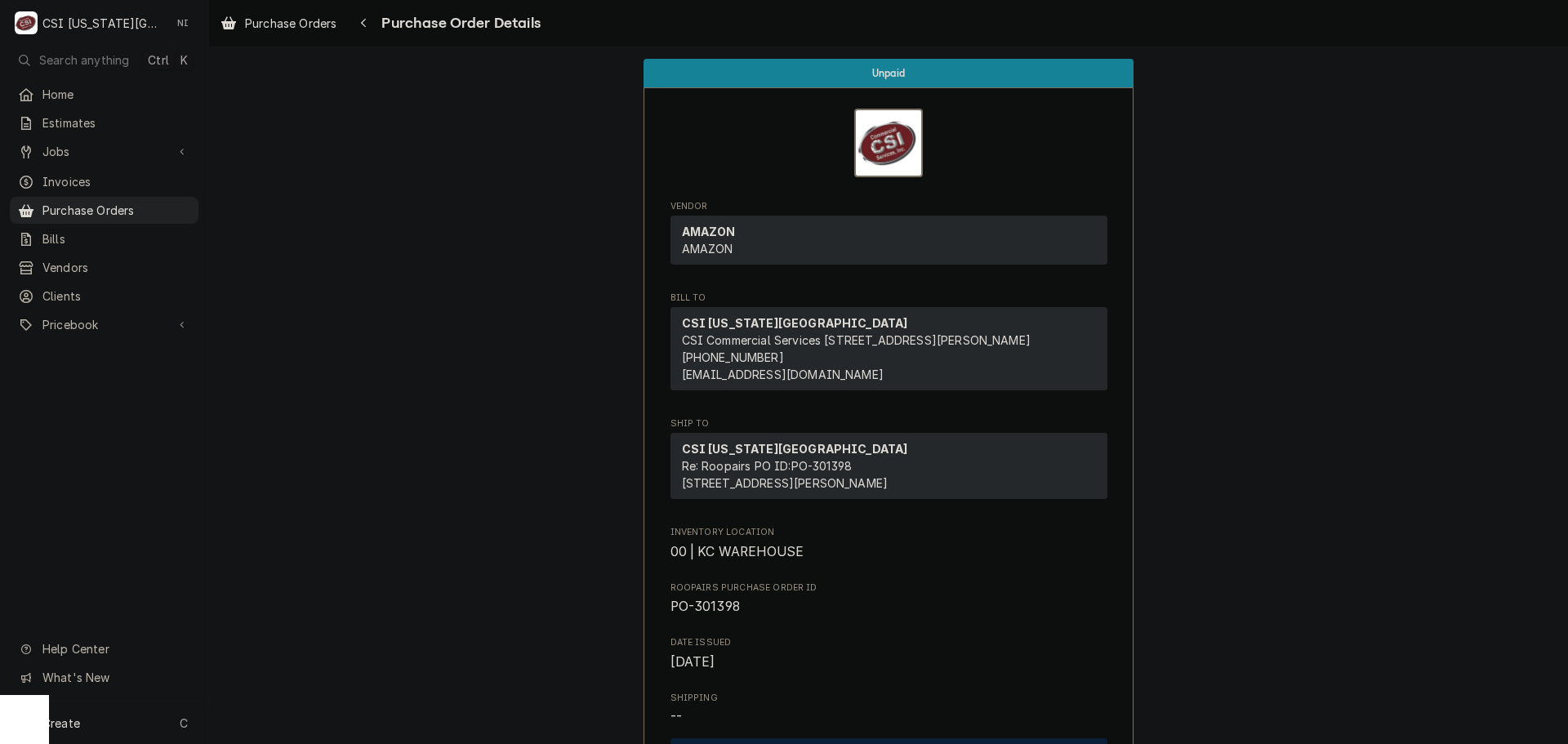
click at [161, 202] on span "Purchase Orders" at bounding box center [116, 210] width 148 height 17
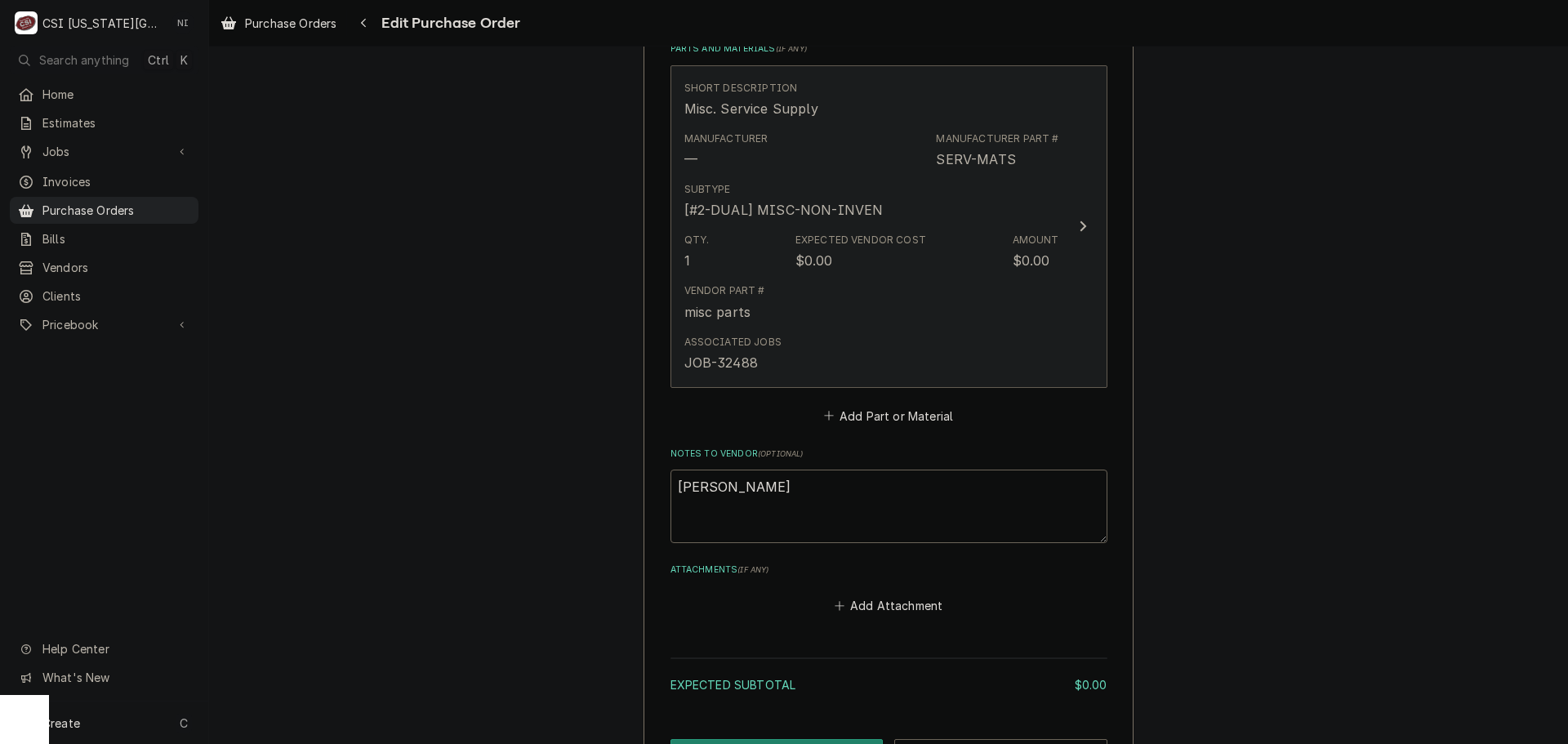
scroll to position [736, 0]
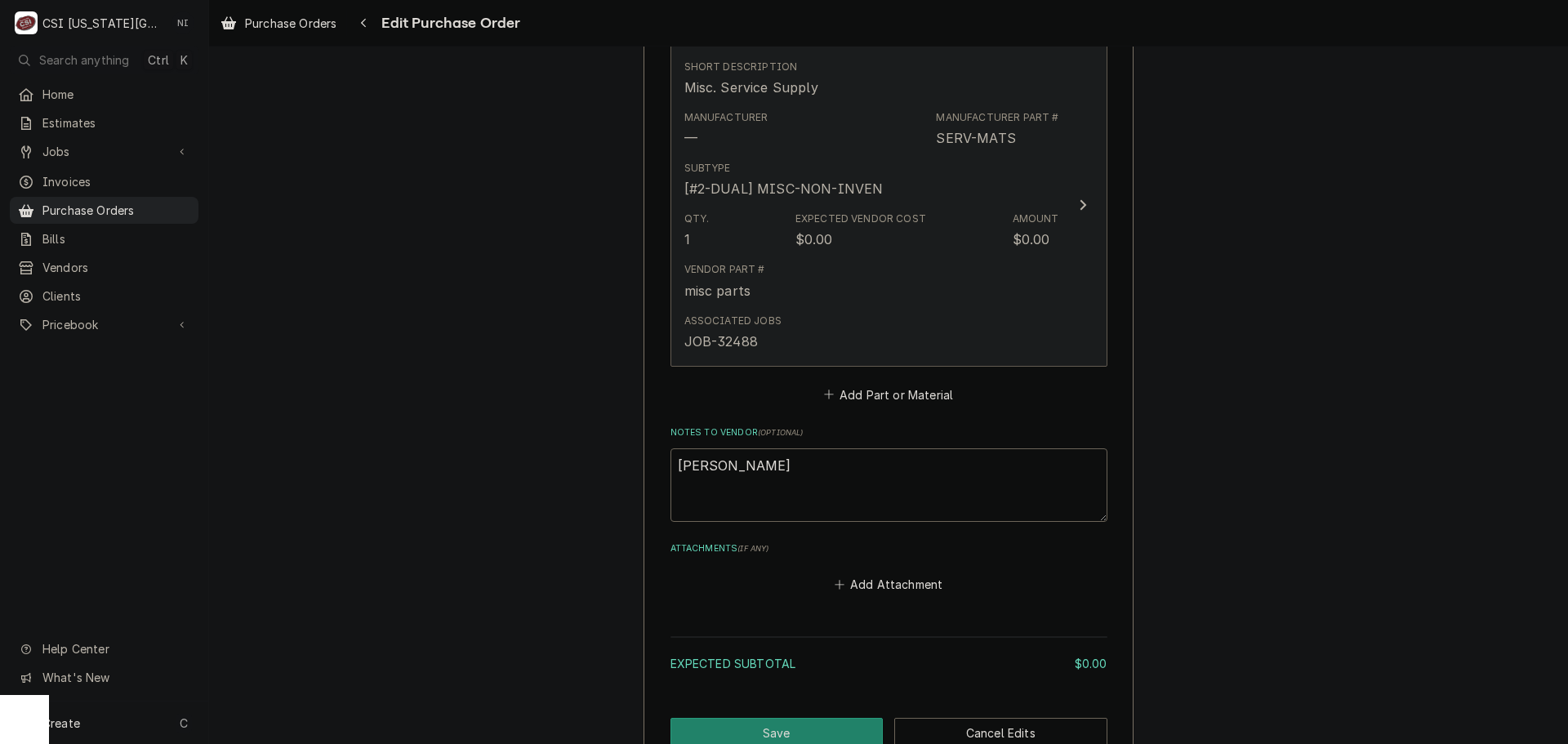
click at [918, 266] on div "Vendor Part # misc parts" at bounding box center [872, 281] width 375 height 51
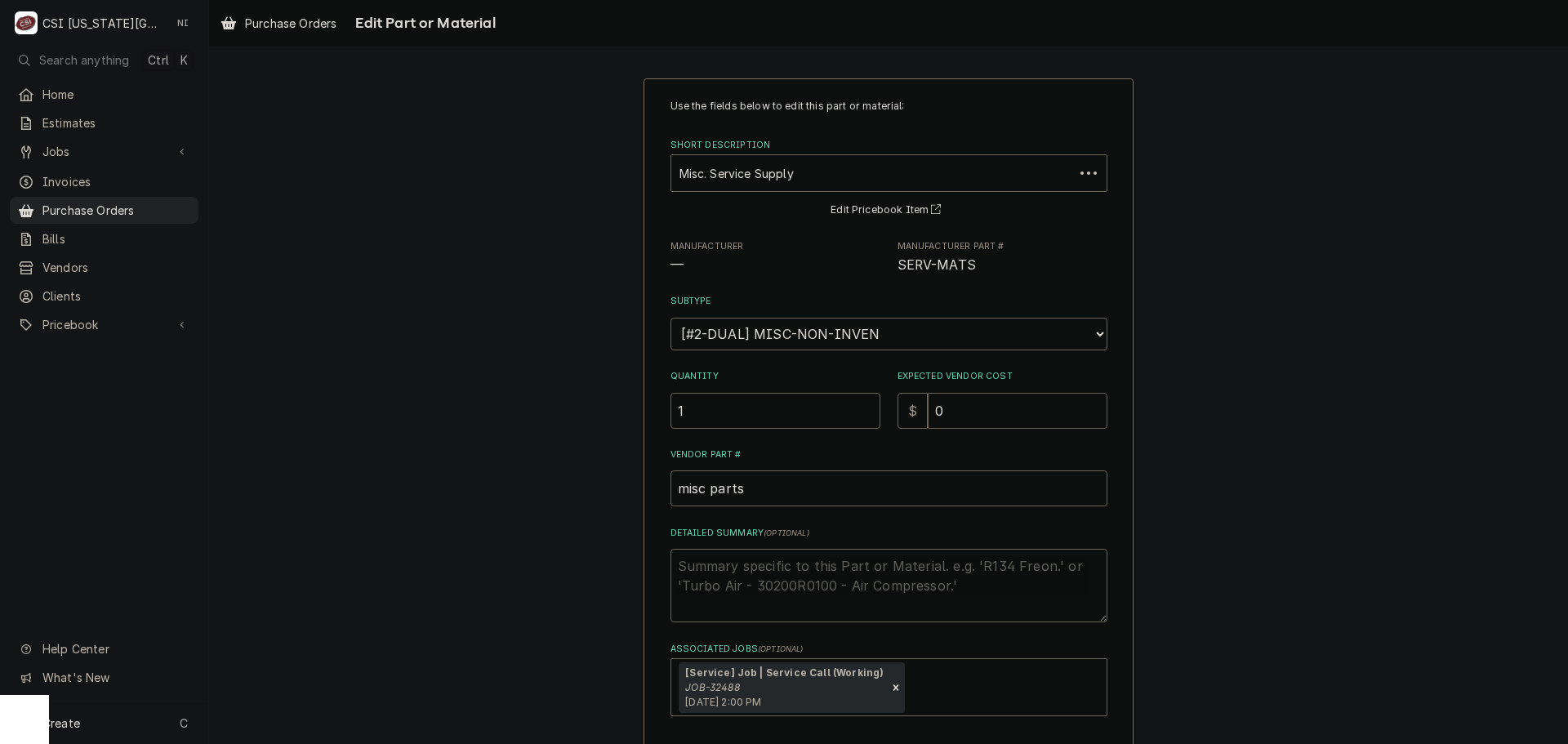
drag, startPoint x: 957, startPoint y: 423, endPoint x: 897, endPoint y: 421, distance: 60.0
click at [897, 421] on div "$ 0" at bounding box center [1003, 411] width 210 height 36
type textarea "x"
type input "8"
type textarea "x"
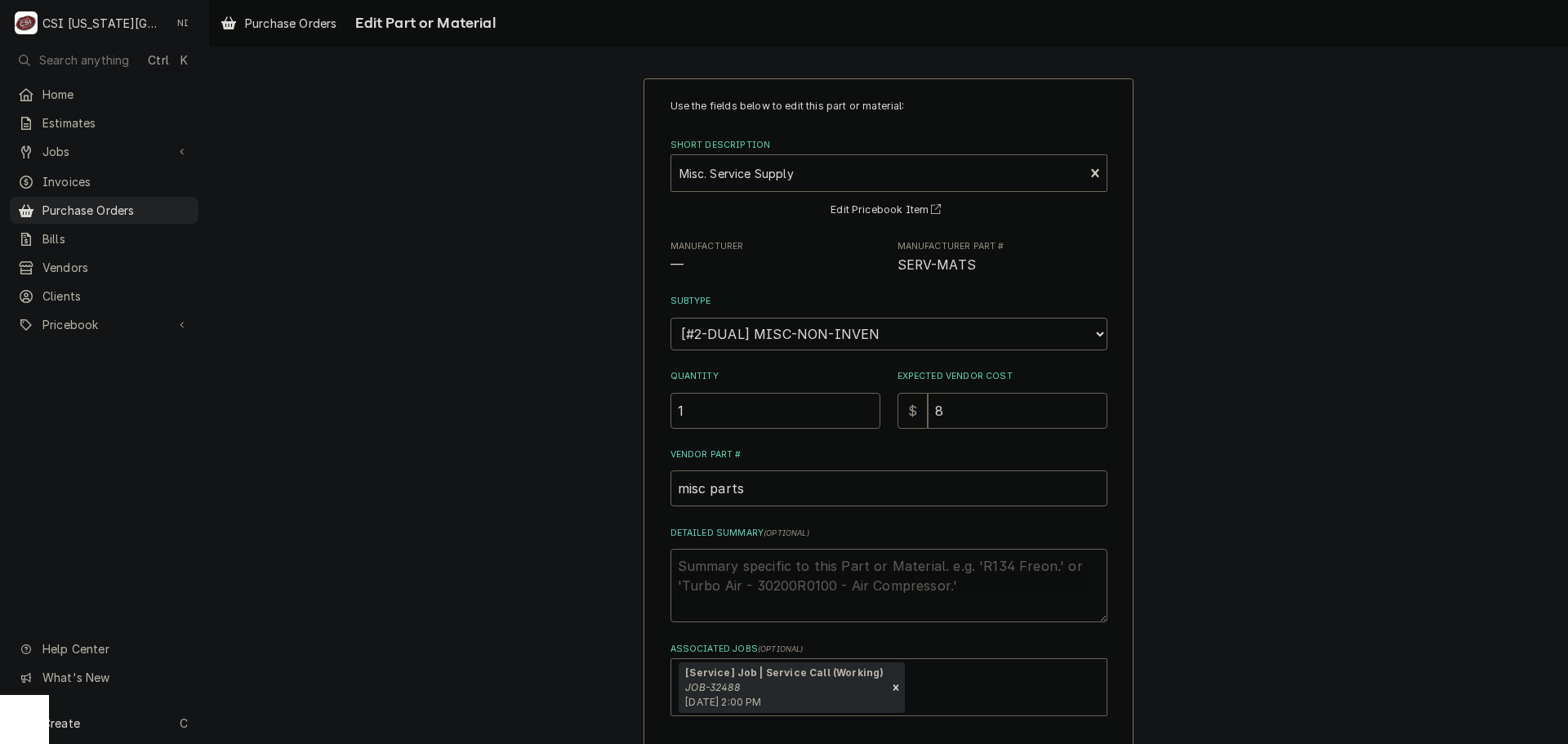
type input "8.3"
type textarea "x"
type input "8.34"
click at [742, 540] on div "Detailed Summary ( optional )" at bounding box center [889, 575] width 437 height 96
click at [744, 563] on textarea "Detailed Summary ( optional )" at bounding box center [889, 585] width 437 height 73
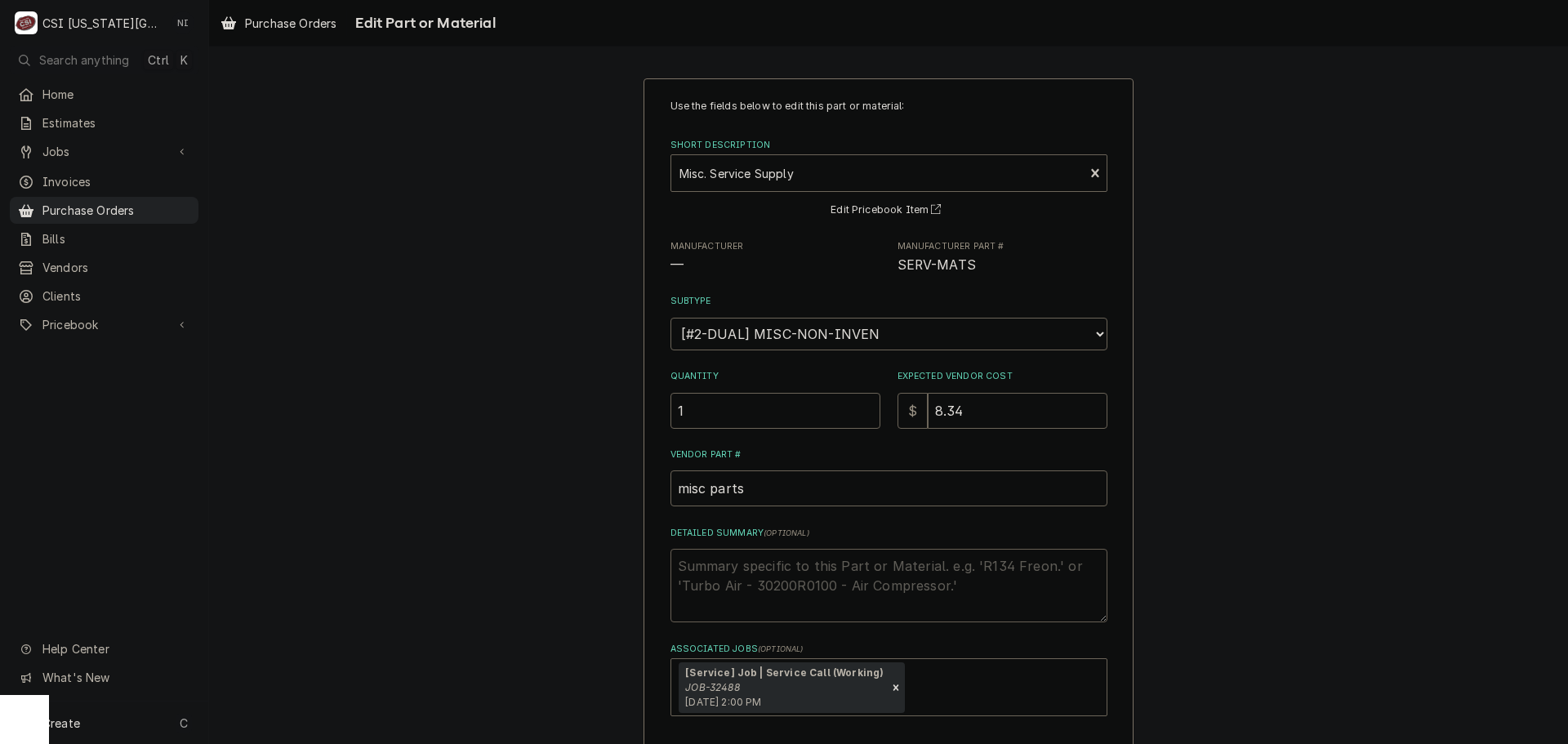
type textarea "x"
type textarea "f"
type textarea "x"
type textarea "fa"
type textarea "x"
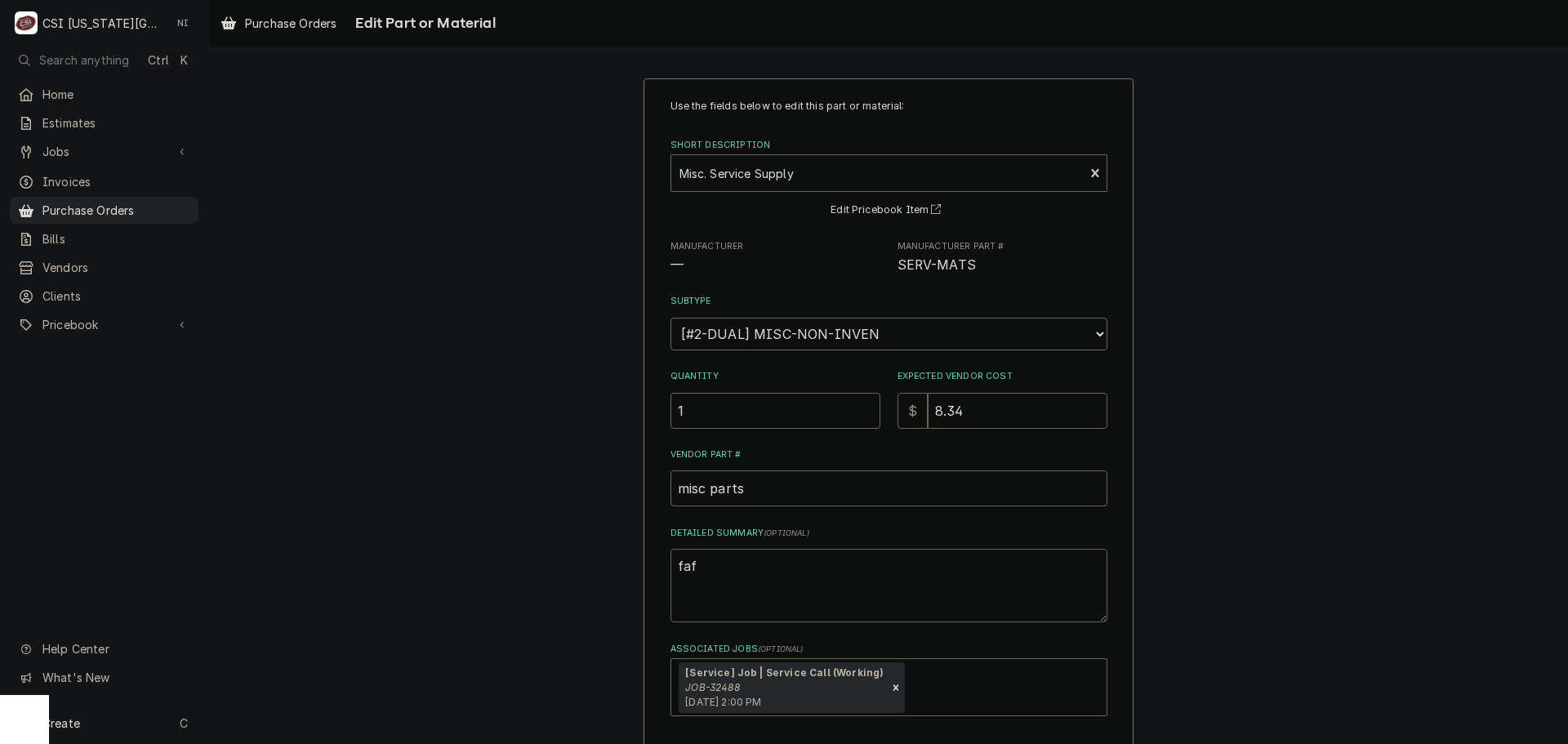
type textarea "fa"
type textarea "x"
type textarea "fas"
type textarea "x"
type textarea "fast"
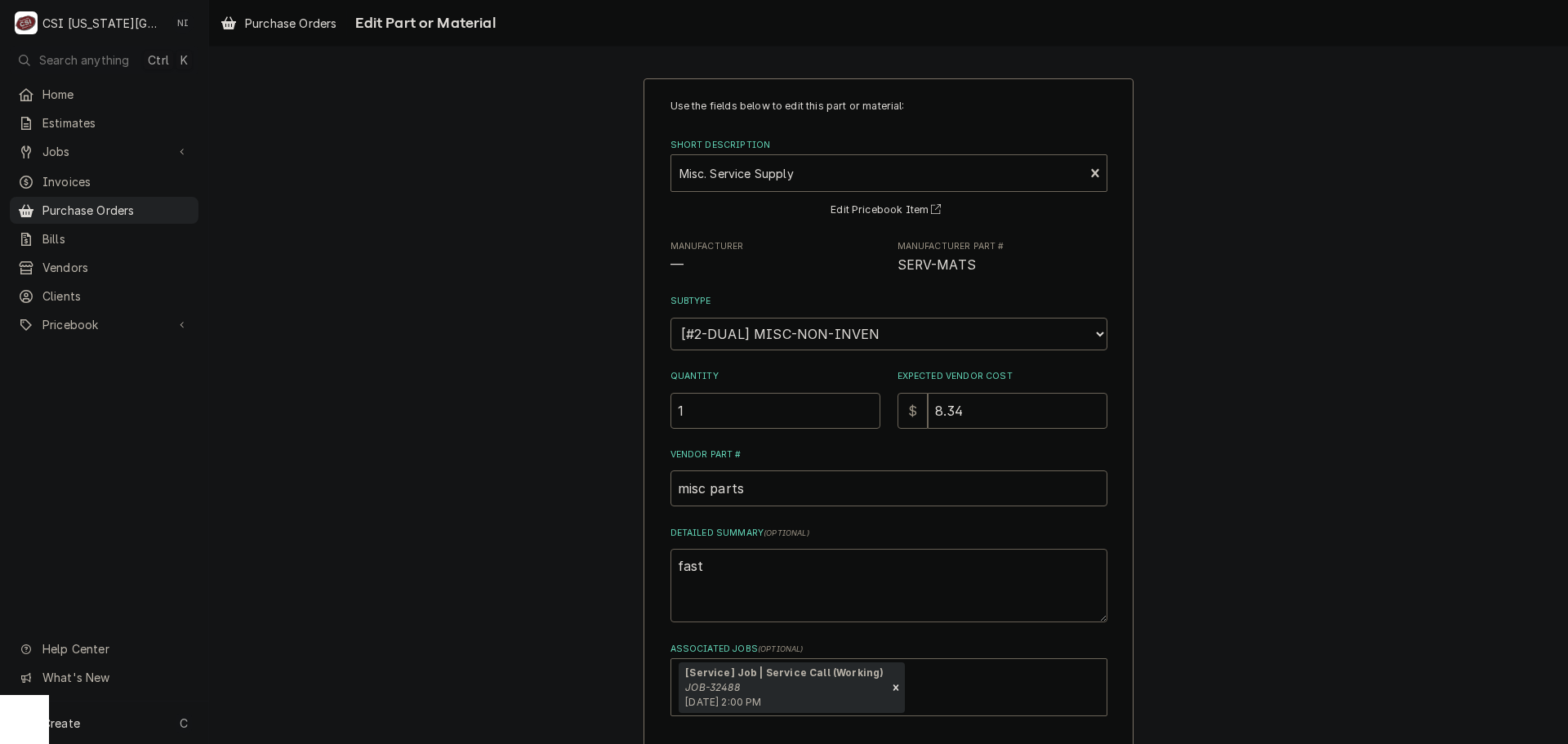
type textarea "x"
type textarea "faste"
type textarea "x"
type textarea "faster"
type textarea "x"
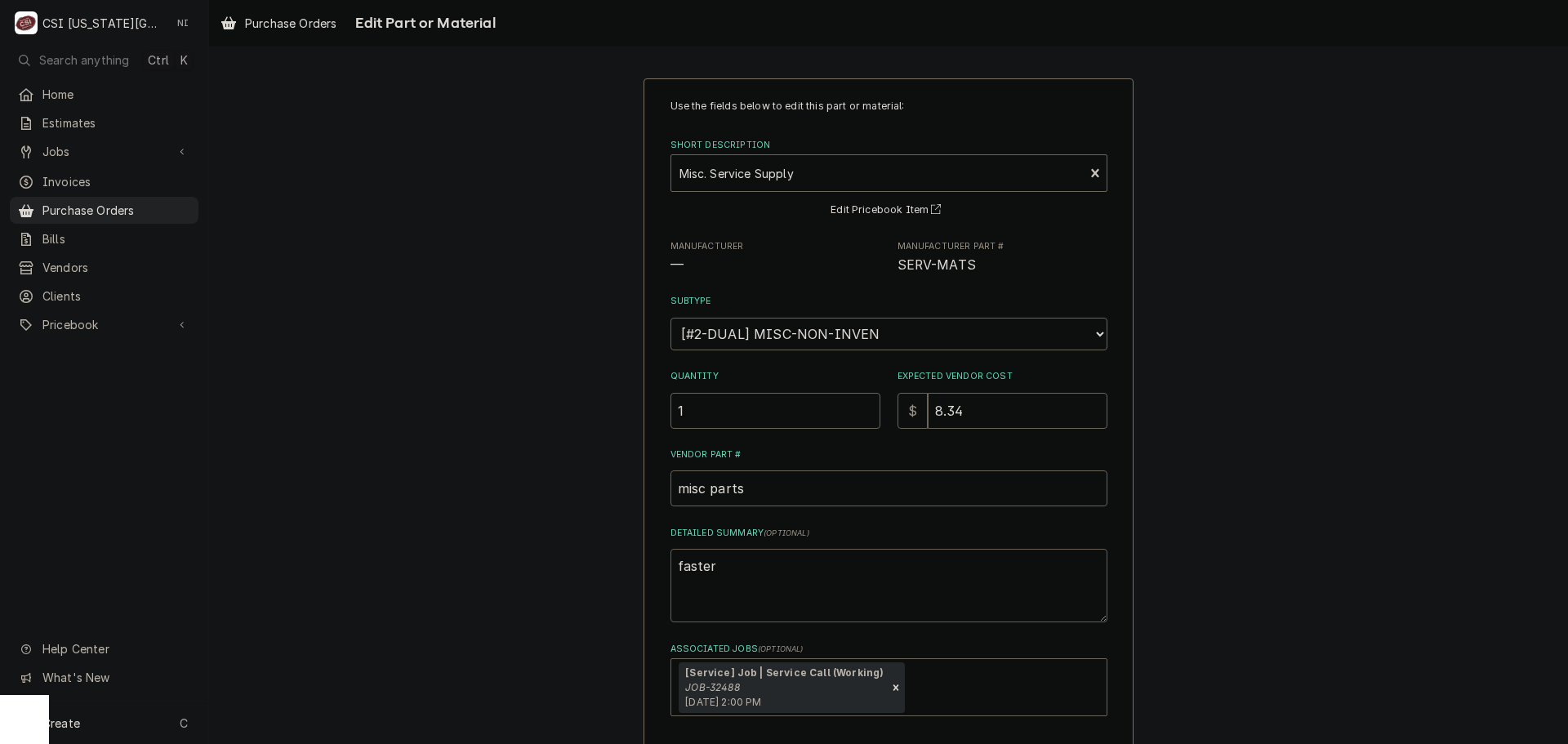
type textarea "fastern"
type textarea "x"
type textarea "faster"
type textarea "x"
type textarea "faste"
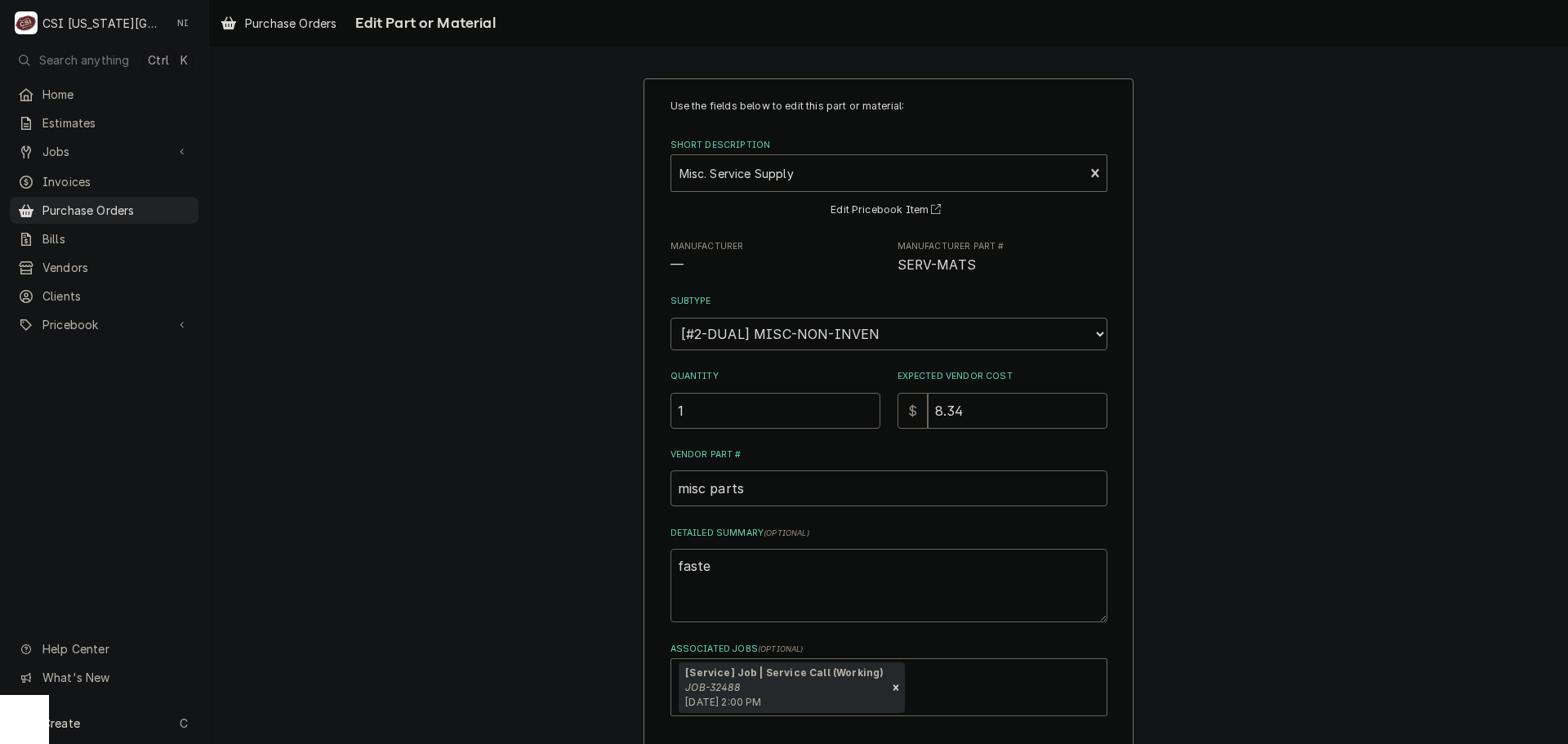
type textarea "x"
type textarea "fasten"
type textarea "x"
type textarea "fastene"
type textarea "x"
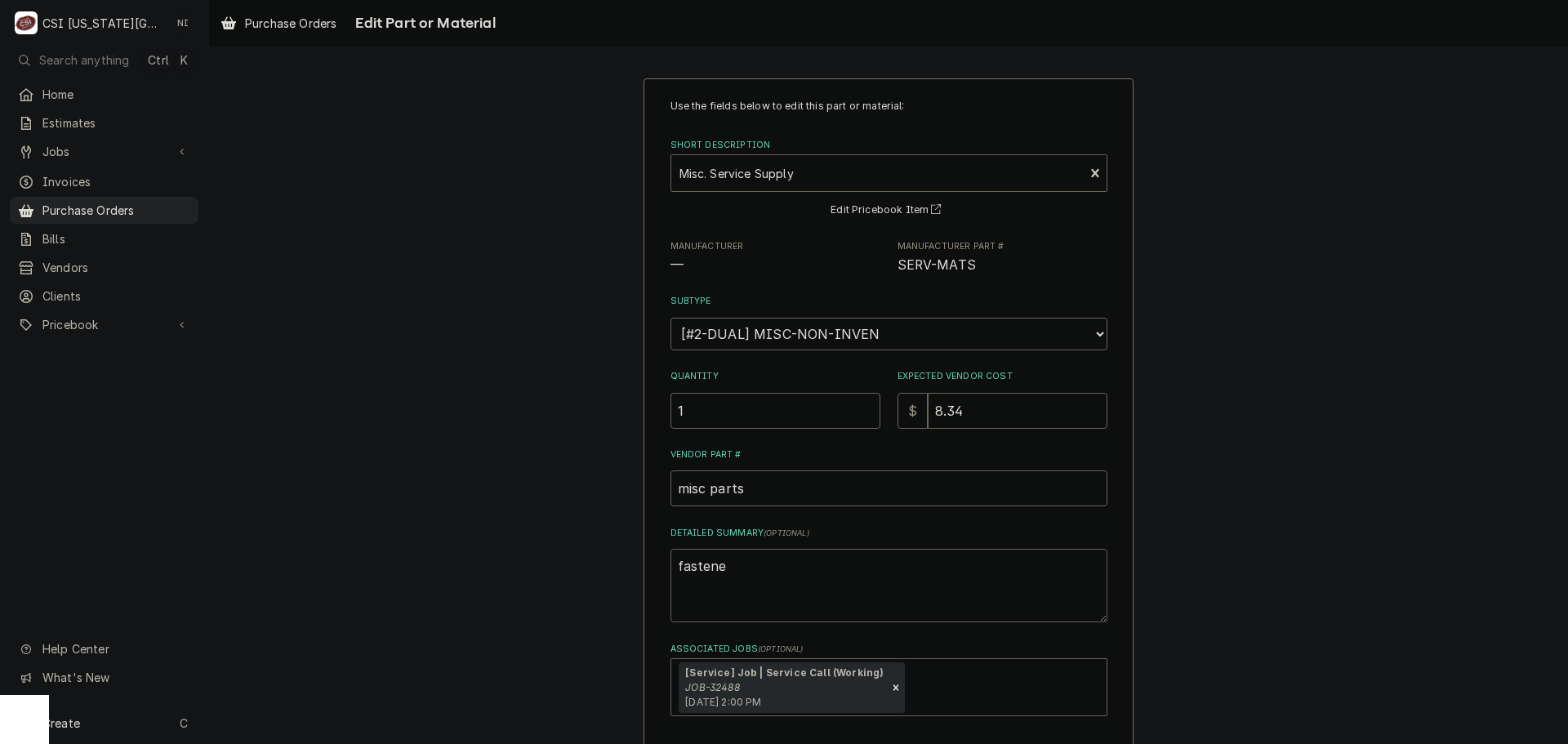
type textarea "fastener"
type textarea "x"
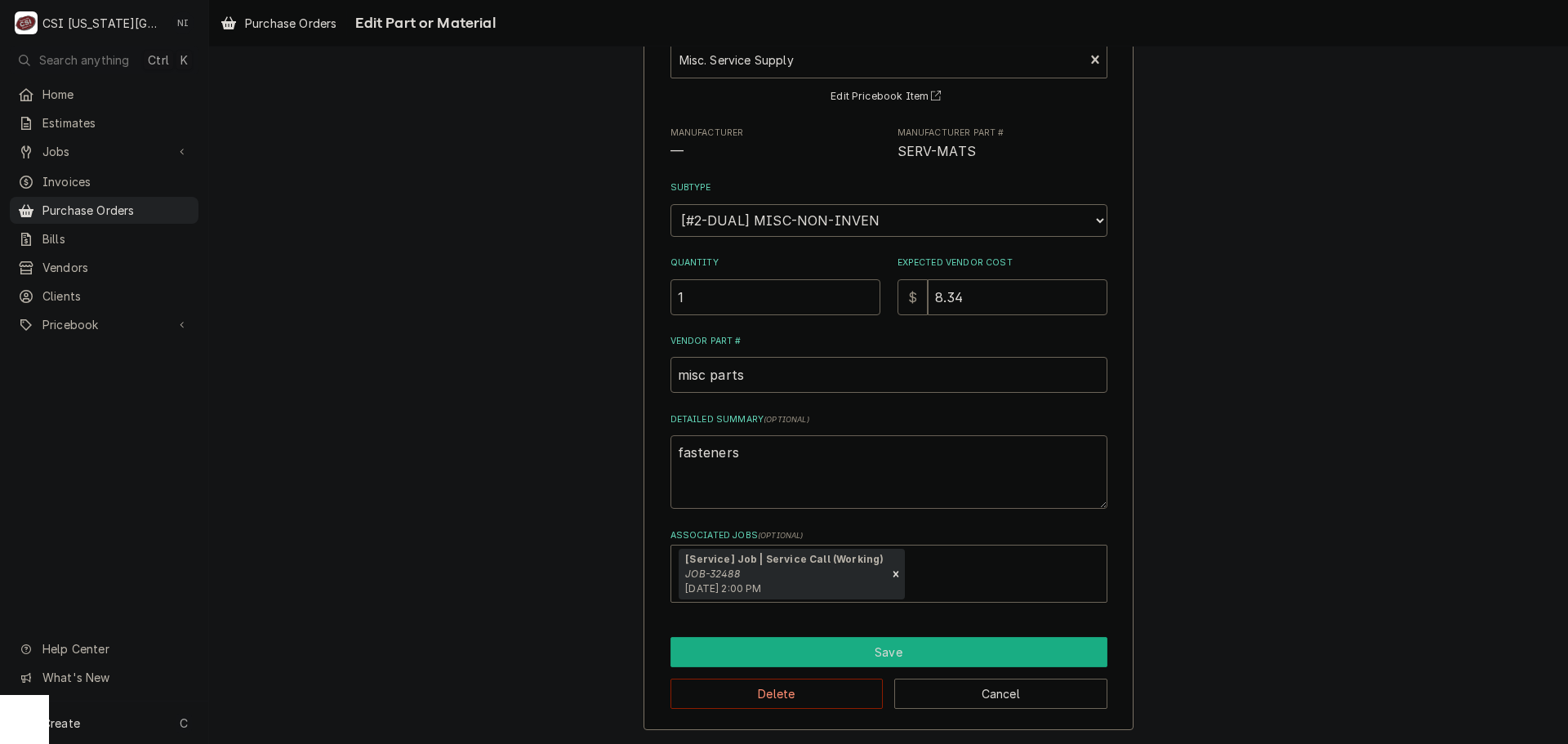
type textarea "fasteners"
click at [883, 659] on button "Save" at bounding box center [889, 652] width 437 height 30
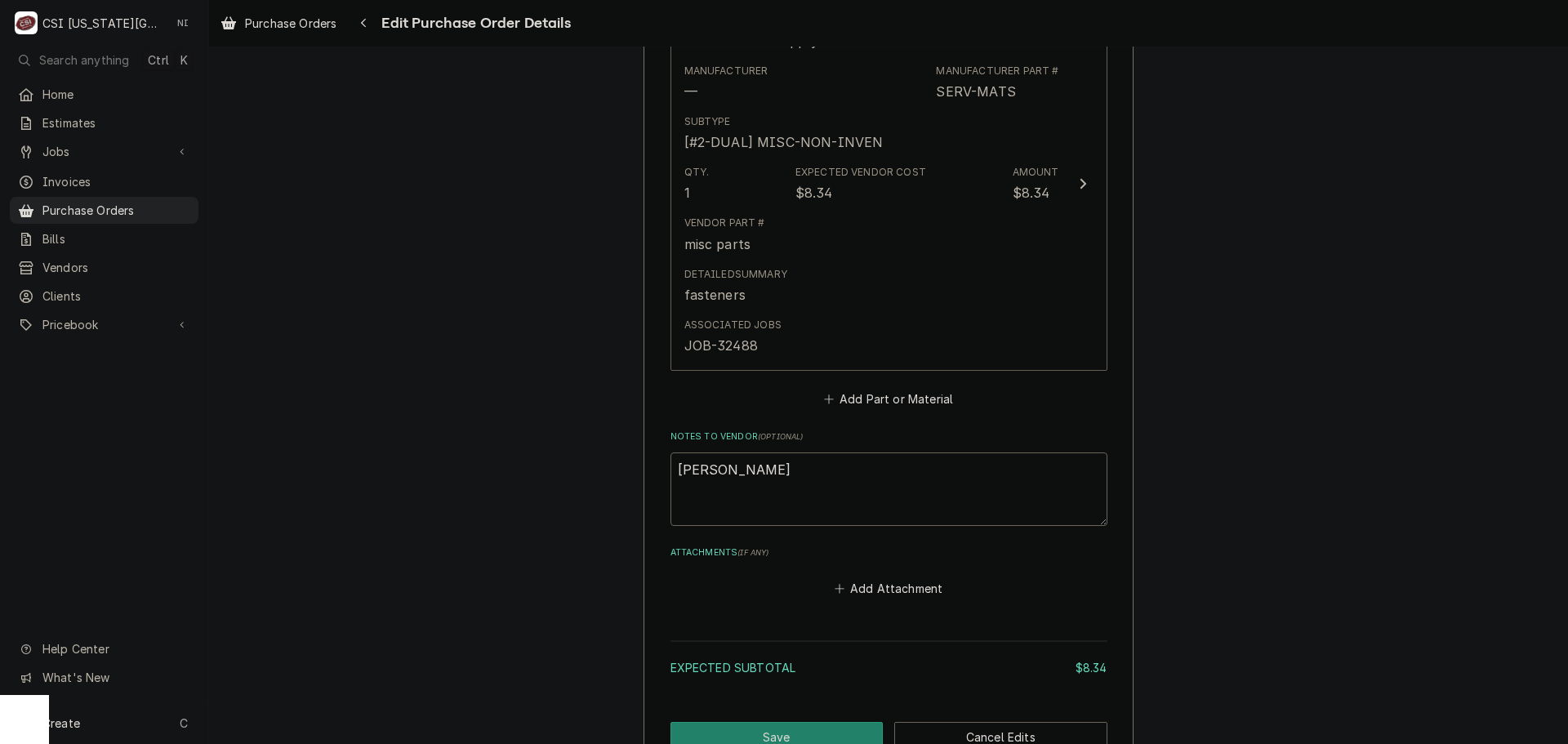
scroll to position [902, 0]
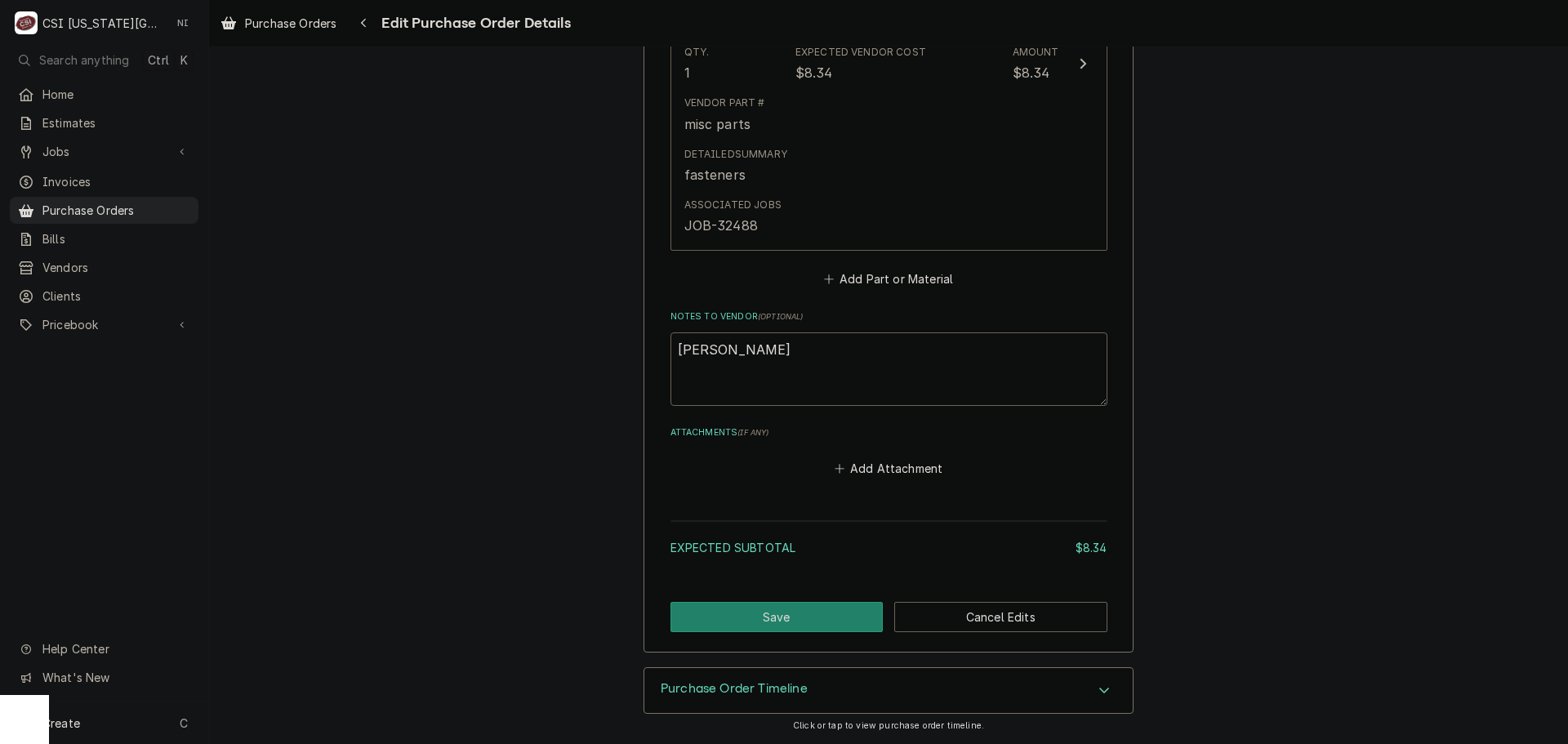
click at [783, 622] on button "Save" at bounding box center [776, 617] width 213 height 30
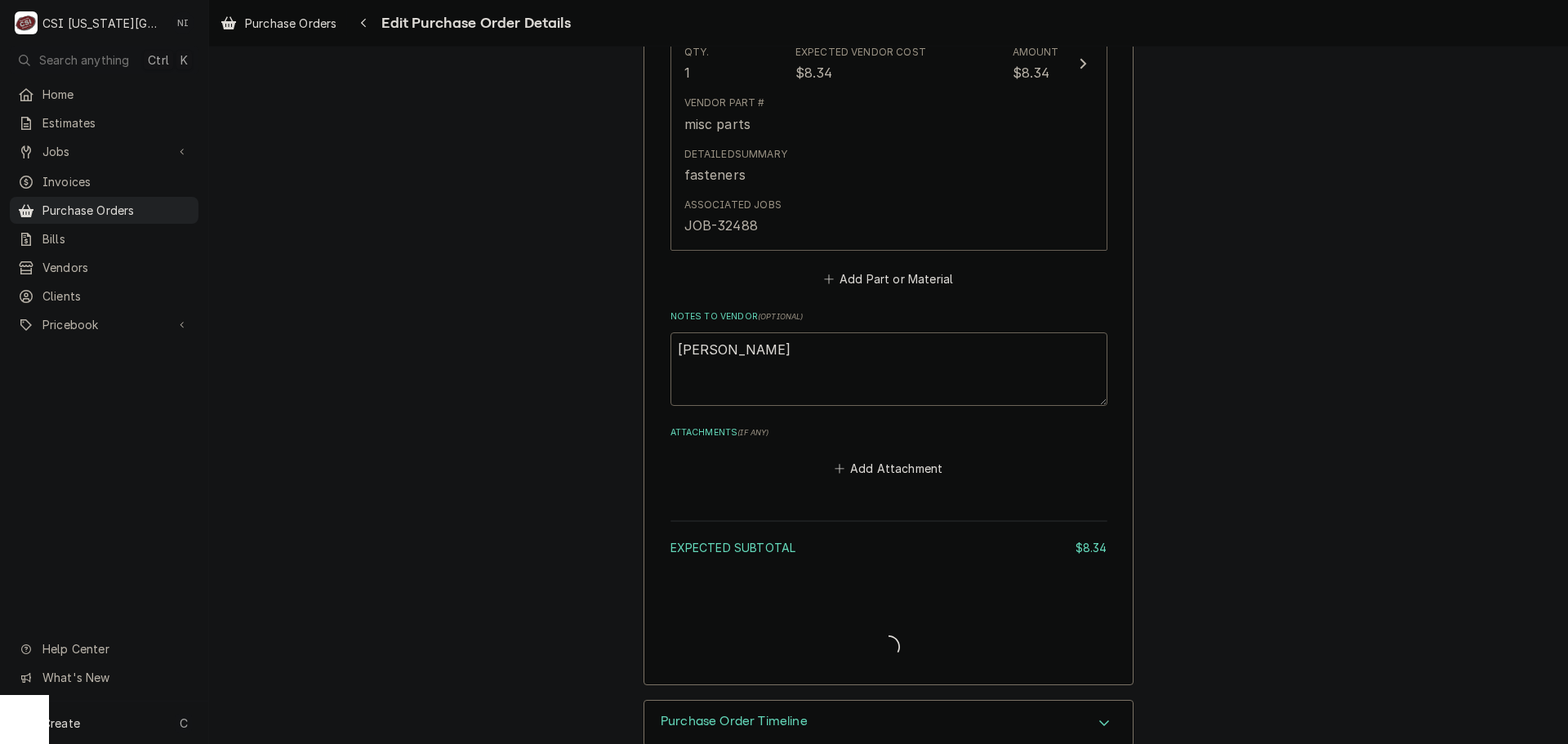
type textarea "x"
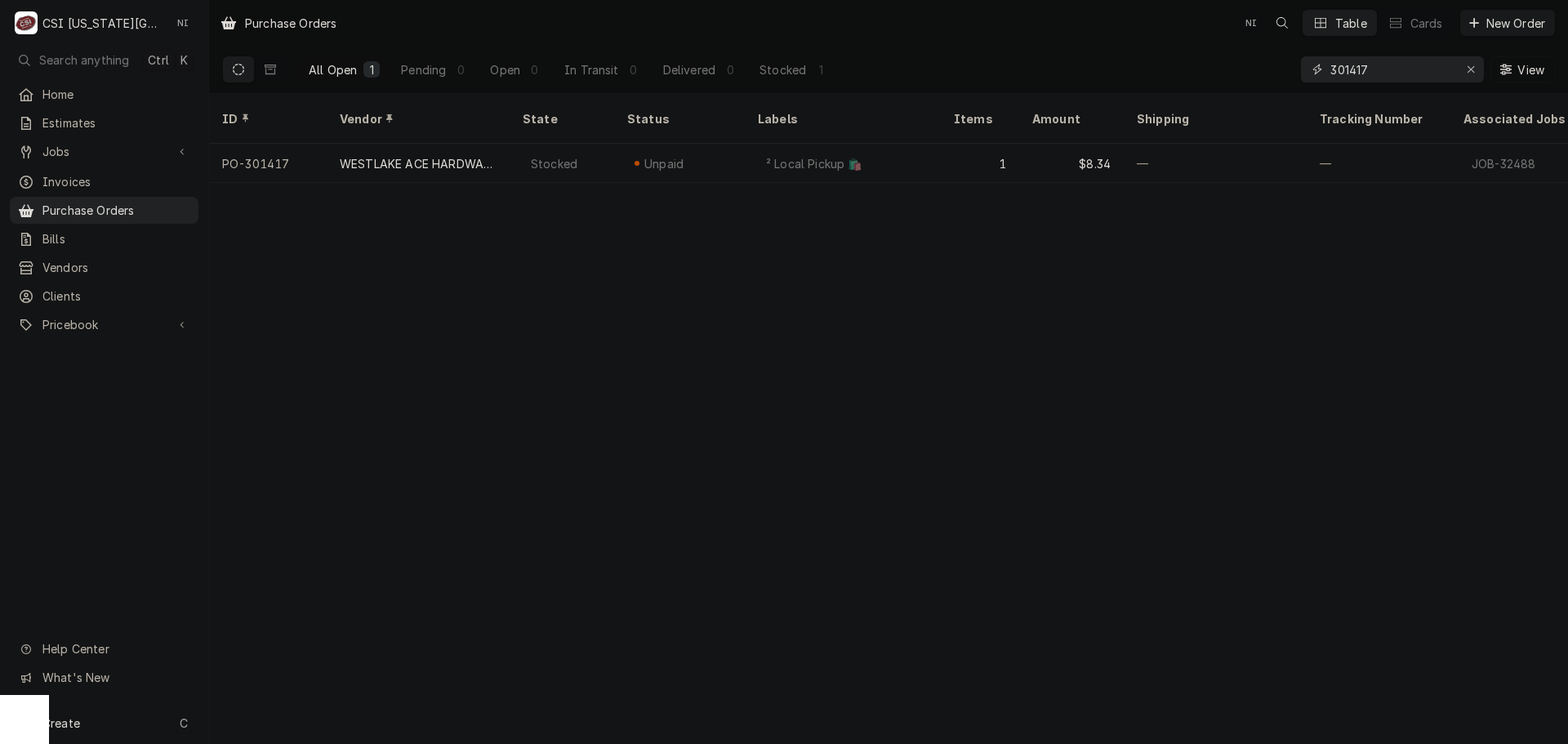
drag, startPoint x: 1349, startPoint y: 67, endPoint x: 1166, endPoint y: 58, distance: 183.2
click at [1182, 66] on div "All Open 1 Pending 0 Open 0 In Transit 0 Delivered 0 Stocked 1 301417 View" at bounding box center [888, 69] width 1333 height 46
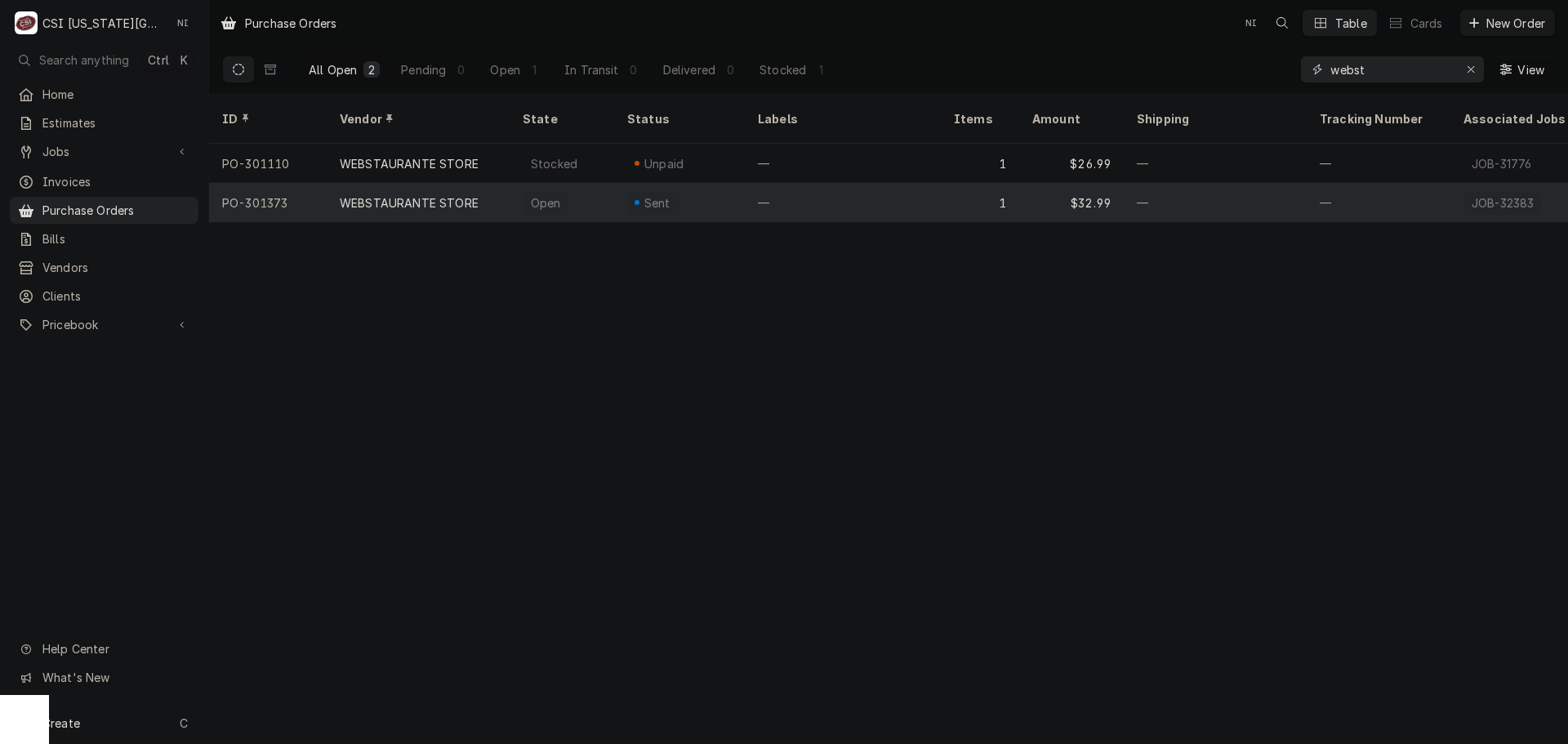
type input "webst"
click at [912, 183] on div "—" at bounding box center [842, 203] width 196 height 39
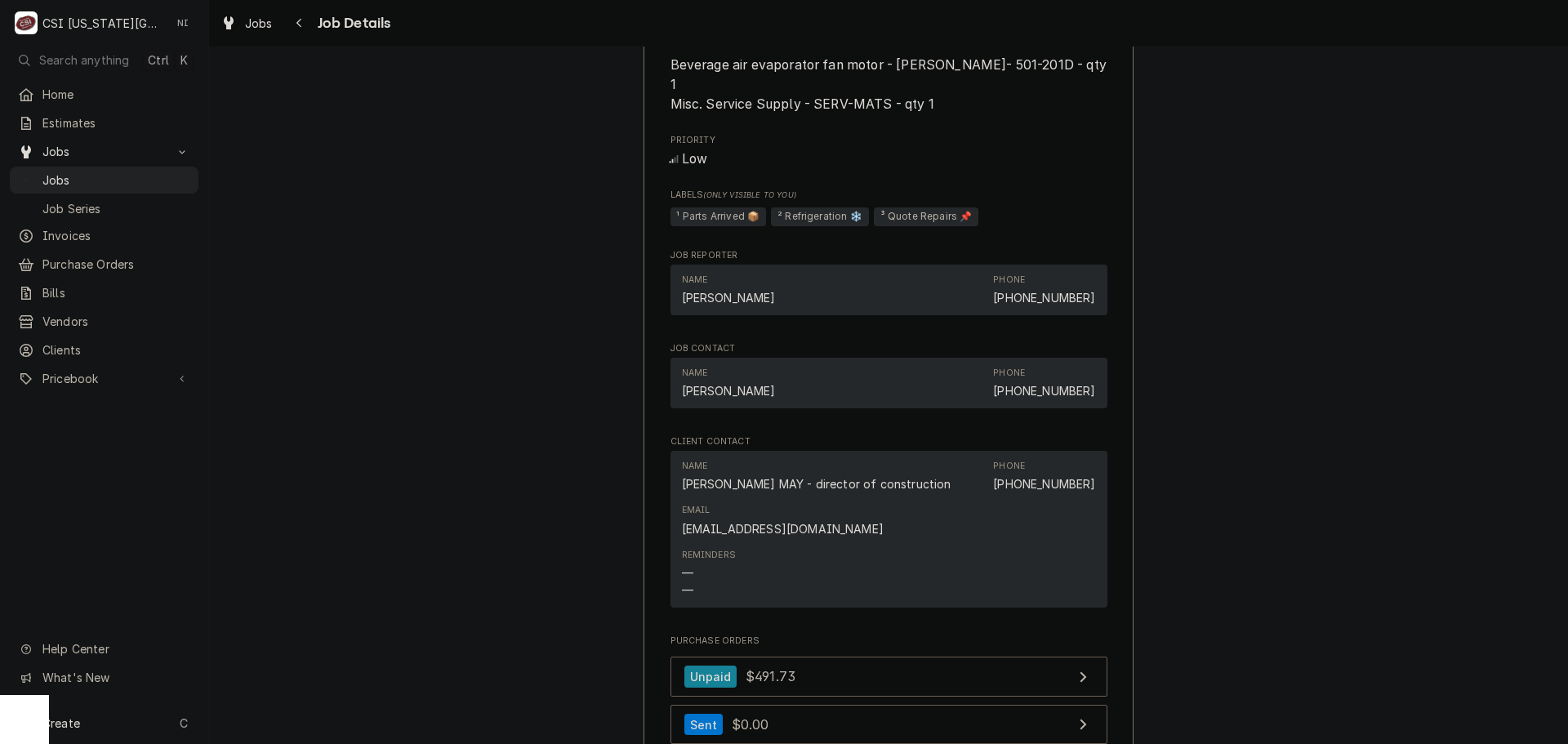
scroll to position [2287, 0]
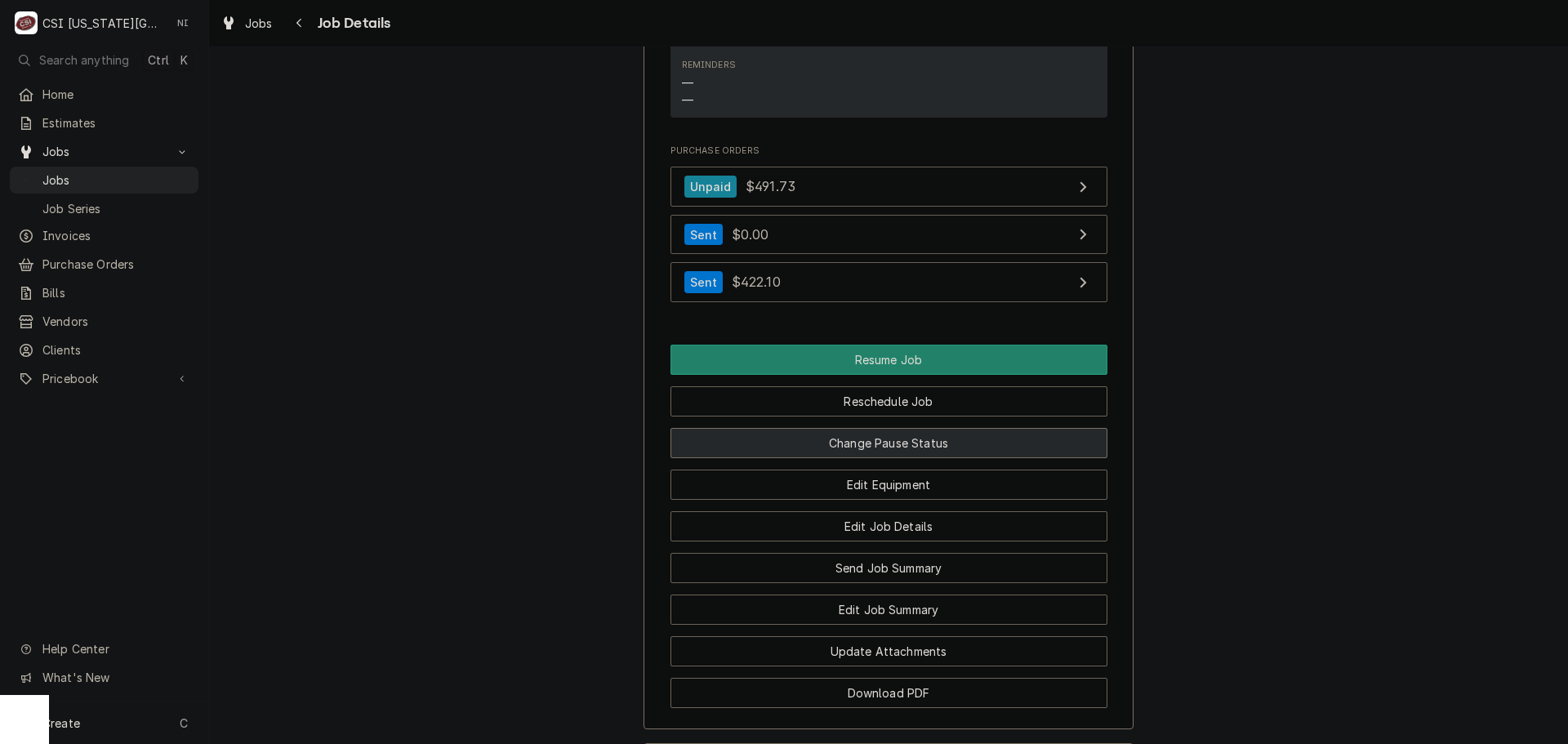
click at [910, 444] on button "Change Pause Status" at bounding box center [889, 443] width 437 height 30
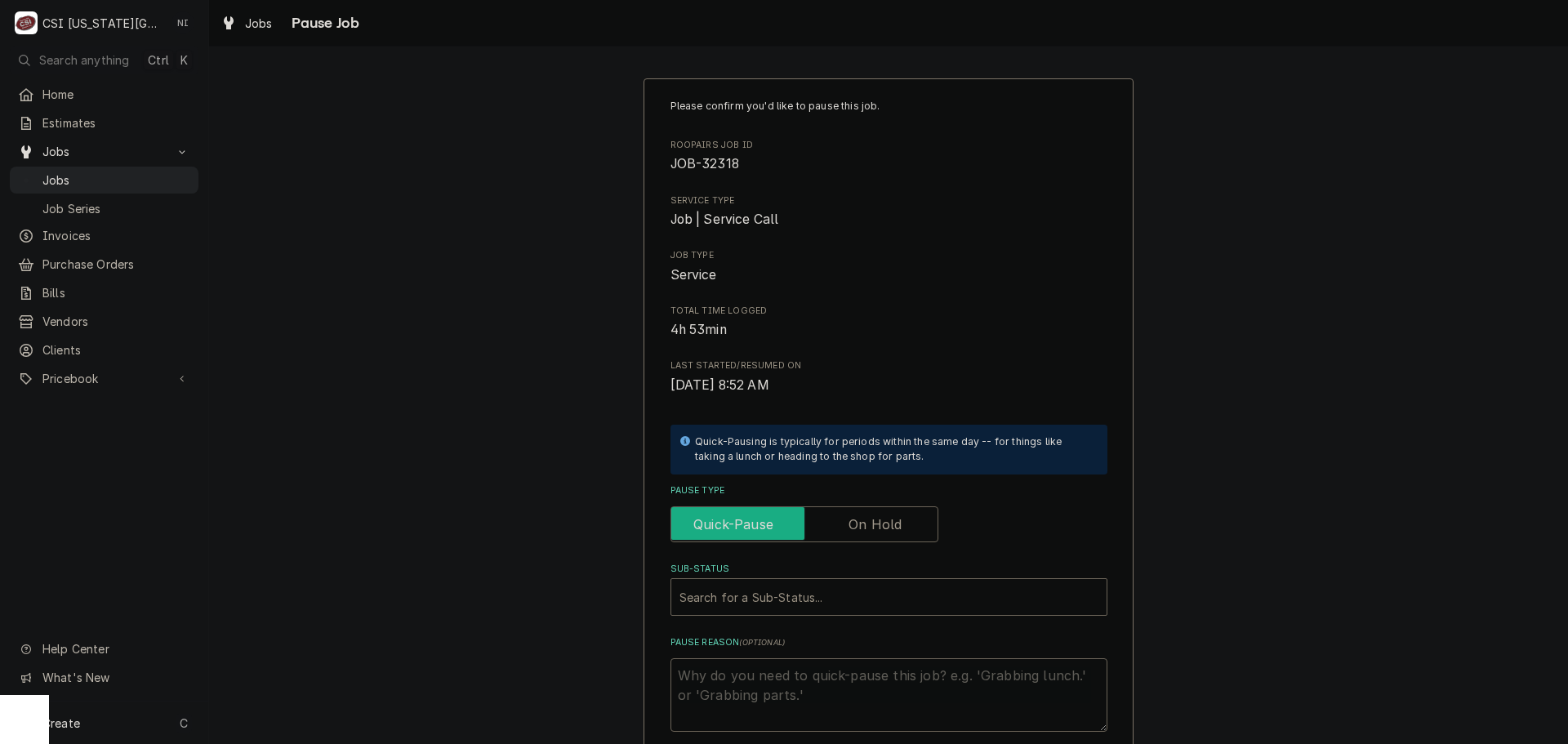
click at [841, 534] on input "Pause Type" at bounding box center [805, 524] width 253 height 36
checkbox input "true"
click at [817, 617] on div "Please confirm you'd like to pause this job. Roopairs Job ID JOB-32318 Service …" at bounding box center [889, 415] width 437 height 633
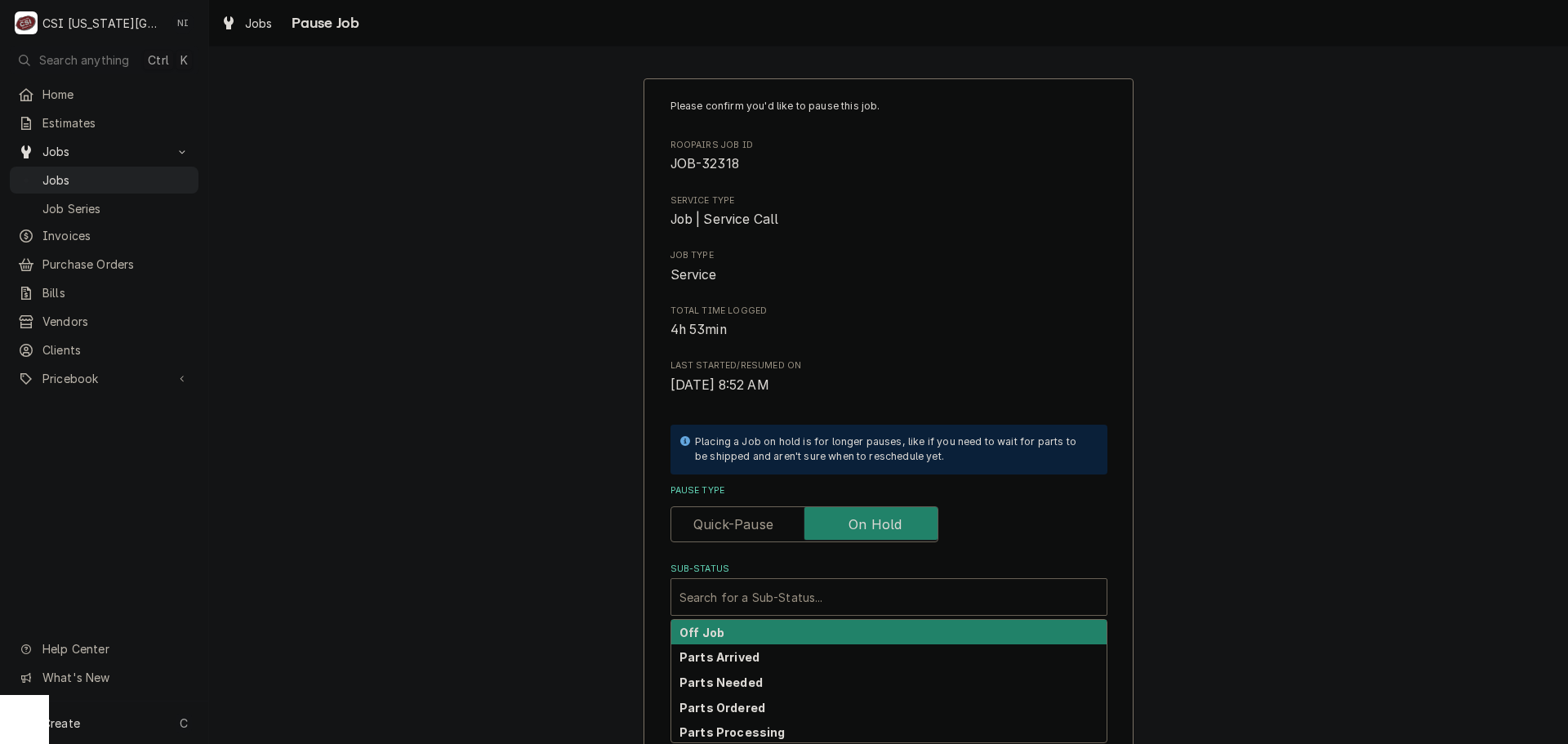
click at [798, 600] on div "Sub-Status" at bounding box center [888, 597] width 419 height 29
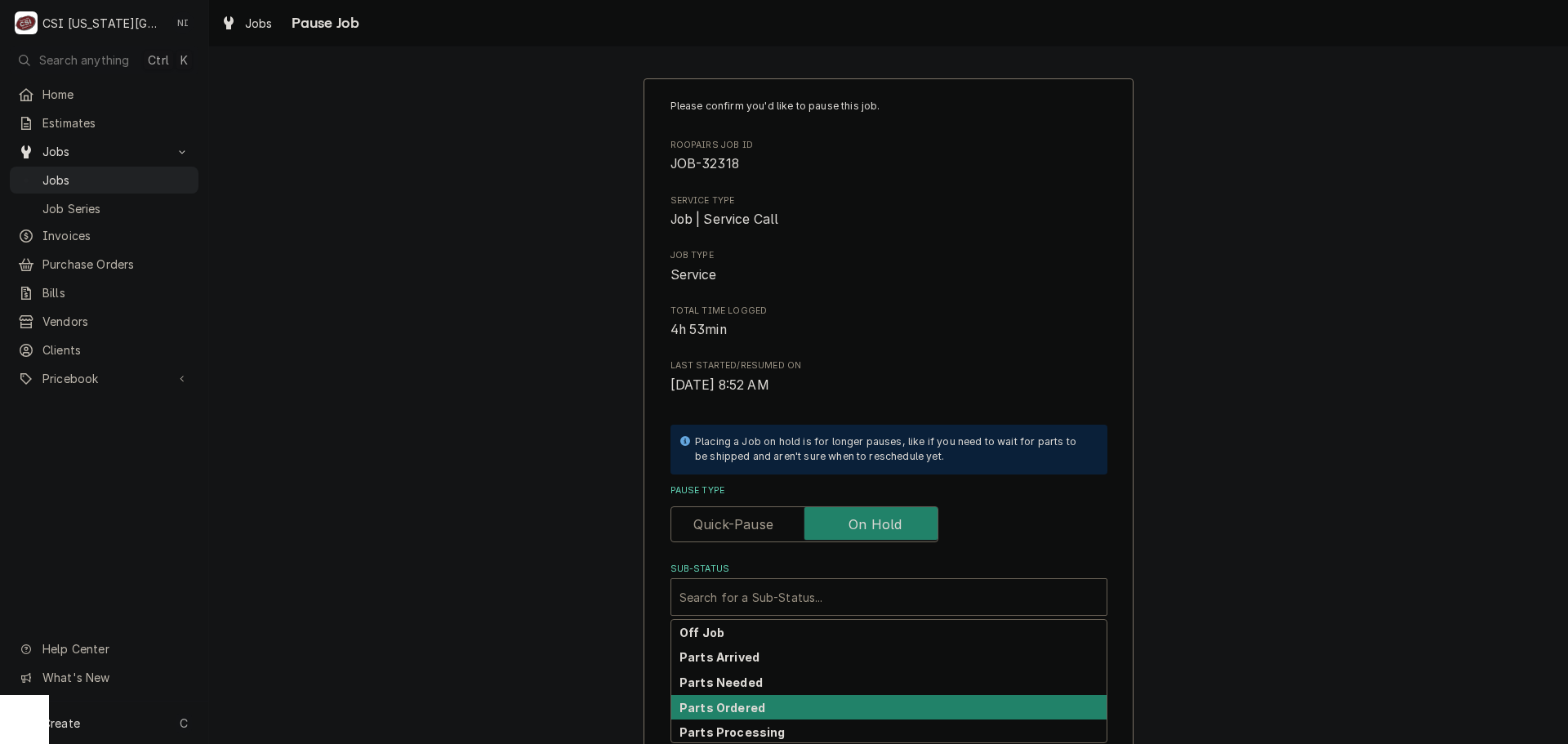
click at [745, 711] on strong "Parts Ordered" at bounding box center [721, 707] width 85 height 14
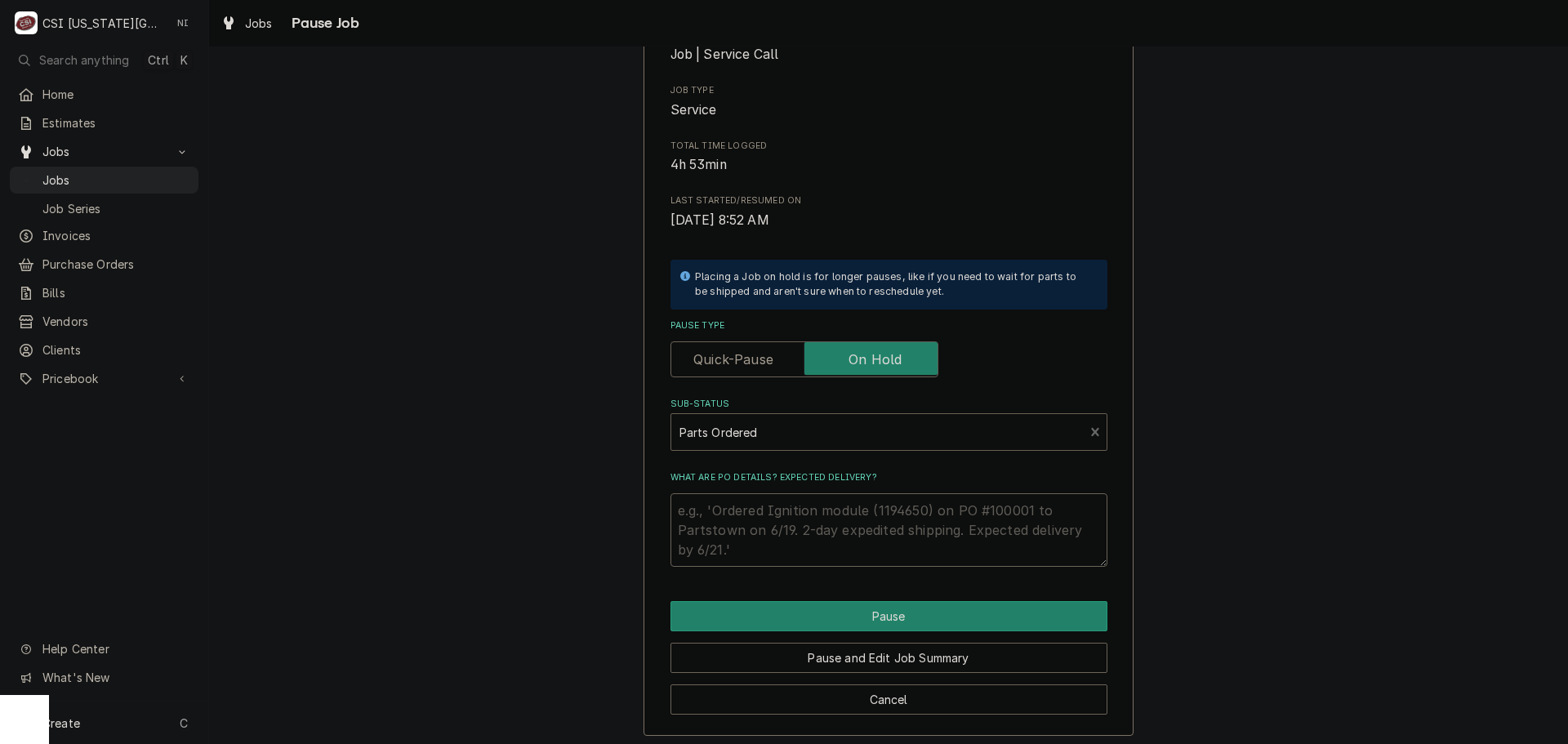
scroll to position [171, 0]
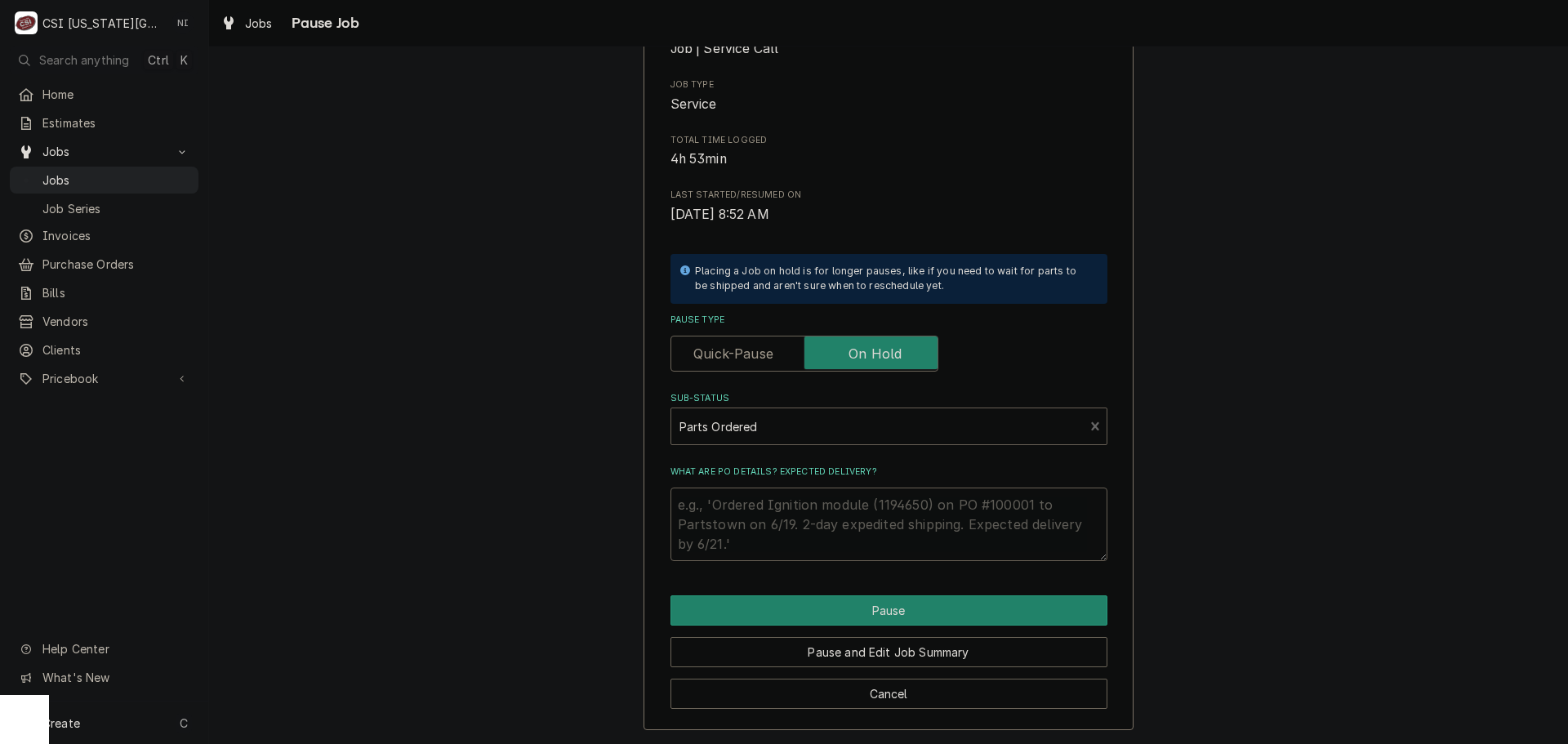
click at [751, 493] on textarea "What are PO details? Expected delivery?" at bounding box center [889, 524] width 437 height 73
type textarea "x"
type textarea "P"
type textarea "x"
type textarea "Par"
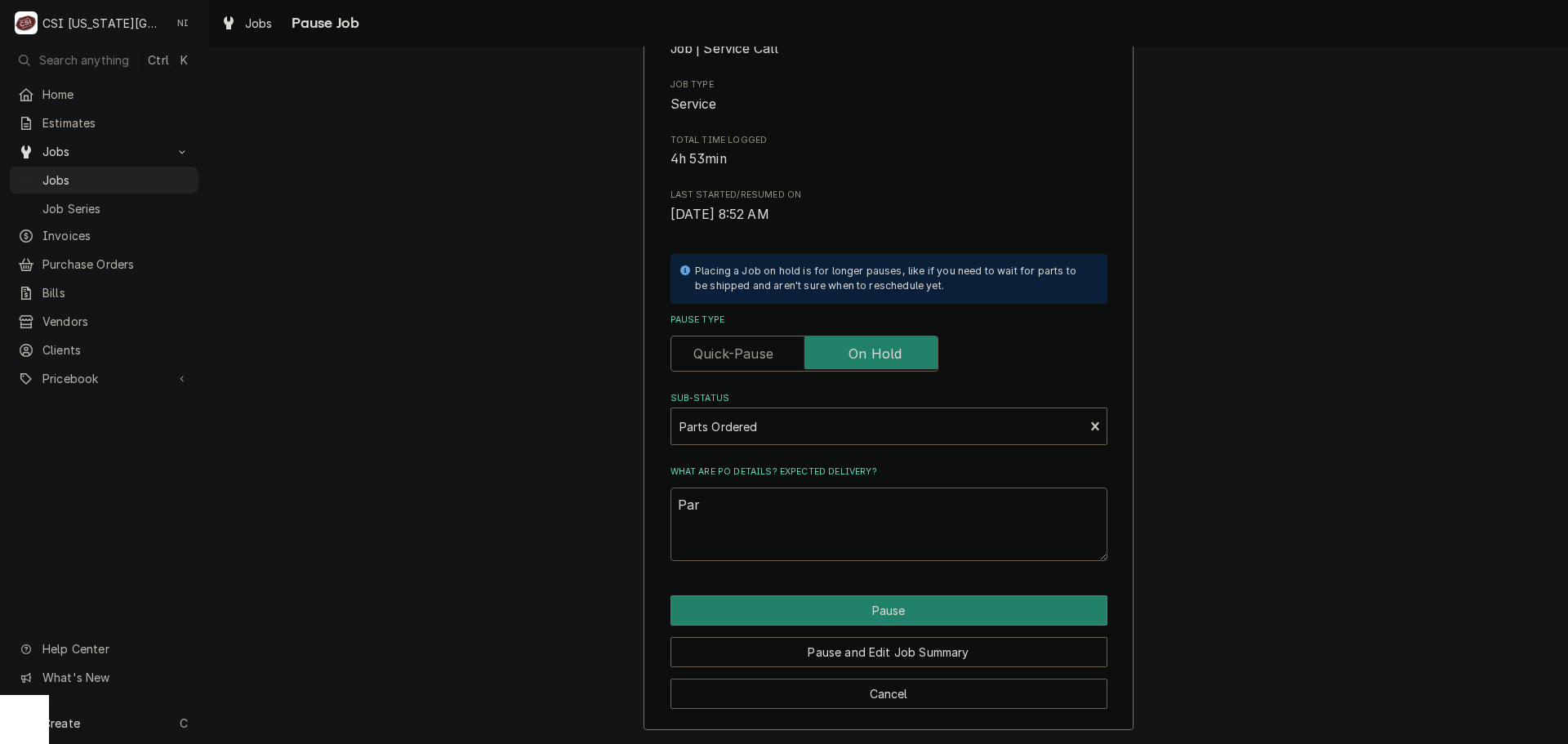
type textarea "x"
type textarea "Parr"
type textarea "x"
type textarea "Parrs"
type textarea "x"
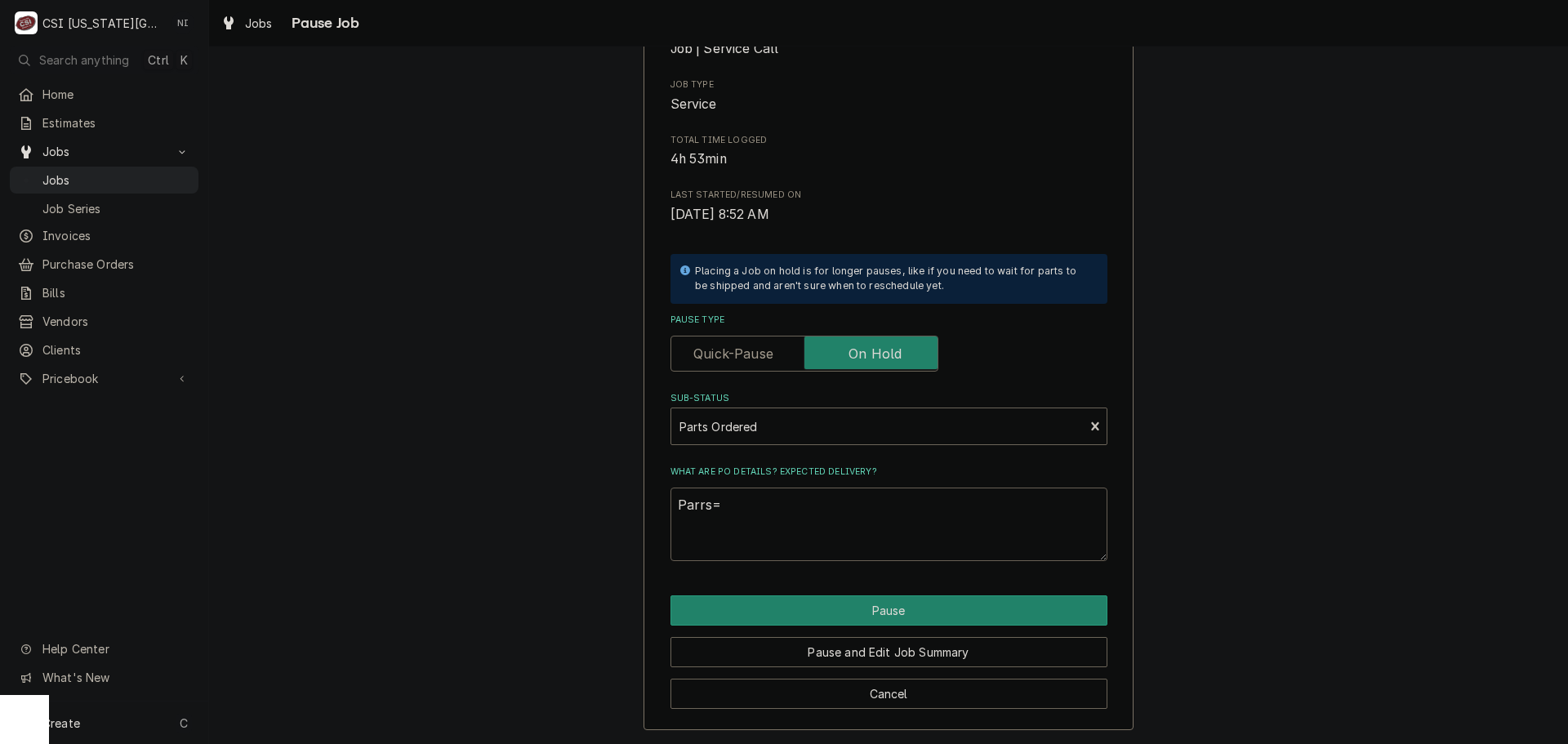
type textarea "Parrs=="
type textarea "x"
type textarea "Parrs="
type textarea "x"
type textarea "Parrs=t"
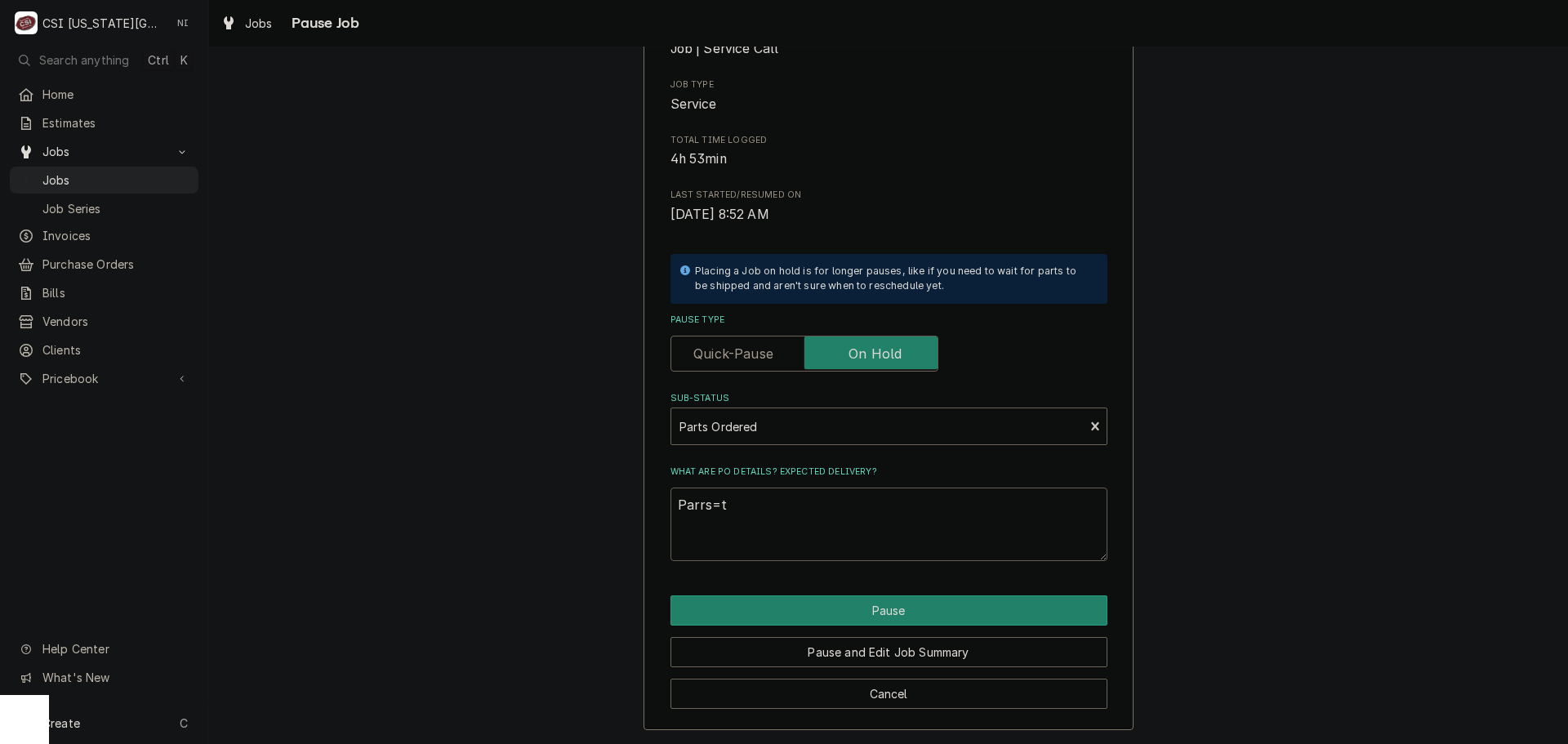
type textarea "x"
type textarea "Parrs=t="
type textarea "x"
type textarea "Parrs=t"
type textarea "x"
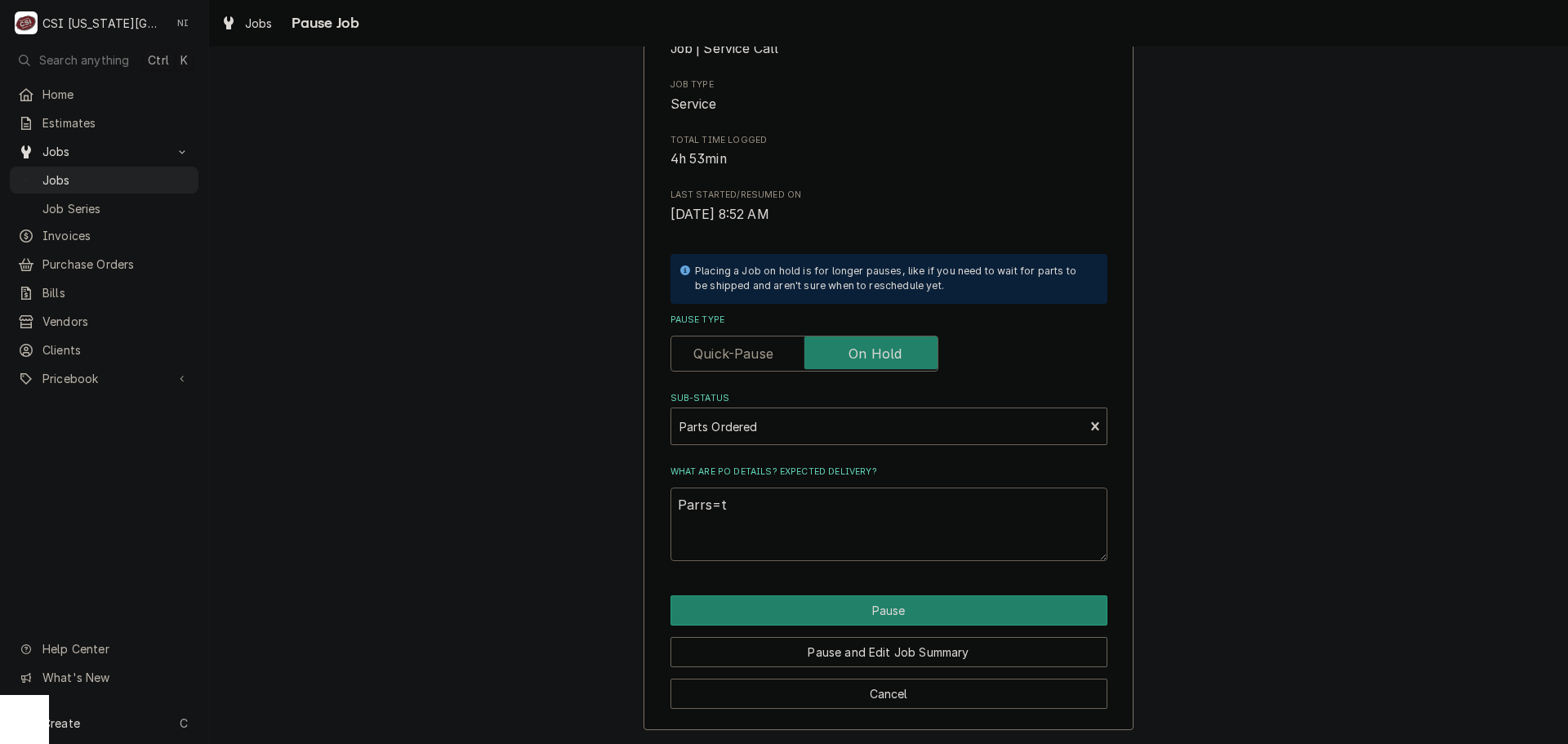
type textarea "Parrs="
type textarea "x"
type textarea "Parrs"
type textarea "x"
type textarea "Parr"
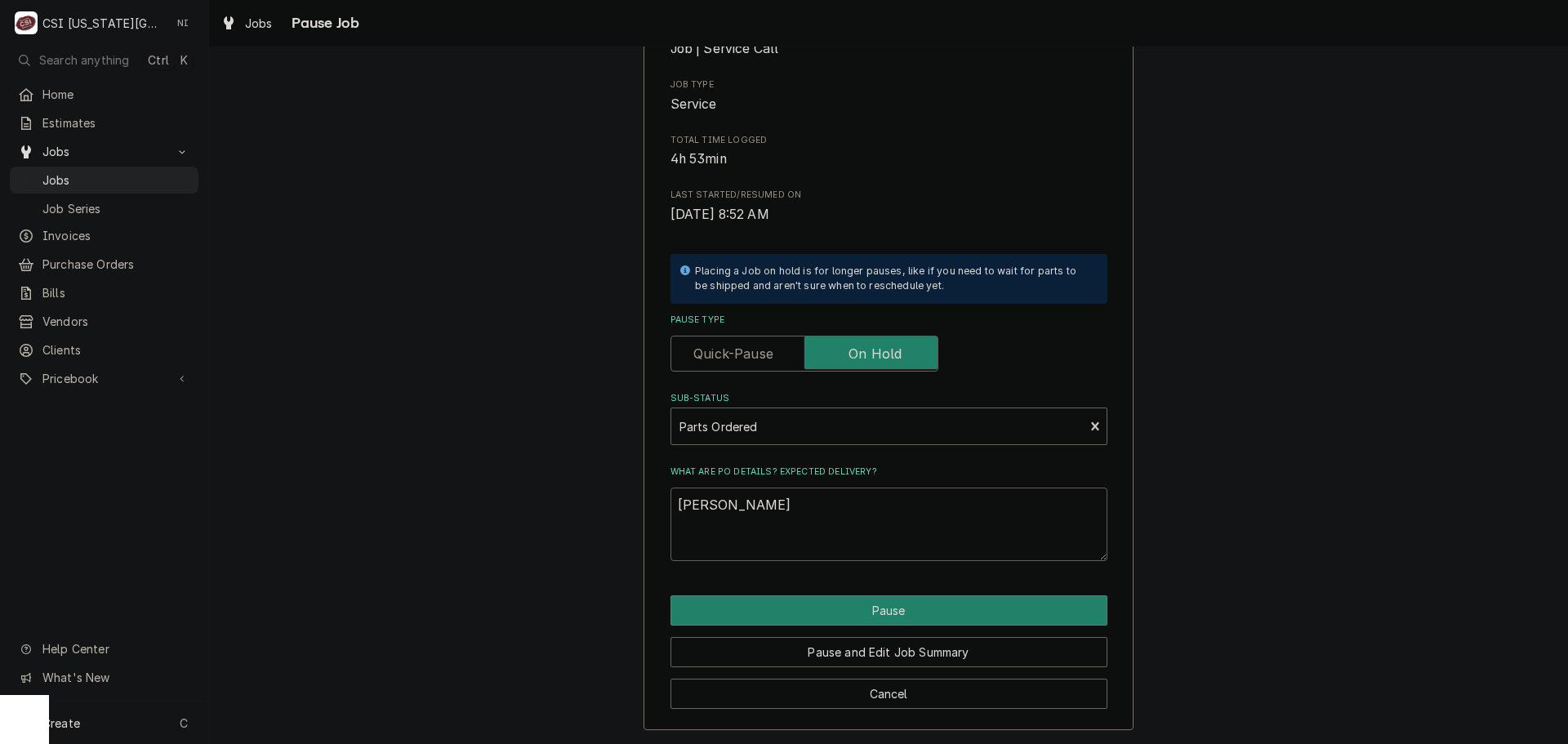
type textarea "x"
type textarea "Par"
type textarea "x"
type textarea "Pa"
type textarea "x"
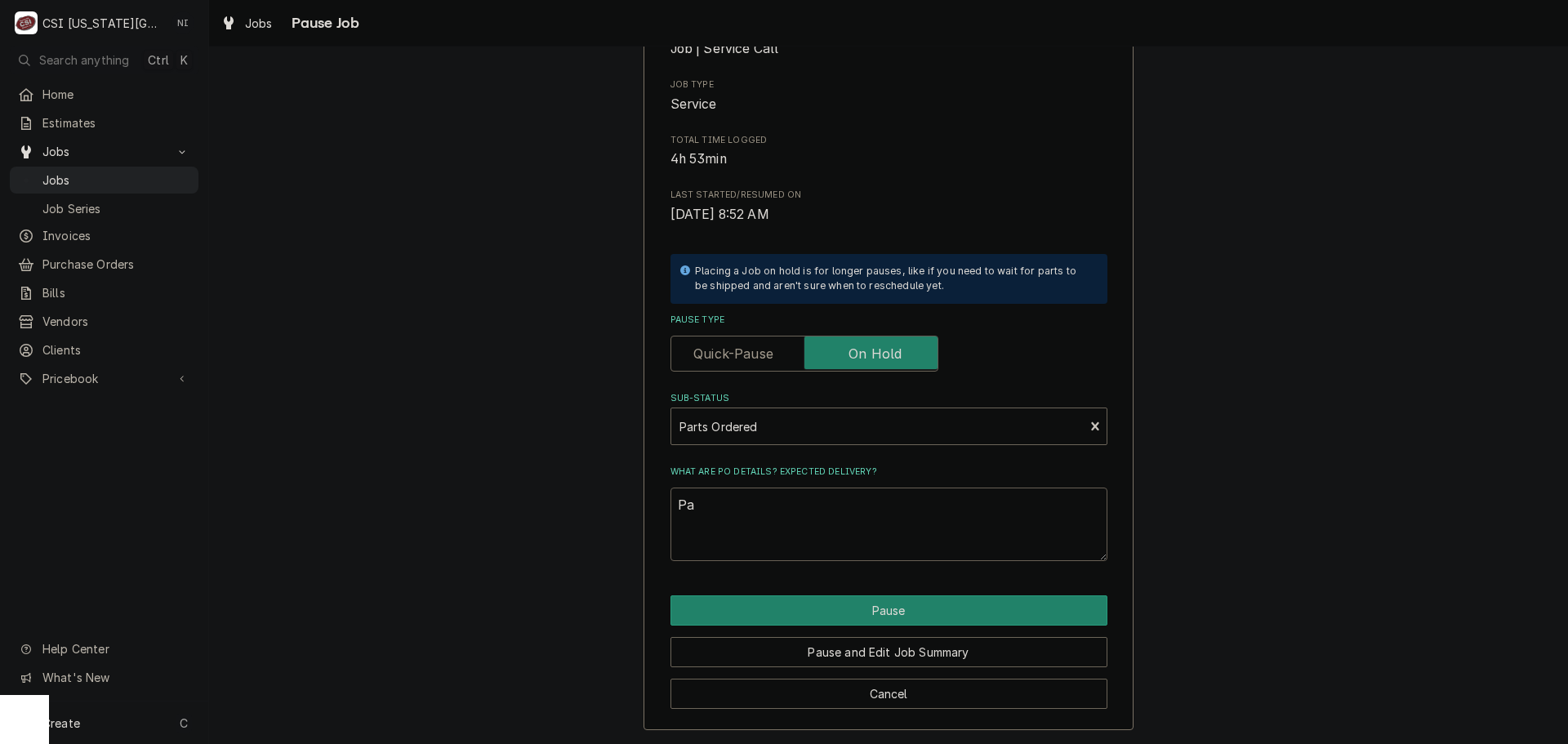
type textarea "Pat"
type textarea "x"
type textarea "Pa"
type textarea "x"
type textarea "Par"
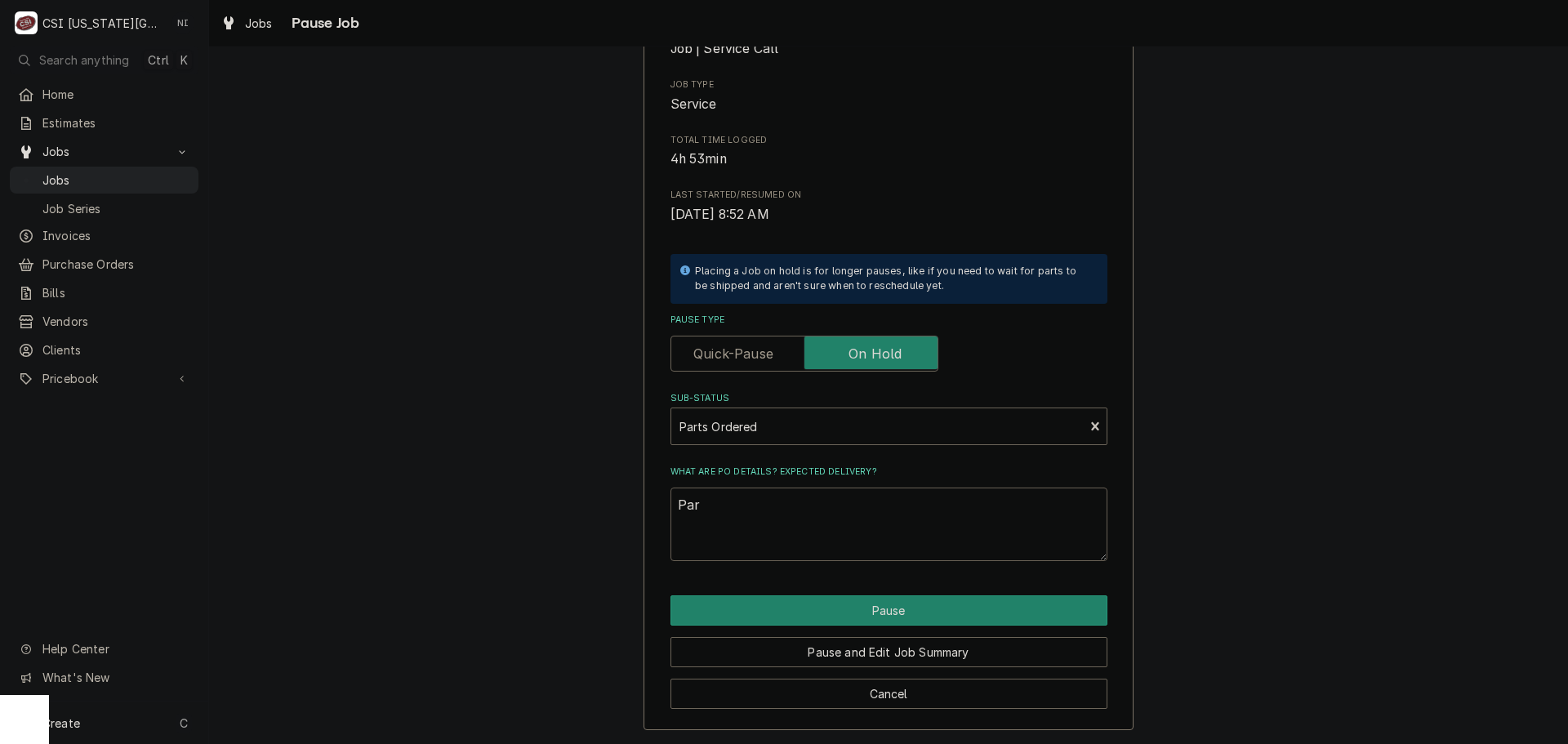
type textarea "x"
type textarea "Part"
type textarea "x"
type textarea "Parts"
type textarea "x"
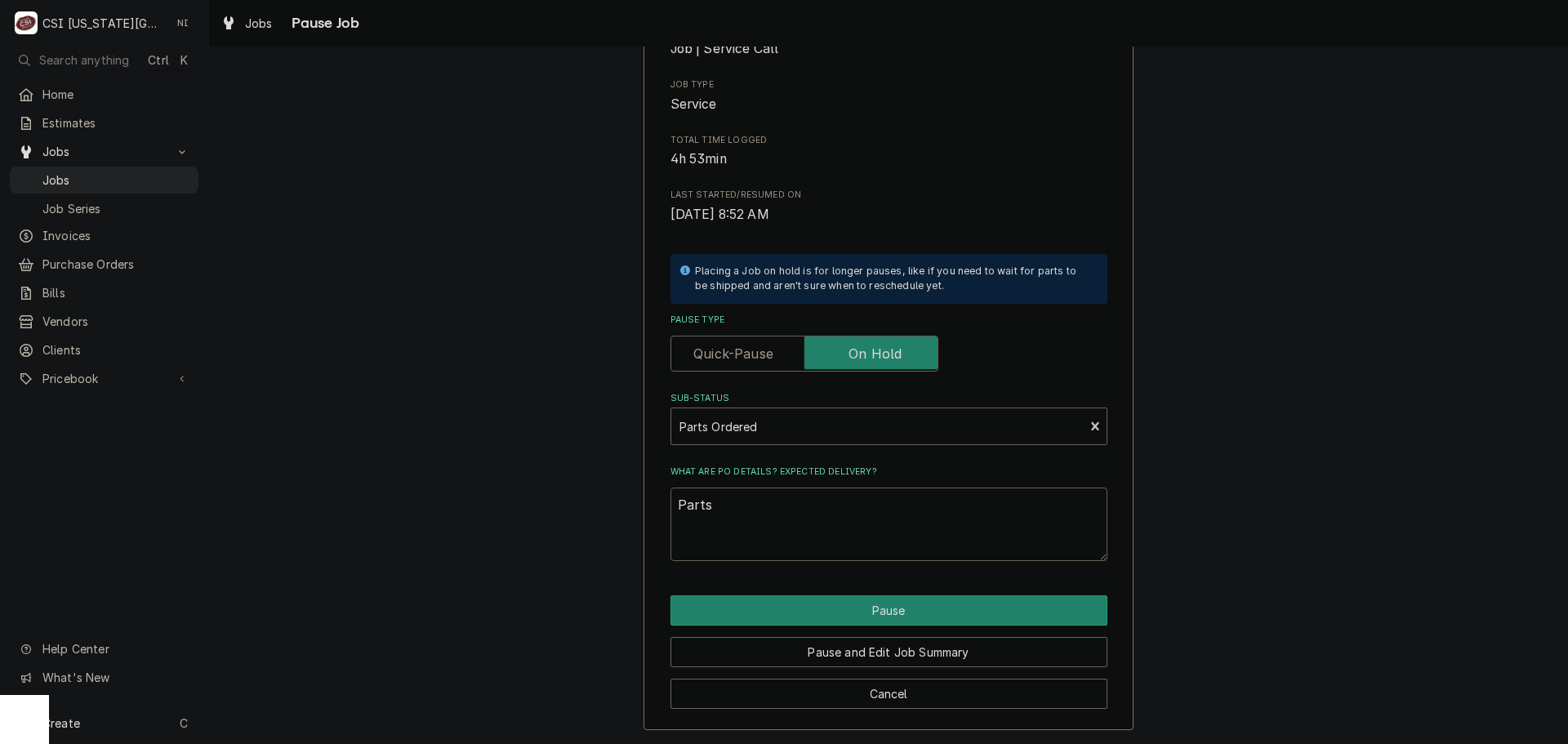
type textarea "Parts"
type textarea "x"
type textarea "Parts o"
type textarea "x"
type textarea "Parts or"
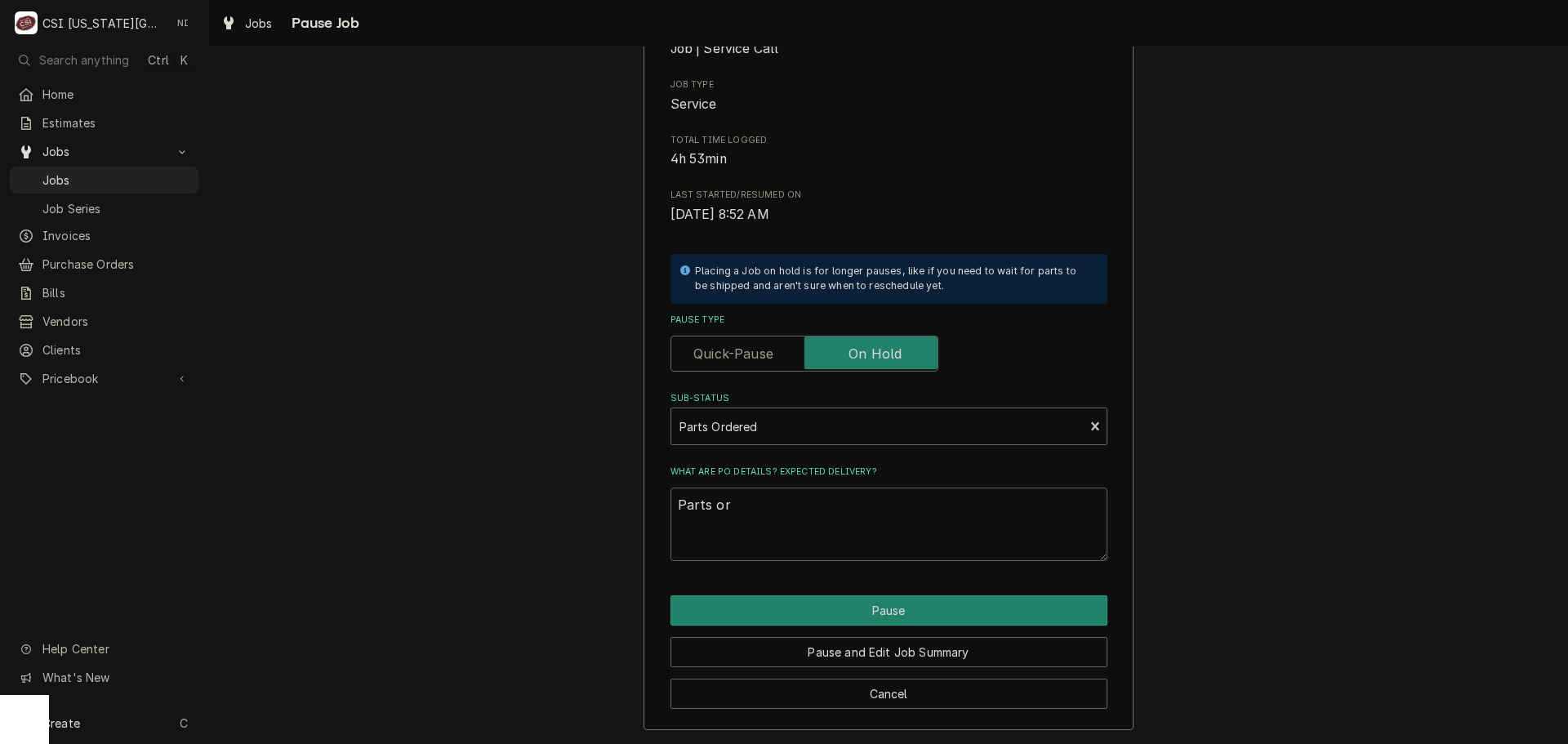
type textarea "x"
type textarea "Parts orde"
type textarea "x"
type textarea "Parts orde3"
type textarea "x"
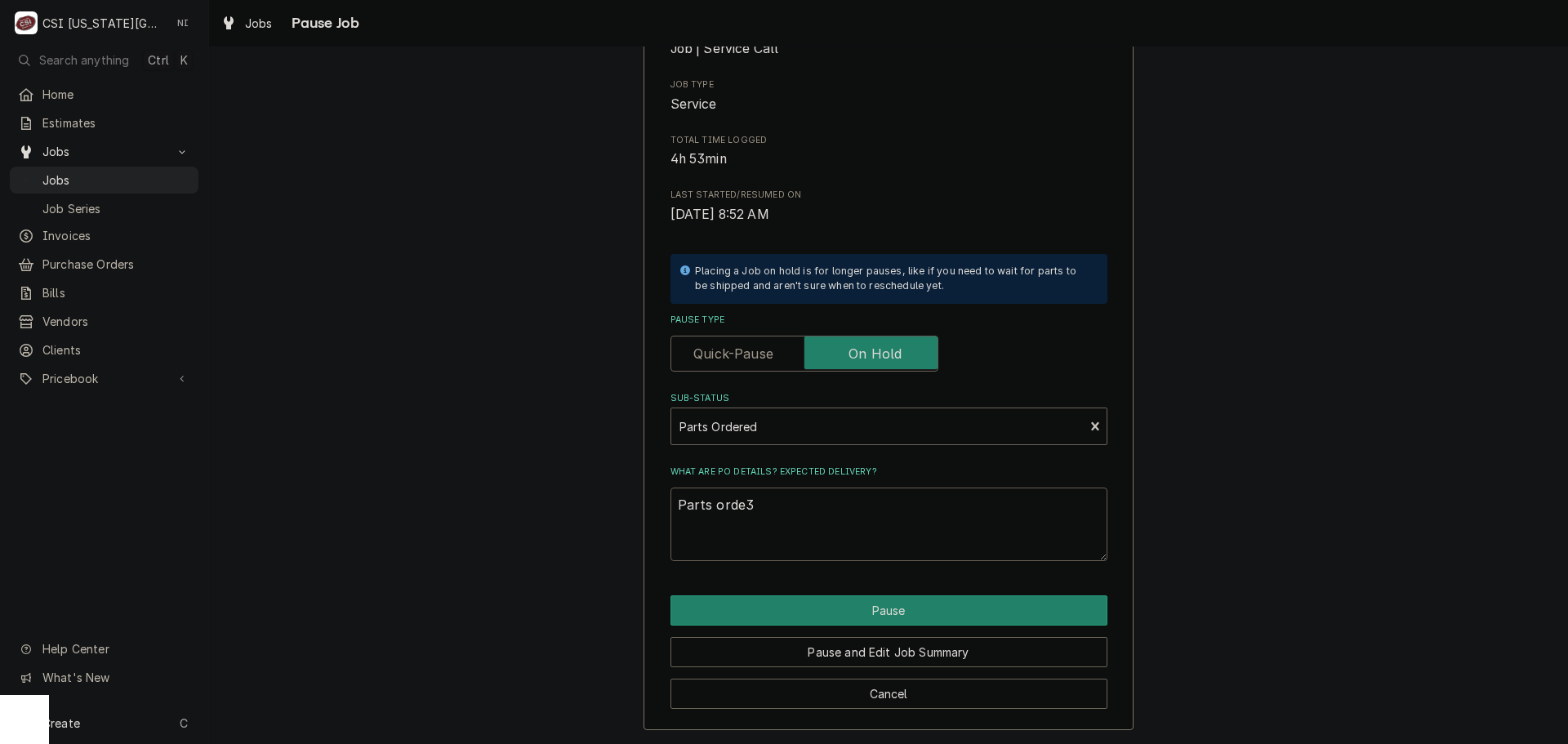
type textarea "Parts orde3r"
type textarea "x"
type textarea "Parts orde3re"
type textarea "x"
type textarea "Parts orde3r"
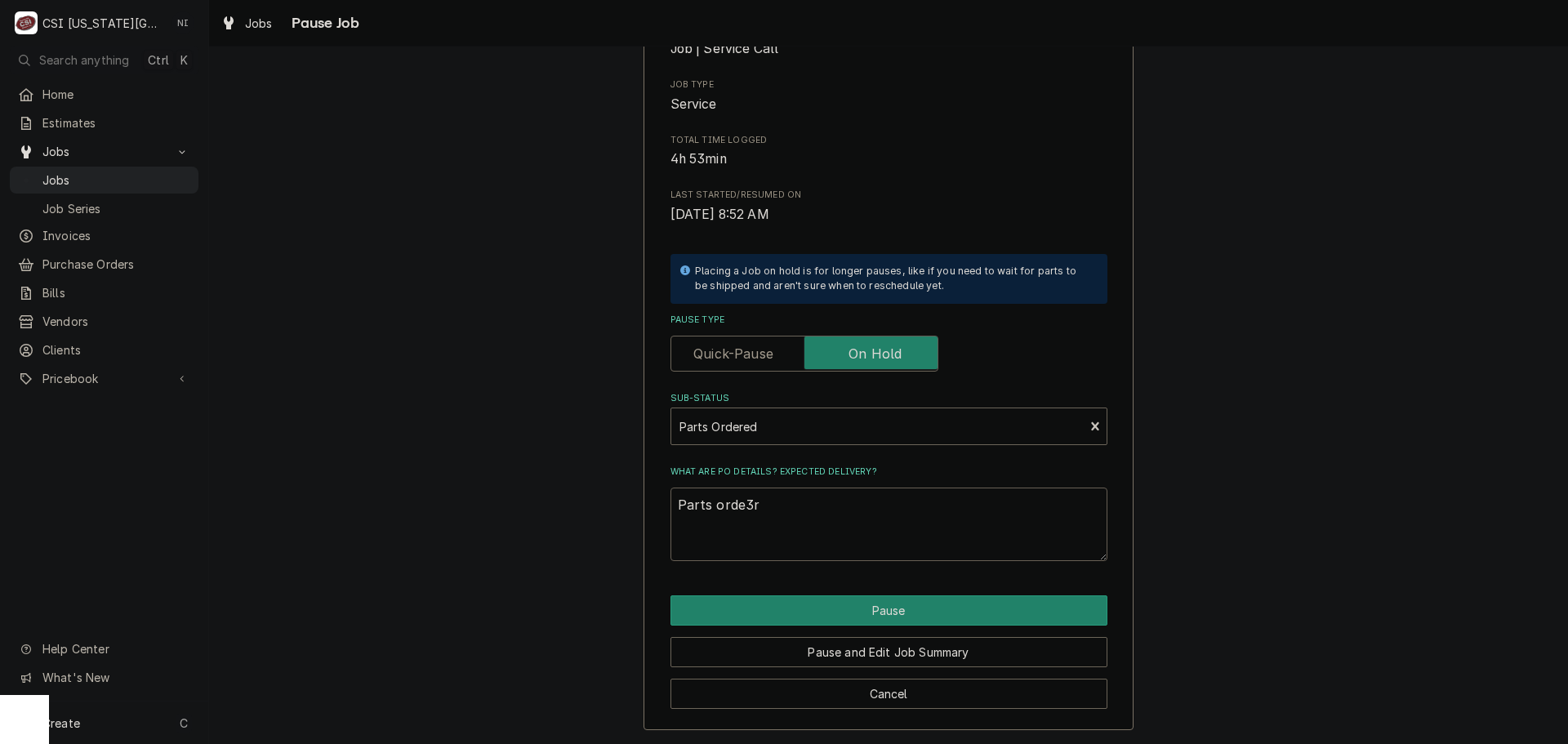
type textarea "x"
type textarea "Parts orde3"
type textarea "x"
type textarea "Parts orde"
type textarea "x"
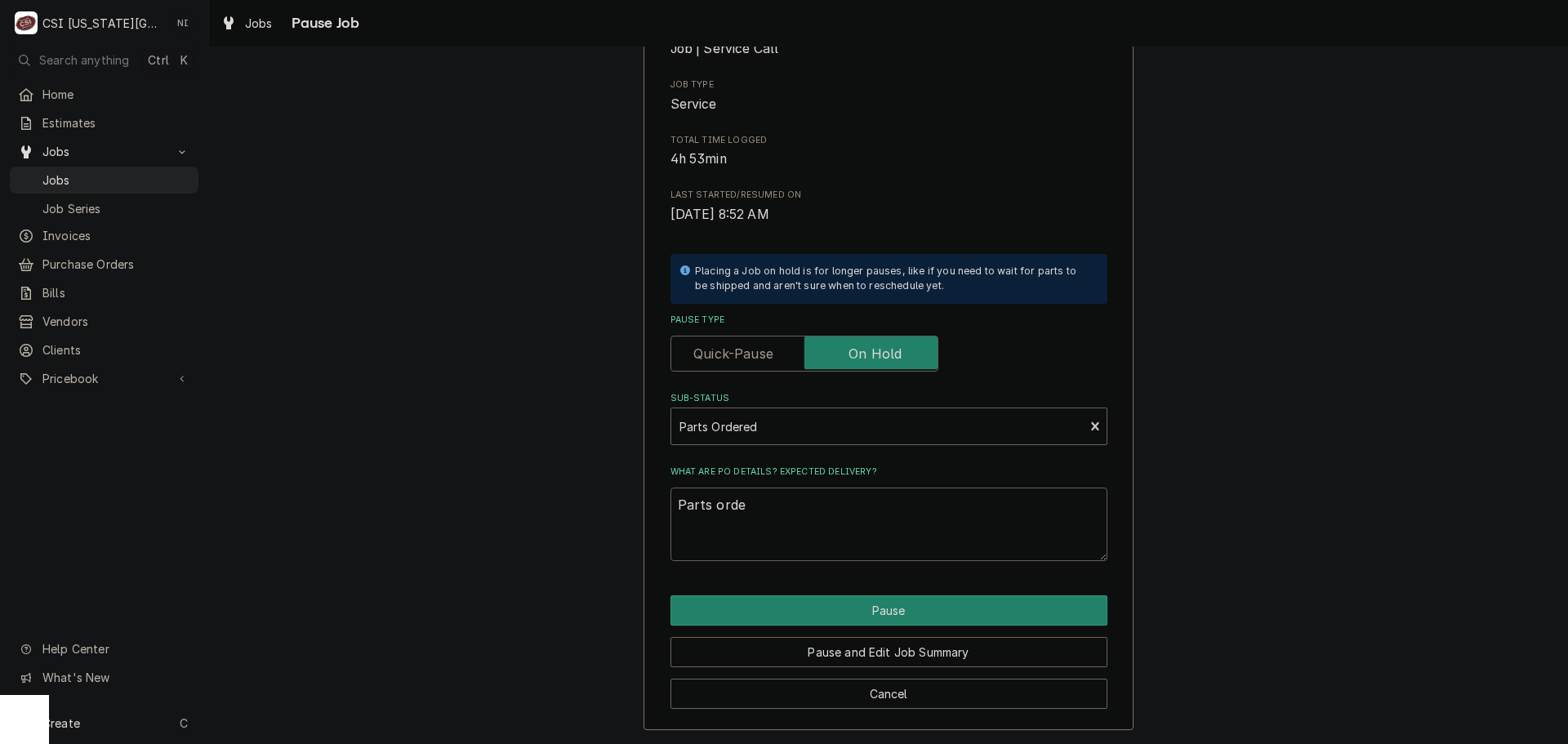
type textarea "Parts order"
type textarea "x"
type textarea "Parts ordere"
type textarea "x"
type textarea "Parts ordered"
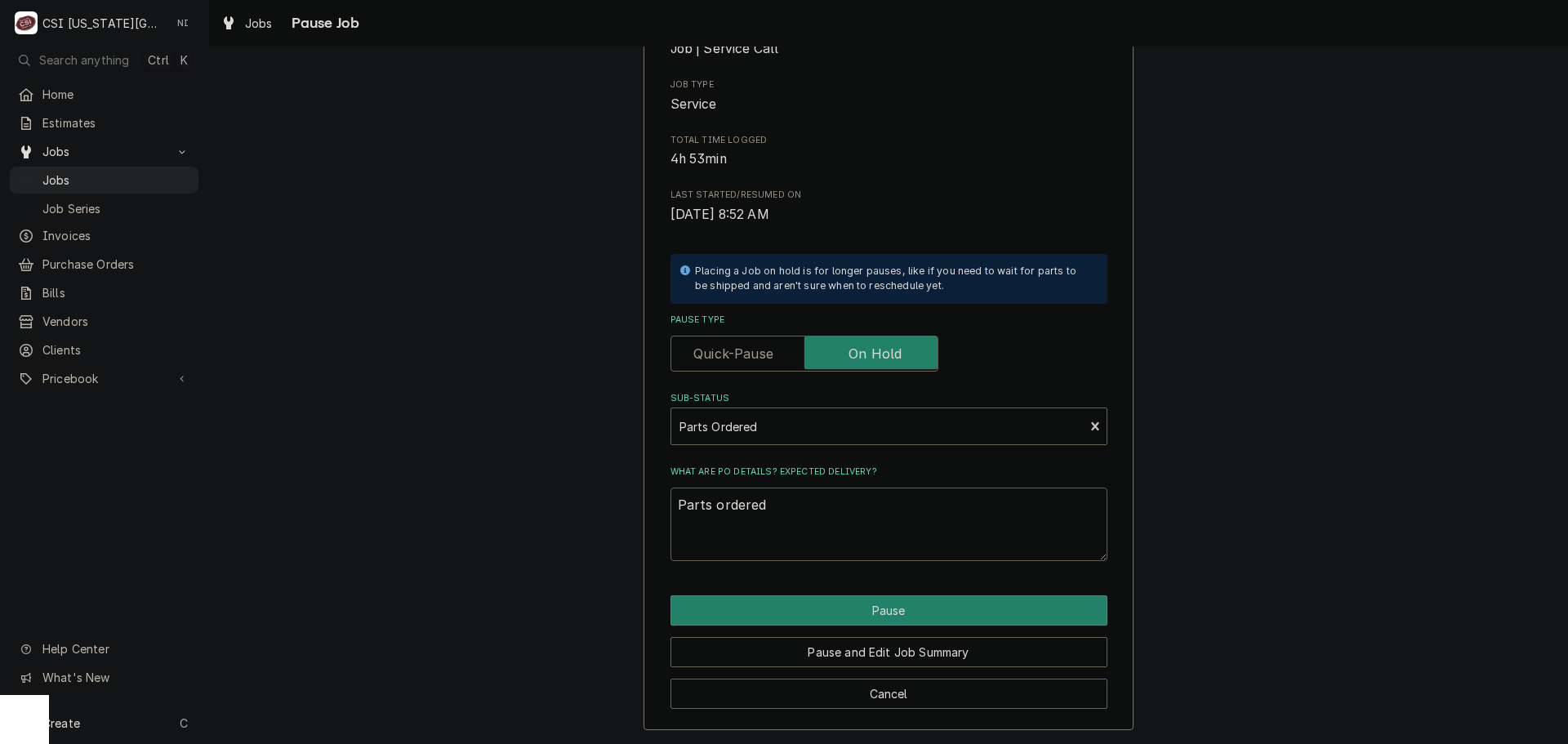
type textarea "x"
type textarea "Parts ordered"
type textarea "x"
type textarea "Parts ordered"
type textarea "x"
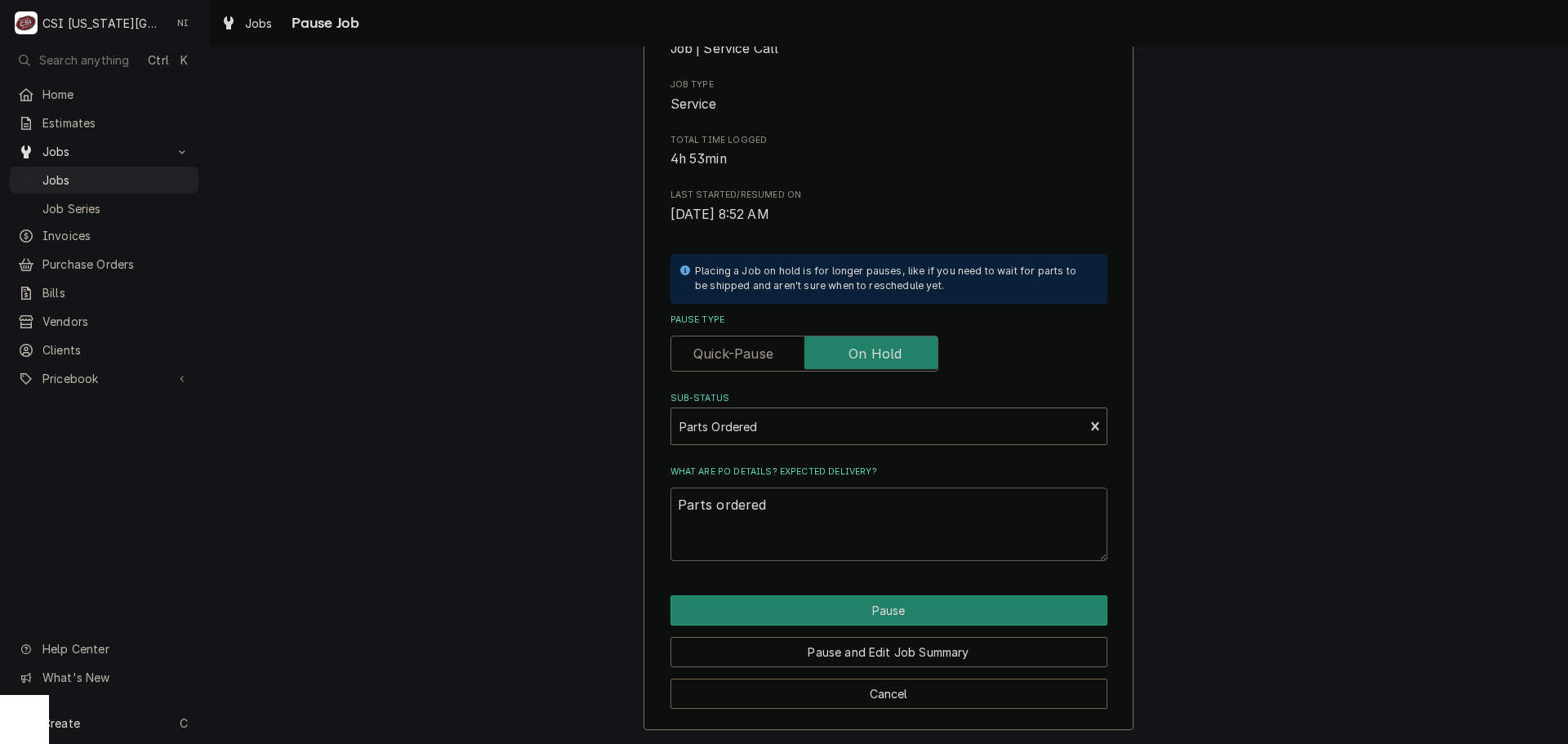
type textarea "Parts ordere"
type textarea "x"
type textarea "Parts order"
type textarea "x"
type textarea "Parts orderE"
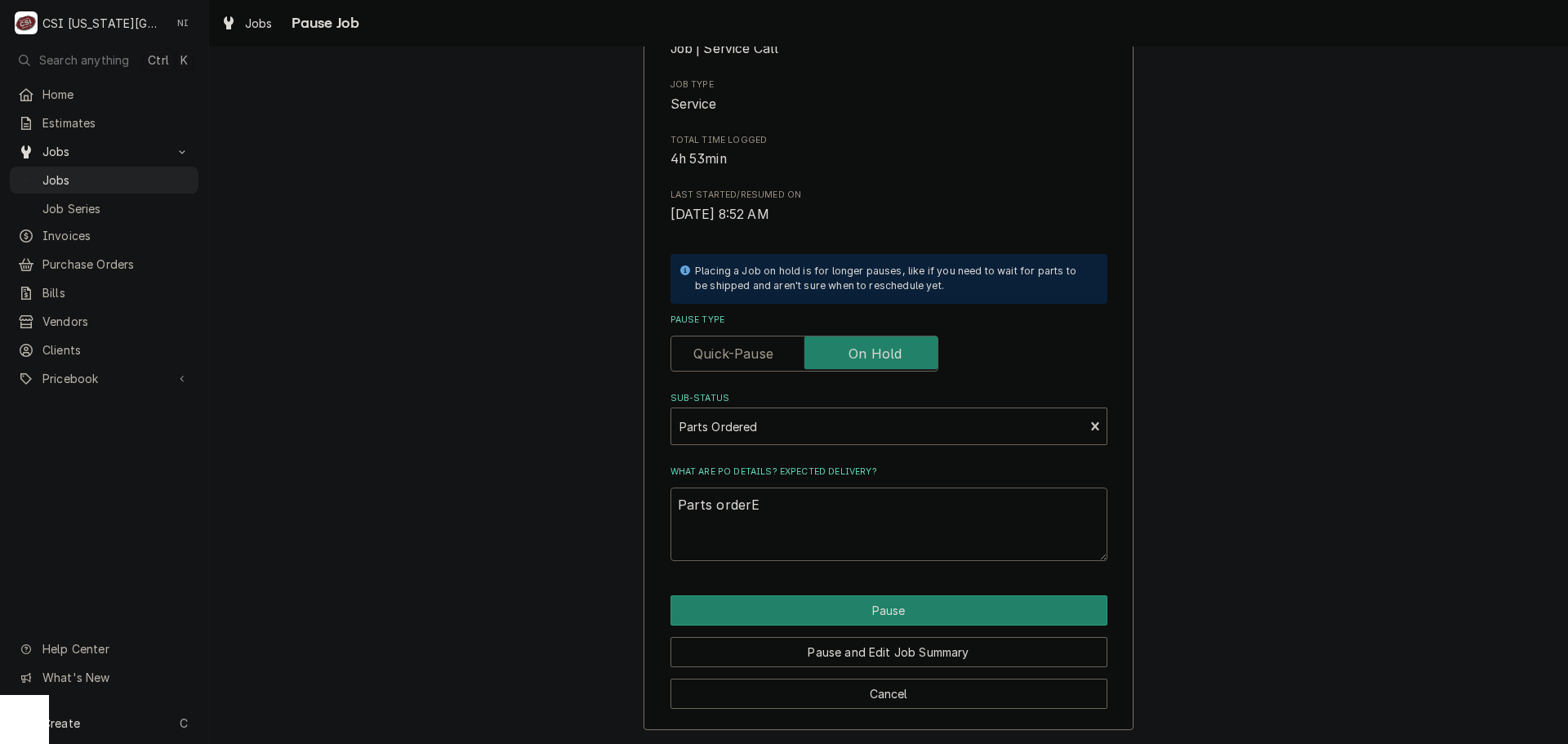
type textarea "x"
type textarea "Parts orderED"
type textarea "x"
type textarea "Parts orderED"
type textarea "x"
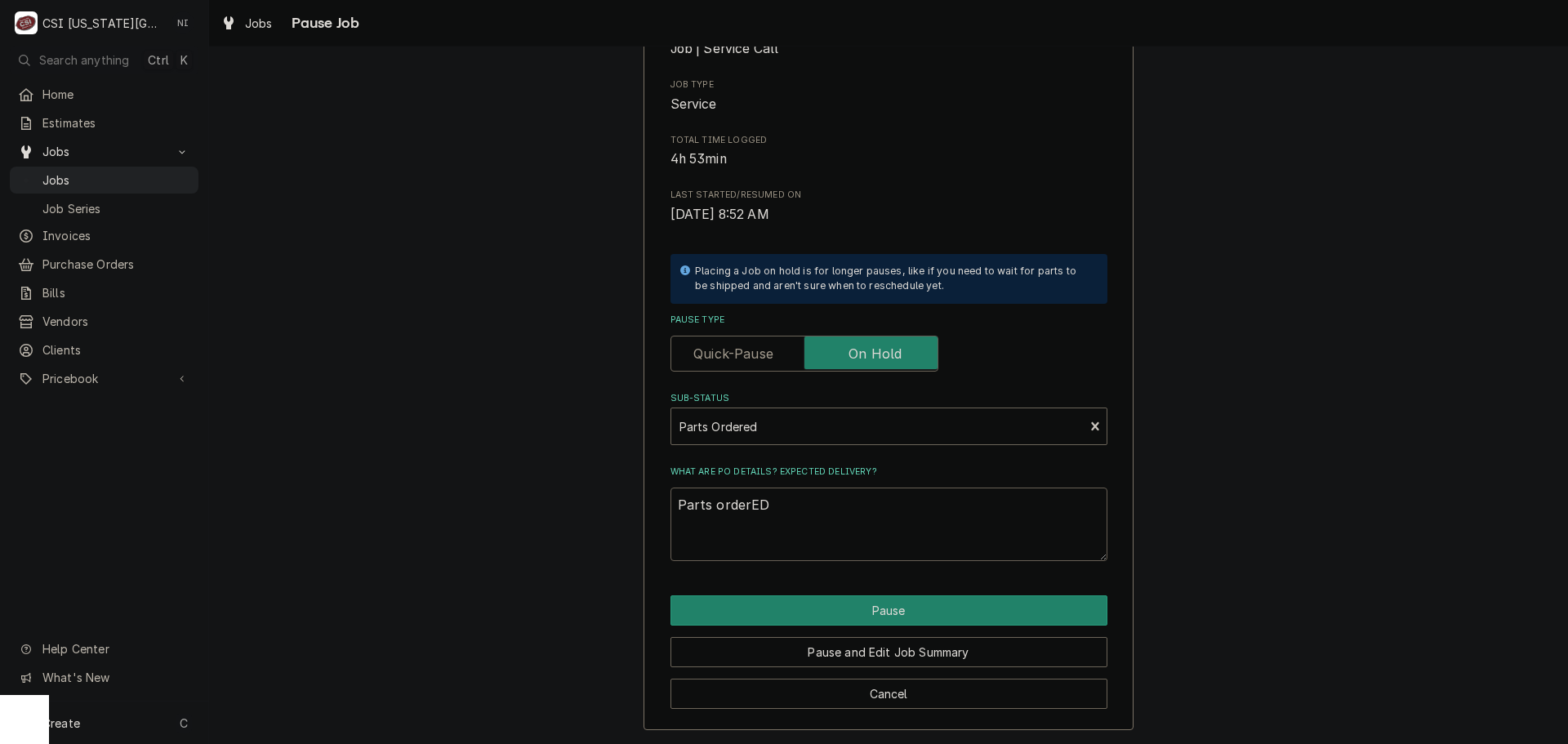
type textarea "Parts orderED n"
type textarea "x"
type textarea "Parts orderED"
type textarea "x"
type textarea "Parts orderED"
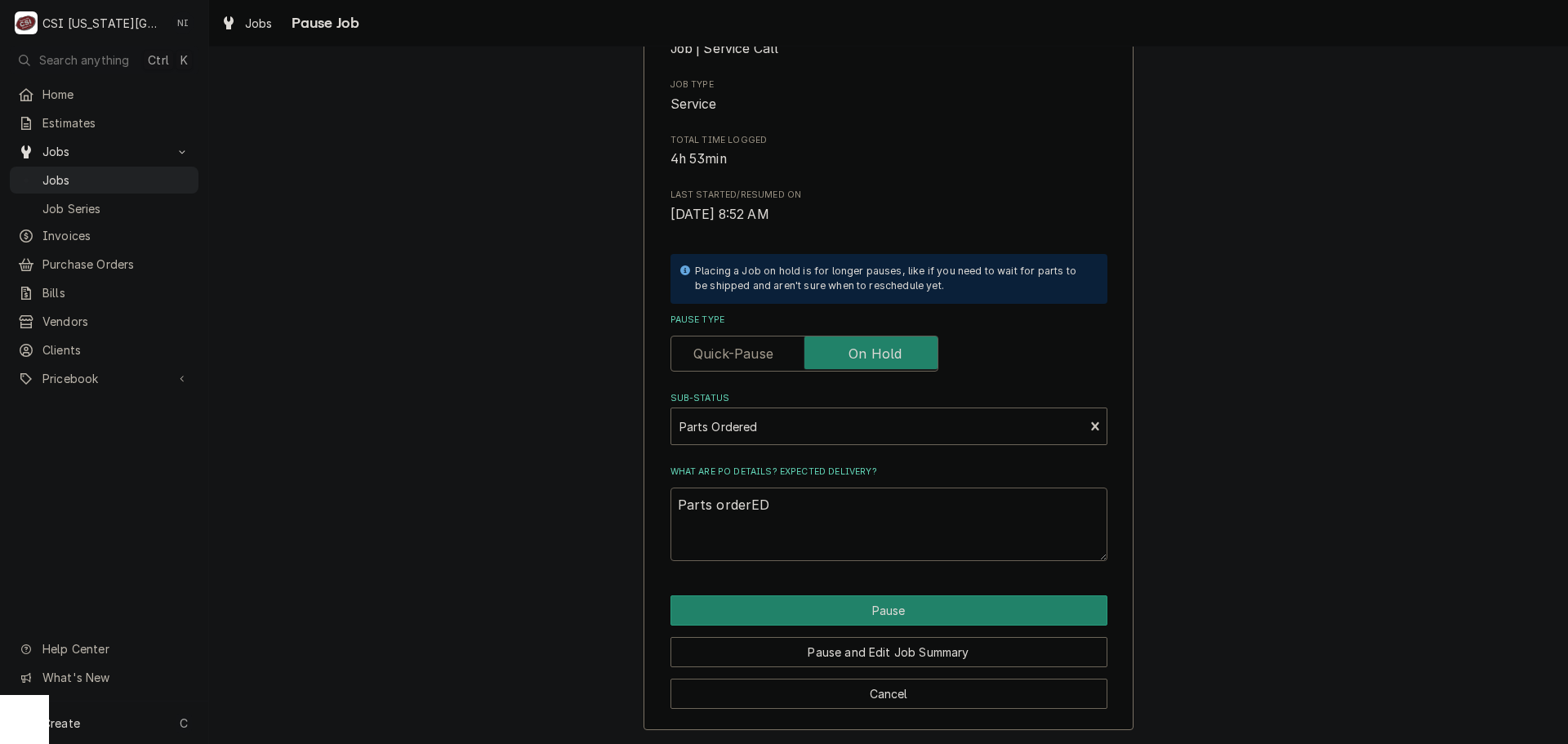
type textarea "x"
type textarea "Parts orderE"
type textarea "x"
type textarea "Parts order"
type textarea "x"
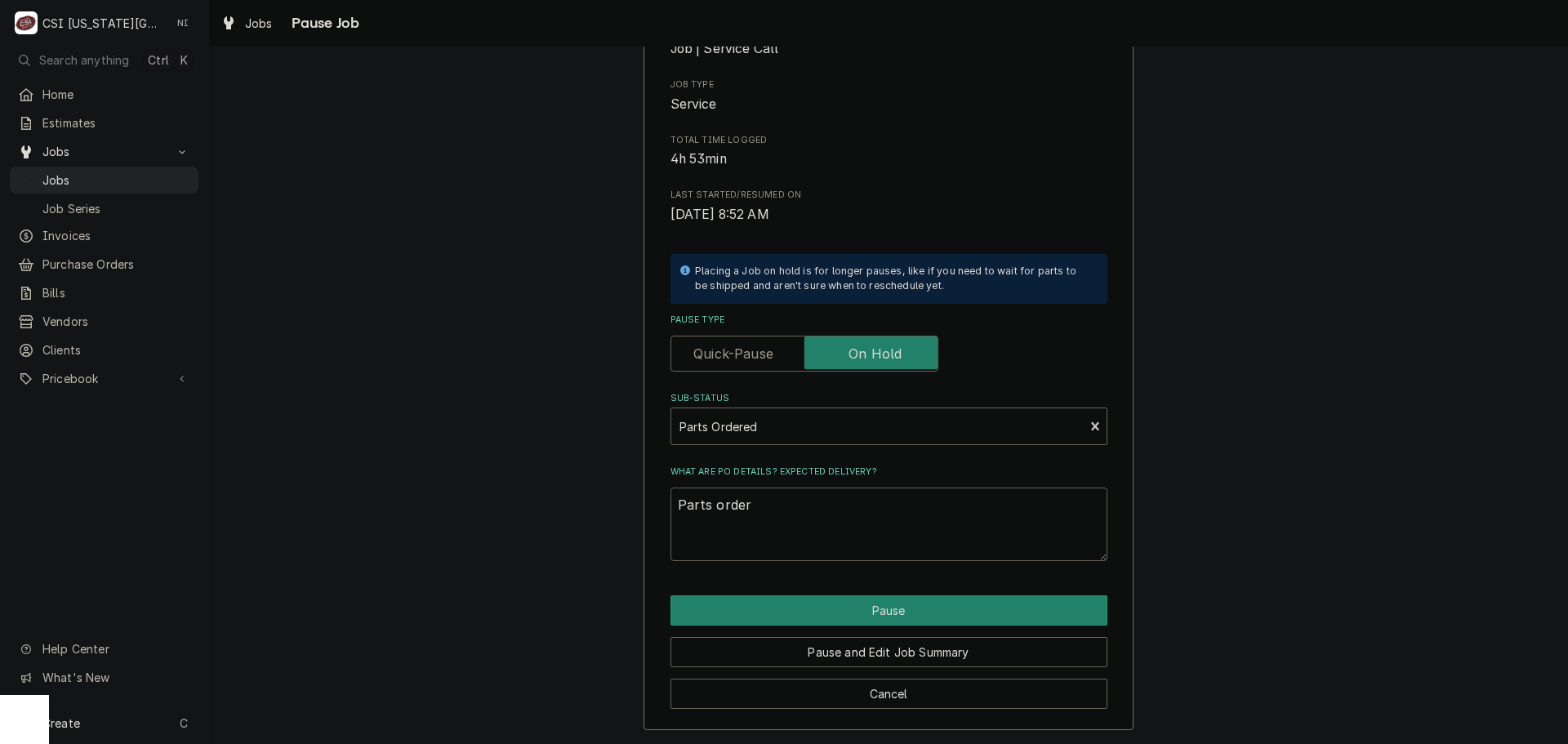
type textarea "Parts ordere"
type textarea "x"
type textarea "Parts ordered"
type textarea "x"
type textarea "Parts ordered"
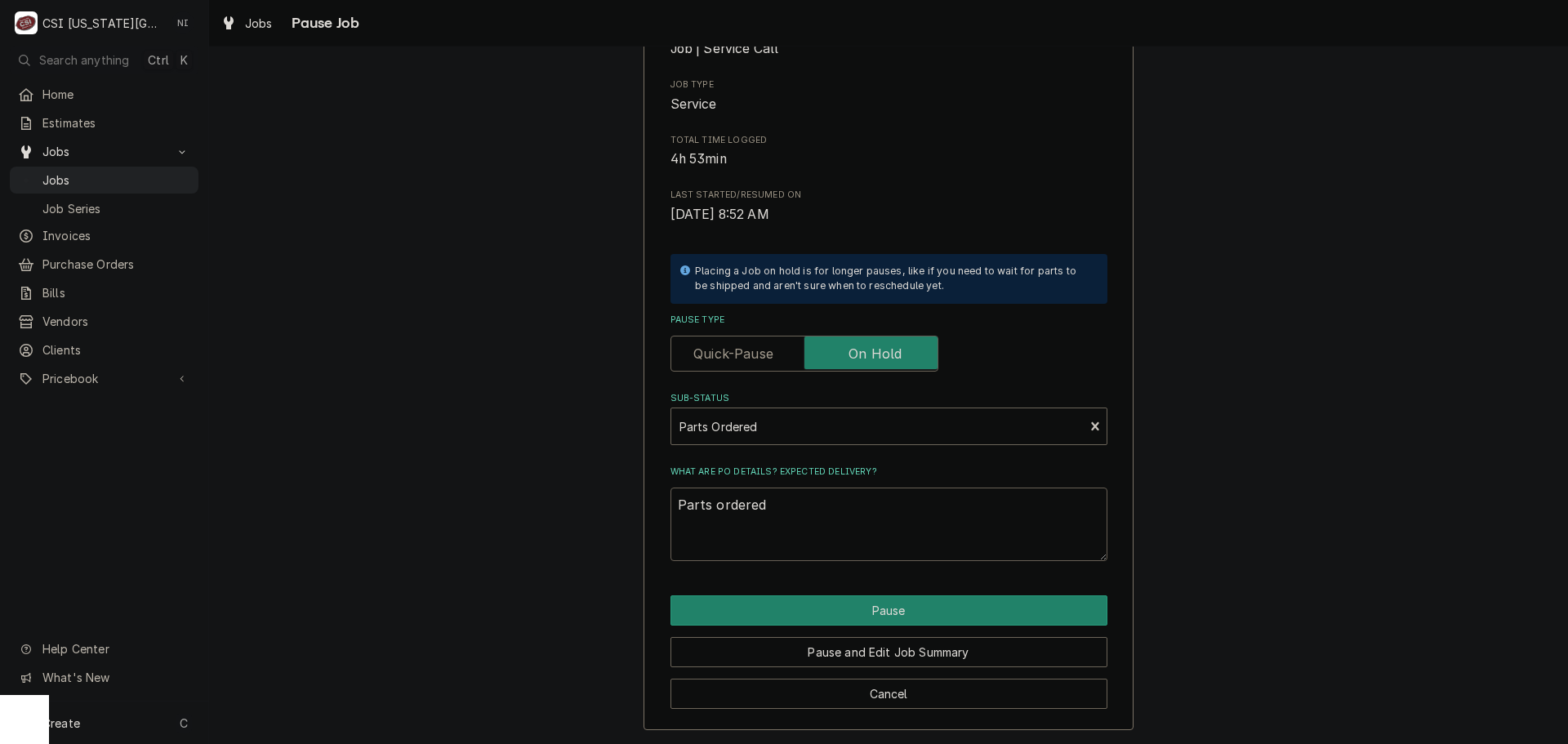
type textarea "x"
type textarea "Parts ordered N"
type textarea "x"
type textarea "Parts ordered ND"
type textarea "x"
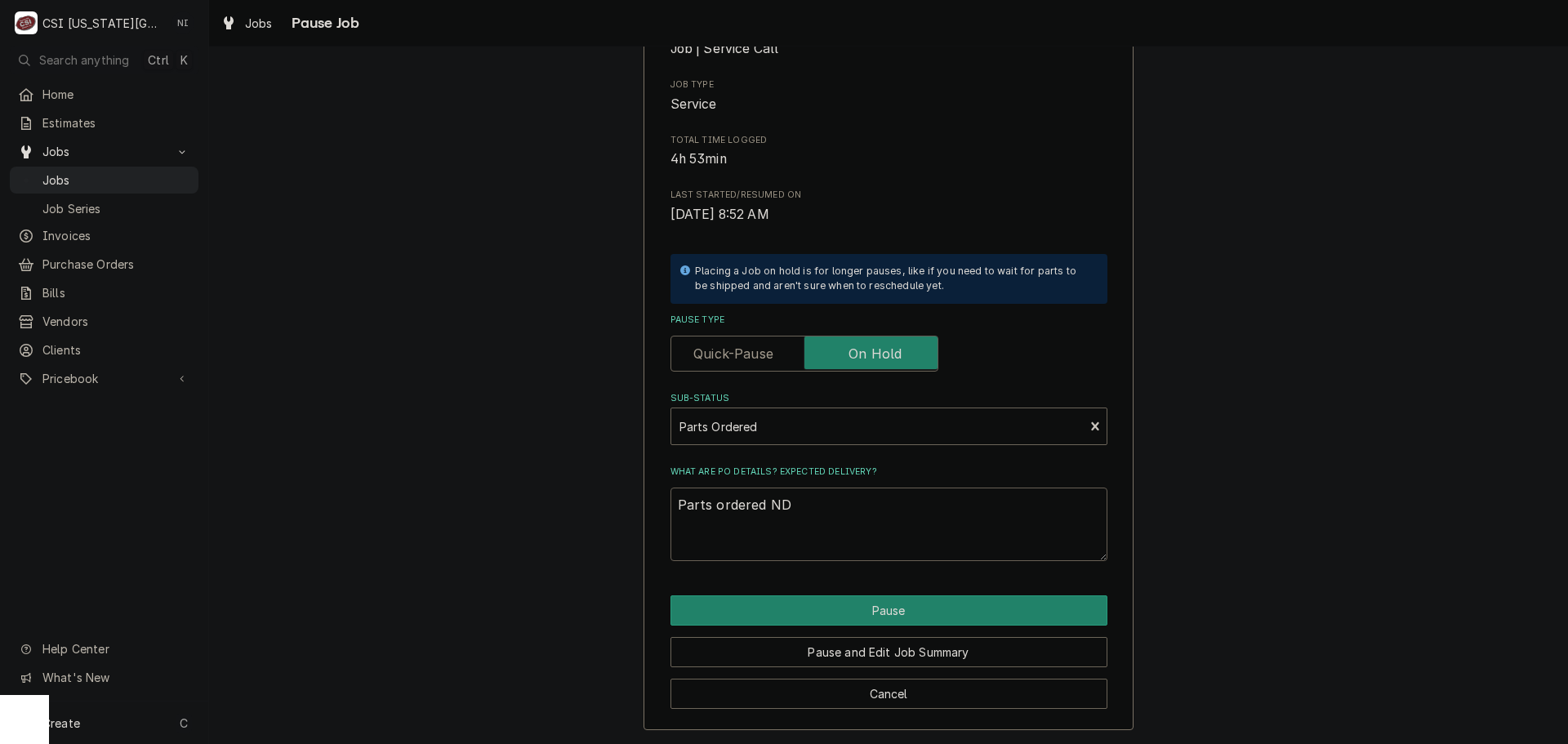
type textarea "Parts ordered NDA"
type textarea "x"
type textarea "Parts ordered NDA"
type textarea "x"
type textarea "Parts ordered NDA o"
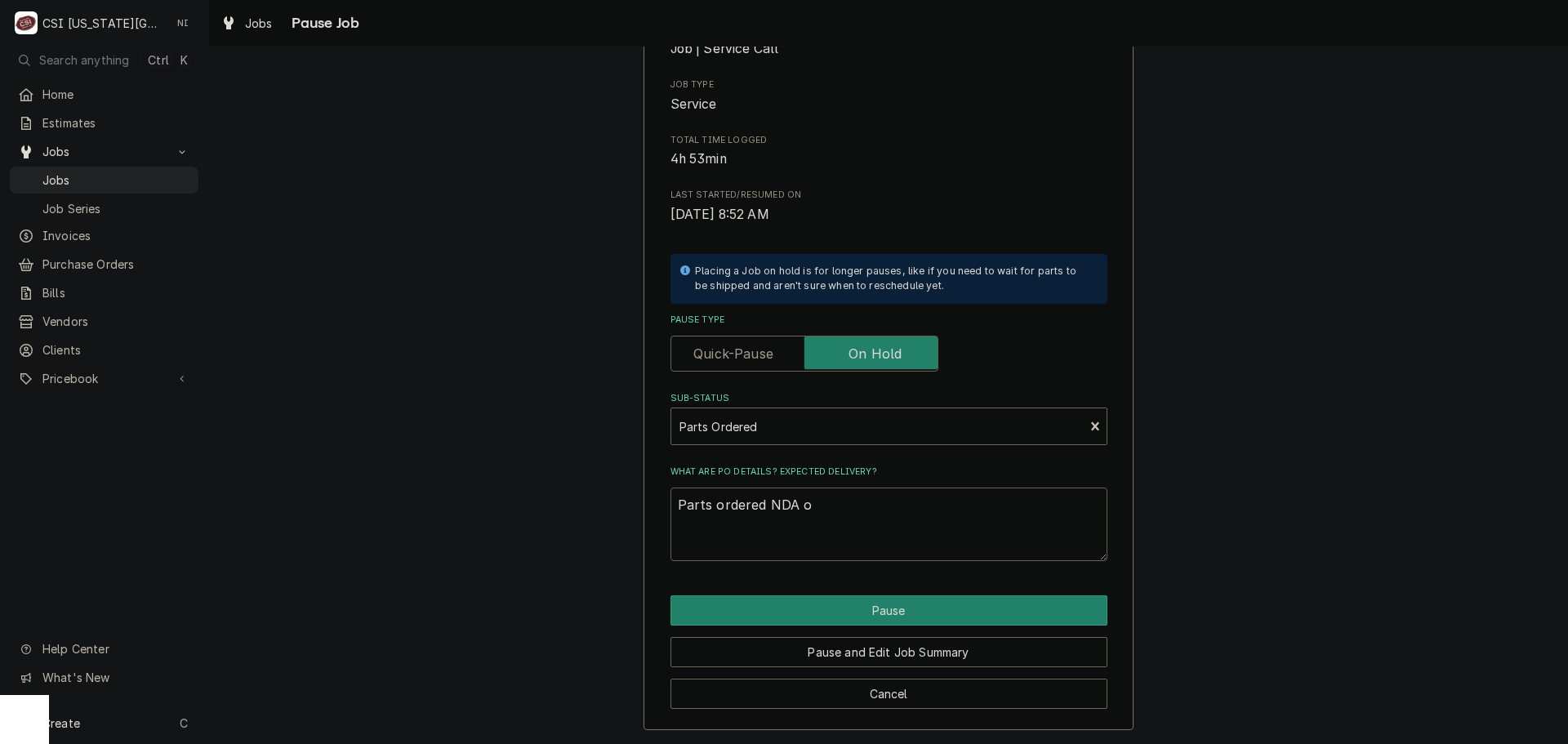
type textarea "x"
type textarea "Parts ordered NDA on"
type textarea "x"
type textarea "Parts ordered NDA on"
type textarea "x"
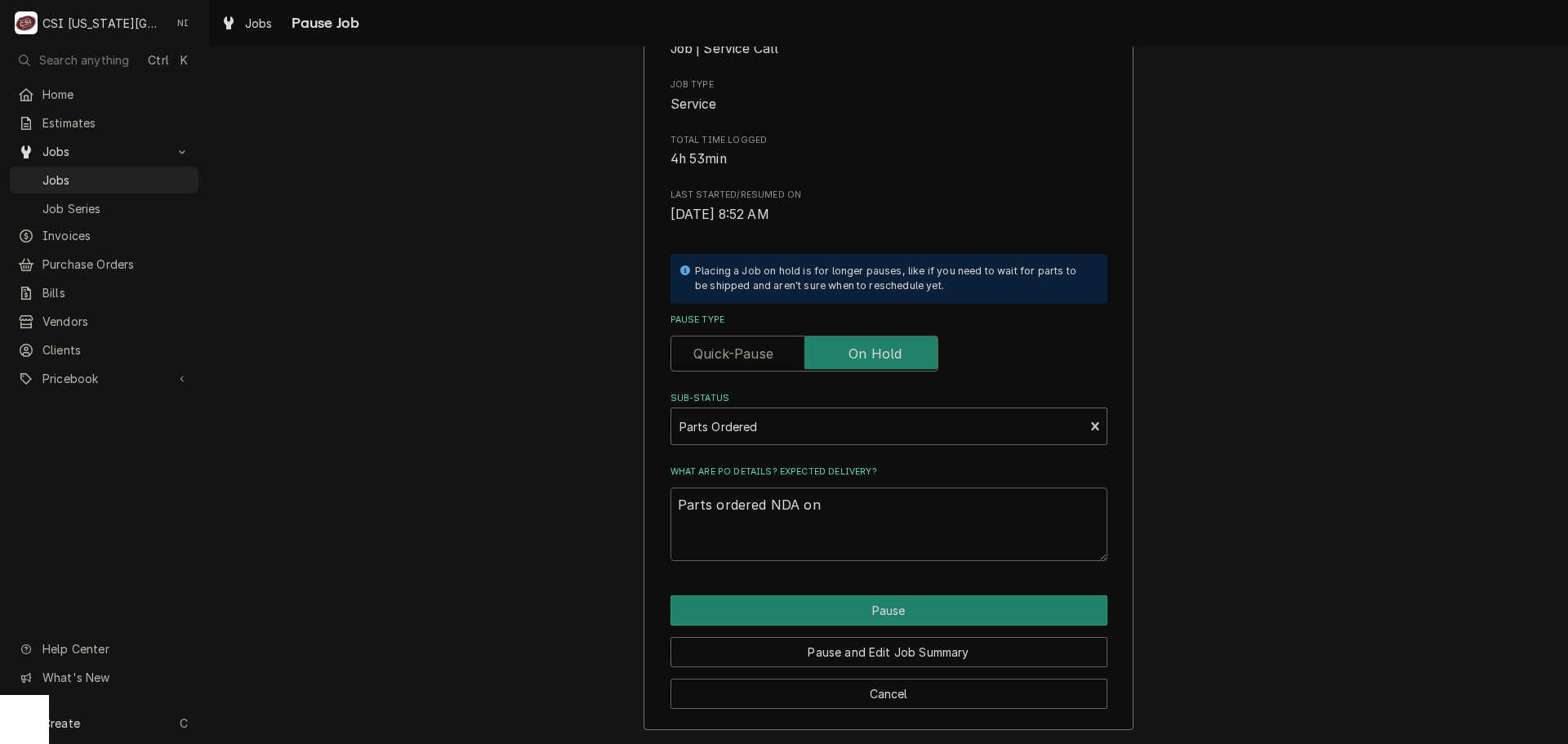
type textarea "Parts ordered NDA on p"
type textarea "x"
type textarea "Parts ordered NDA on"
type textarea "x"
type textarea "Parts ordered NDA on p"
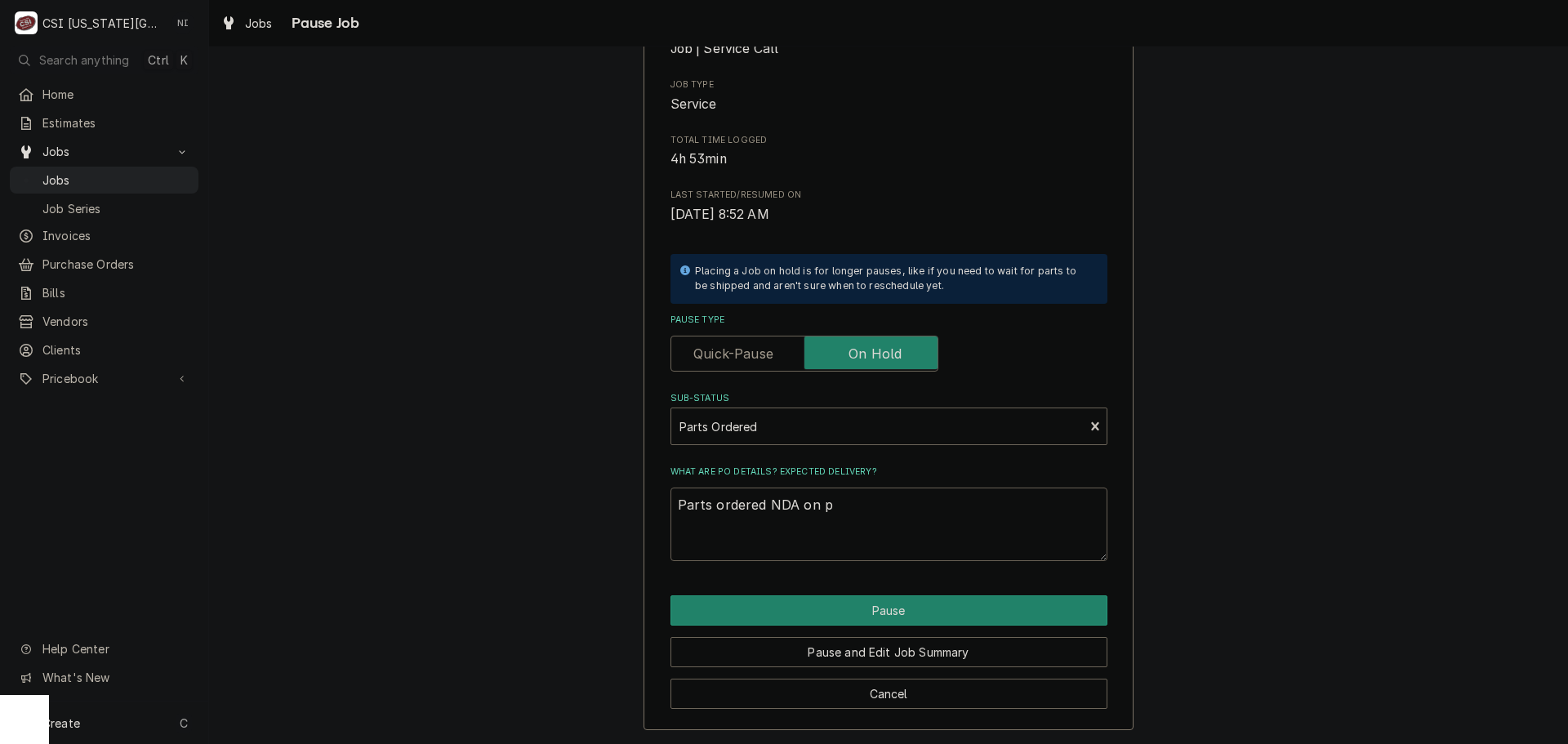
type textarea "x"
type textarea "Parts ordered NDA on po"
type textarea "x"
type textarea "Parts ordered NDA on po"
type textarea "x"
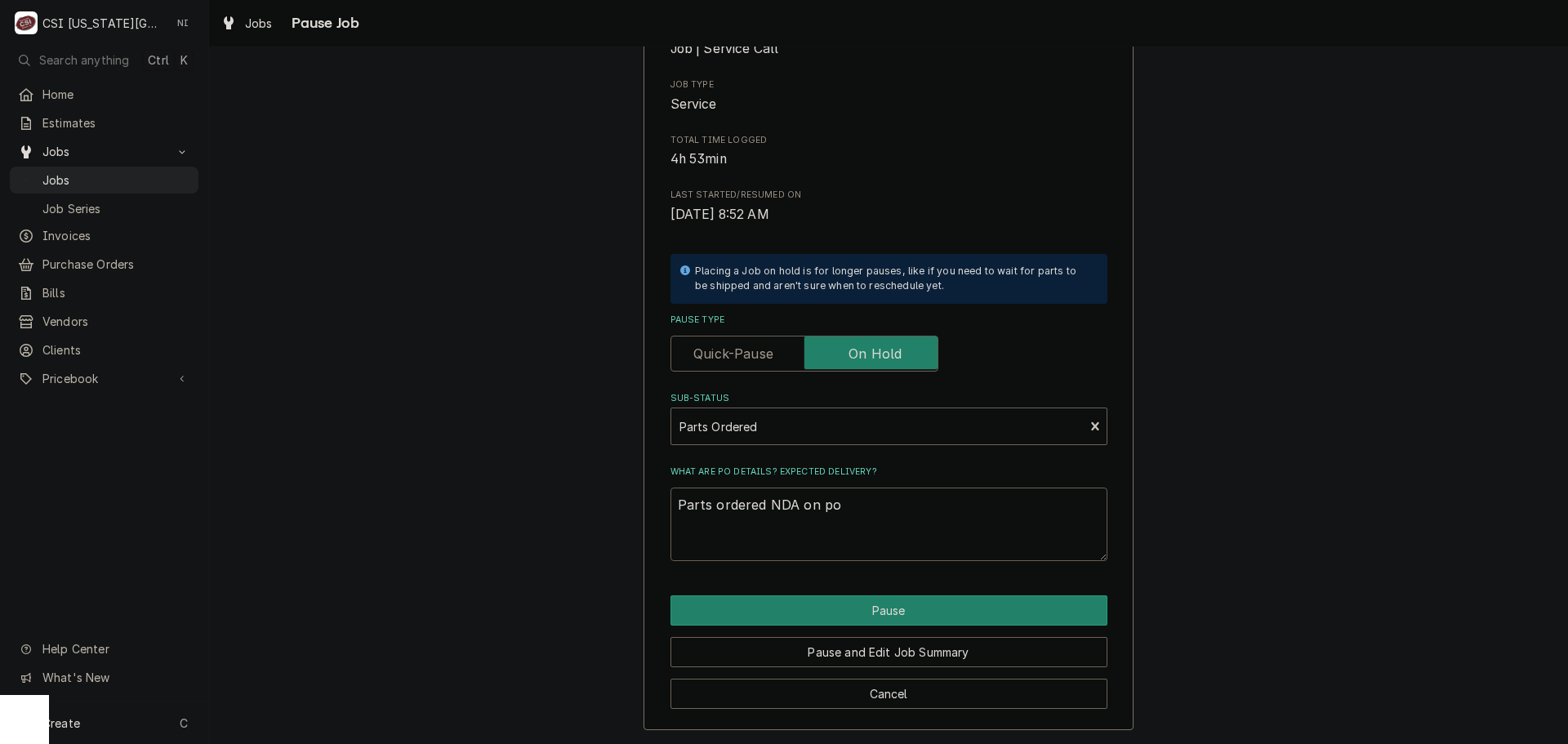
type textarea "Parts ordered NDA on po"
type textarea "x"
type textarea "Parts ordered NDA on p"
type textarea "x"
type textarea "Parts ordered NDA on"
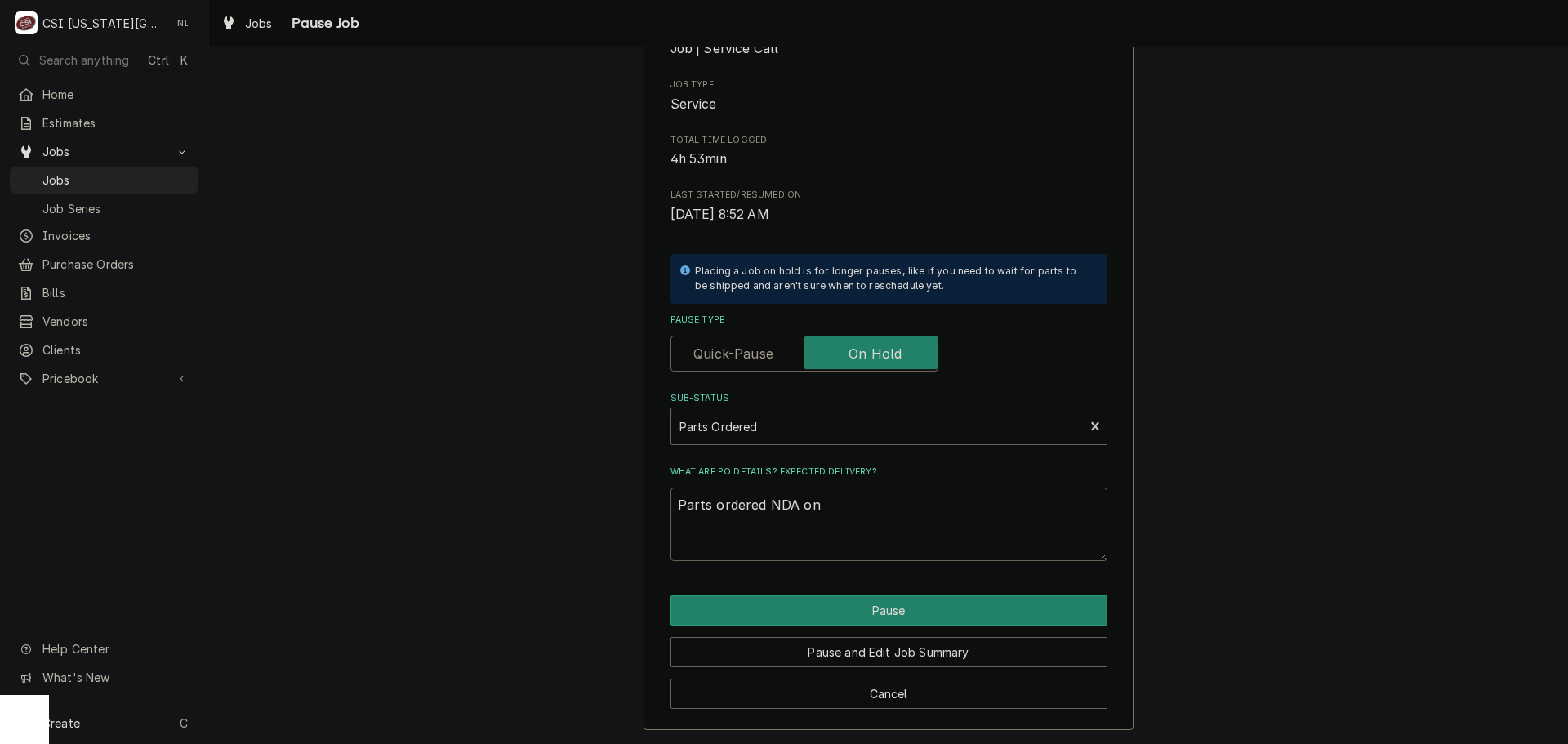
type textarea "x"
type textarea "Parts ordered NDA on P"
type textarea "x"
type textarea "Parts ordered NDA on PO"
type textarea "x"
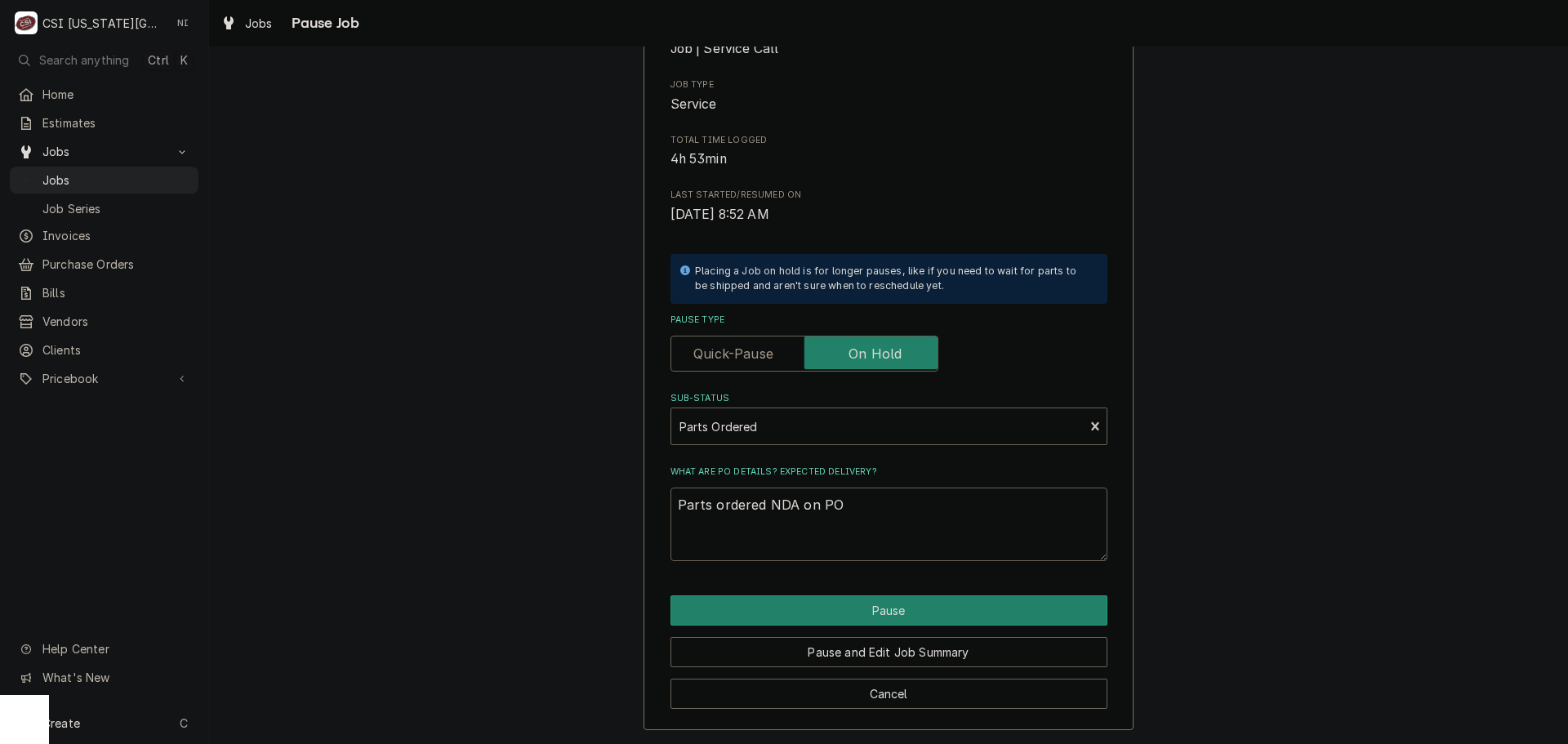
type textarea "Parts ordered NDA on PO"
type textarea "x"
type textarea "Parts ordered NDA on PO"
type textarea "x"
type textarea "Parts ordered NDA on PO"
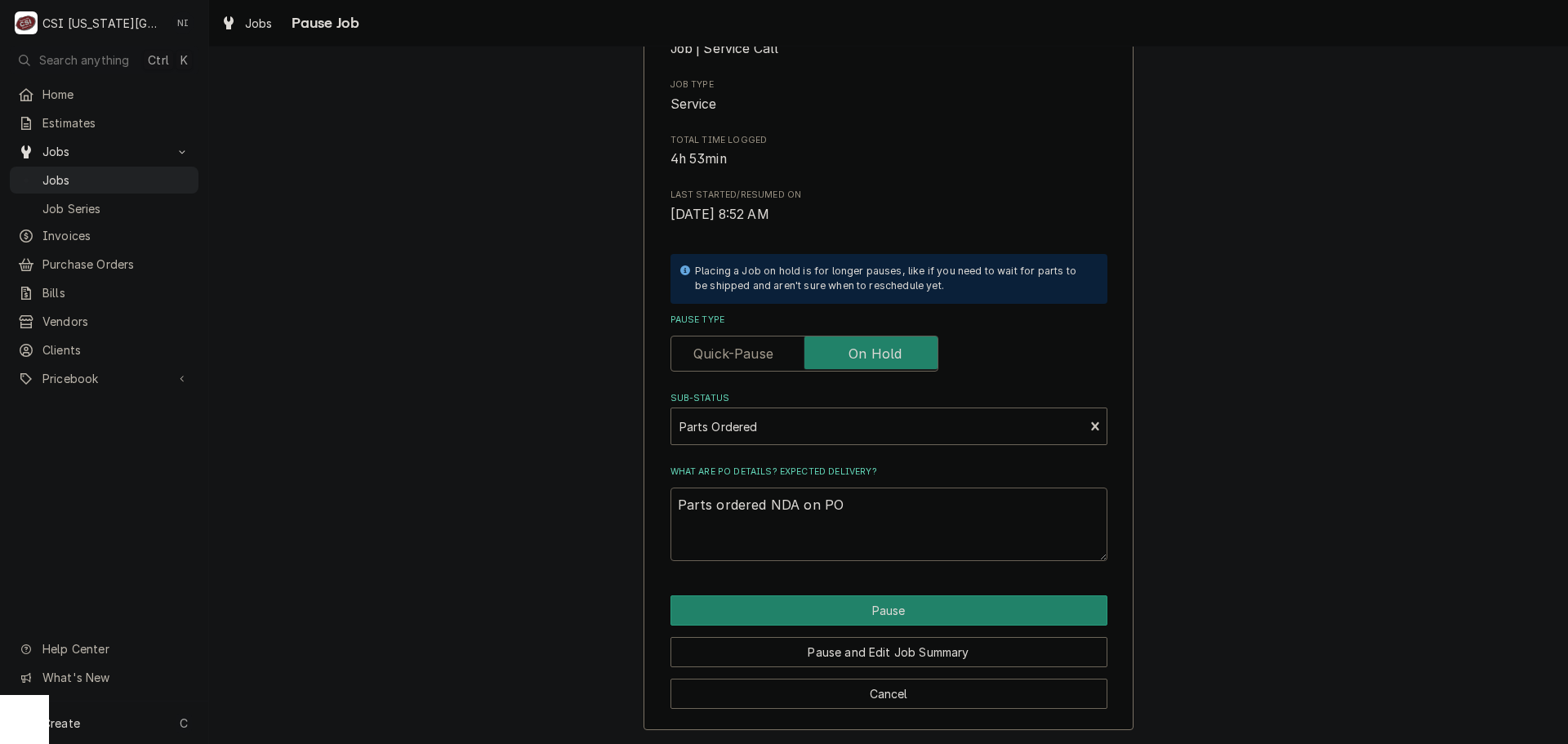
type textarea "x"
type textarea "Parts ordered NDA on PO 0"
type textarea "x"
type textarea "Parts ordered NDA on PO"
type textarea "x"
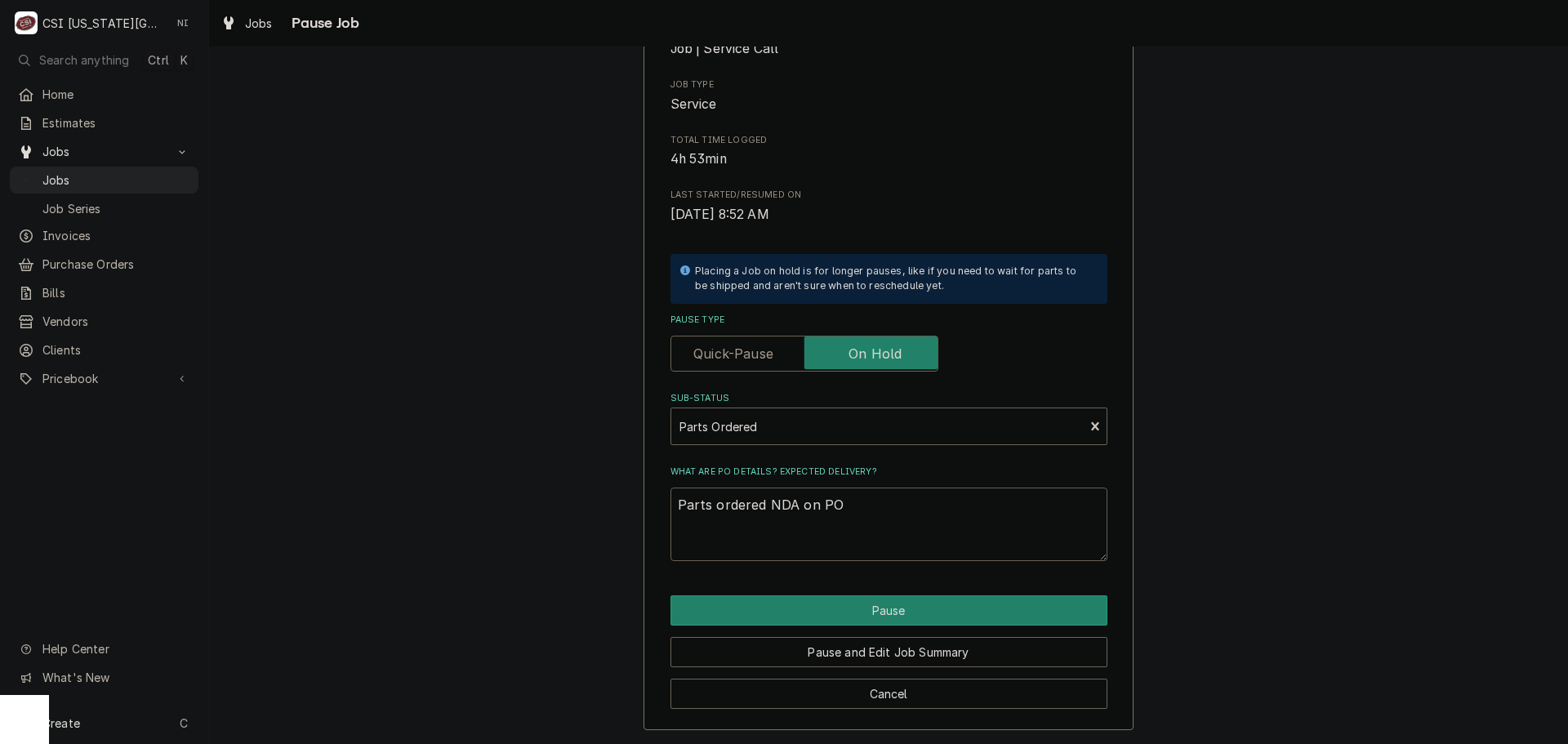
type textarea "Parts ordered NDA on PO 3"
type textarea "x"
type textarea "Parts ordered NDA on PO 30"
type textarea "x"
type textarea "Parts ordered NDA on PO 301"
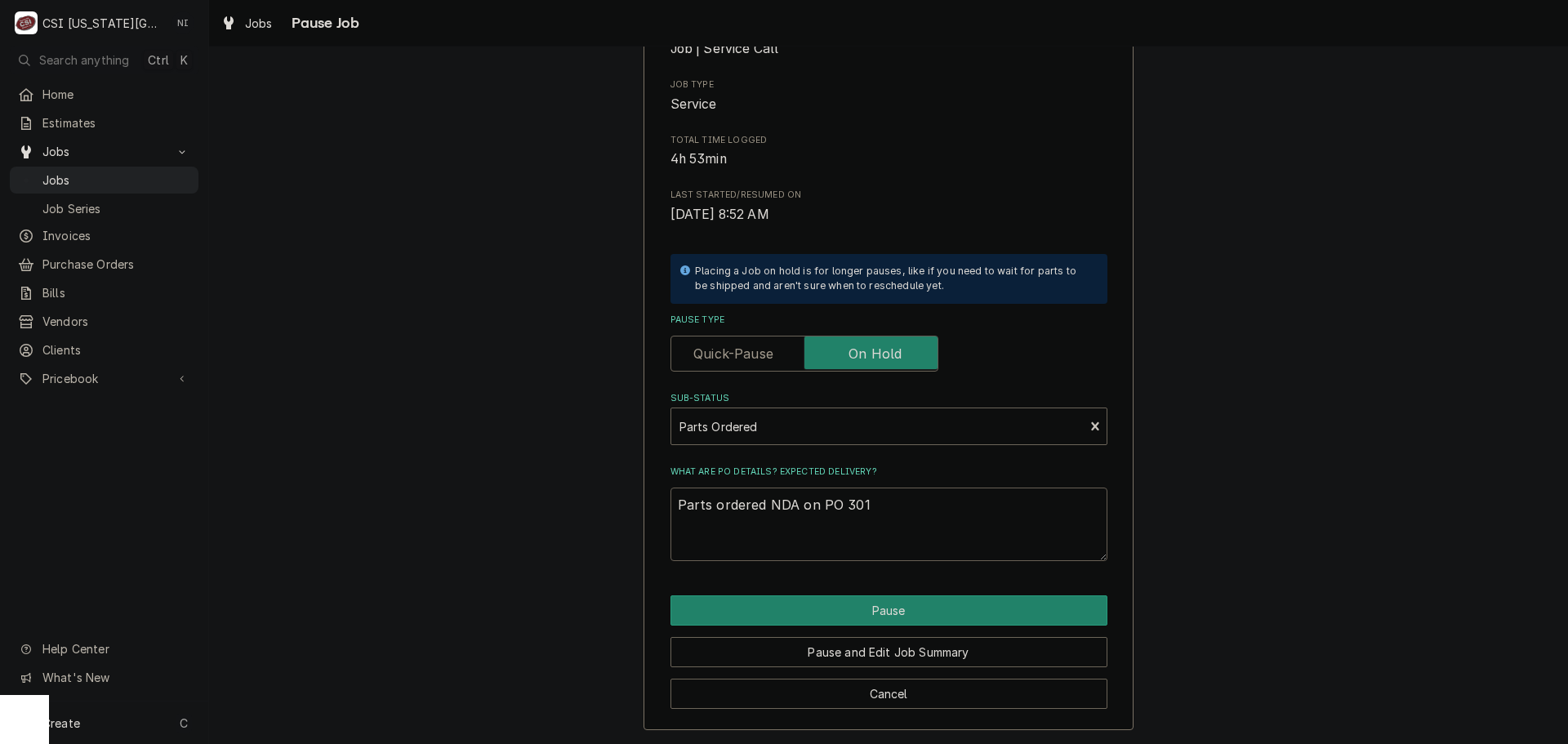
type textarea "x"
type textarea "Parts ordered NDA on PO 3014"
type textarea "x"
type textarea "Parts ordered NDA on PO 30141"
type textarea "x"
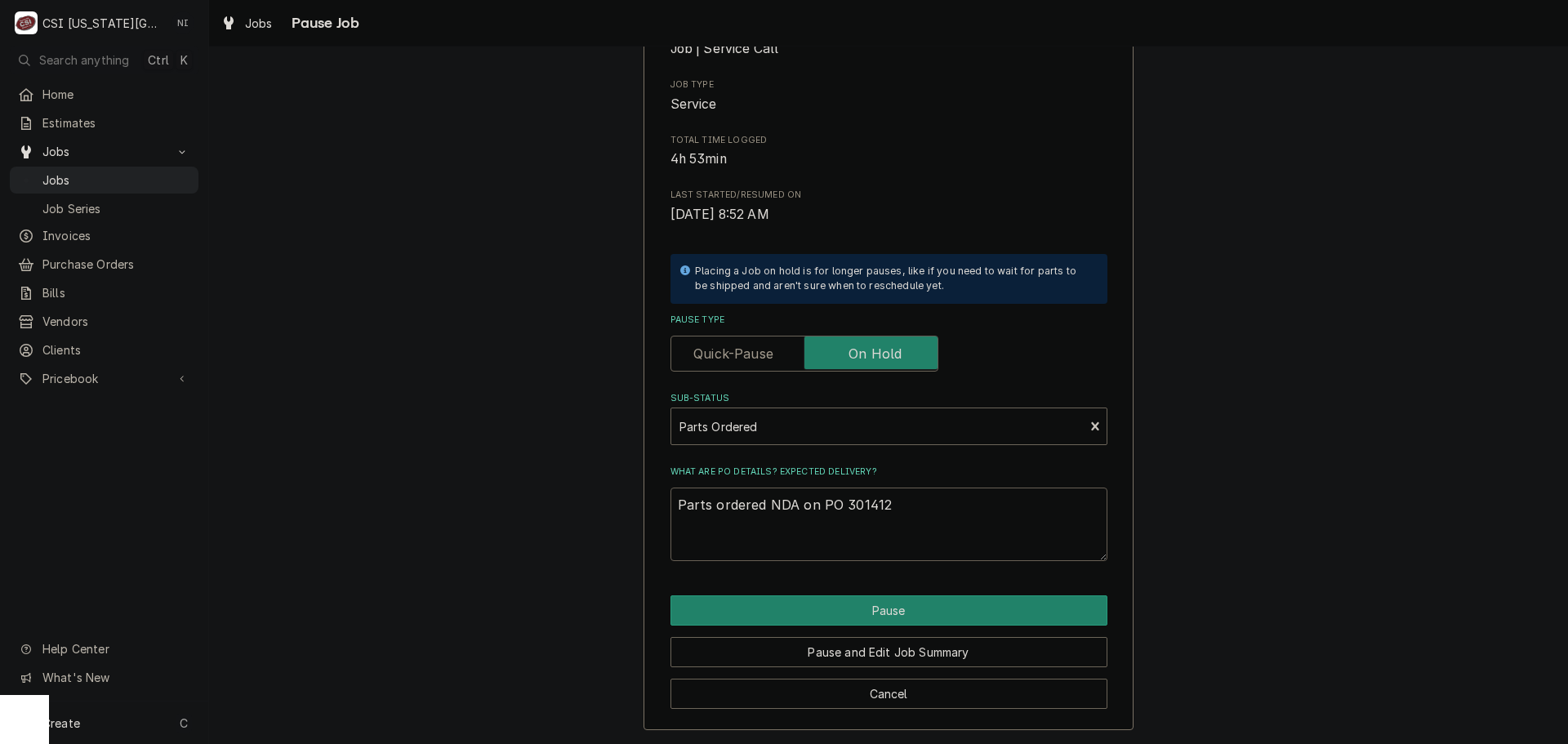
type textarea "Parts ordered NDA on PO 301412"
click at [787, 584] on div "Please confirm you'd like to pause this job. Roopairs Job ID JOB-32318 Service …" at bounding box center [888, 319] width 490 height 823
click at [792, 615] on button "Pause" at bounding box center [889, 611] width 437 height 30
type textarea "x"
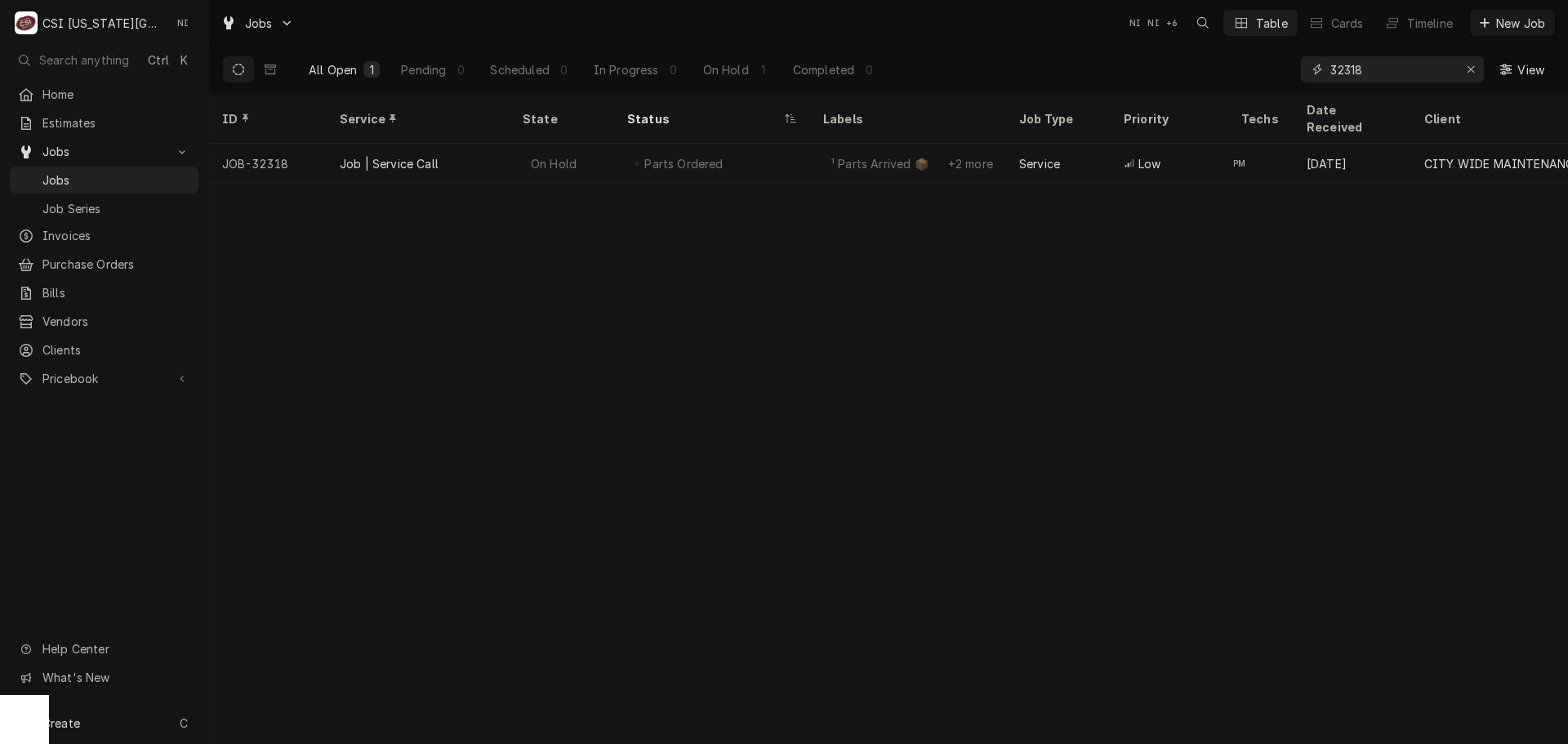
click at [1378, 72] on input "32318" at bounding box center [1391, 69] width 123 height 26
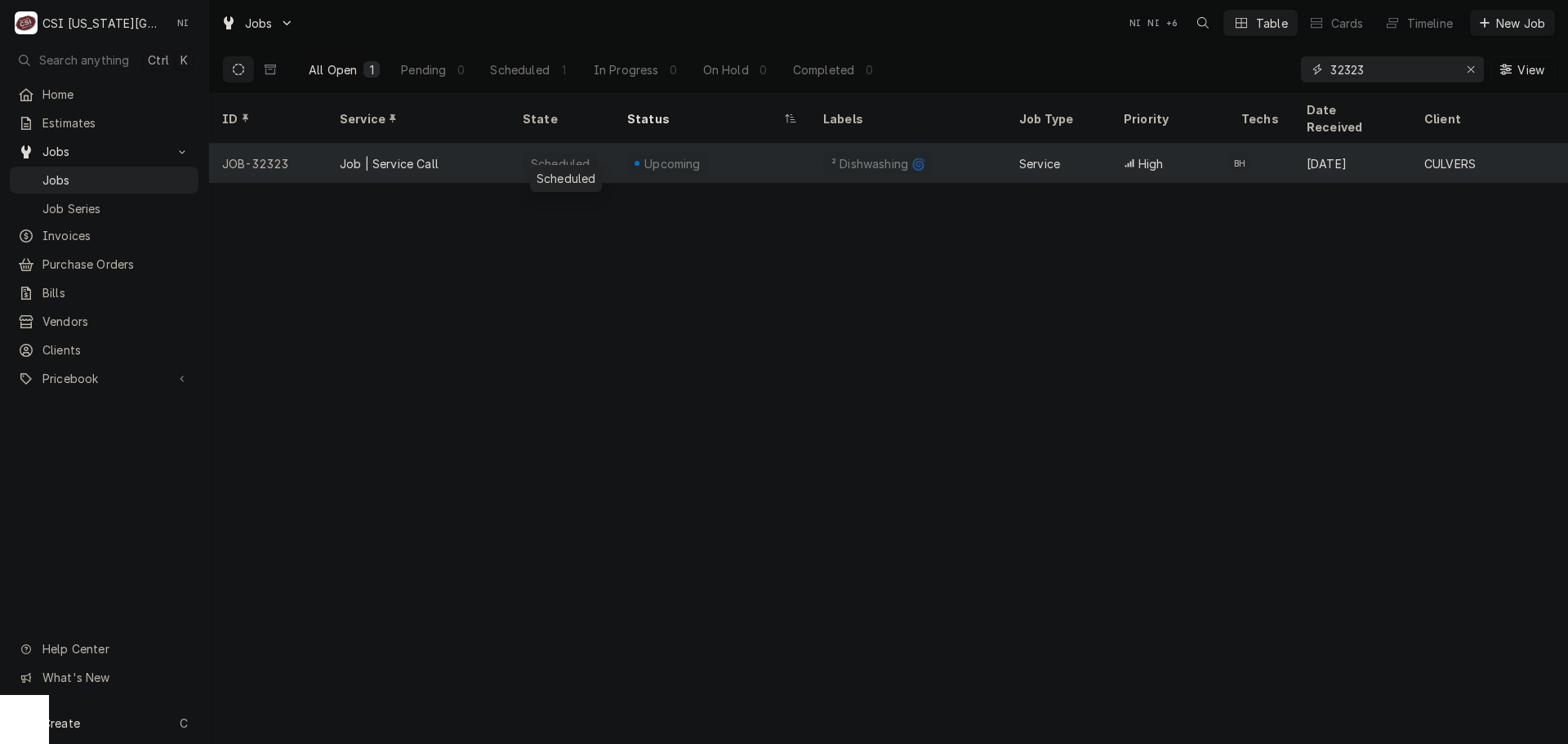
type input "32323"
click at [596, 144] on div "Scheduled" at bounding box center [561, 163] width 104 height 39
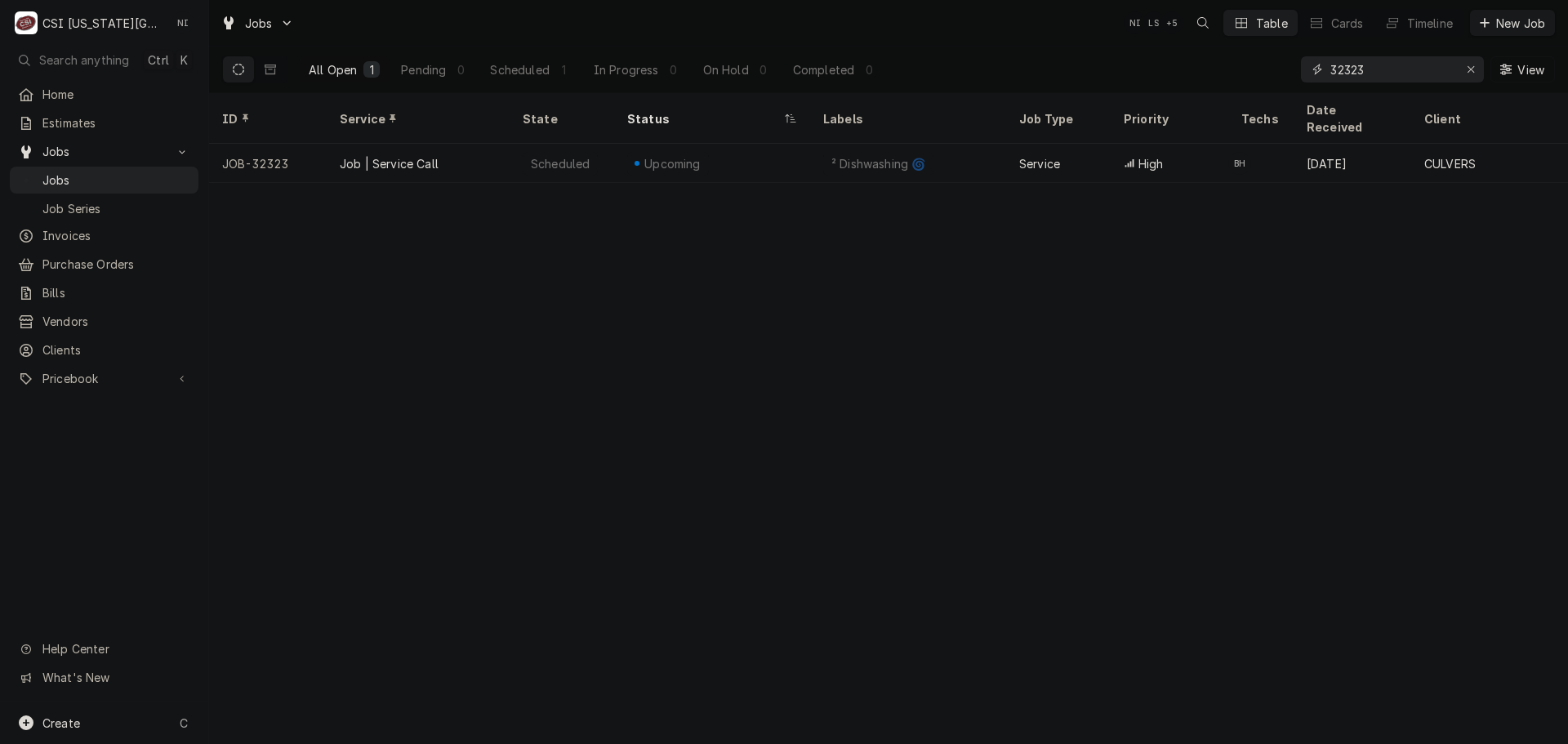
drag, startPoint x: 1364, startPoint y: 68, endPoint x: 1308, endPoint y: 67, distance: 56.0
click at [1308, 67] on div "32323" at bounding box center [1392, 69] width 183 height 26
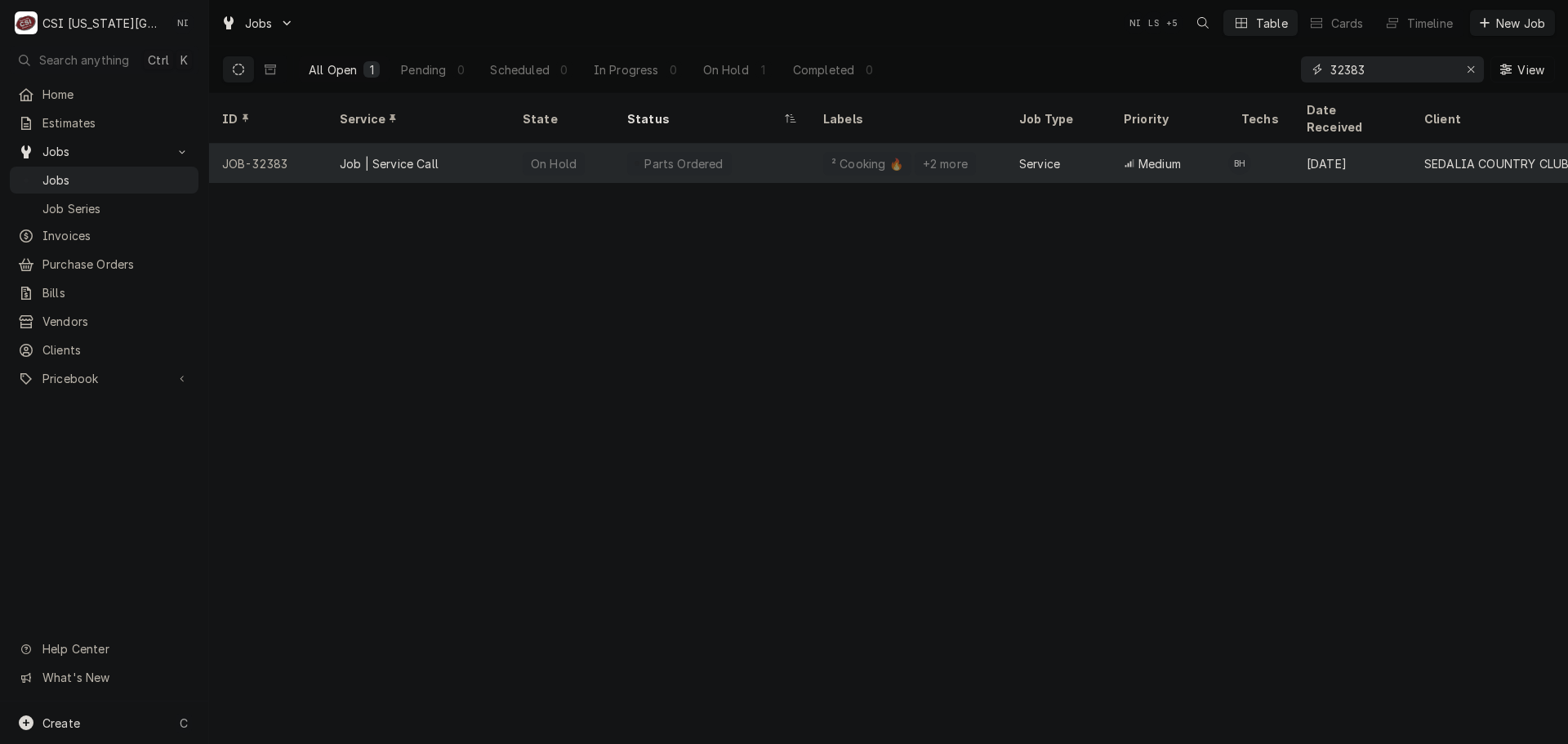
type input "32383"
click at [747, 144] on div "Parts Ordered" at bounding box center [712, 163] width 196 height 39
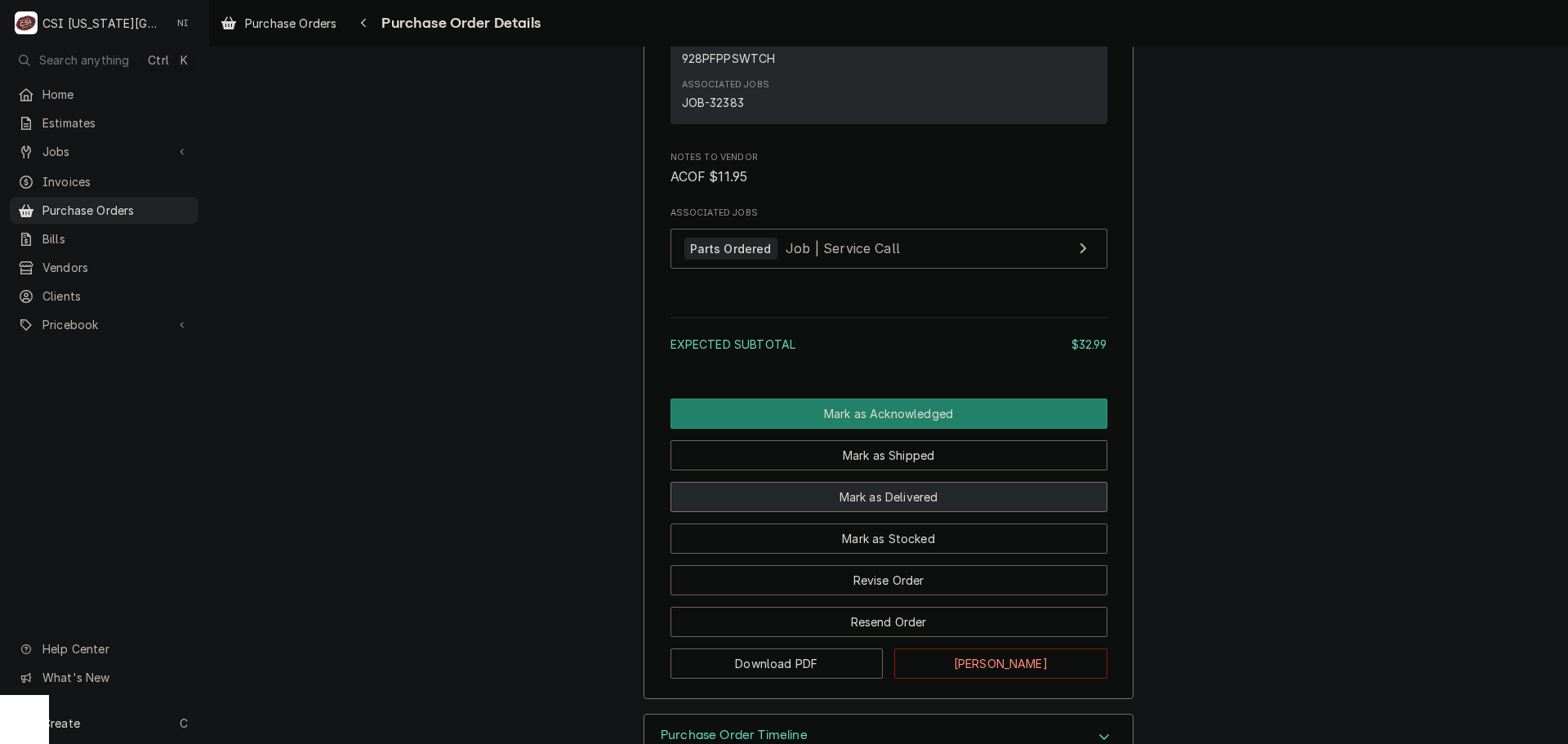
scroll to position [1210, 0]
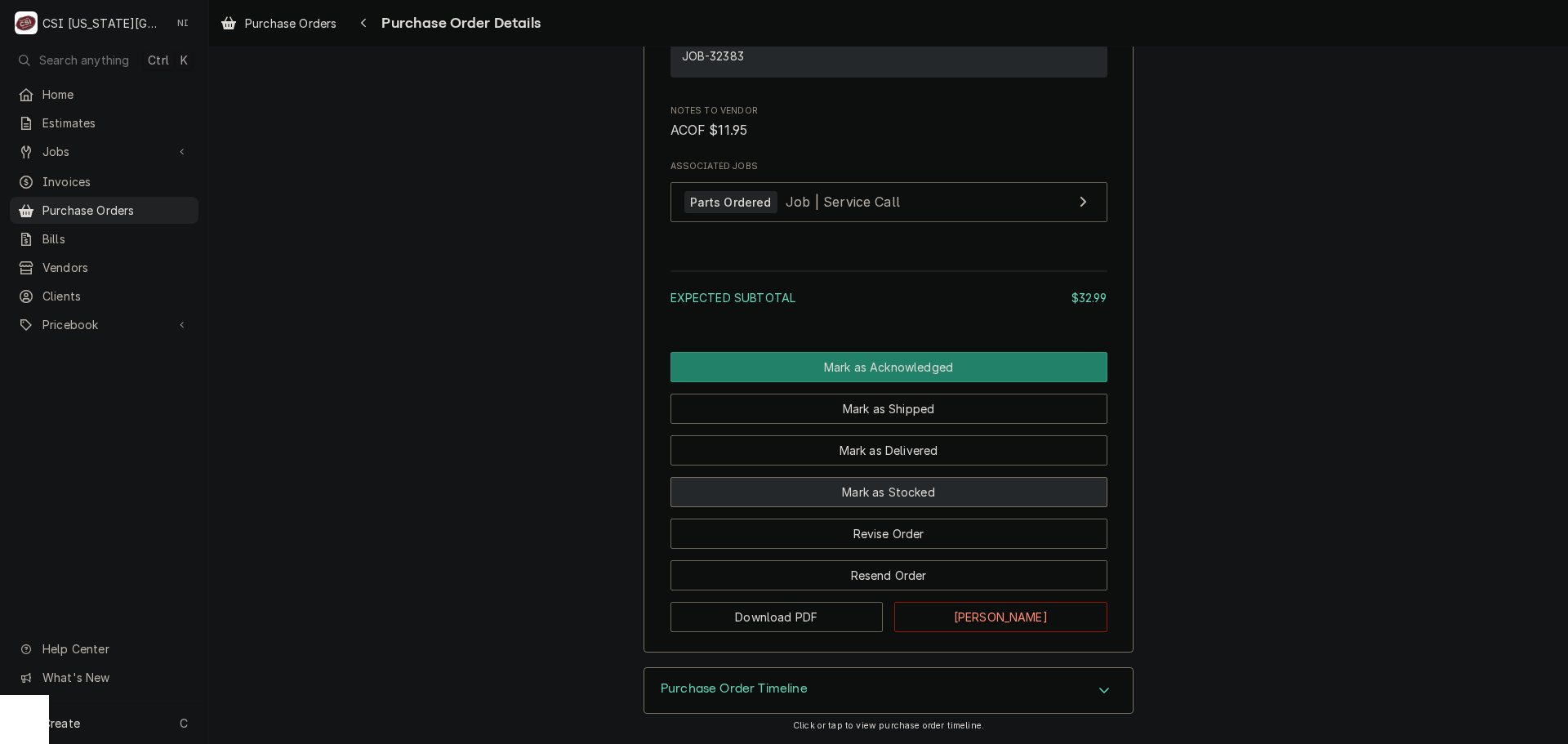
click at [859, 482] on button "Mark as Stocked" at bounding box center [889, 492] width 437 height 30
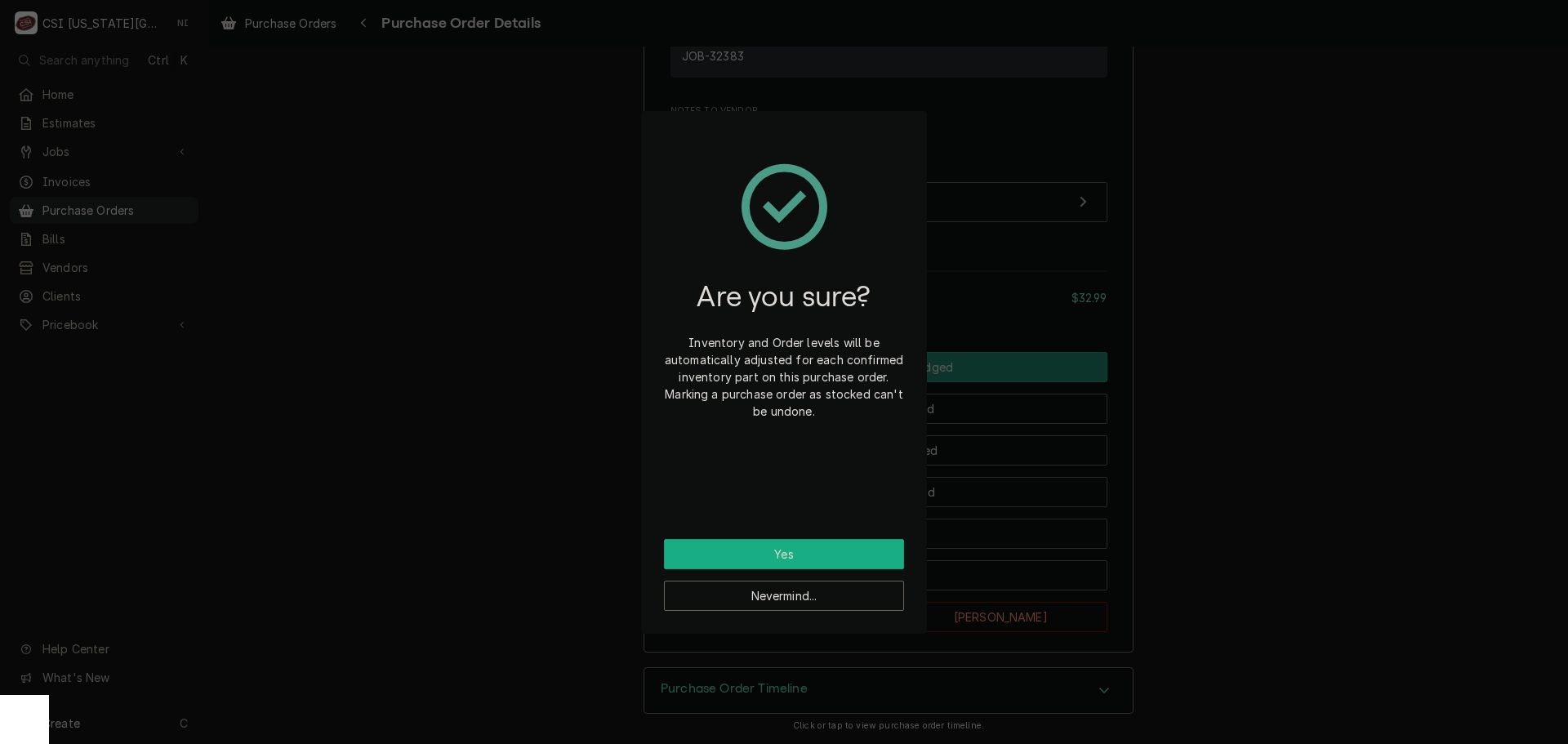
click at [816, 550] on button "Yes" at bounding box center [784, 554] width 240 height 30
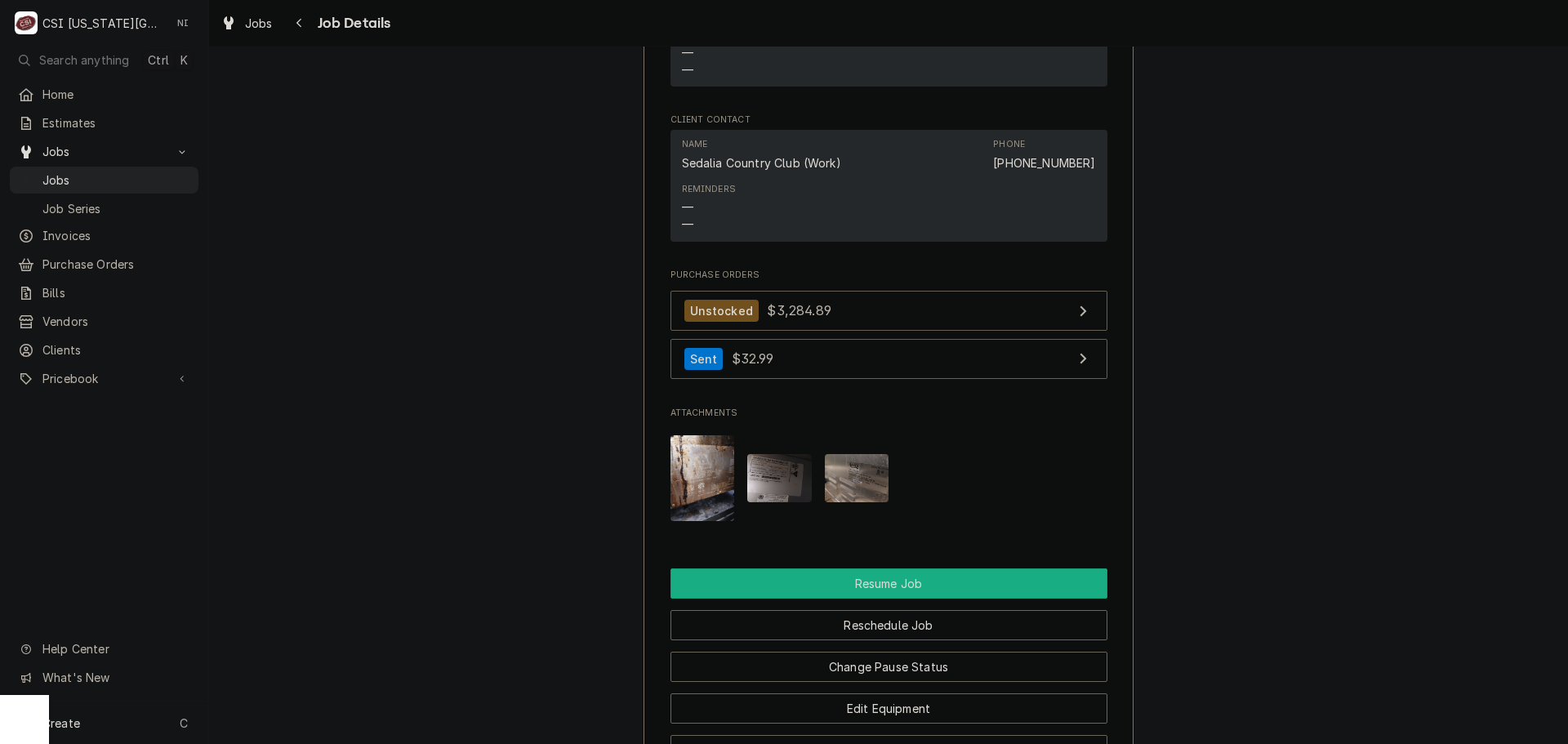
scroll to position [1968, 0]
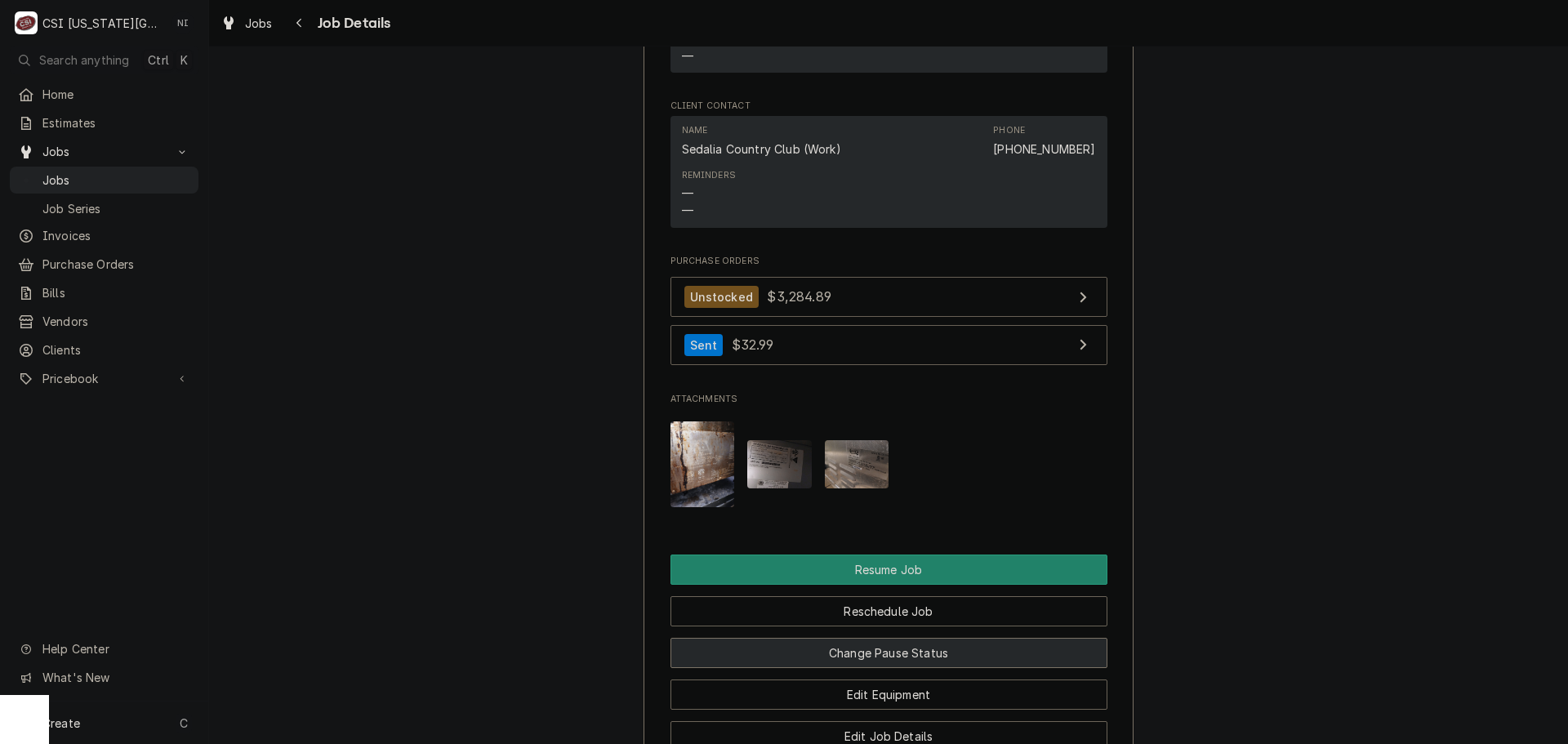
click at [929, 638] on button "Change Pause Status" at bounding box center [889, 653] width 437 height 30
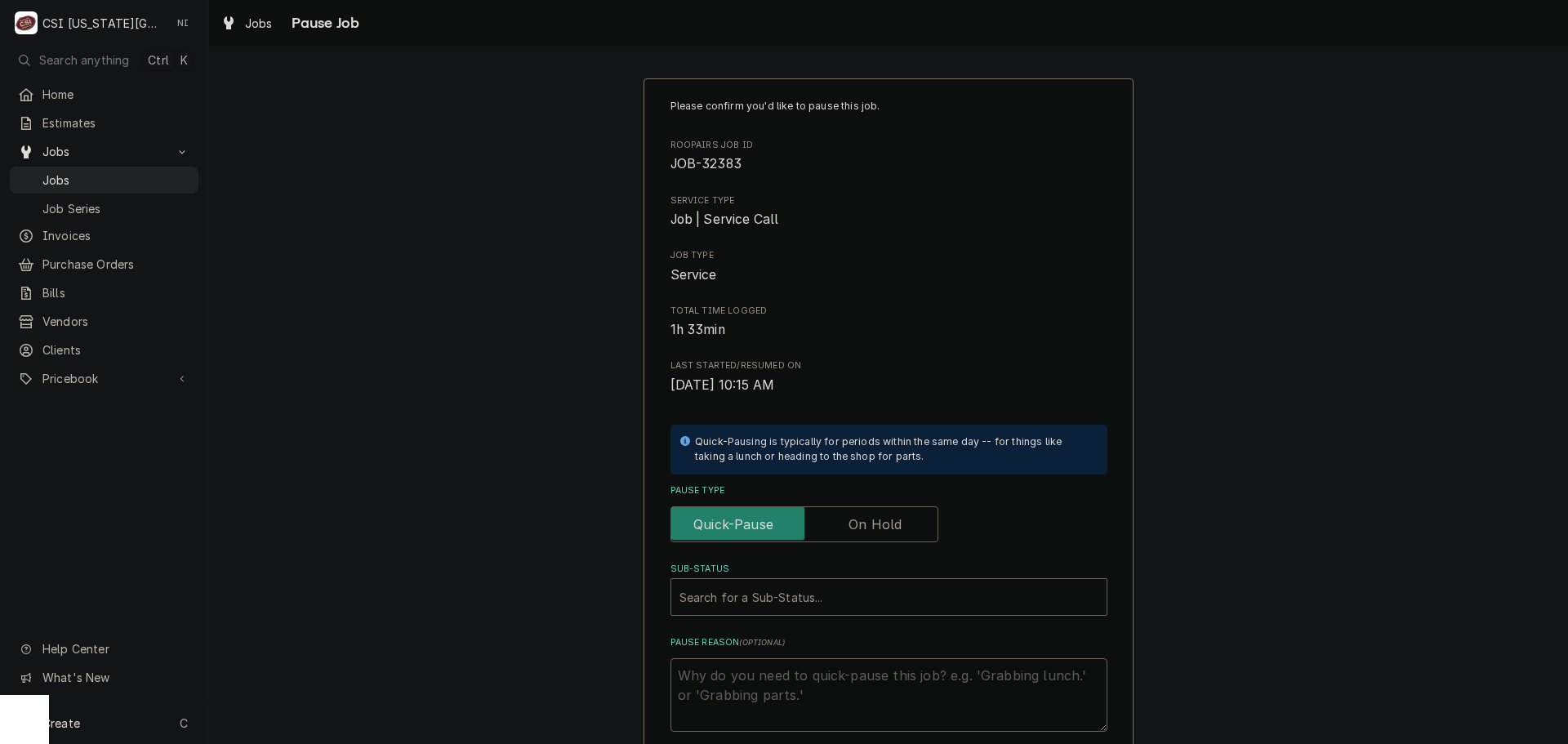
click at [864, 525] on label "Pause Type" at bounding box center [805, 524] width 268 height 36
click at [864, 525] on input "Pause Type" at bounding box center [805, 524] width 253 height 36
checkbox input "true"
drag, startPoint x: 863, startPoint y: 629, endPoint x: 866, endPoint y: 597, distance: 32.1
click at [863, 629] on div "Please confirm you'd like to pause this job. Roopairs Job ID JOB-32383 Service …" at bounding box center [889, 415] width 437 height 633
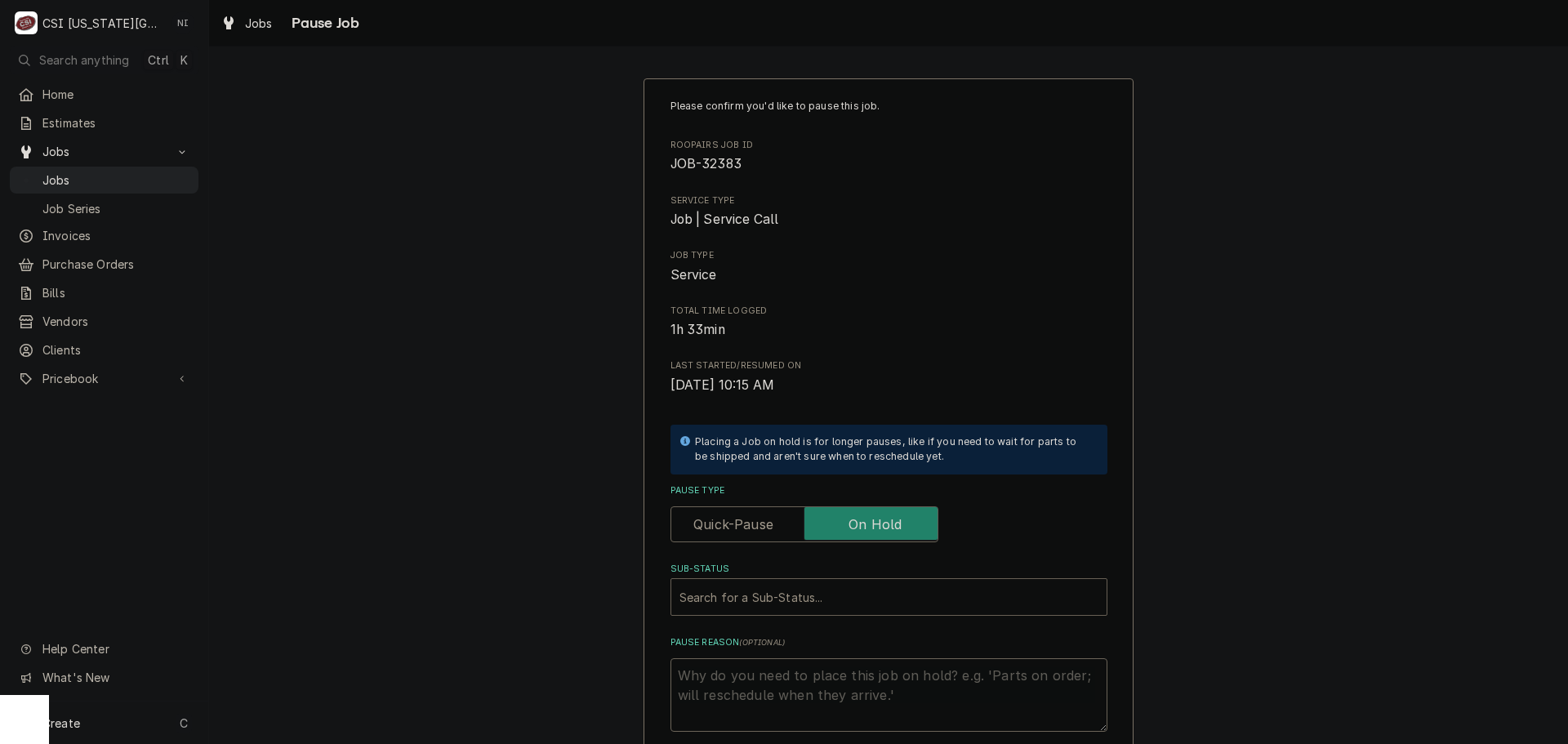
drag, startPoint x: 866, startPoint y: 597, endPoint x: 823, endPoint y: 608, distance: 44.4
click at [866, 597] on div "Sub-Status" at bounding box center [888, 597] width 419 height 29
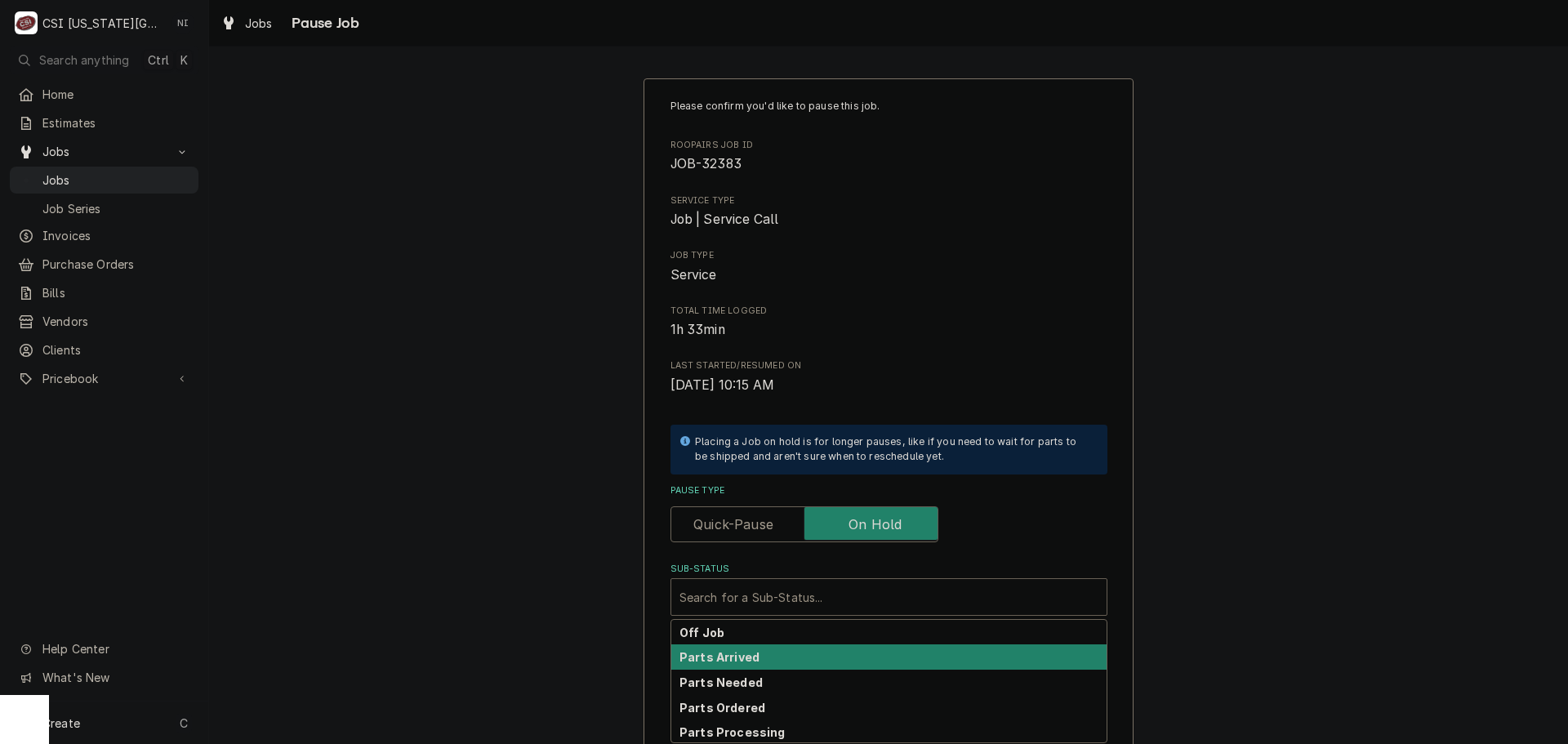
click at [760, 654] on div "Parts Arrived" at bounding box center [889, 657] width 435 height 25
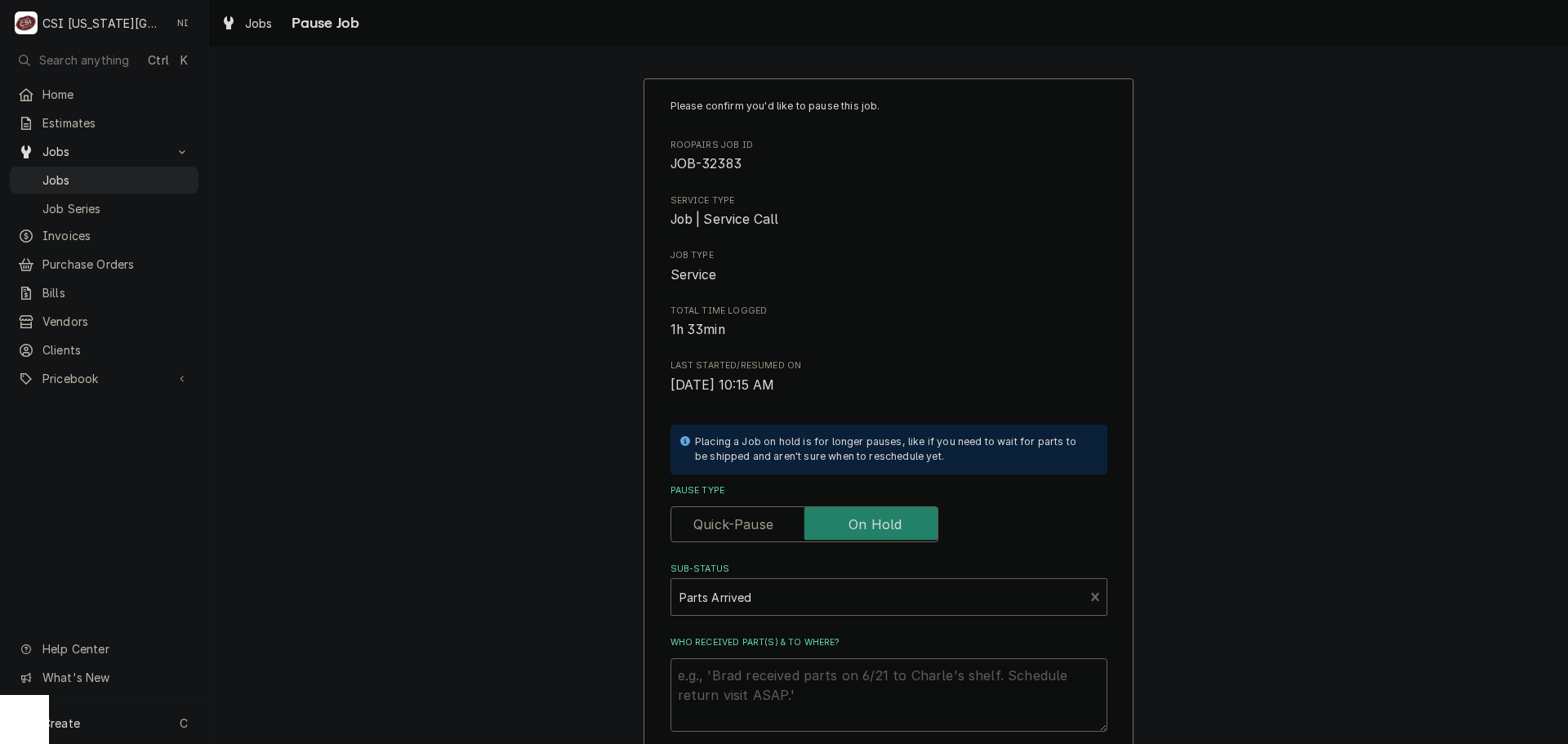
click at [761, 670] on textarea "Who received part(s) & to where?" at bounding box center [889, 695] width 437 height 73
type textarea "x"
type textarea "a"
type textarea "x"
type textarea "al"
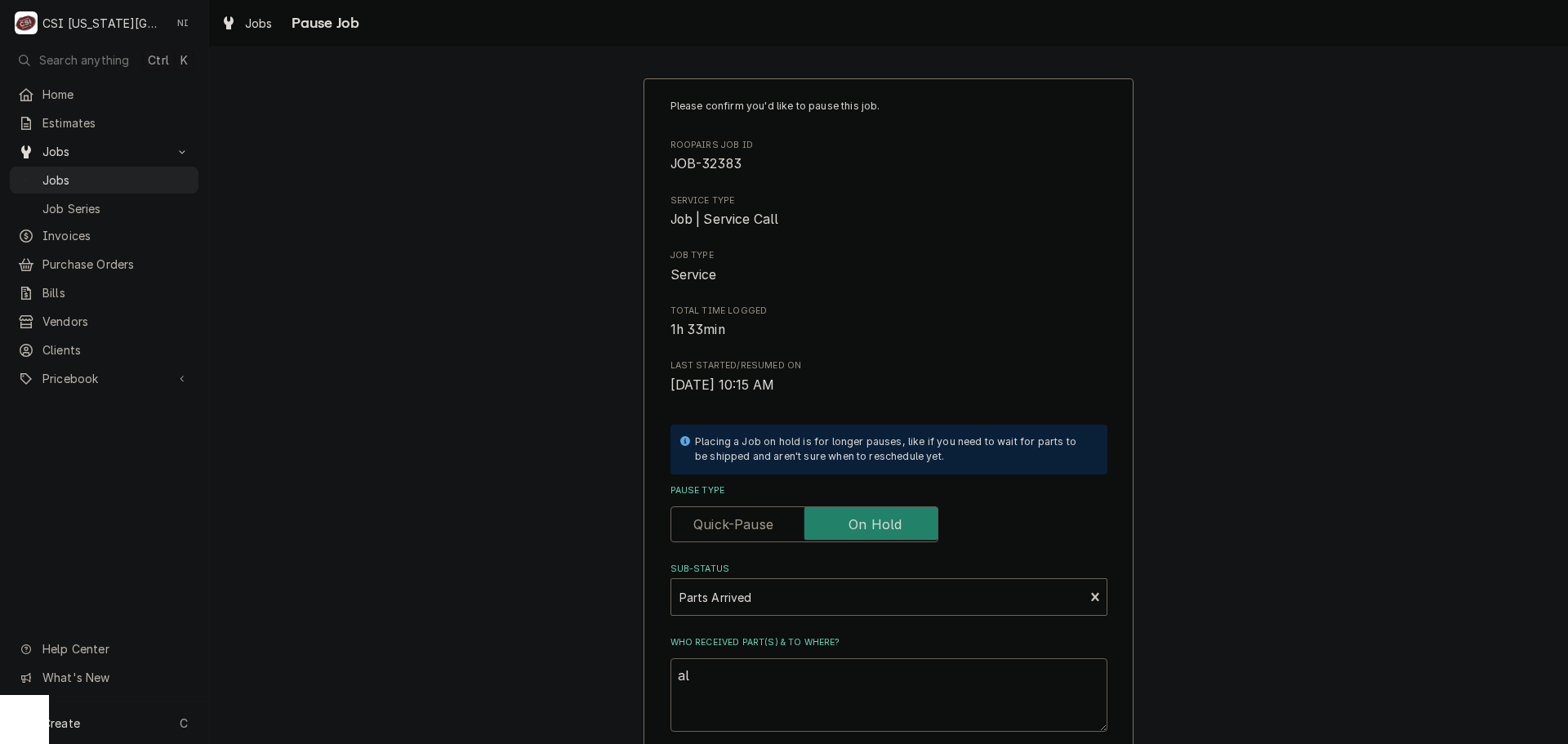
type textarea "x"
type textarea "all"
type textarea "x"
type textarea "all"
type textarea "x"
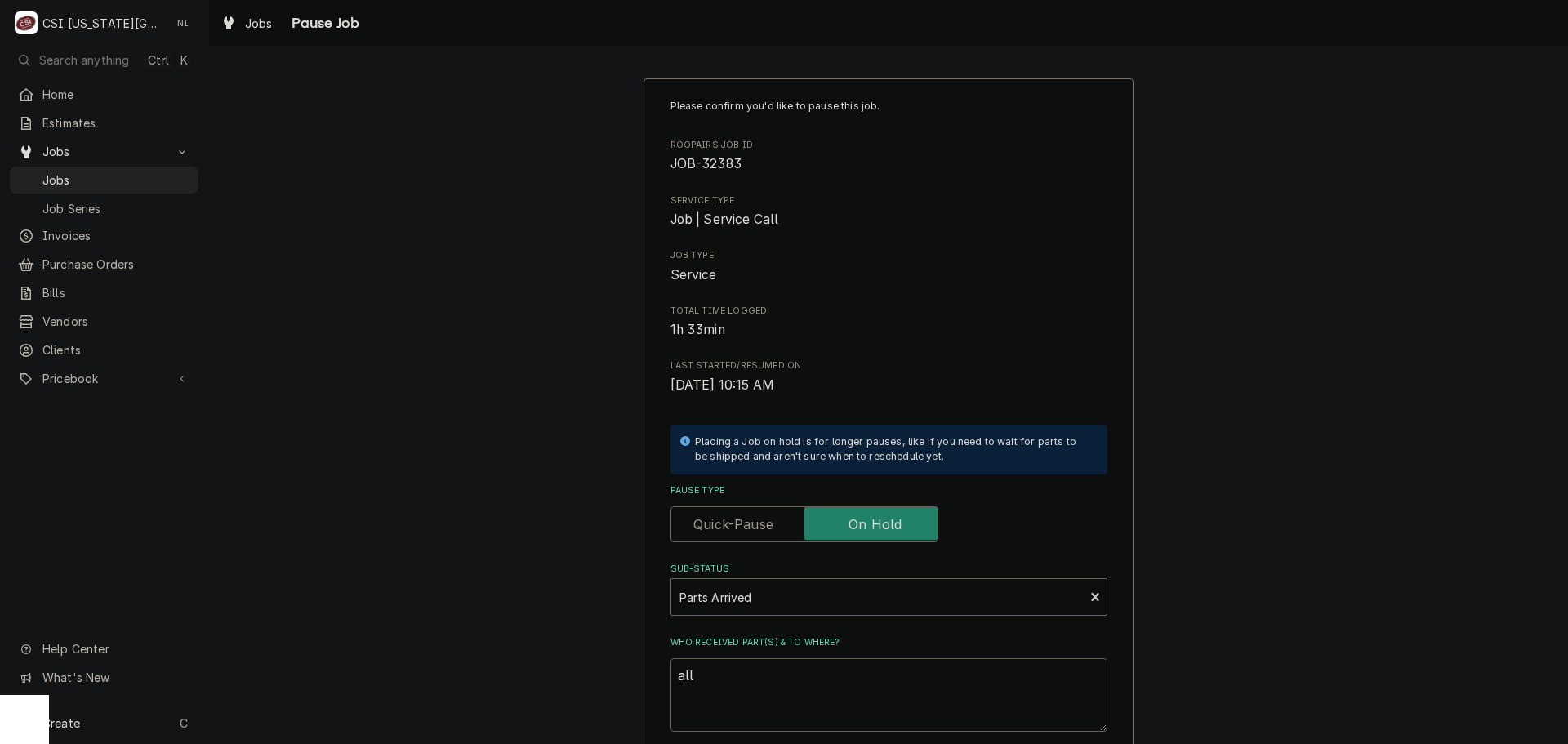
type textarea "all p"
type textarea "x"
type textarea "all pa"
type textarea "x"
type textarea "all par"
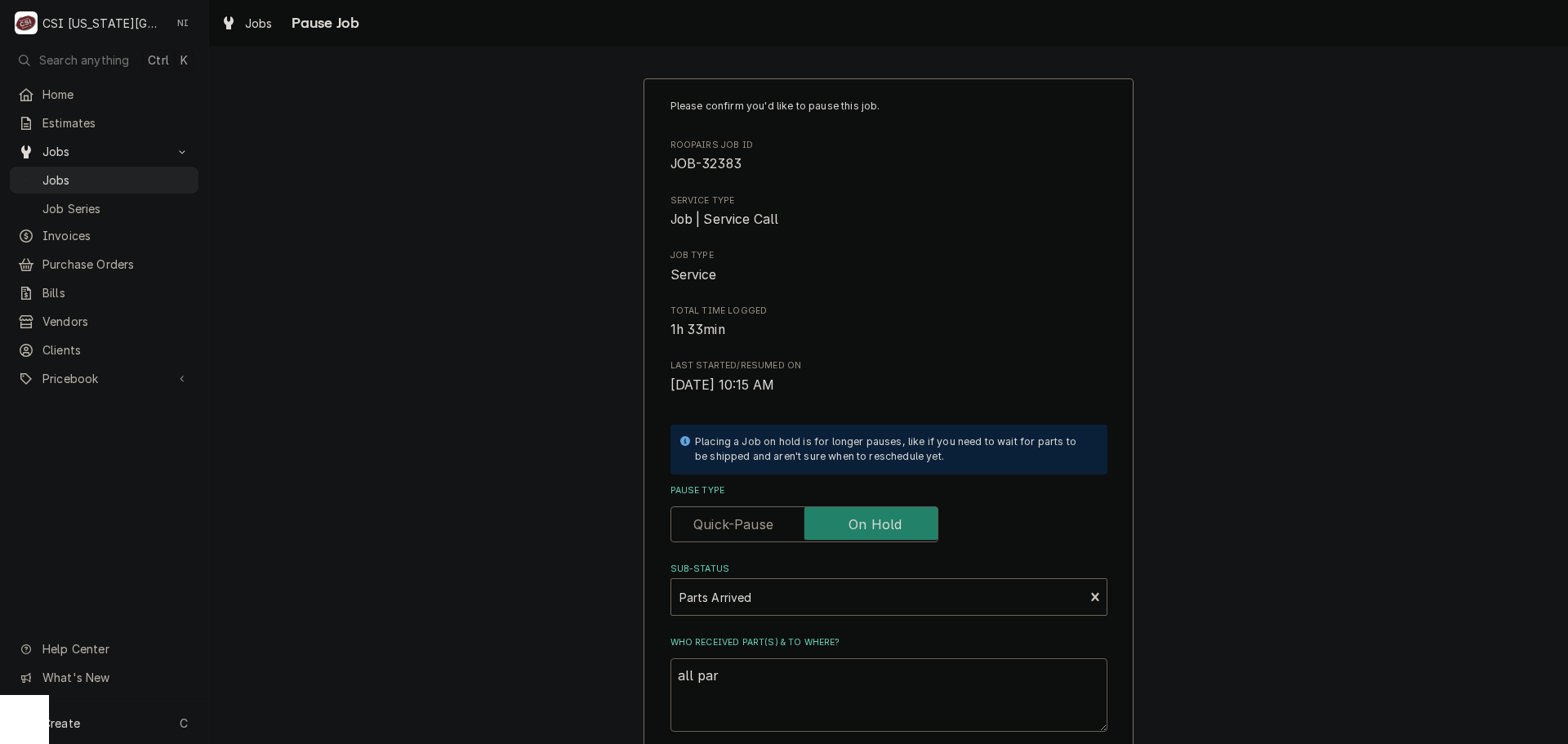
type textarea "x"
type textarea "all part"
type textarea "x"
type textarea "all parts"
type textarea "x"
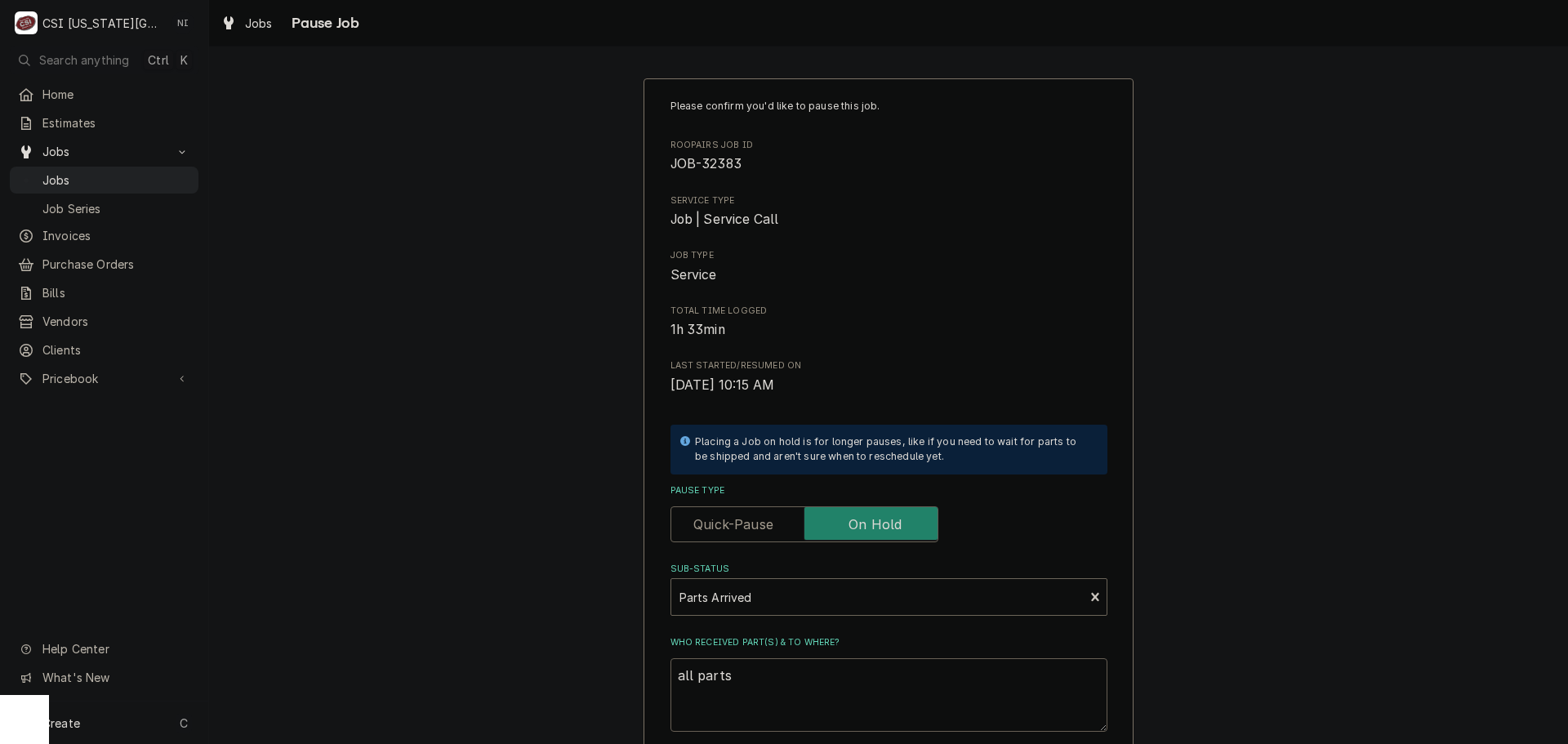
type textarea "all parts"
type textarea "x"
type textarea "all parts o"
type textarea "x"
type textarea "all parts on"
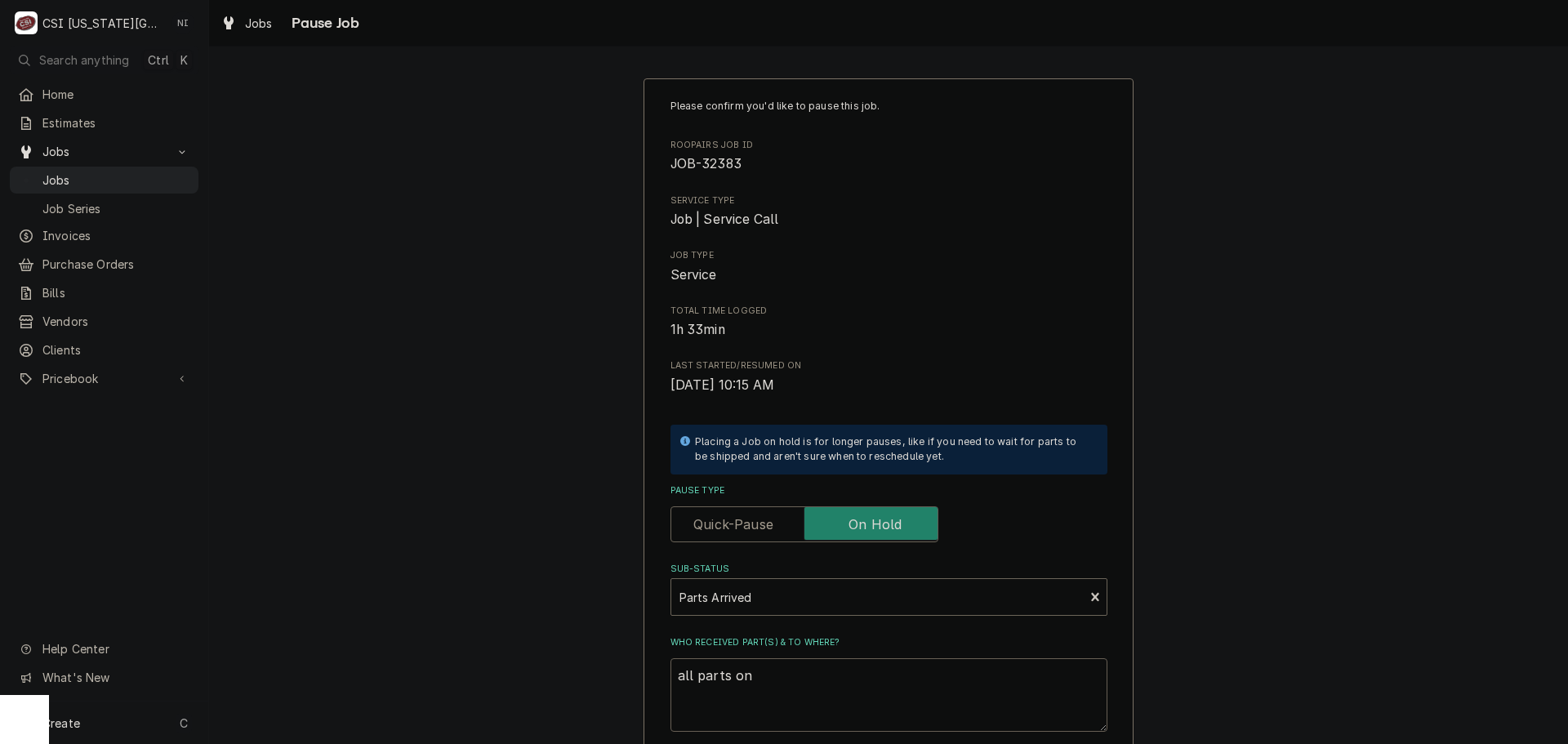
type textarea "x"
type textarea "all parts on"
type textarea "x"
type textarea "all parts on h"
type textarea "x"
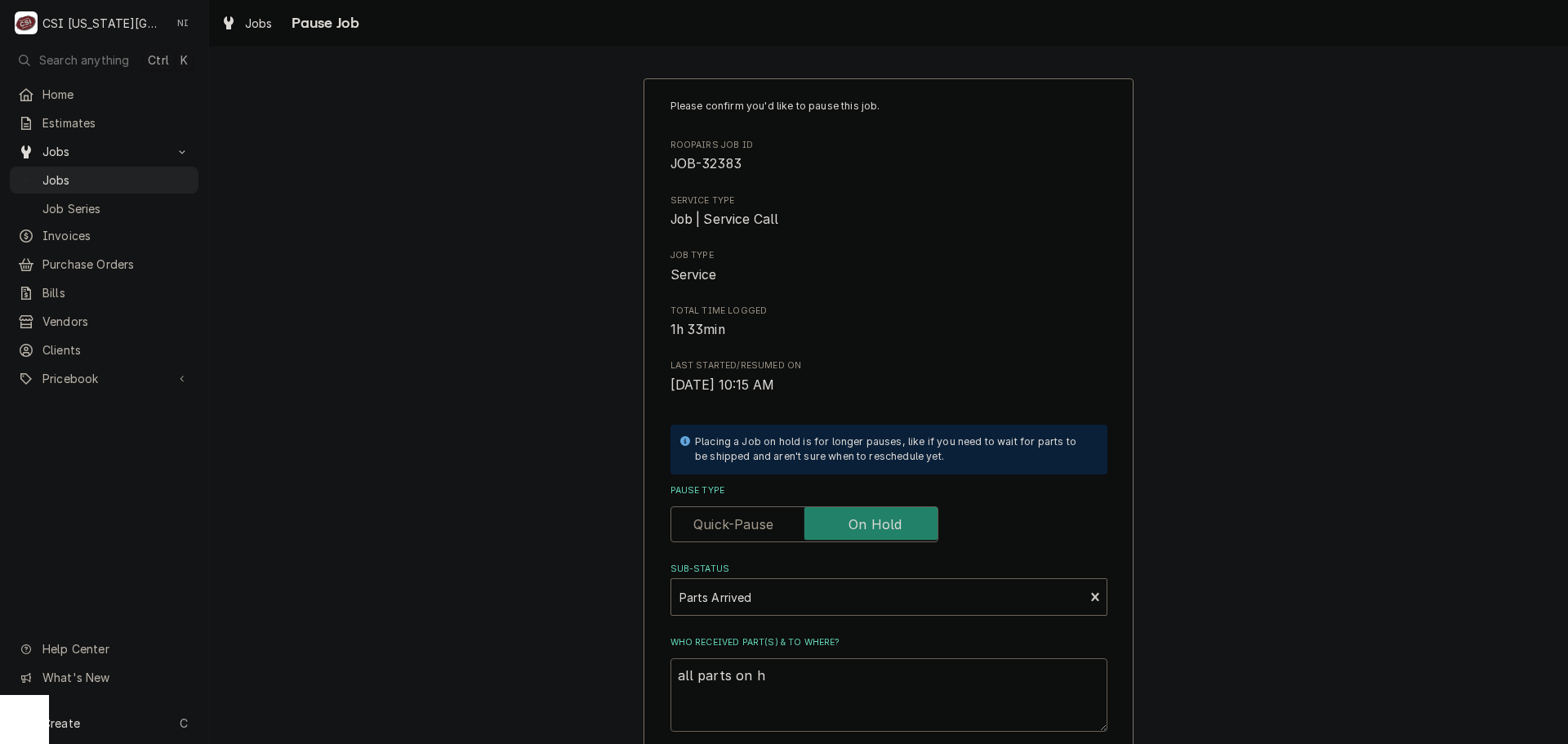
type textarea "all parts on ha"
type textarea "x"
type textarea "all parts on haw"
type textarea "x"
type textarea "all parts on hawk"
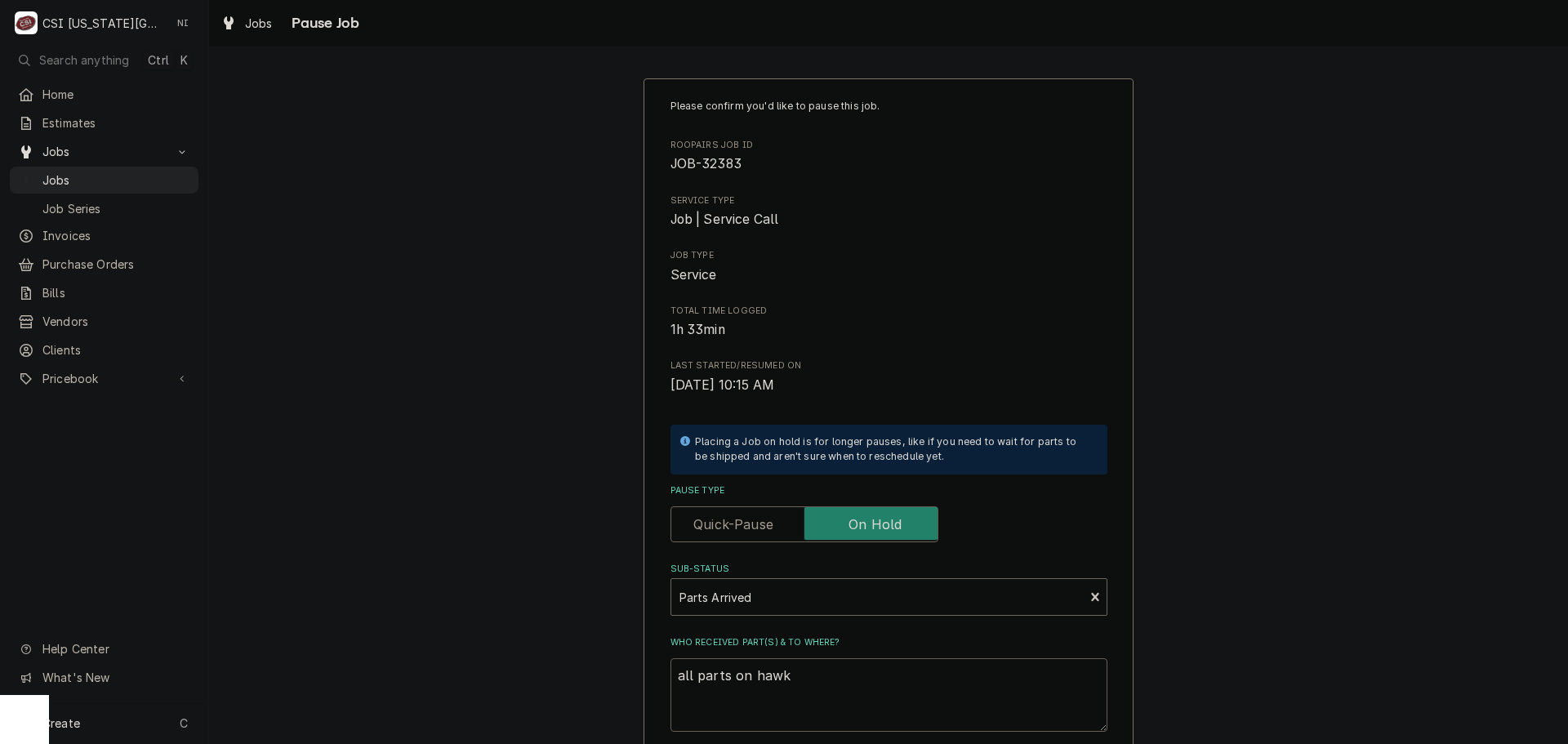
type textarea "x"
type textarea "all parts on hawki"
type textarea "x"
type textarea "all parts on hawkin"
type textarea "x"
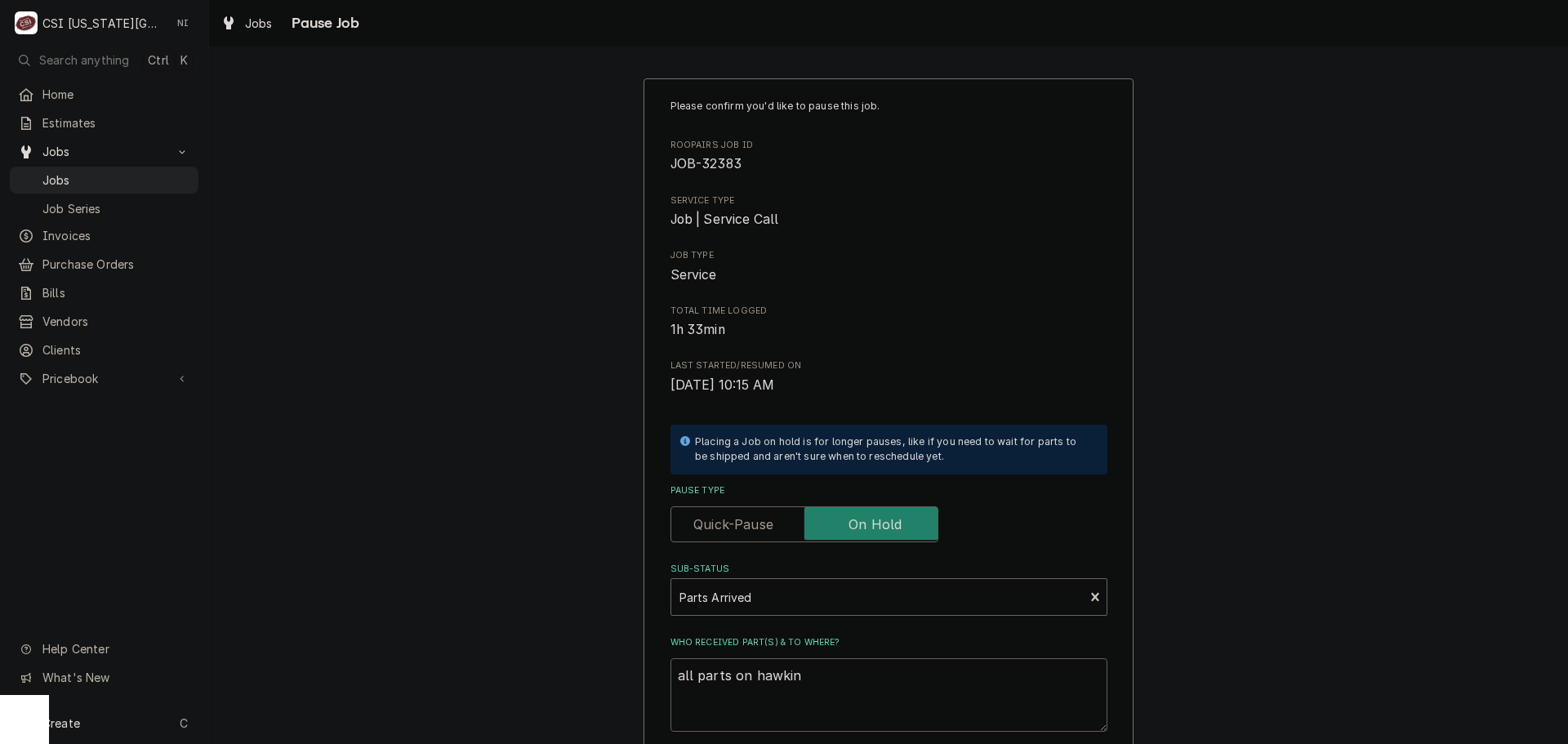
type textarea "all parts on hawkins"
type textarea "x"
type textarea "all parts on hawkins"
type textarea "x"
type textarea "all parts on hawkins s"
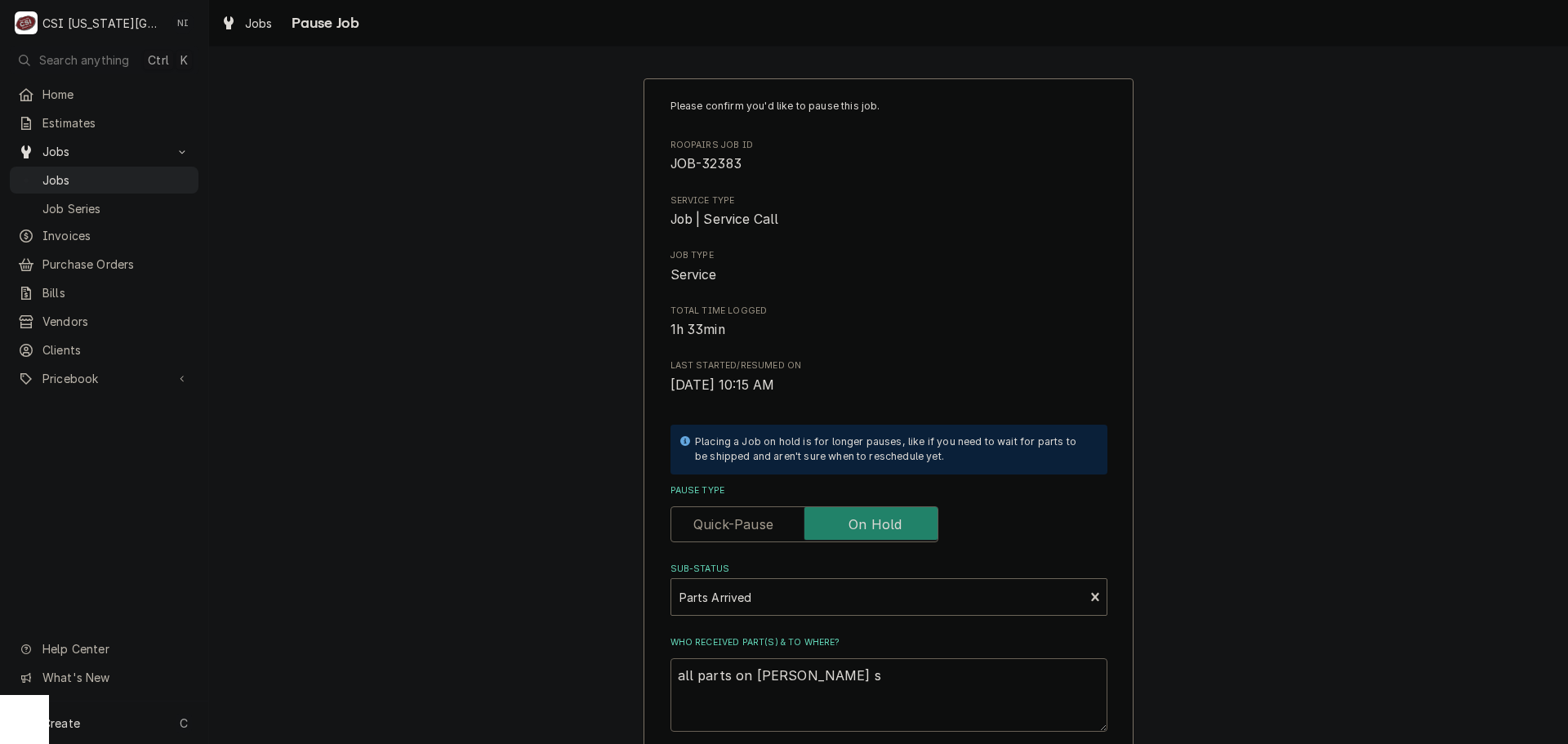
type textarea "x"
type textarea "all parts on hawkins sh"
type textarea "x"
type textarea "all parts on hawkins s"
type textarea "x"
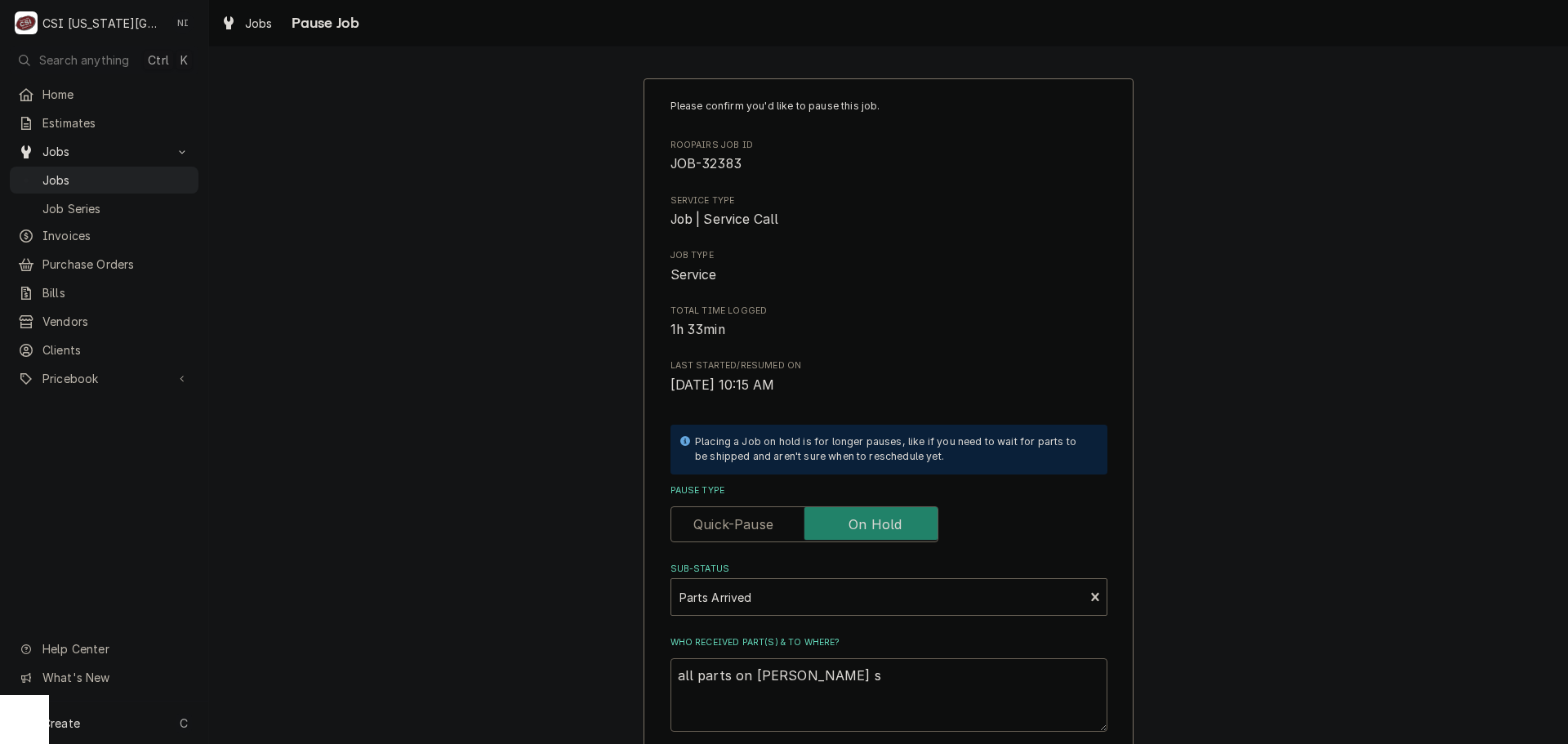
type textarea "all parts on hawkins"
type textarea "x"
type textarea "all parts on hawkins"
type textarea "x"
type textarea "all parts on hawkin"
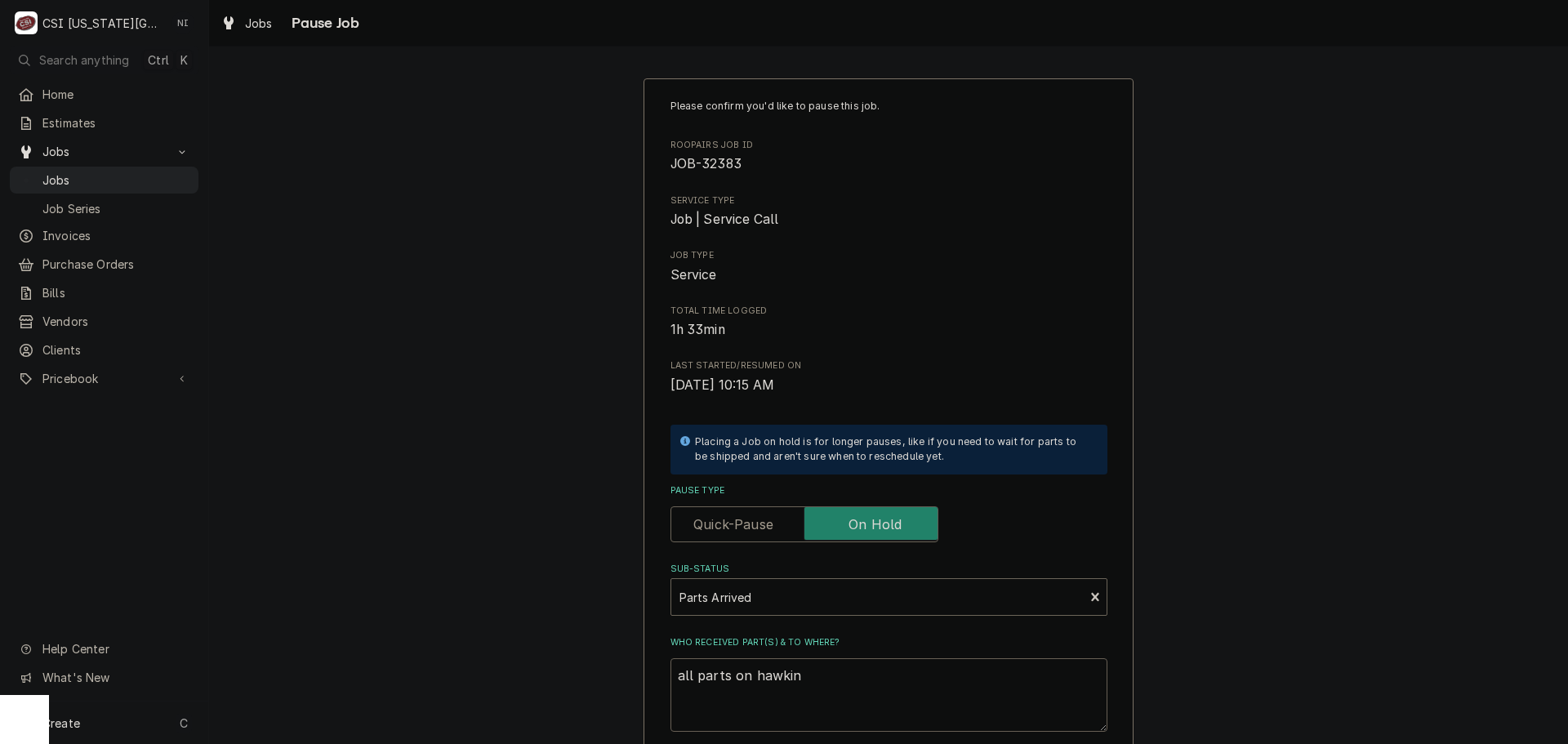
type textarea "x"
type textarea "all parts on hawkins"
type textarea "x"
type textarea "all parts on hawkins"
type textarea "x"
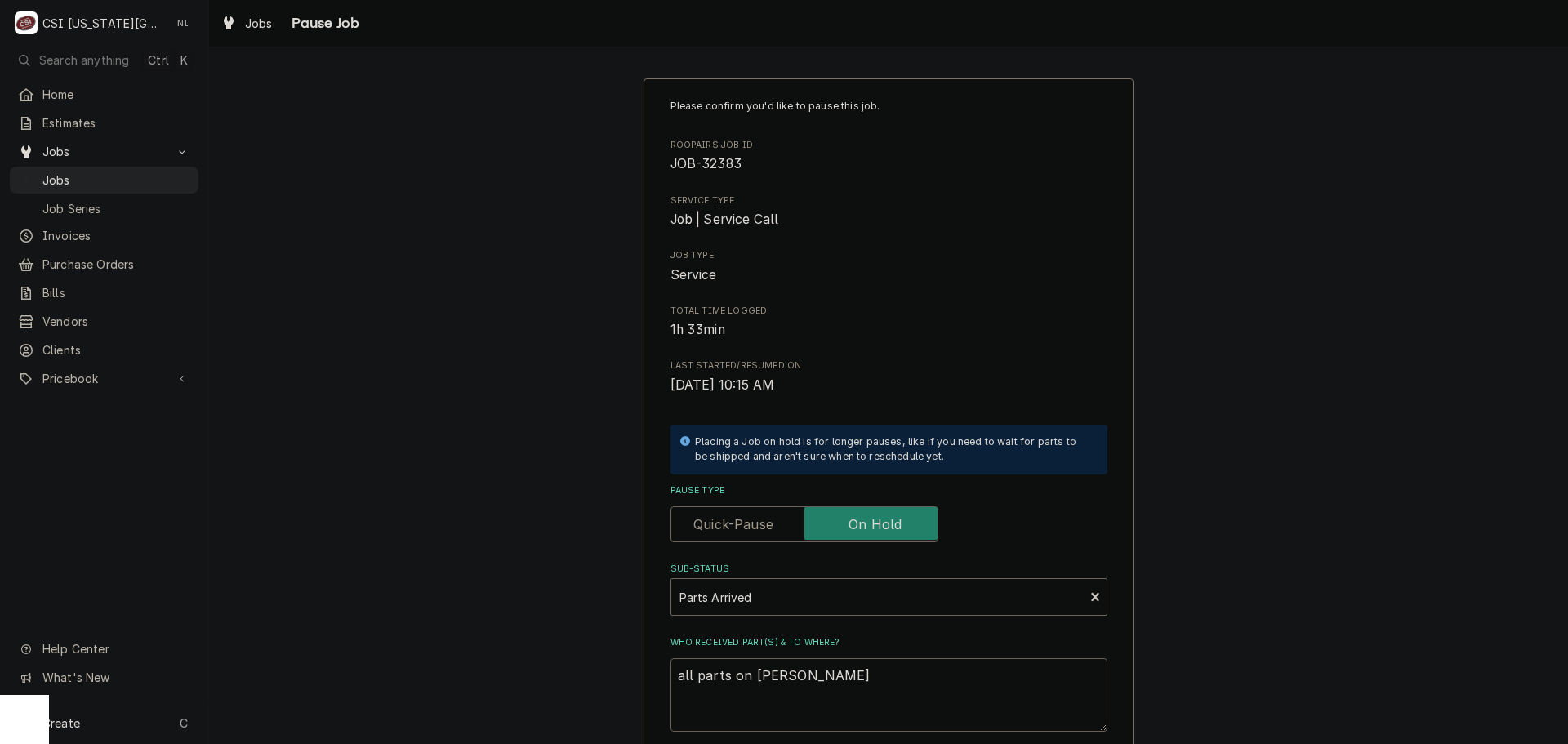
type textarea "all parts on hawkins h"
type textarea "x"
type textarea "all parts on hawkins"
type textarea "x"
type textarea "all parts on hawkins"
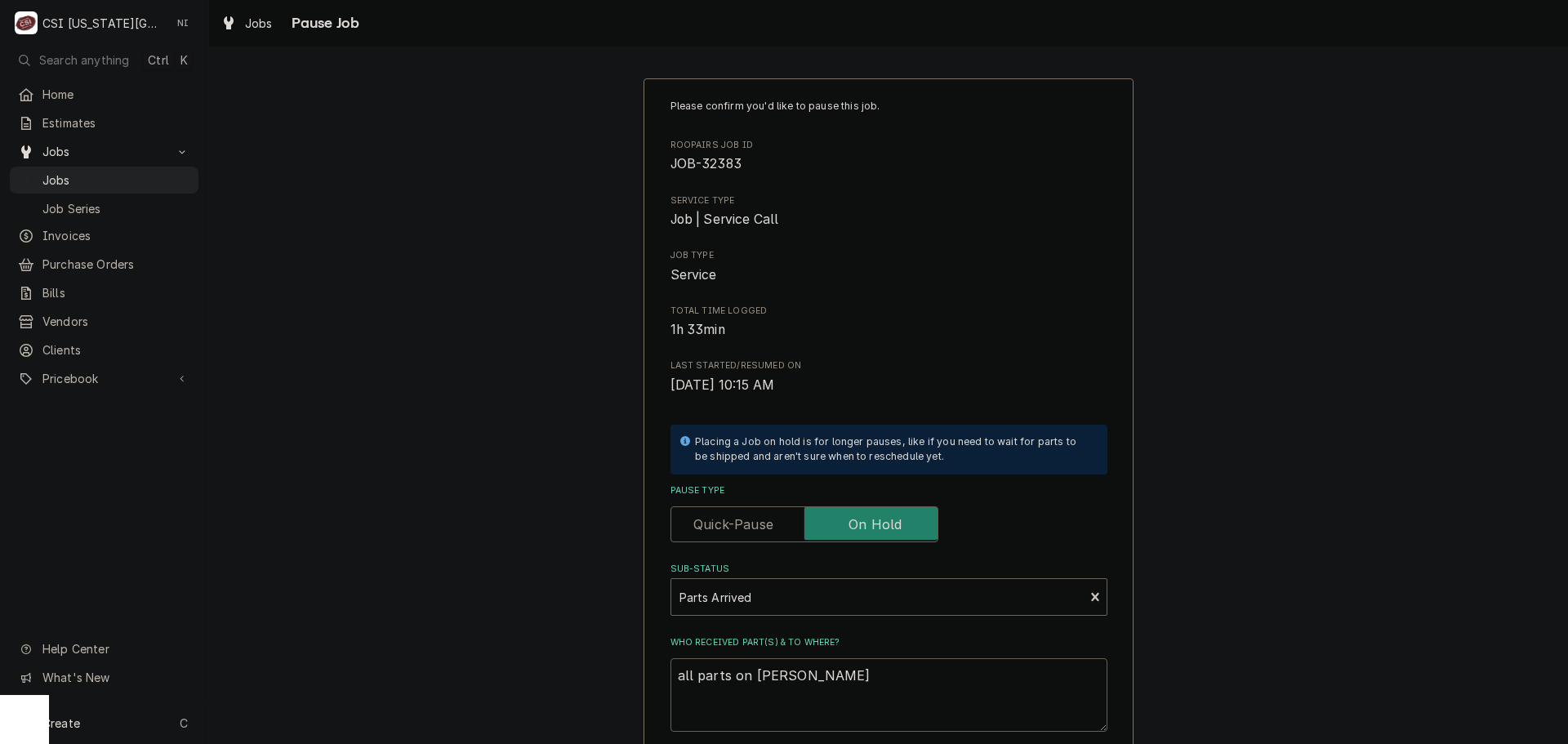
type textarea "x"
type textarea "all parts on hawkins"
type textarea "x"
type textarea "all parts on hawkins s"
type textarea "x"
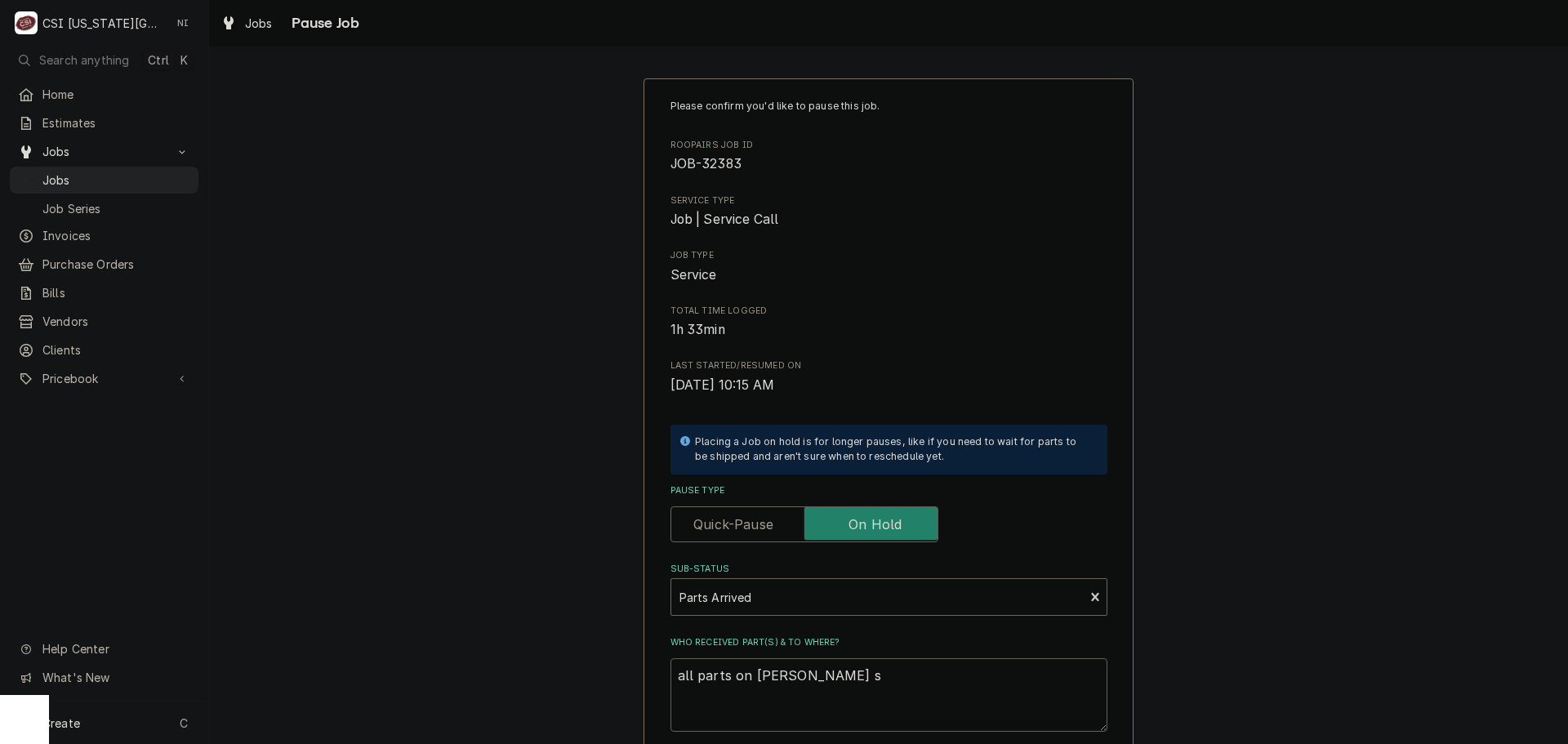
type textarea "all parts on hawkins sh"
type textarea "x"
type textarea "all parts on hawkins she"
type textarea "x"
type textarea "all parts on hawkins shel"
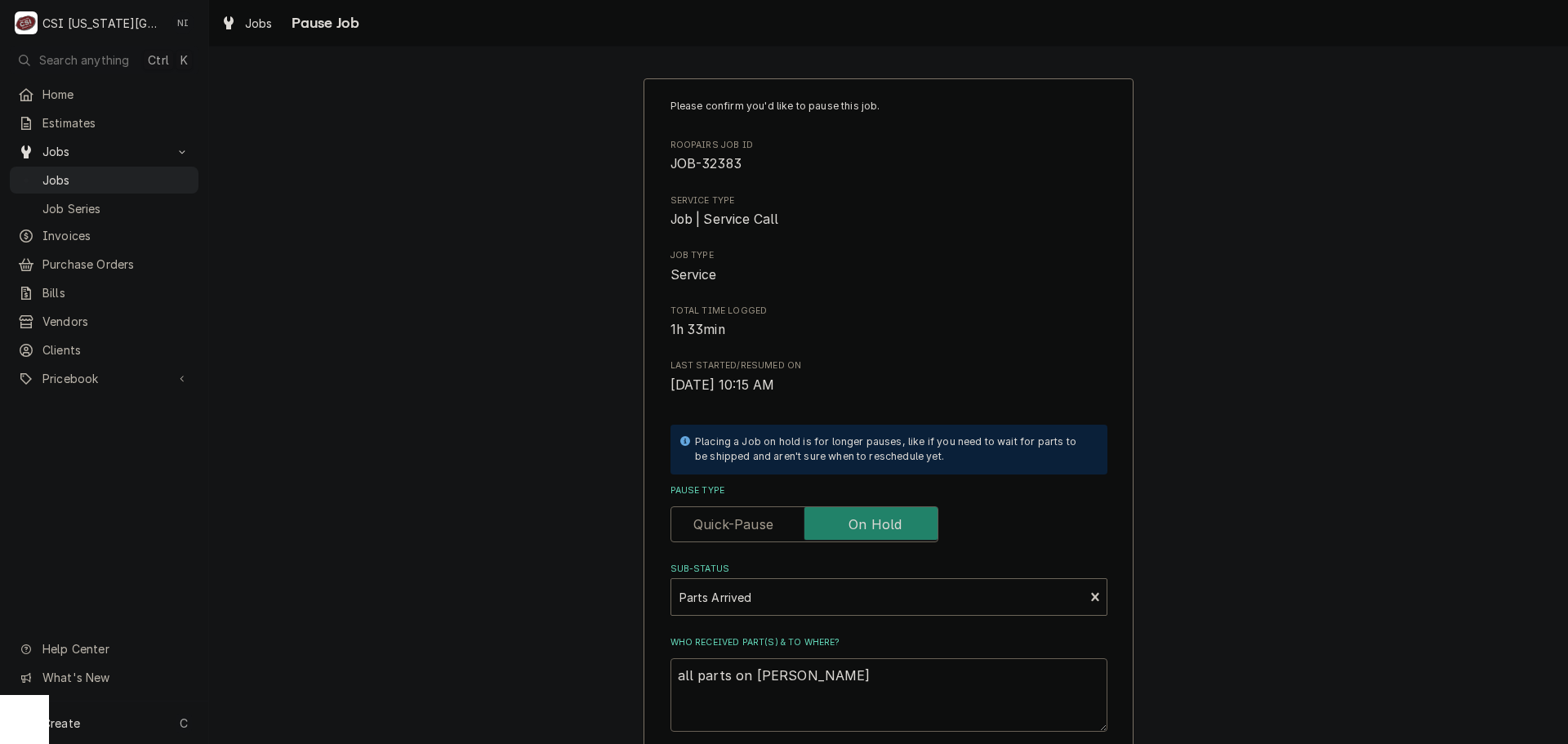
type textarea "x"
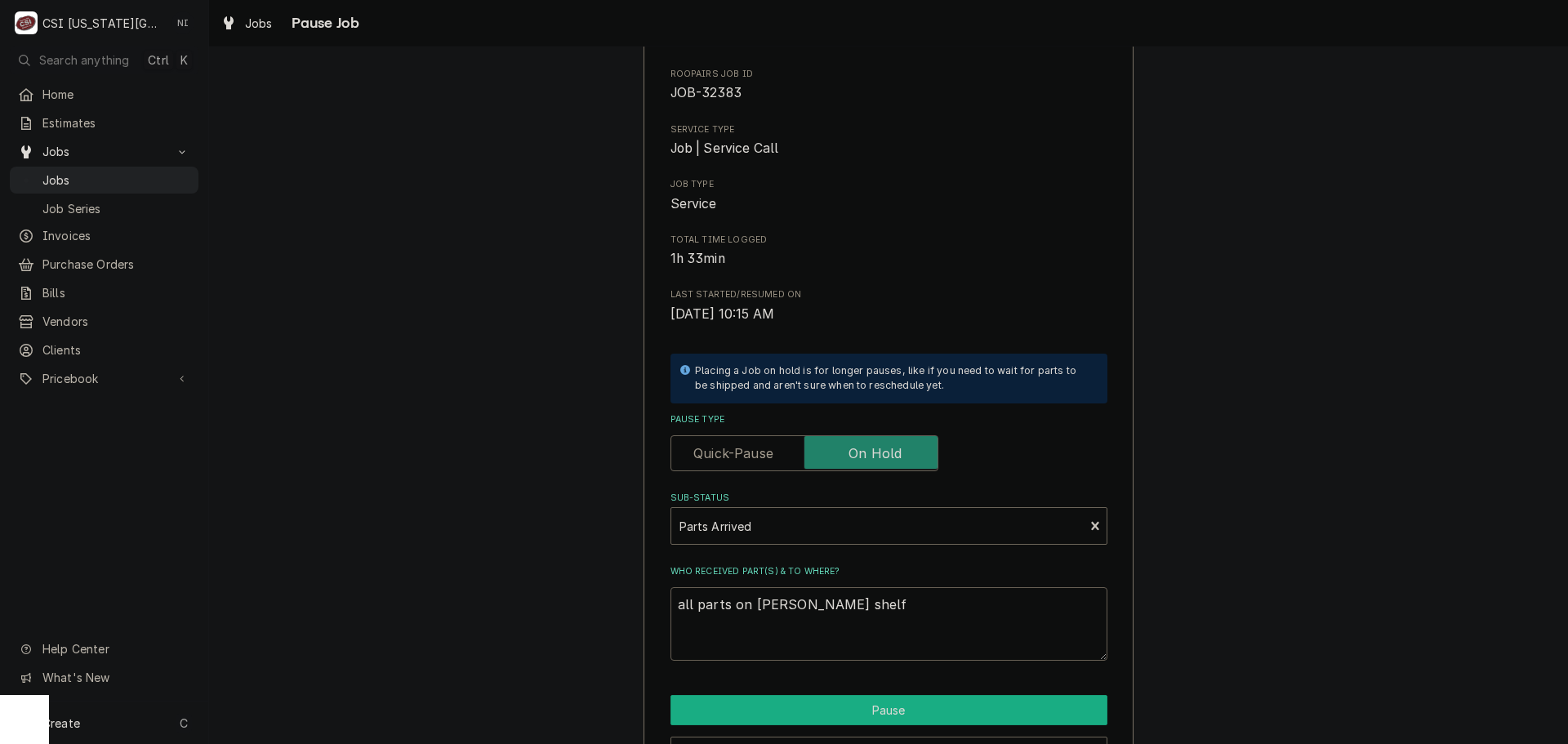
scroll to position [171, 0]
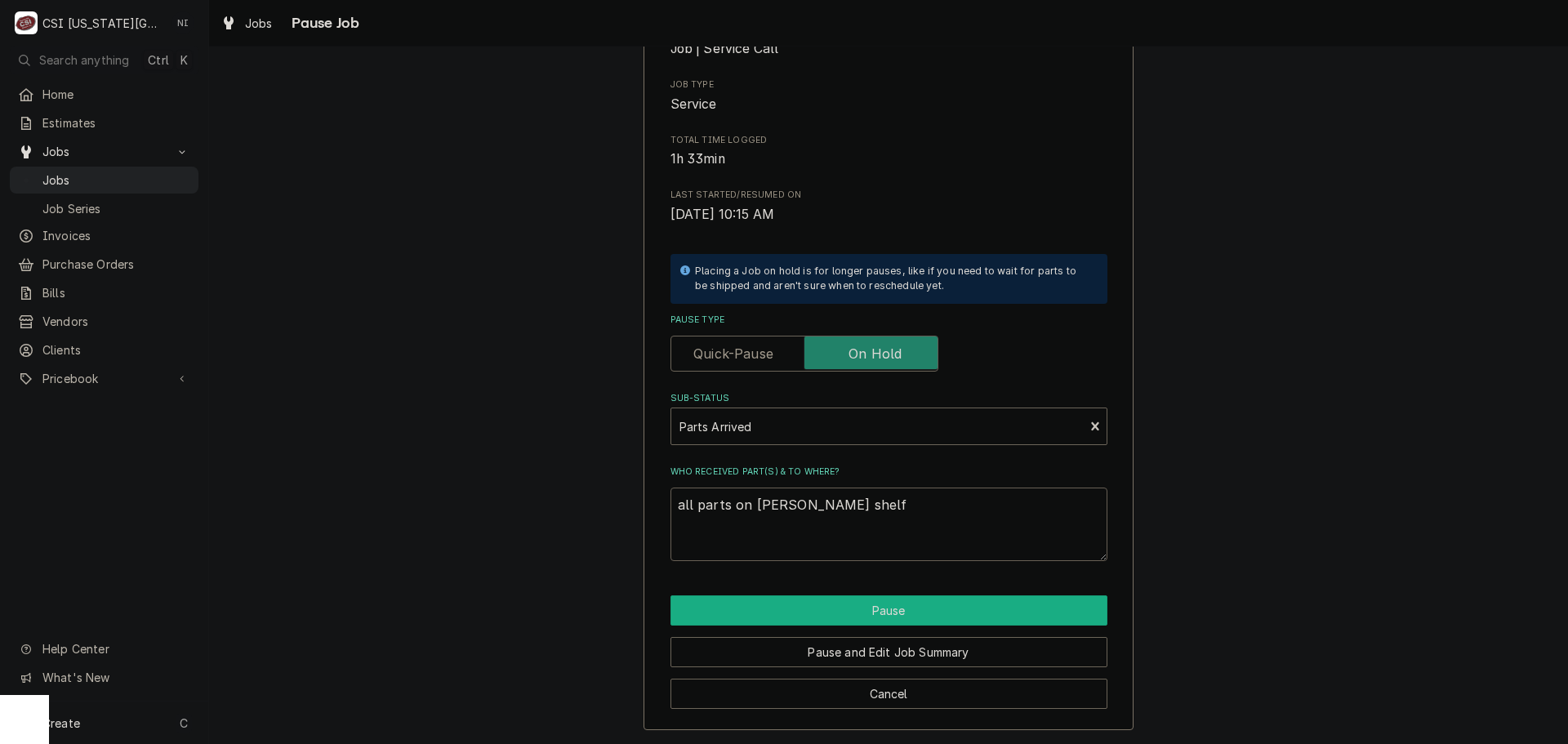
type textarea "all parts on hawkins shelf"
click at [927, 603] on button "Pause" at bounding box center [889, 611] width 437 height 30
type textarea "x"
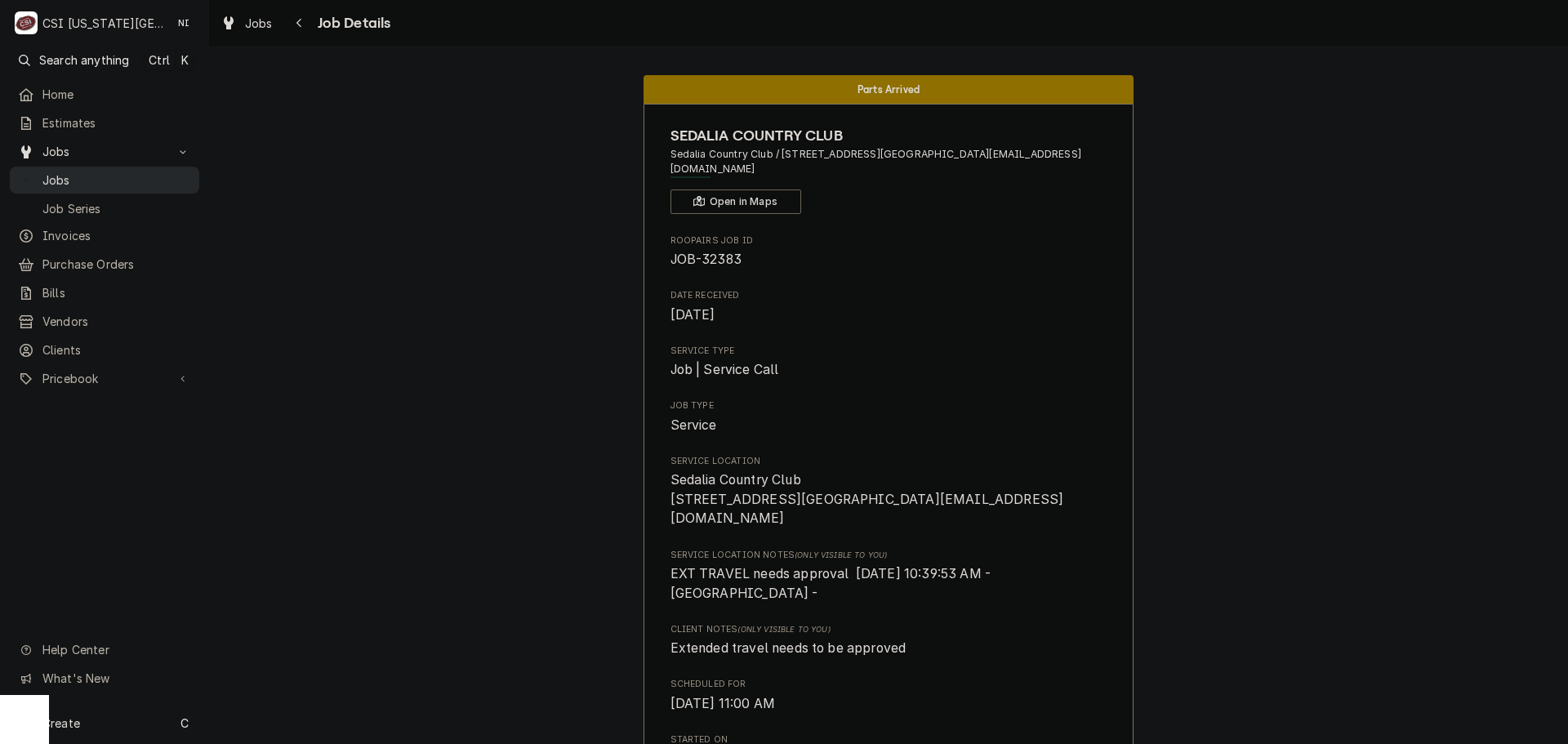
click at [118, 170] on div "Jobs" at bounding box center [104, 180] width 183 height 21
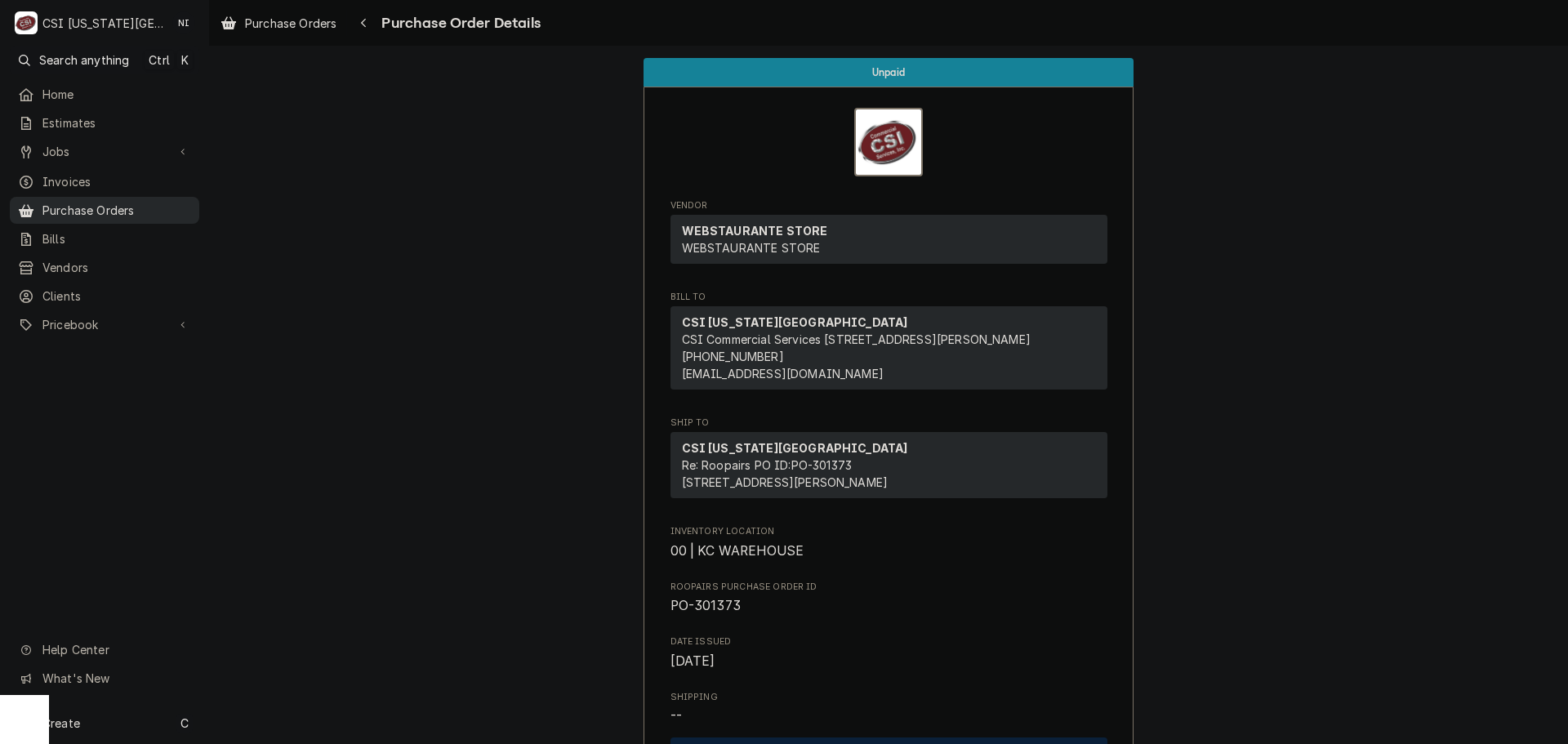
click at [165, 213] on div "Purchase Orders" at bounding box center [104, 210] width 183 height 21
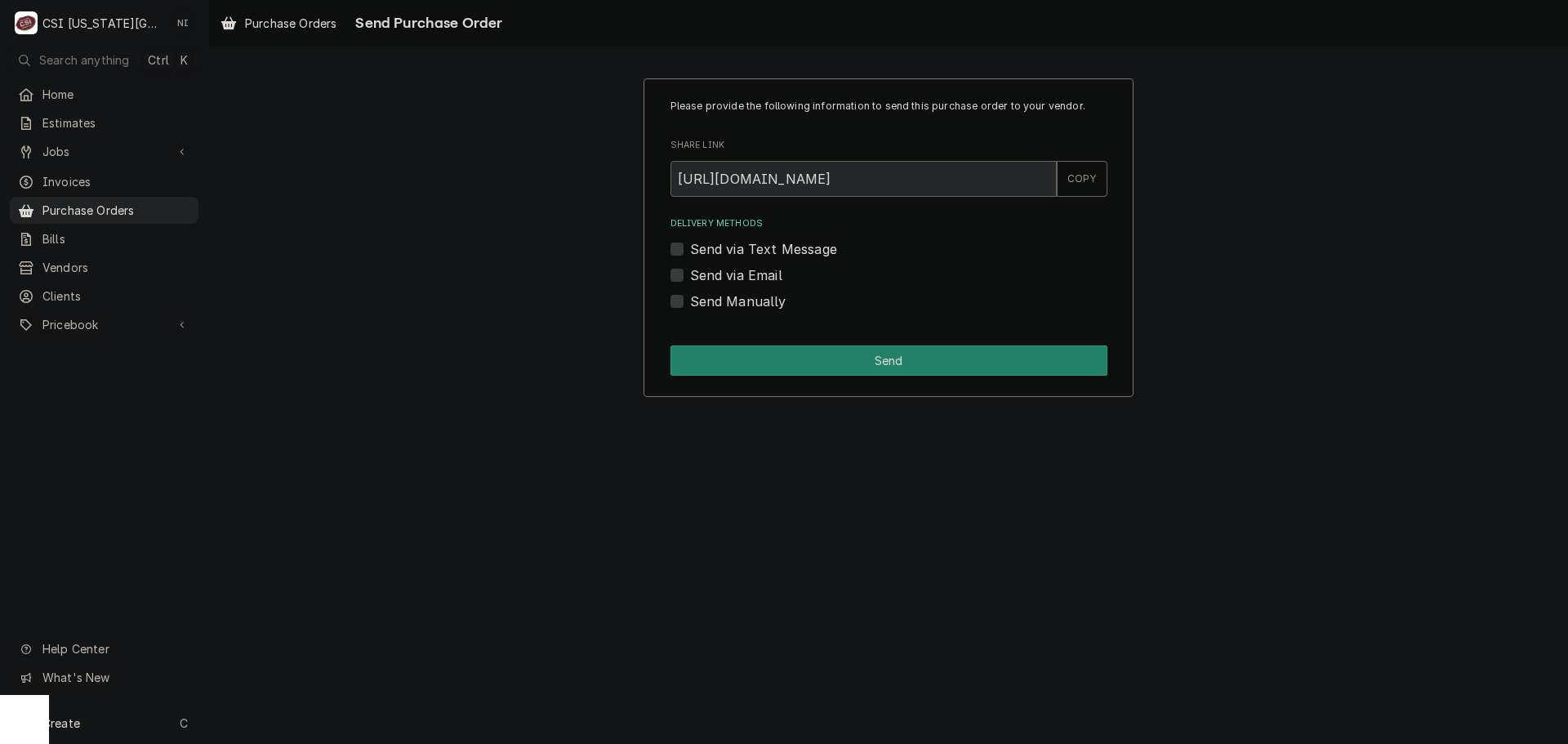
drag, startPoint x: 681, startPoint y: 276, endPoint x: 701, endPoint y: 351, distance: 77.6
click at [690, 276] on label "Send via Email" at bounding box center [736, 275] width 92 height 20
click at [690, 276] on input "Send via Email" at bounding box center [909, 283] width 437 height 36
checkbox input "true"
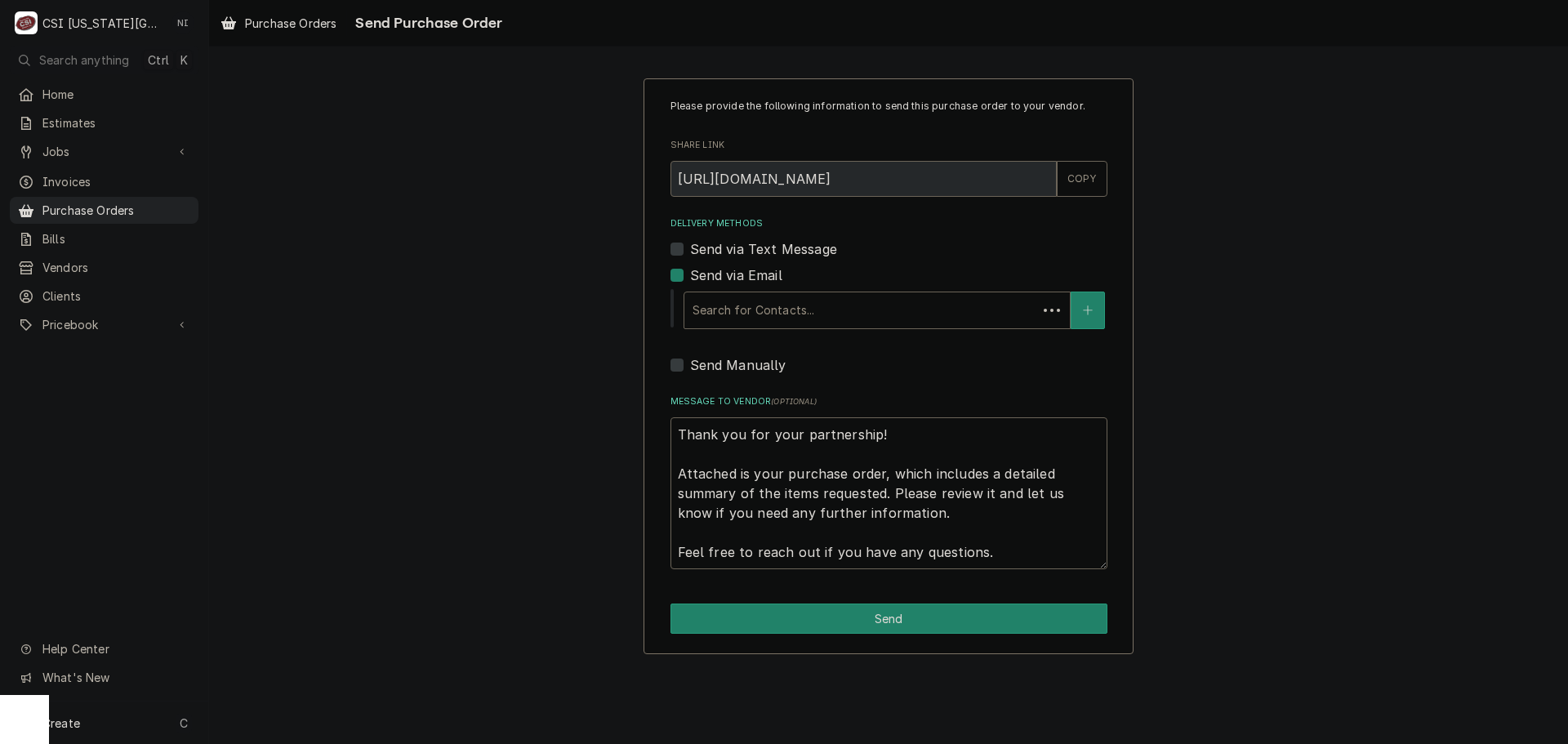
click at [709, 377] on div "Please provide the following information to send this purchase order to your ve…" at bounding box center [889, 334] width 437 height 471
click at [871, 307] on div "Delivery Methods" at bounding box center [877, 310] width 369 height 29
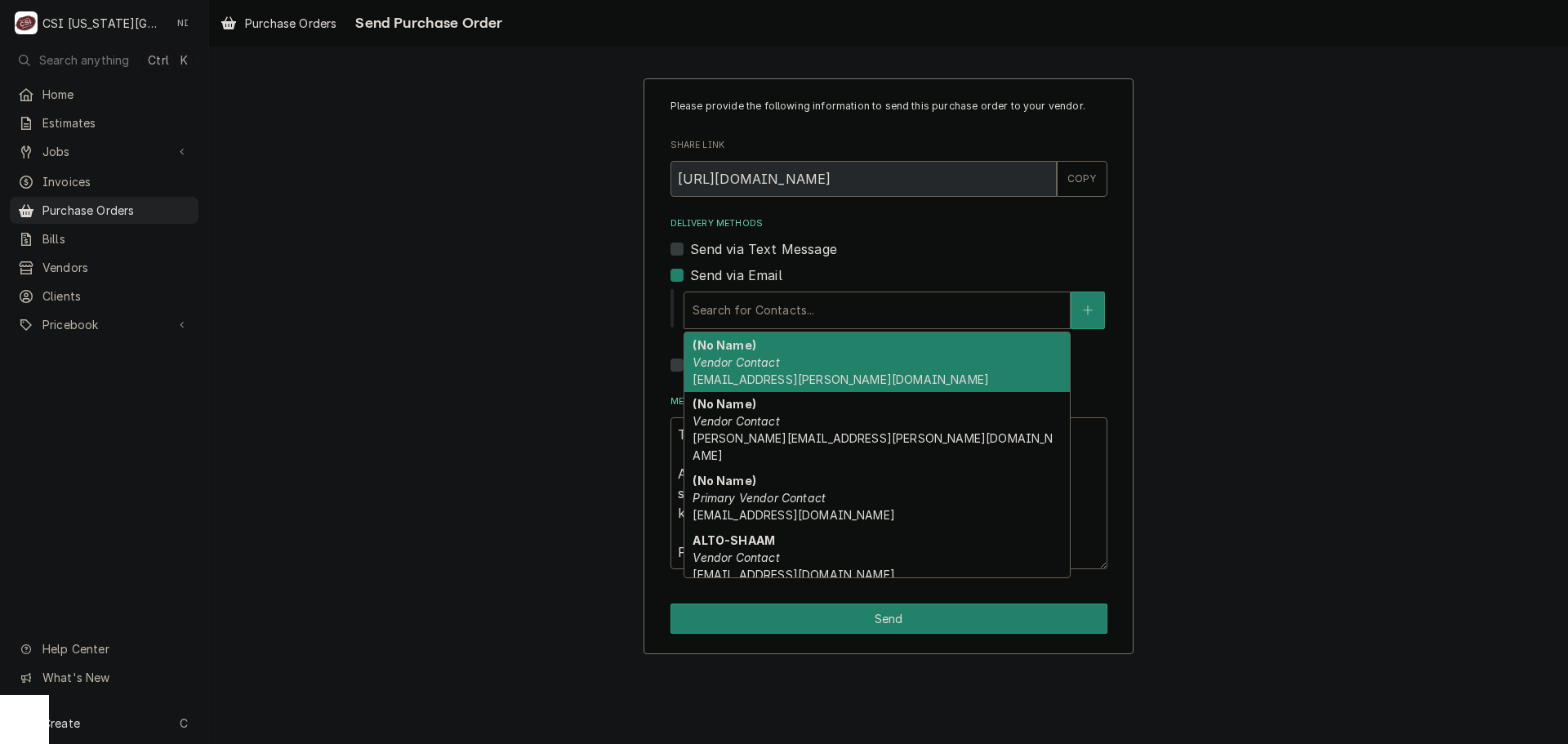
click at [776, 390] on div "(No Name) Vendor Contact nate.ingram@csi1.com" at bounding box center [877, 362] width 385 height 60
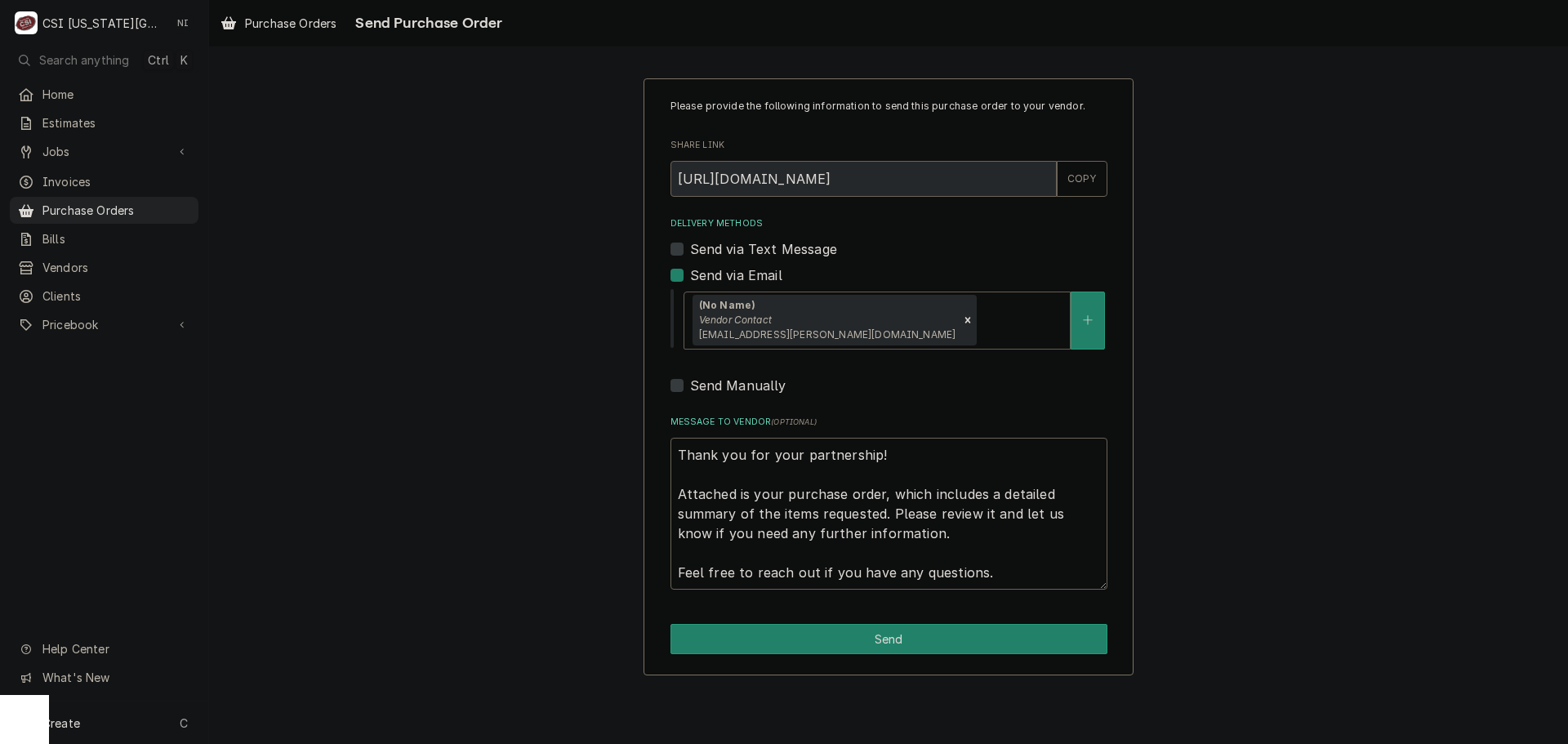
click at [888, 619] on div "Please provide the following information to send this purchase order to your ve…" at bounding box center [888, 377] width 490 height 597
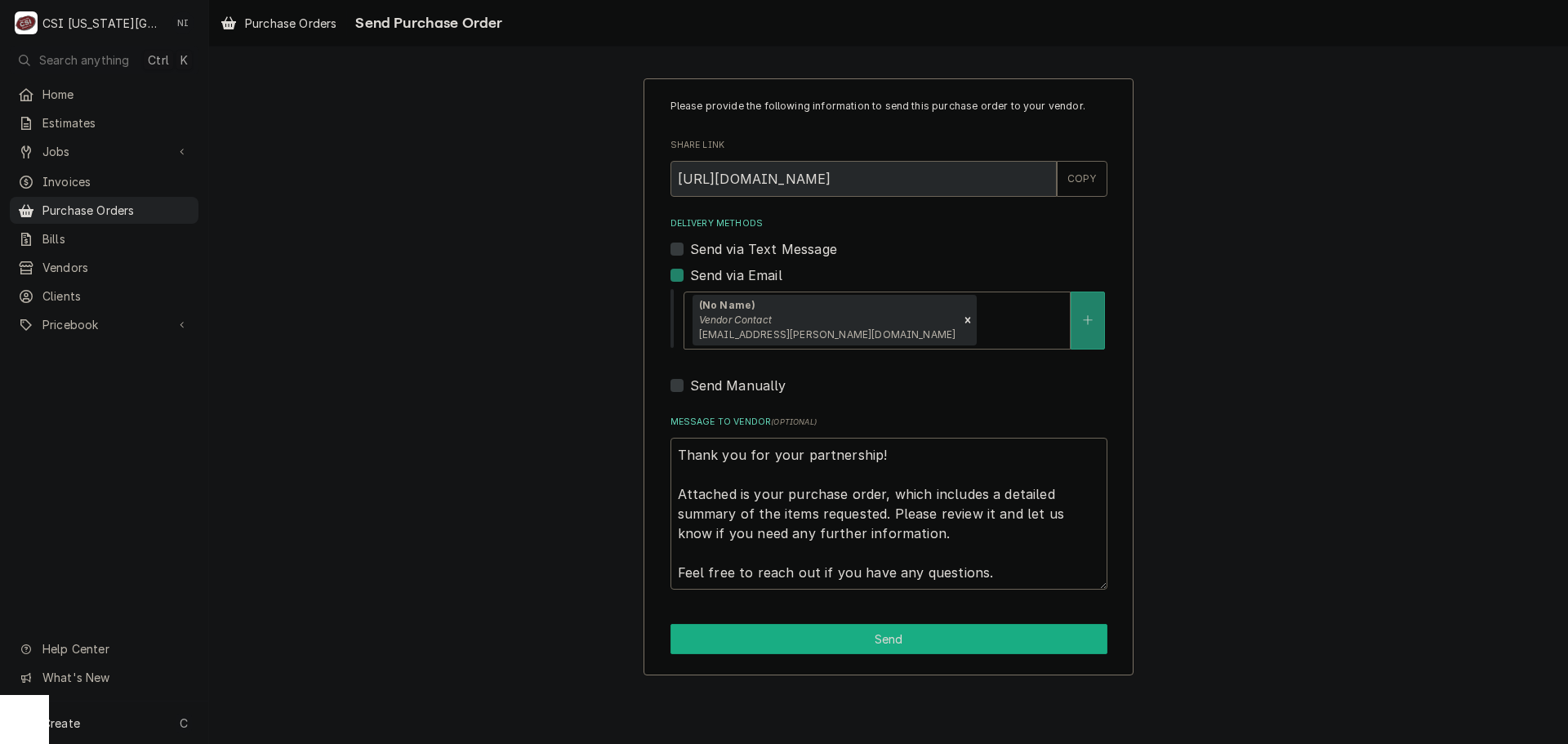
click at [903, 629] on button "Send" at bounding box center [889, 639] width 437 height 30
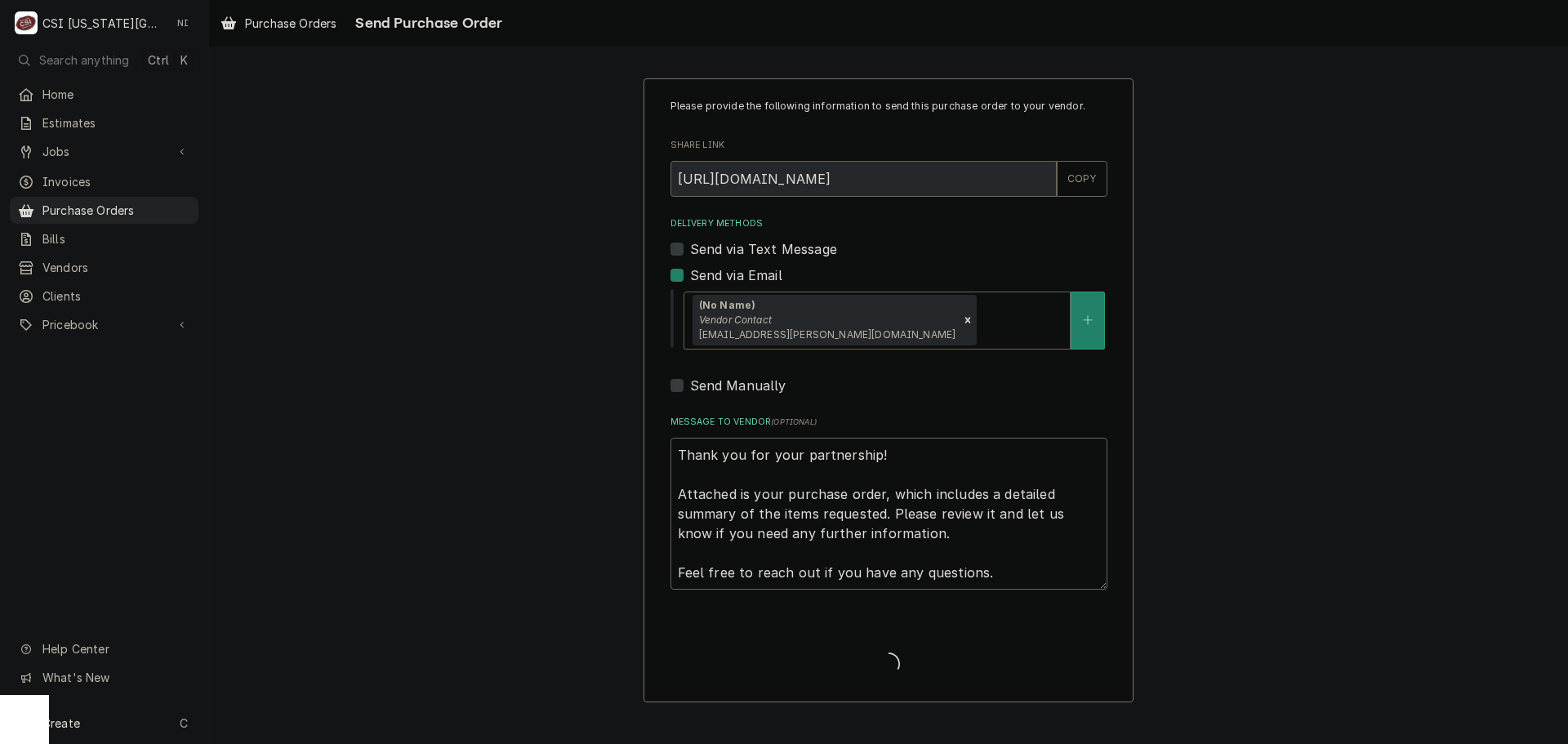
type textarea "x"
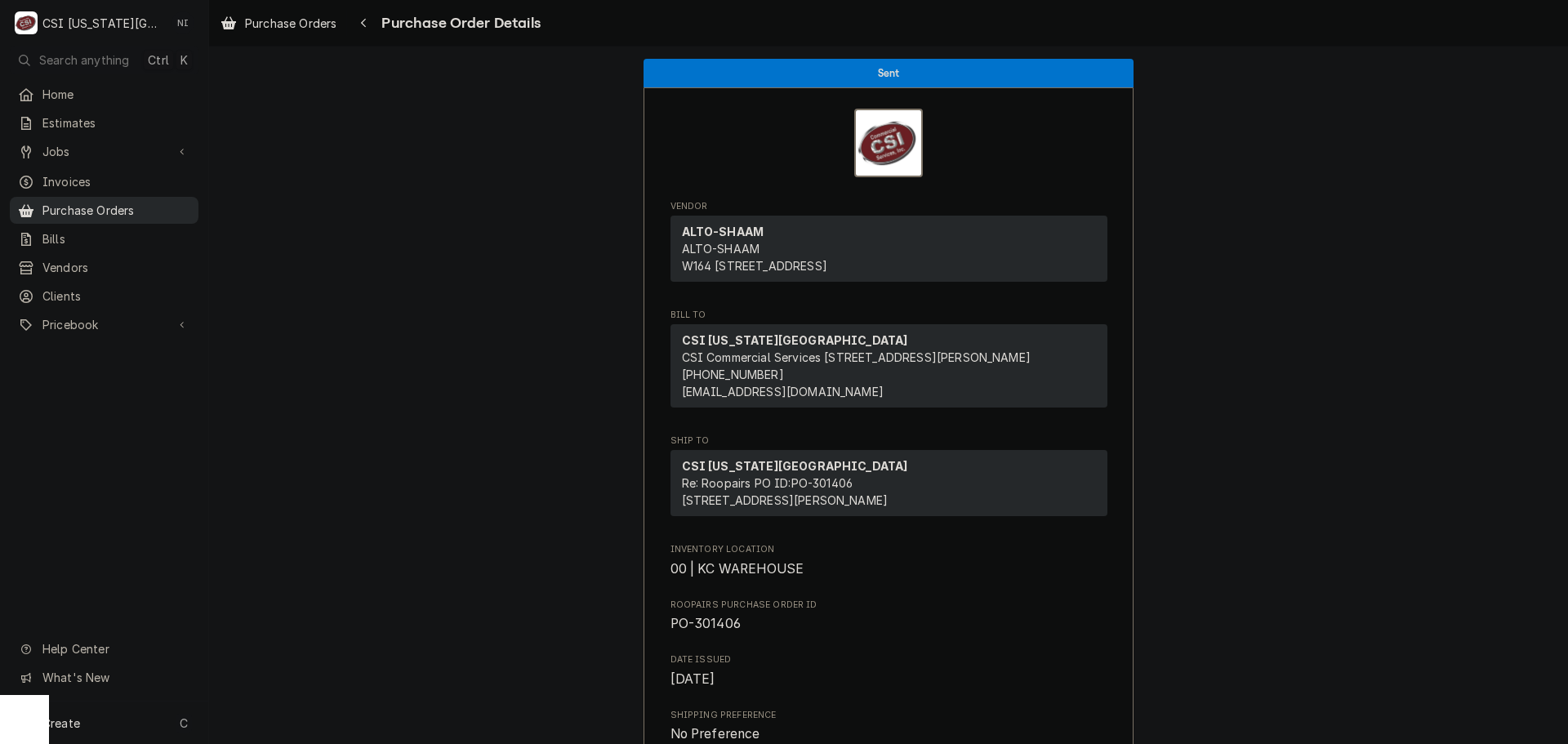
click at [143, 205] on span "Purchase Orders" at bounding box center [116, 210] width 148 height 17
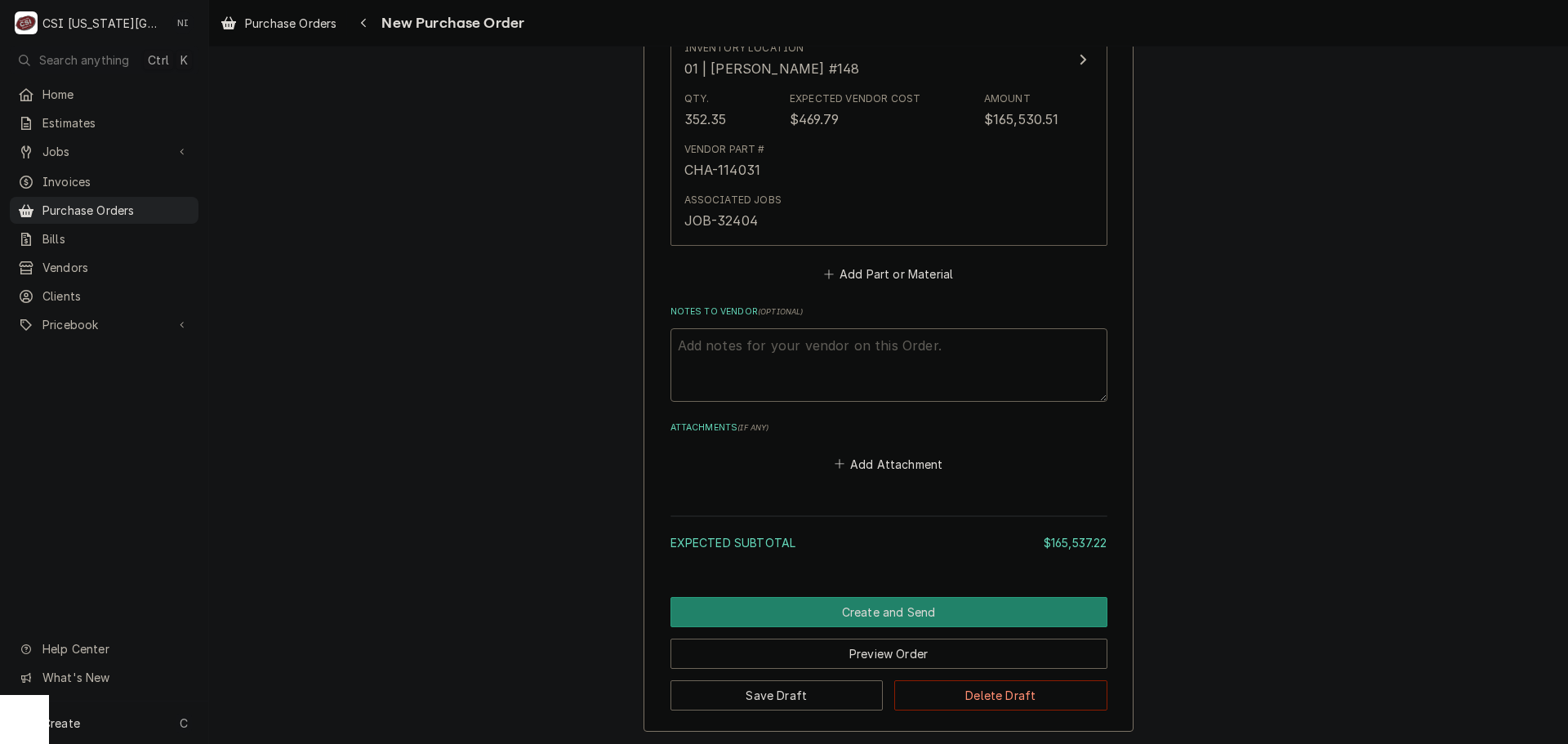
scroll to position [1307, 0]
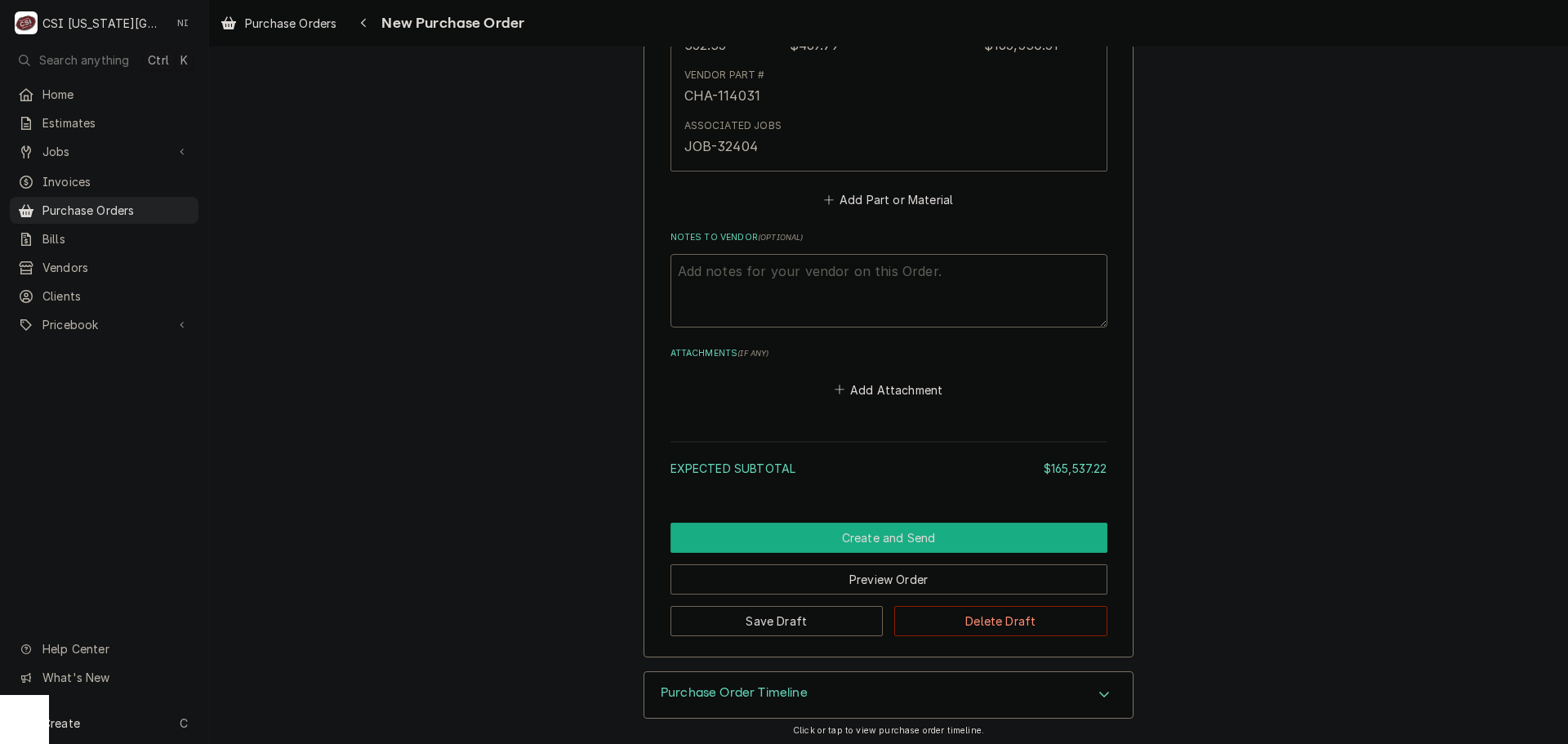
click at [894, 535] on button "Create and Send" at bounding box center [889, 538] width 437 height 30
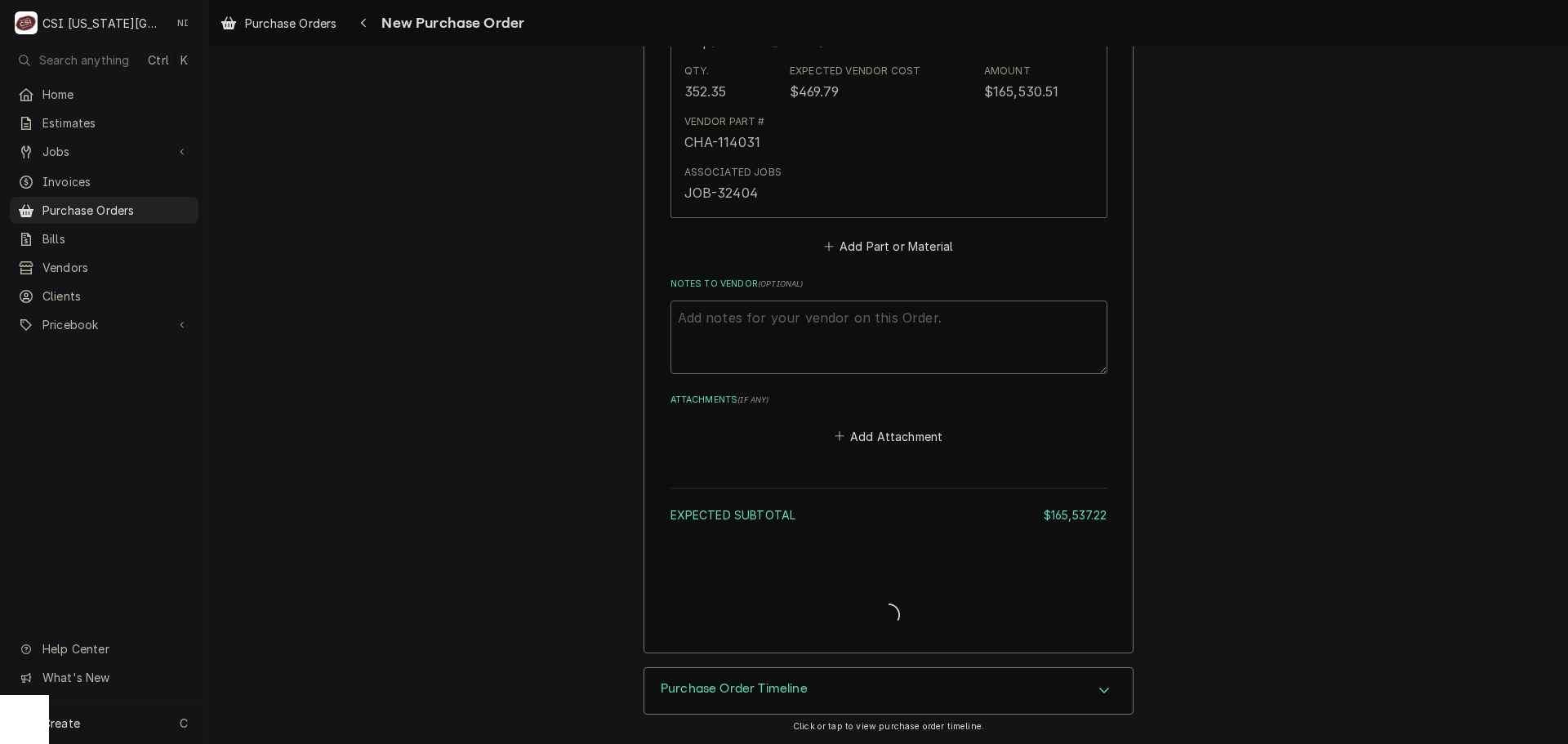
scroll to position [1260, 0]
type textarea "x"
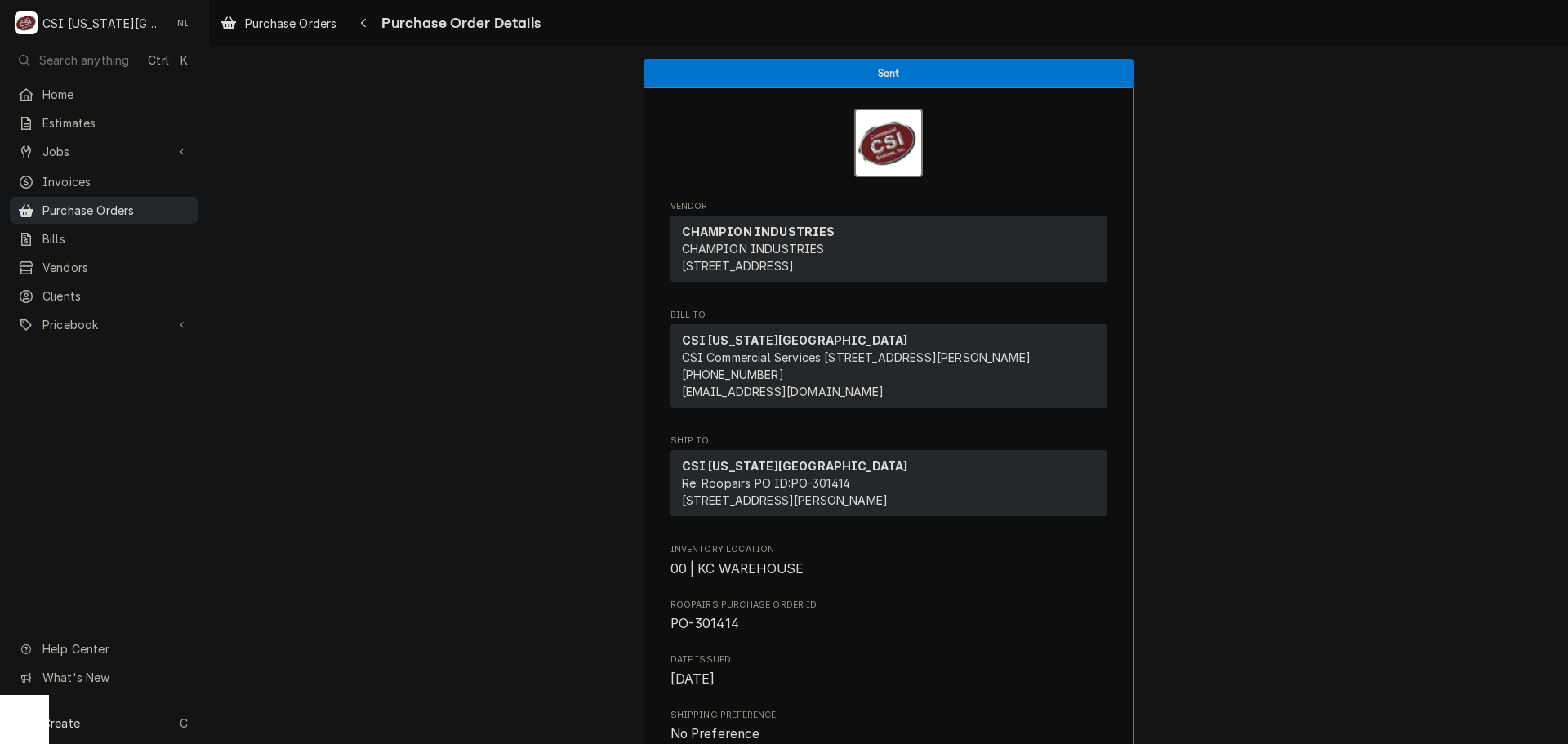
click at [155, 206] on span "Purchase Orders" at bounding box center [116, 210] width 148 height 17
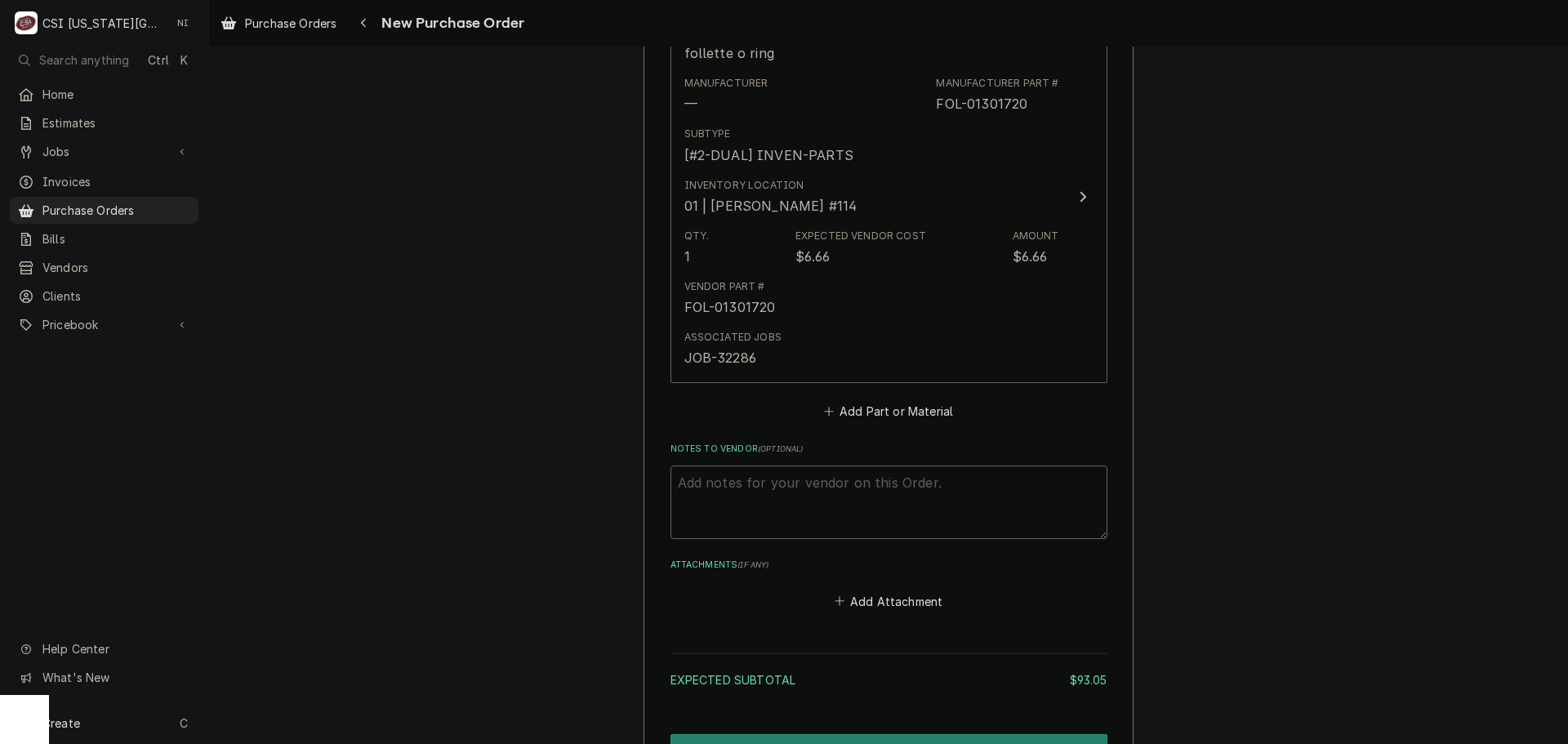
scroll to position [1144, 0]
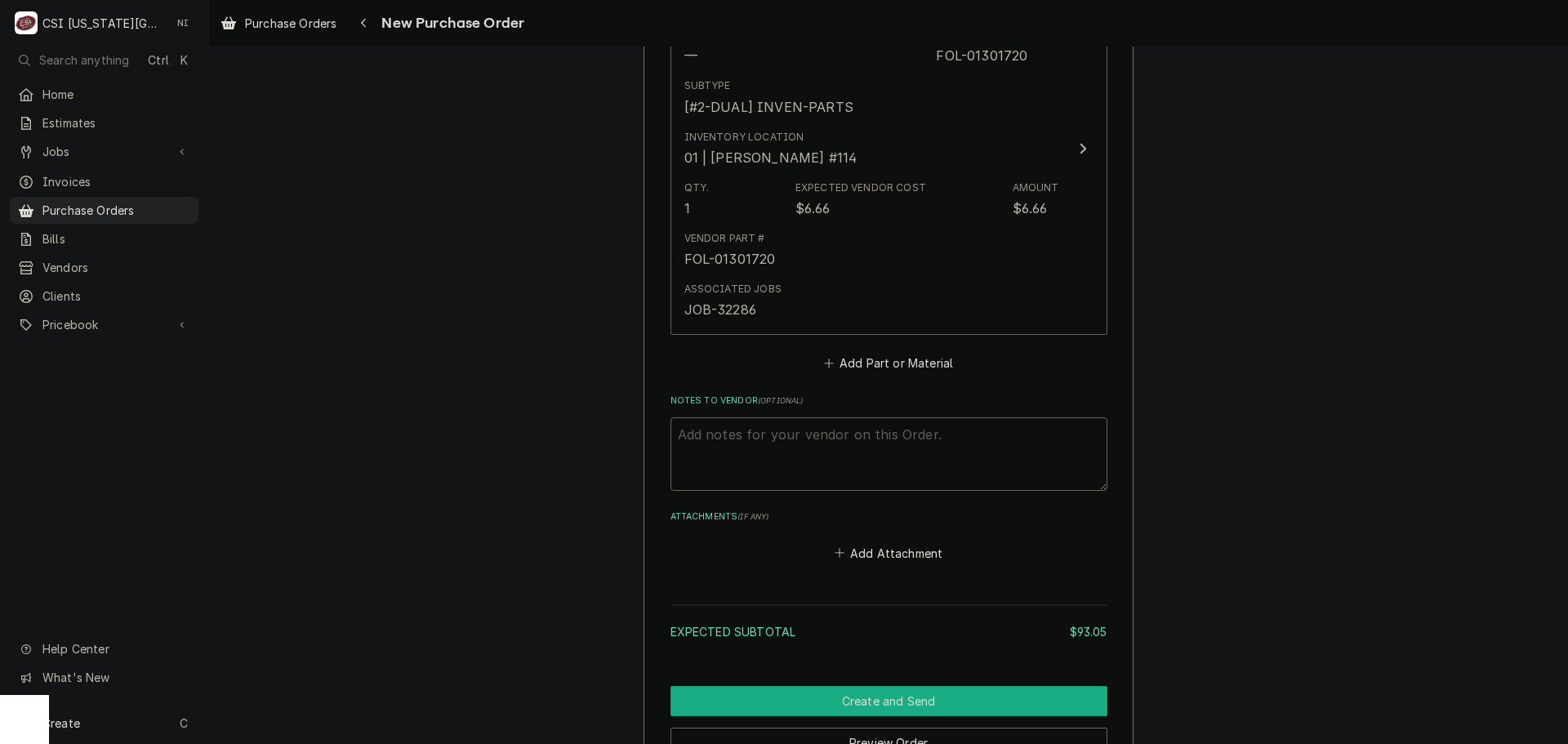
click at [994, 705] on button "Create and Send" at bounding box center [889, 701] width 437 height 30
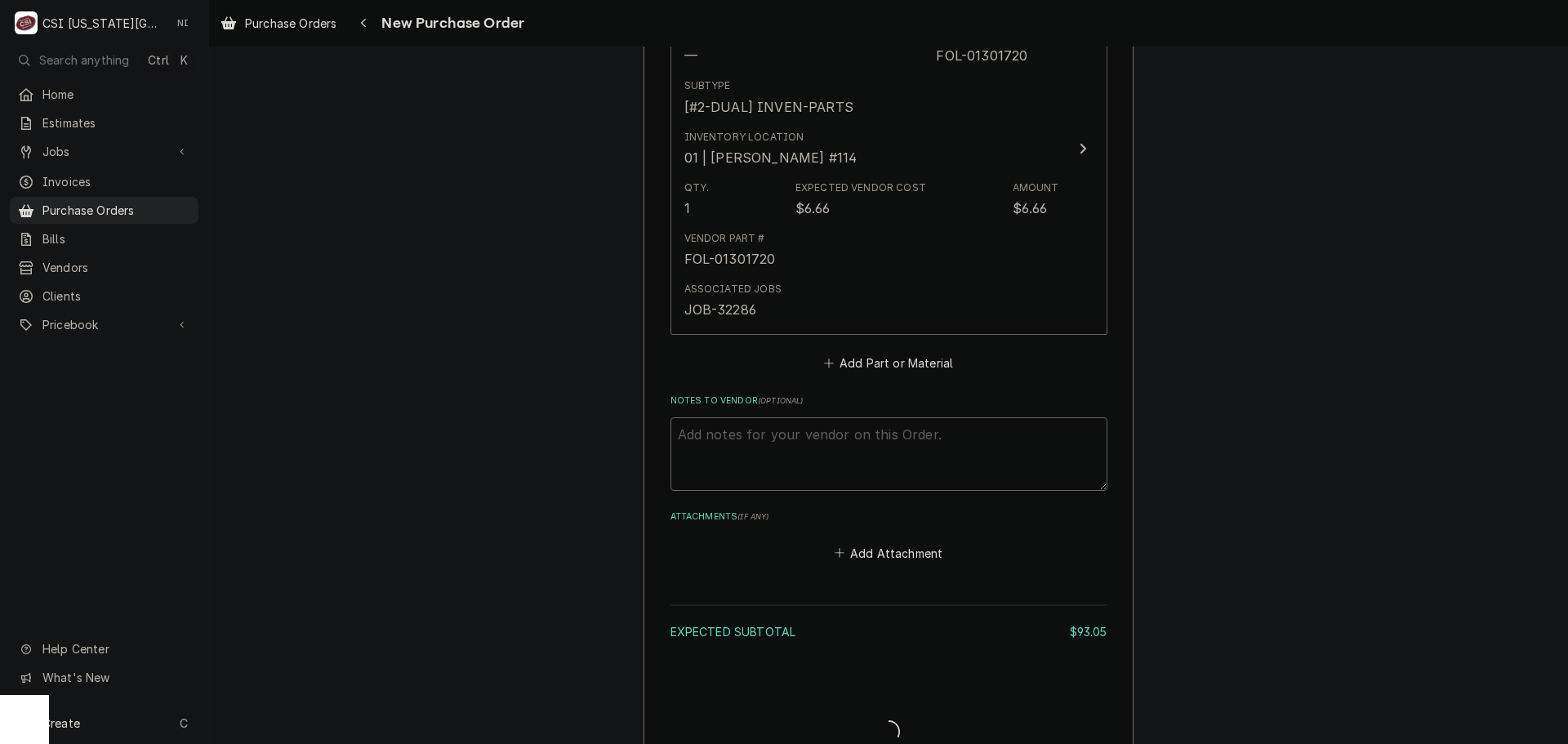
type textarea "x"
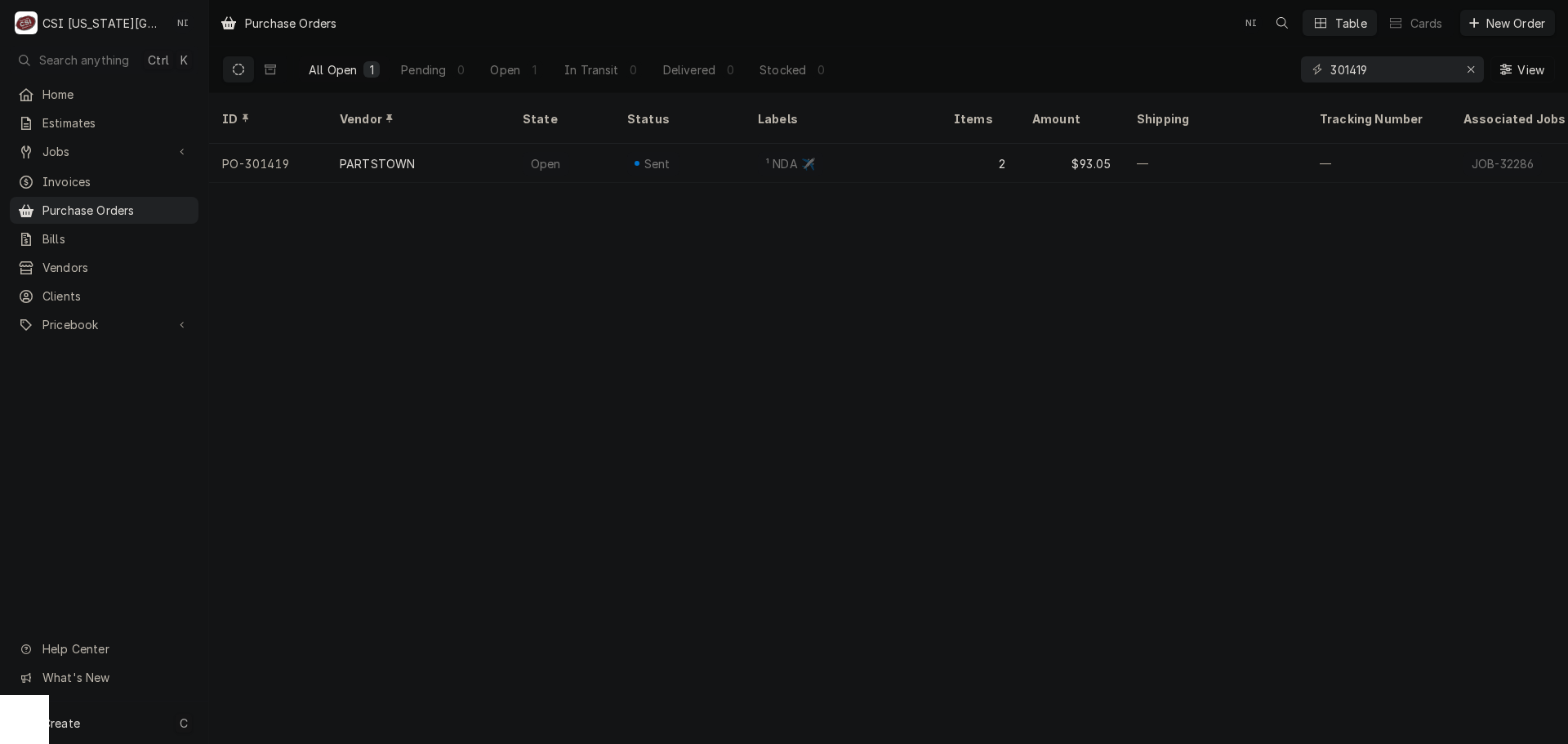
drag, startPoint x: 173, startPoint y: 723, endPoint x: 200, endPoint y: 714, distance: 28.5
click at [173, 723] on div "Create C" at bounding box center [104, 722] width 208 height 42
click at [351, 611] on div "Purchase Order" at bounding box center [305, 611] width 110 height 17
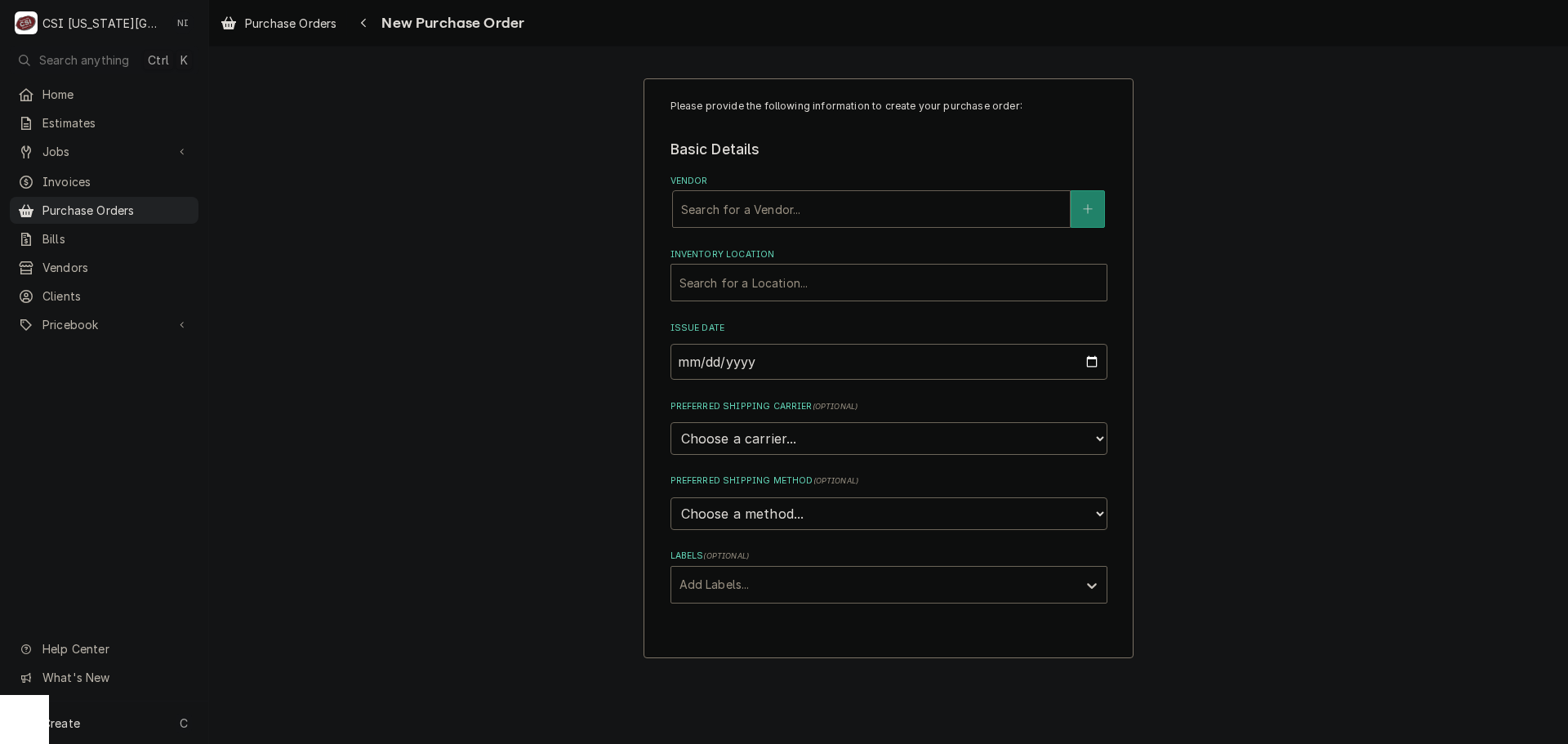
click at [804, 221] on div "Vendor" at bounding box center [871, 208] width 381 height 29
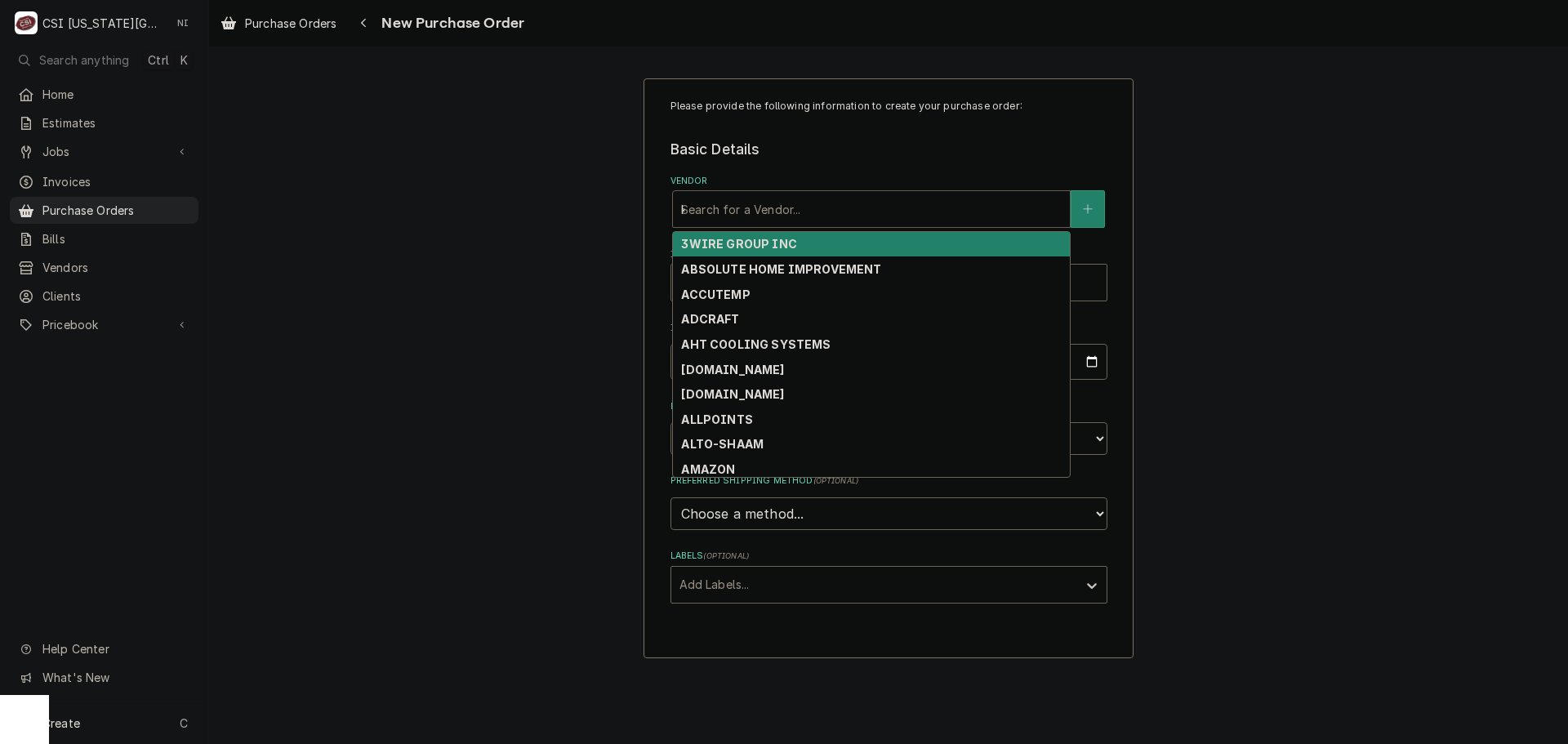
type input "key"
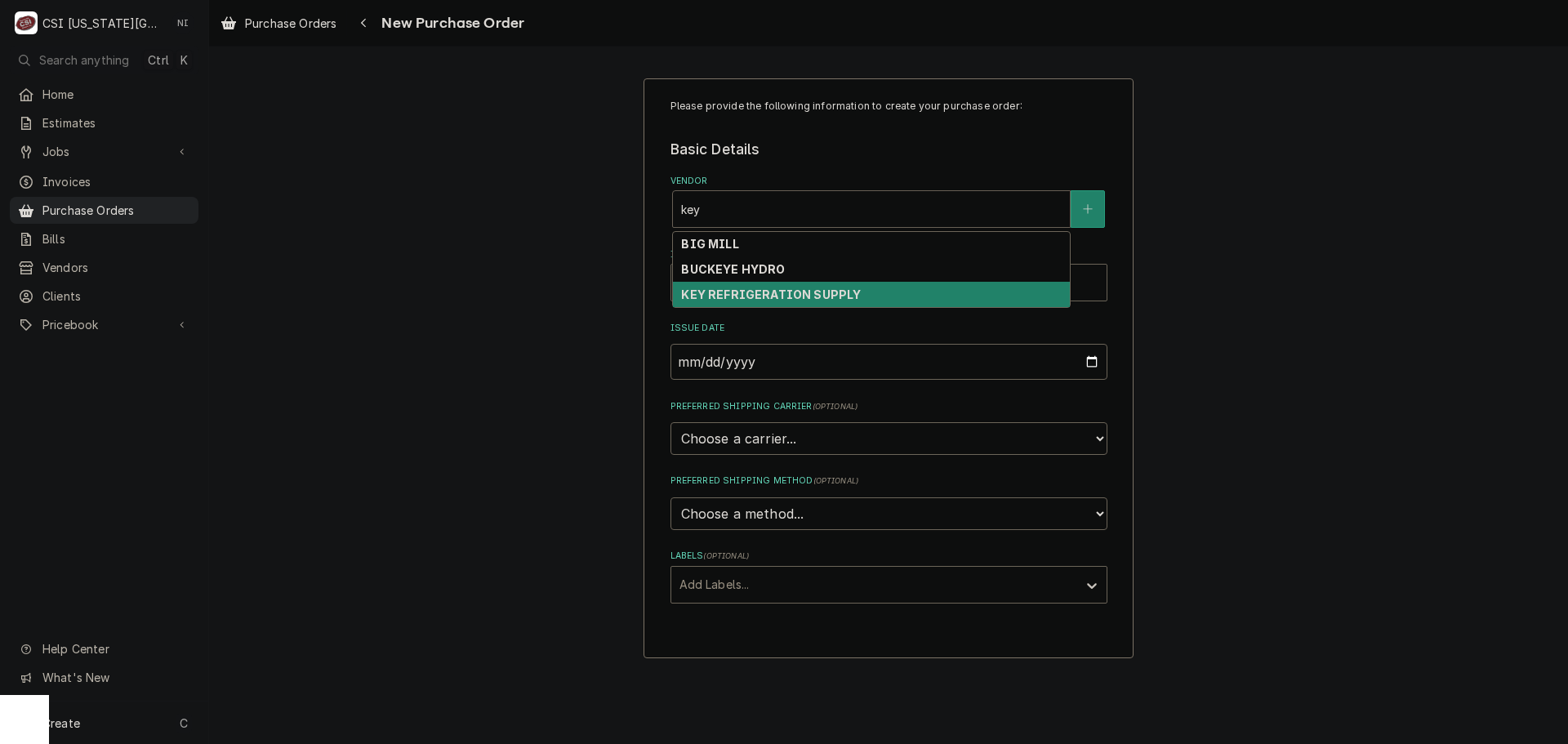
click at [729, 288] on strong "KEY REFRIGERATION SUPPLY" at bounding box center [771, 294] width 180 height 14
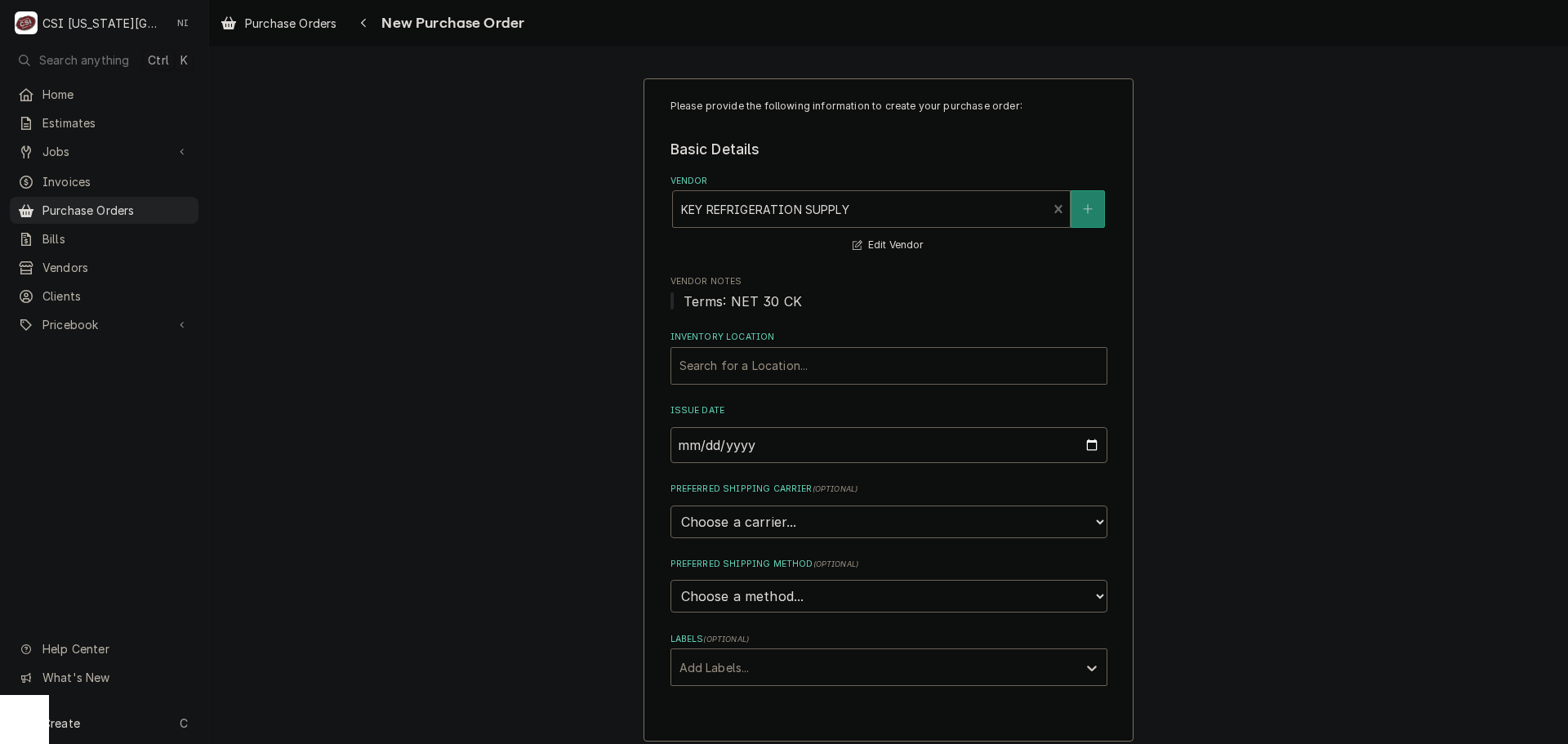
click at [759, 377] on div "Inventory Location" at bounding box center [888, 365] width 419 height 29
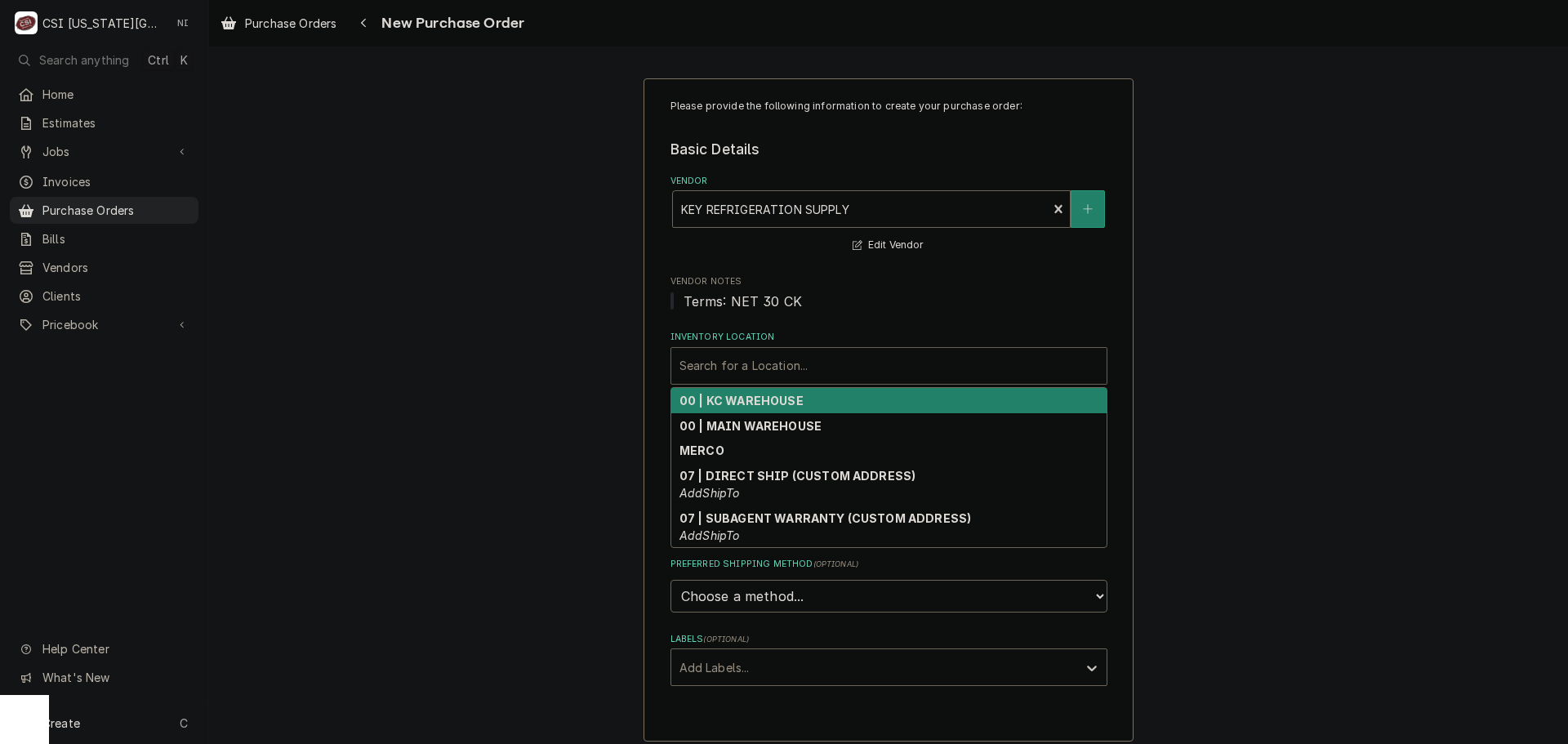
click at [743, 399] on strong "00 | KC WAREHOUSE" at bounding box center [741, 401] width 124 height 14
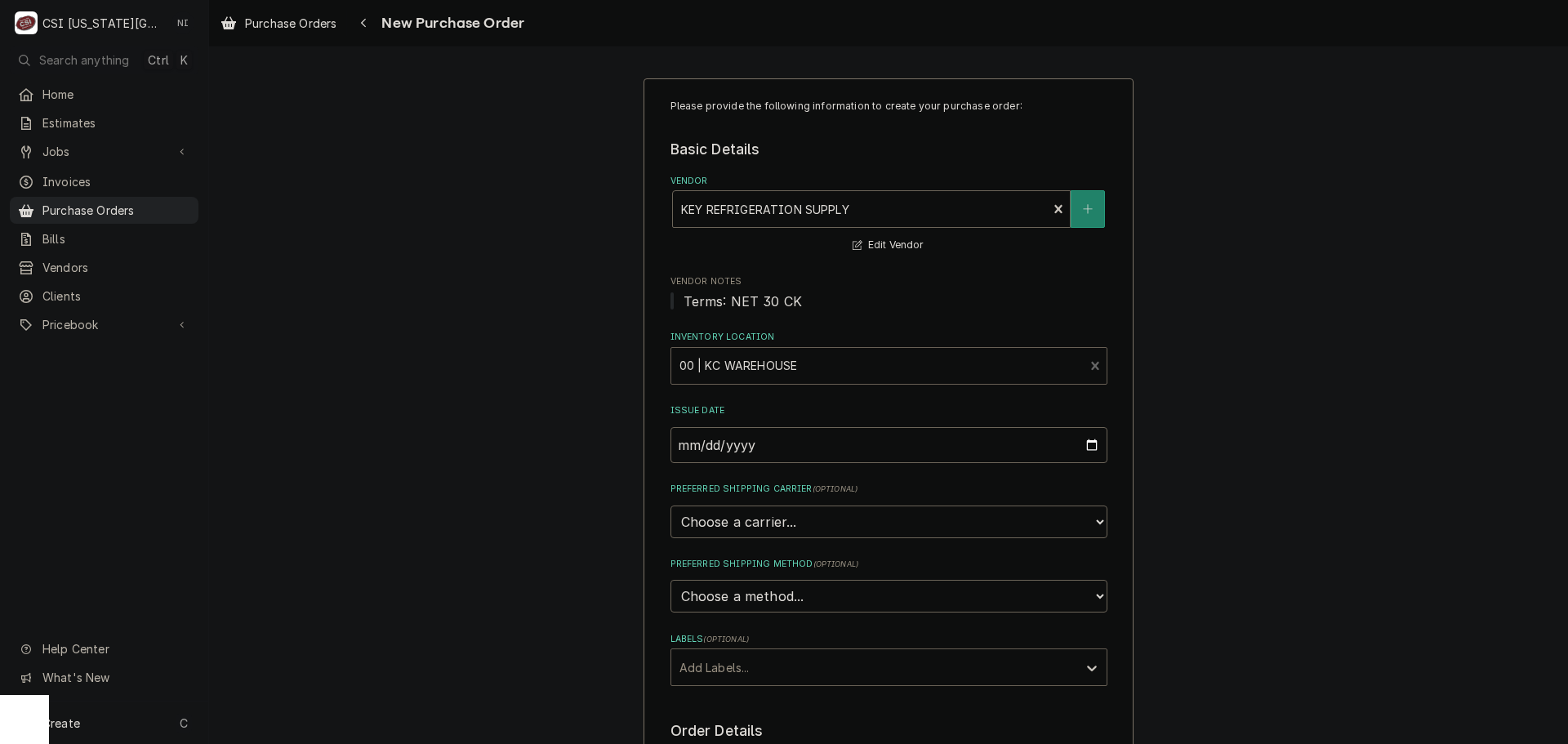
click at [754, 677] on div "Labels" at bounding box center [873, 667] width 389 height 29
click at [741, 733] on div "² Local Pickup 🛍️" at bounding box center [889, 728] width 435 height 25
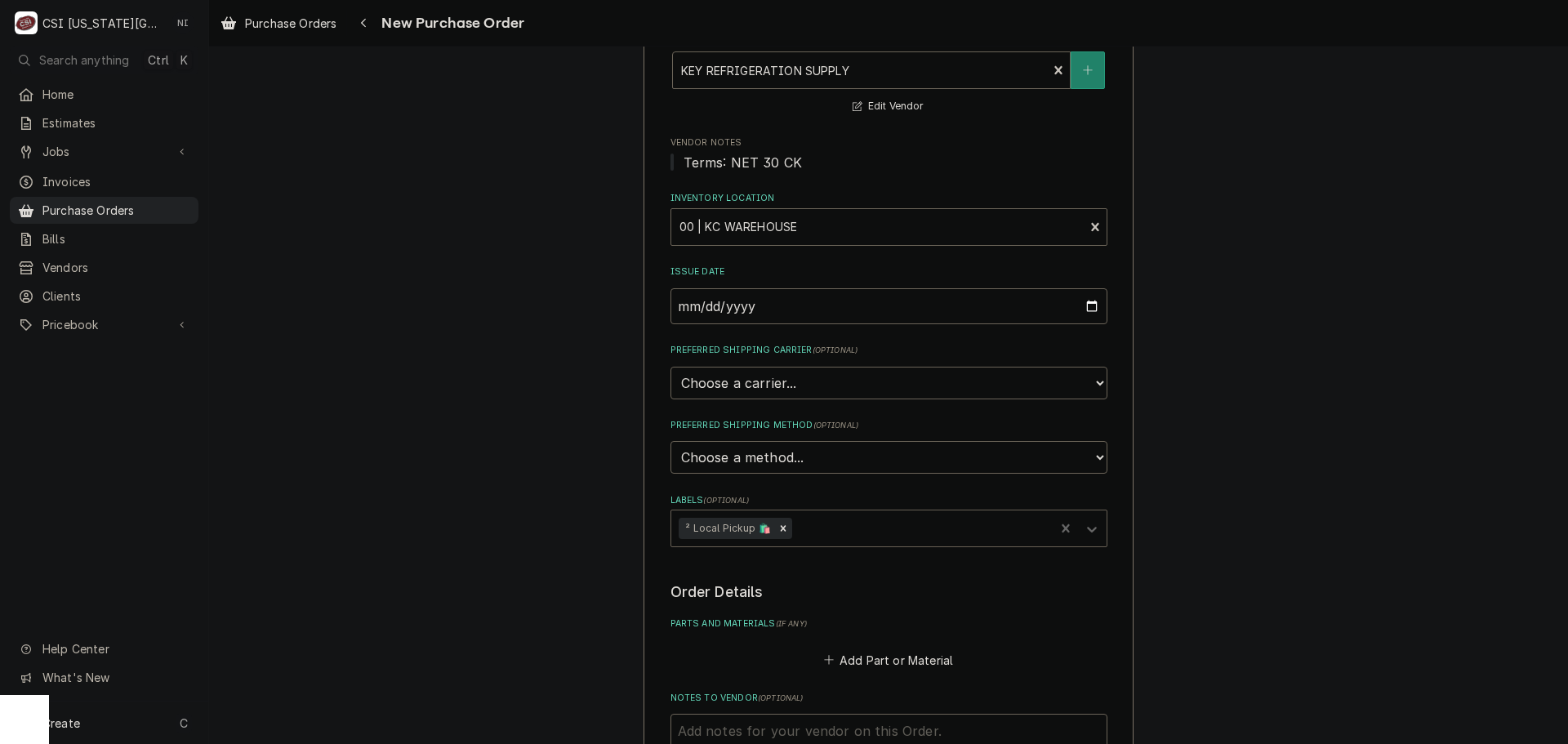
scroll to position [326, 0]
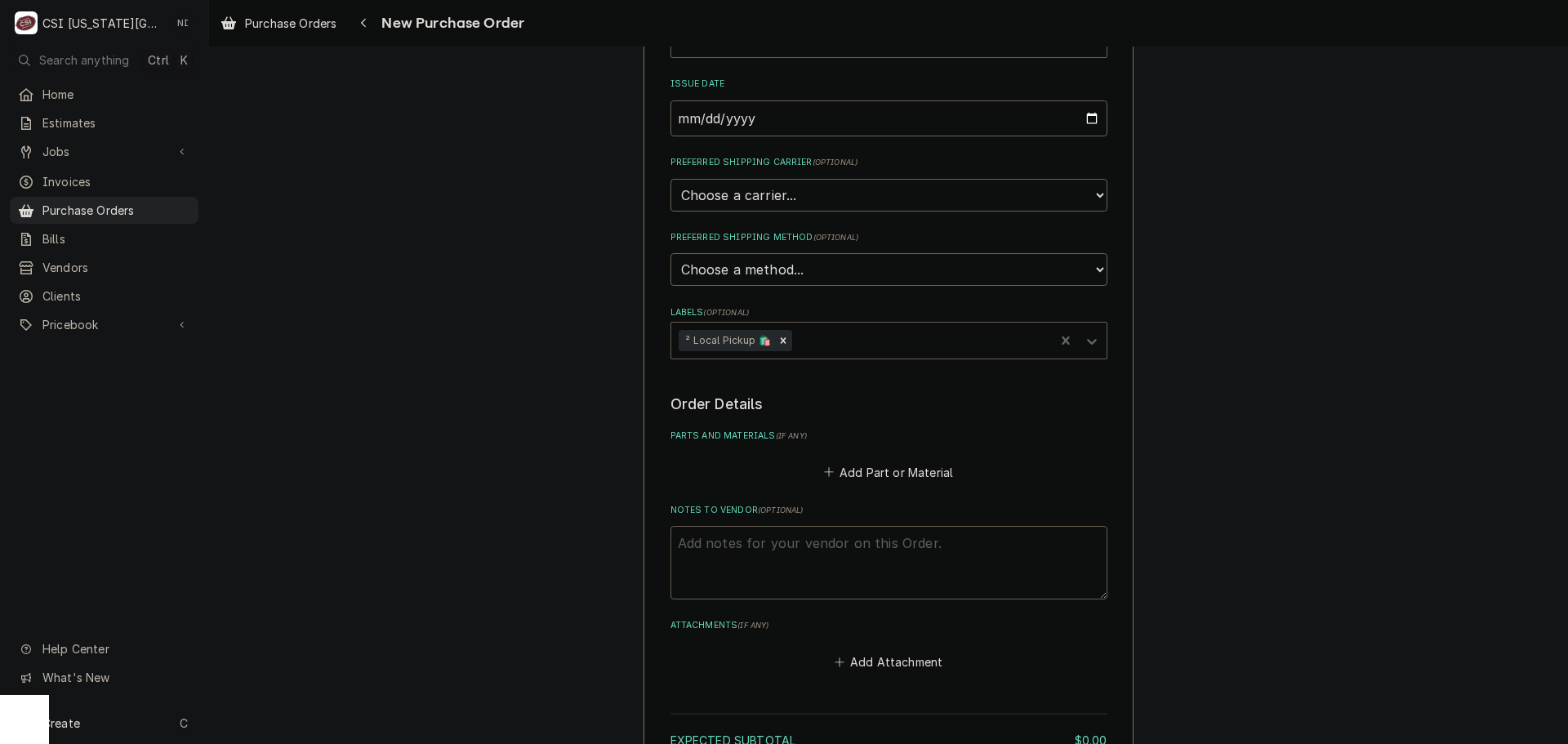
drag, startPoint x: 791, startPoint y: 574, endPoint x: 791, endPoint y: 558, distance: 16.0
click at [791, 572] on textarea "Notes to Vendor ( optional )" at bounding box center [889, 563] width 437 height 73
type textarea "x"
type textarea "j"
type textarea "x"
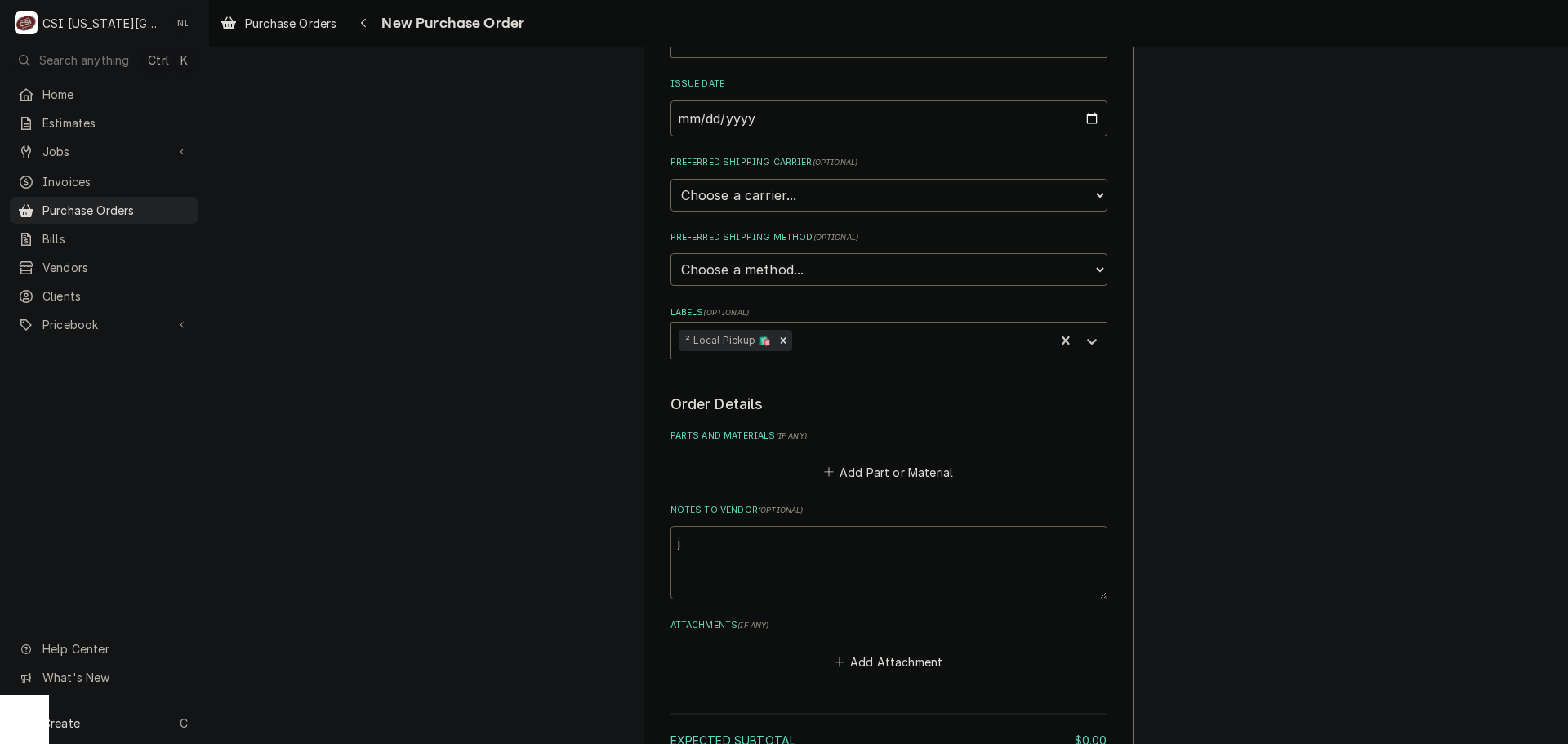
type textarea "je"
type textarea "x"
type textarea "jes"
type textarea "x"
type textarea "jess"
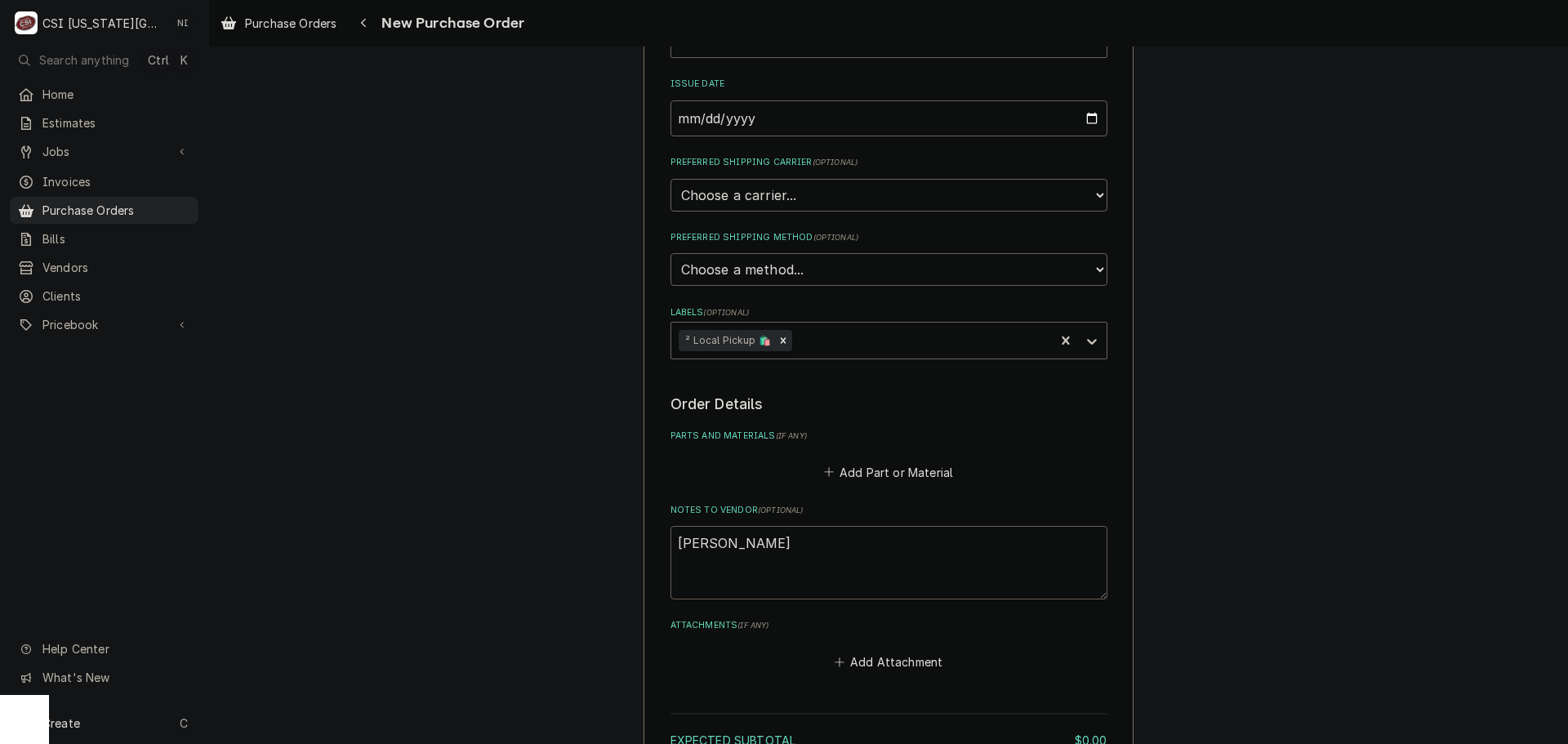
type textarea "x"
type textarea "jesse"
click at [922, 465] on button "Add Part or Material" at bounding box center [888, 472] width 135 height 23
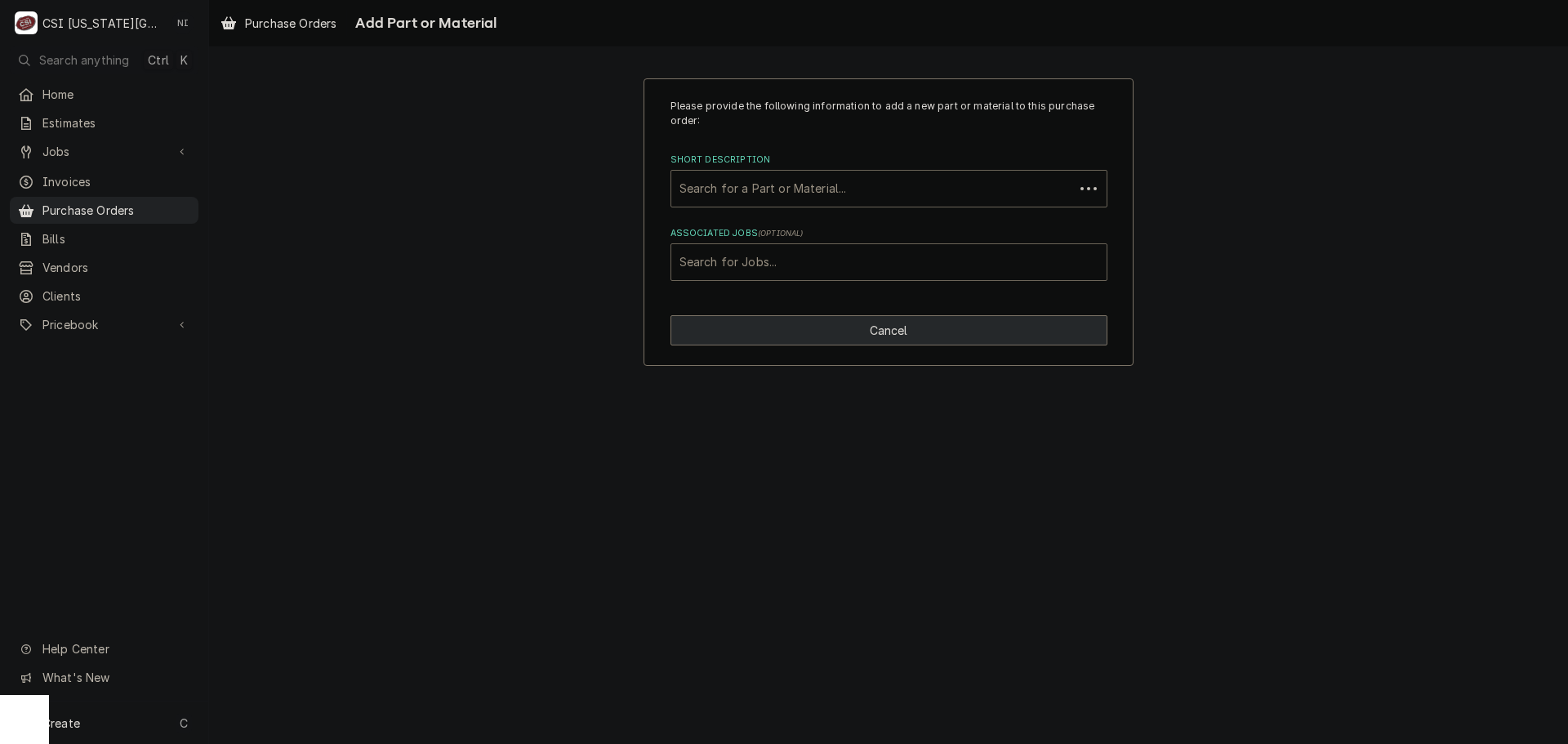
click at [867, 332] on button "Cancel" at bounding box center [889, 330] width 437 height 30
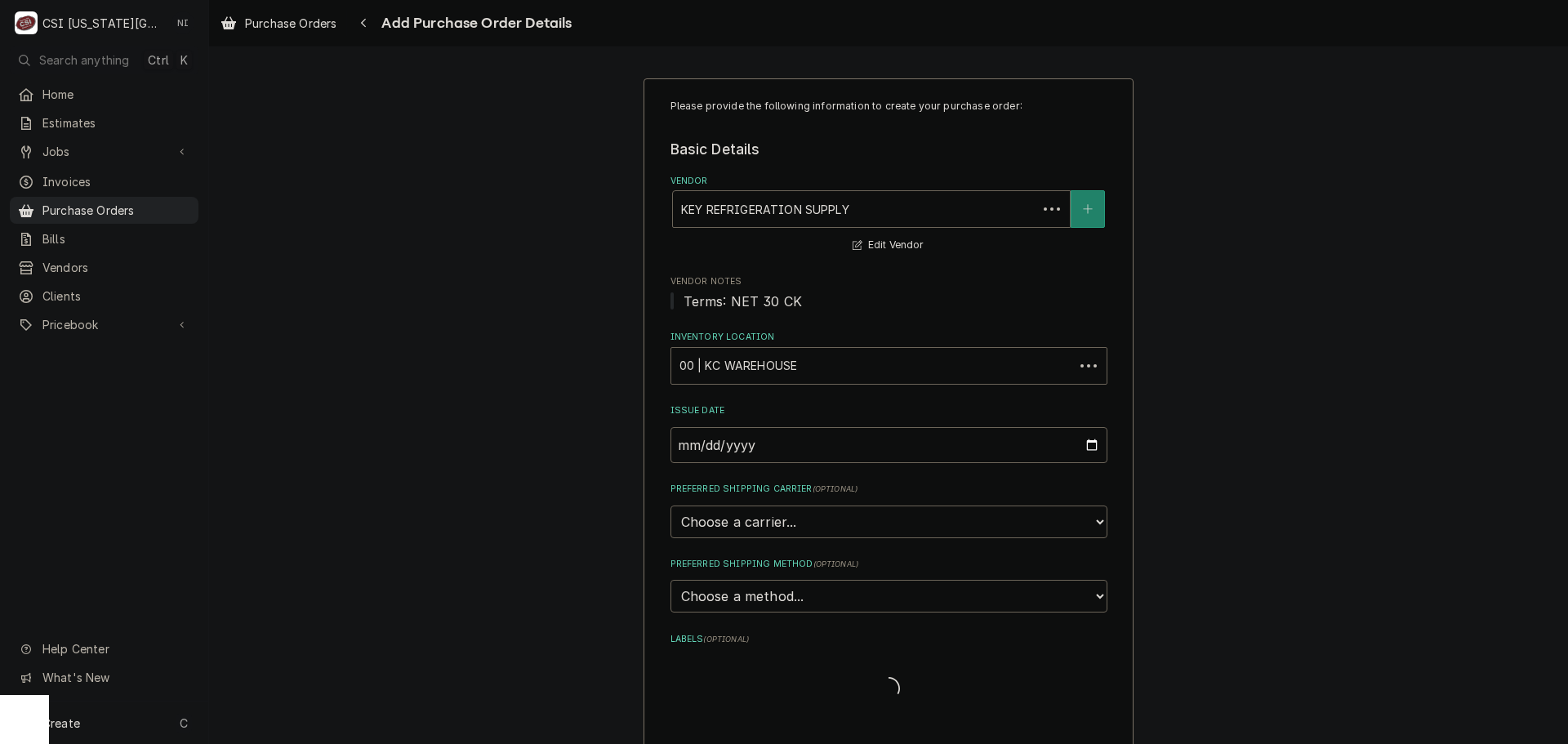
scroll to position [326, 0]
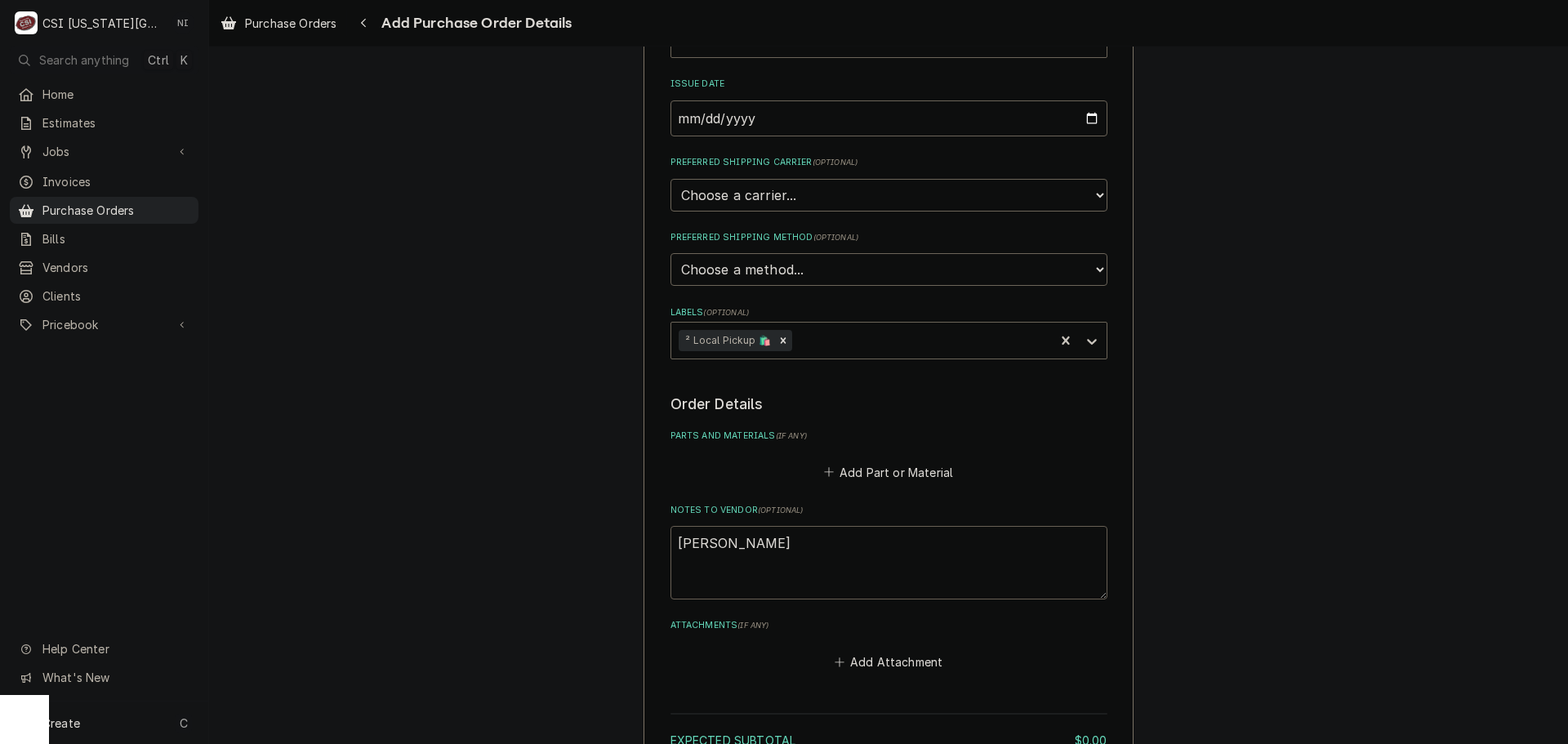
click at [728, 554] on textarea "jesse" at bounding box center [889, 563] width 437 height 73
type textarea "x"
type textarea "jesse"
type textarea "x"
type textarea "jesse t"
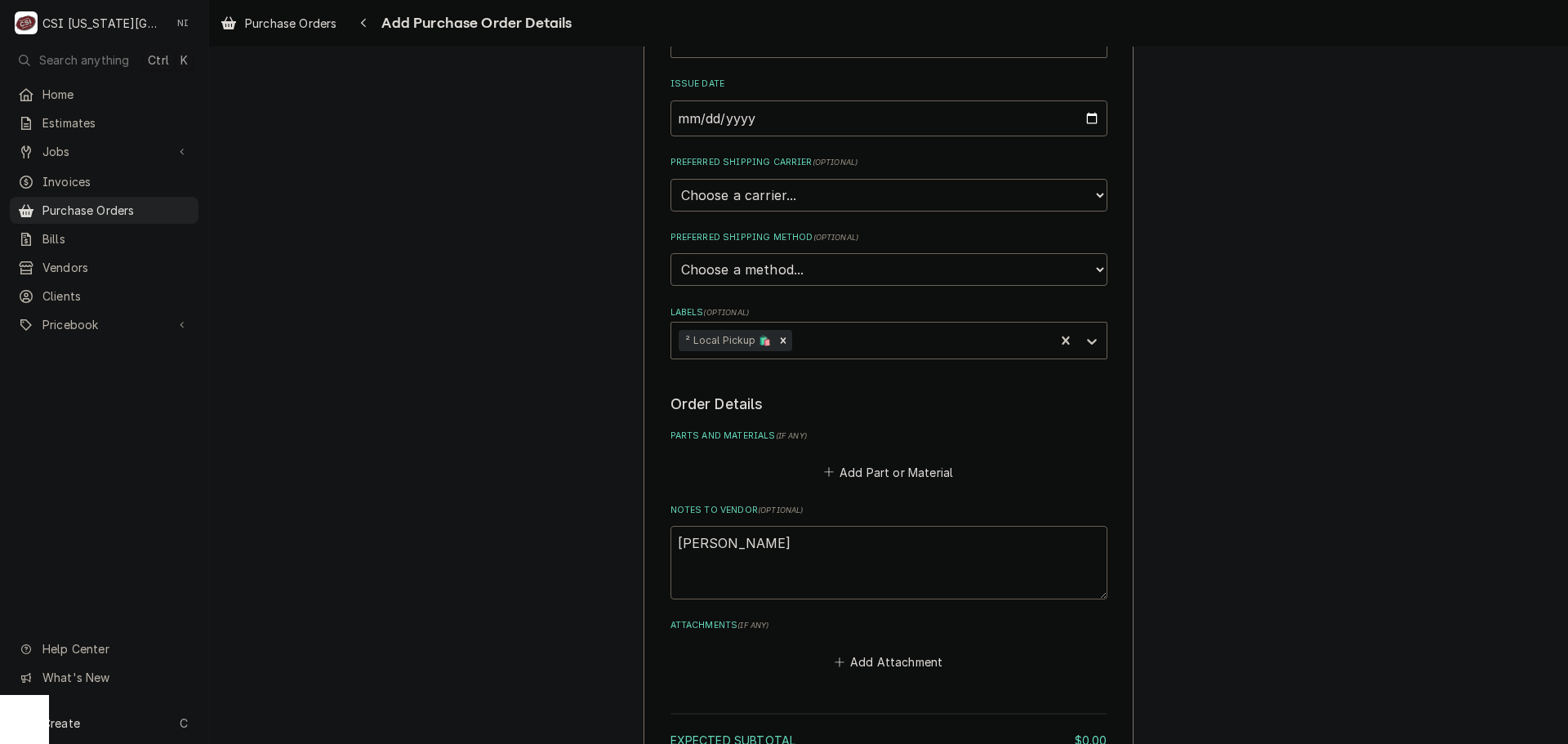
type textarea "x"
type textarea "jesse t4"
type textarea "x"
type textarea "jesse t4ru"
type textarea "x"
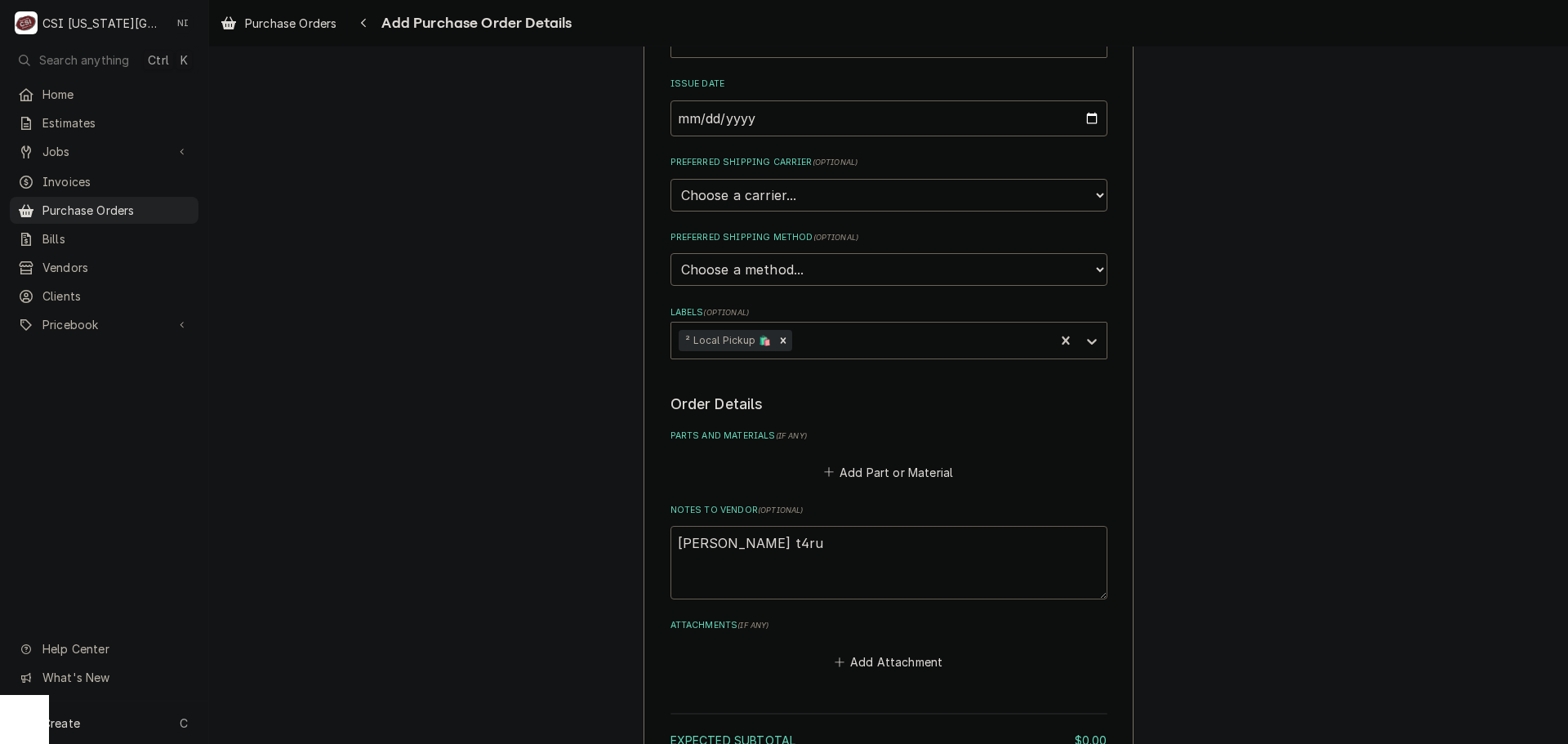
type textarea "jesse t4ruu"
type textarea "x"
type textarea "jesse t4ruuc"
type textarea "x"
type textarea "jesse t4ruuck"
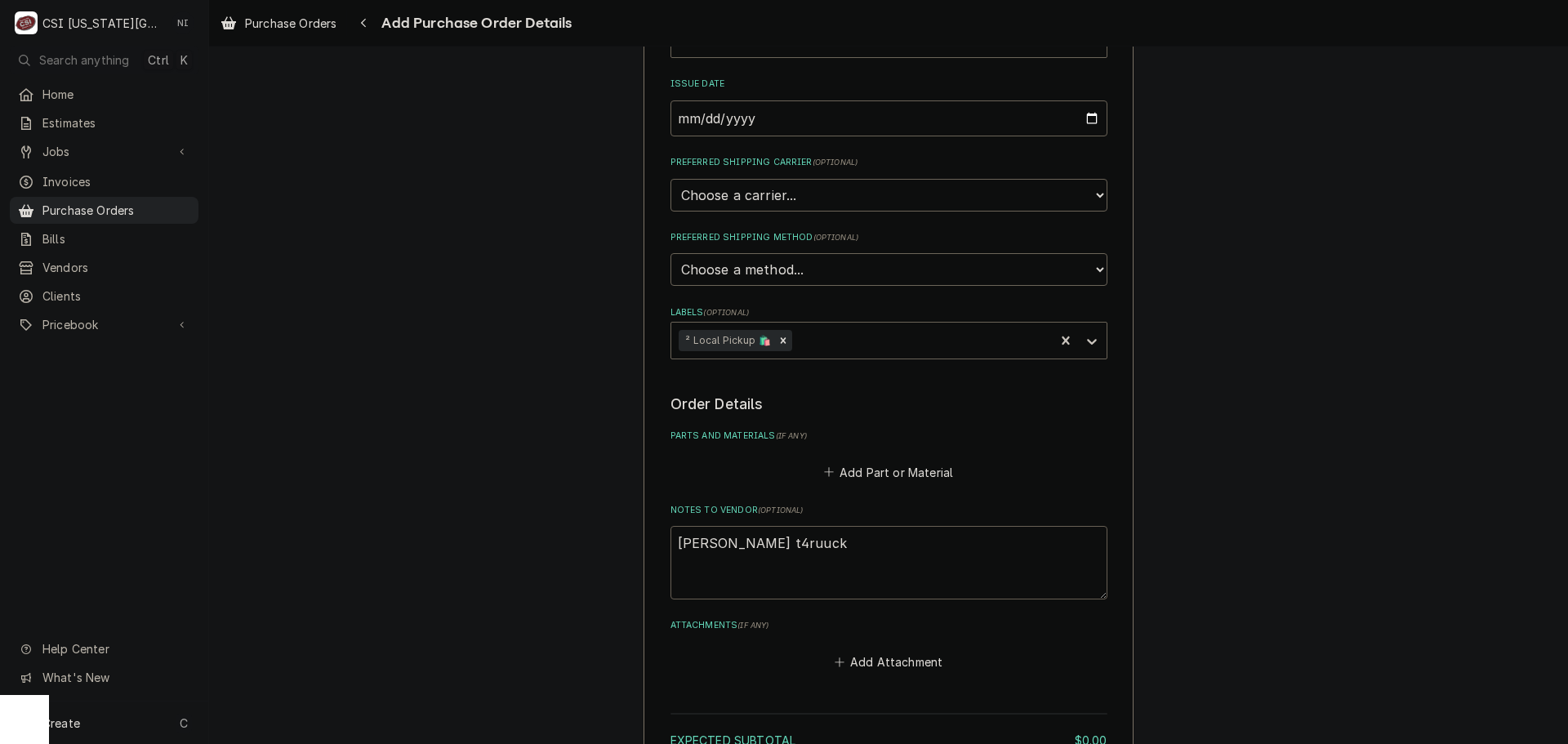
type textarea "x"
type textarea "jesse t4ruuck"
type textarea "x"
type textarea "jesse t4ruuck"
type textarea "x"
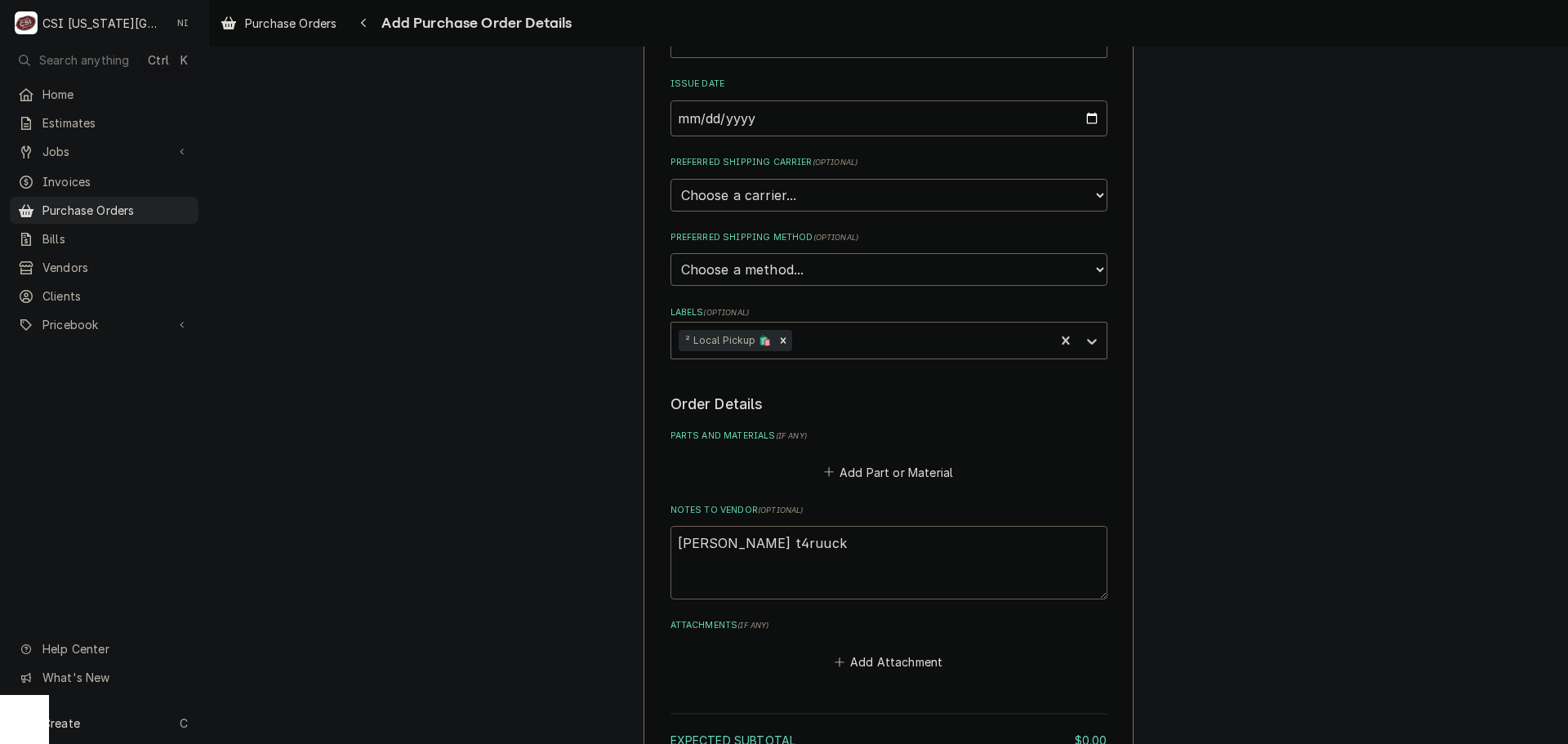
type textarea "jesse t4ruuc"
type textarea "x"
type textarea "jesse t4ruu"
type textarea "x"
type textarea "jesse t4ru"
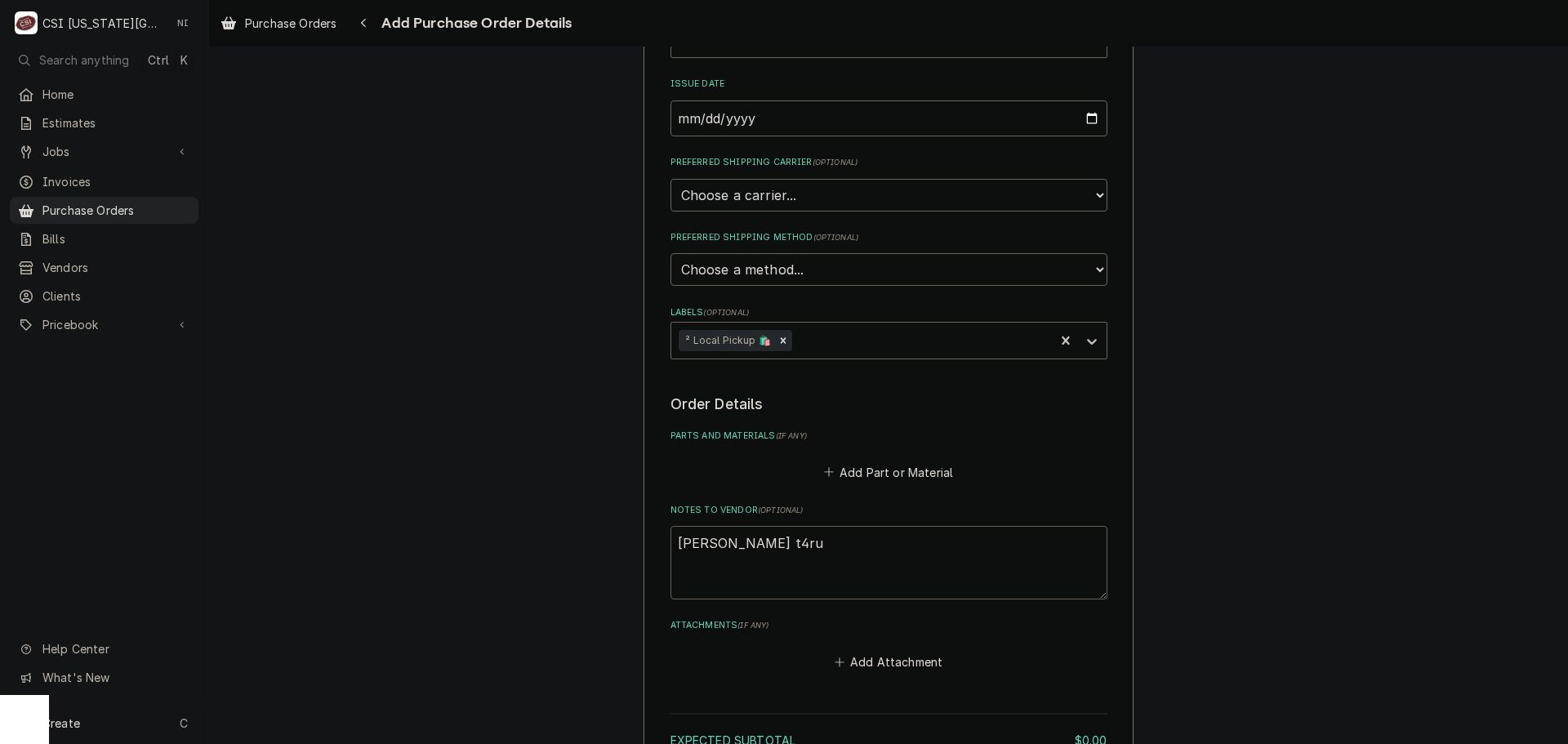
type textarea "x"
type textarea "jesse t4r"
type textarea "x"
type textarea "jesse t4"
type textarea "x"
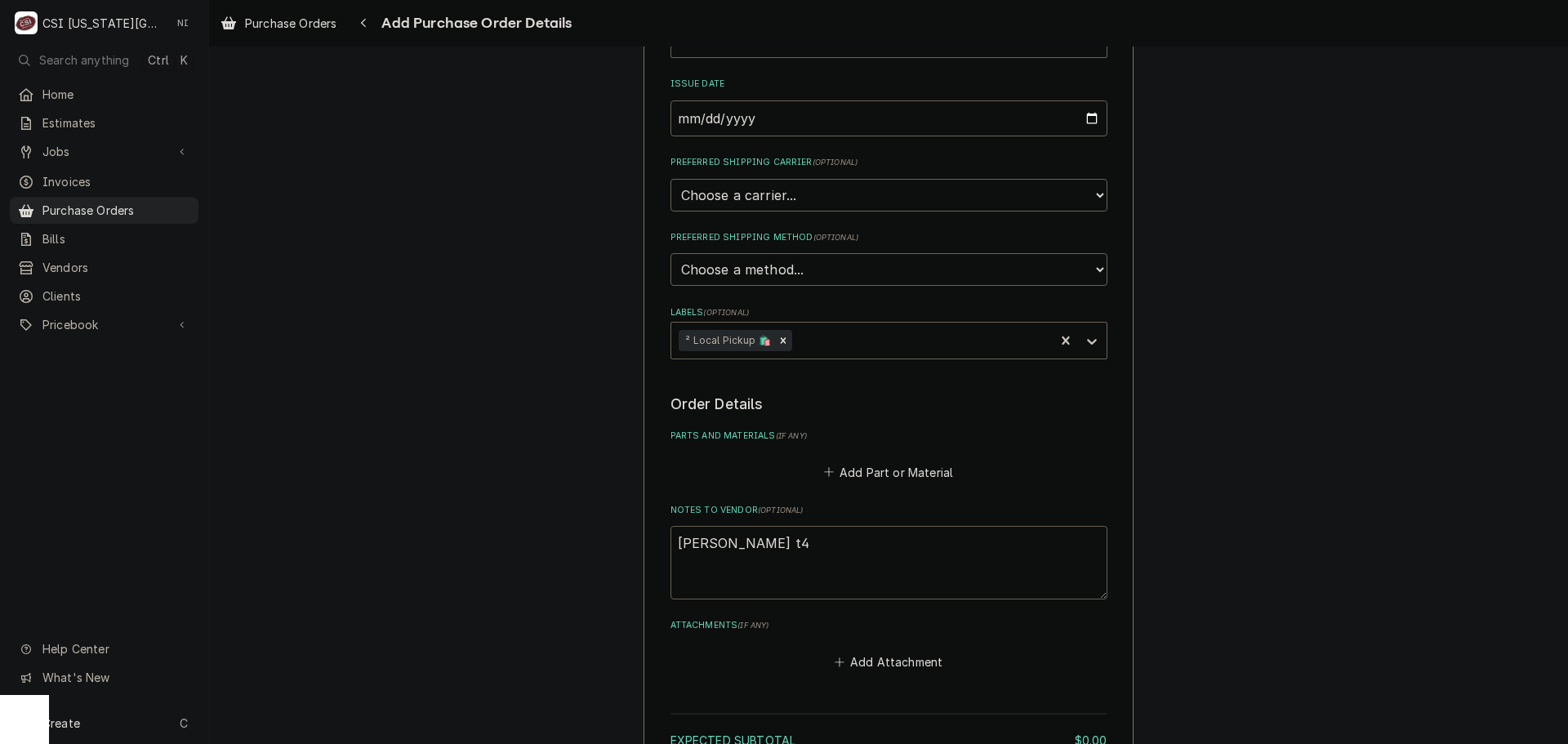
type textarea "jesse t"
type textarea "x"
type textarea "jesse tr"
type textarea "x"
type textarea "jesse tru"
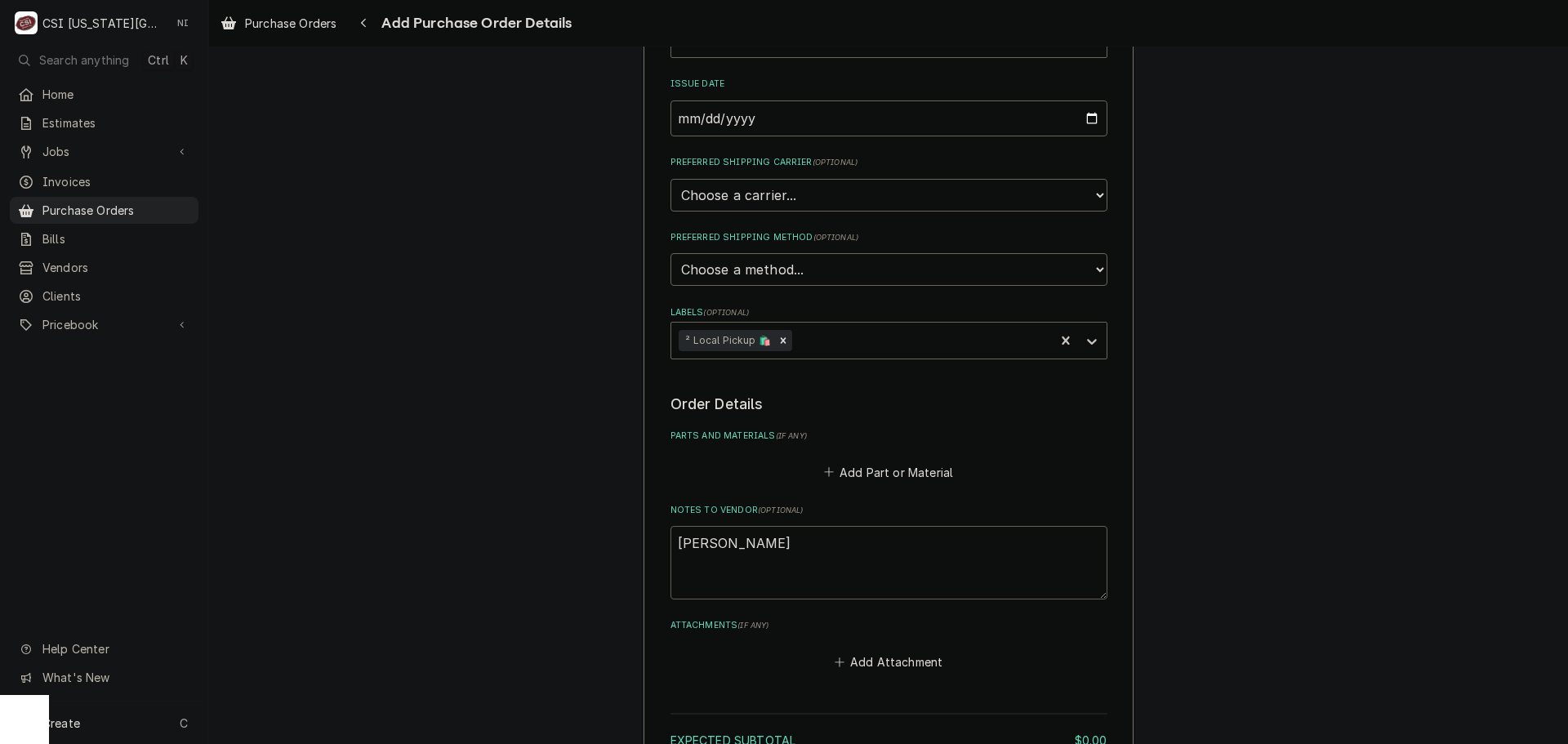
type textarea "x"
type textarea "jesse truc"
type textarea "x"
type textarea "jesse truck"
type textarea "x"
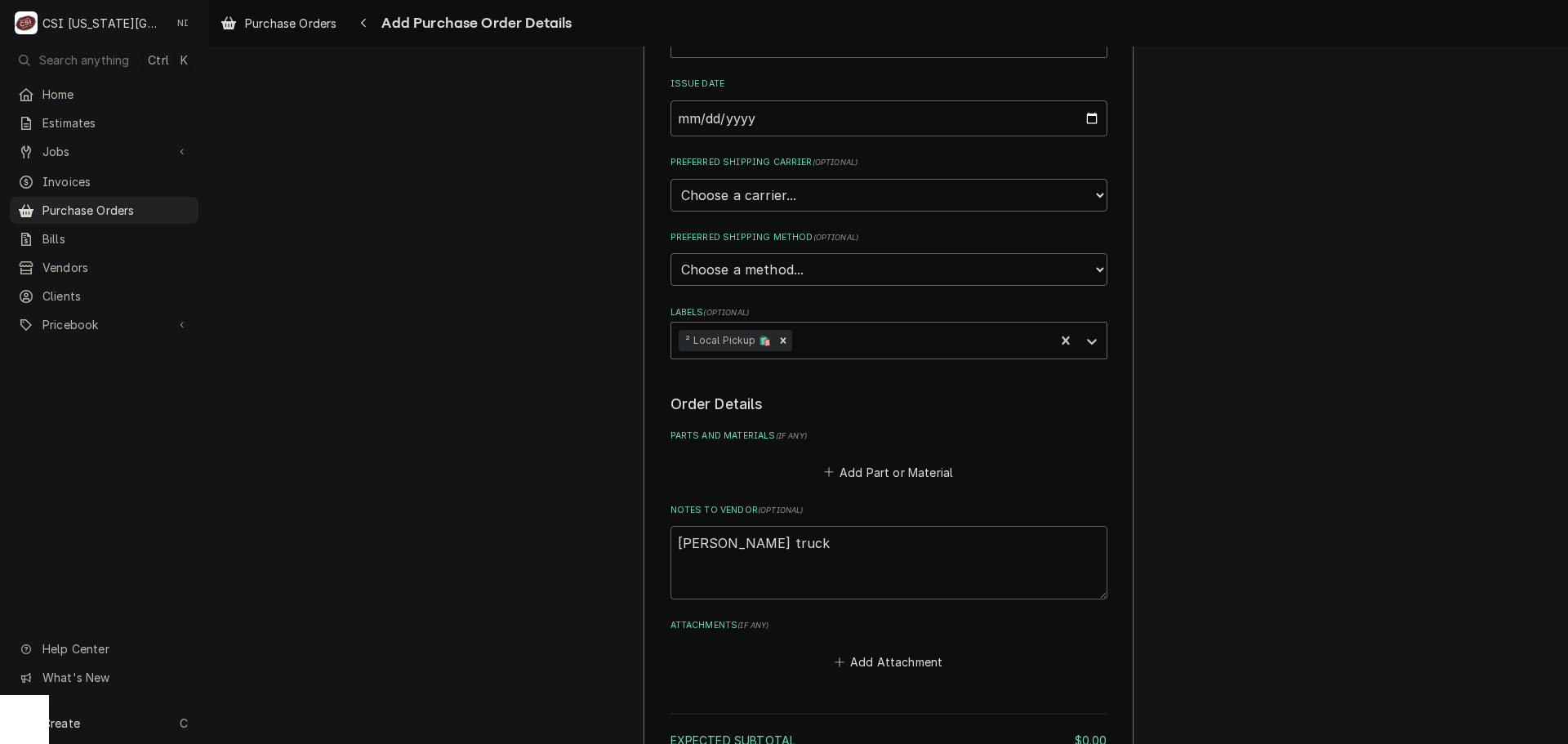
type textarea "jesse truck"
type textarea "x"
type textarea "jesse truck s"
type textarea "x"
type textarea "jesse truck st"
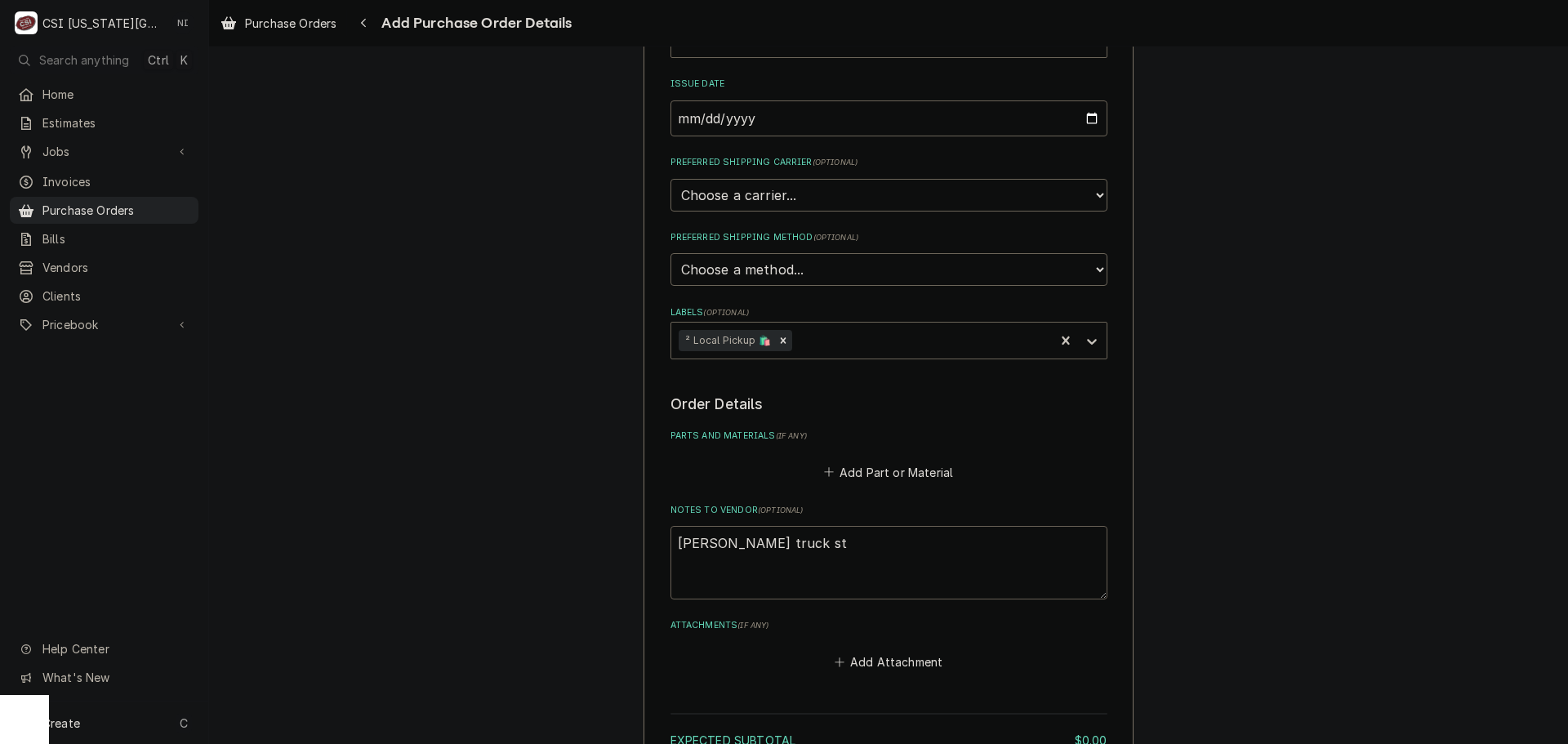
type textarea "x"
type textarea "jesse truck sto"
type textarea "x"
type textarea "jesse truck stoc"
type textarea "x"
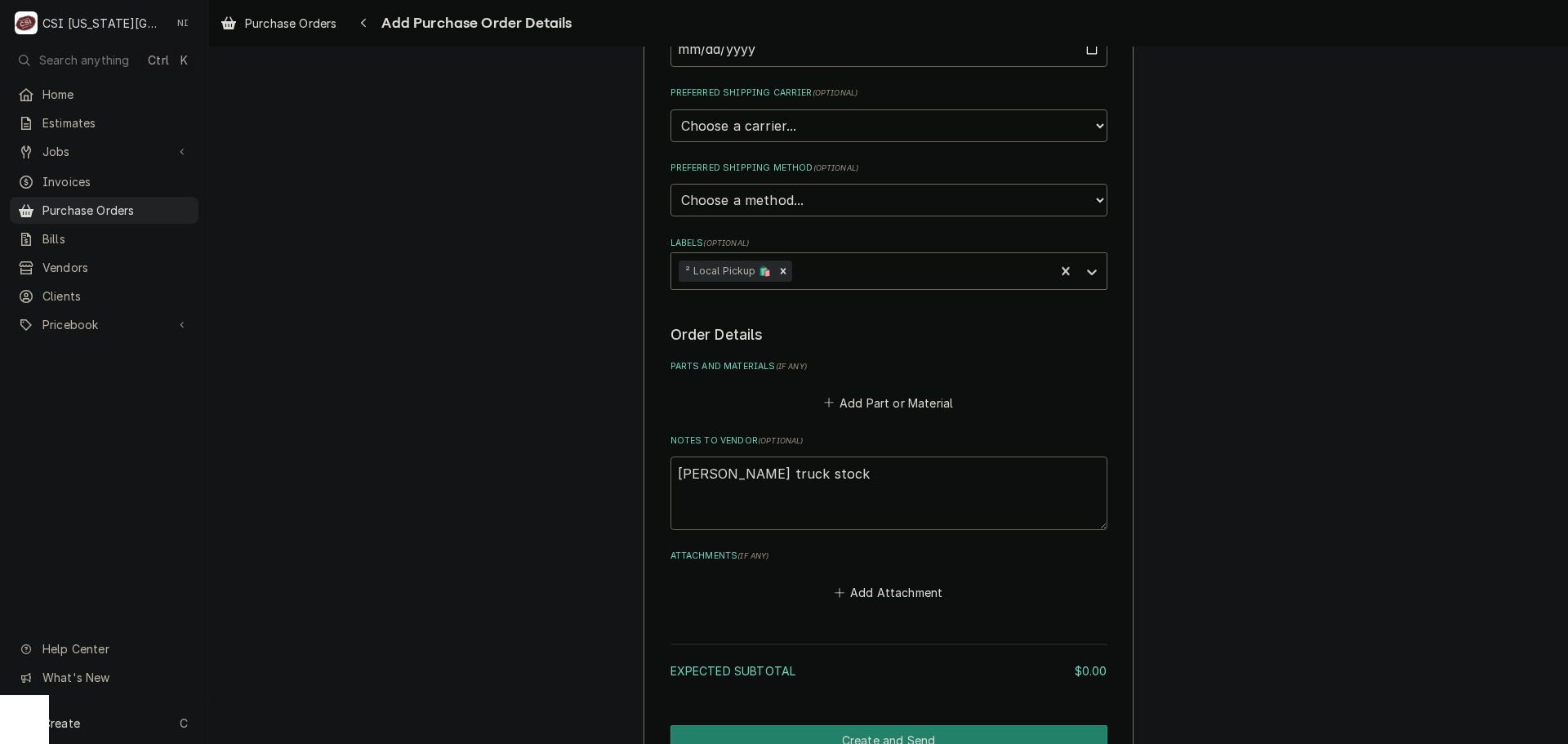
scroll to position [484, 0]
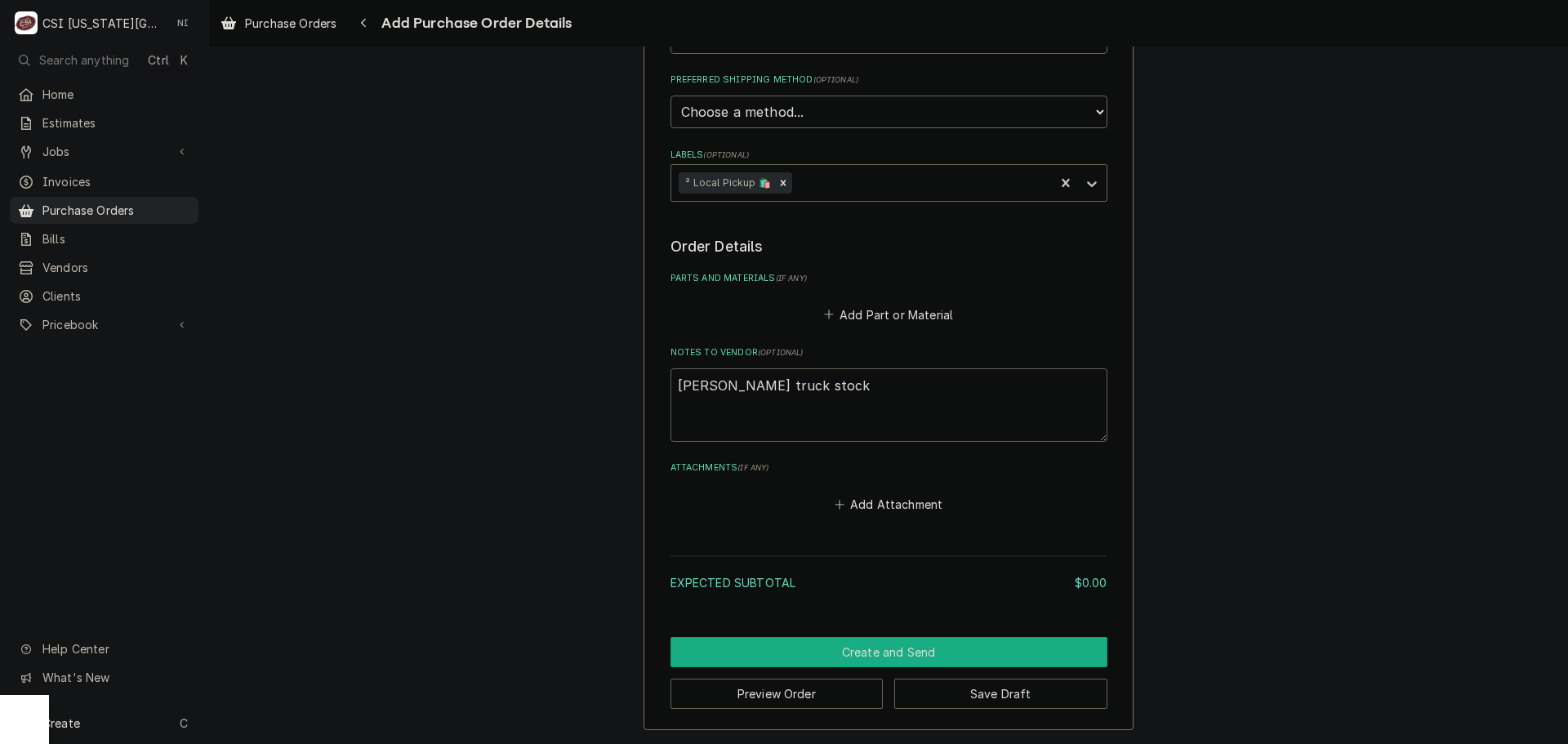
type textarea "jesse truck stock"
drag, startPoint x: 894, startPoint y: 661, endPoint x: 1530, endPoint y: 348, distance: 708.8
click at [896, 659] on button "Create and Send" at bounding box center [889, 652] width 437 height 30
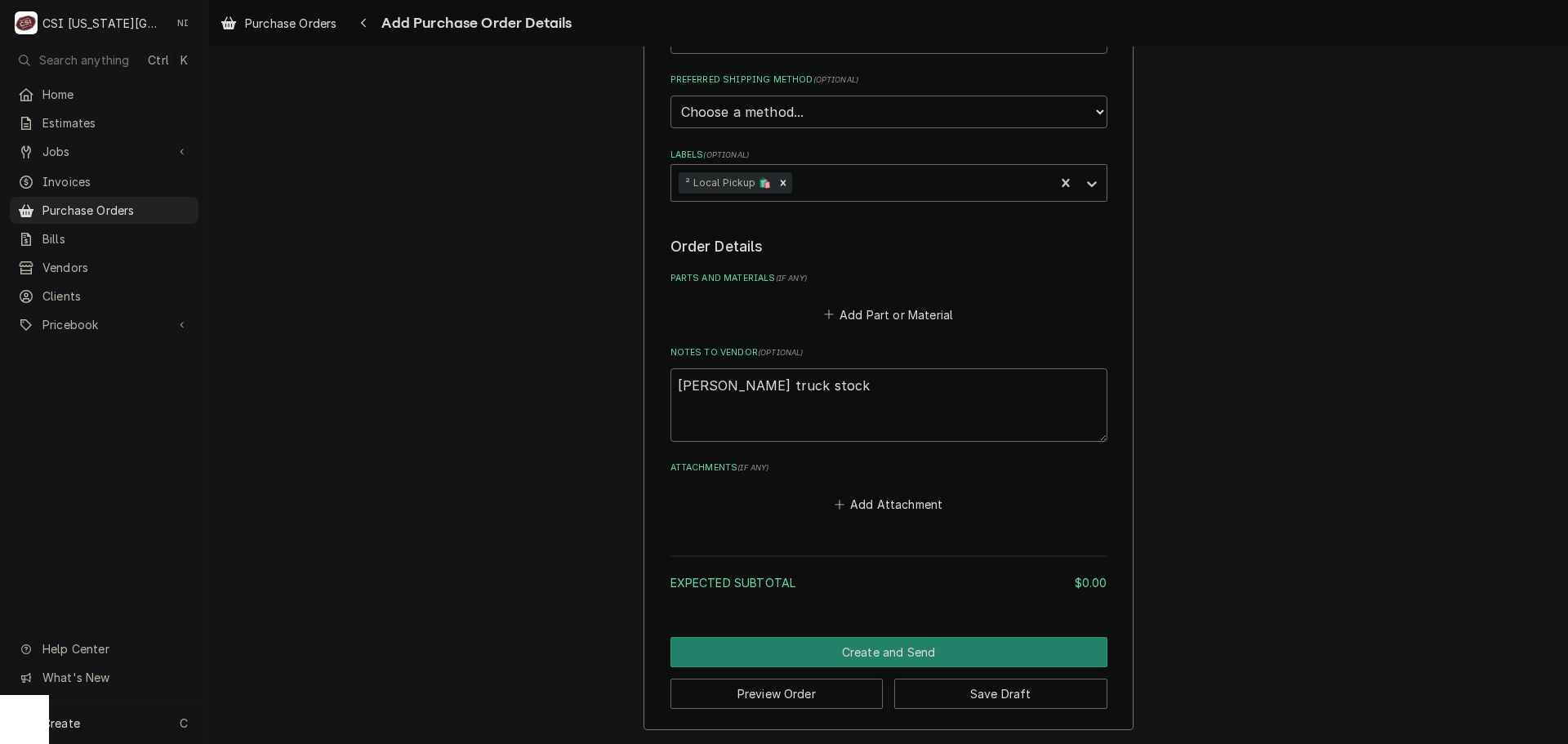
scroll to position [476, 0]
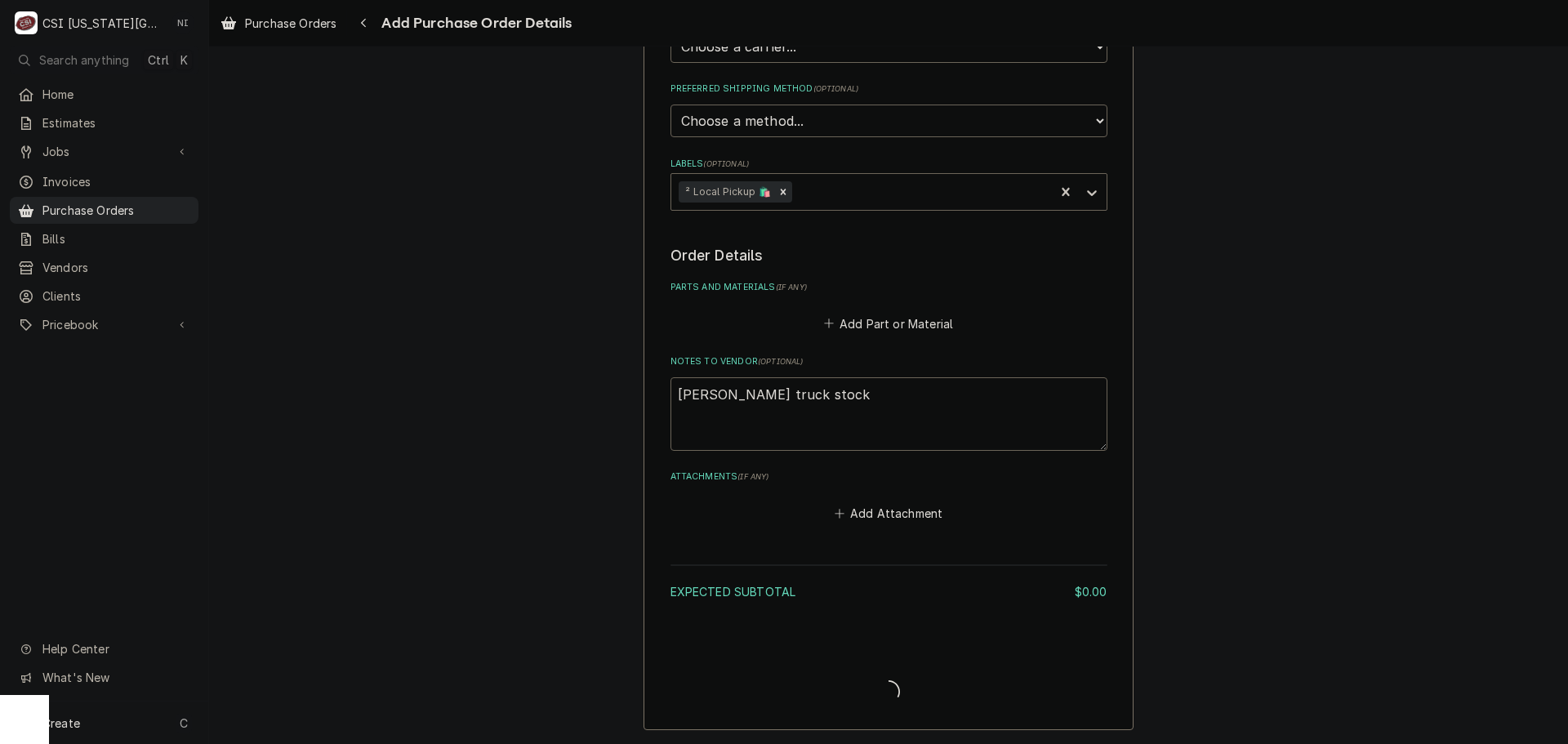
type textarea "x"
